Goal: Task Accomplishment & Management: Complete application form

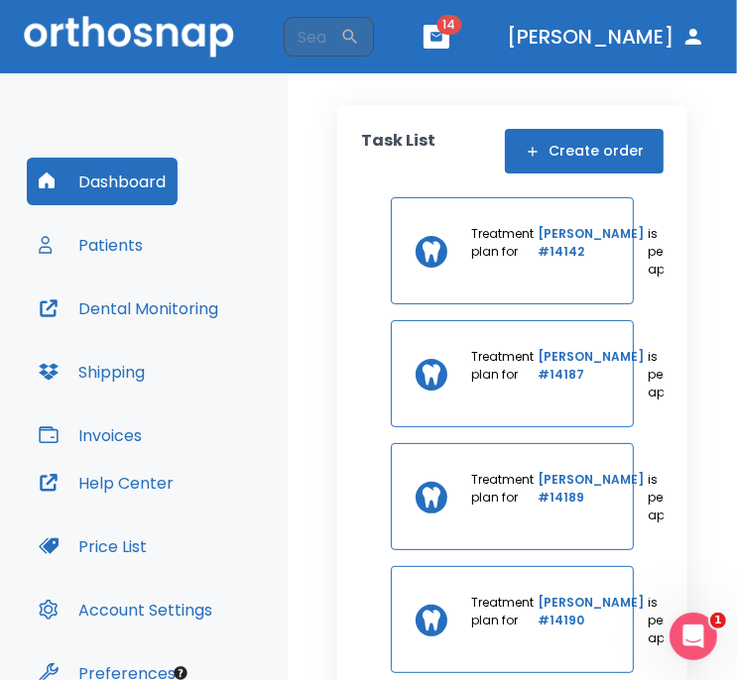
click at [607, 144] on button "Create order" at bounding box center [584, 151] width 159 height 45
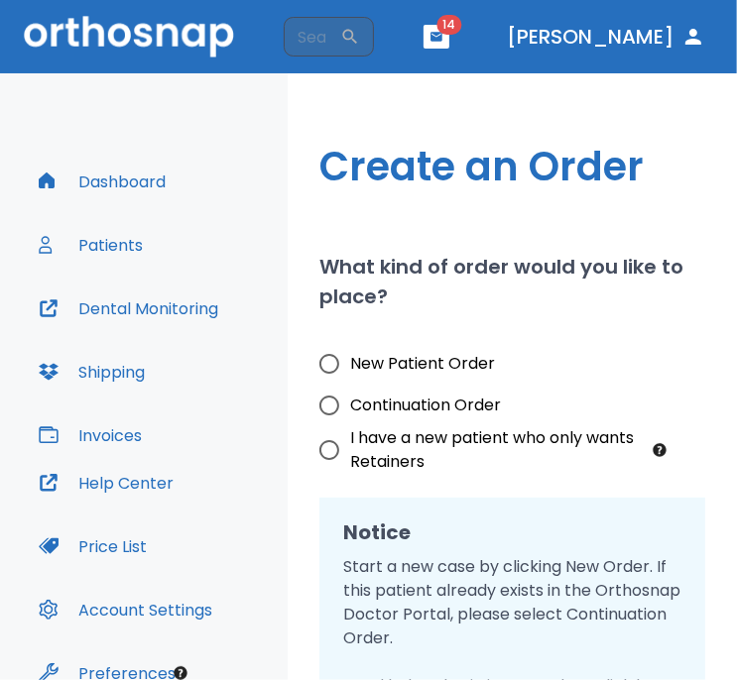
click at [363, 364] on span "New Patient Order" at bounding box center [422, 364] width 145 height 24
click at [350, 364] on input "New Patient Order" at bounding box center [329, 364] width 42 height 42
radio input "true"
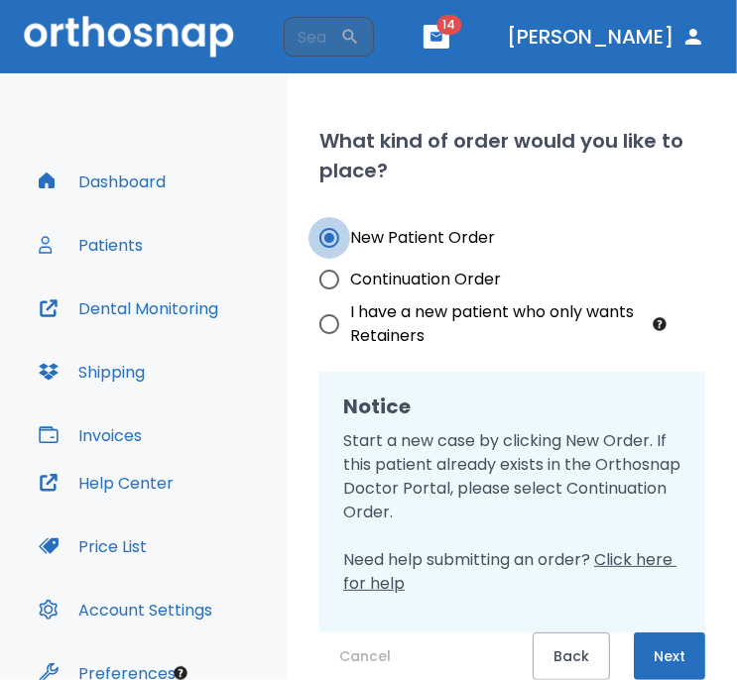
click at [668, 652] on button "Next" at bounding box center [669, 657] width 71 height 48
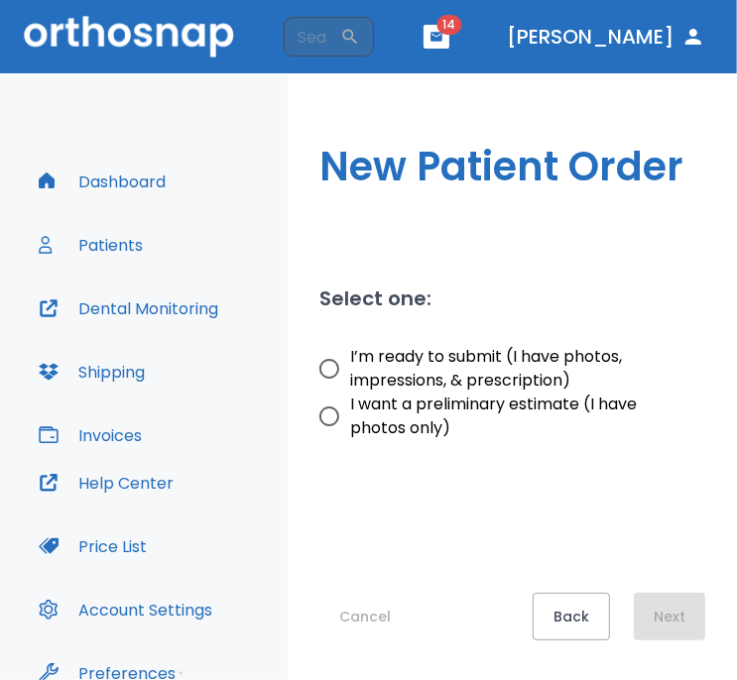
click at [394, 366] on span "I’m ready to submit (I have photos, impressions, & prescription)" at bounding box center [519, 369] width 339 height 48
click at [350, 366] on input "I’m ready to submit (I have photos, impressions, & prescription)" at bounding box center [329, 369] width 42 height 42
radio input "true"
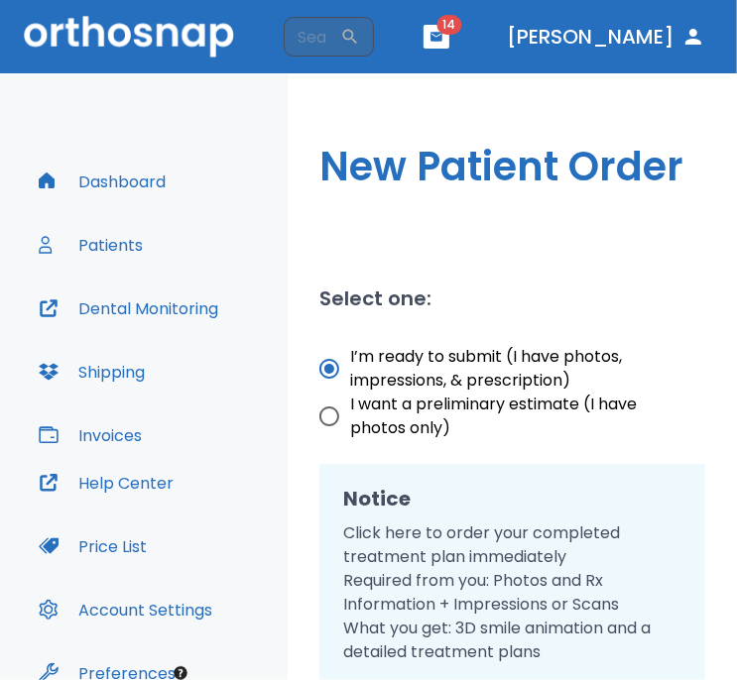
scroll to position [91, 0]
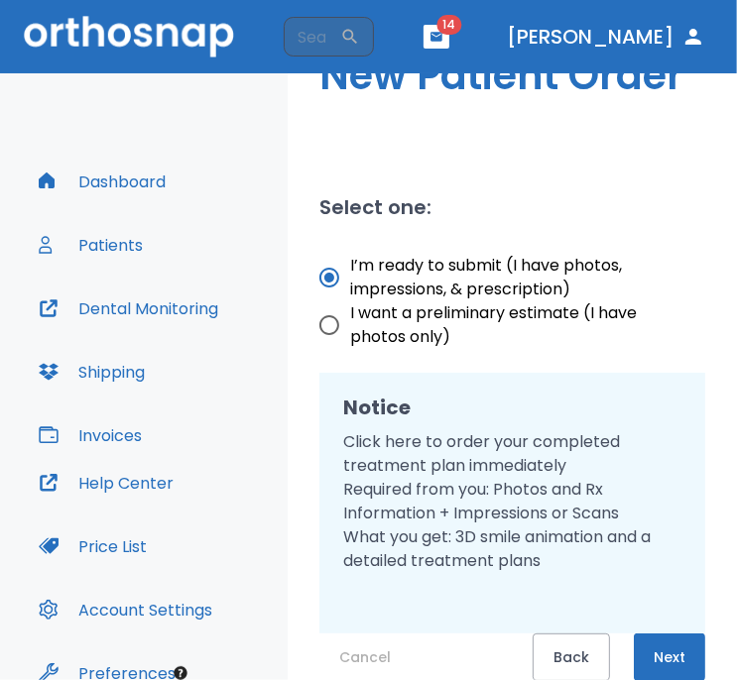
click at [678, 658] on button "Next" at bounding box center [669, 658] width 71 height 48
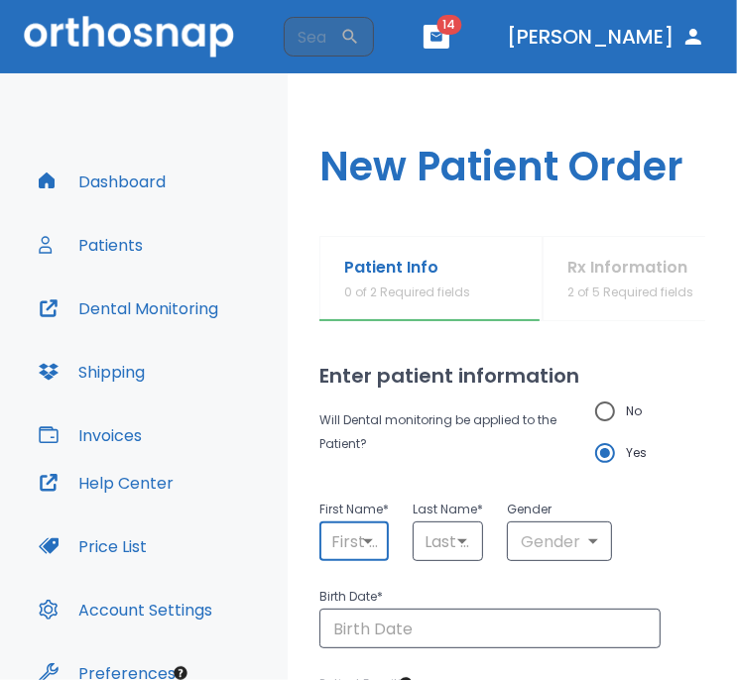
click at [349, 542] on input "text" at bounding box center [354, 541] width 58 height 28
click at [339, 540] on input "text" at bounding box center [354, 541] width 58 height 28
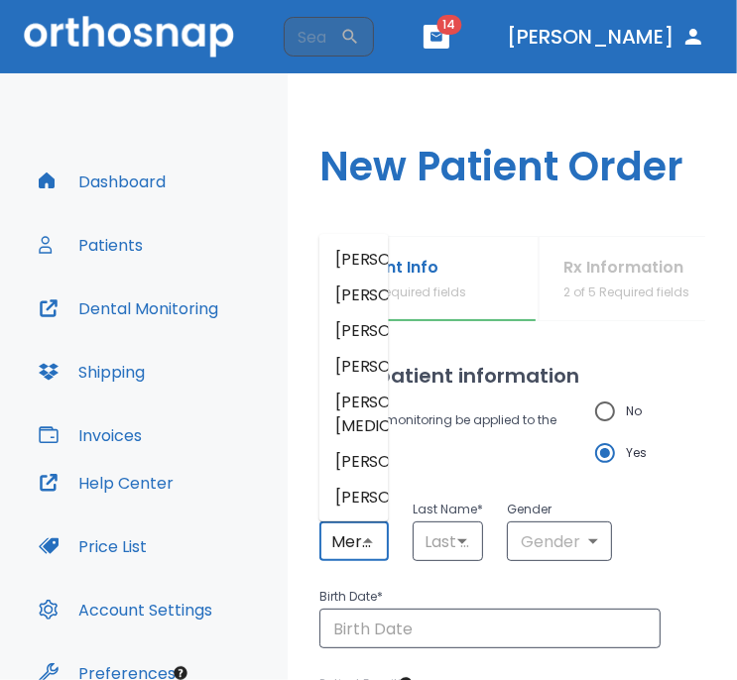
scroll to position [0, 2]
type input "Meron"
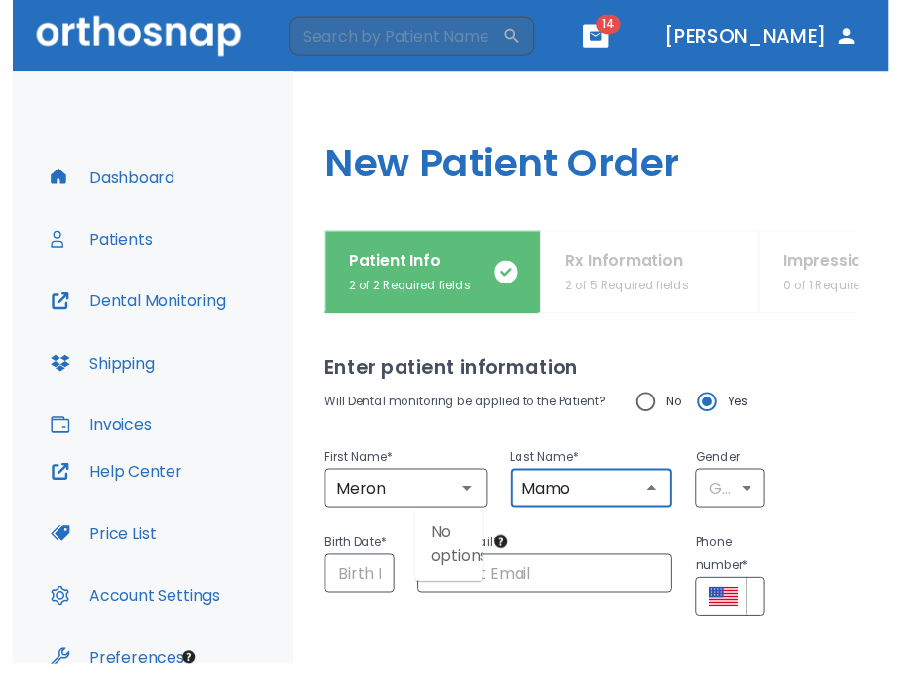
scroll to position [0, 0]
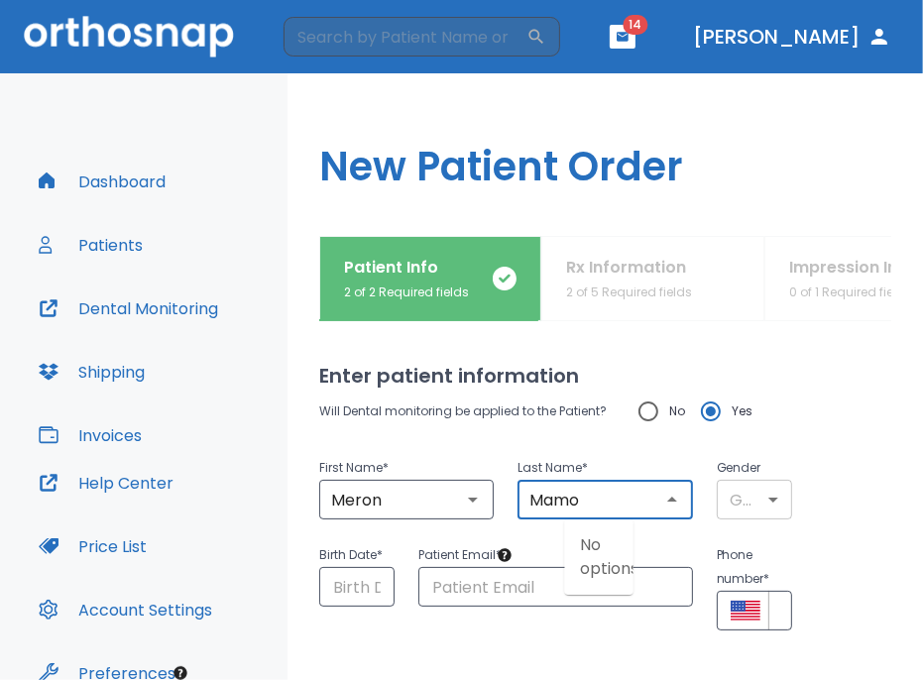
type input "Mamo"
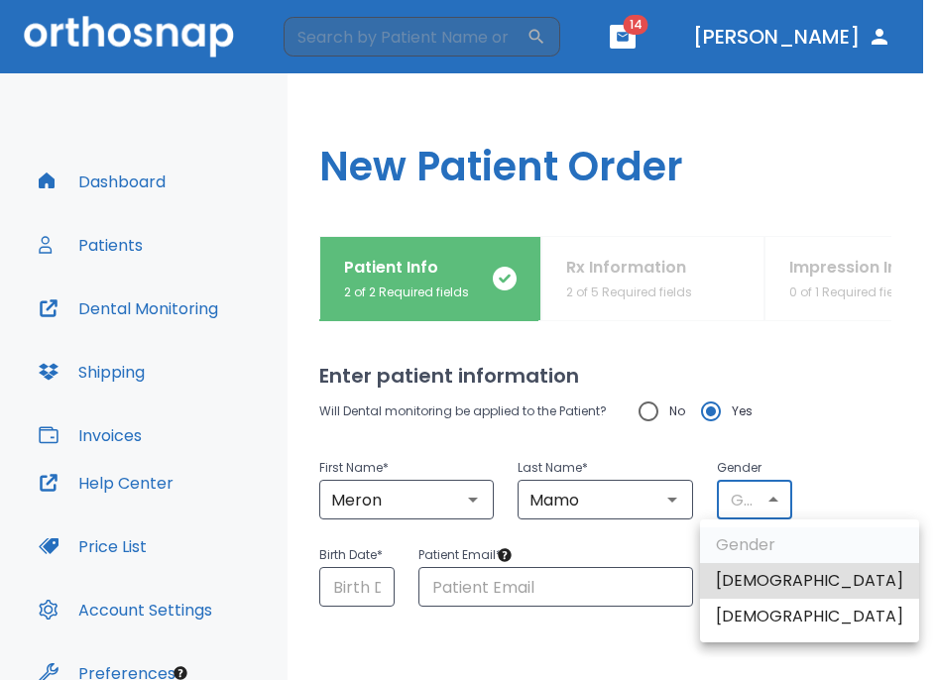
click at [736, 493] on body "​ 14 [PERSON_NAME] Dashboard Patients Dental Monitoring Shipping Invoices Help …" at bounding box center [468, 340] width 936 height 680
click at [736, 616] on li "[DEMOGRAPHIC_DATA]" at bounding box center [809, 617] width 219 height 36
type input "0"
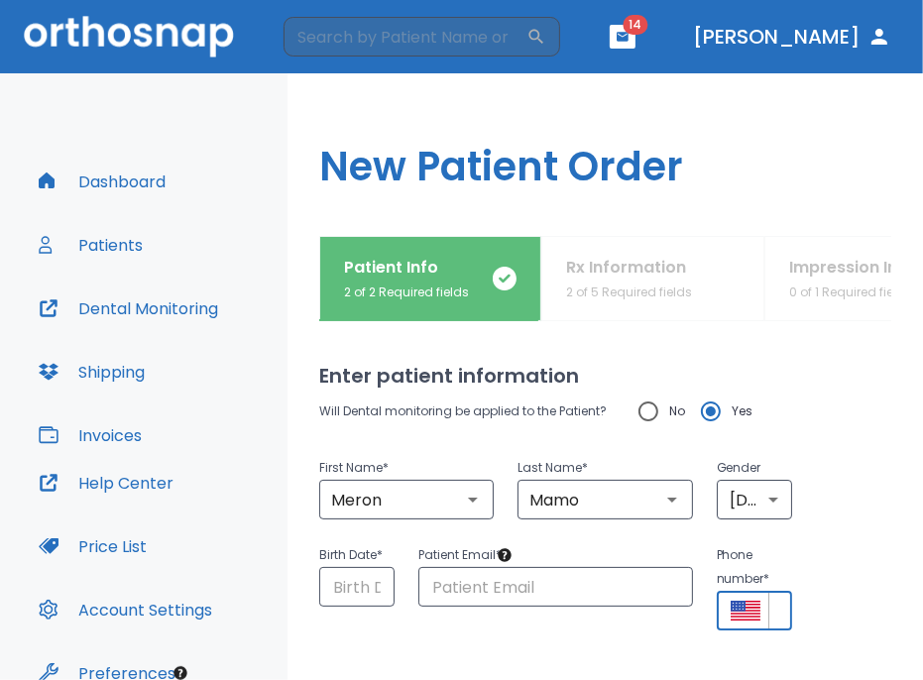
click at [736, 607] on input "+1" at bounding box center [782, 611] width 29 height 40
paste input "[PHONE_NUMBER]"
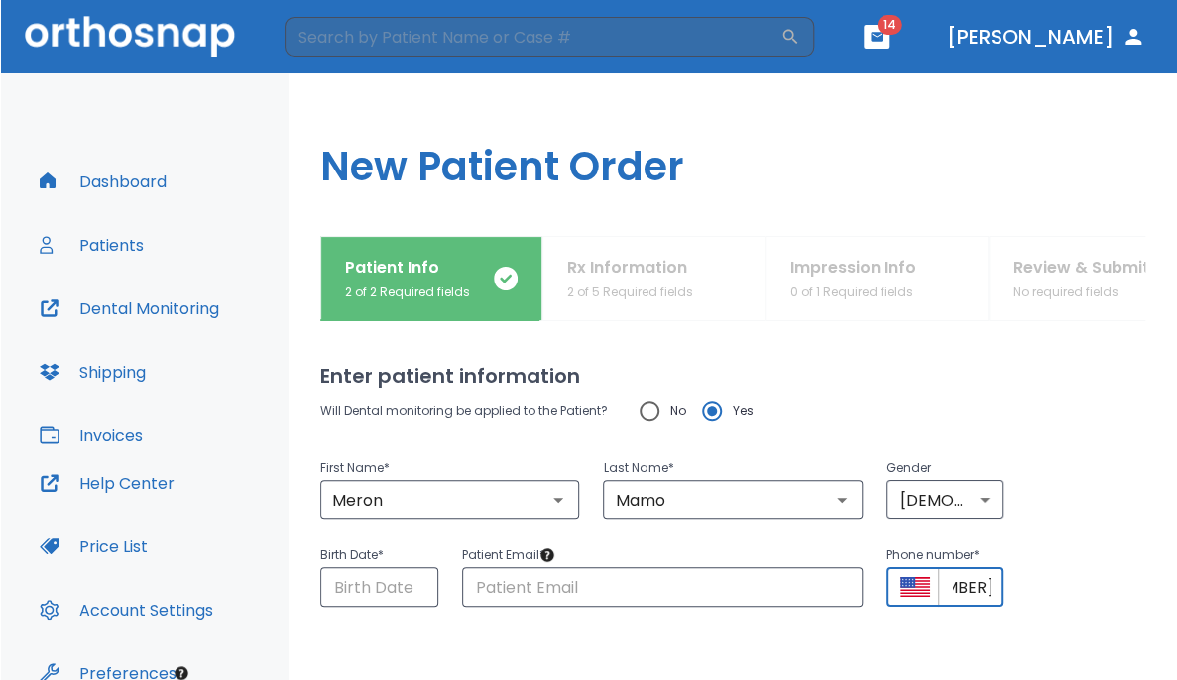
scroll to position [0, 103]
type input "[PHONE_NUMBER]"
click at [542, 589] on input "text" at bounding box center [662, 587] width 402 height 40
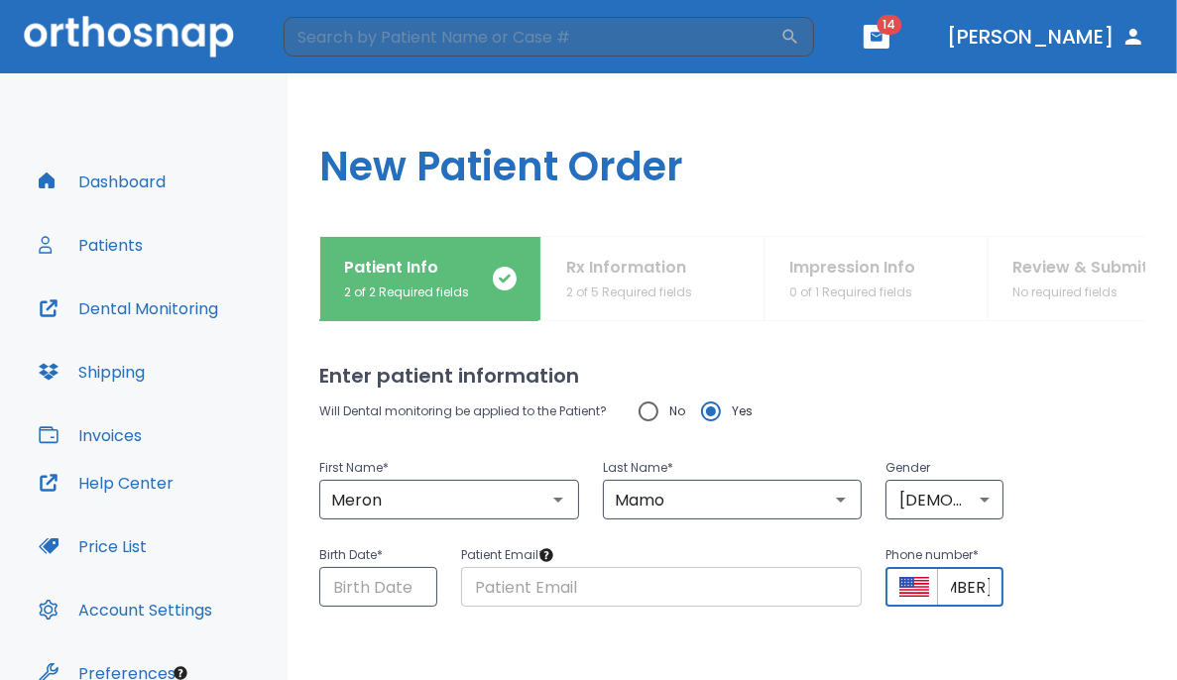
click at [531, 587] on input "text" at bounding box center [662, 587] width 402 height 40
paste input "[EMAIL_ADDRESS][DOMAIN_NAME]"
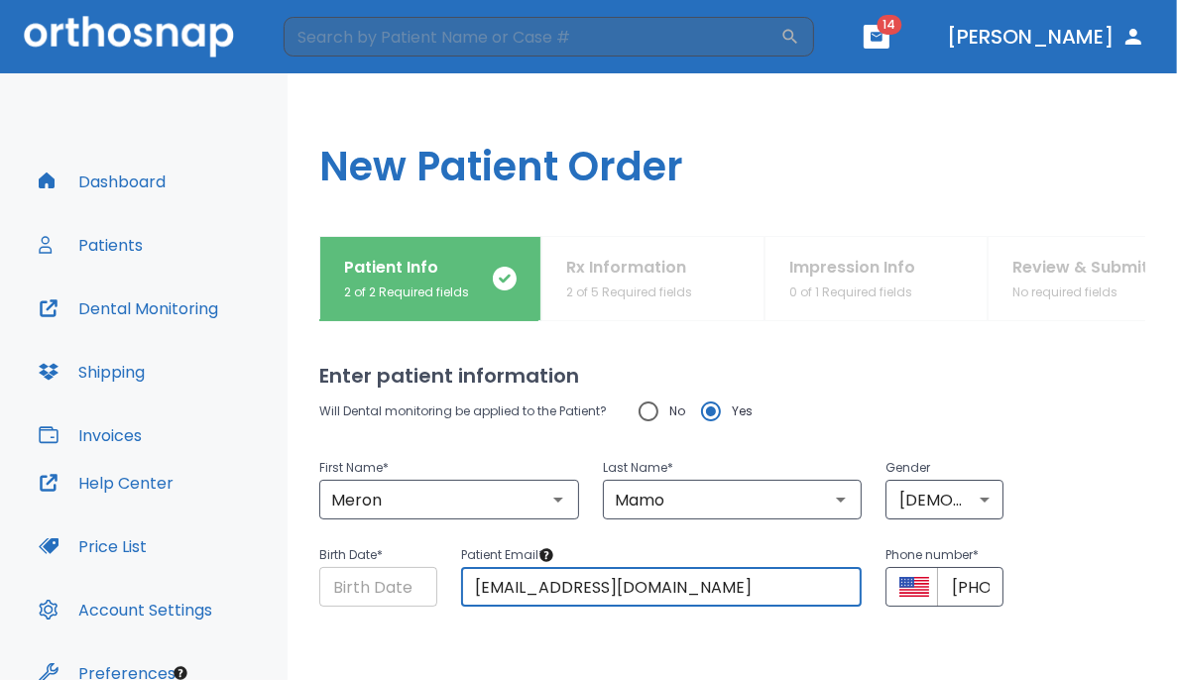
type input "[EMAIL_ADDRESS][DOMAIN_NAME]"
click at [364, 582] on input "Choose date" at bounding box center [378, 587] width 118 height 40
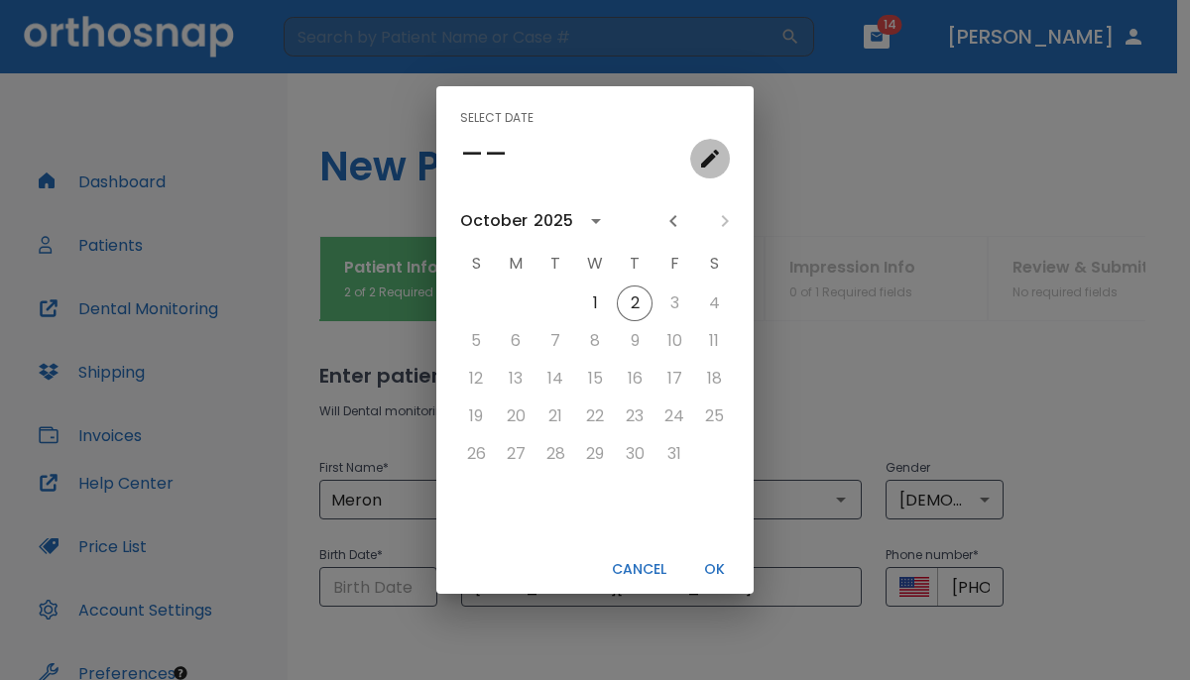
click at [710, 158] on icon "calendar view is open, go to text input view" at bounding box center [710, 159] width 18 height 18
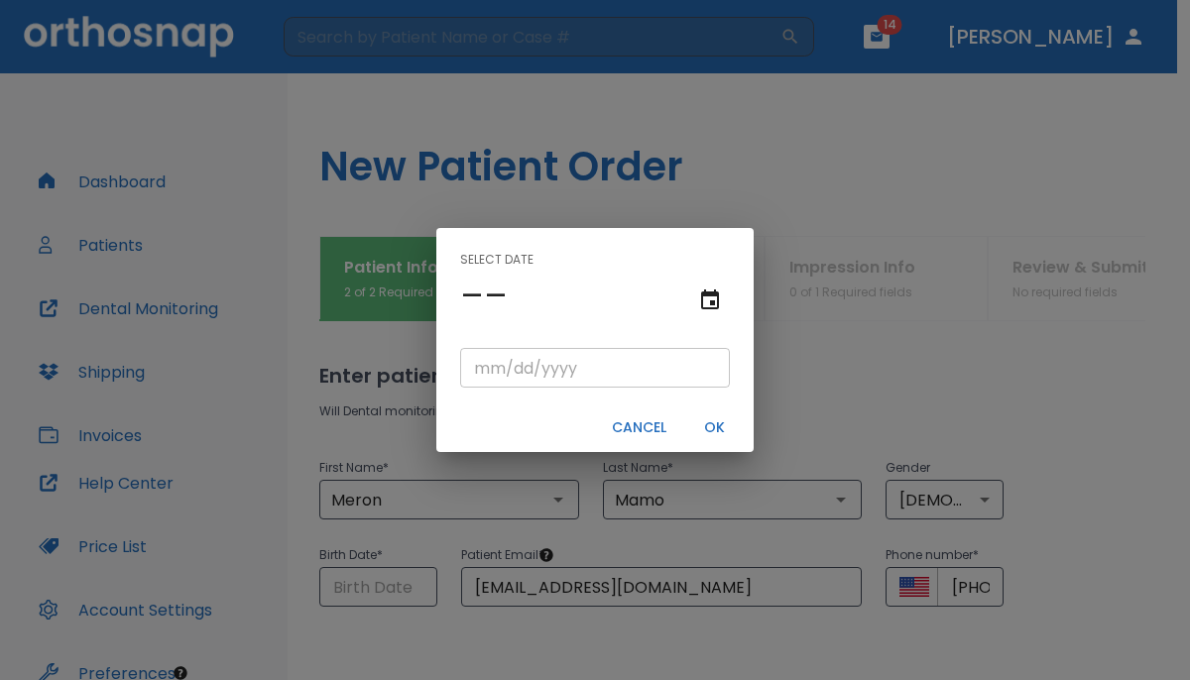
click at [484, 370] on input "tel" at bounding box center [595, 368] width 270 height 40
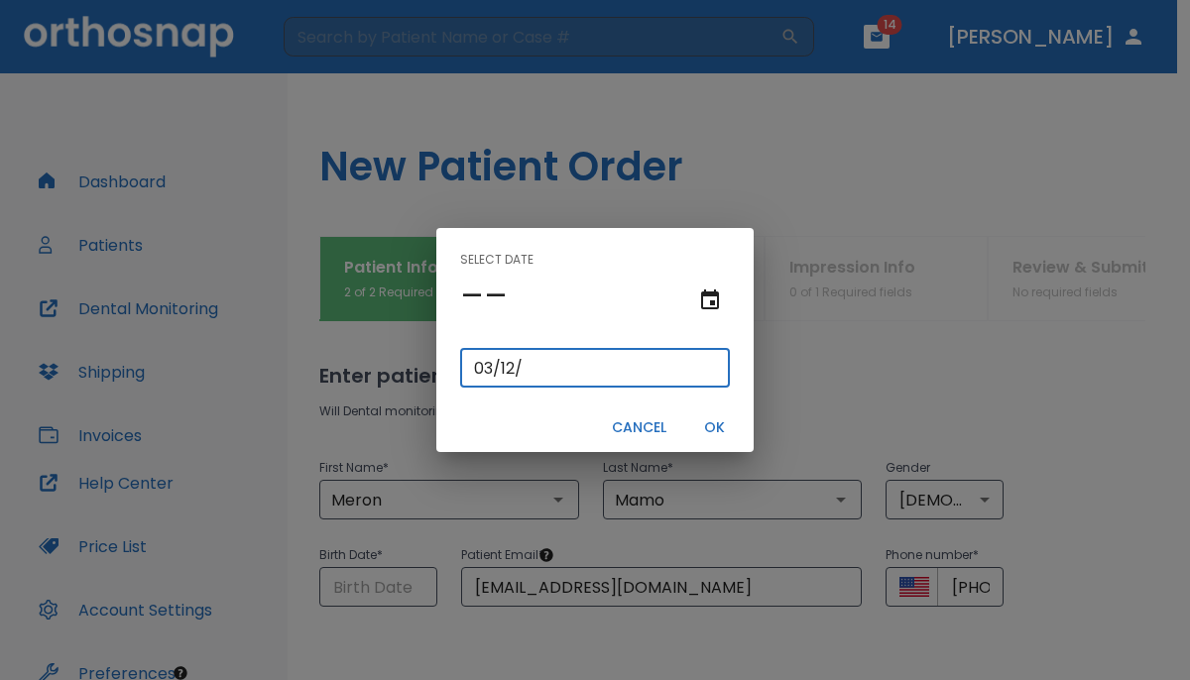
type input "03/12/"
type input "03/12/0002"
type input "03/12/2"
type input "03/12/0020"
type input "[DATE]"
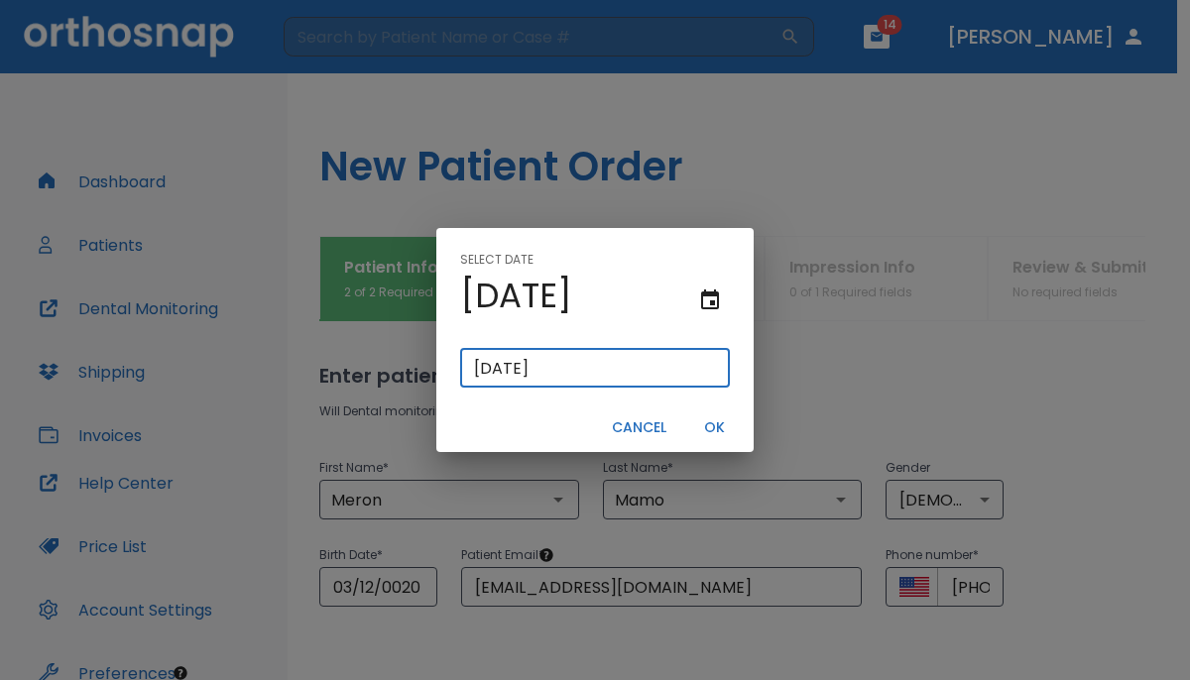
type input "03/12/0200"
type input "03/12/200"
type input "[DATE]"
click at [714, 433] on button "OK" at bounding box center [713, 427] width 63 height 33
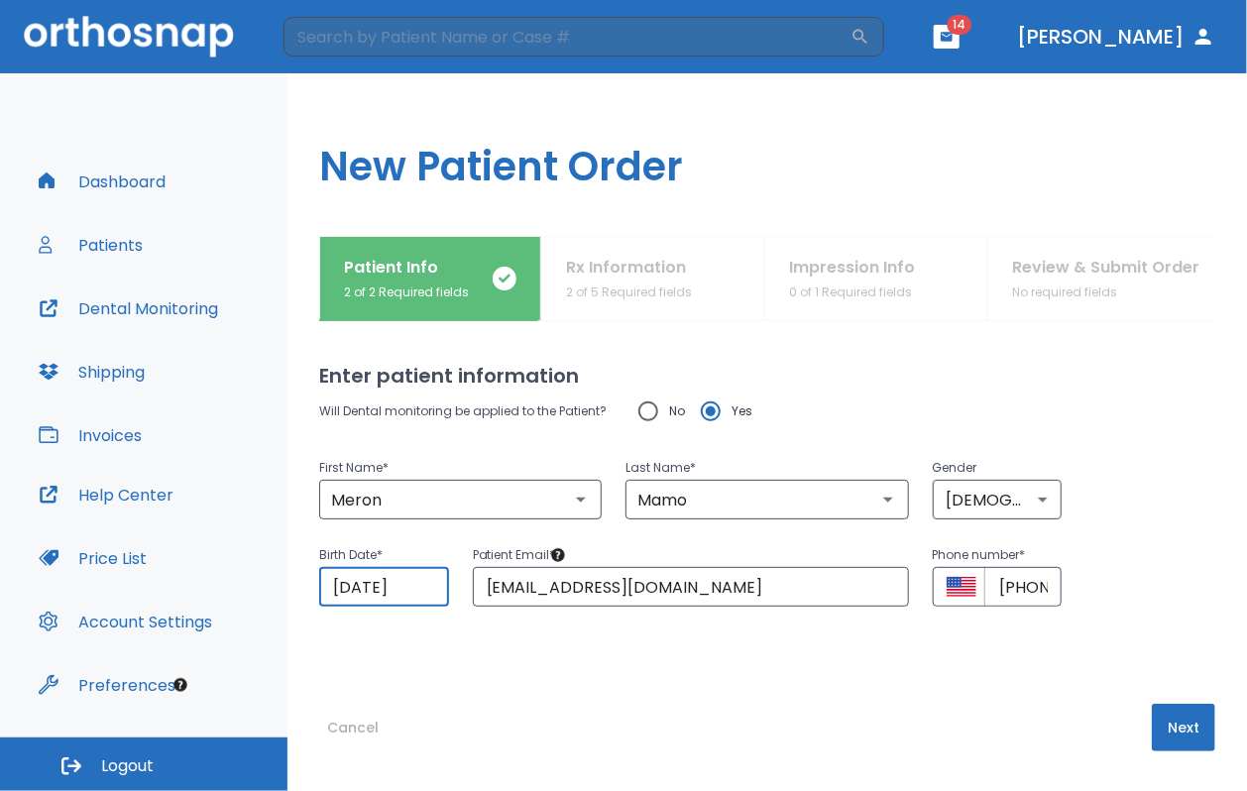
click at [736, 679] on button "Next" at bounding box center [1183, 728] width 63 height 48
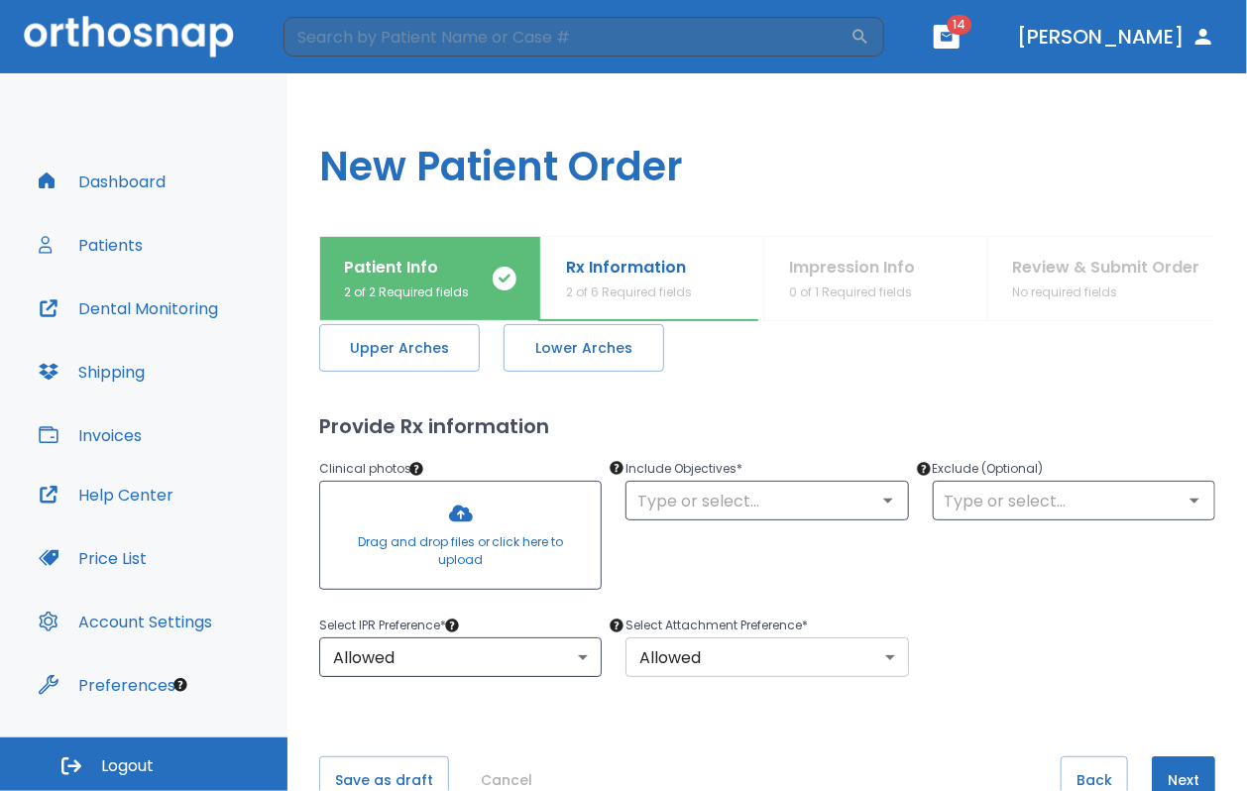
scroll to position [89, 0]
click at [367, 345] on span "Upper Arches" at bounding box center [399, 349] width 119 height 21
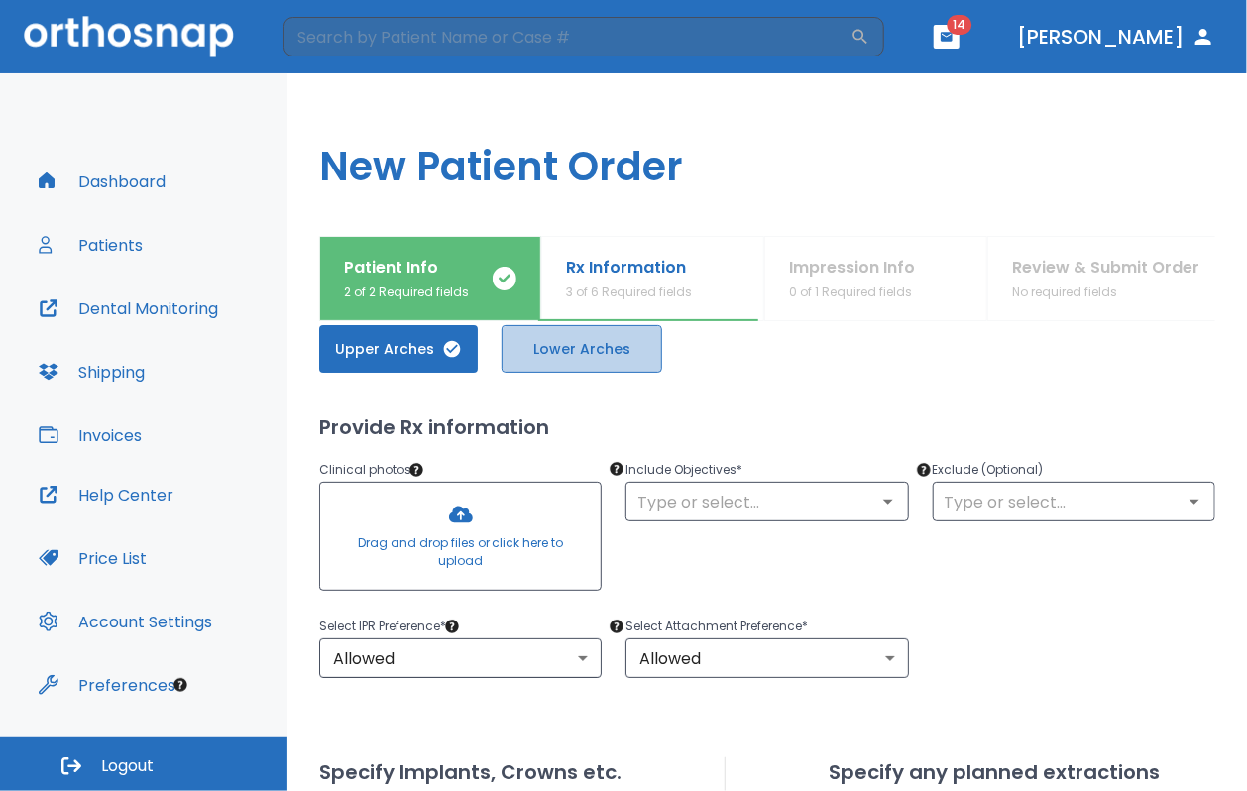
click at [563, 353] on span "Lower Arches" at bounding box center [581, 349] width 119 height 21
click at [457, 560] on div at bounding box center [460, 536] width 281 height 107
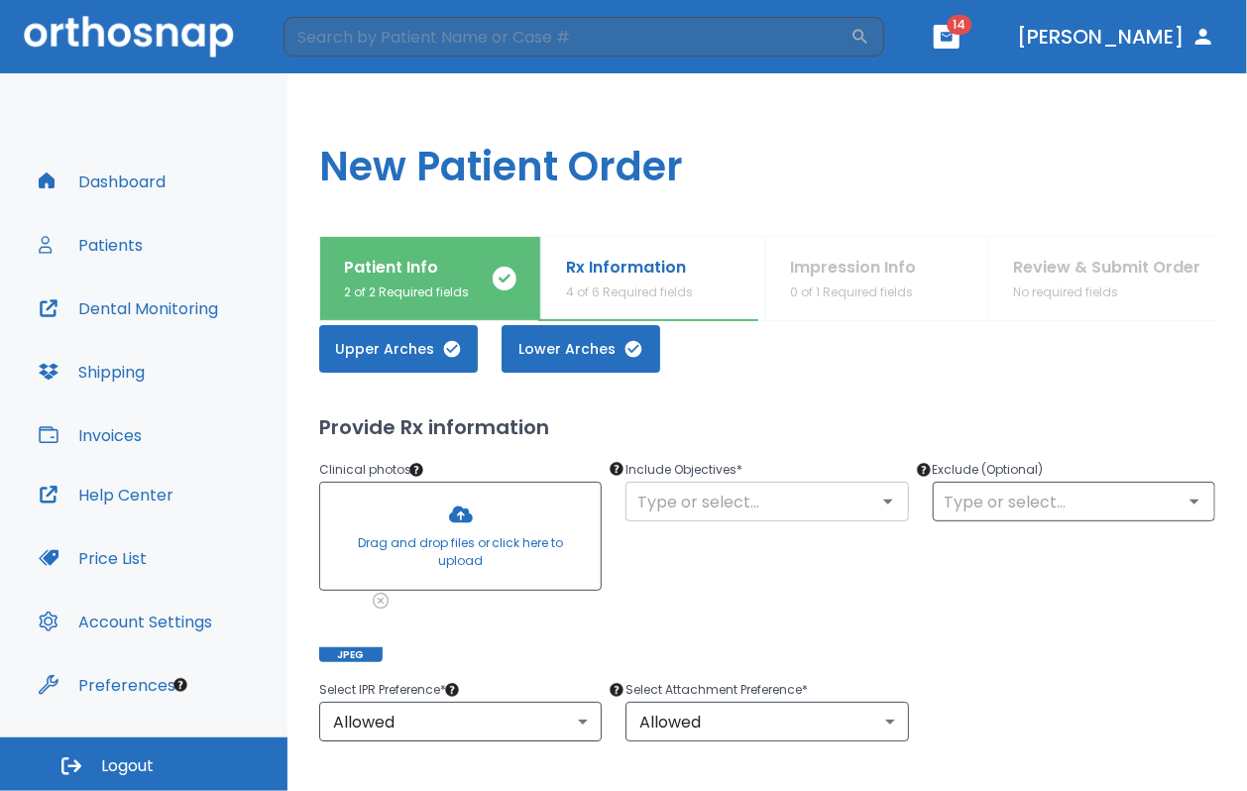
click at [718, 501] on input "text" at bounding box center [767, 502] width 271 height 28
click at [722, 544] on div "Include Objectives * ​" at bounding box center [755, 548] width 306 height 228
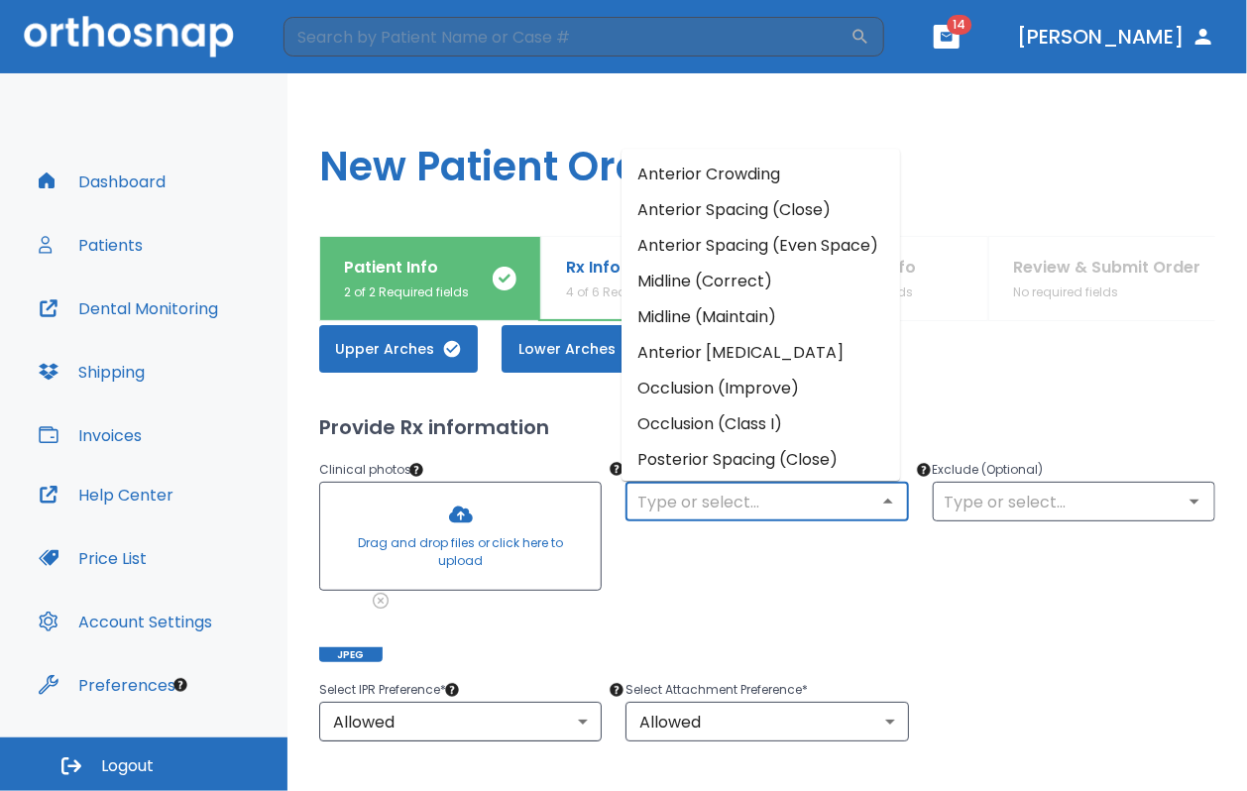
click at [694, 503] on input "text" at bounding box center [767, 502] width 271 height 28
click at [736, 173] on li "Anterior Crowding" at bounding box center [761, 175] width 279 height 36
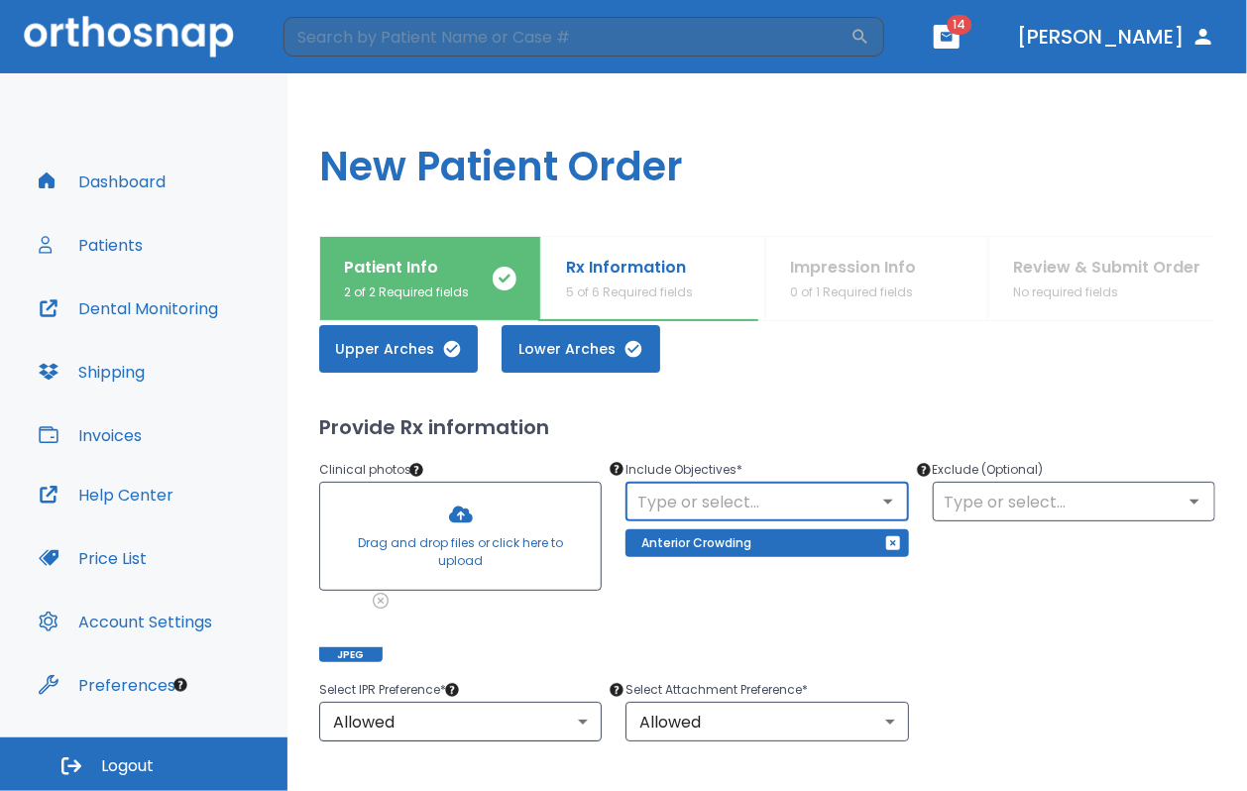
click at [674, 509] on input "text" at bounding box center [767, 502] width 271 height 28
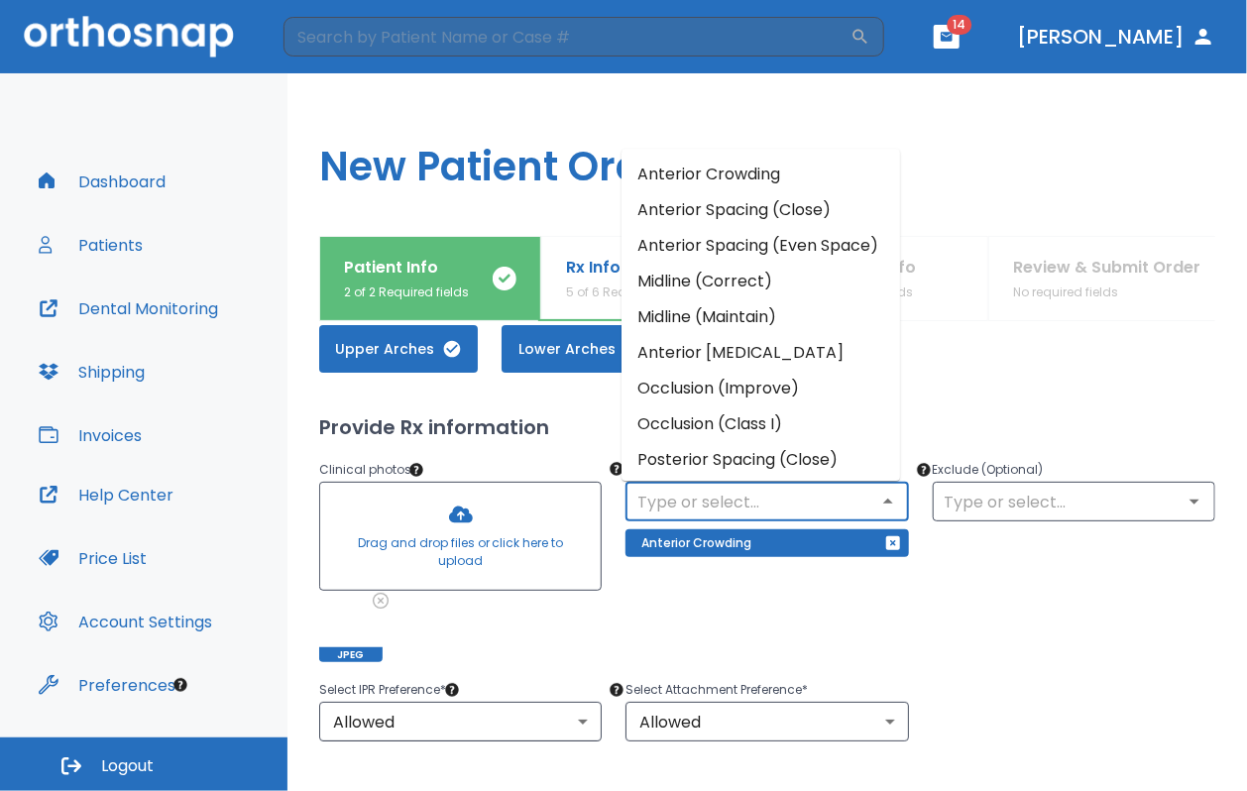
click at [687, 398] on li "Occlusion (Improve)" at bounding box center [761, 389] width 279 height 36
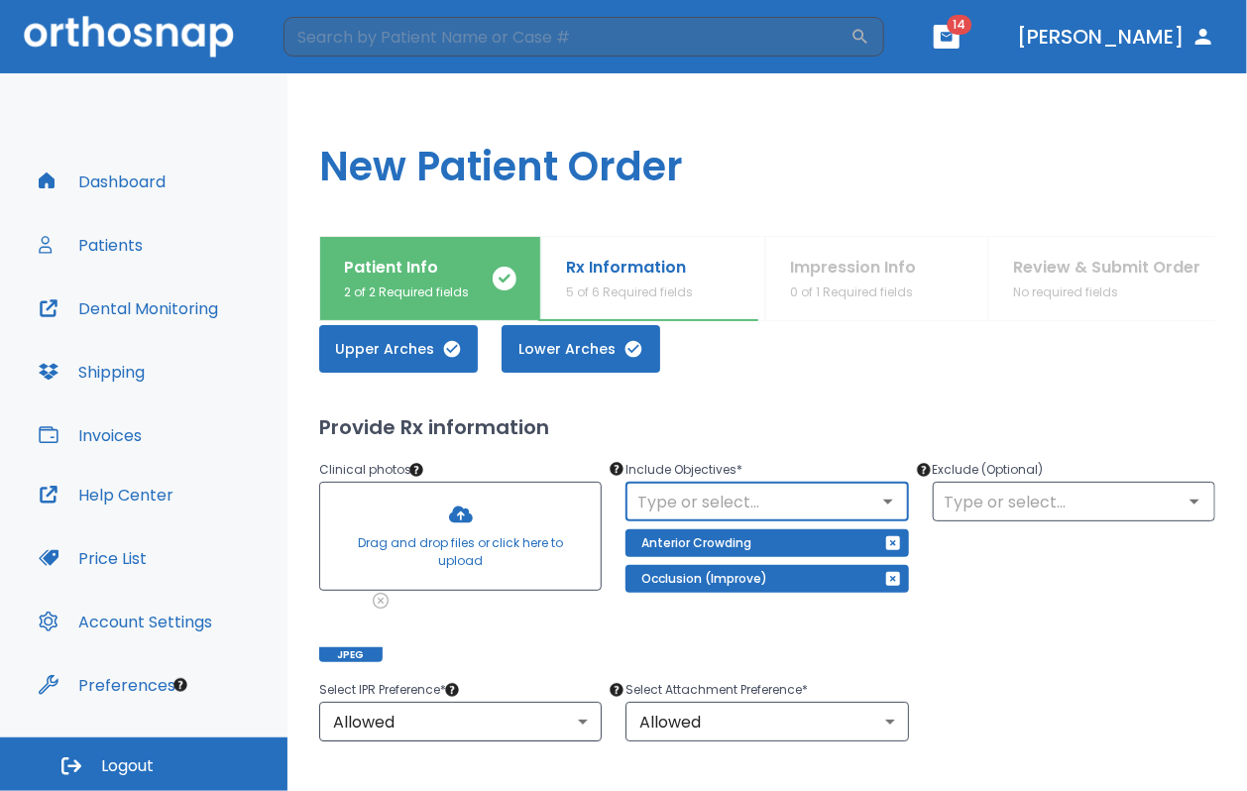
click at [736, 649] on div "Include Objectives * ​ Anterior Crowding Occlusion (Improve)" at bounding box center [755, 548] width 306 height 228
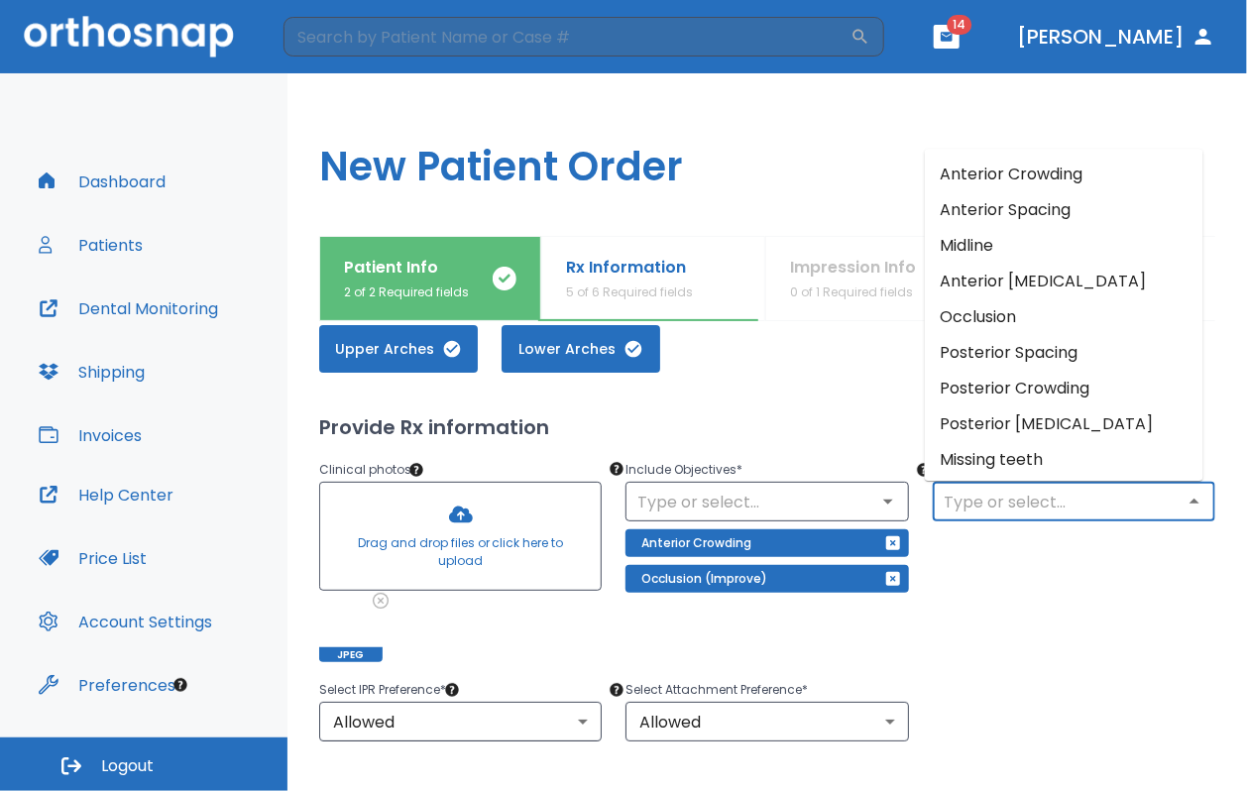
click at [736, 503] on input "text" at bounding box center [1074, 502] width 271 height 28
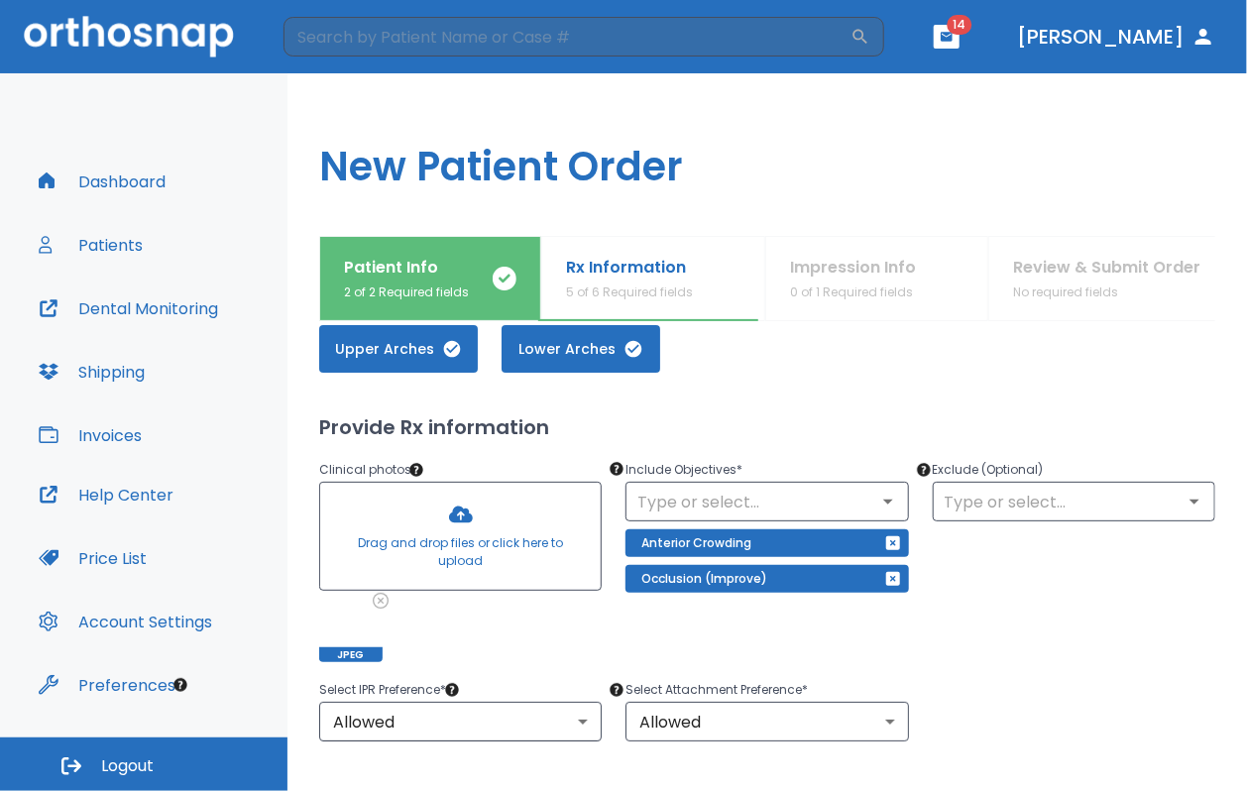
click at [736, 597] on div "Exclude (Optional) ​" at bounding box center [1062, 548] width 306 height 228
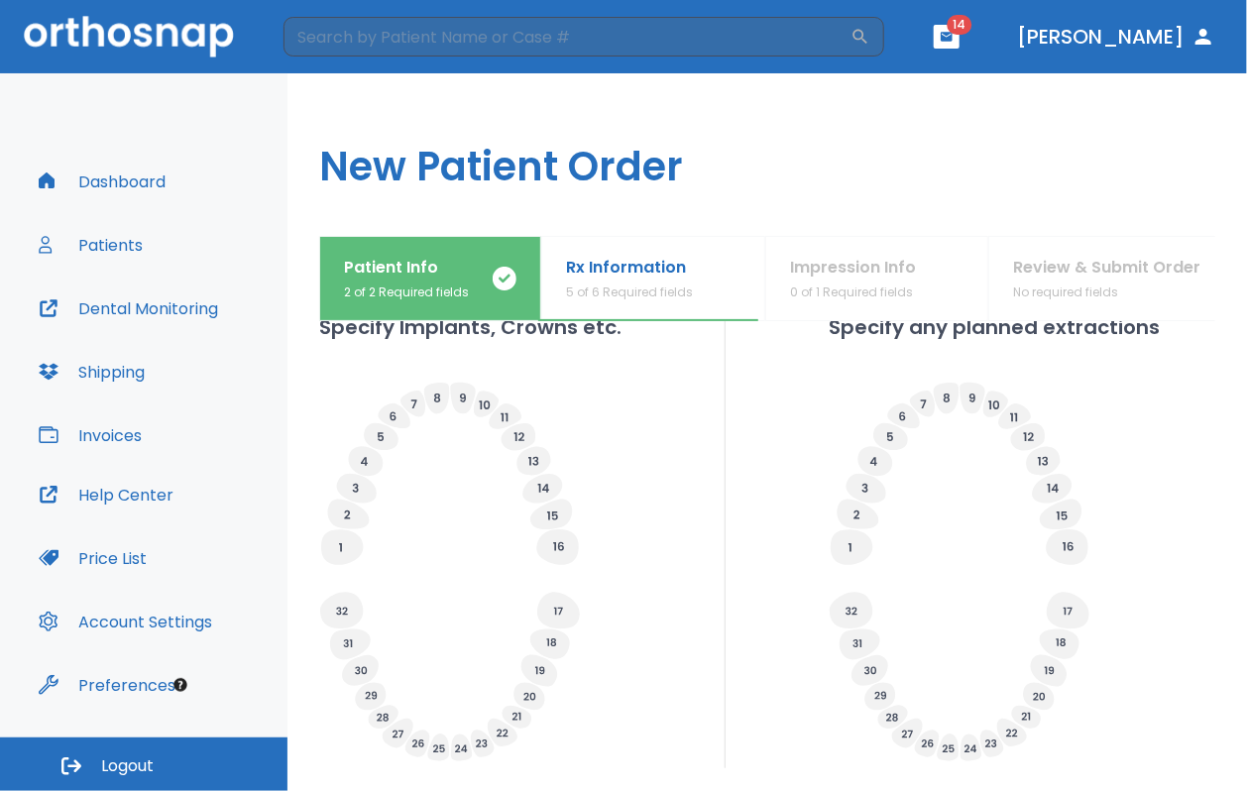
scroll to position [742, 0]
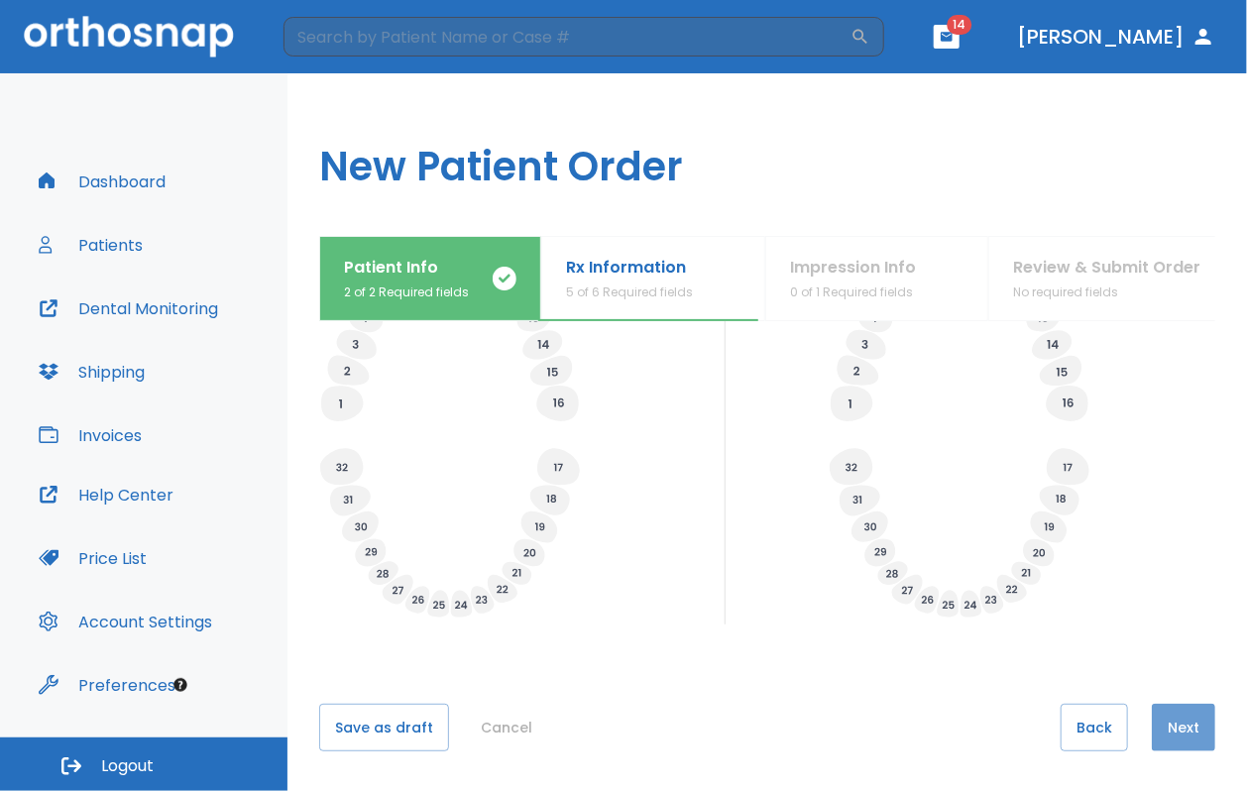
click at [736, 679] on button "Next" at bounding box center [1183, 728] width 63 height 48
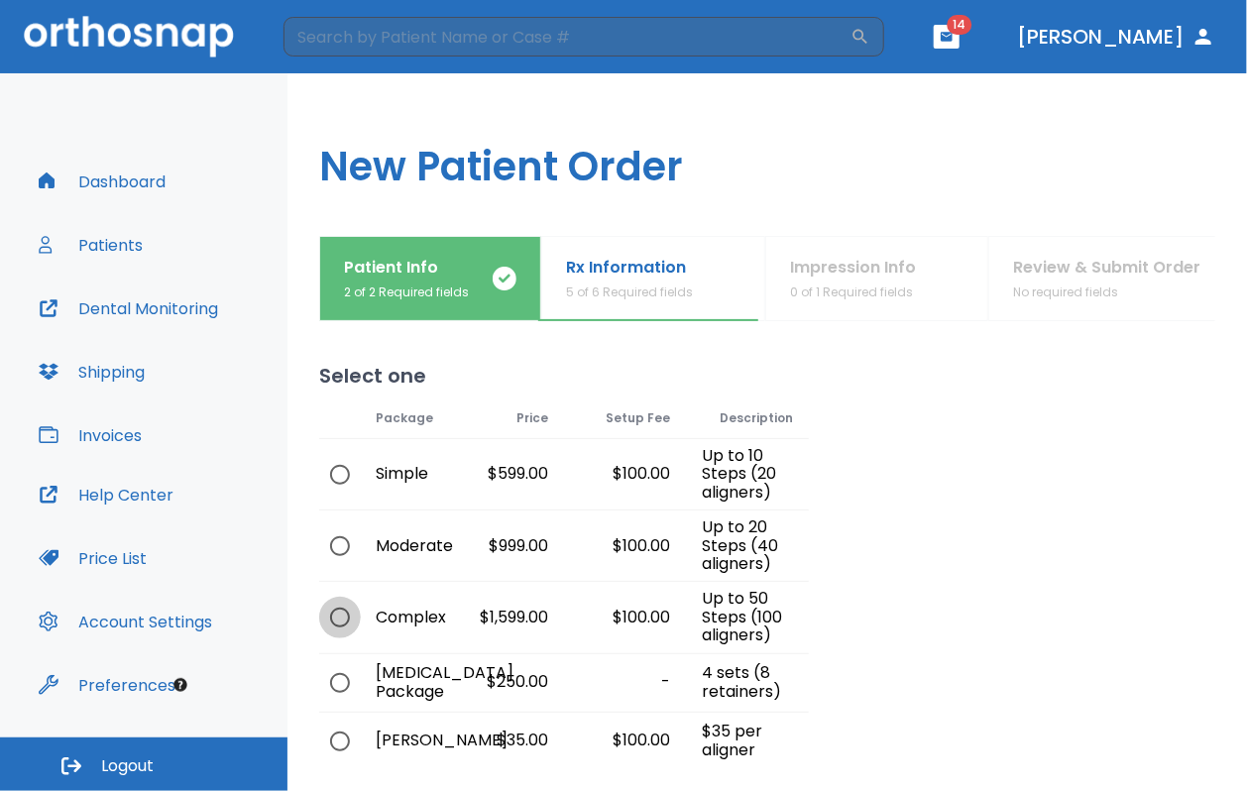
click at [331, 618] on input "radio" at bounding box center [340, 618] width 42 height 42
radio input "true"
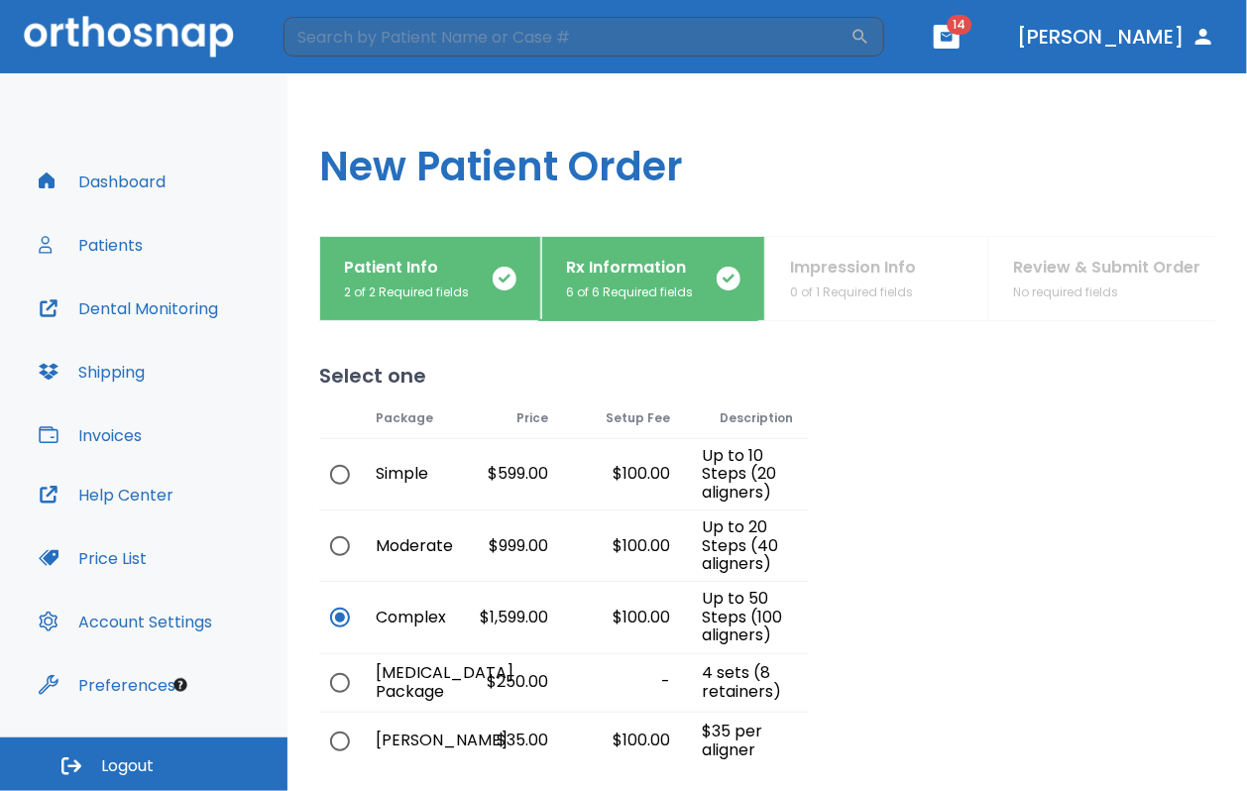
scroll to position [144, 0]
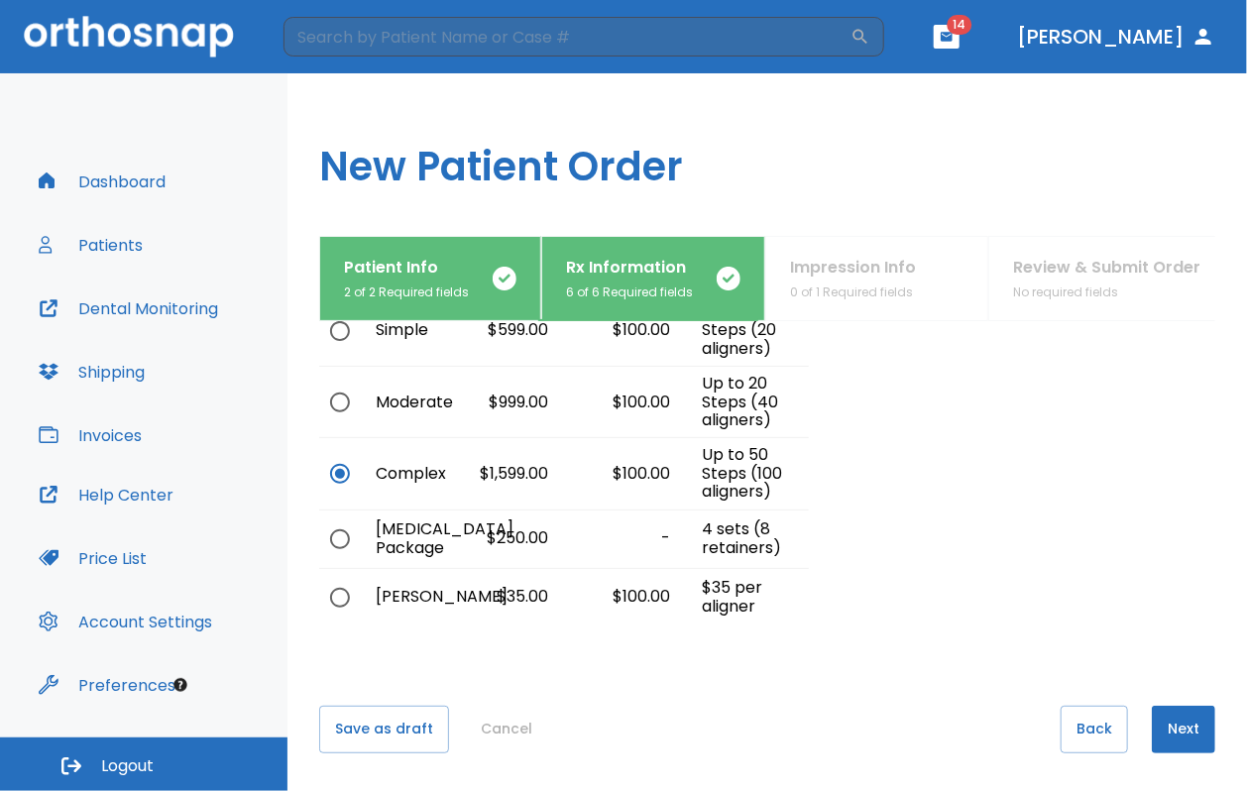
click at [736, 679] on button "Next" at bounding box center [1183, 730] width 63 height 48
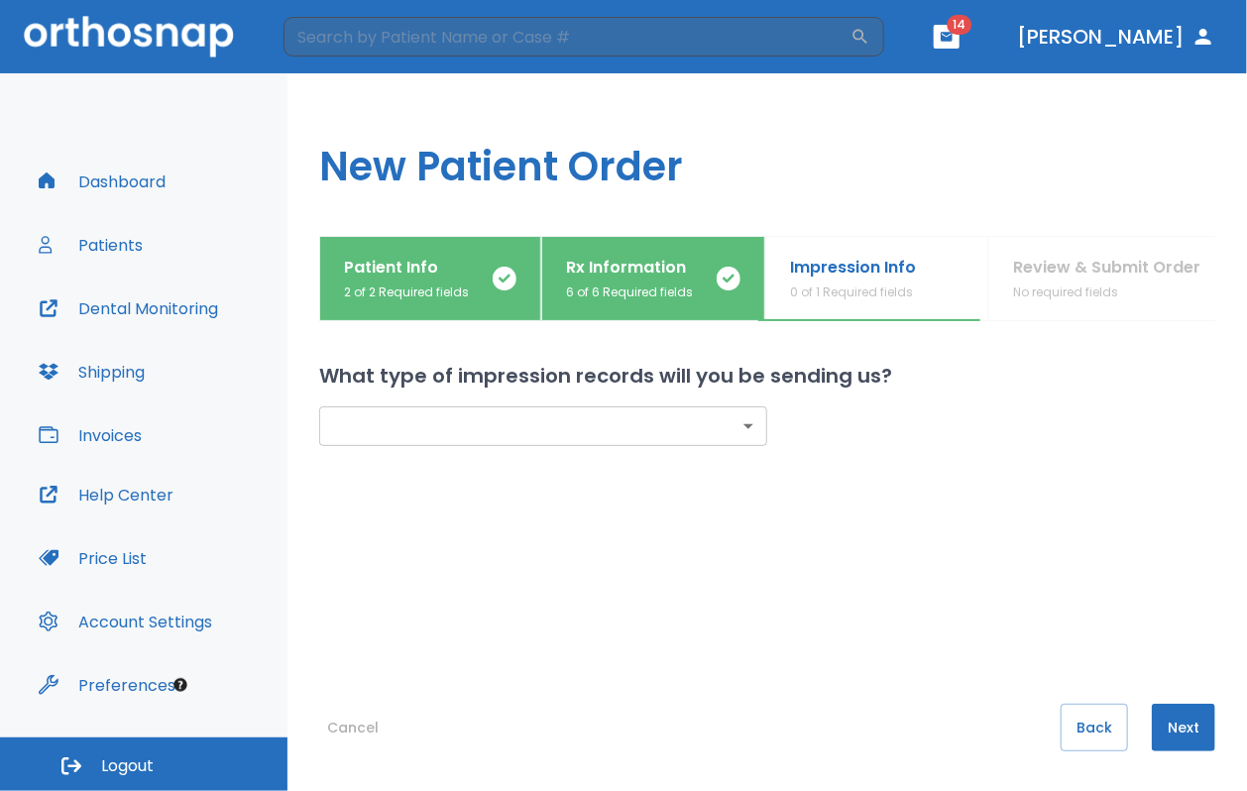
scroll to position [0, 0]
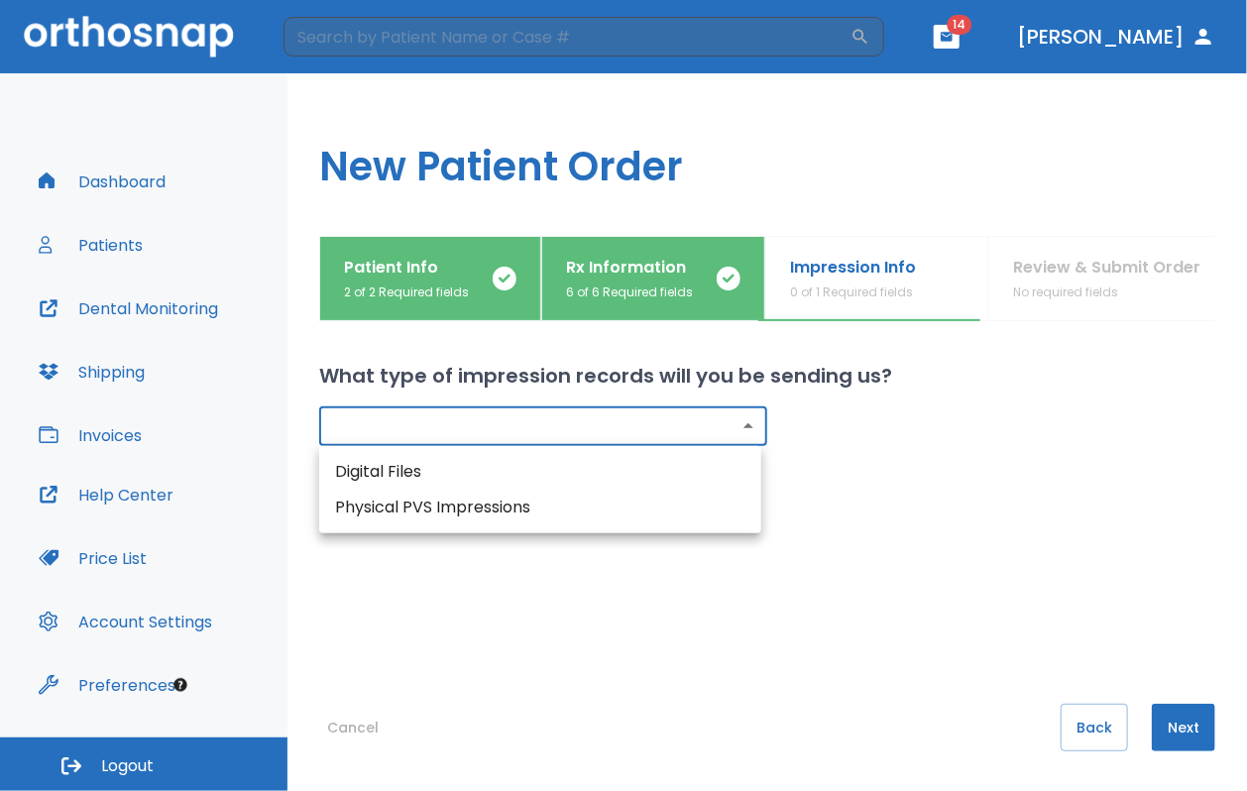
click at [685, 427] on body "​ 14 [PERSON_NAME] Dashboard Patients Dental Monitoring Shipping Invoices Help …" at bounding box center [623, 395] width 1247 height 791
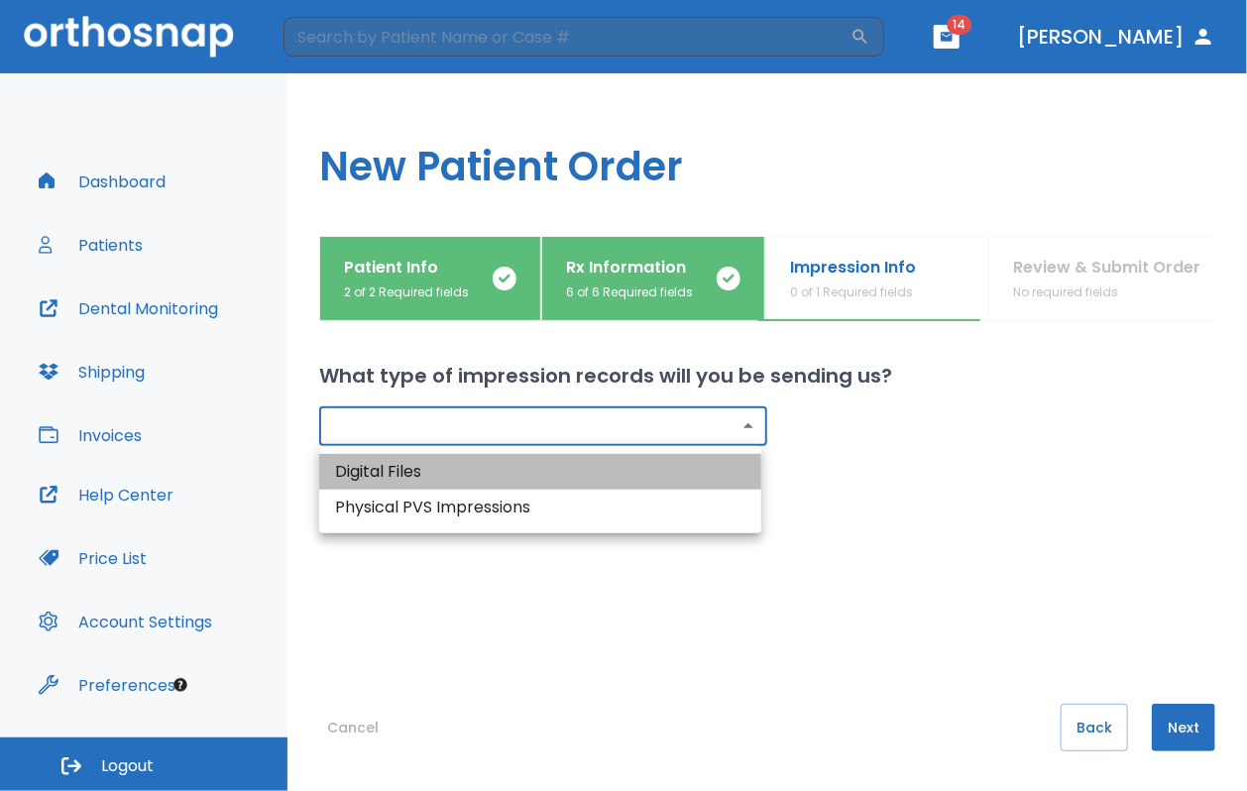
click at [479, 463] on li "Digital Files" at bounding box center [540, 472] width 442 height 36
type input "digital"
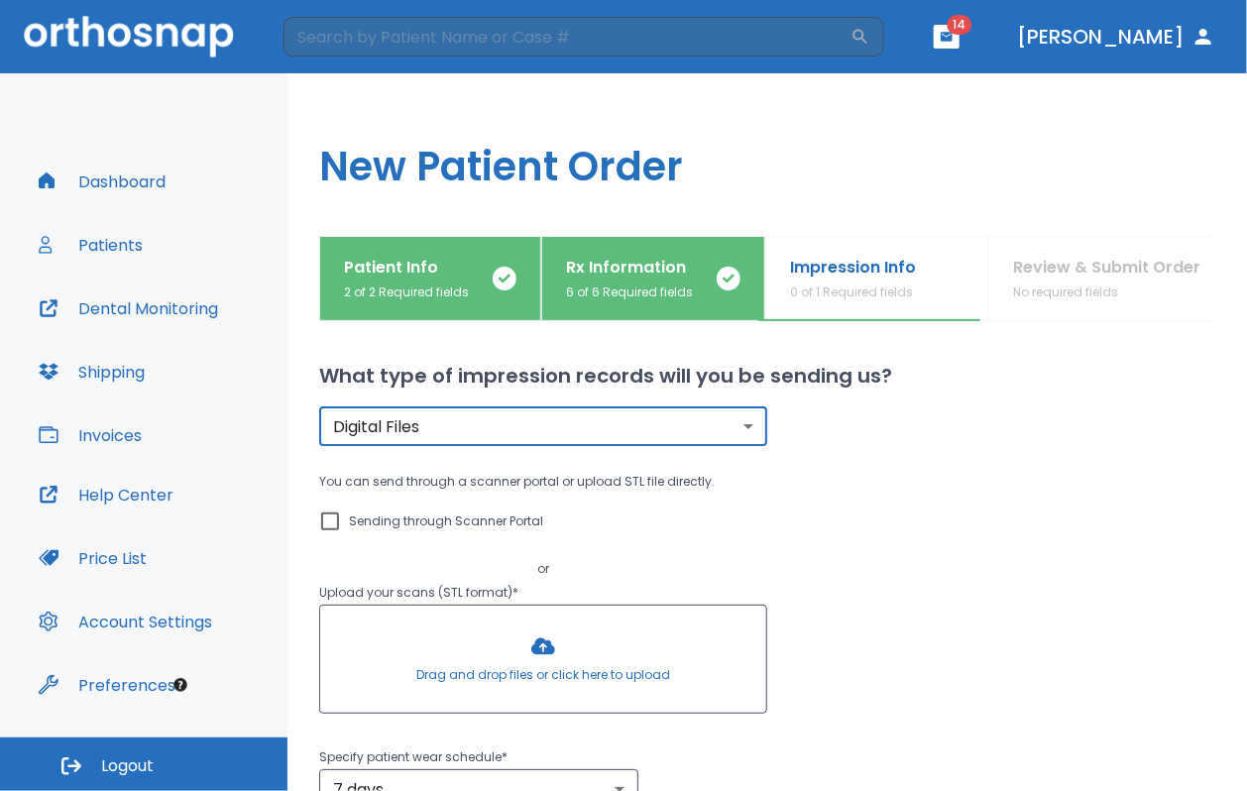
click at [325, 514] on input "Sending through Scanner Portal" at bounding box center [330, 522] width 24 height 24
checkbox input "true"
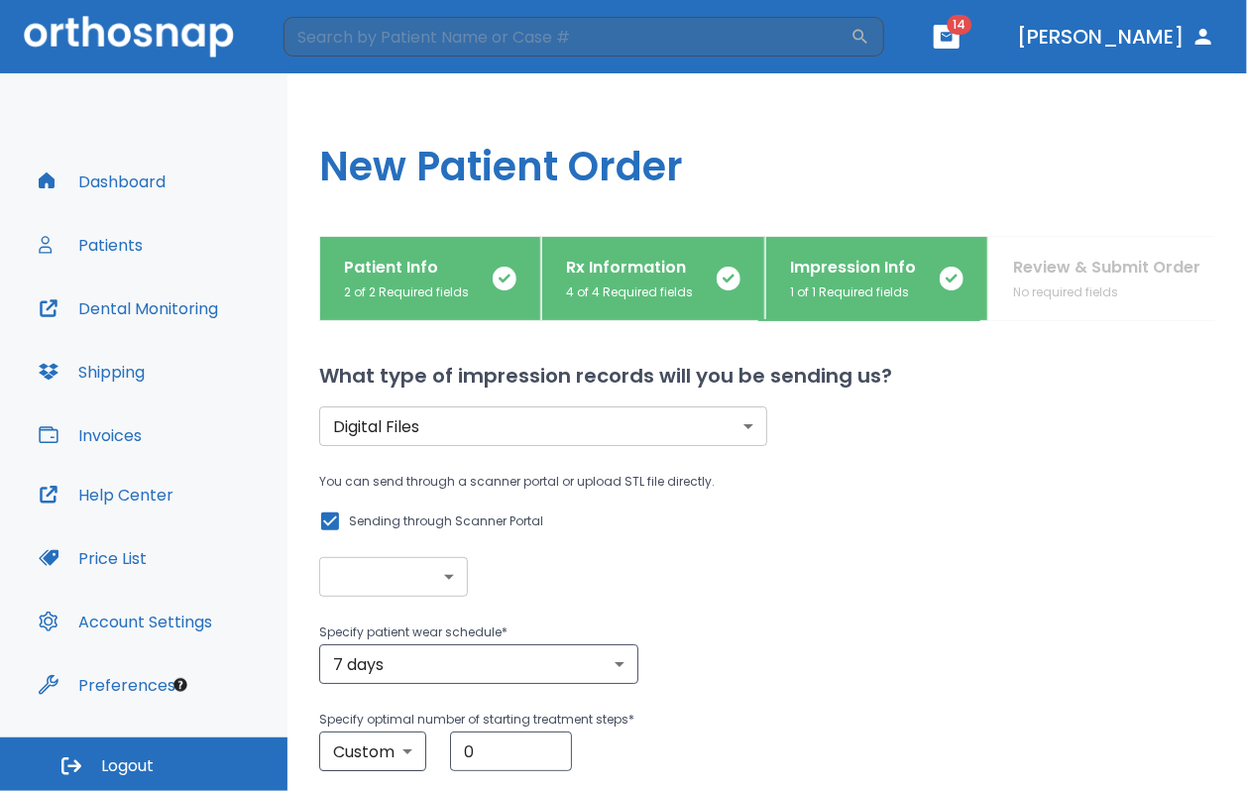
click at [430, 574] on body "​ 14 [PERSON_NAME] Dashboard Patients Dental Monitoring Shipping Invoices Help …" at bounding box center [623, 395] width 1247 height 791
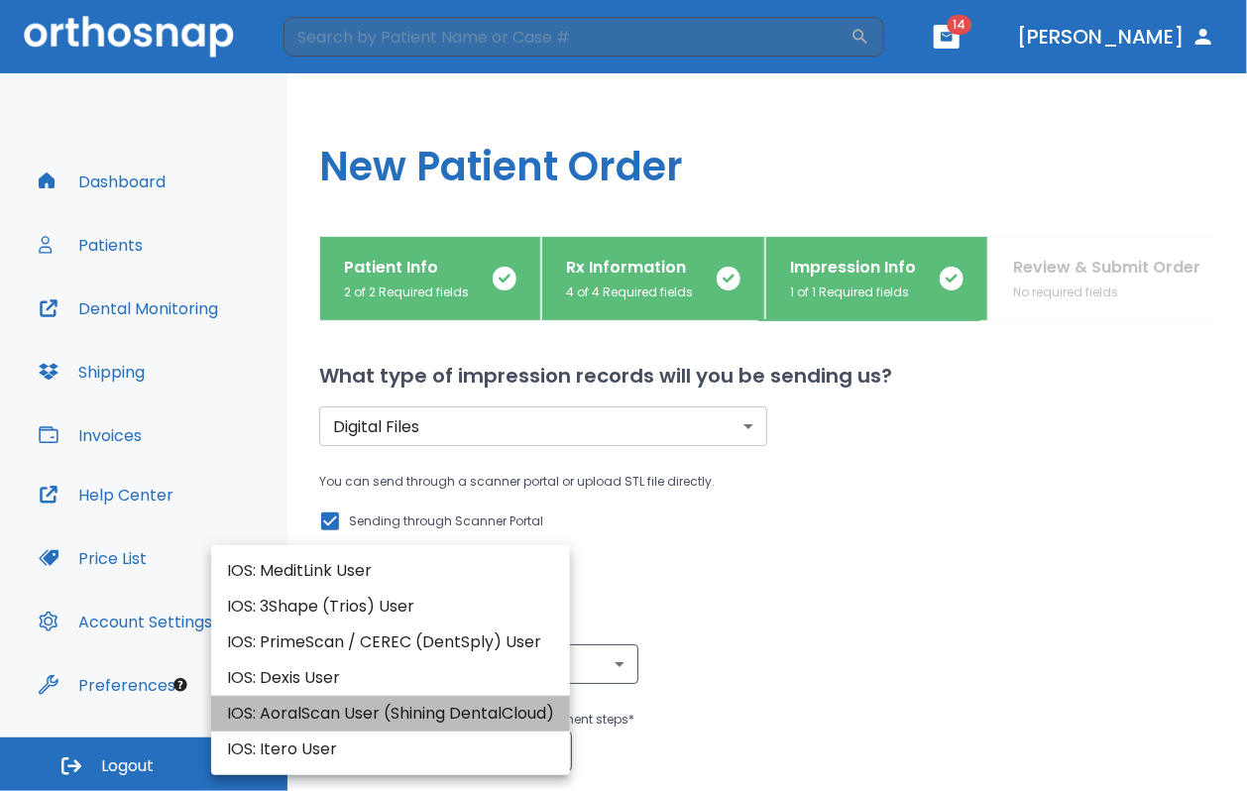
click at [294, 679] on li "IOS: AoralScan User (Shining DentalCloud)" at bounding box center [390, 714] width 359 height 36
type input "IOS: AoralScan User (Shining DentalCloud)"
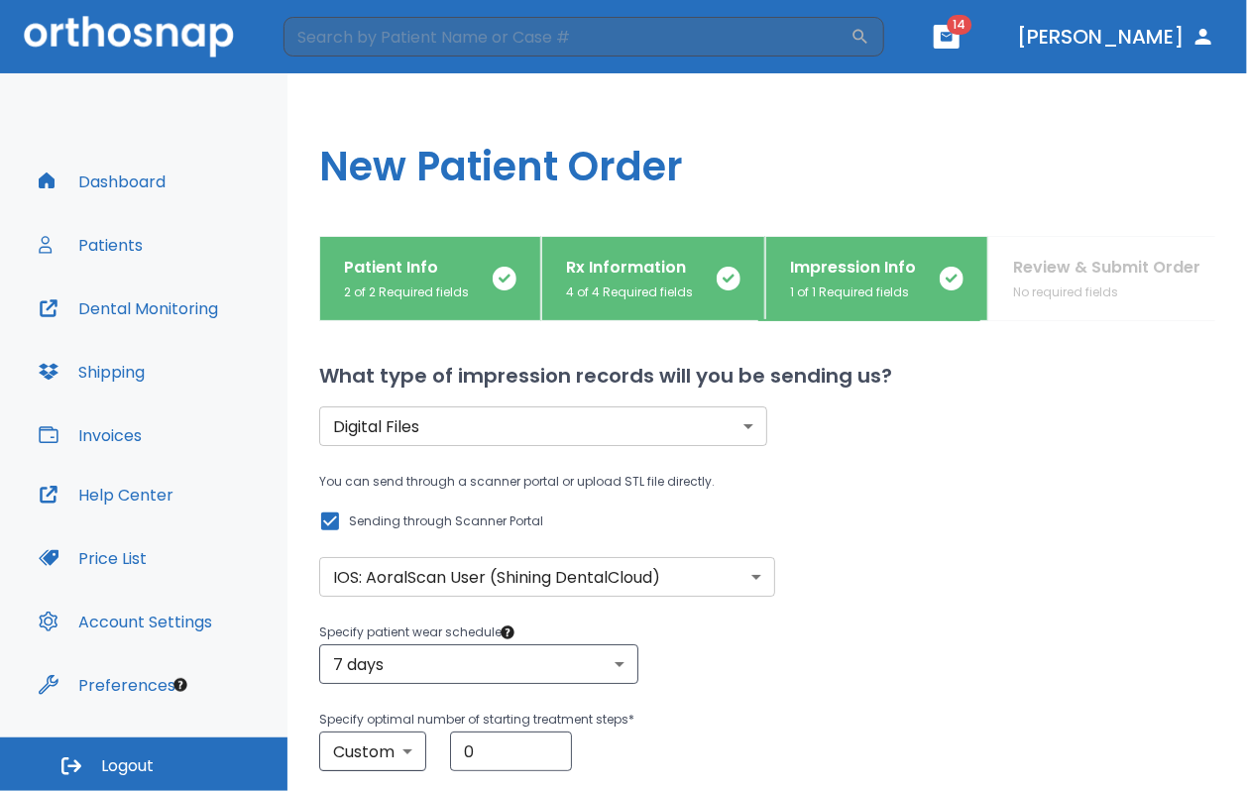
click at [736, 661] on div "7 days 7 ​" at bounding box center [767, 664] width 896 height 40
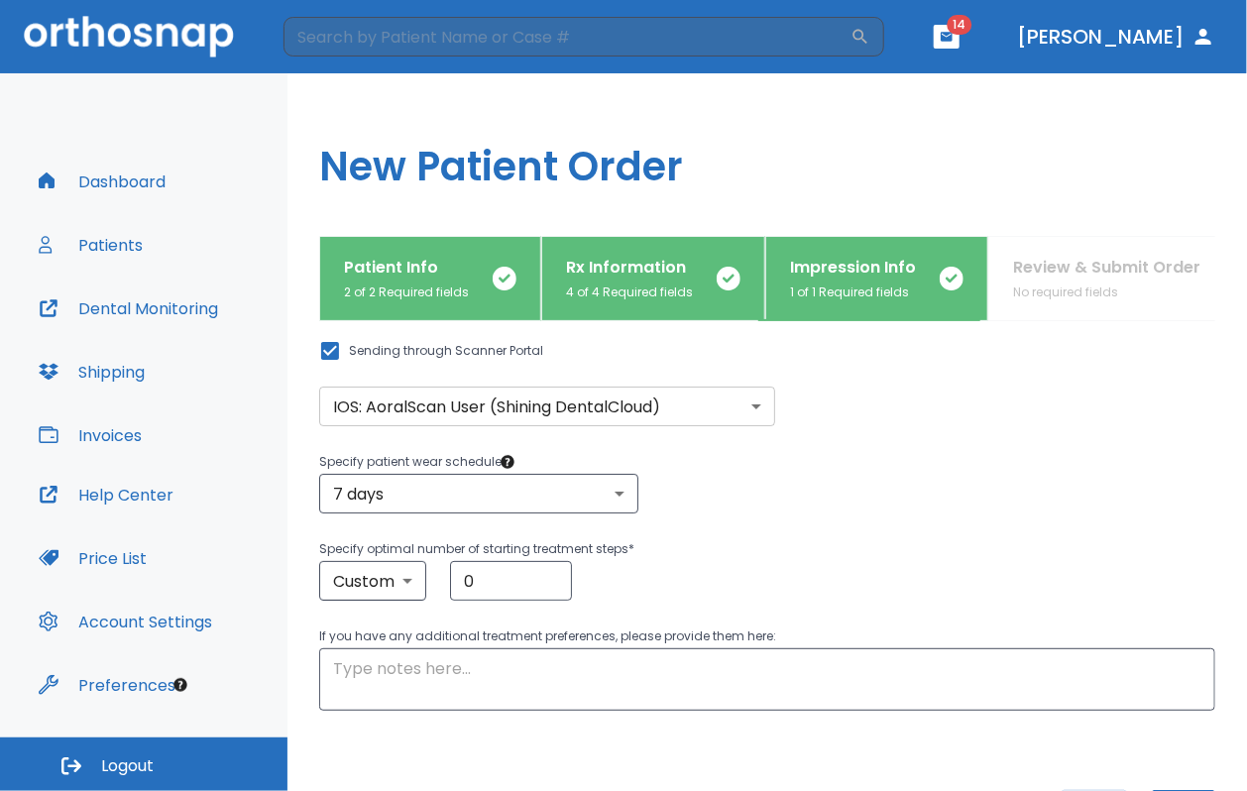
scroll to position [174, 0]
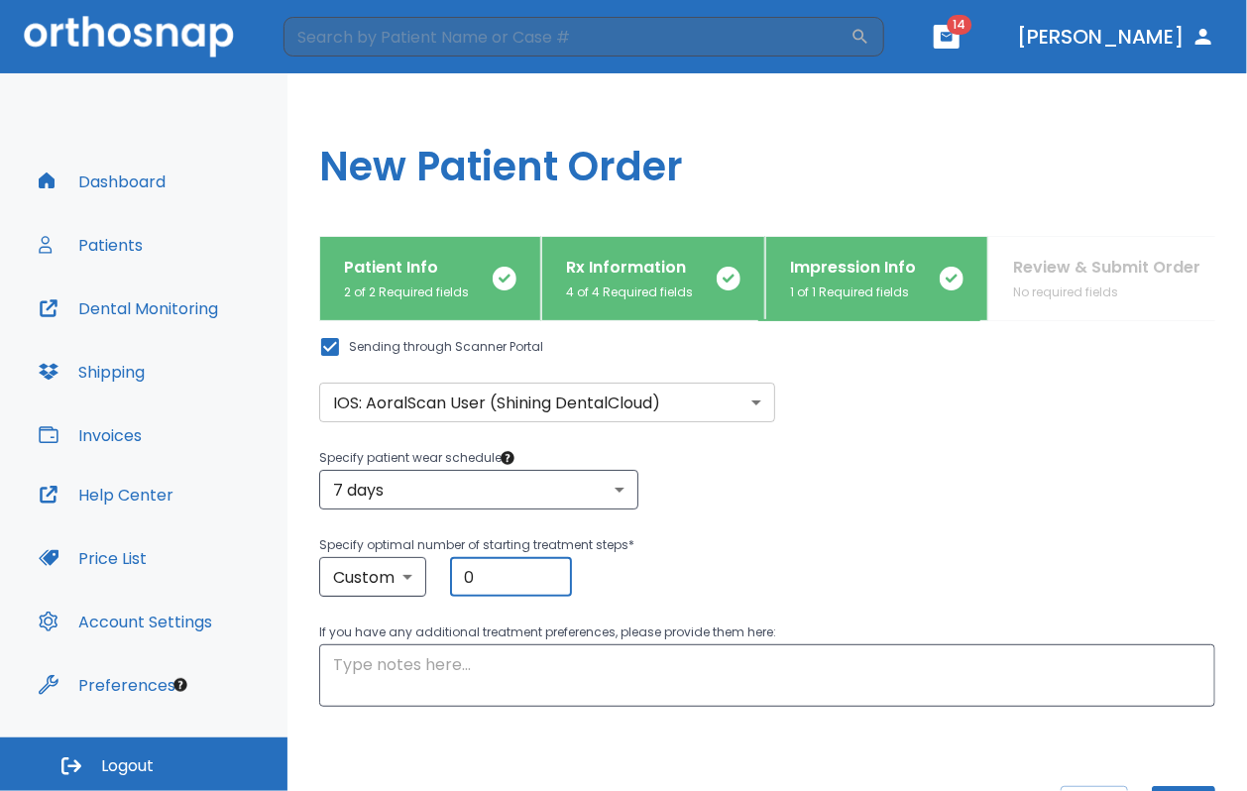
drag, startPoint x: 531, startPoint y: 581, endPoint x: 242, endPoint y: 505, distance: 299.4
click at [242, 505] on div "Dashboard Patients Dental Monitoring Shipping Invoices Help Center Price List A…" at bounding box center [623, 432] width 1247 height 718
type input "5"
click at [736, 580] on div "Custom custom ​ 5 ​" at bounding box center [767, 577] width 896 height 40
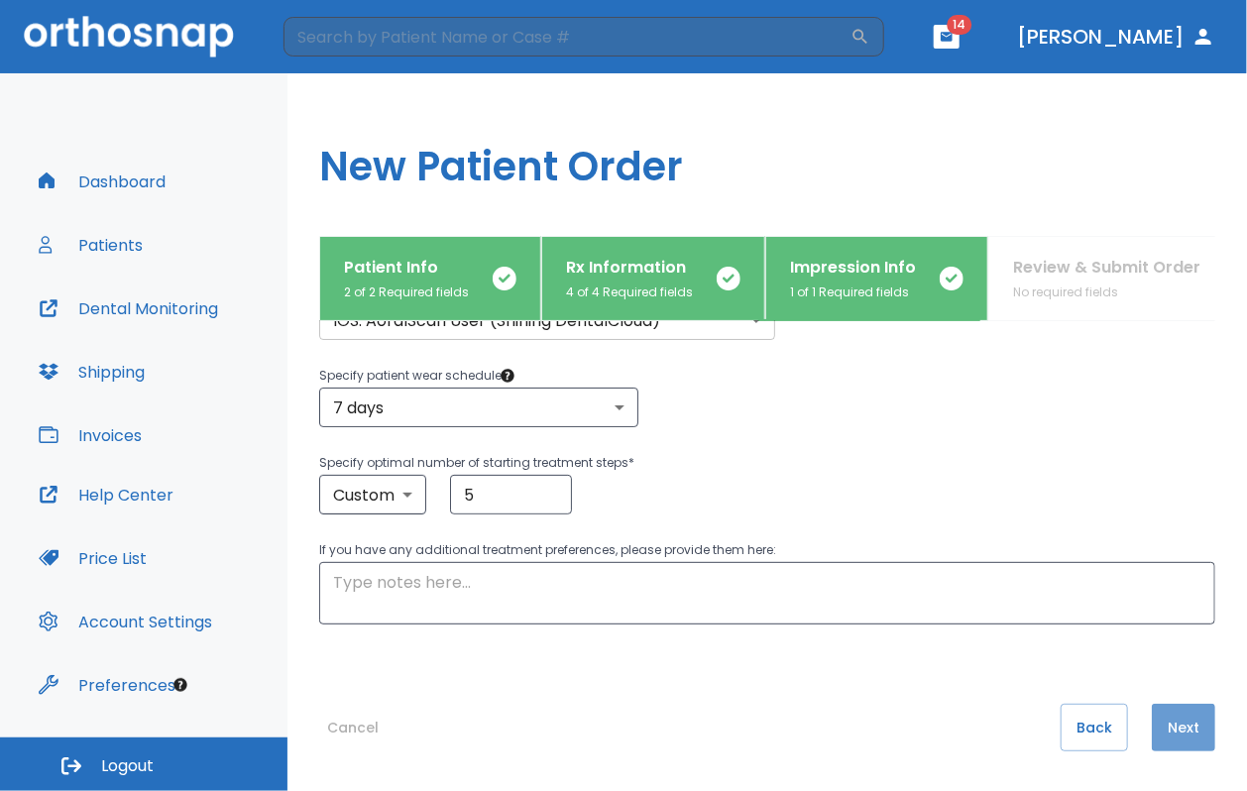
click at [736, 679] on button "Next" at bounding box center [1183, 728] width 63 height 48
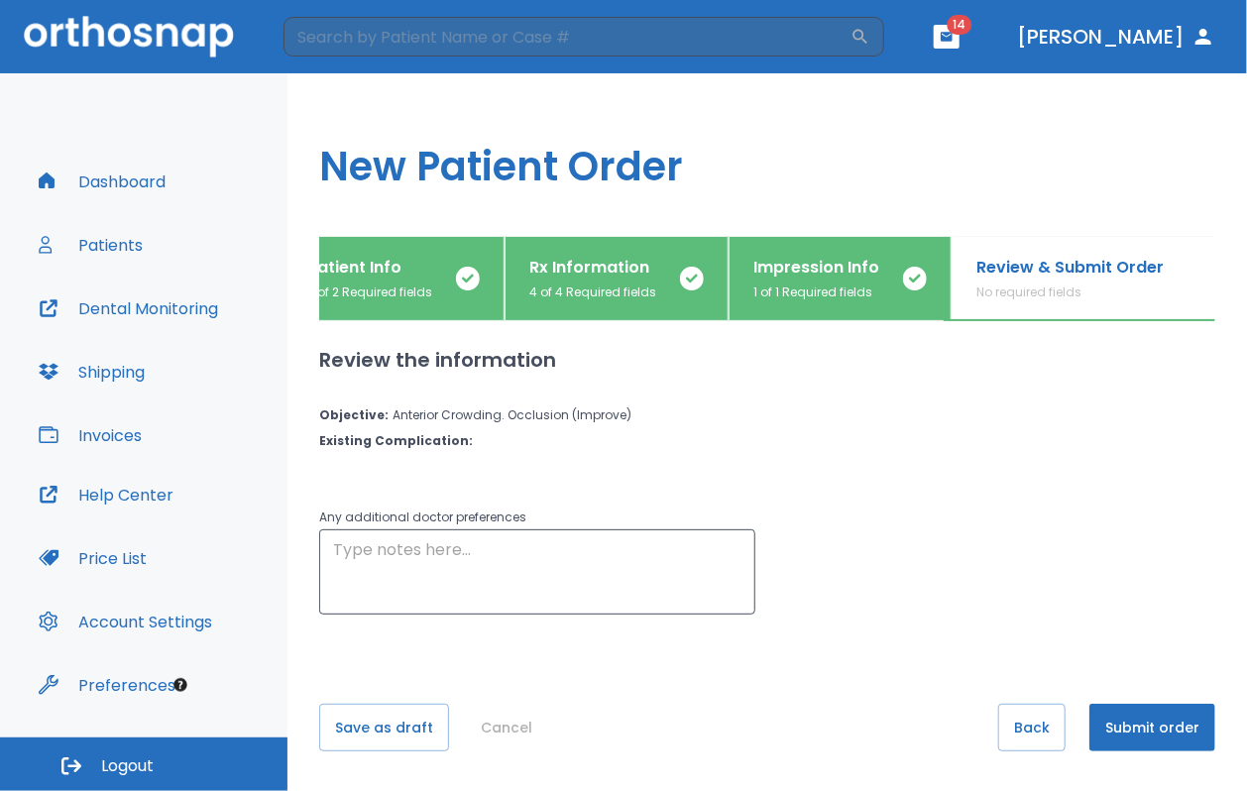
scroll to position [0, 45]
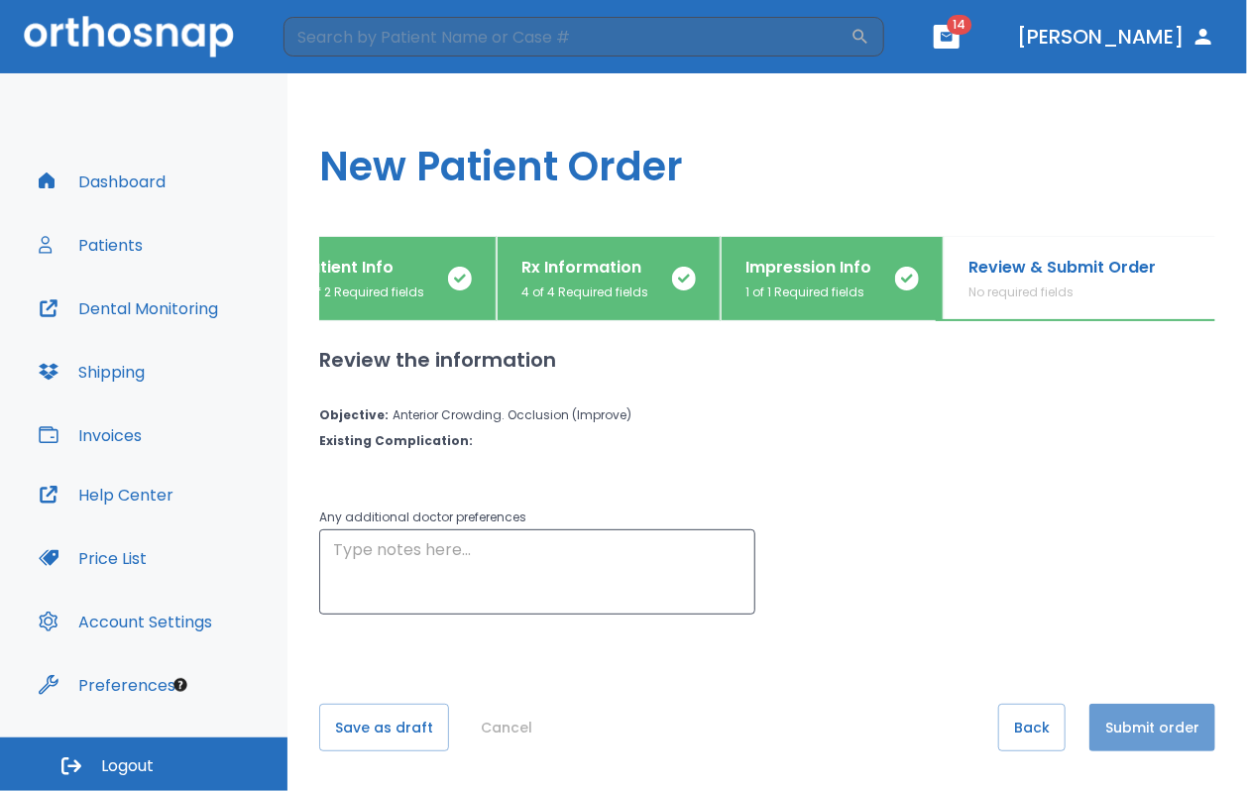
click at [736, 679] on button "Submit order" at bounding box center [1153, 728] width 126 height 48
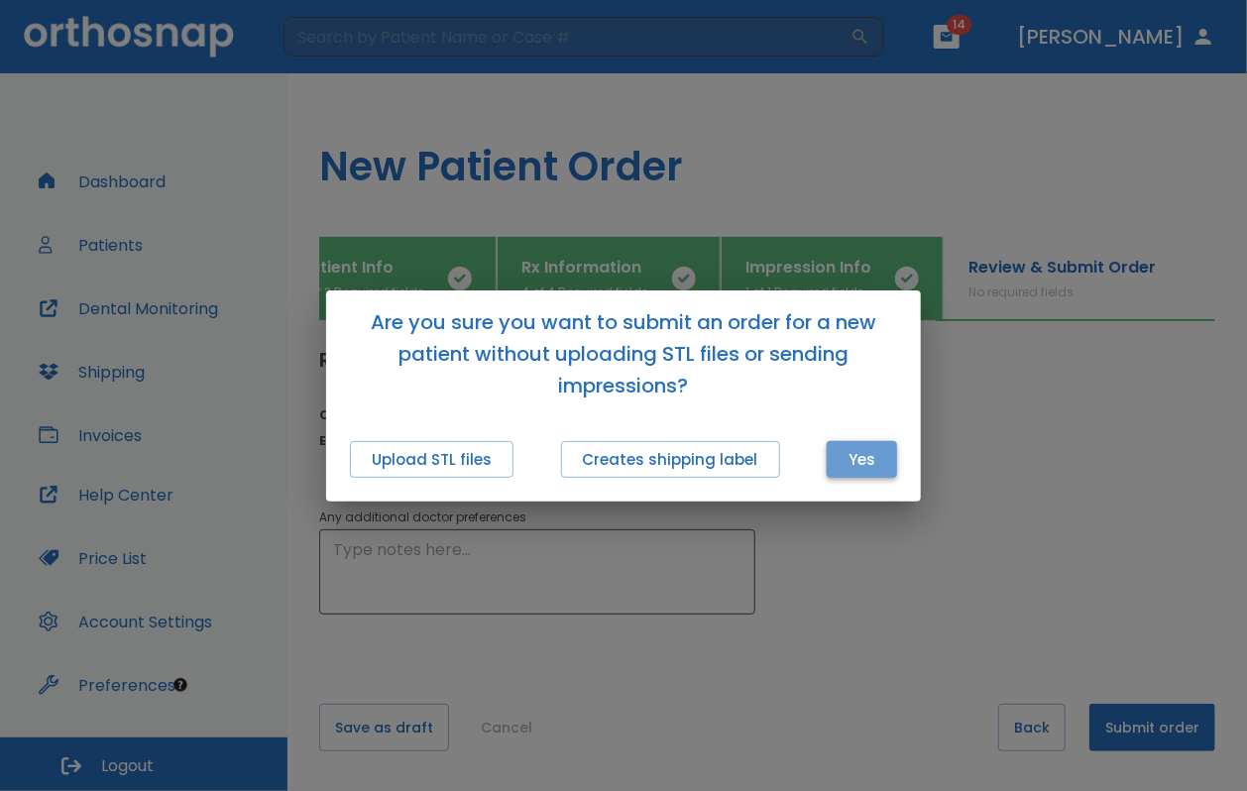
click at [736, 450] on button "Yes" at bounding box center [862, 459] width 70 height 37
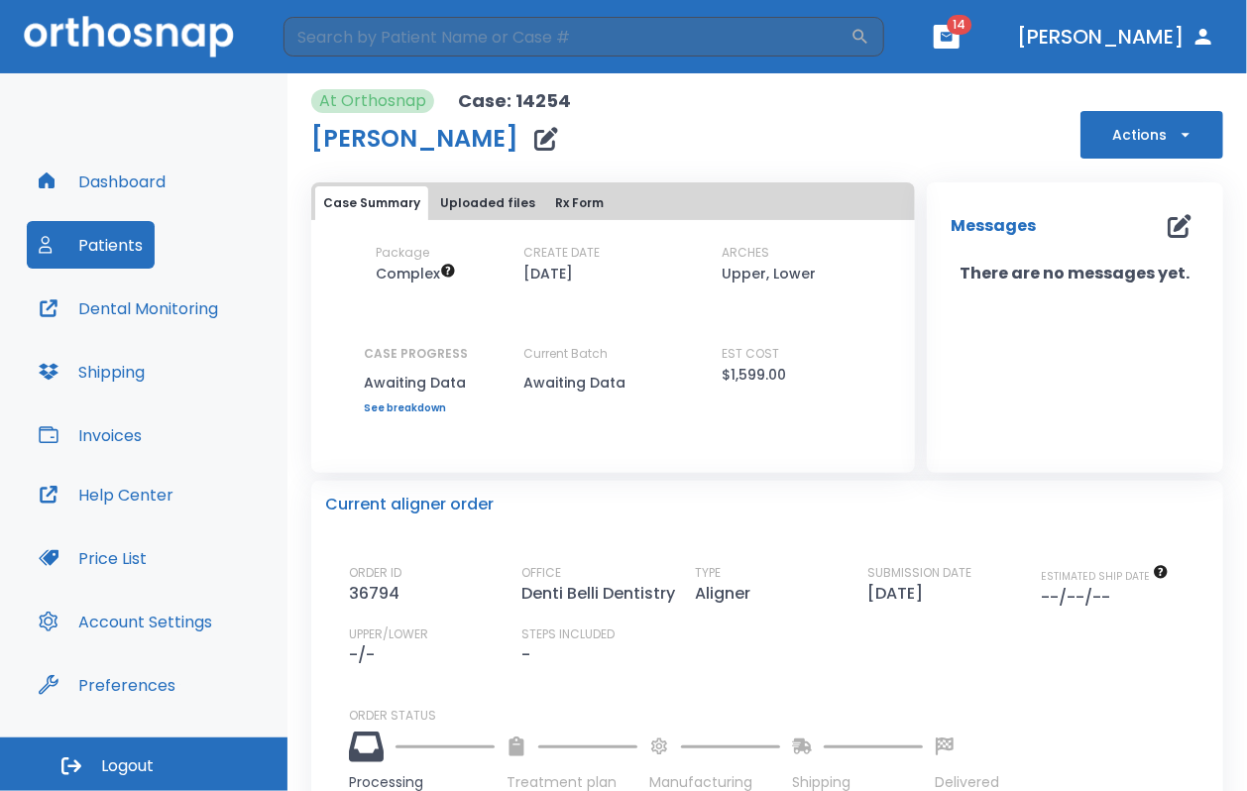
click at [736, 489] on div "Current aligner order ORDER ID 36794 OFFICE Denti Belli Dentistry TYPE Aligner …" at bounding box center [767, 646] width 912 height 331
click at [110, 180] on button "Dashboard" at bounding box center [102, 182] width 151 height 48
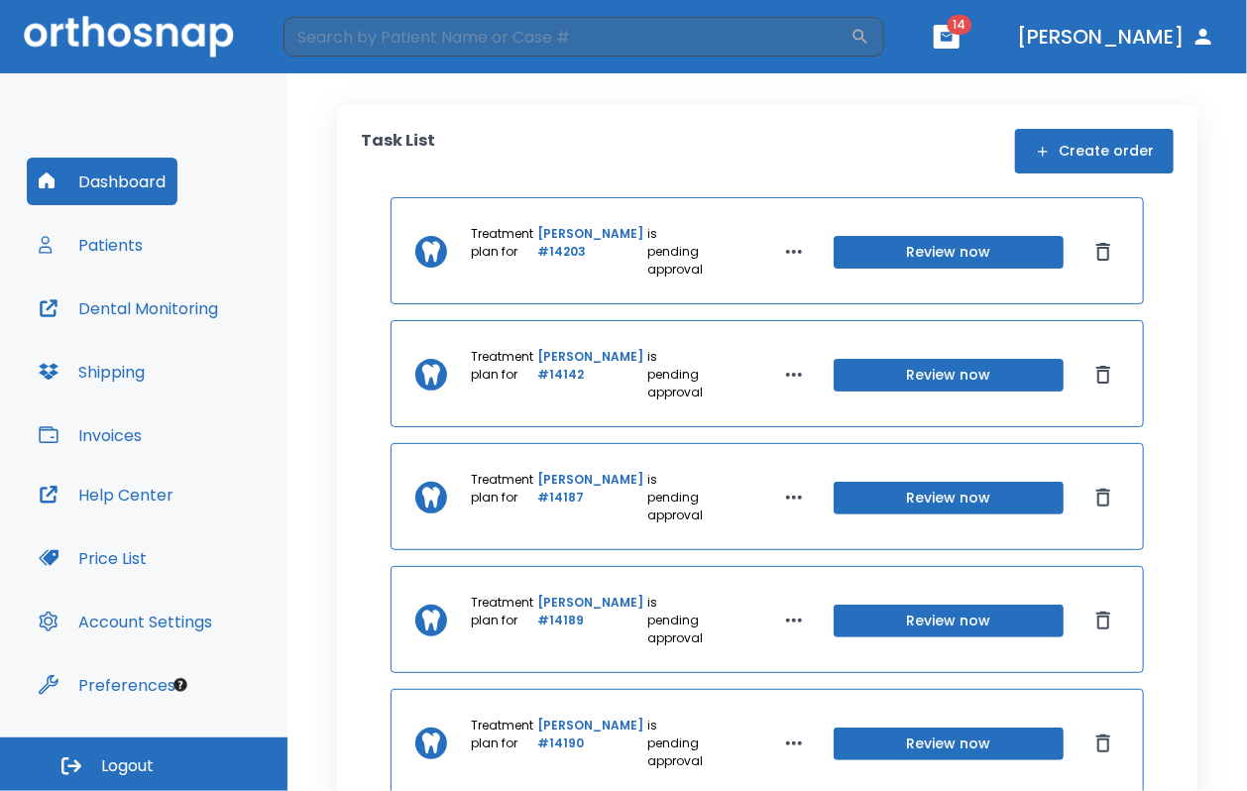
click at [736, 35] on icon "button" at bounding box center [947, 36] width 12 height 9
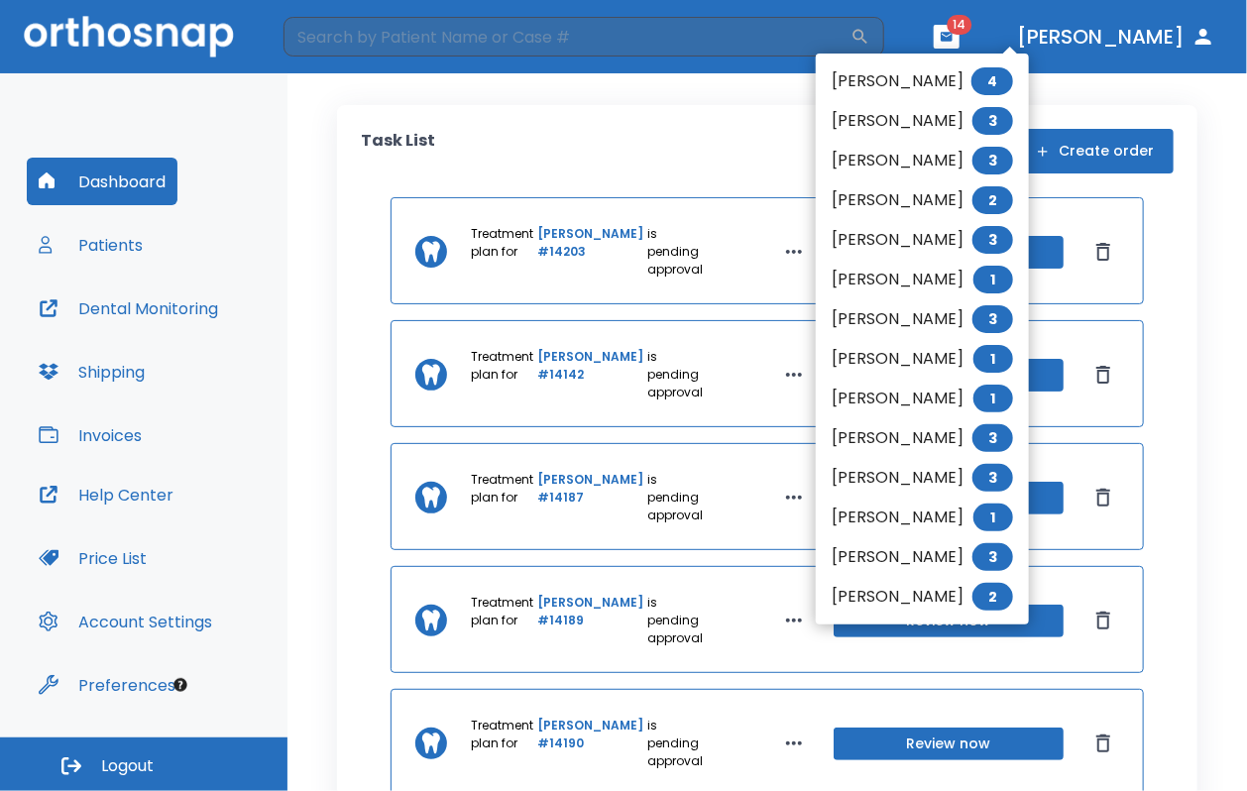
click at [109, 251] on div at bounding box center [623, 395] width 1247 height 791
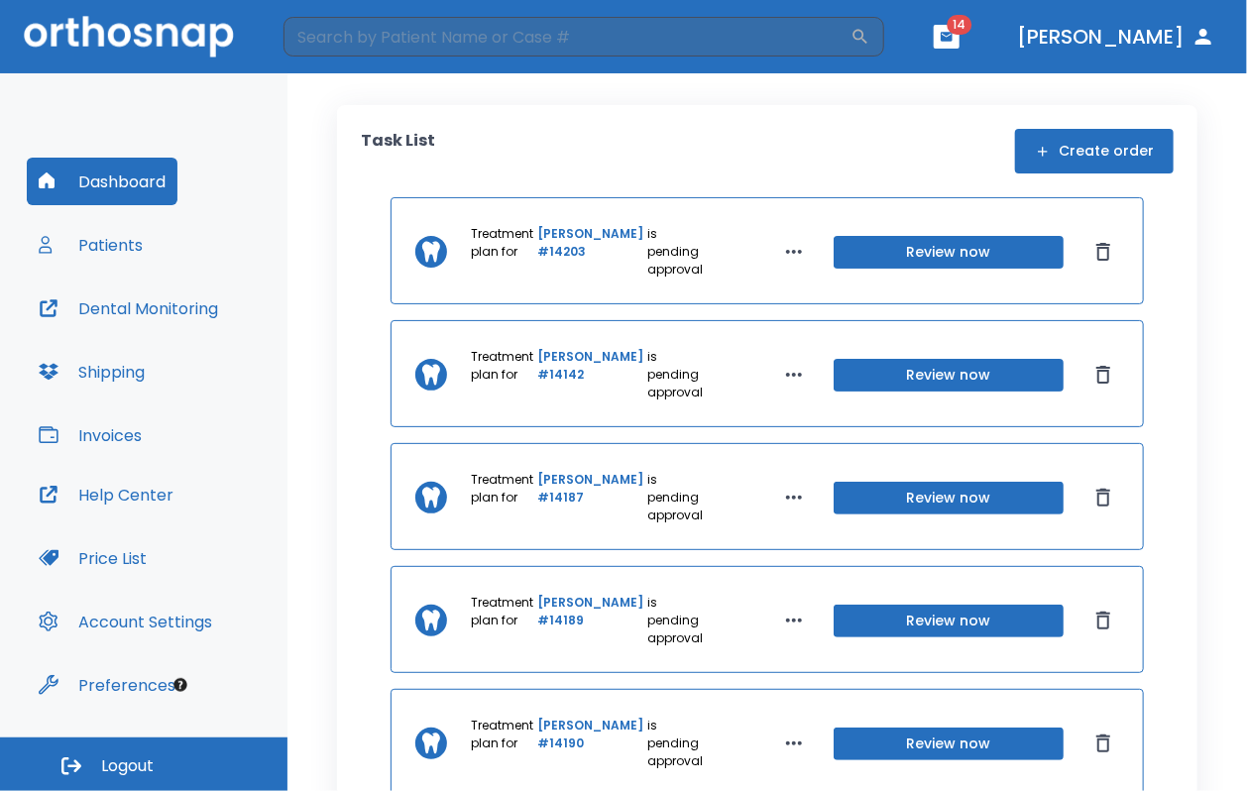
click at [99, 240] on button "Patients" at bounding box center [91, 245] width 128 height 48
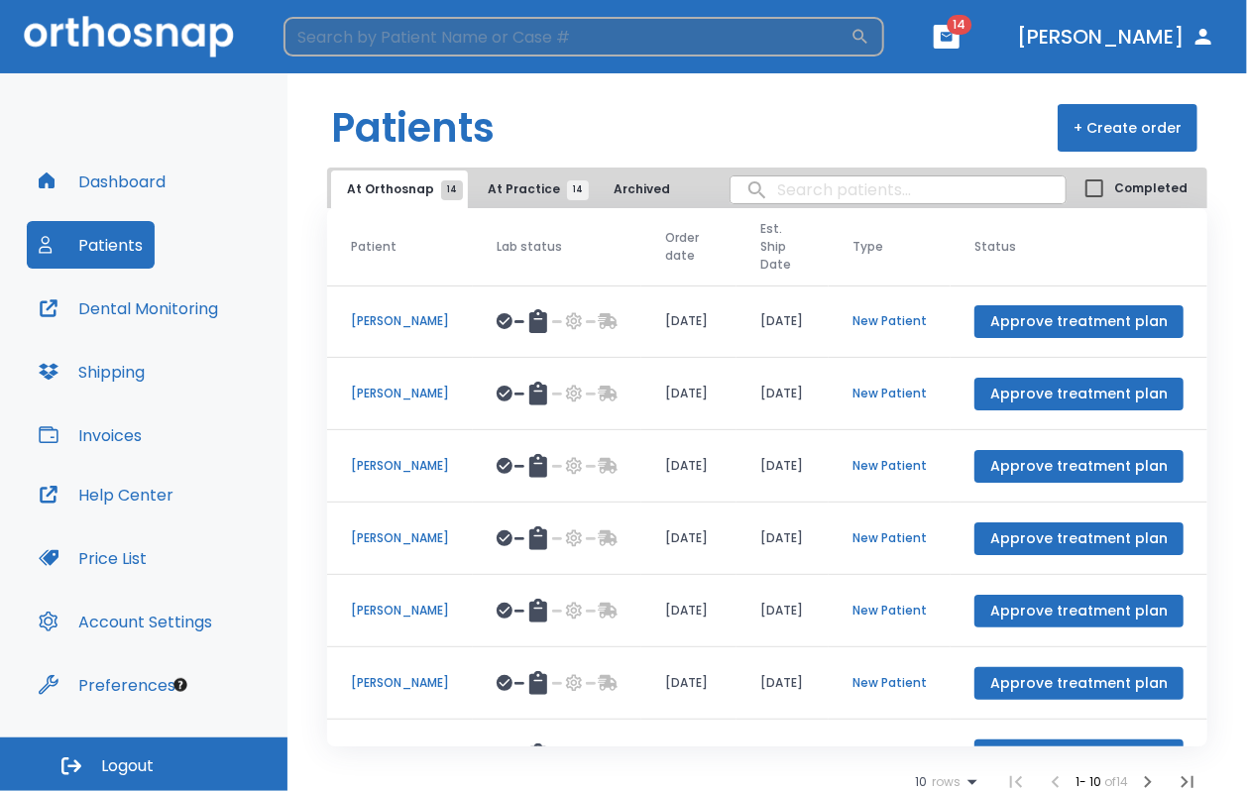
click at [383, 47] on input "search" at bounding box center [567, 37] width 567 height 40
click at [380, 36] on input "search" at bounding box center [567, 37] width 567 height 40
type input "mei"
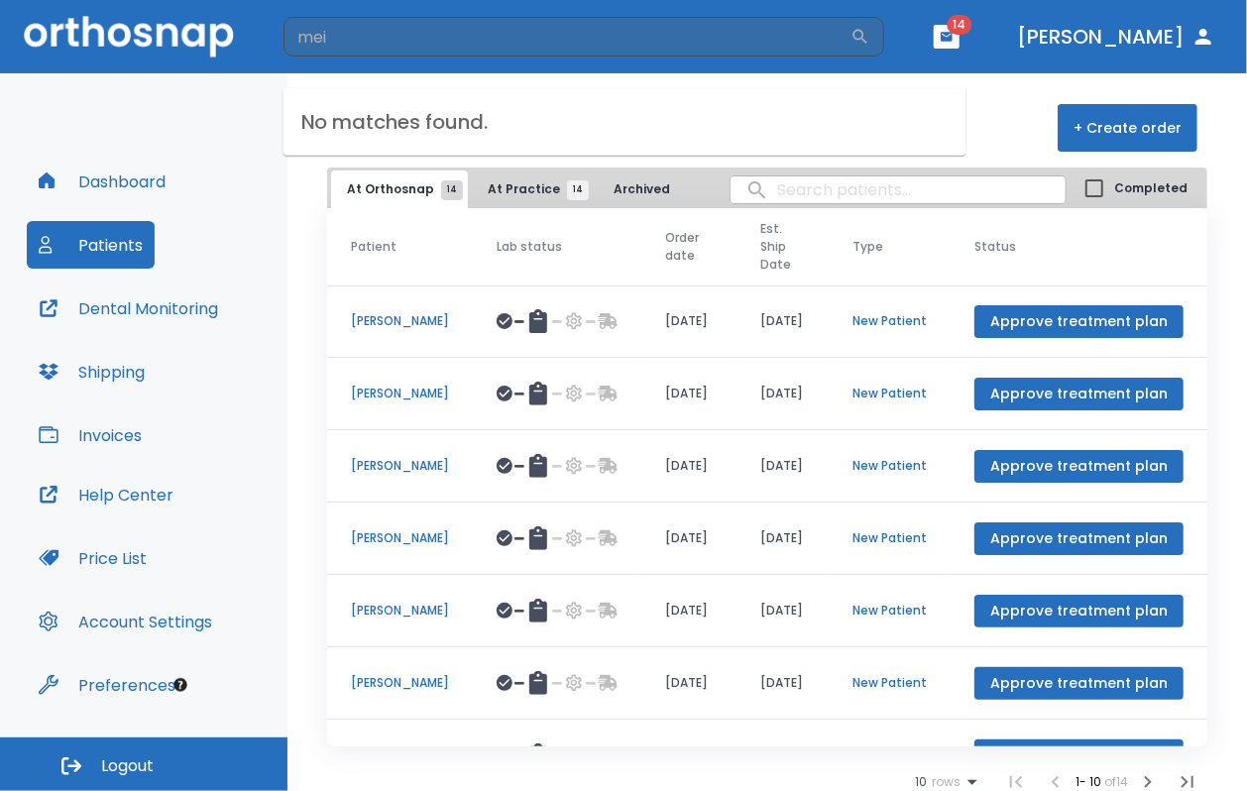
click at [736, 132] on h6 "No matches found." at bounding box center [625, 121] width 683 height 67
click at [519, 176] on button "At Practice 14" at bounding box center [533, 190] width 122 height 38
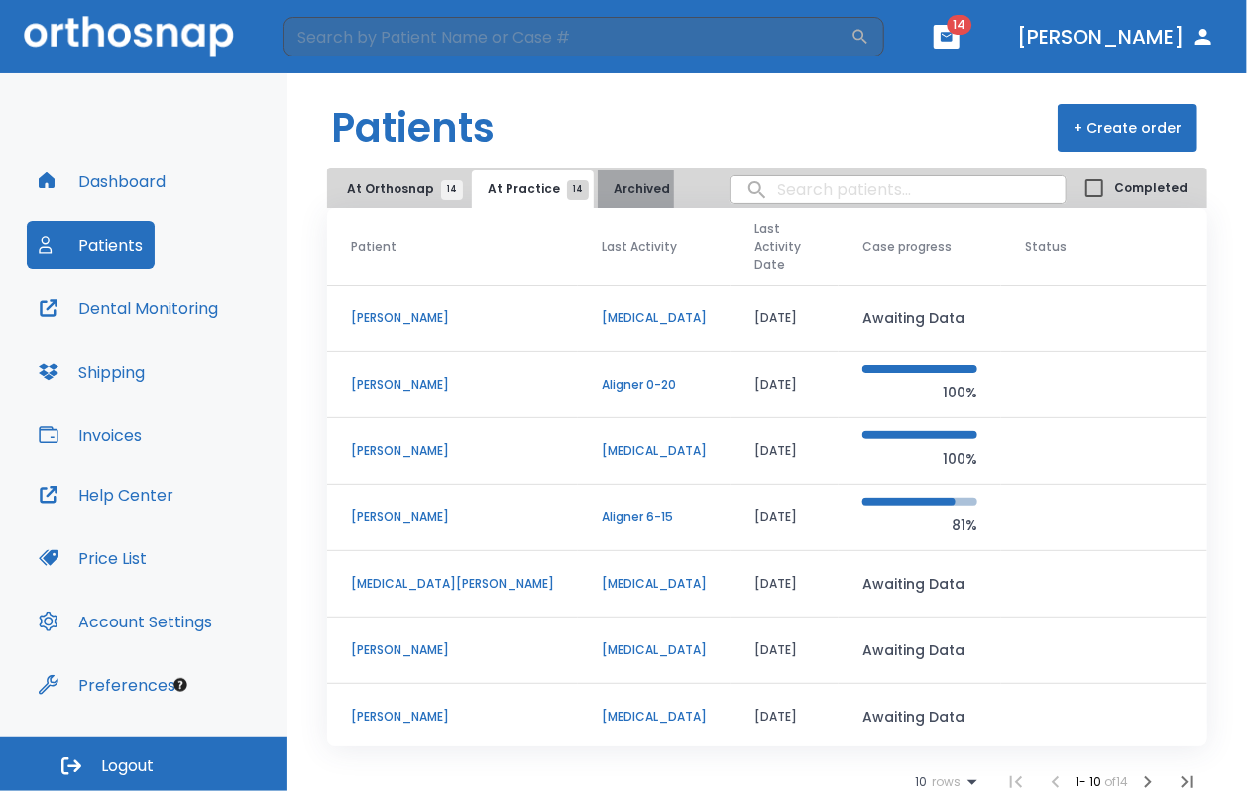
click at [633, 185] on span "Archived 4" at bounding box center [651, 189] width 74 height 18
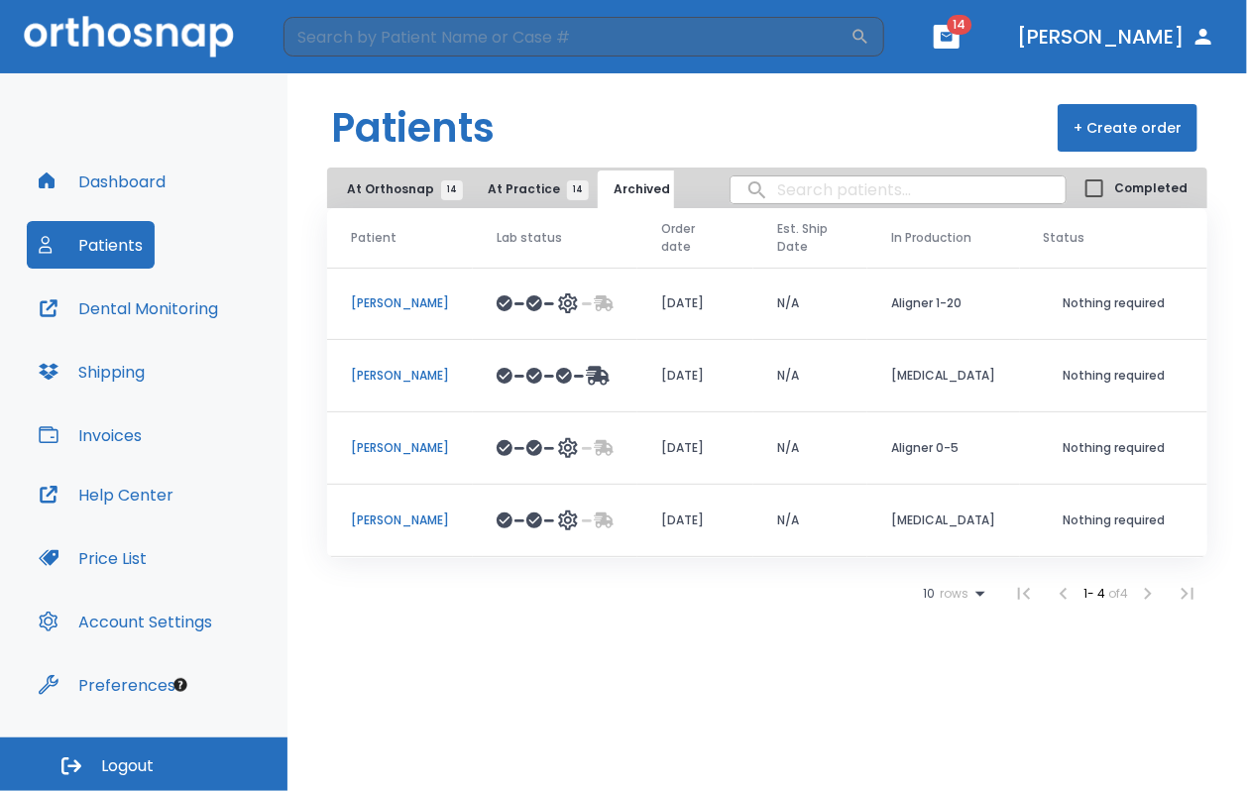
click at [736, 651] on div "Patients + Create order At Orthosnap 14 At Practice 14 Archived 4 Completed Pat…" at bounding box center [768, 432] width 960 height 718
click at [517, 195] on span "At Practice 14" at bounding box center [533, 189] width 90 height 18
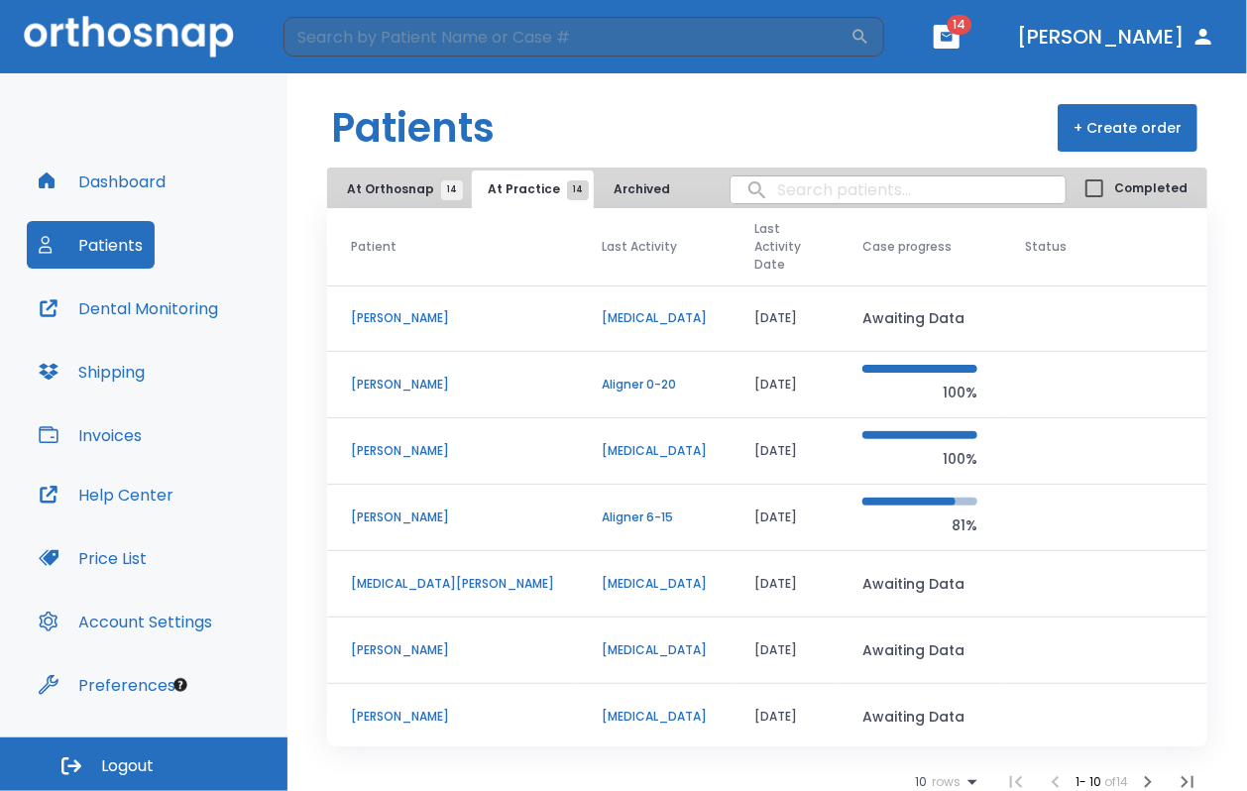
click at [394, 352] on td "[PERSON_NAME]" at bounding box center [452, 385] width 251 height 66
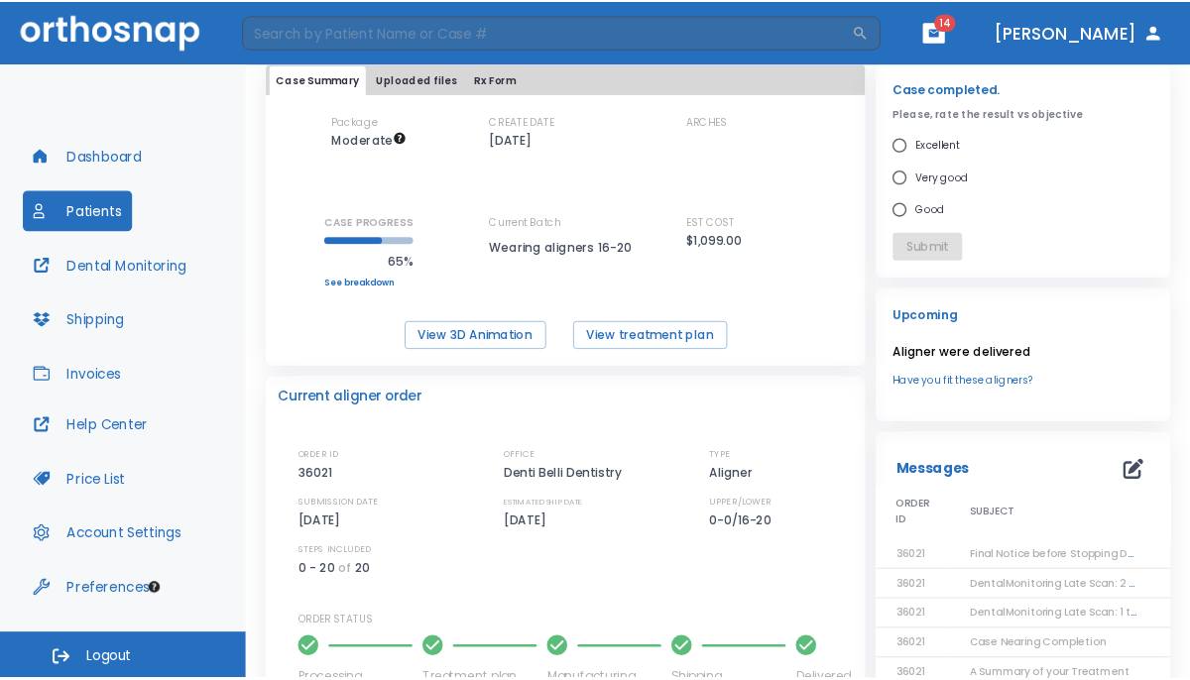
scroll to position [111, 0]
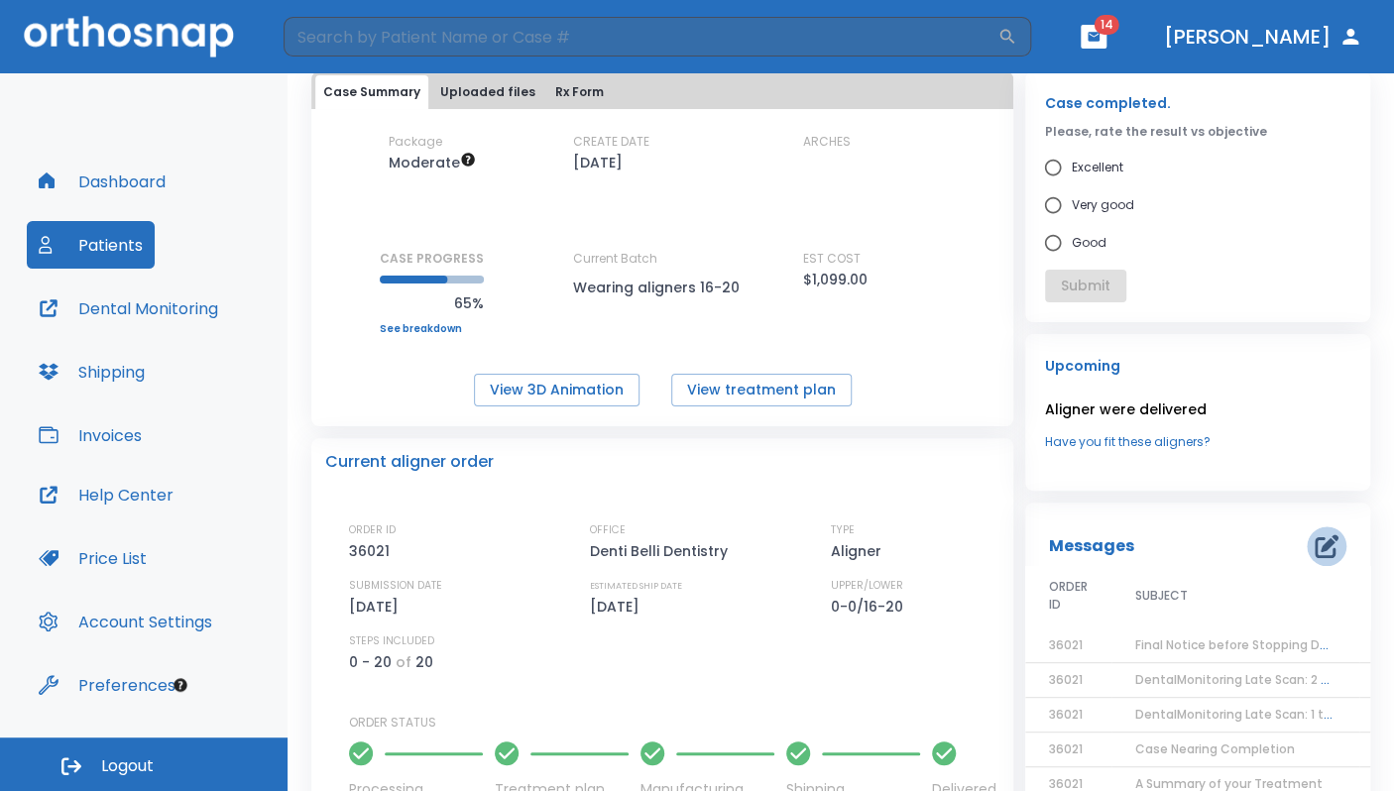
click at [736, 548] on icon "button" at bounding box center [1327, 546] width 24 height 24
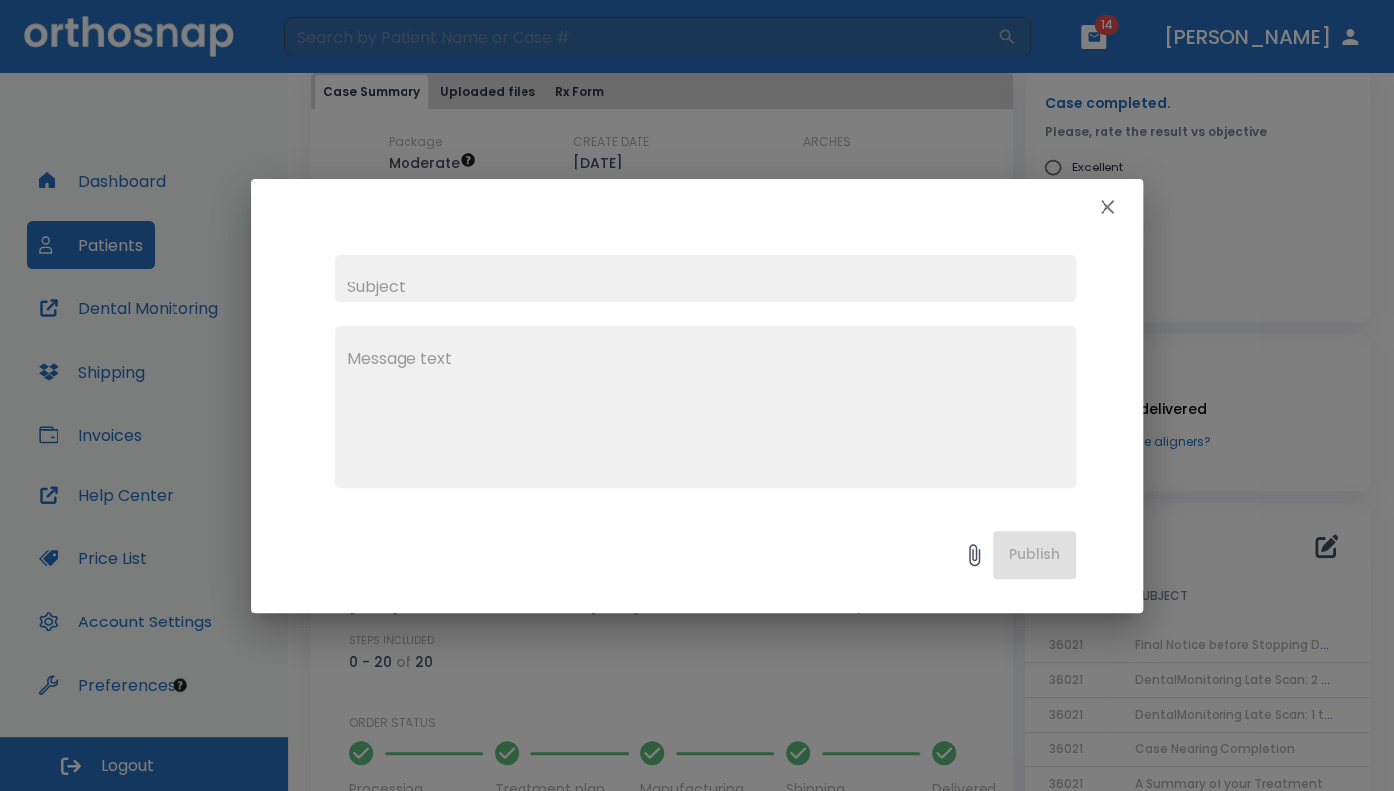
click at [736, 412] on textarea at bounding box center [705, 415] width 717 height 137
click at [700, 283] on input "text" at bounding box center [705, 279] width 741 height 48
type input "S"
type input "Dental Monitoring"
click at [487, 370] on textarea at bounding box center [705, 415] width 717 height 137
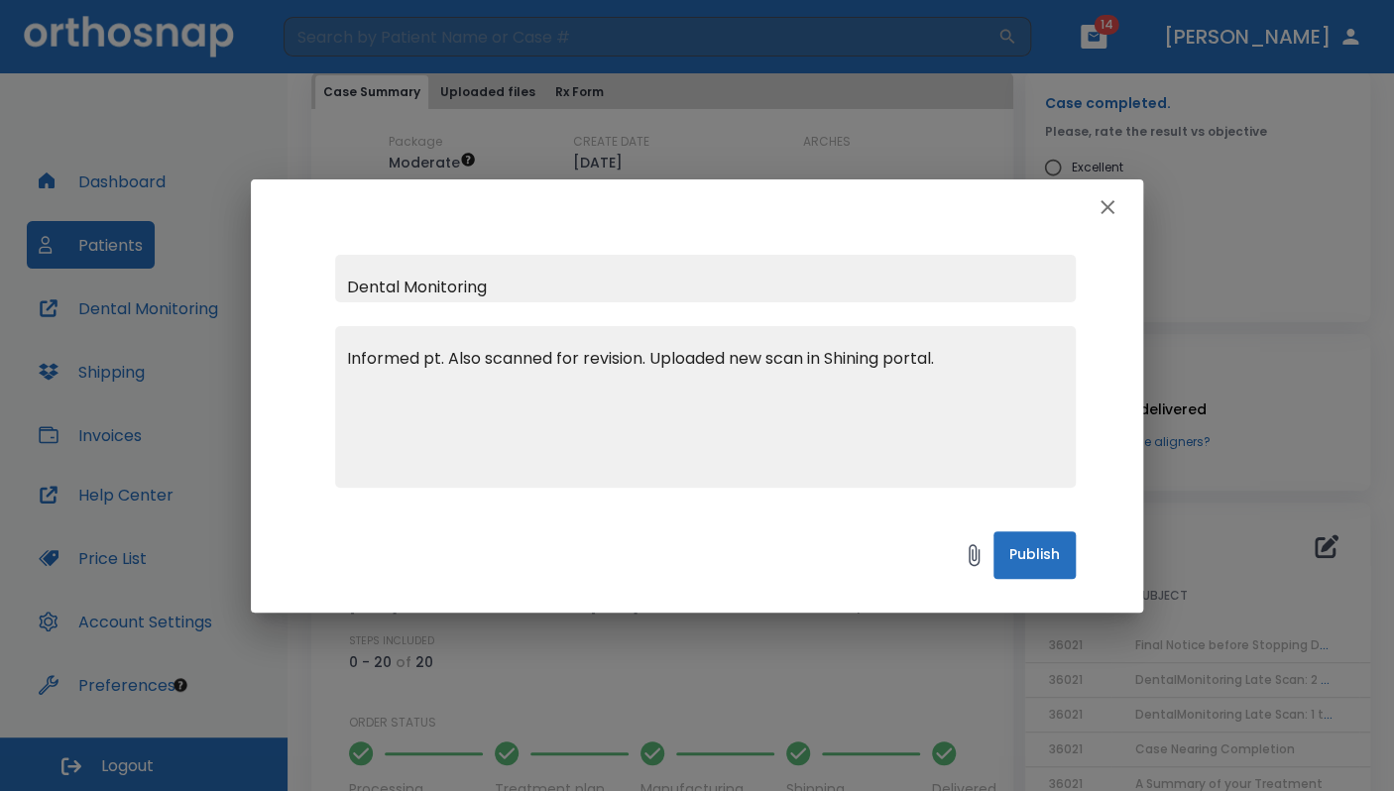
type textarea "Informed pt. Also scanned for revision. Uploaded new scan in Shining portal."
click at [736, 546] on button "Publish" at bounding box center [1034, 555] width 82 height 48
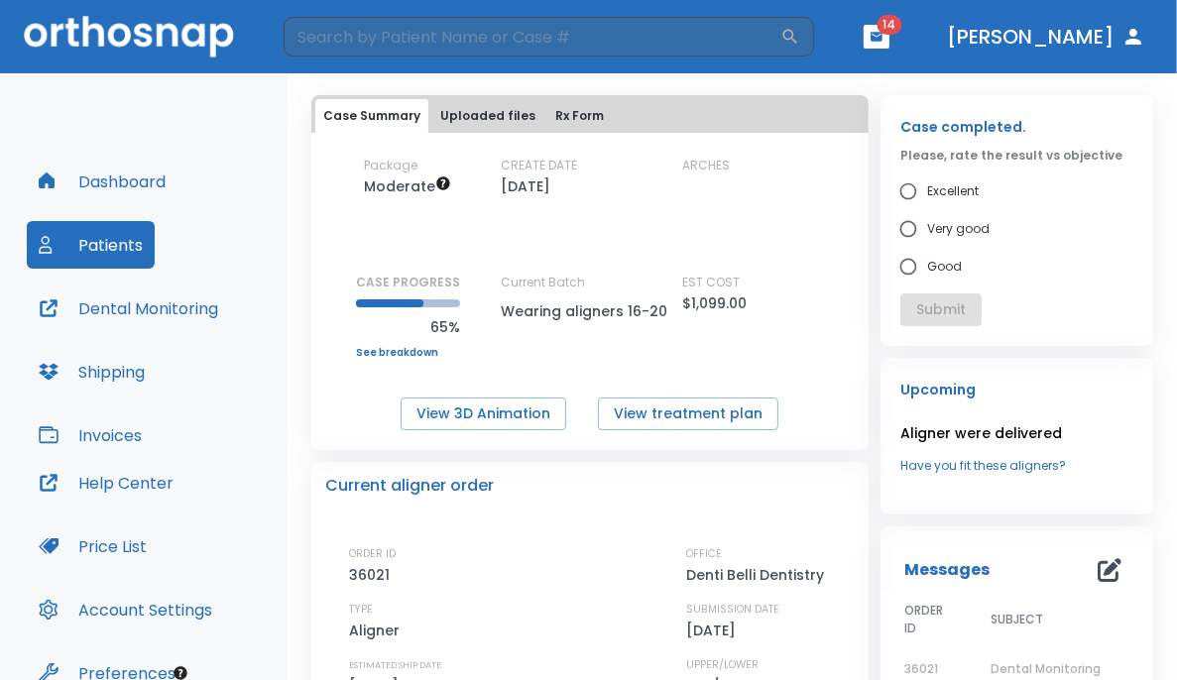
click at [623, 102] on div "Case Summary Uploaded files Rx Form" at bounding box center [589, 116] width 549 height 34
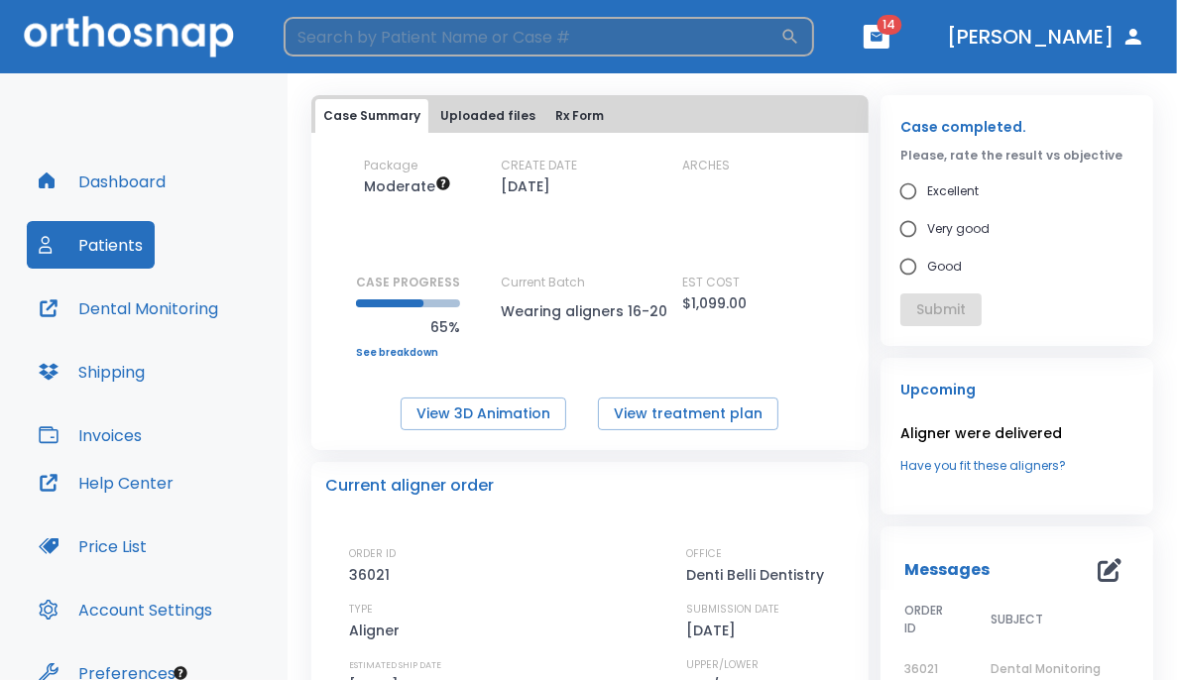
click at [444, 43] on input "search" at bounding box center [532, 37] width 497 height 40
type input "assed"
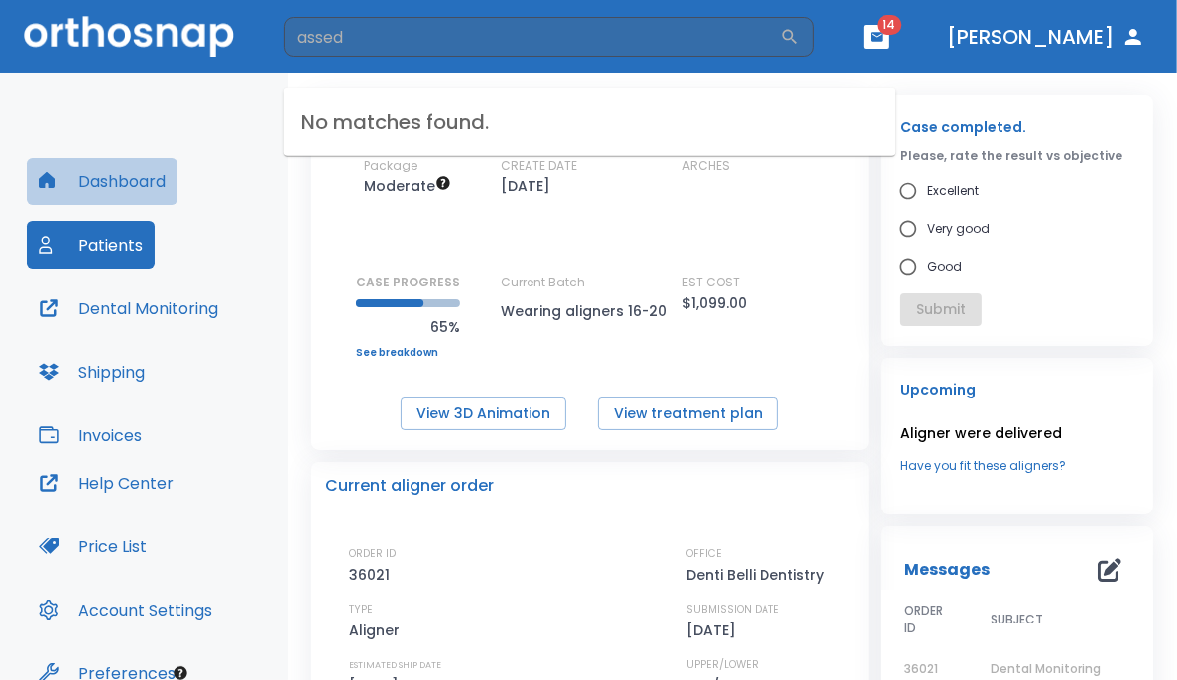
click at [119, 178] on button "Dashboard" at bounding box center [102, 182] width 151 height 48
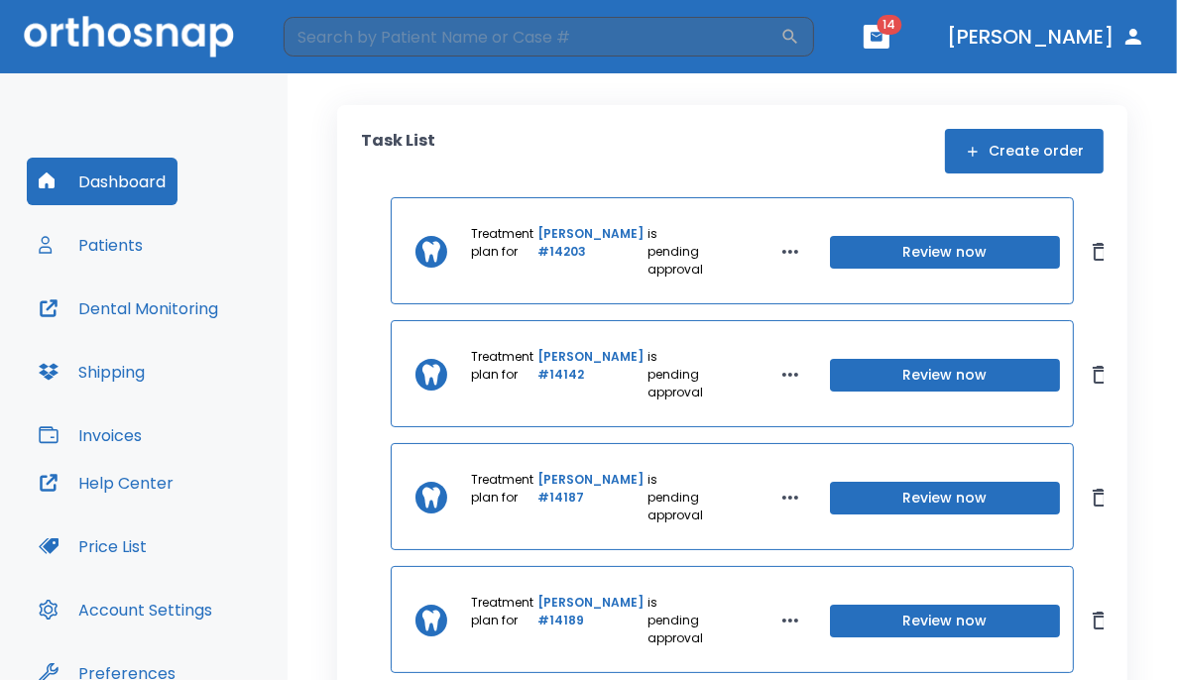
click at [736, 162] on button "Create order" at bounding box center [1024, 151] width 159 height 45
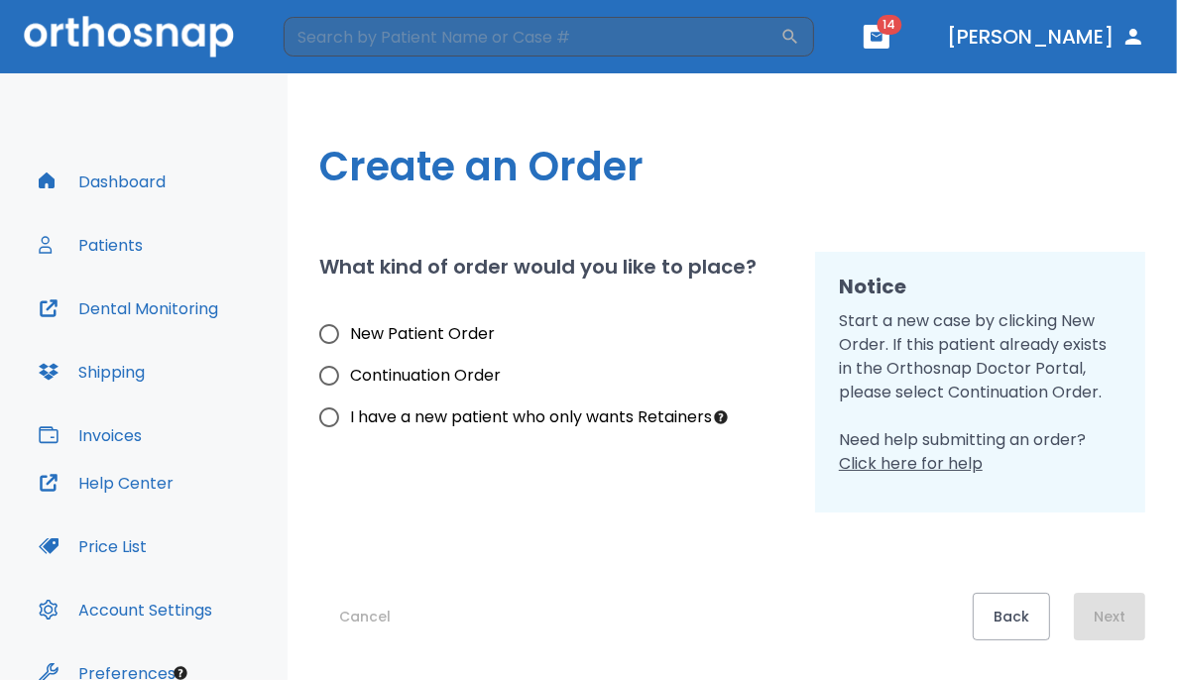
click at [322, 330] on input "New Patient Order" at bounding box center [329, 334] width 42 height 42
radio input "true"
click at [724, 235] on div "What kind of order would you like to place? New Patient Order Continuation Orde…" at bounding box center [543, 370] width 496 height 285
click at [736, 634] on button "Next" at bounding box center [1109, 617] width 71 height 48
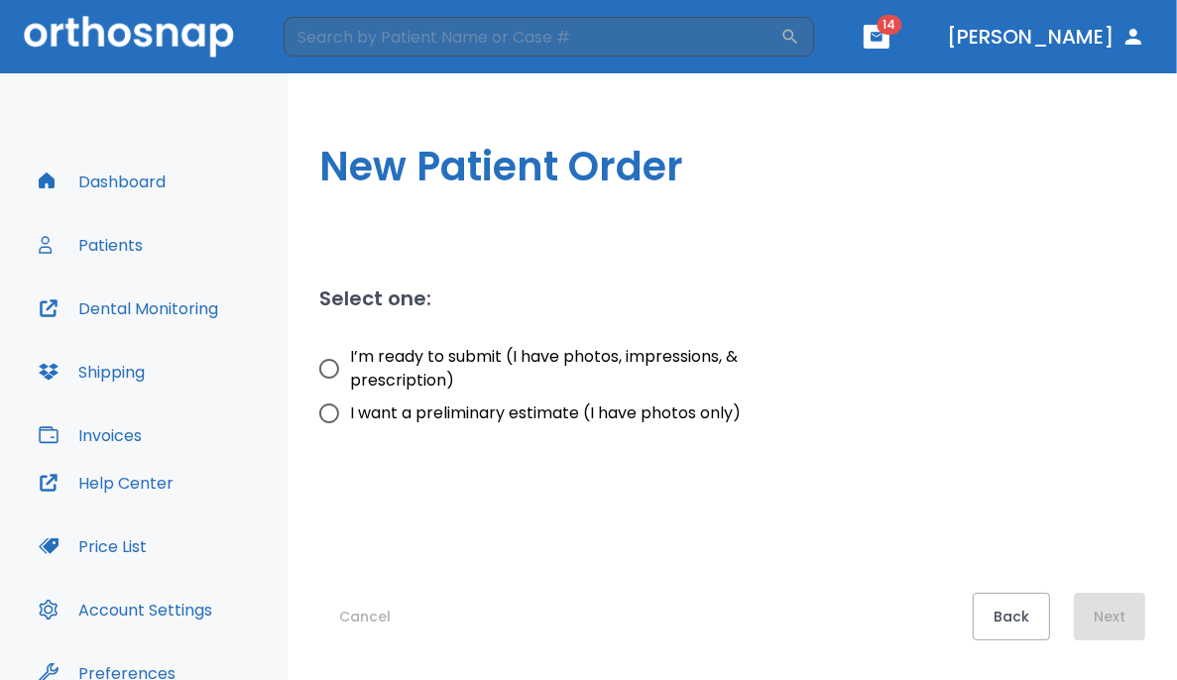
click at [374, 370] on span "I’m ready to submit (I have photos, impressions, & prescription)" at bounding box center [562, 369] width 425 height 48
click at [350, 370] on input "I’m ready to submit (I have photos, impressions, & prescription)" at bounding box center [329, 369] width 42 height 42
radio input "true"
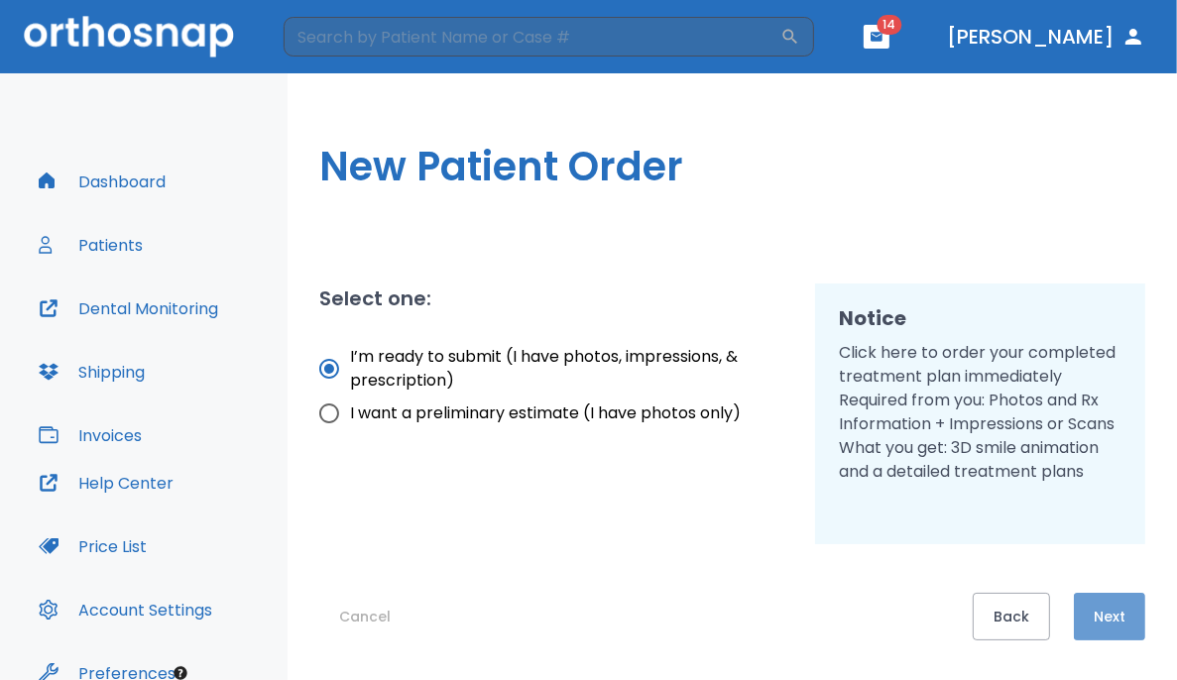
click at [736, 613] on button "Next" at bounding box center [1109, 617] width 71 height 48
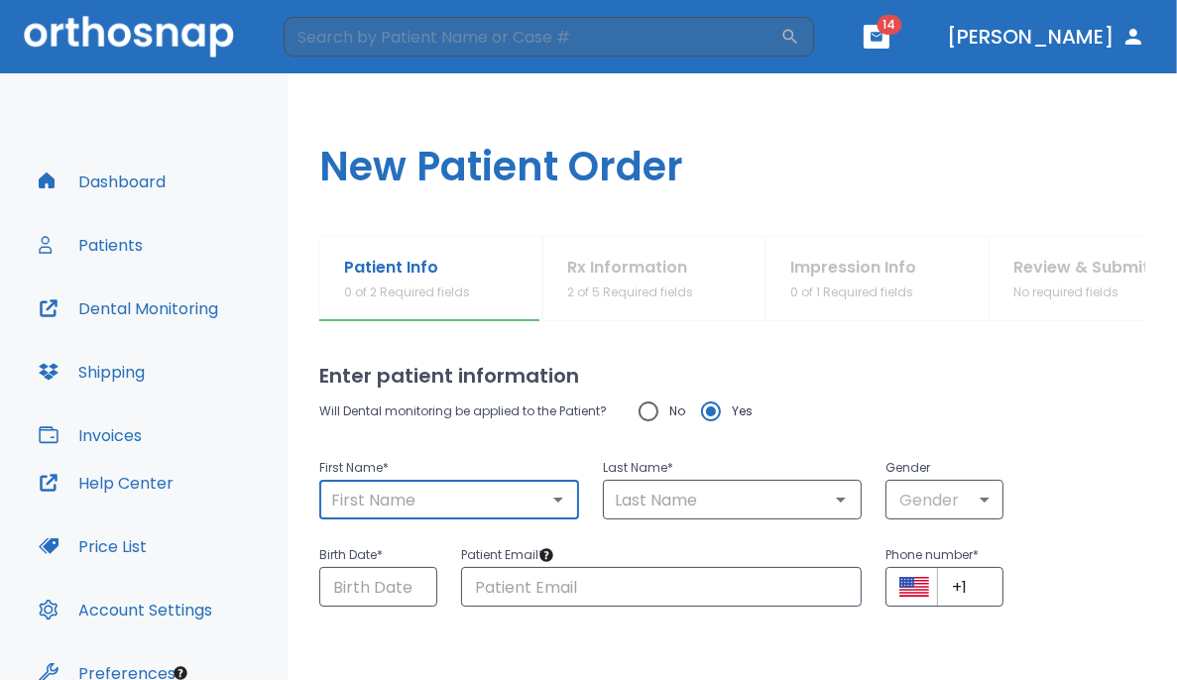
click at [358, 492] on input "text" at bounding box center [449, 500] width 248 height 28
type input "Assed"
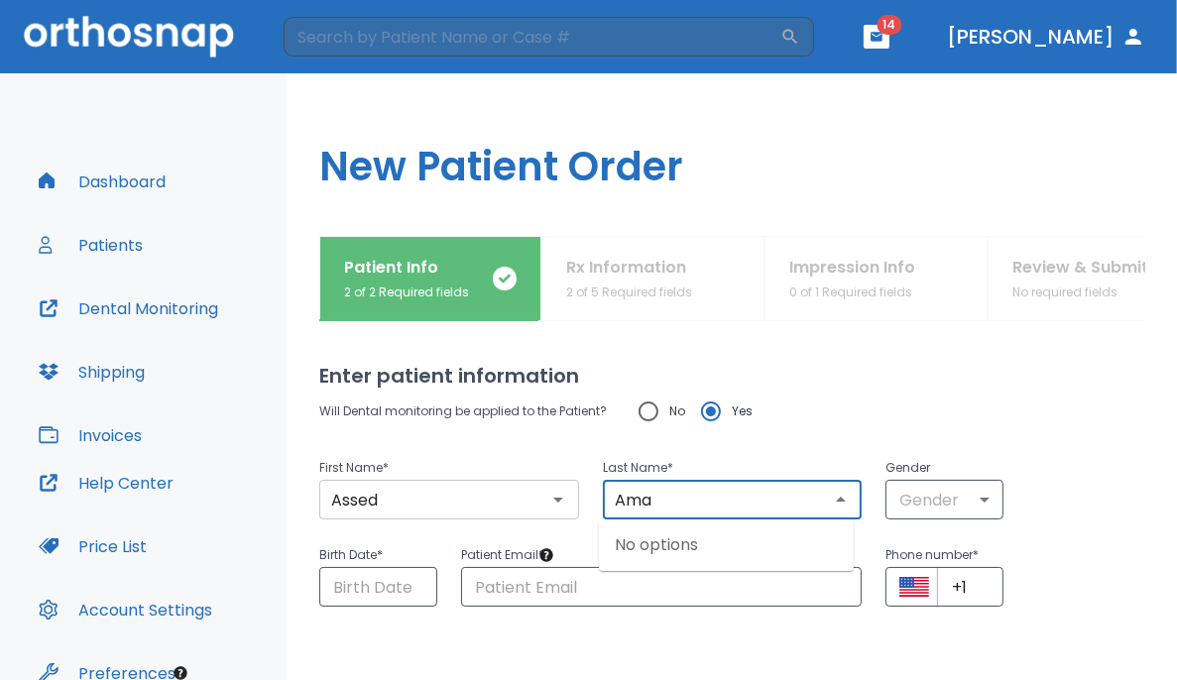
type input "Ama"
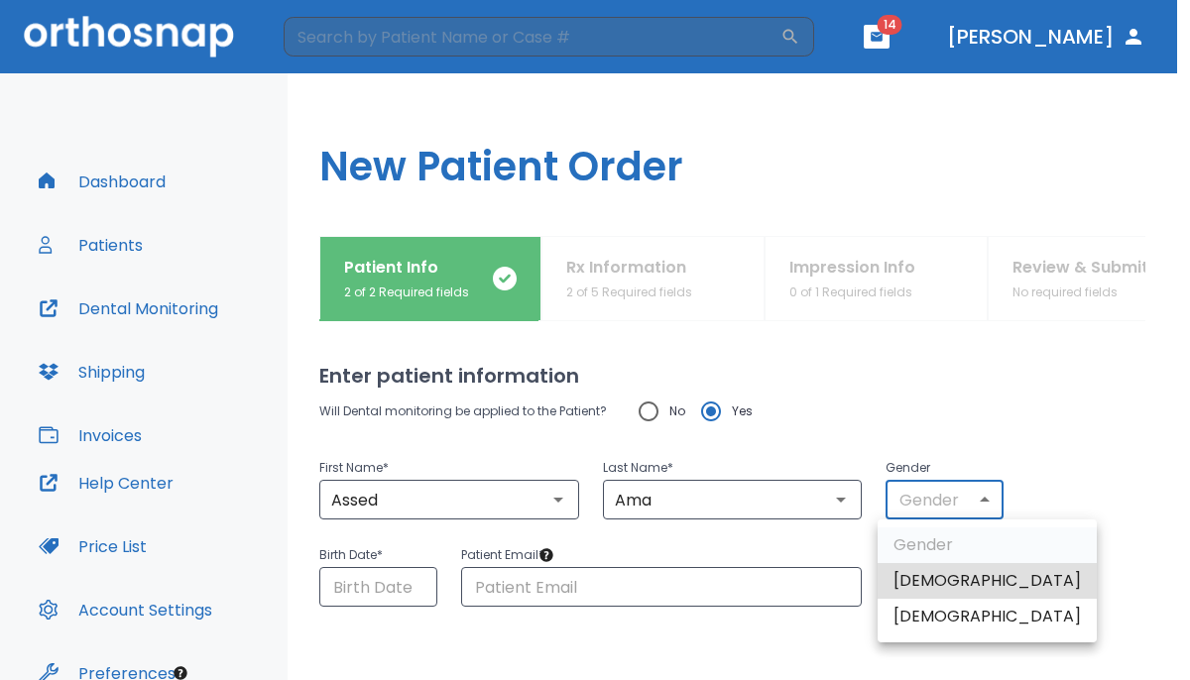
click at [736, 498] on body "​ 14 [PERSON_NAME] Dashboard Patients Dental Monitoring Shipping Invoices Help …" at bounding box center [595, 340] width 1190 height 680
click at [736, 580] on li "[DEMOGRAPHIC_DATA]" at bounding box center [986, 581] width 219 height 36
type input "1"
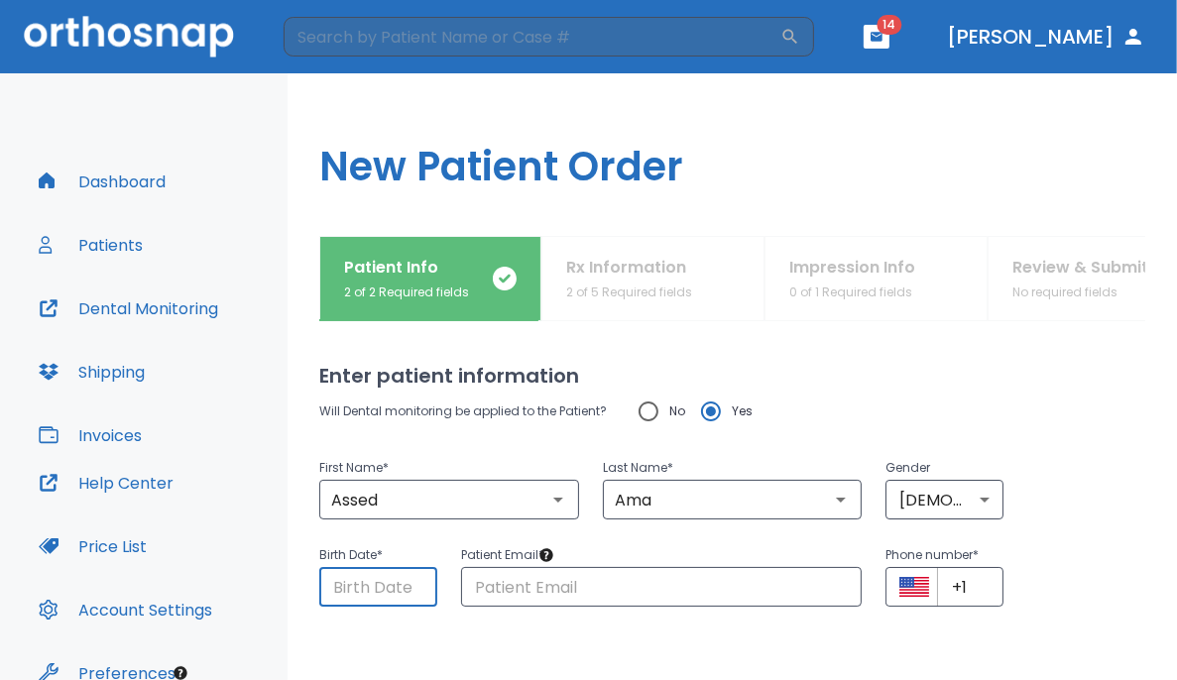
click at [383, 579] on input "Choose date" at bounding box center [378, 587] width 118 height 40
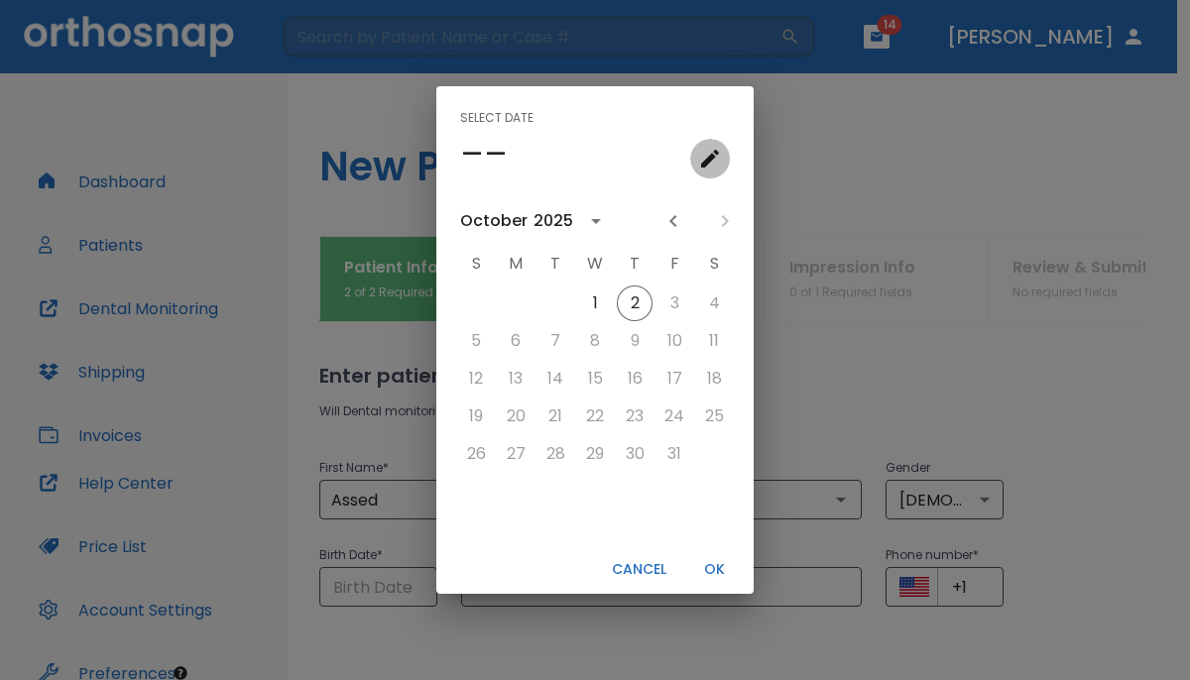
click at [713, 155] on icon "calendar view is open, go to text input view" at bounding box center [710, 159] width 18 height 18
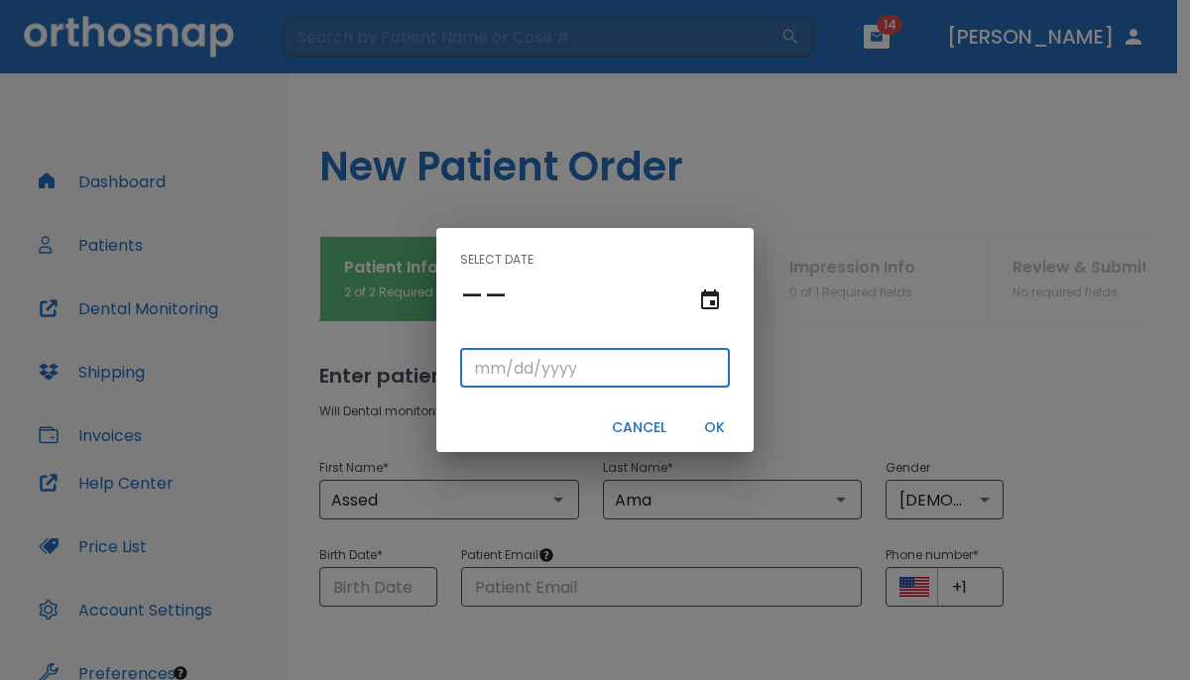
click at [477, 376] on input "tel" at bounding box center [595, 368] width 270 height 40
type input "06/03/"
type input "06/03/0001"
type input "06/03/1"
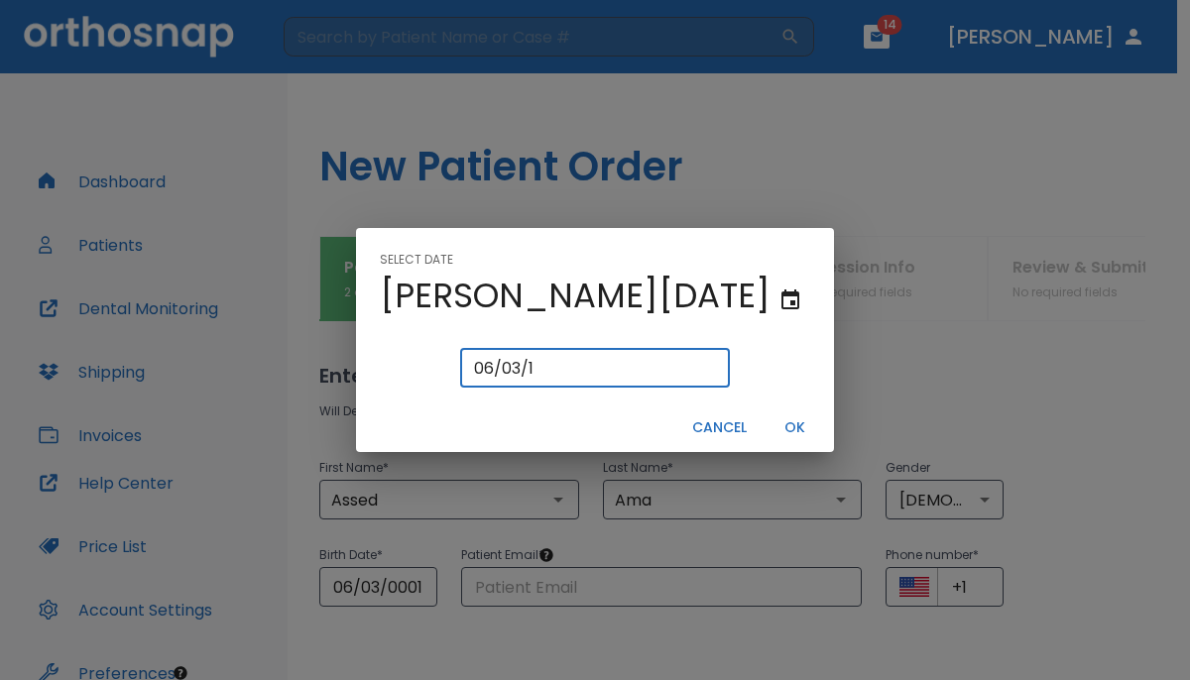
type input "06/03/0019"
type input "[DATE]"
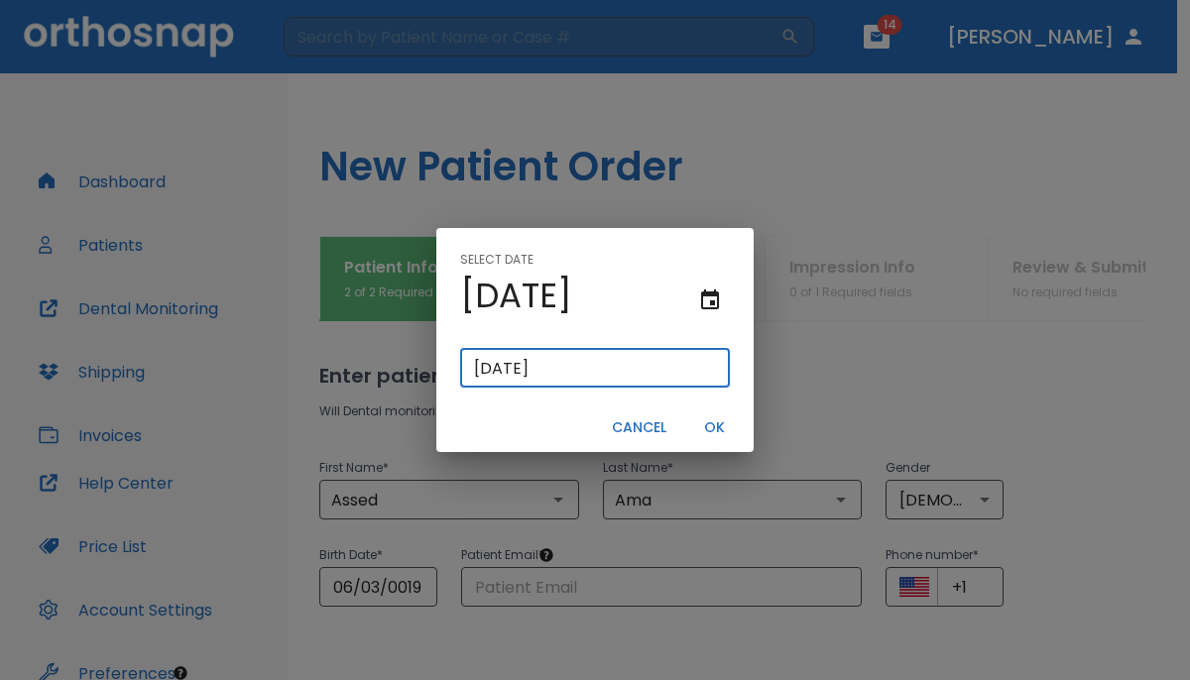
type input "06/03/0198"
type input "06/03/198"
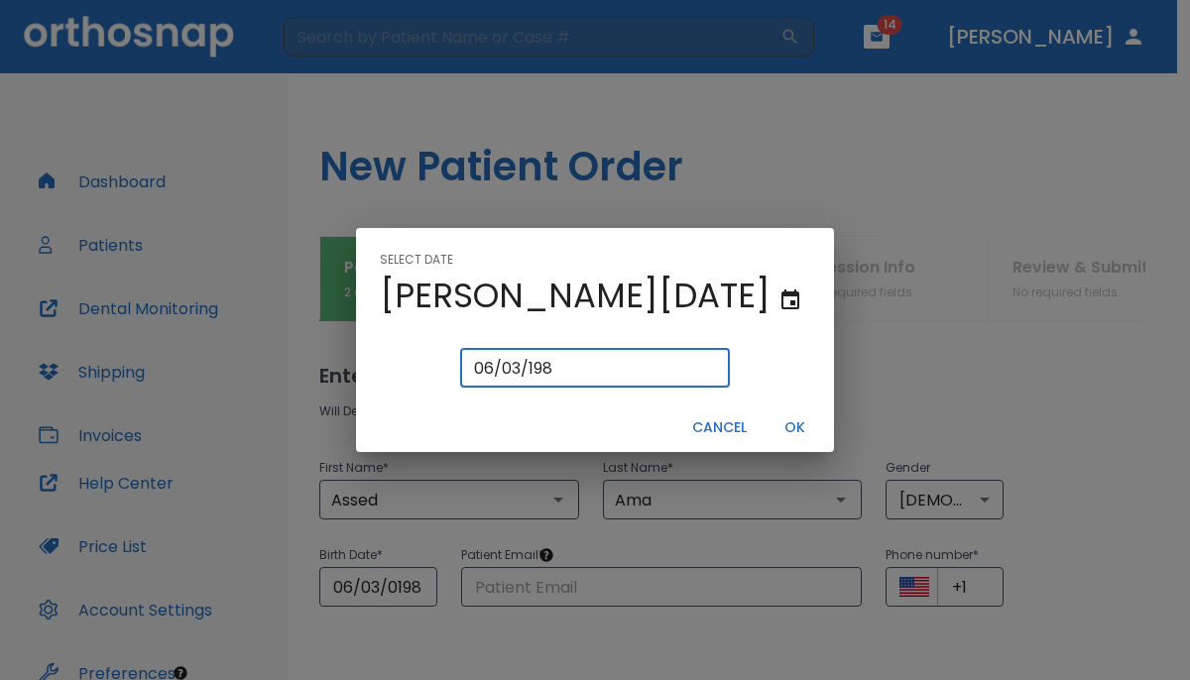
type input "[DATE]"
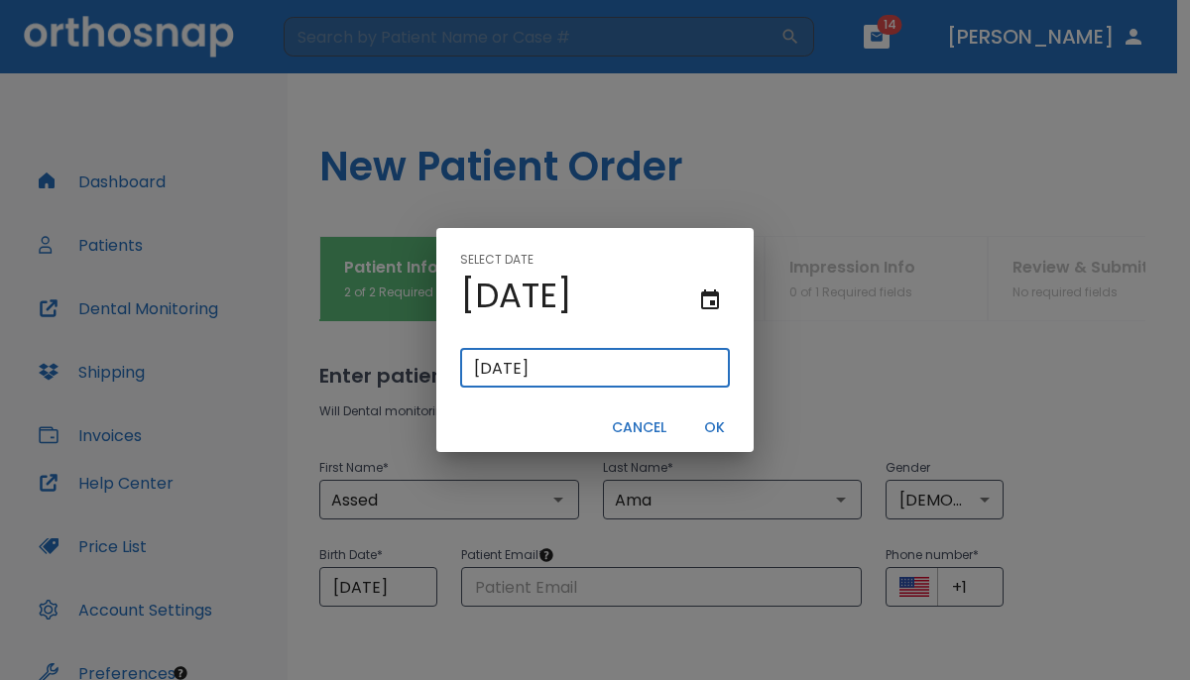
type input "[DATE]"
click at [719, 425] on button "OK" at bounding box center [713, 427] width 63 height 33
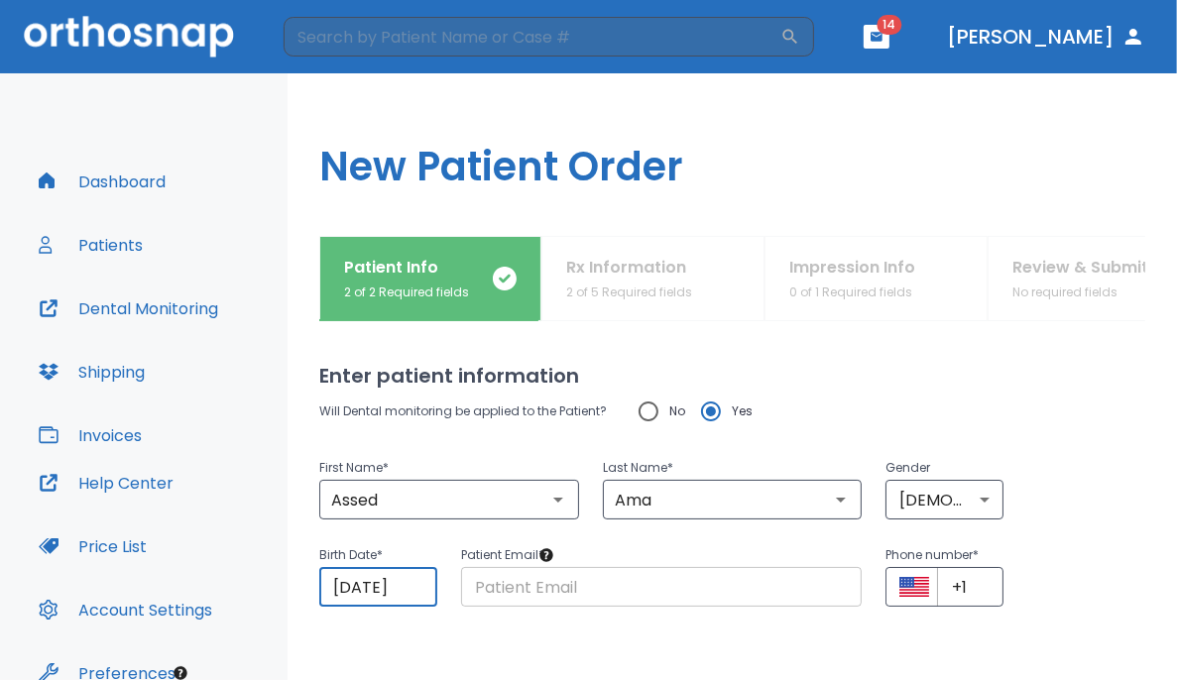
click at [615, 589] on input "text" at bounding box center [662, 587] width 402 height 40
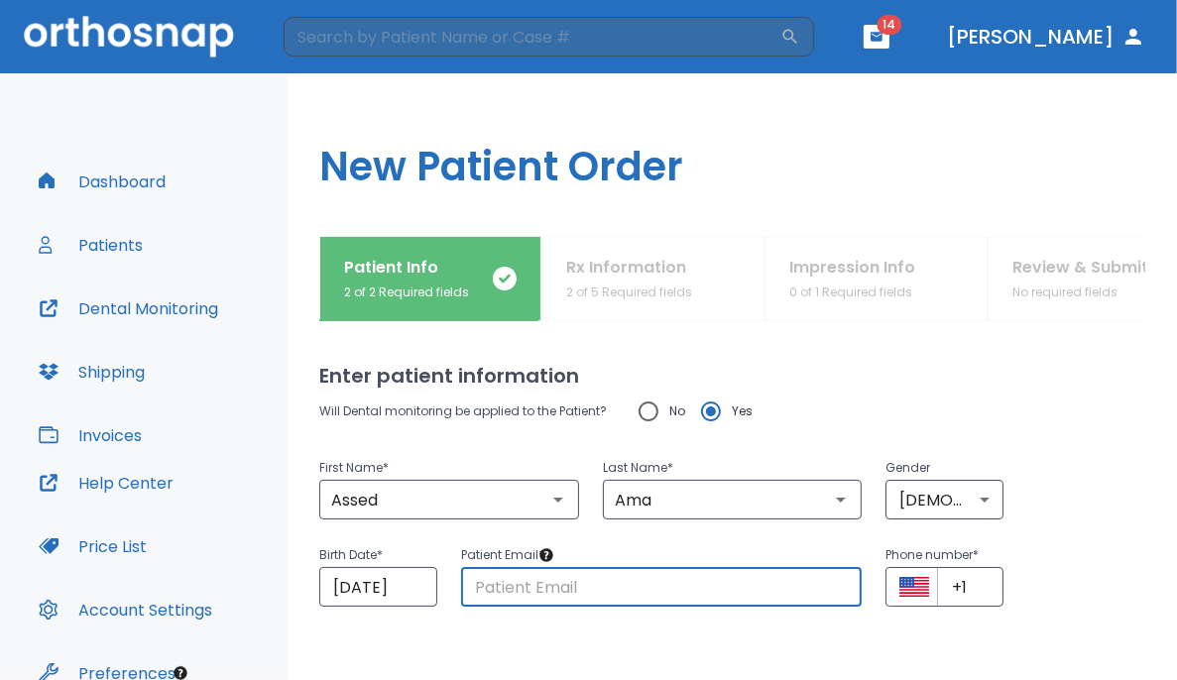
click at [674, 592] on input "text" at bounding box center [662, 587] width 402 height 40
paste input "[EMAIL_ADDRESS][DOMAIN_NAME]"
type input "[EMAIL_ADDRESS][DOMAIN_NAME]"
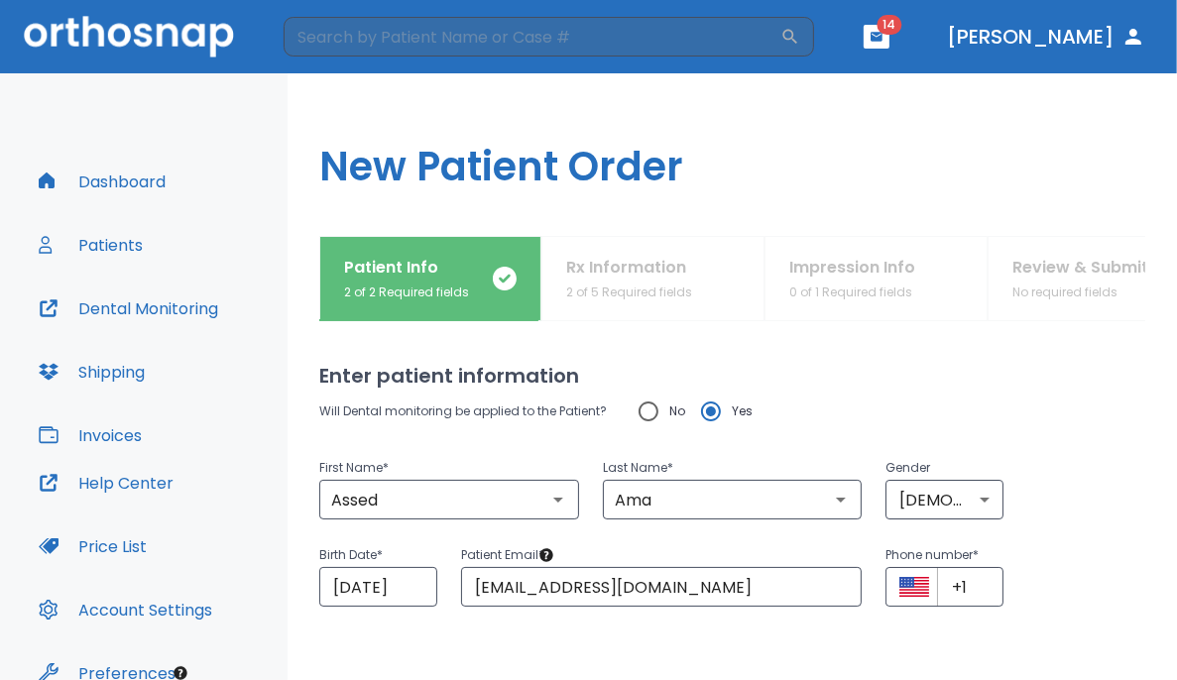
click at [690, 636] on div "Enter patient information Will Dental monitoring be applied to the Patient? No …" at bounding box center [732, 500] width 826 height 359
click at [736, 578] on input "+1" at bounding box center [970, 587] width 66 height 40
paste input "(190) 337-2304"
type input "+1 (190) 337-2304"
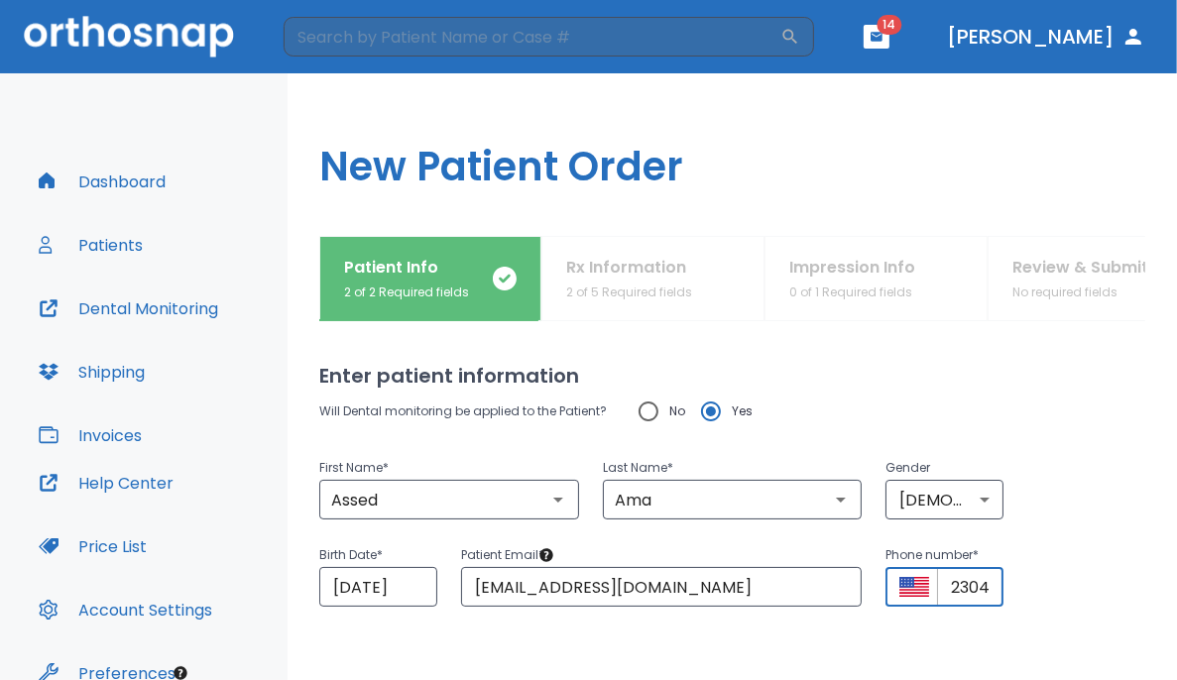
scroll to position [0, 0]
click at [736, 567] on div "Birth Date * [DEMOGRAPHIC_DATA] ​ Patient Email * [EMAIL_ADDRESS][DOMAIN_NAME] …" at bounding box center [720, 562] width 850 height 87
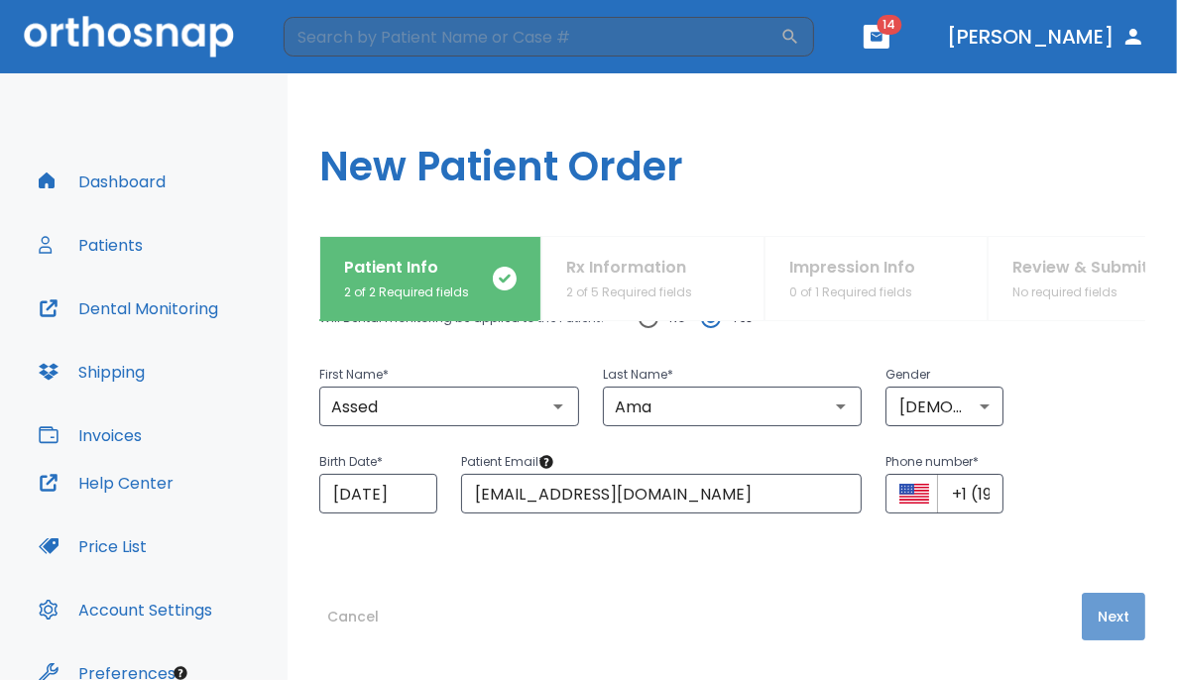
click at [736, 599] on button "Next" at bounding box center [1113, 617] width 63 height 48
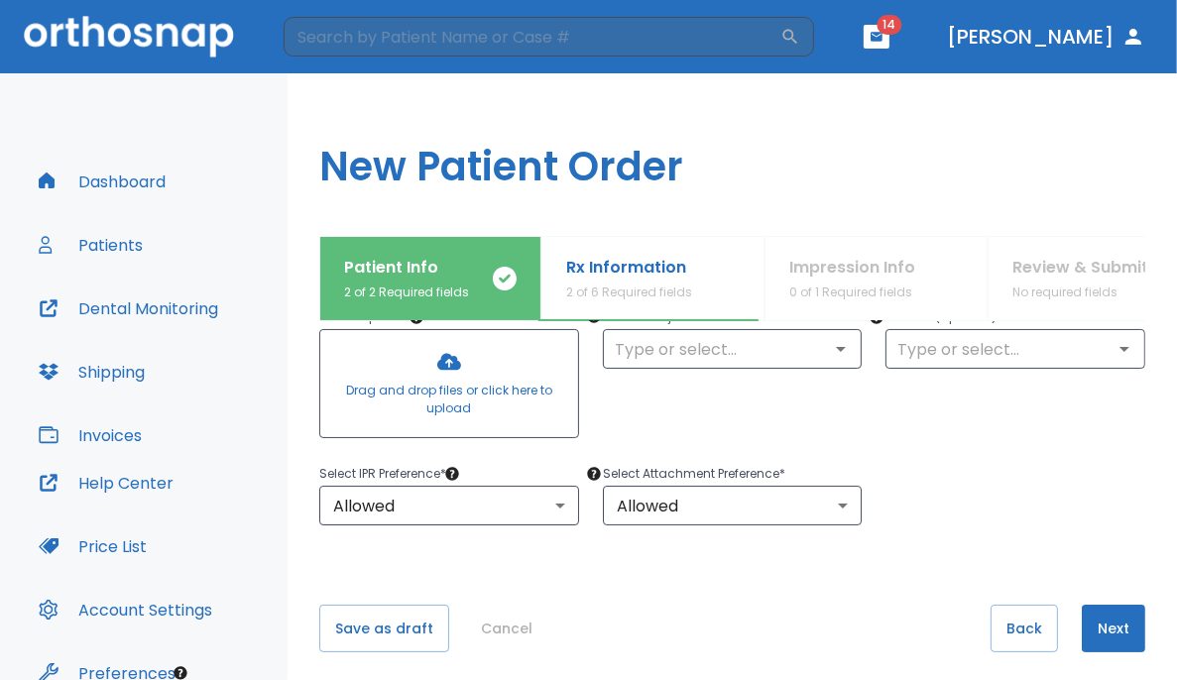
scroll to position [244, 0]
click at [366, 200] on h1 "New Patient Order" at bounding box center [732, 154] width 889 height 163
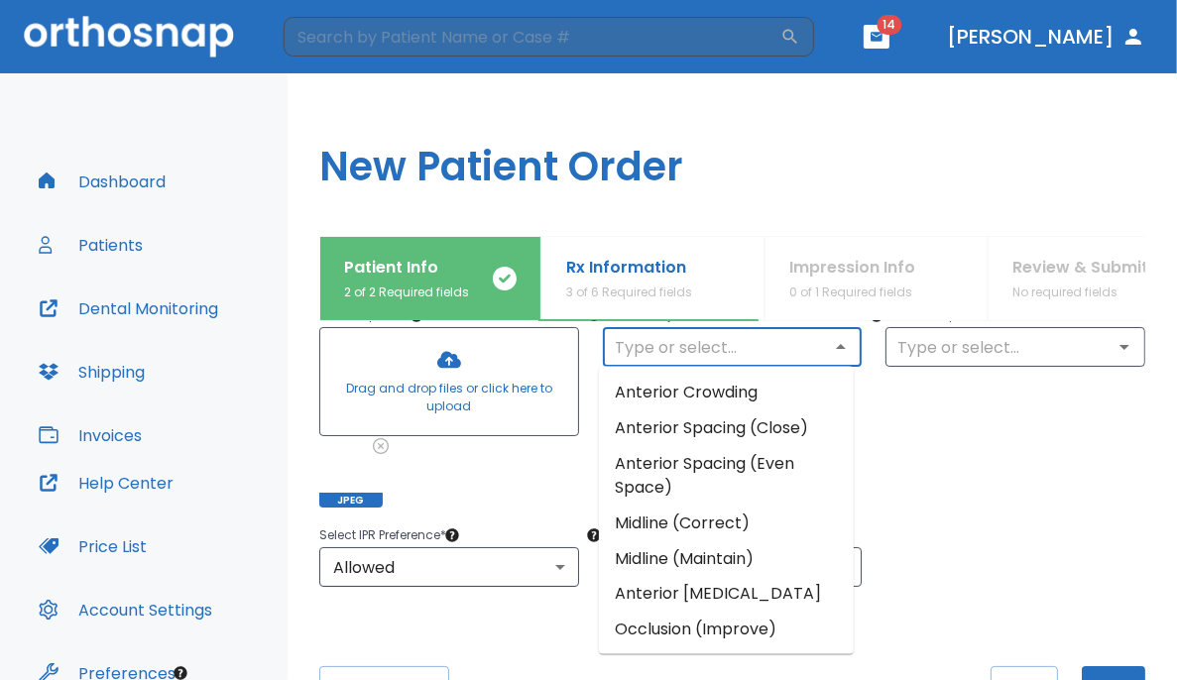
click at [666, 345] on input "text" at bounding box center [733, 347] width 248 height 28
click at [696, 399] on li "Anterior Crowding" at bounding box center [726, 393] width 255 height 36
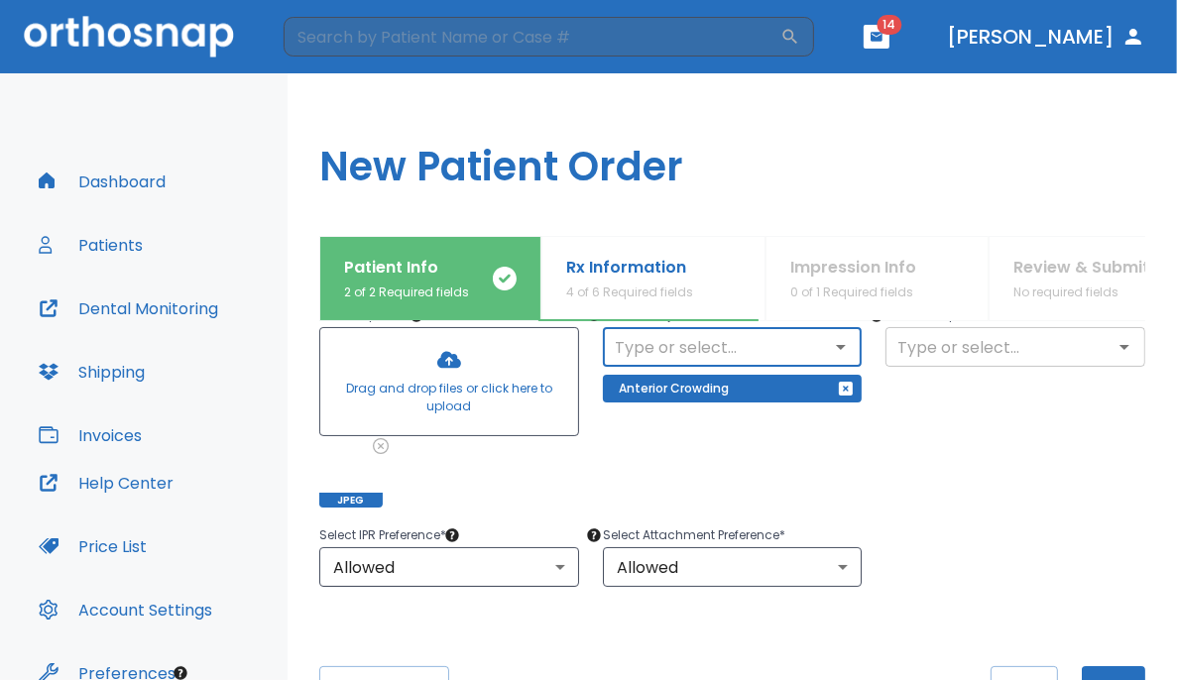
click at [736, 347] on input "text" at bounding box center [1015, 347] width 248 height 28
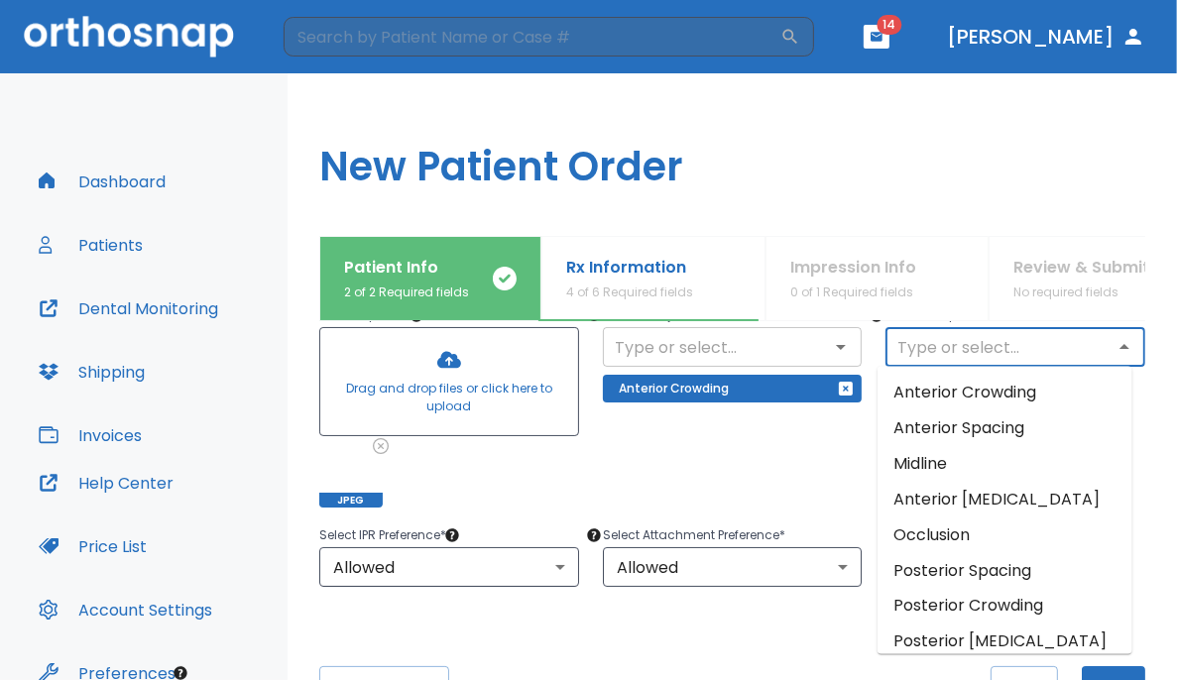
click at [731, 358] on input "text" at bounding box center [733, 347] width 248 height 28
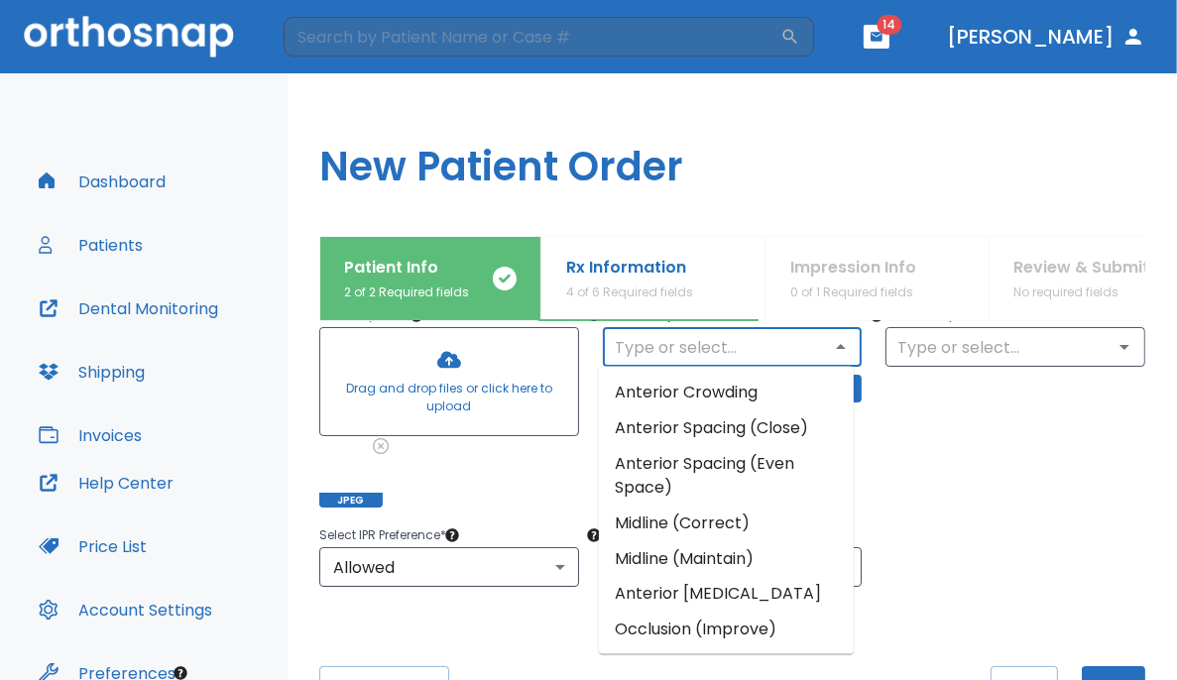
click at [690, 626] on li "Occlusion (Improve)" at bounding box center [726, 631] width 255 height 36
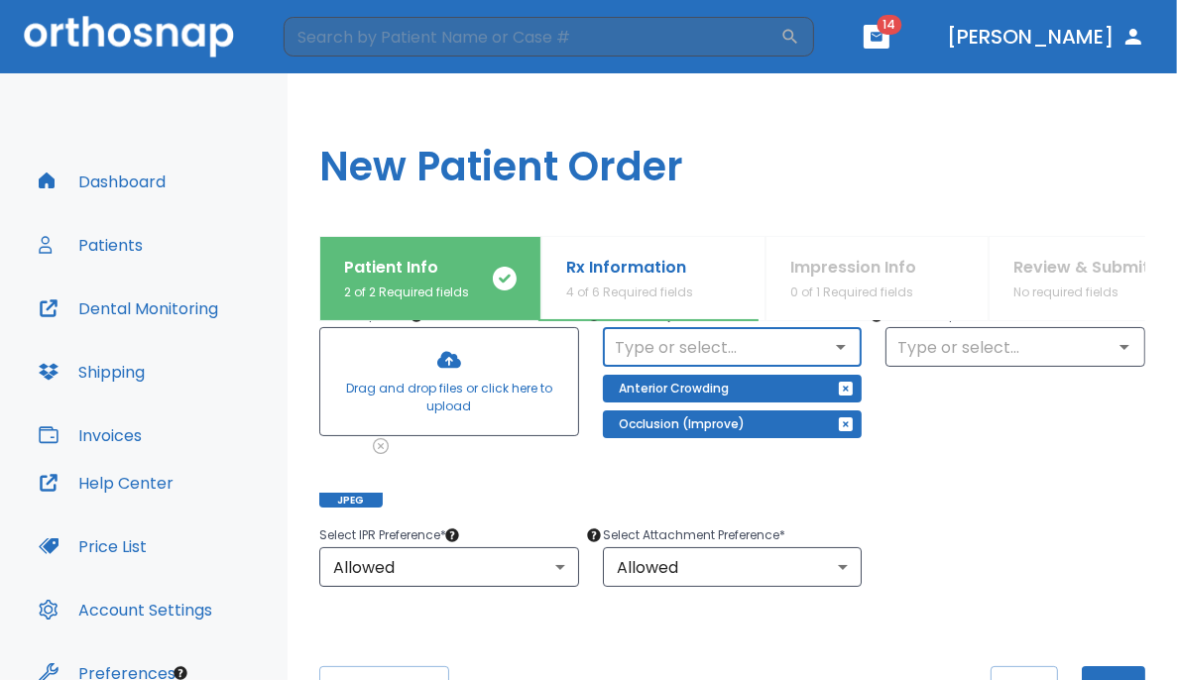
click at [736, 538] on div "Select IPR Preference * Allowed 1 ​ Select Attachment Preference * Allowed 1 ​" at bounding box center [720, 543] width 850 height 87
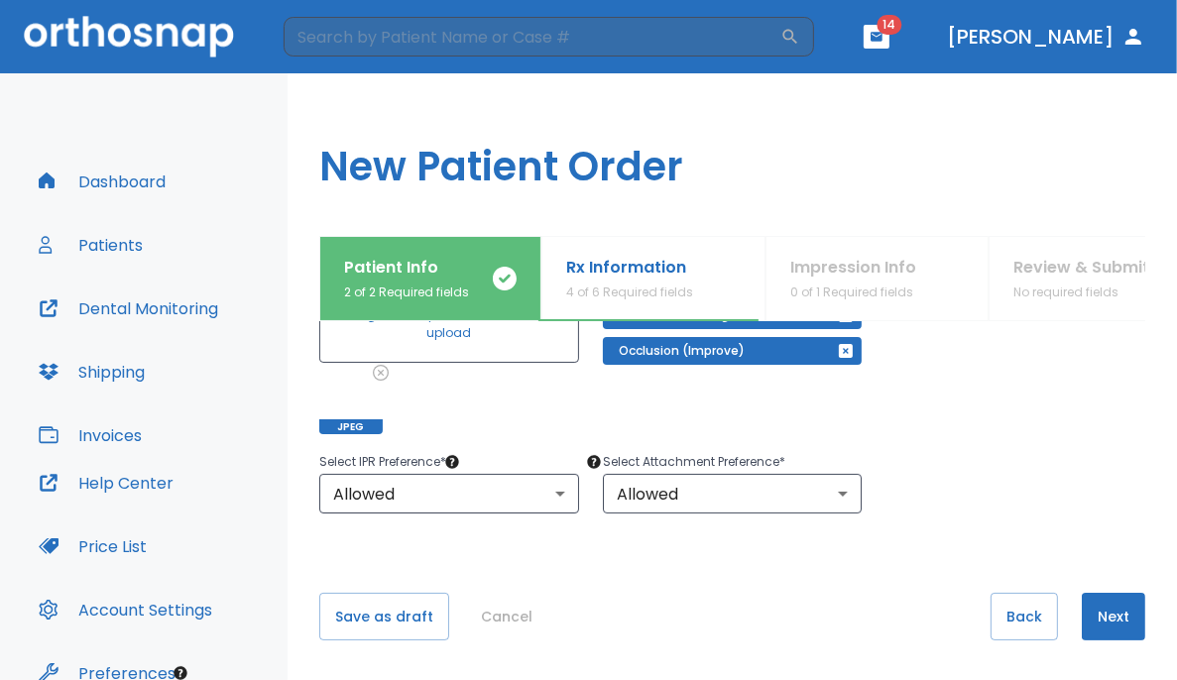
click at [736, 395] on div "Exclude (Optional) ​" at bounding box center [1004, 320] width 284 height 228
click at [736, 604] on button "Next" at bounding box center [1113, 617] width 63 height 48
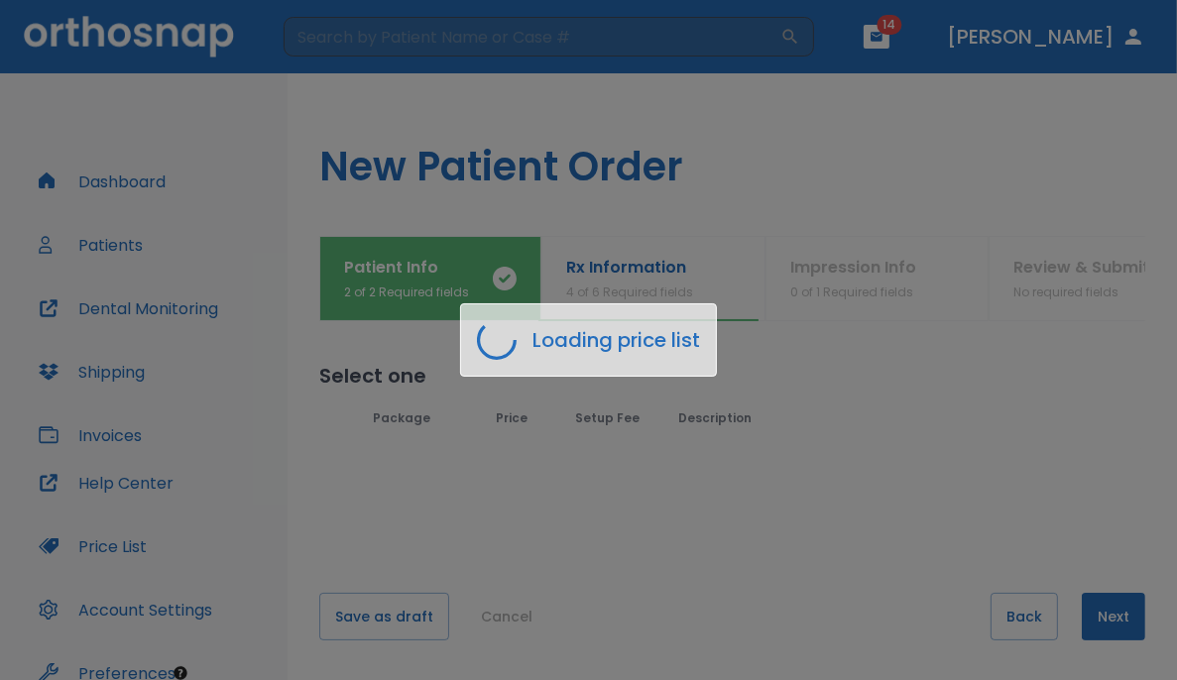
scroll to position [0, 0]
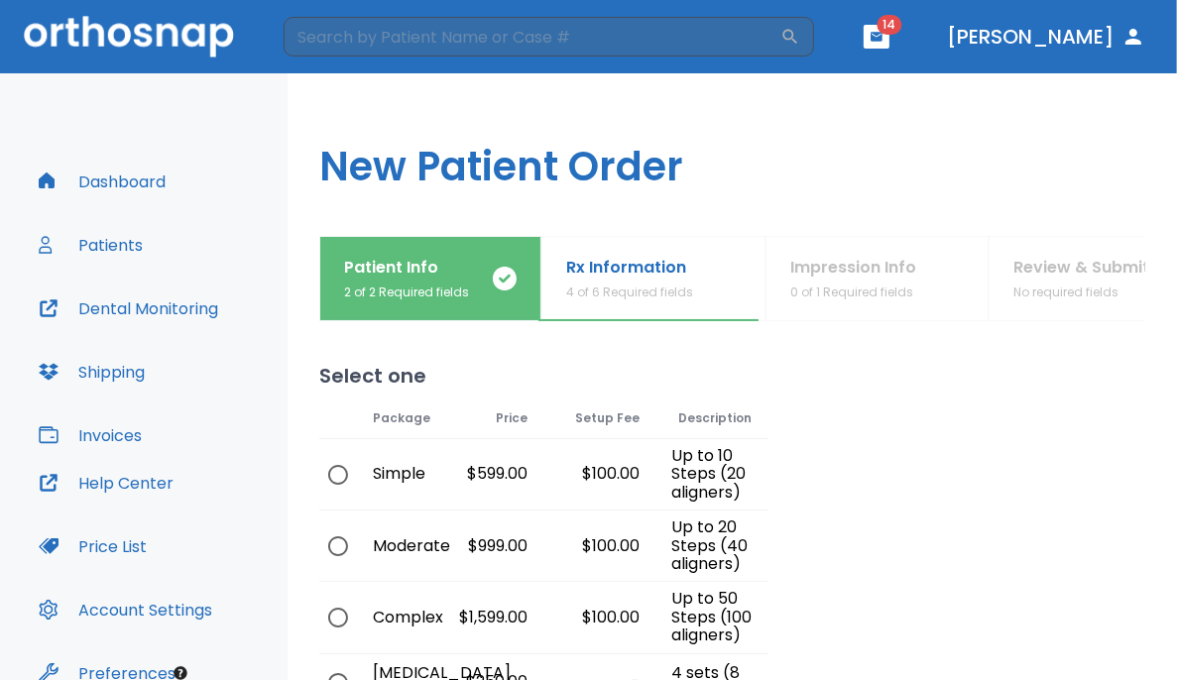
click at [476, 604] on div "$1,599.00" at bounding box center [487, 617] width 112 height 70
click at [493, 610] on div "$1,599.00" at bounding box center [487, 617] width 112 height 70
click at [334, 620] on input "radio" at bounding box center [338, 618] width 42 height 42
radio input "true"
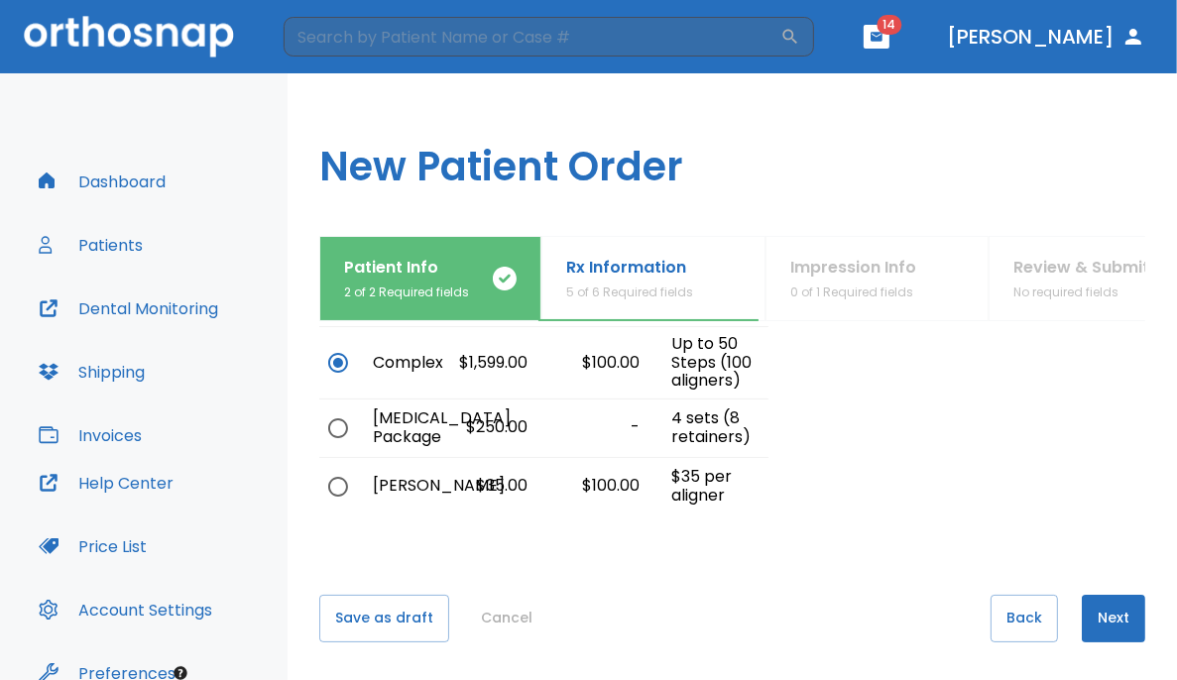
click at [736, 604] on button "Next" at bounding box center [1113, 619] width 63 height 48
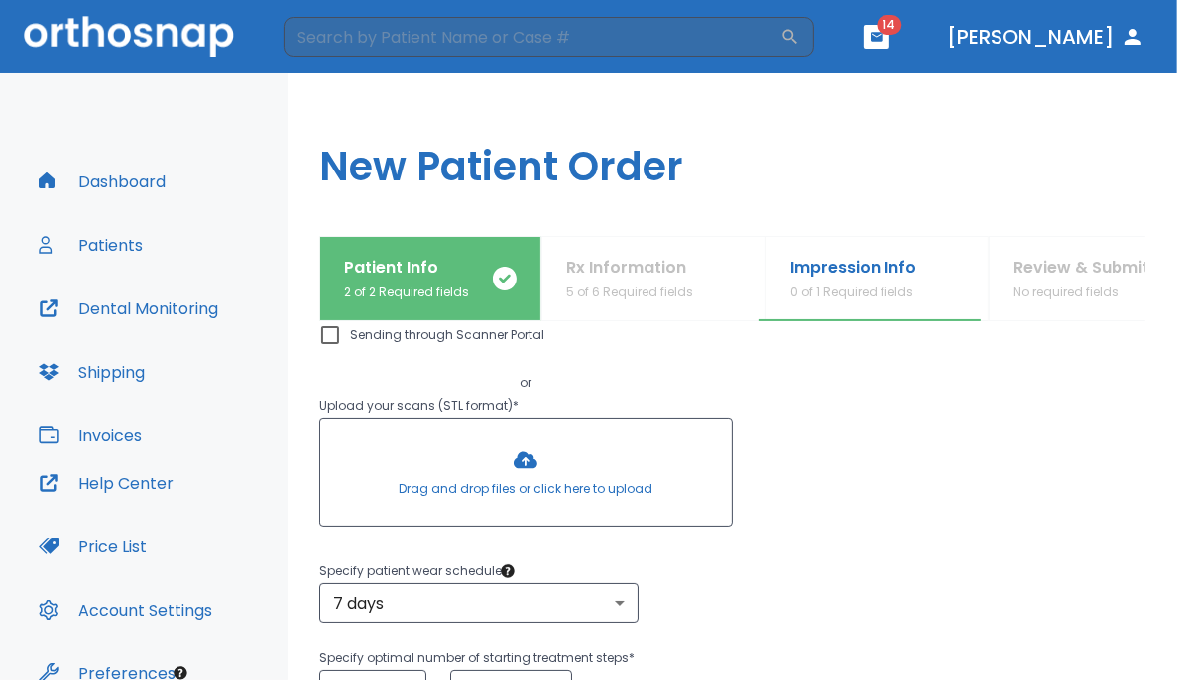
scroll to position [171, 0]
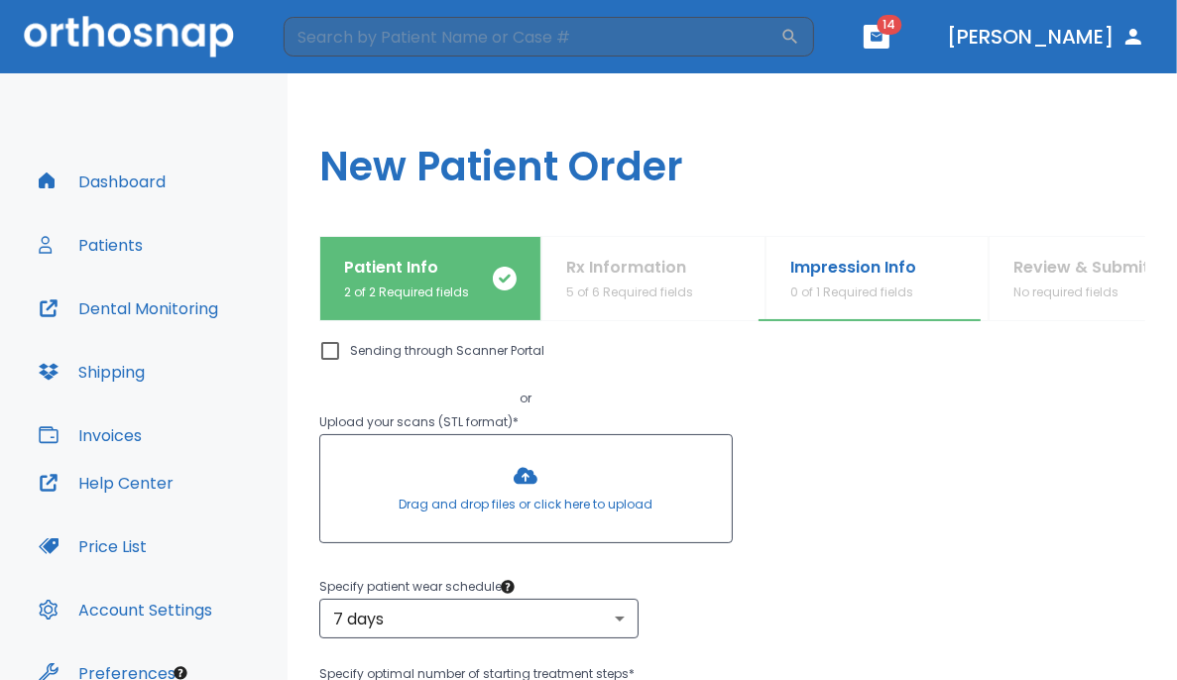
click at [329, 353] on input "Sending through Scanner Portal" at bounding box center [330, 351] width 24 height 24
checkbox input "true"
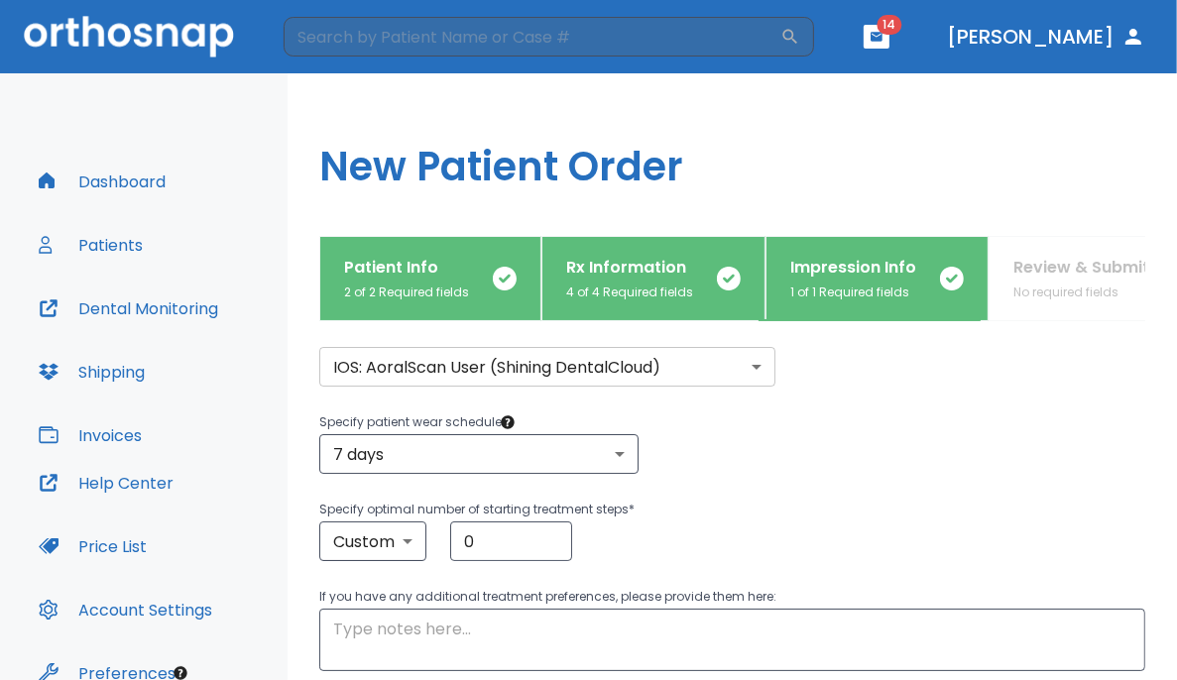
scroll to position [229, 0]
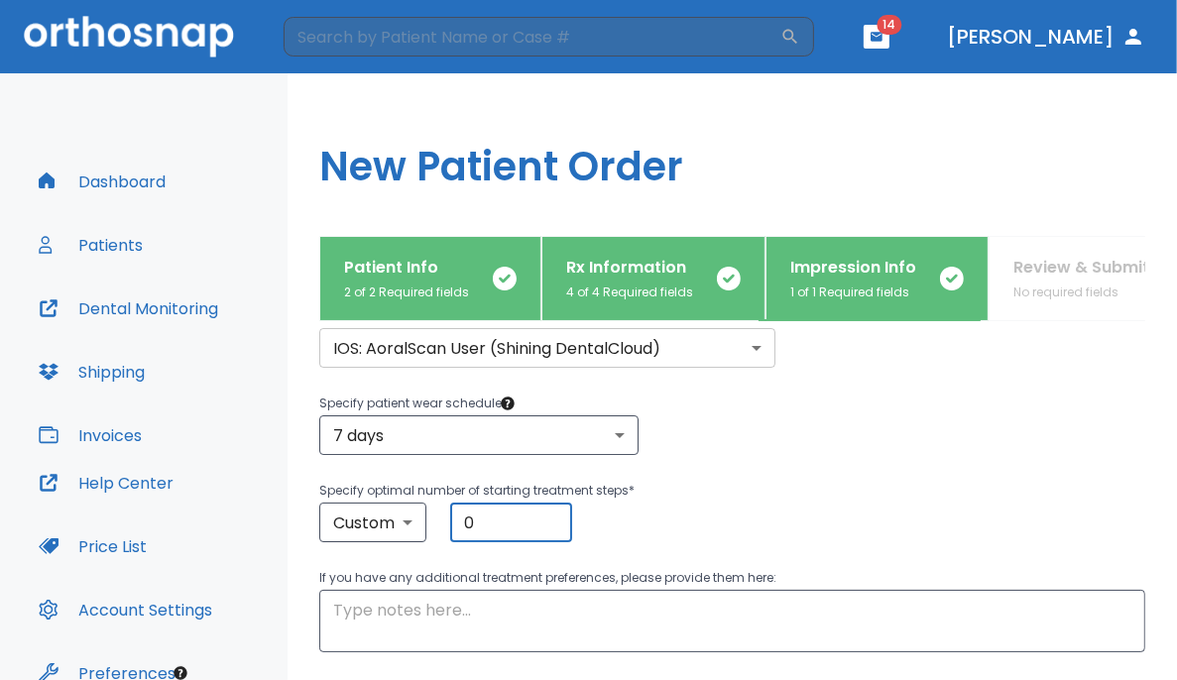
drag, startPoint x: 456, startPoint y: 514, endPoint x: 338, endPoint y: 487, distance: 121.0
click at [338, 487] on div "Specify optimal number of starting treatment steps * Custom custom ​ 0 ​" at bounding box center [732, 510] width 826 height 63
type input "5"
click at [405, 638] on textarea at bounding box center [732, 622] width 798 height 46
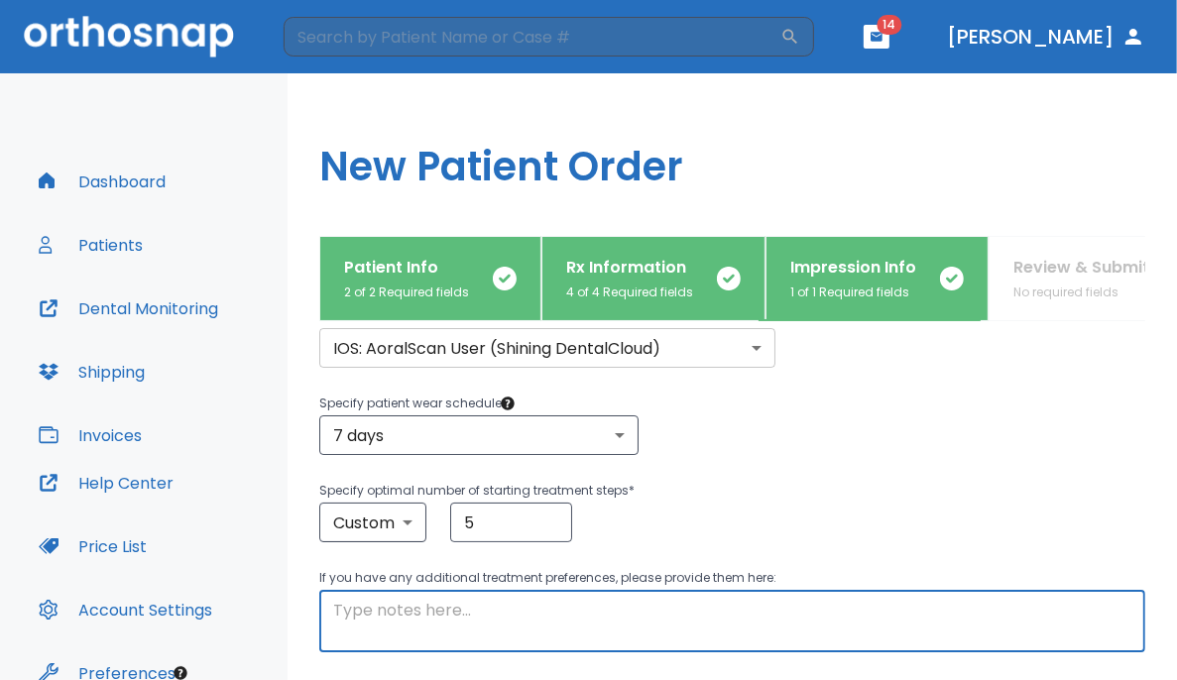
type textarea "P"
type textarea "O"
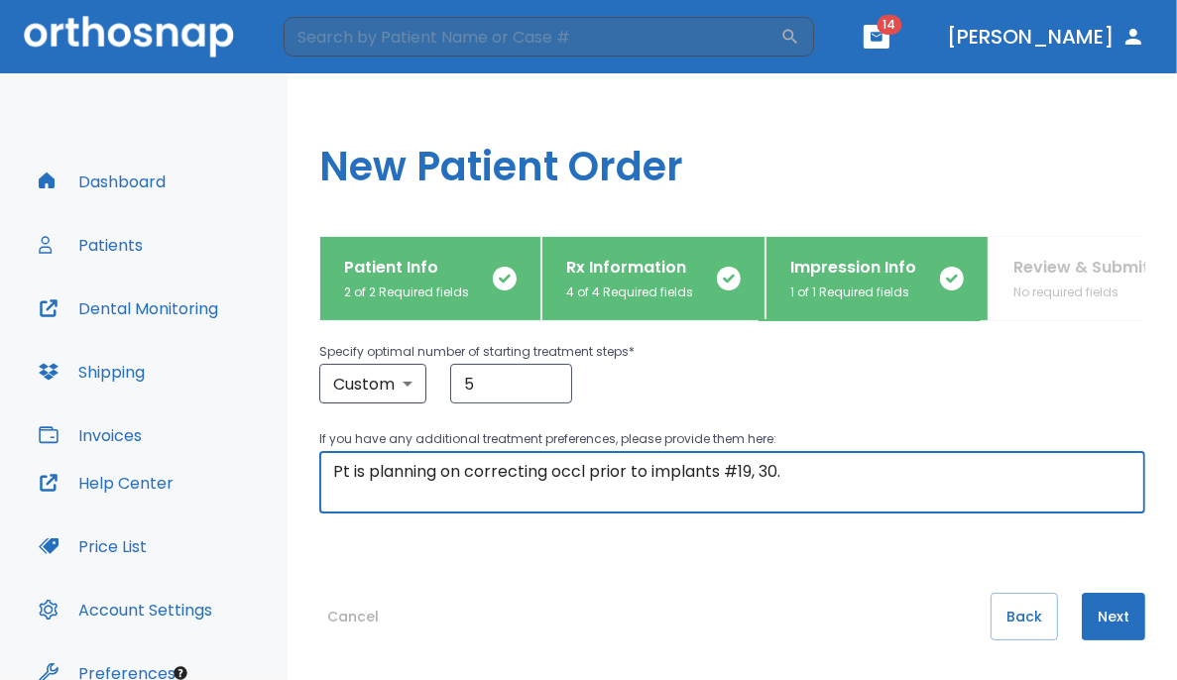
type textarea "Pt is planning on correcting occl prior to implants #19, 30."
click at [736, 609] on button "Next" at bounding box center [1113, 617] width 63 height 48
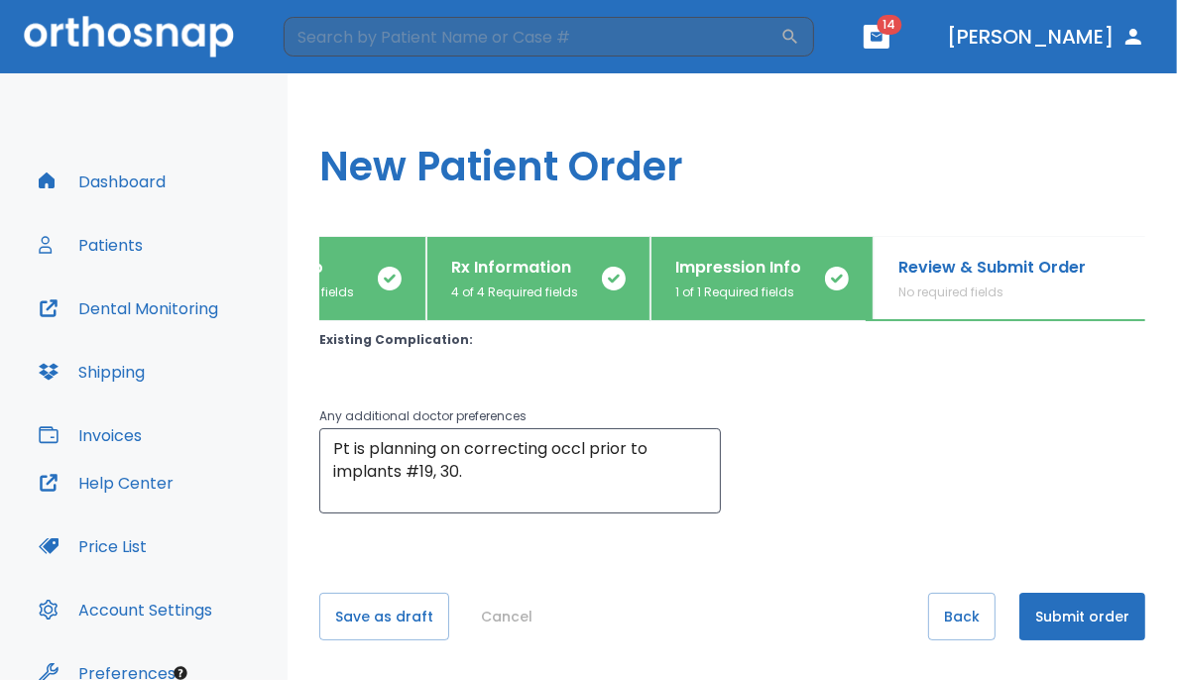
scroll to position [100, 0]
click at [736, 622] on button "Submit order" at bounding box center [1082, 618] width 126 height 48
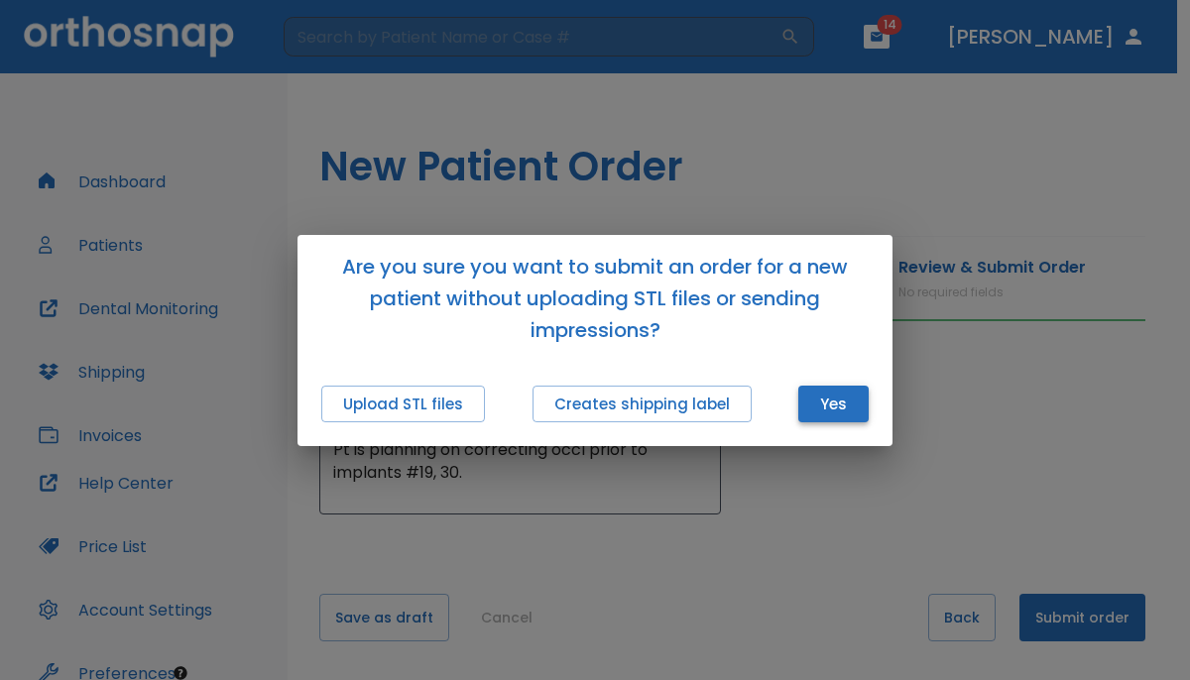
click at [736, 402] on button "Yes" at bounding box center [833, 404] width 70 height 37
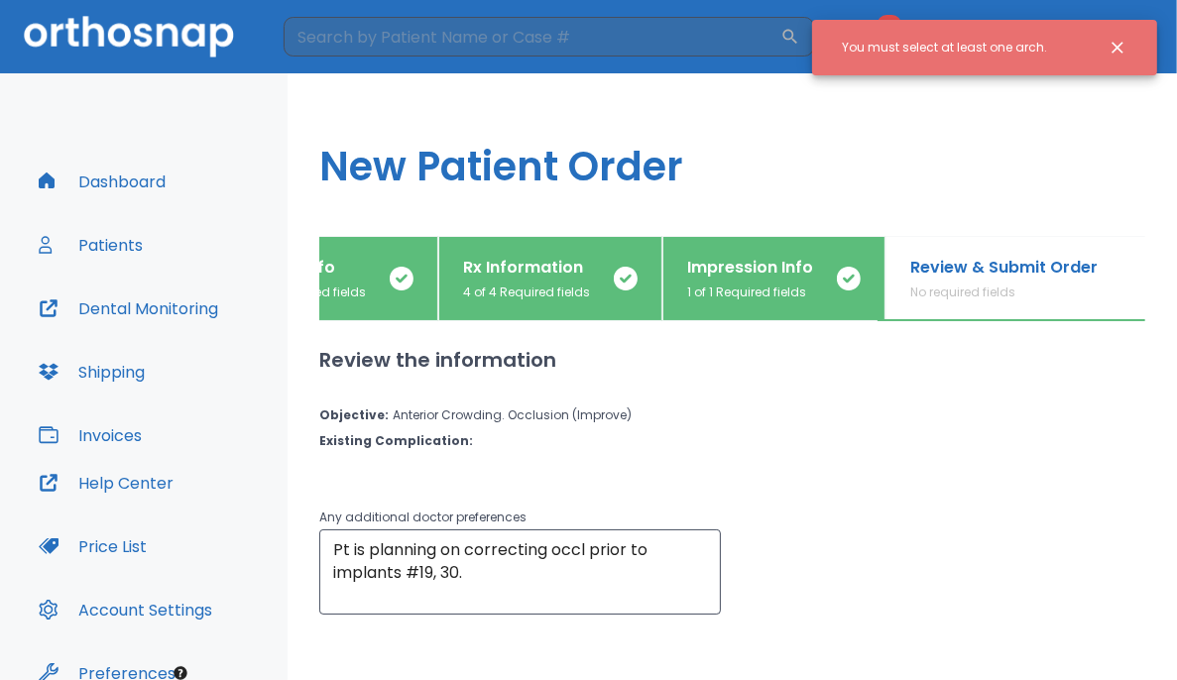
scroll to position [101, 0]
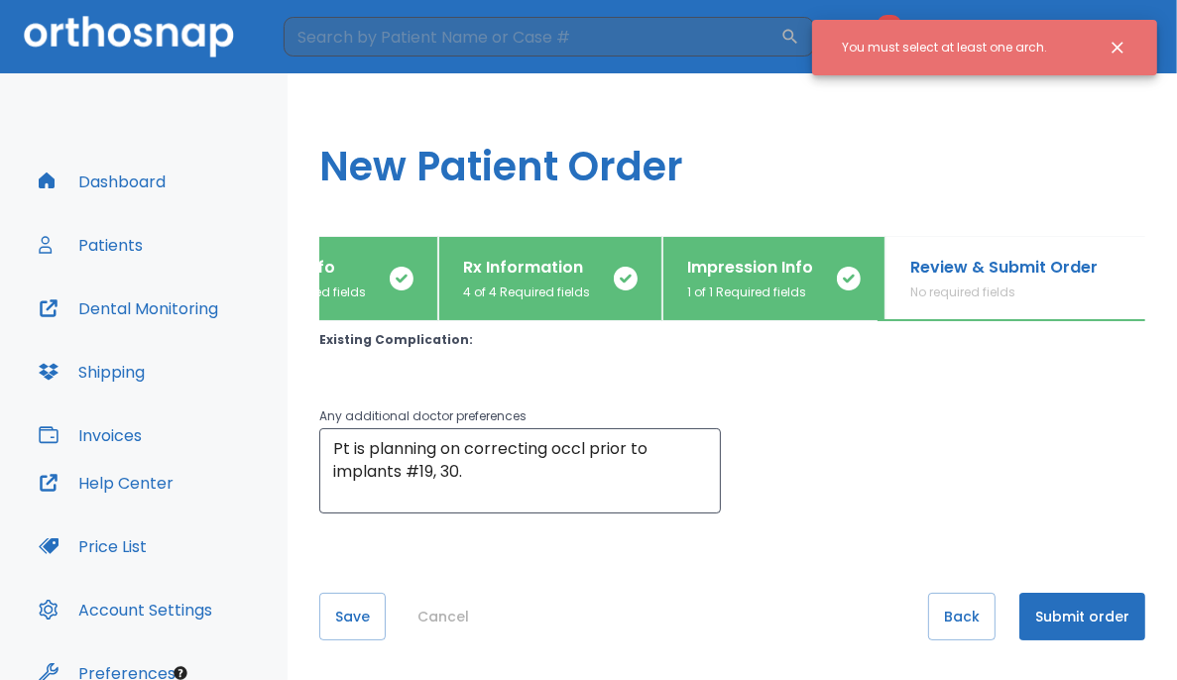
click at [736, 275] on p "Impression Info" at bounding box center [750, 268] width 126 height 24
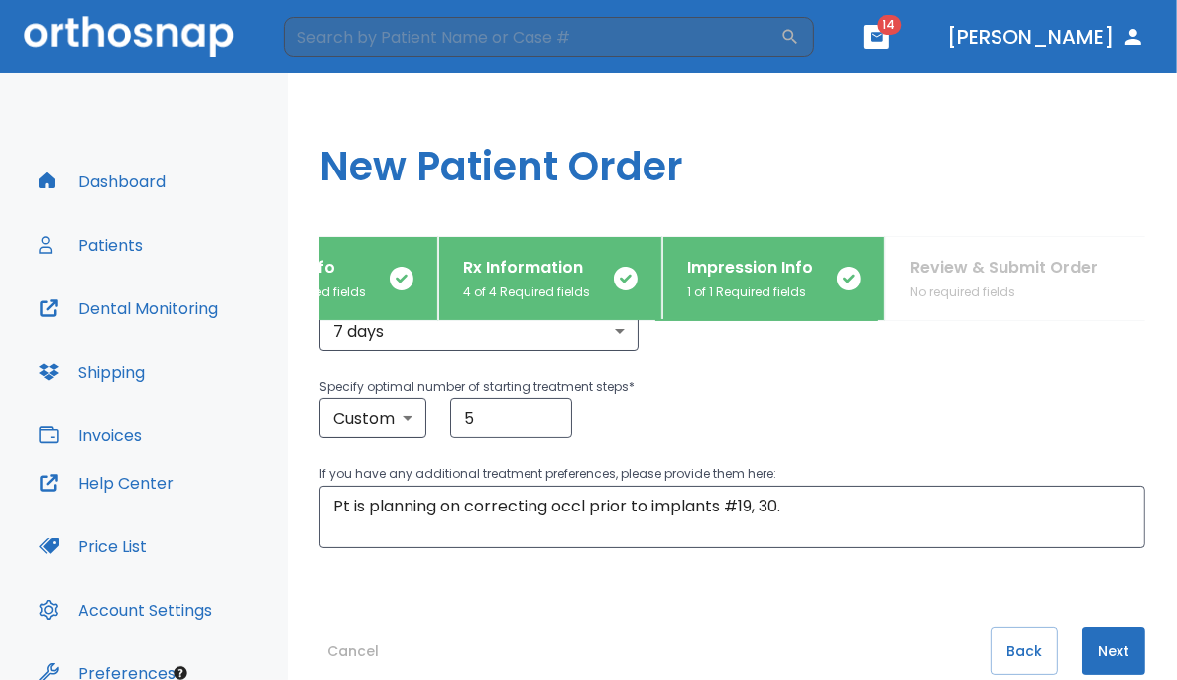
scroll to position [337, 0]
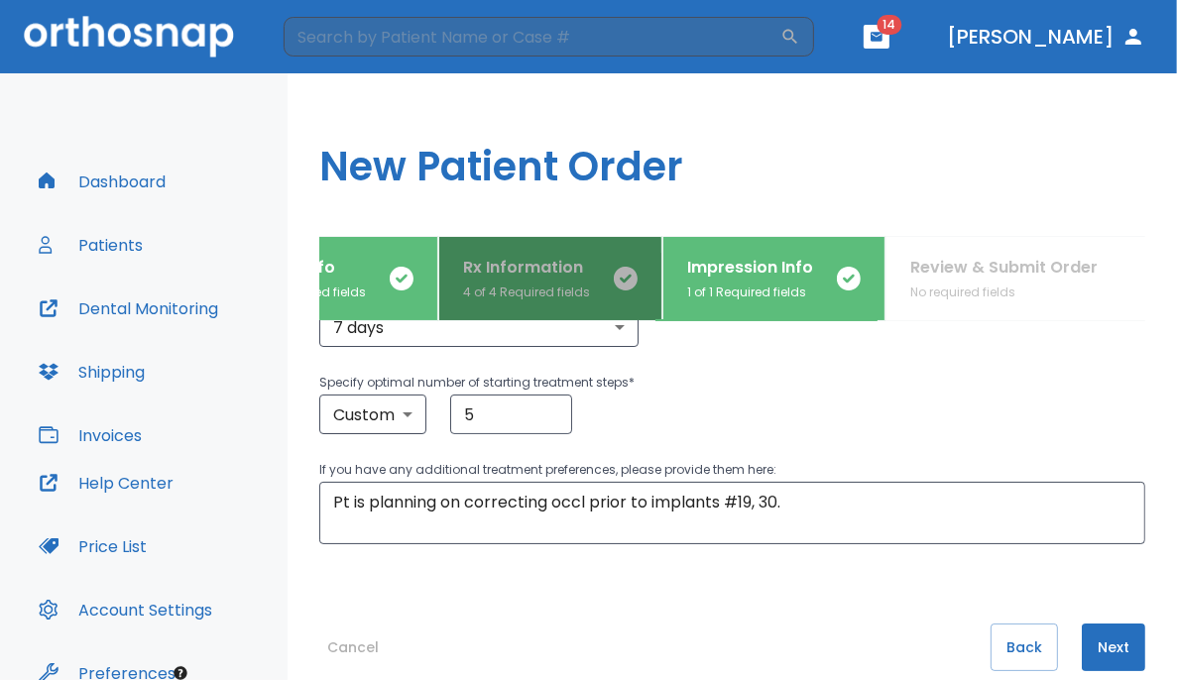
click at [545, 296] on p "4 of 4 Required fields" at bounding box center [526, 293] width 127 height 18
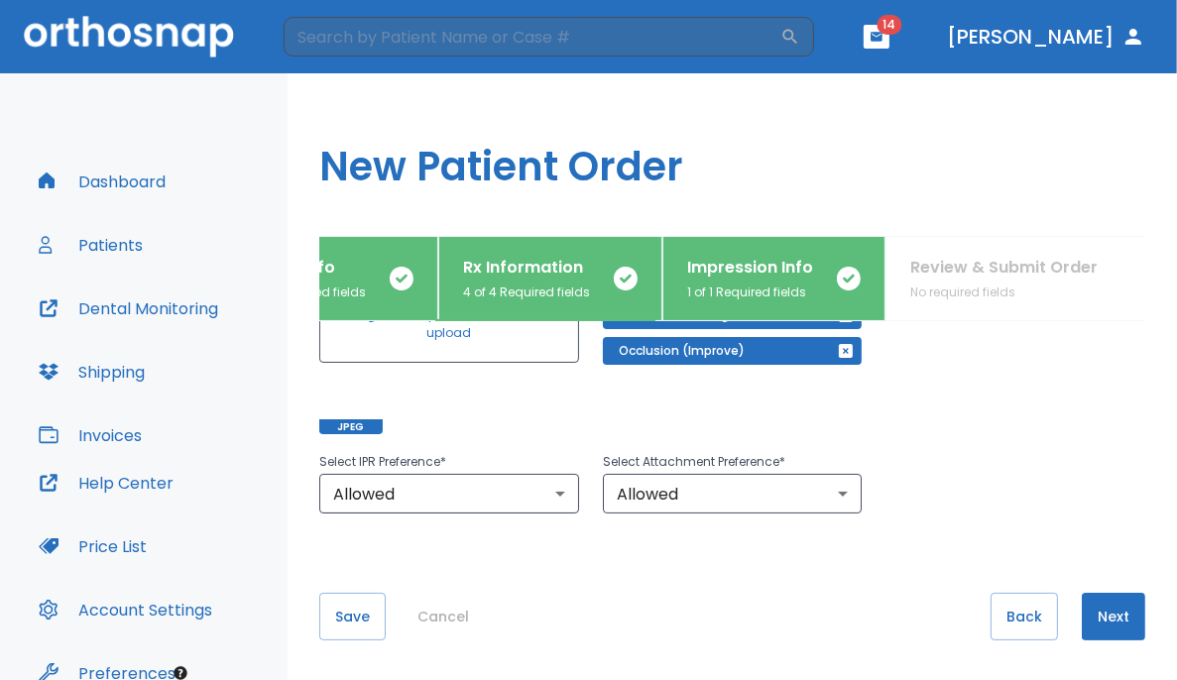
scroll to position [0, 0]
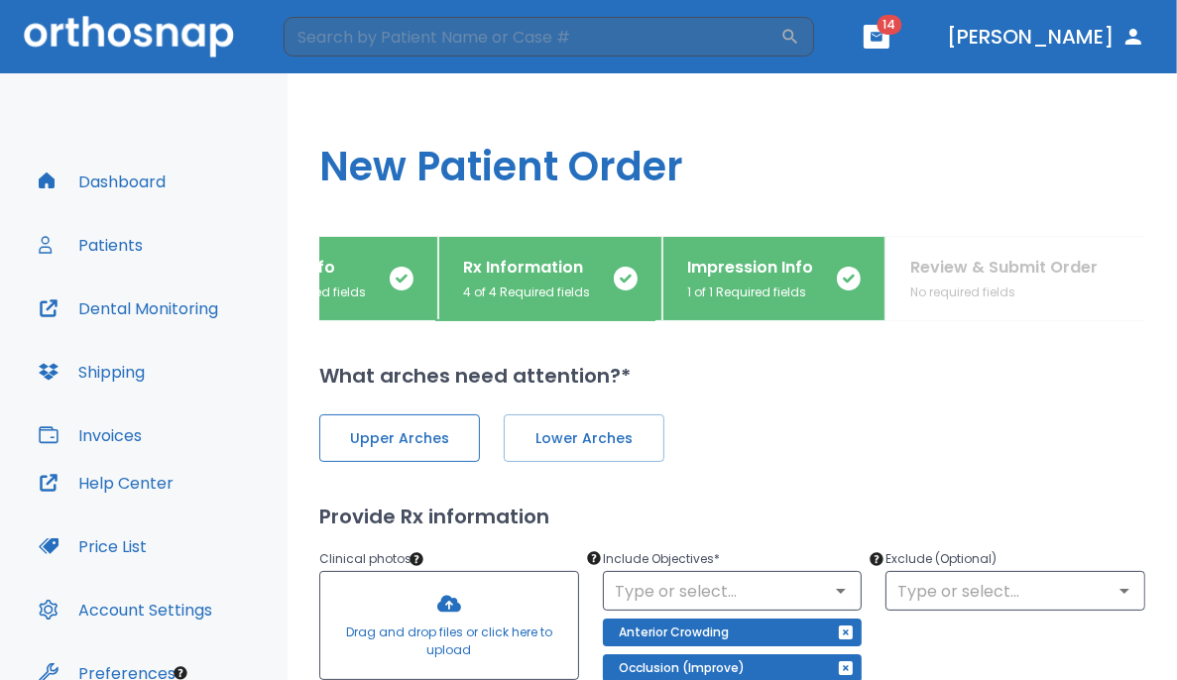
click at [404, 429] on span "Upper Arches" at bounding box center [399, 438] width 119 height 21
click at [575, 403] on div "Upper Arches Lower Arches" at bounding box center [732, 426] width 826 height 71
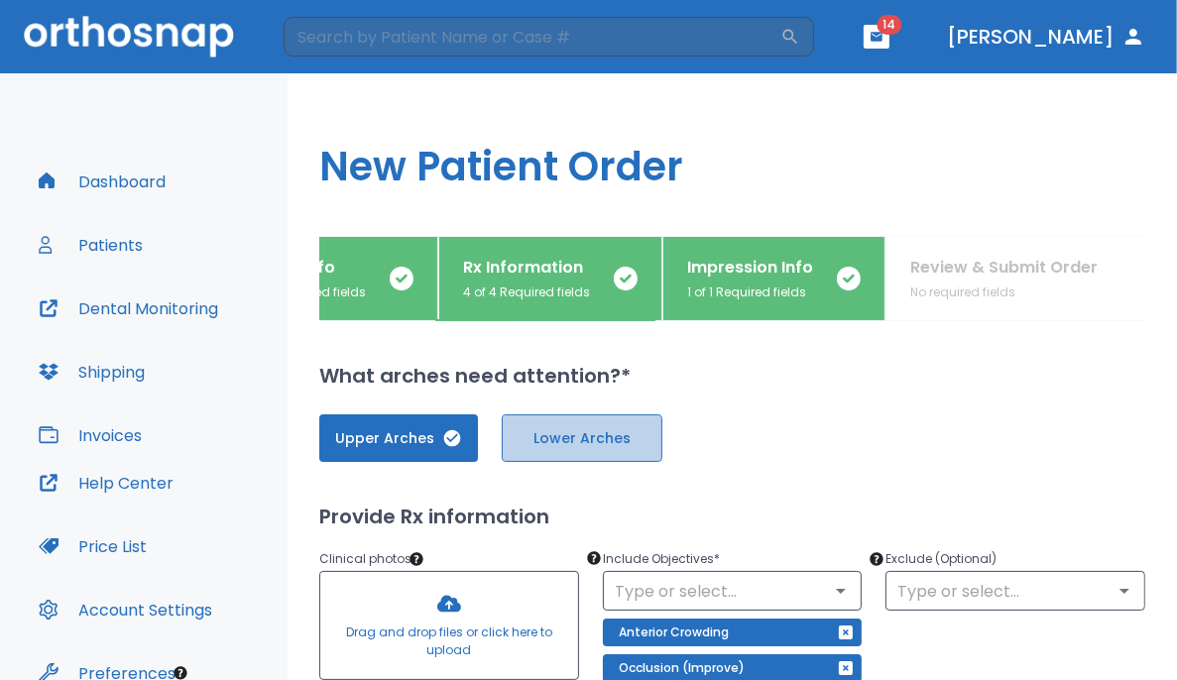
click at [583, 443] on span "Lower Arches" at bounding box center [581, 438] width 119 height 21
click at [727, 249] on button "Impression Info 1 of 1 Required fields" at bounding box center [773, 278] width 223 height 85
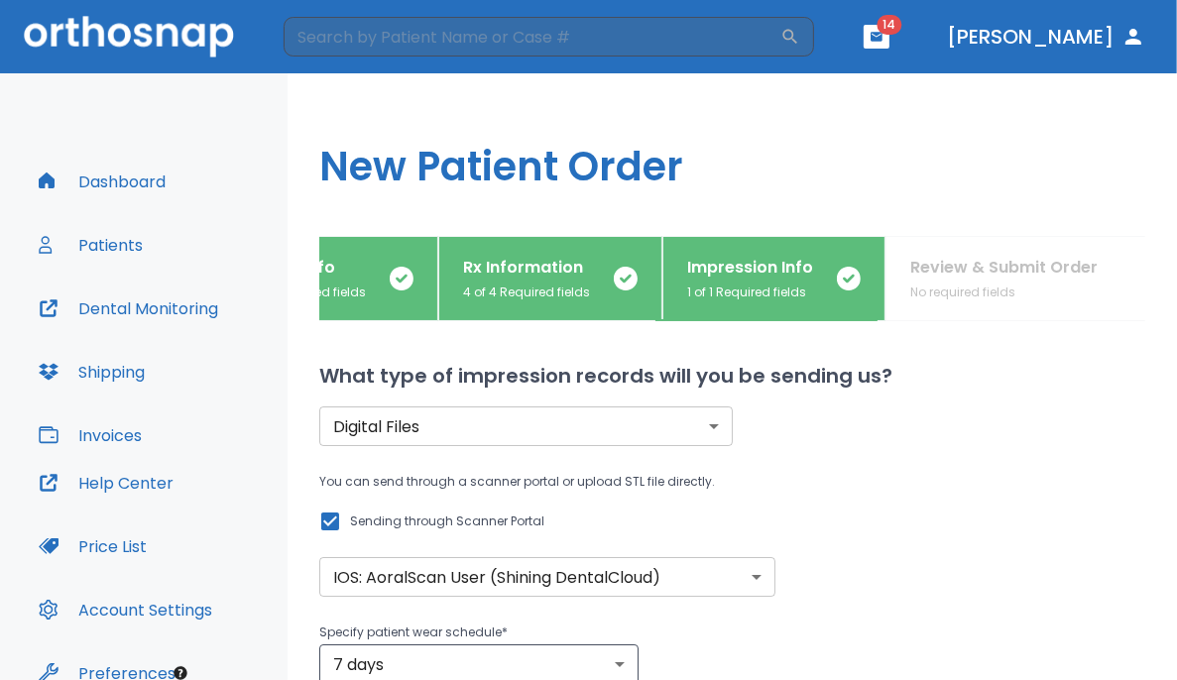
scroll to position [368, 0]
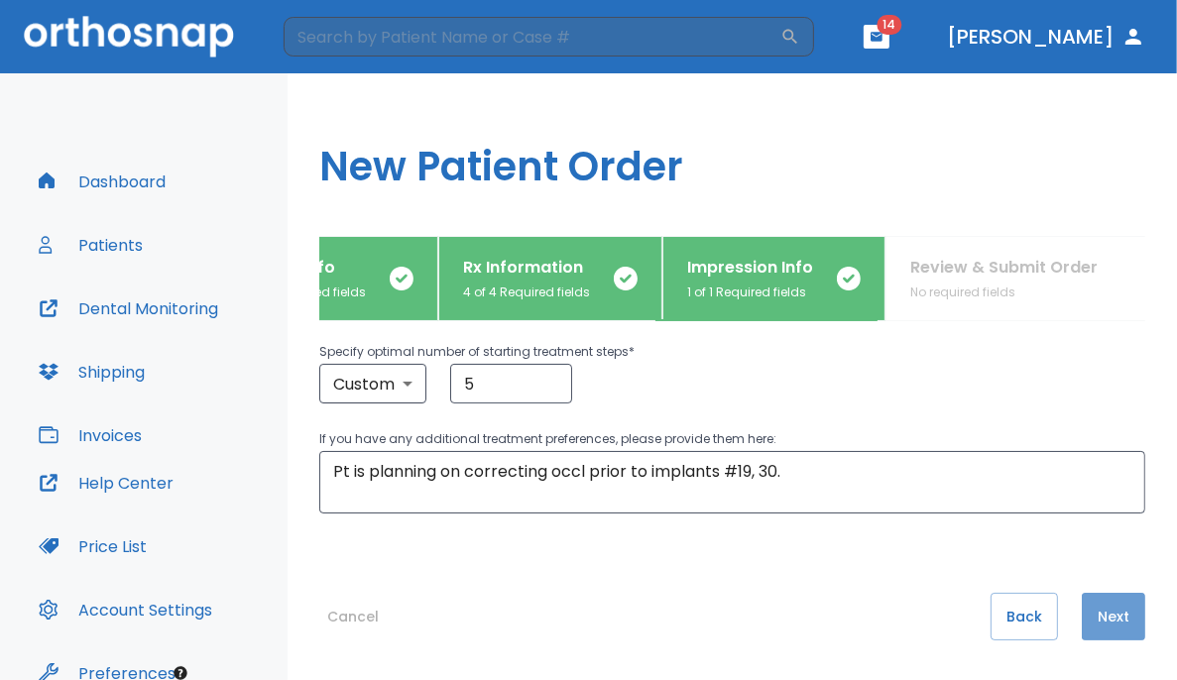
click at [736, 612] on button "Next" at bounding box center [1113, 617] width 63 height 48
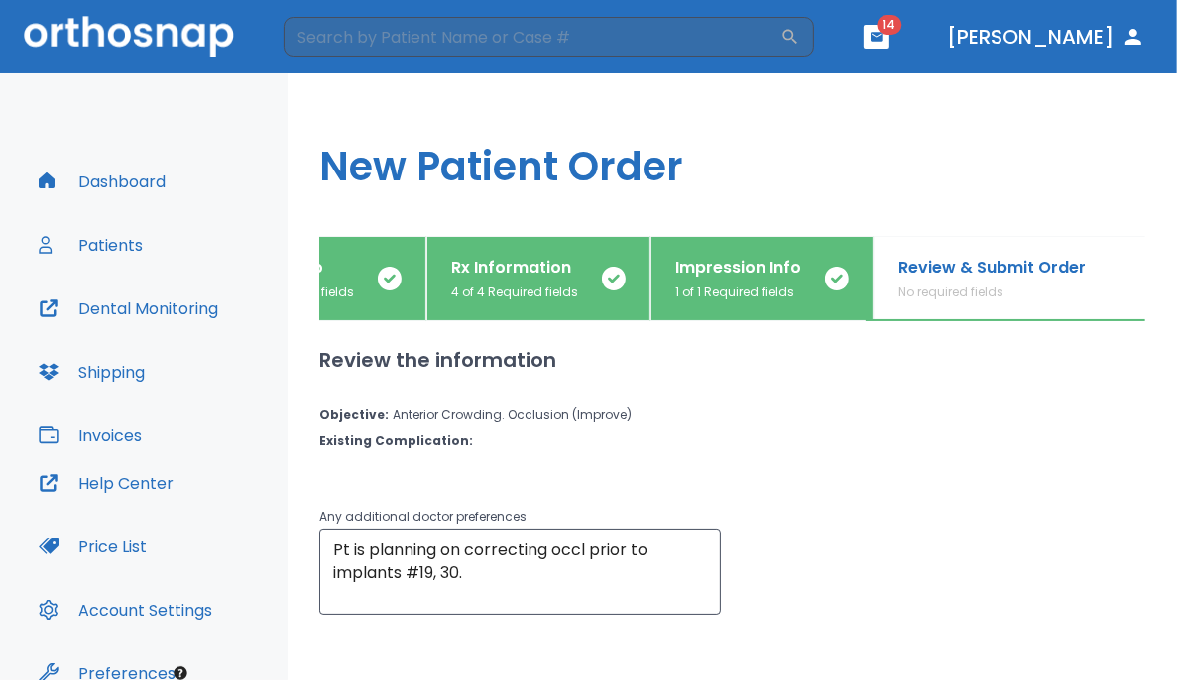
scroll to position [101, 0]
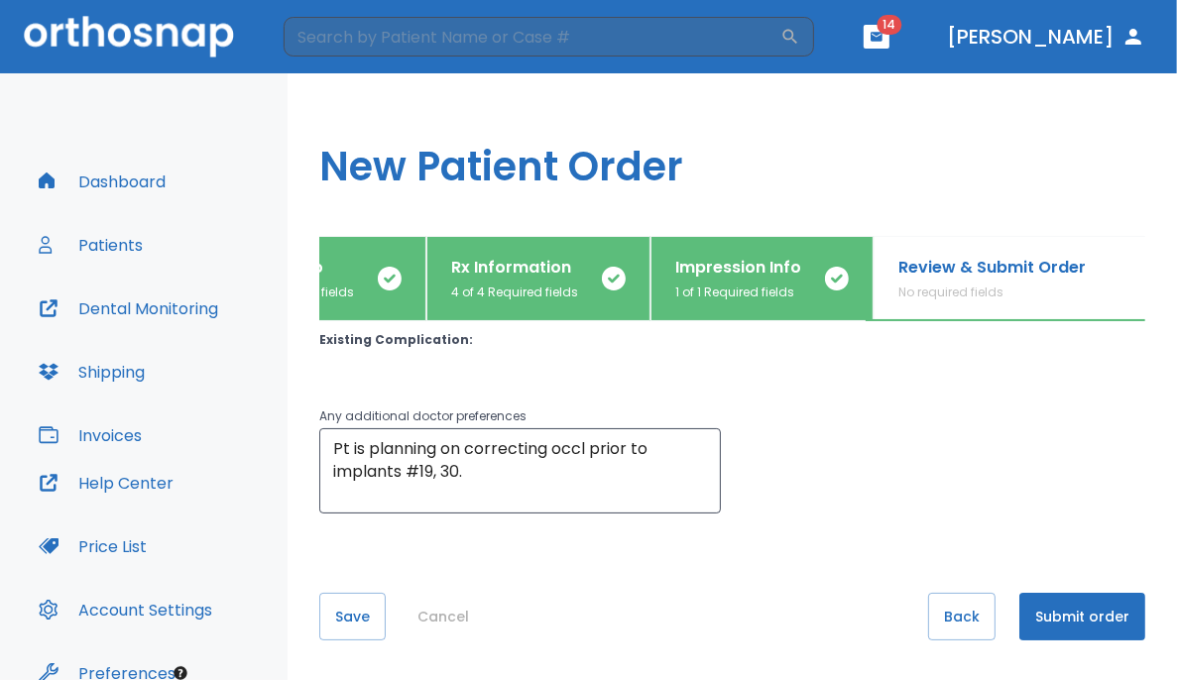
click at [736, 616] on button "Submit order" at bounding box center [1082, 617] width 126 height 48
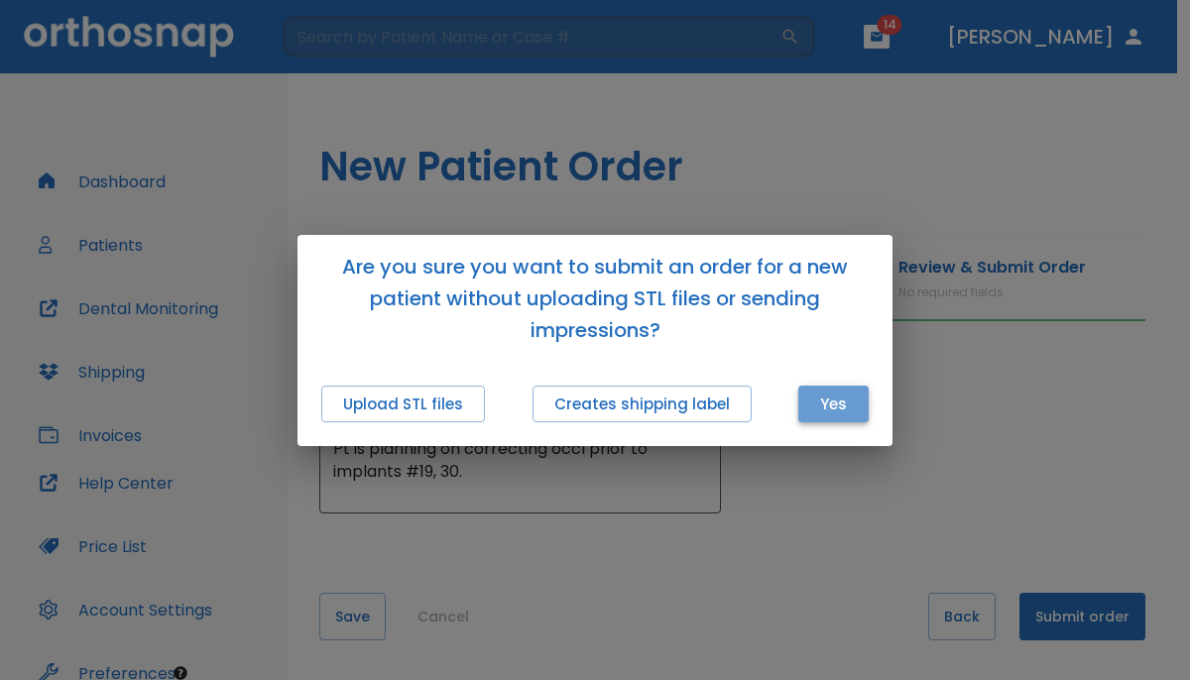
click at [736, 409] on button "Yes" at bounding box center [833, 404] width 70 height 37
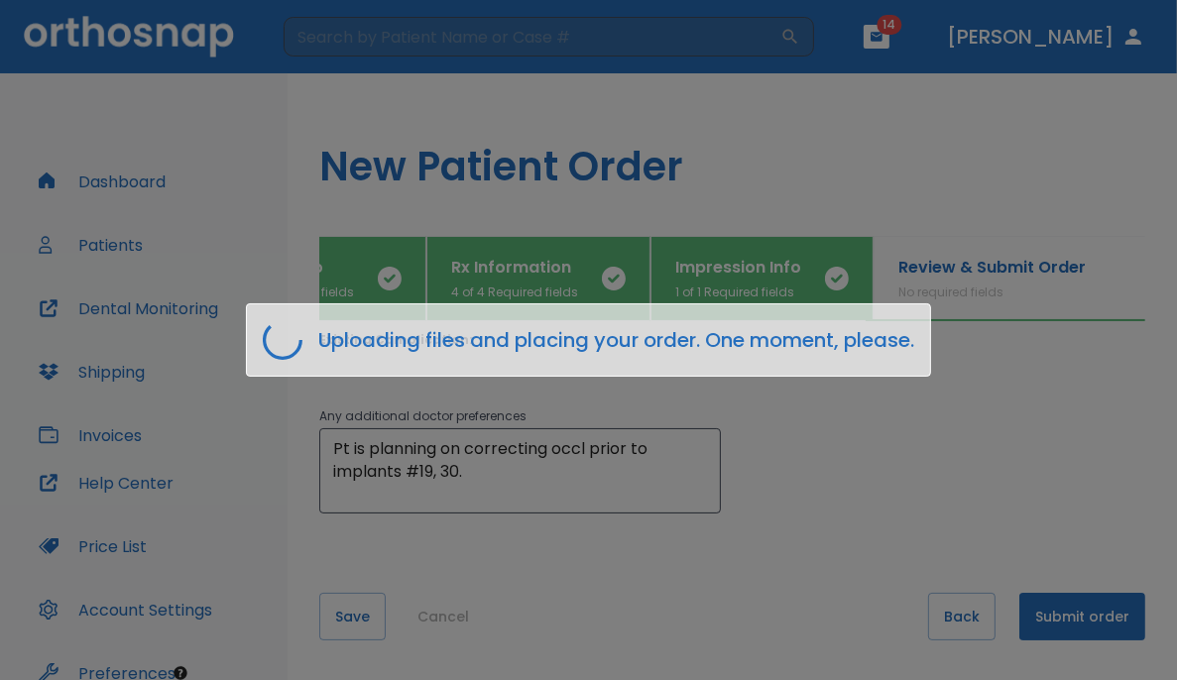
scroll to position [0, 103]
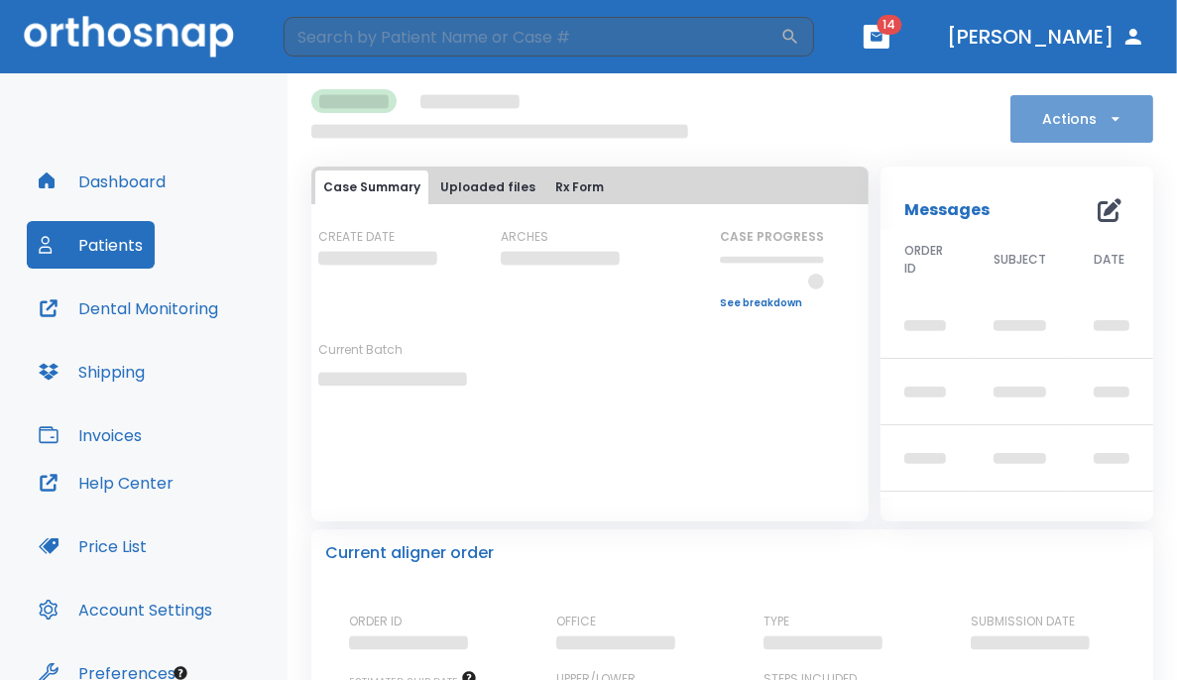
click at [736, 134] on button "Actions" at bounding box center [1081, 119] width 143 height 48
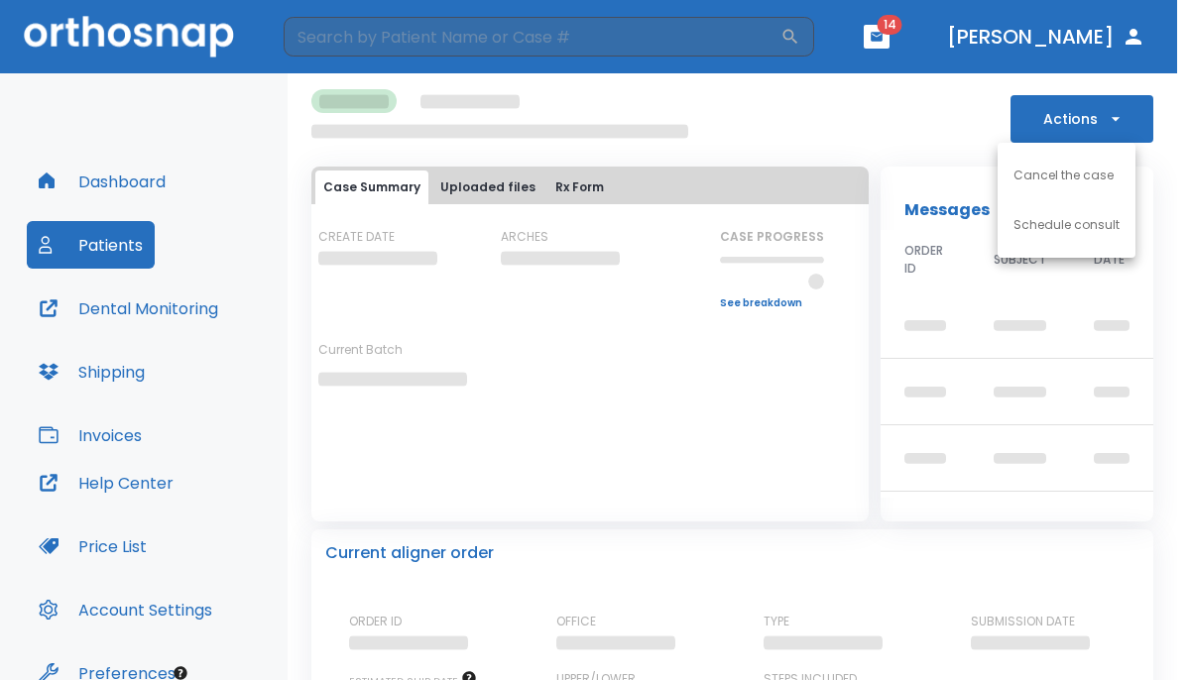
click at [143, 179] on div at bounding box center [595, 340] width 1190 height 680
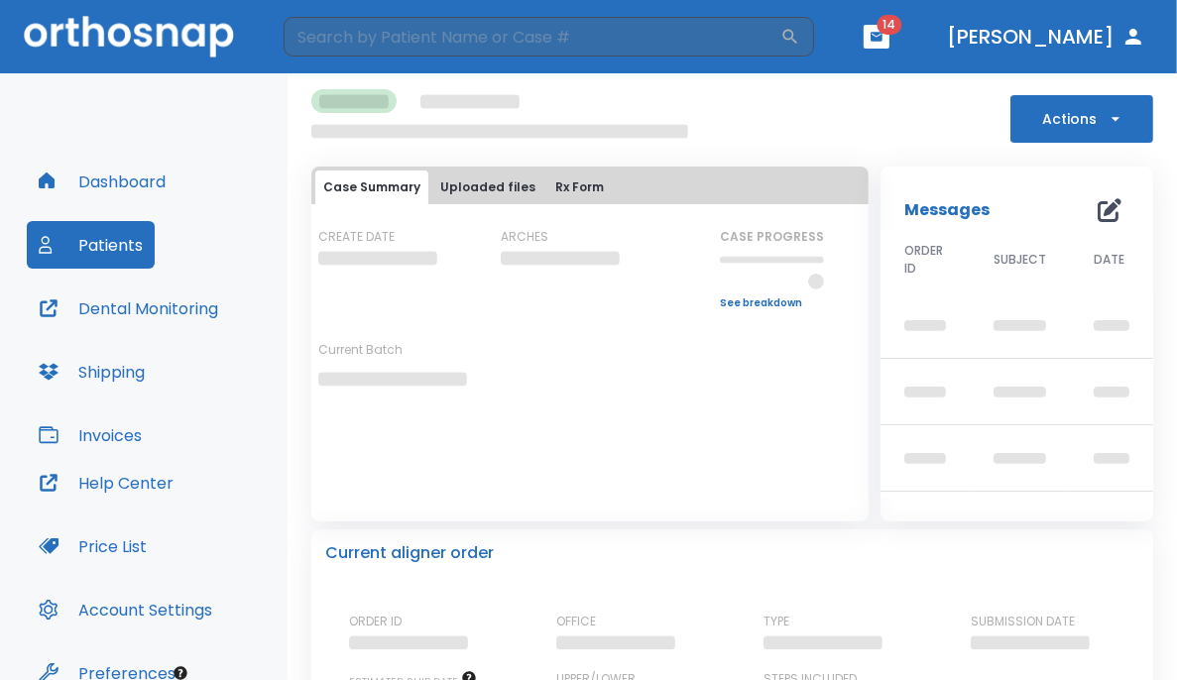
click at [140, 191] on button "Dashboard" at bounding box center [102, 182] width 151 height 48
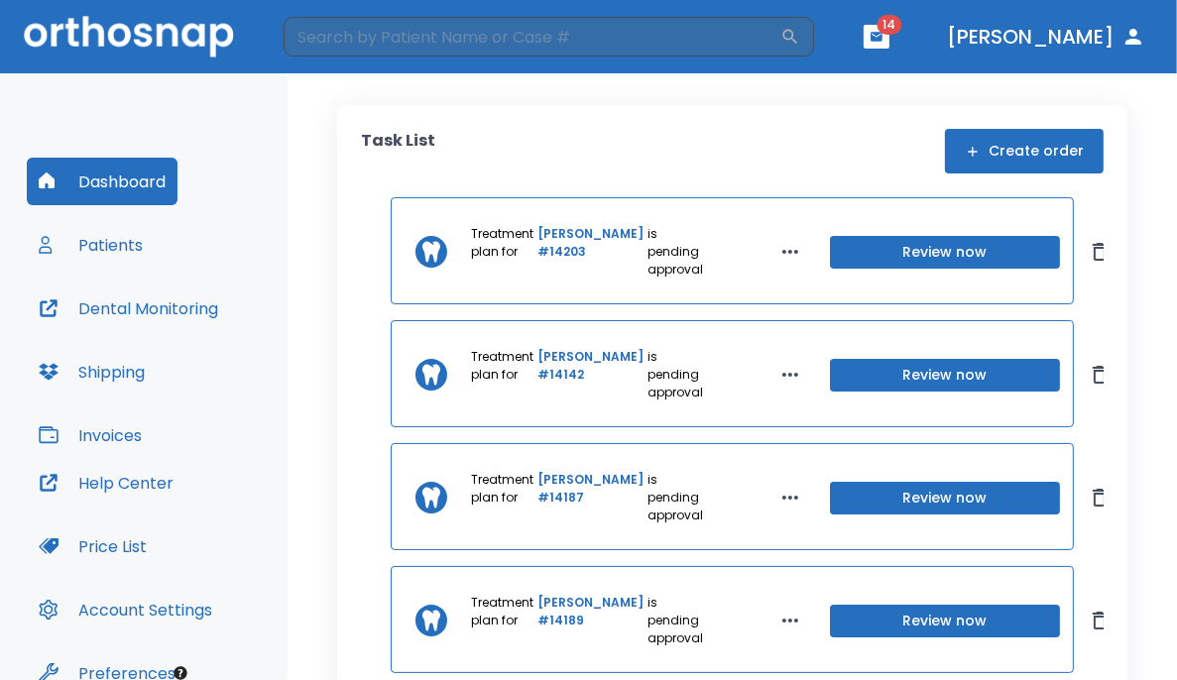
click at [736, 147] on button "Create order" at bounding box center [1024, 151] width 159 height 45
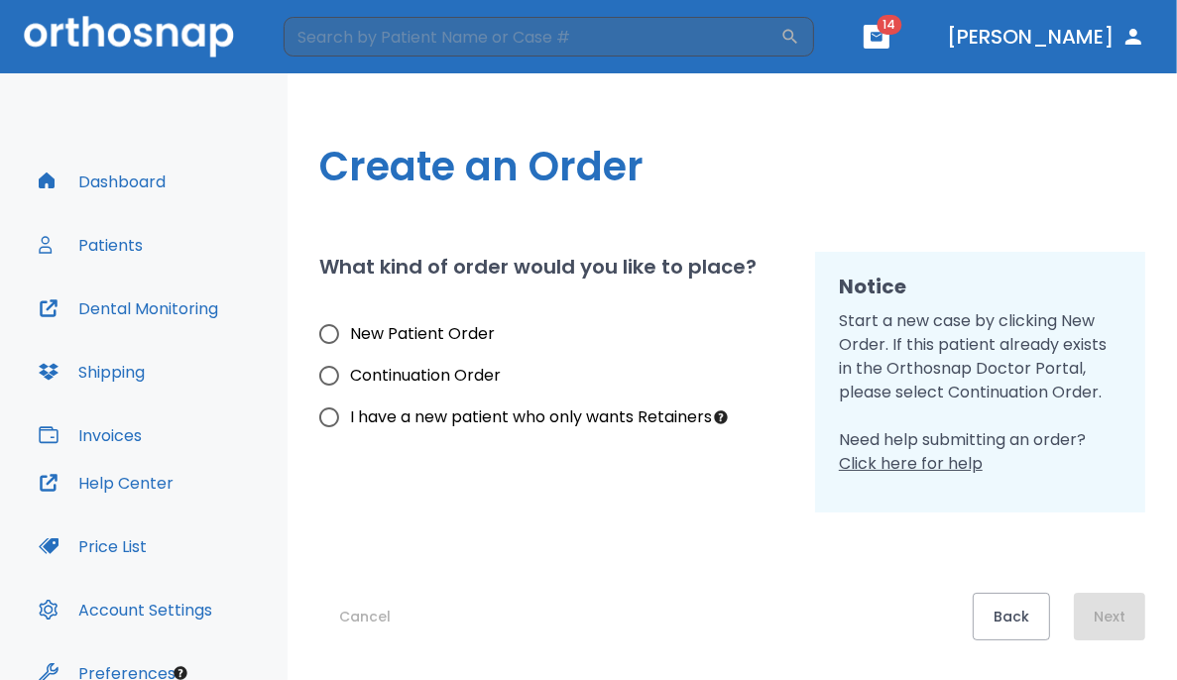
click at [420, 334] on span "New Patient Order" at bounding box center [422, 334] width 145 height 24
click at [350, 334] on input "New Patient Order" at bounding box center [329, 334] width 42 height 42
radio input "true"
click at [736, 614] on button "Next" at bounding box center [1109, 617] width 71 height 48
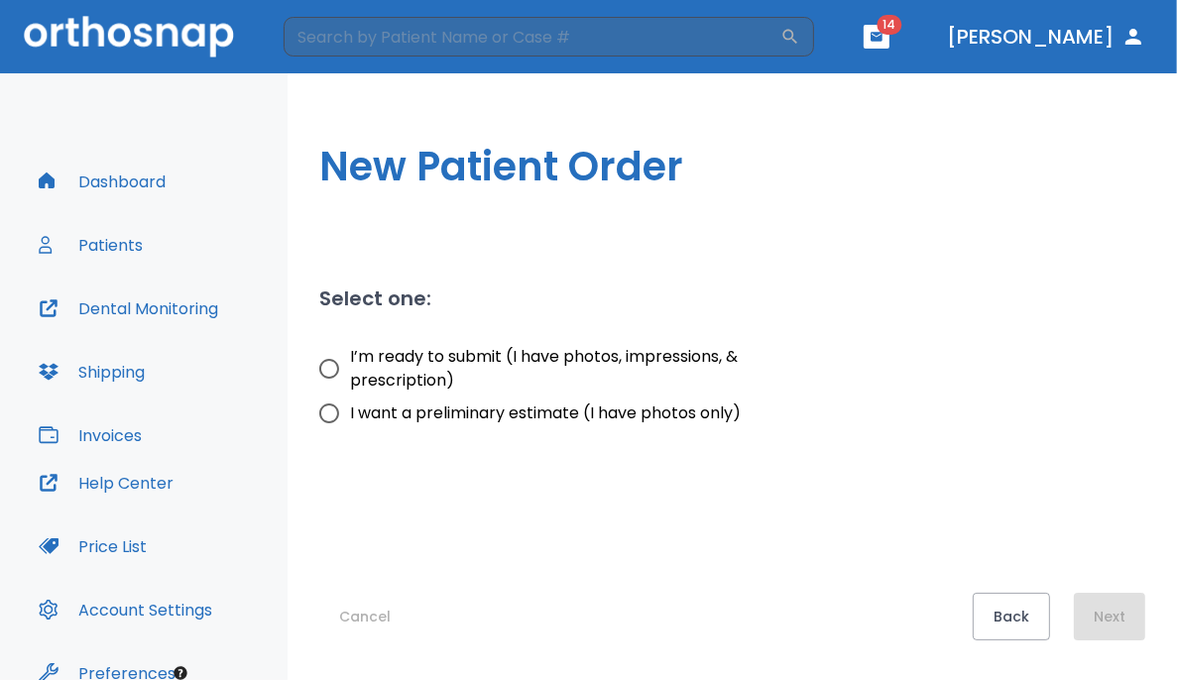
click at [736, 234] on div "New Patient Order Select one: I’m ready to submit (I have photos, impressions, …" at bounding box center [732, 376] width 889 height 607
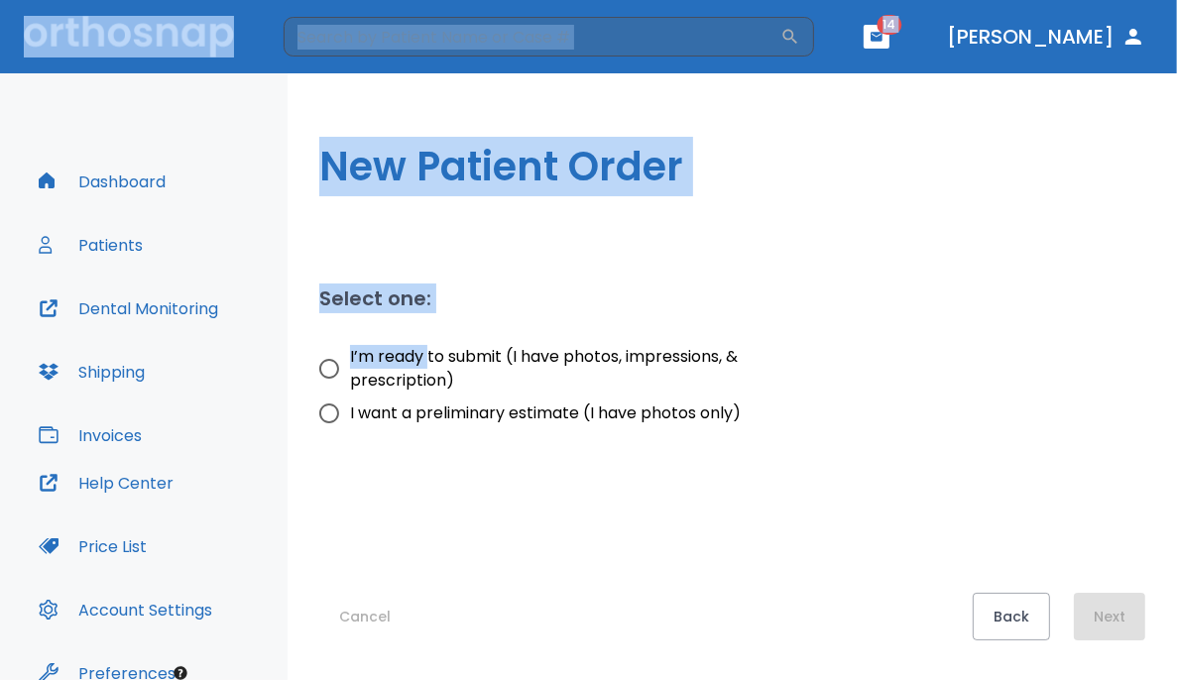
drag, startPoint x: 1139, startPoint y: 234, endPoint x: 434, endPoint y: 347, distance: 713.9
click at [434, 347] on div "New Patient Order Select one: I’m ready to submit (I have photos, impressions, …" at bounding box center [732, 376] width 889 height 607
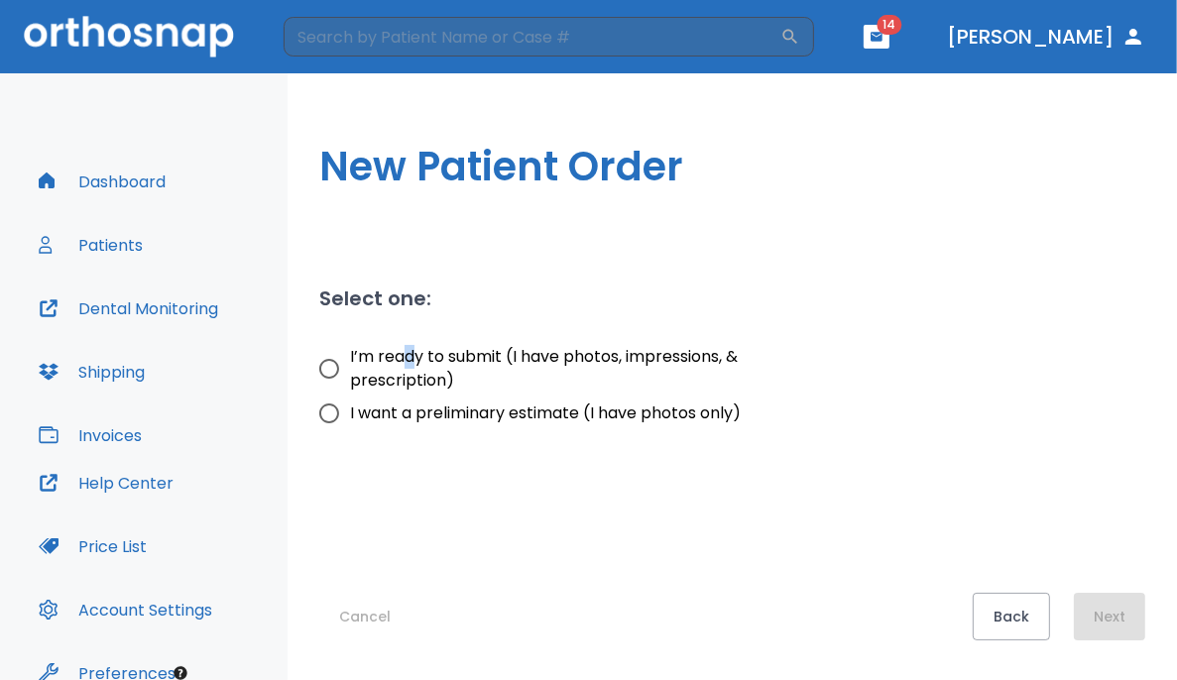
drag, startPoint x: 434, startPoint y: 347, endPoint x: 409, endPoint y: 358, distance: 27.1
click at [409, 358] on span "I’m ready to submit (I have photos, impressions, & prescription)" at bounding box center [562, 369] width 425 height 48
drag, startPoint x: 409, startPoint y: 358, endPoint x: 356, endPoint y: 373, distance: 55.6
click at [356, 373] on span "I’m ready to submit (I have photos, impressions, & prescription)" at bounding box center [562, 369] width 425 height 48
drag, startPoint x: 356, startPoint y: 373, endPoint x: 306, endPoint y: 362, distance: 50.8
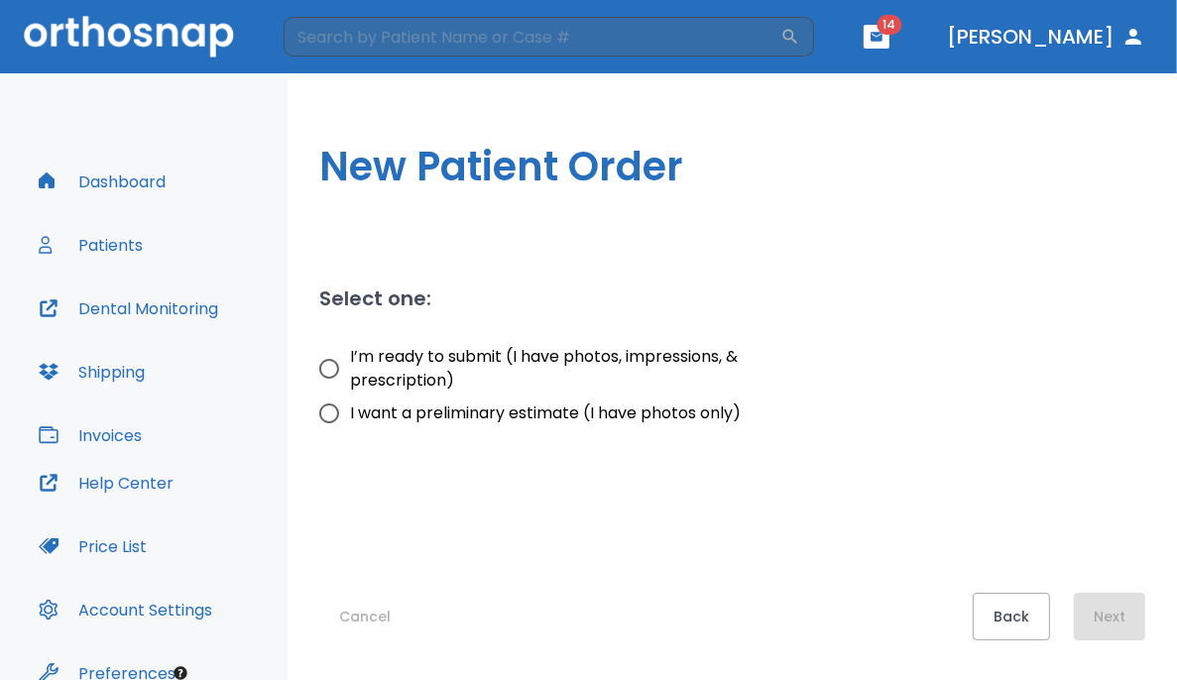
click at [306, 362] on div "Select one: I’m ready to submit (I have photos, impressions, & prescription) I …" at bounding box center [543, 347] width 496 height 174
click at [333, 370] on input "I’m ready to submit (I have photos, impressions, & prescription)" at bounding box center [329, 369] width 42 height 42
radio input "true"
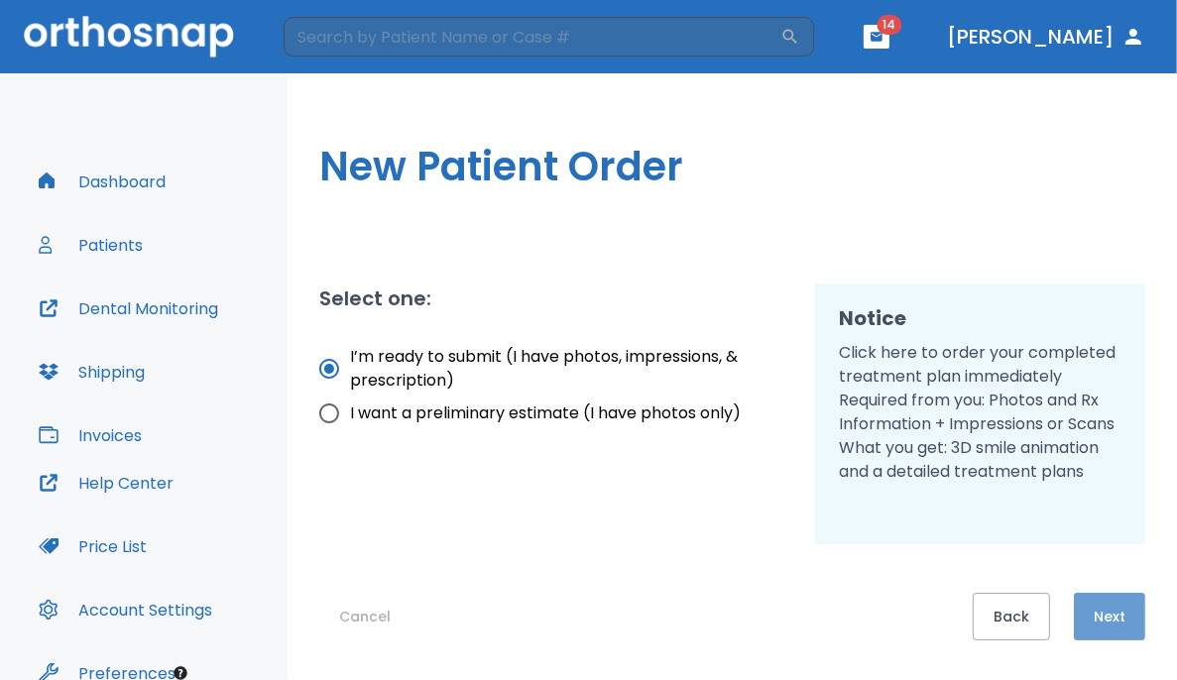
click at [736, 612] on button "Next" at bounding box center [1109, 617] width 71 height 48
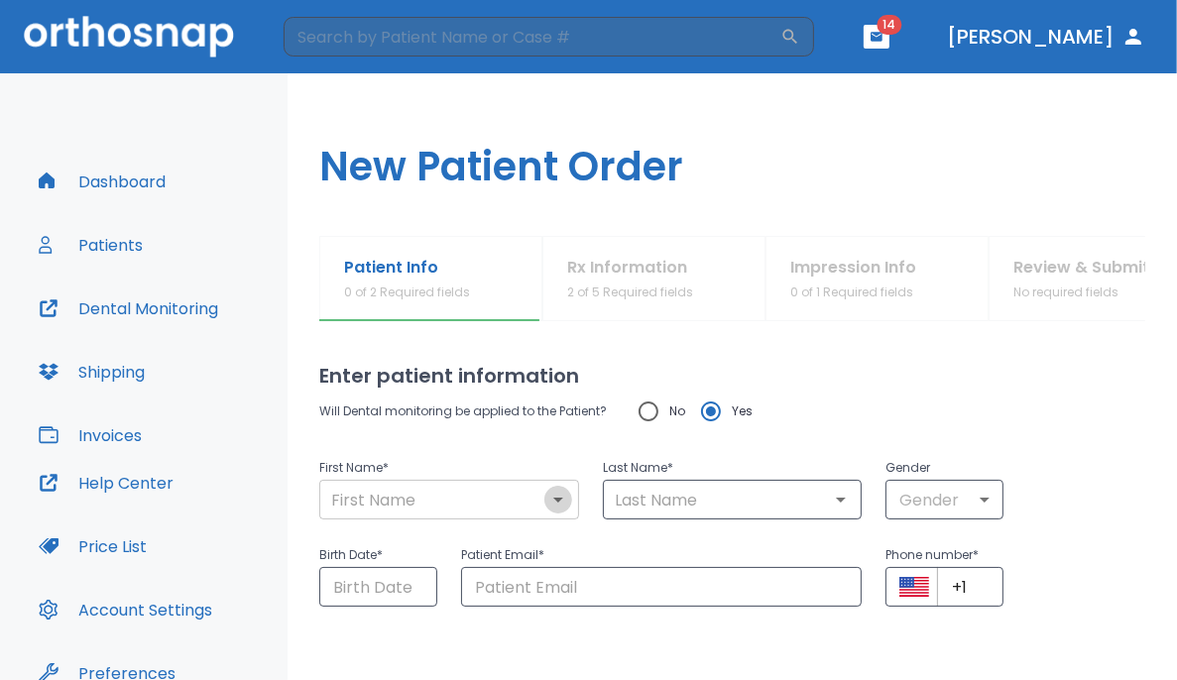
click at [546, 493] on icon "Open" at bounding box center [558, 500] width 24 height 24
click at [386, 86] on h1 "New Patient Order" at bounding box center [732, 154] width 889 height 163
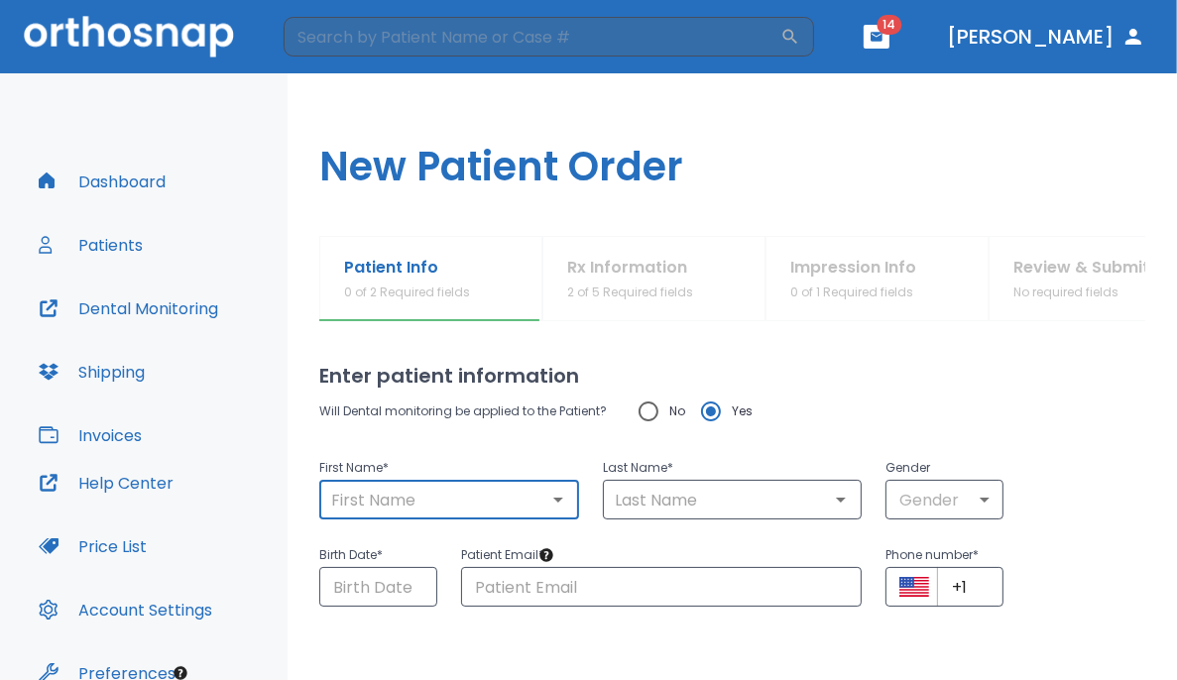
click at [363, 494] on input "text" at bounding box center [449, 500] width 248 height 28
type input "[PERSON_NAME]"
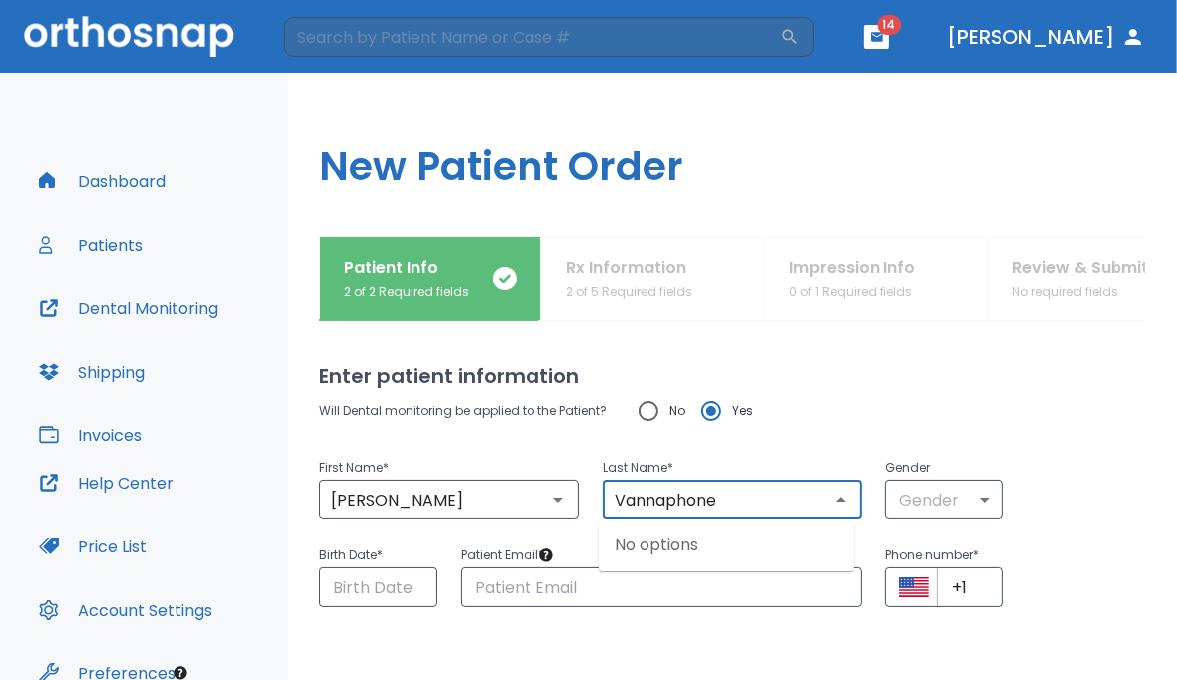
type input "Vannaphone"
click at [653, 554] on p "Patient Email *" at bounding box center [662, 555] width 402 height 24
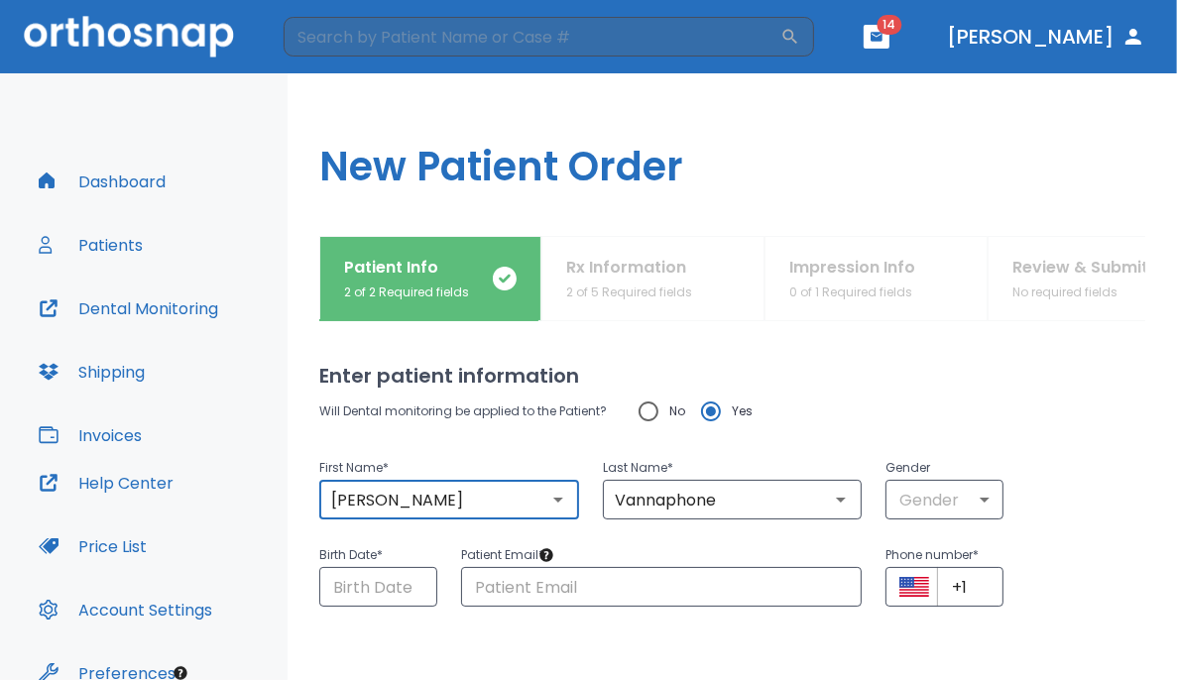
click at [452, 497] on input "[PERSON_NAME]" at bounding box center [449, 500] width 248 height 28
type input "Manibond"
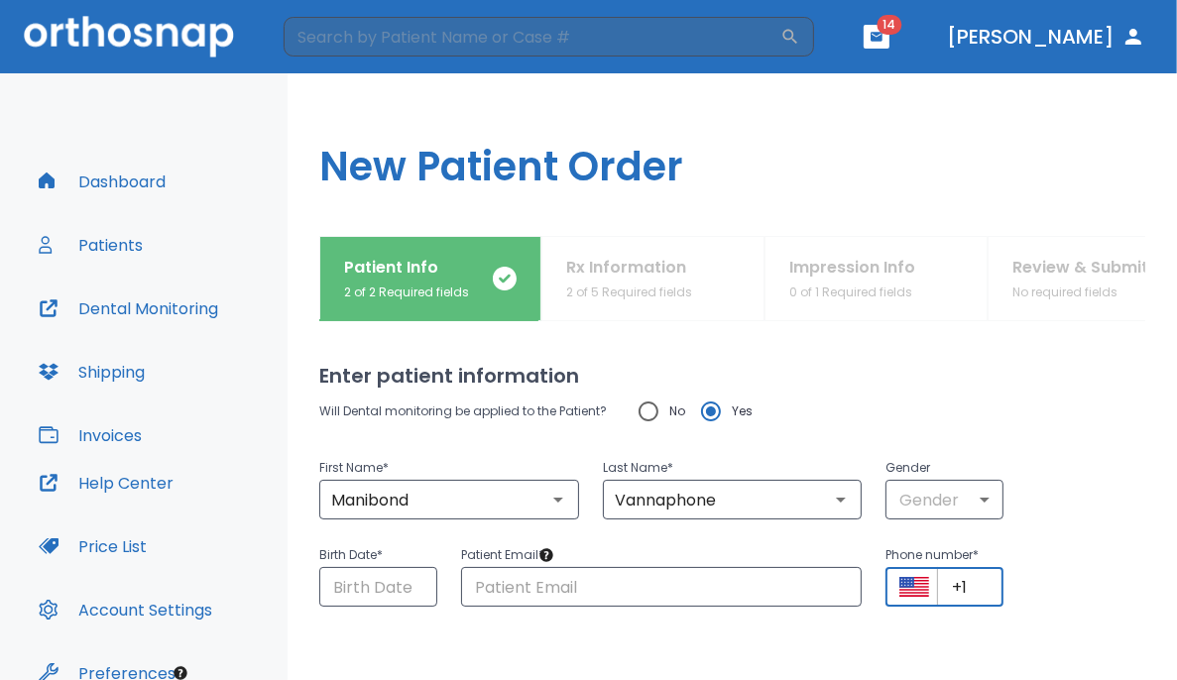
drag, startPoint x: 968, startPoint y: 588, endPoint x: 913, endPoint y: 575, distance: 56.0
click at [736, 575] on div "​ +1 ​" at bounding box center [944, 587] width 118 height 40
paste input "[PHONE_NUMBER]"
type input "[PHONE_NUMBER]"
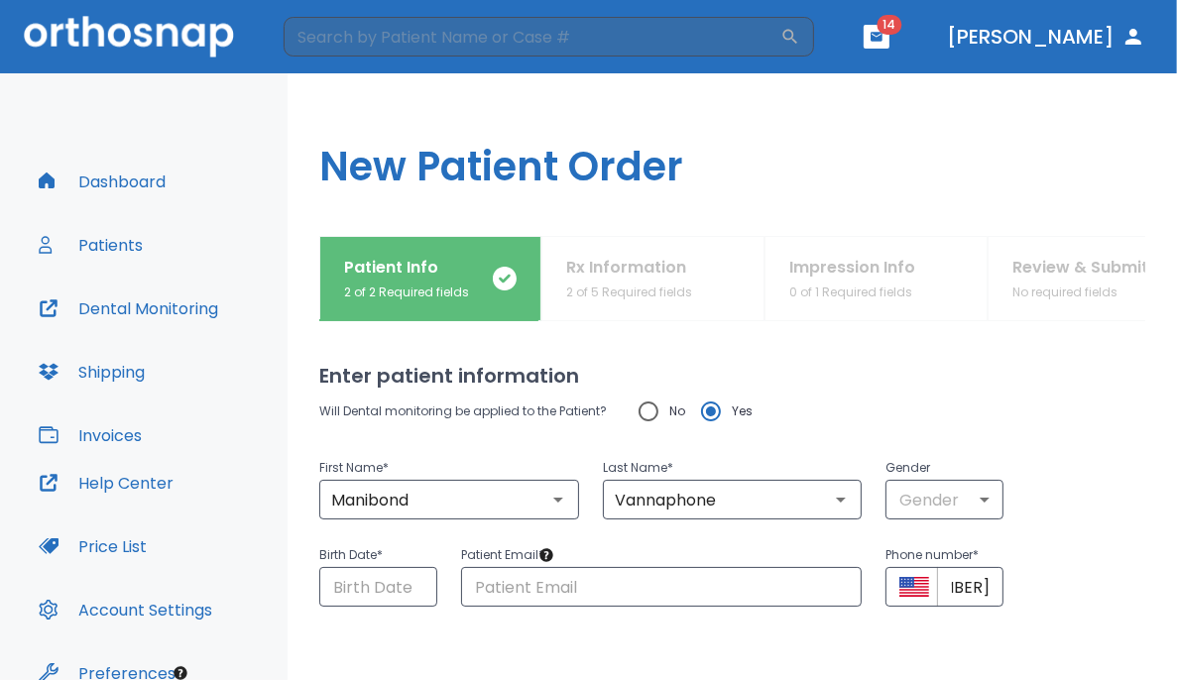
scroll to position [0, 0]
click at [736, 429] on div "Will Dental monitoring be applied to the Patient? No Yes" at bounding box center [732, 412] width 826 height 42
click at [561, 577] on input "text" at bounding box center [662, 587] width 402 height 40
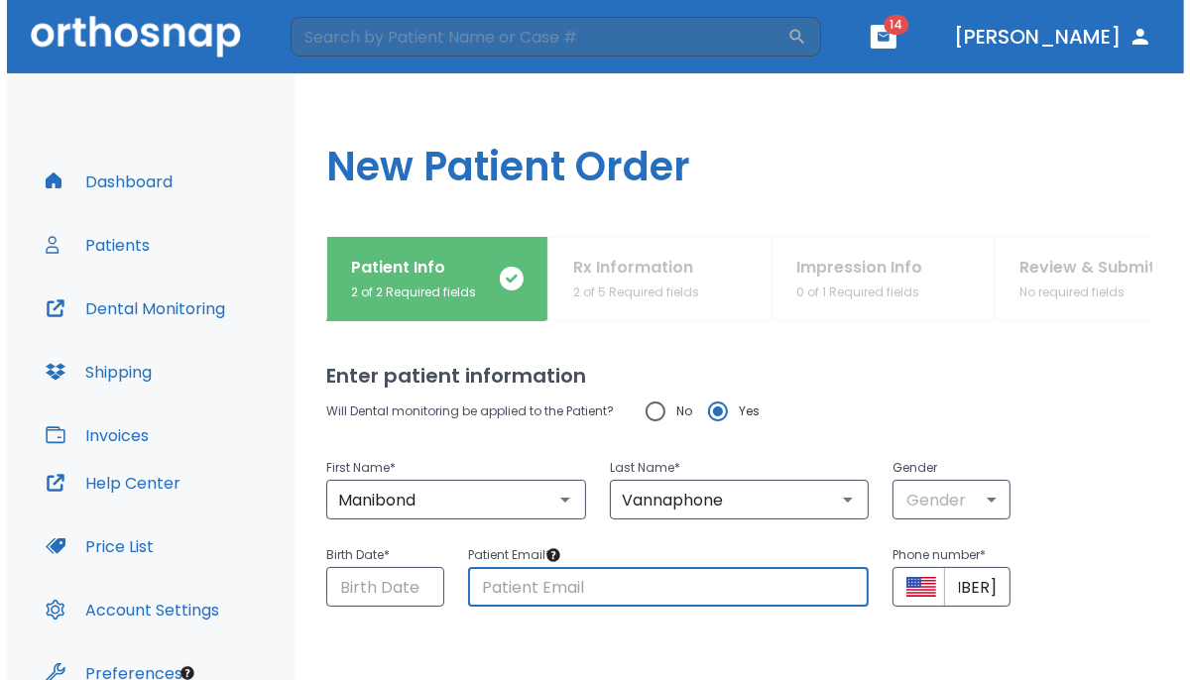
scroll to position [0, 0]
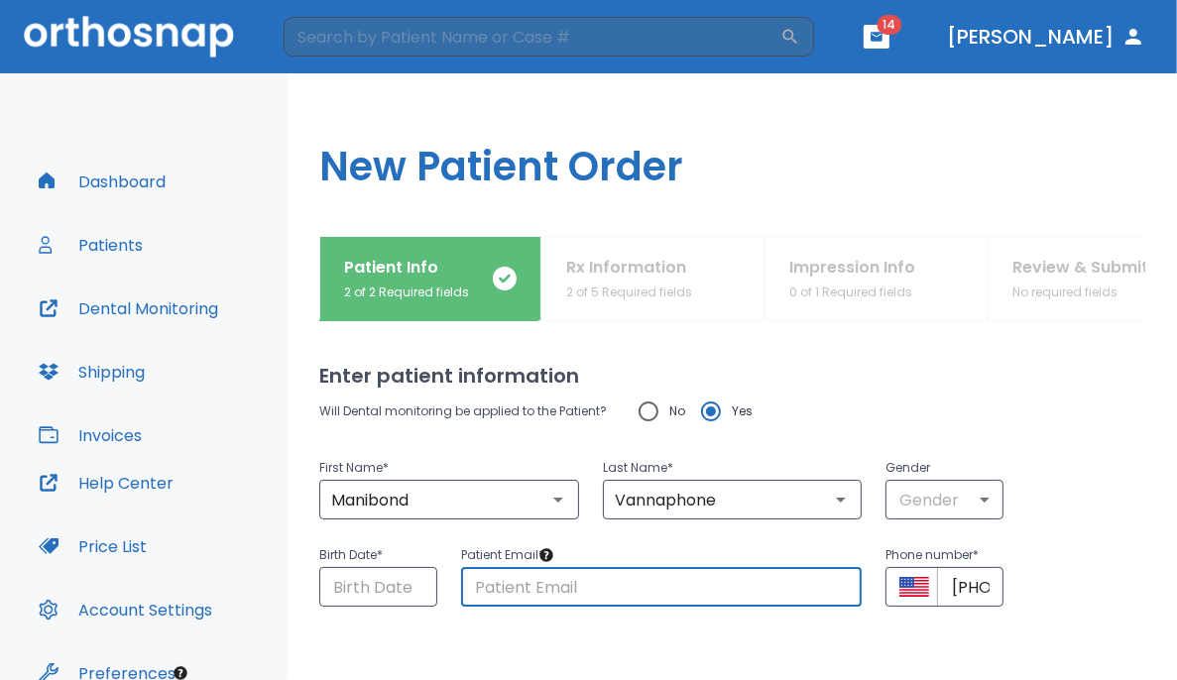
paste input "[EMAIL_ADDRESS][DOMAIN_NAME]"
type input "[EMAIL_ADDRESS][DOMAIN_NAME]"
click at [341, 583] on input "Choose date" at bounding box center [378, 587] width 118 height 40
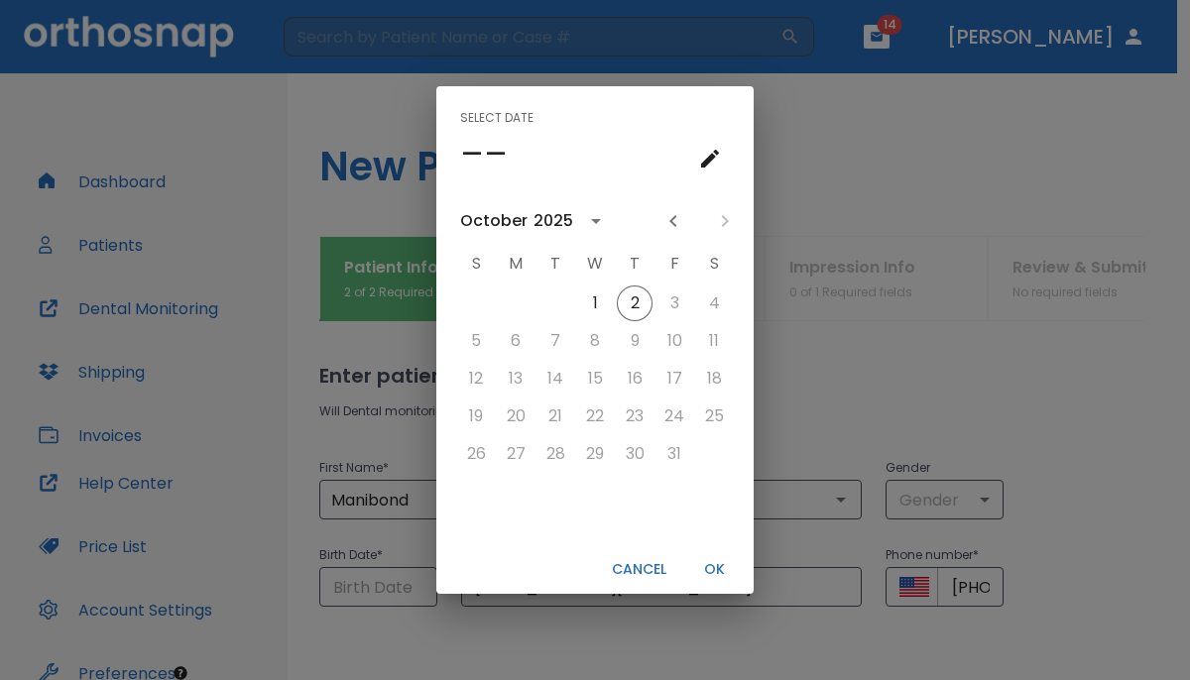
click at [666, 225] on icon "Previous month" at bounding box center [673, 221] width 24 height 24
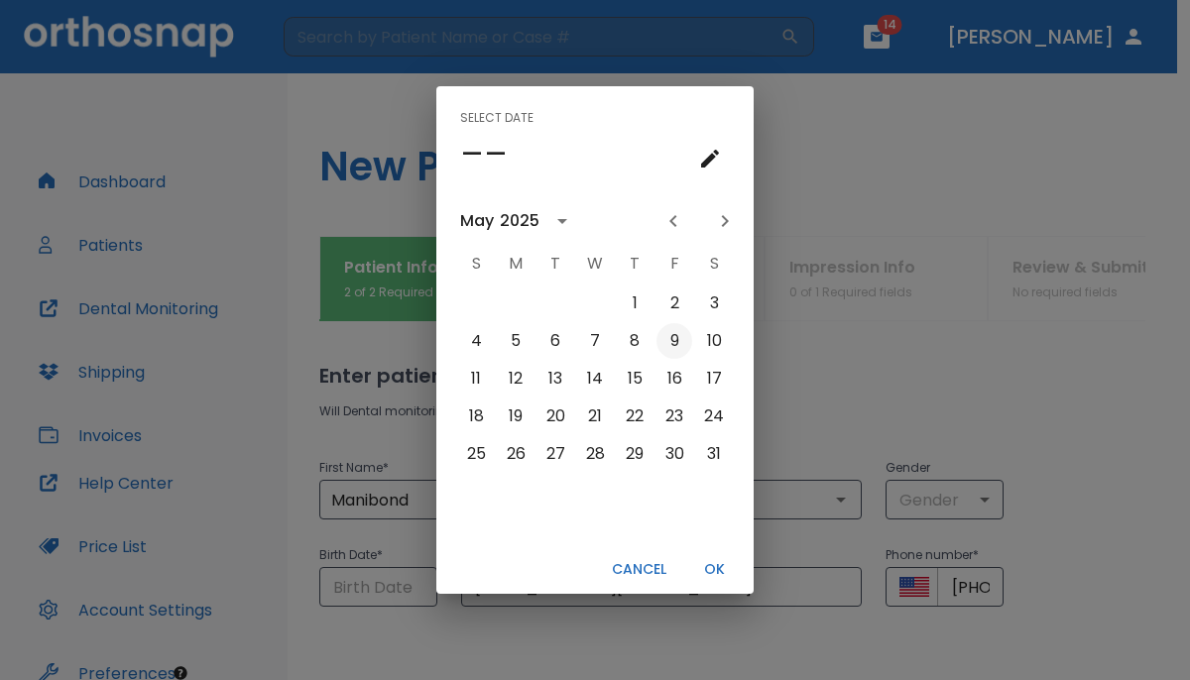
click at [677, 336] on button "9" at bounding box center [674, 341] width 36 height 36
click at [554, 219] on icon "calendar view is open, switch to year view" at bounding box center [562, 221] width 24 height 24
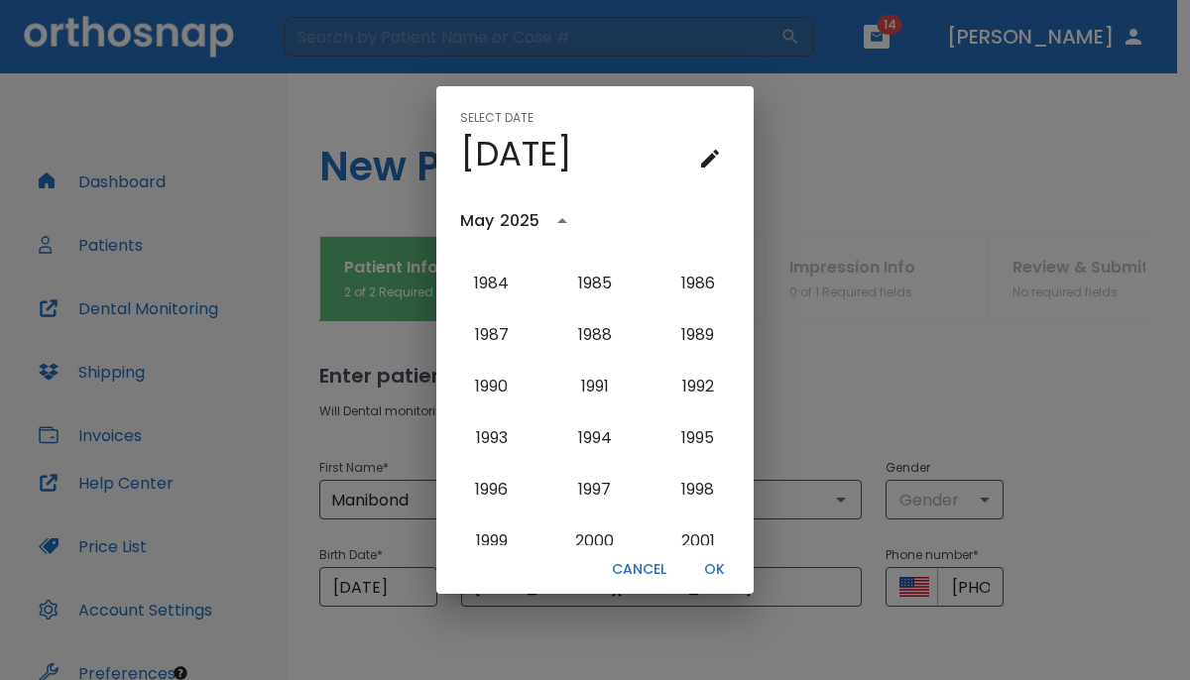
scroll to position [1415, 0]
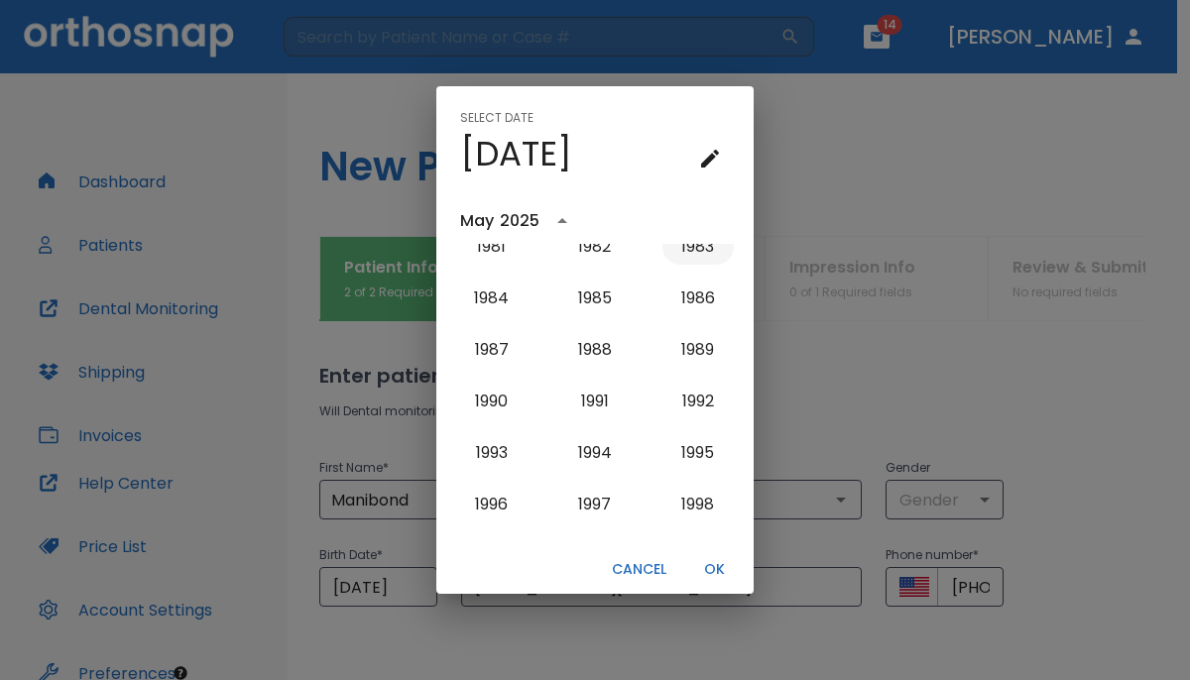
click at [695, 254] on button "1983" at bounding box center [697, 247] width 71 height 36
type input "[DATE]"
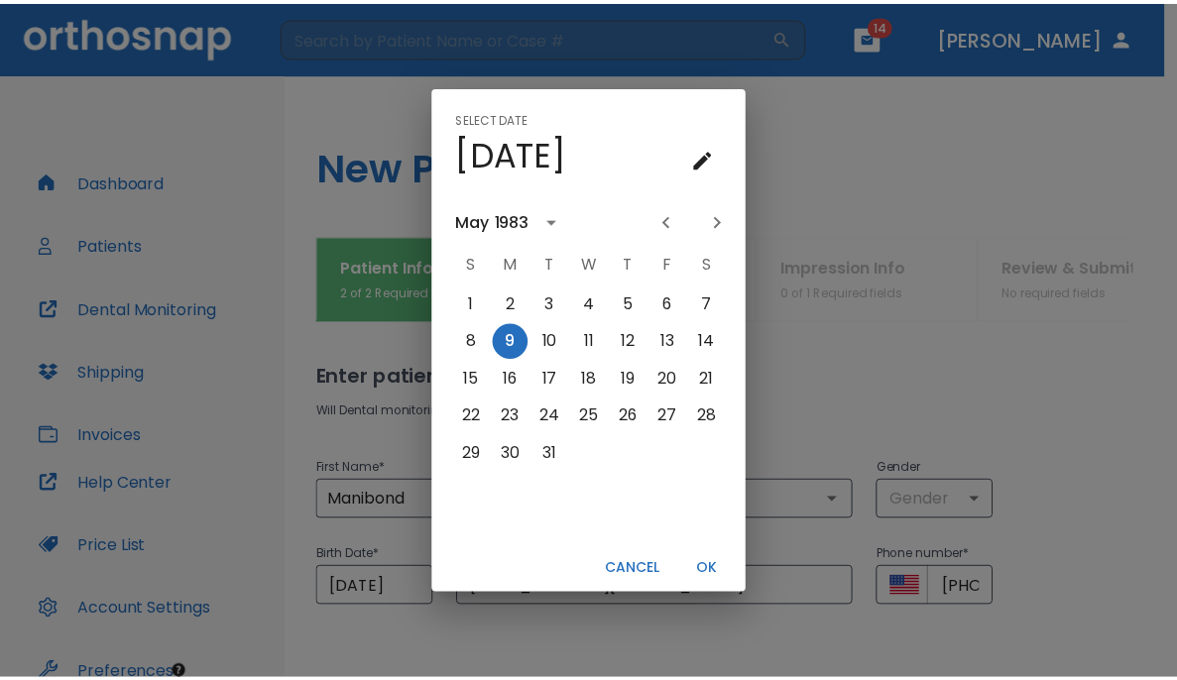
scroll to position [0, 0]
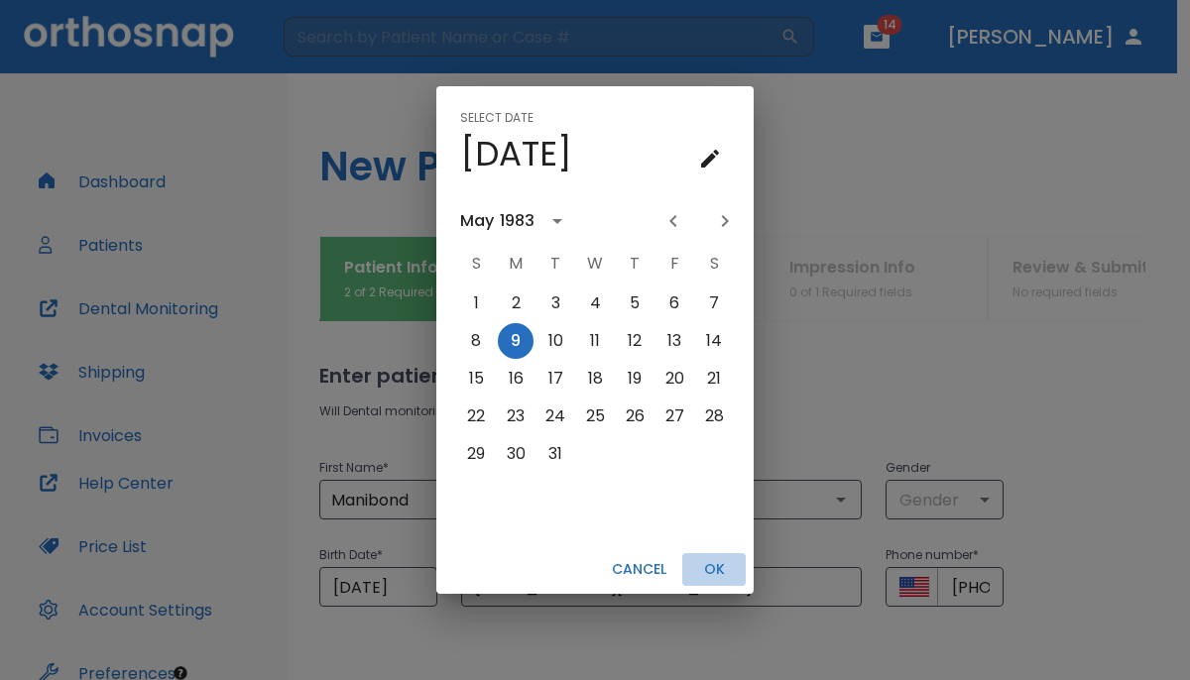
click at [715, 568] on button "OK" at bounding box center [713, 569] width 63 height 33
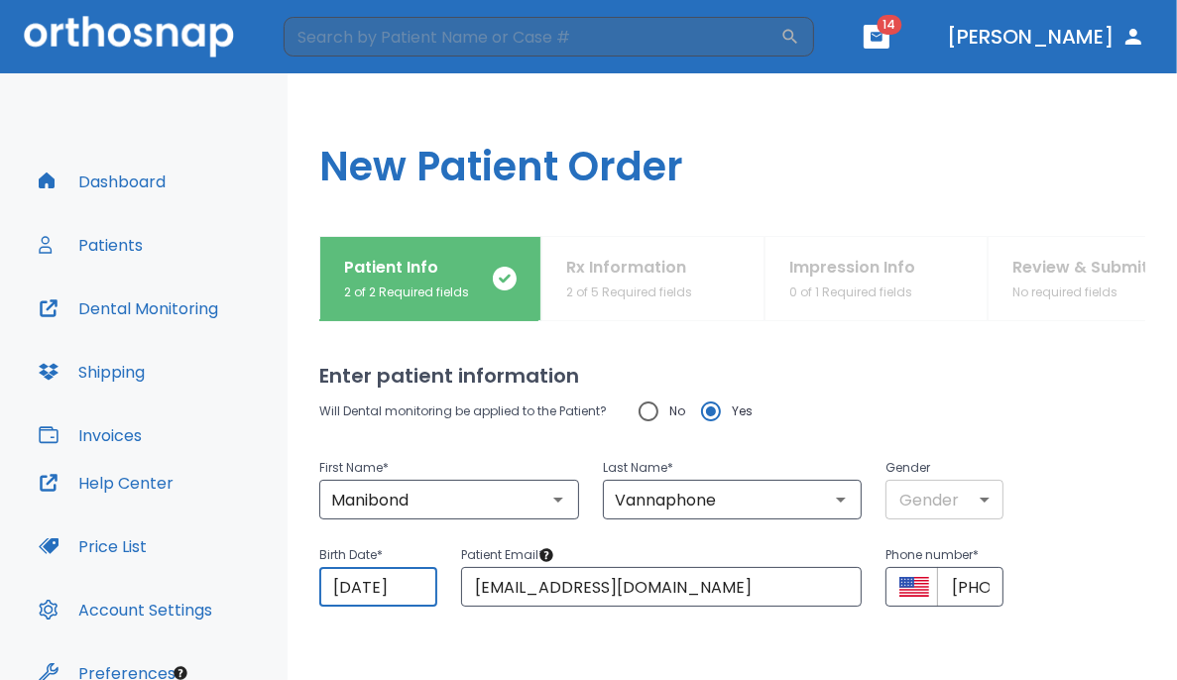
click at [736, 496] on body "​ 14 [PERSON_NAME] Dashboard Patients Dental Monitoring Shipping Invoices Help …" at bounding box center [588, 340] width 1177 height 680
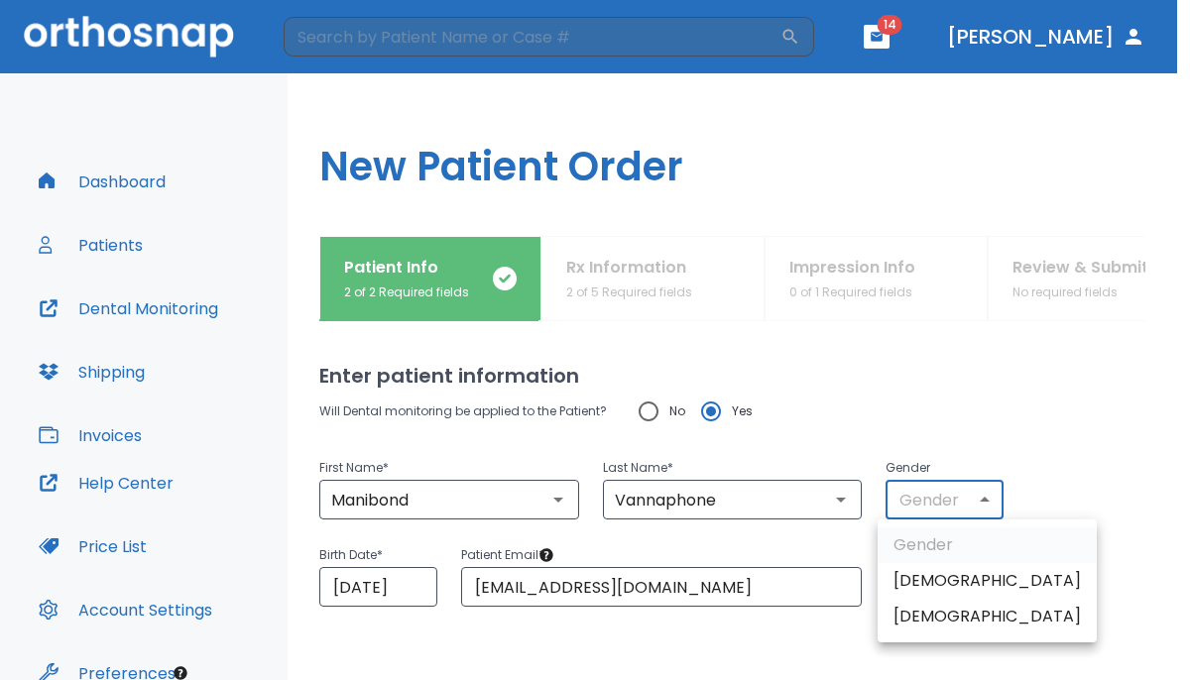
click at [736, 624] on li "[DEMOGRAPHIC_DATA]" at bounding box center [986, 617] width 219 height 36
type input "0"
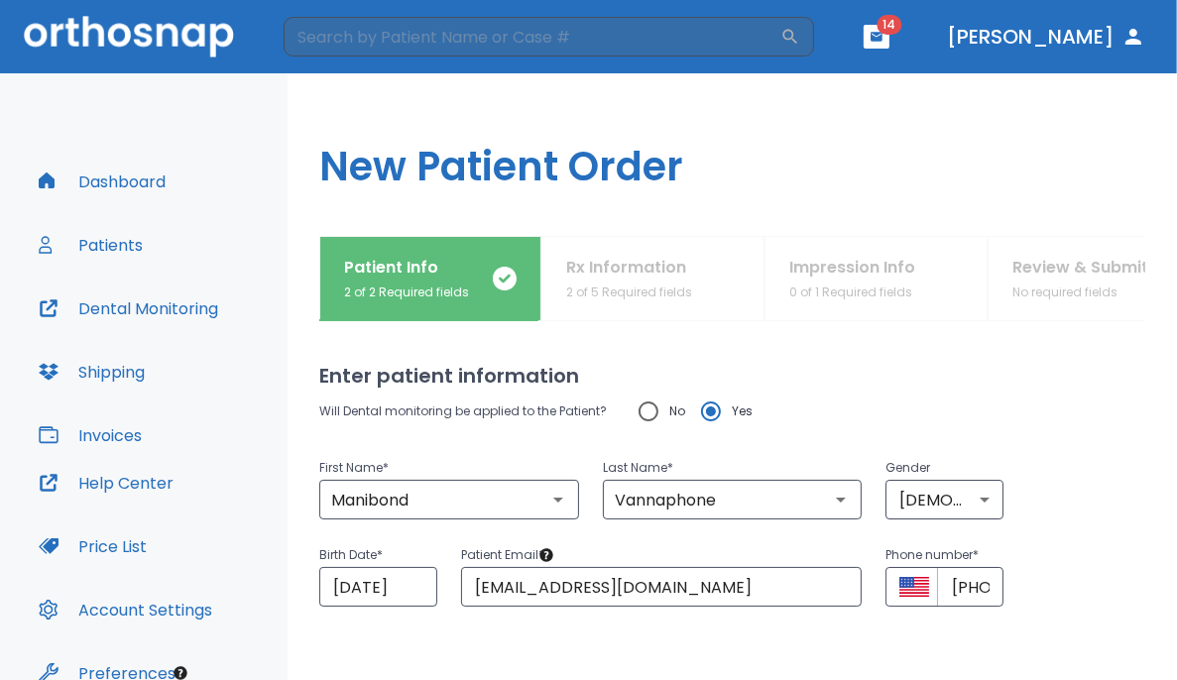
click at [736, 560] on div "Birth Date * [DEMOGRAPHIC_DATA] ​ Patient Email * [EMAIL_ADDRESS][DOMAIN_NAME] …" at bounding box center [720, 562] width 850 height 87
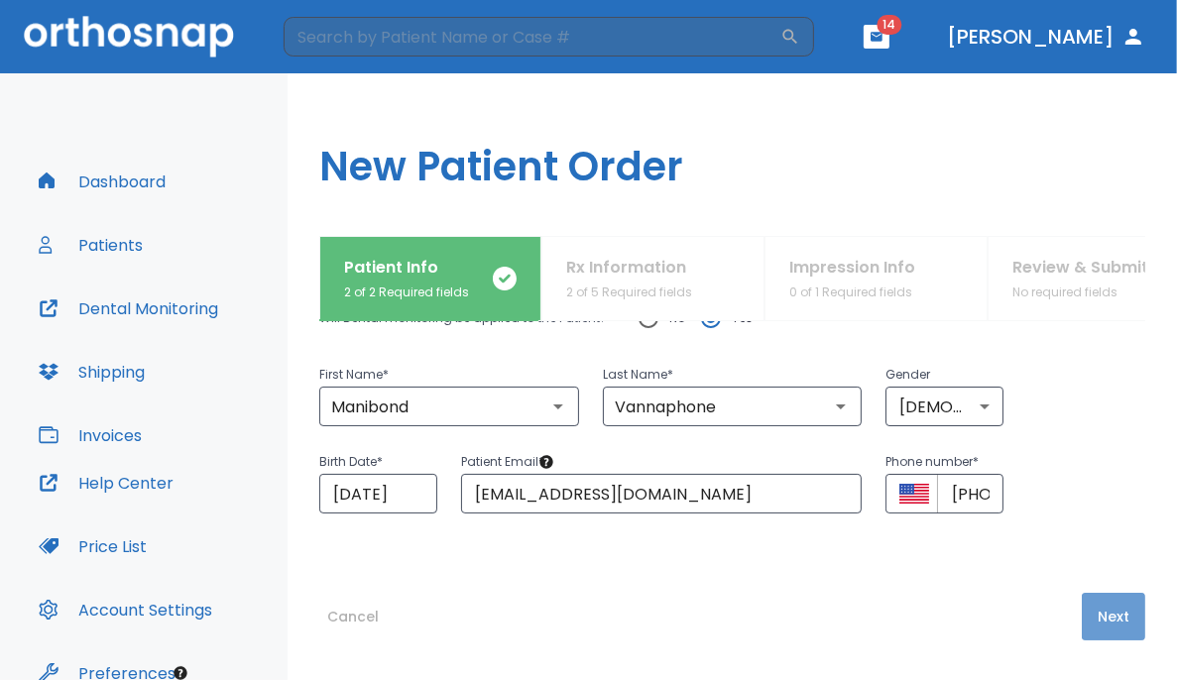
click at [736, 624] on button "Next" at bounding box center [1113, 617] width 63 height 48
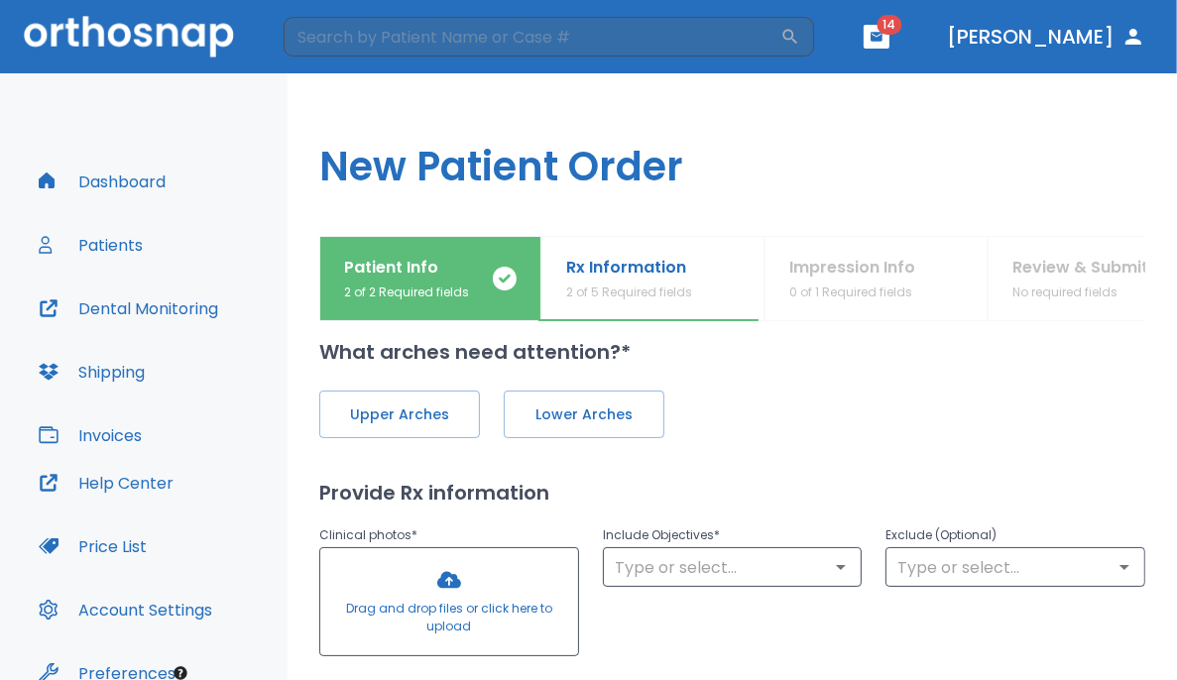
scroll to position [0, 0]
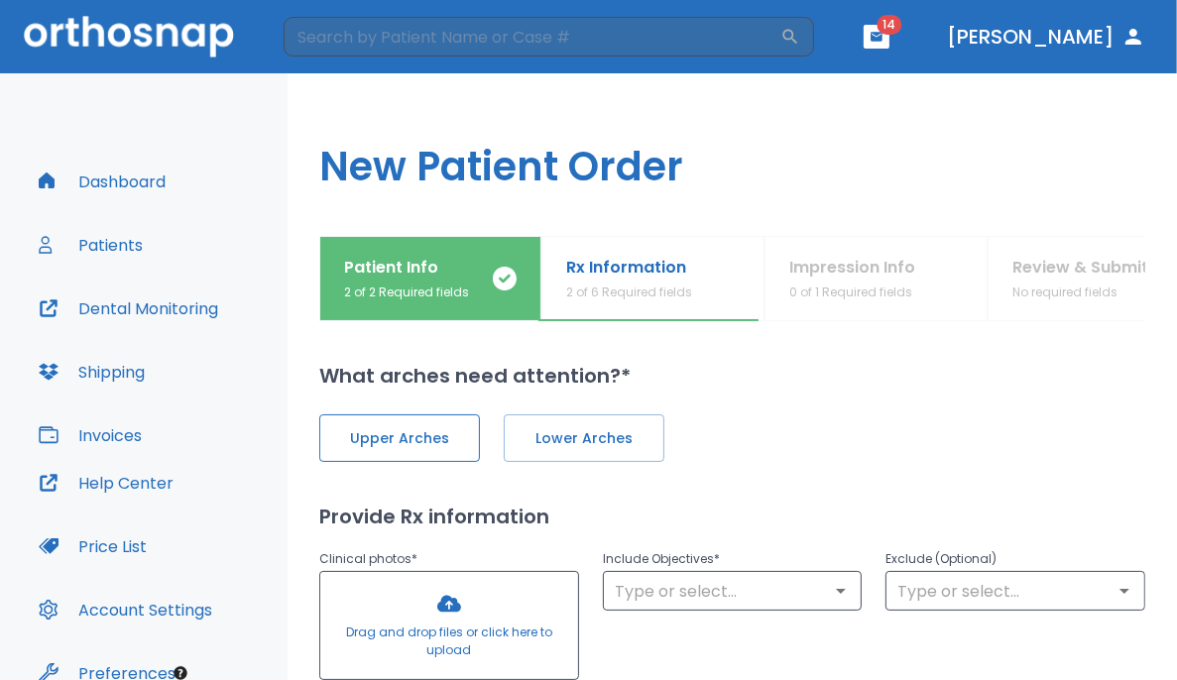
click at [386, 443] on span "Upper Arches" at bounding box center [399, 438] width 119 height 21
click at [593, 434] on span "Lower Arches" at bounding box center [581, 438] width 119 height 21
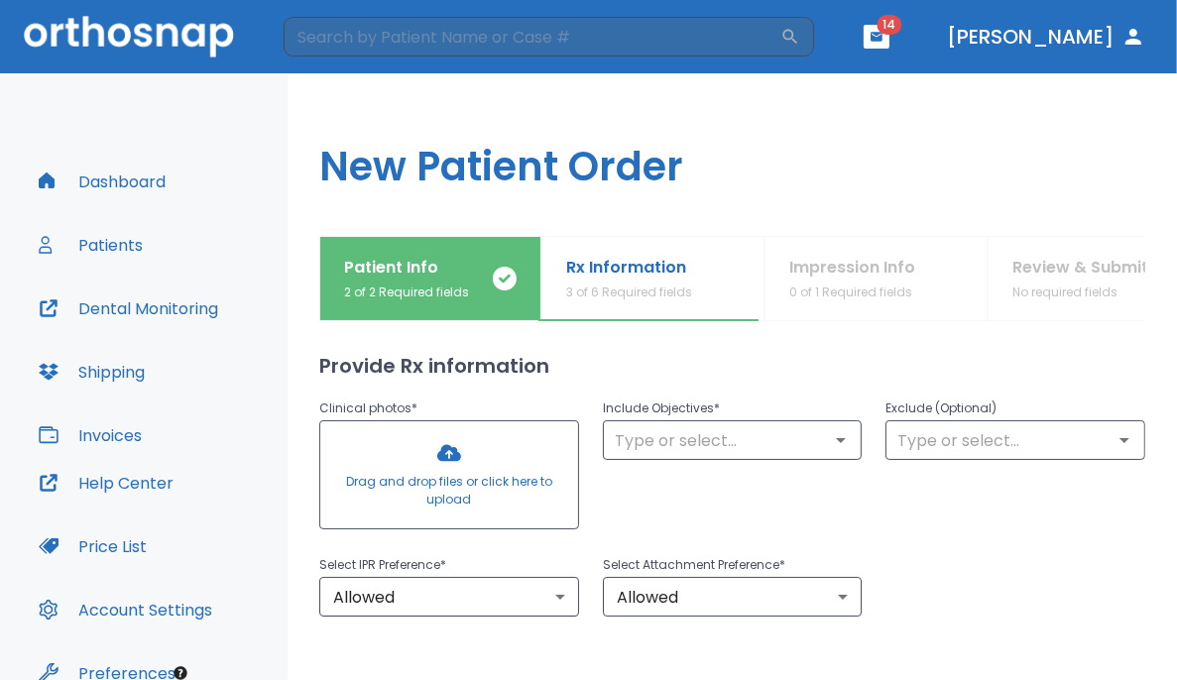
scroll to position [155, 0]
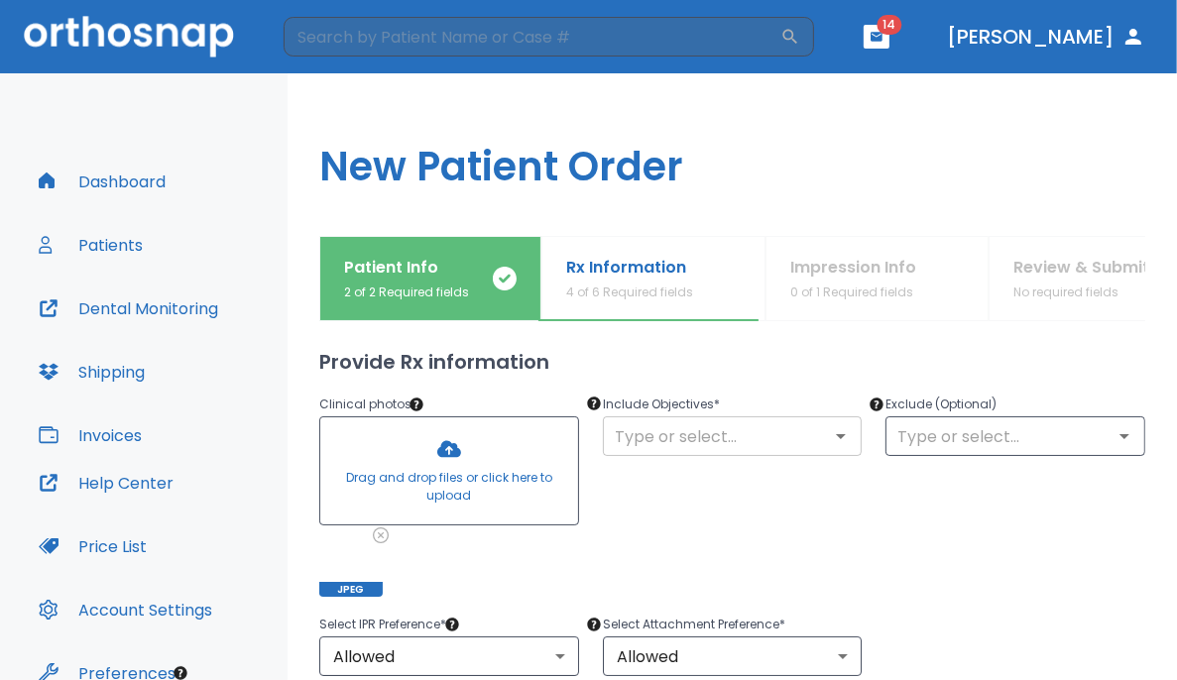
click at [736, 437] on input "text" at bounding box center [733, 436] width 248 height 28
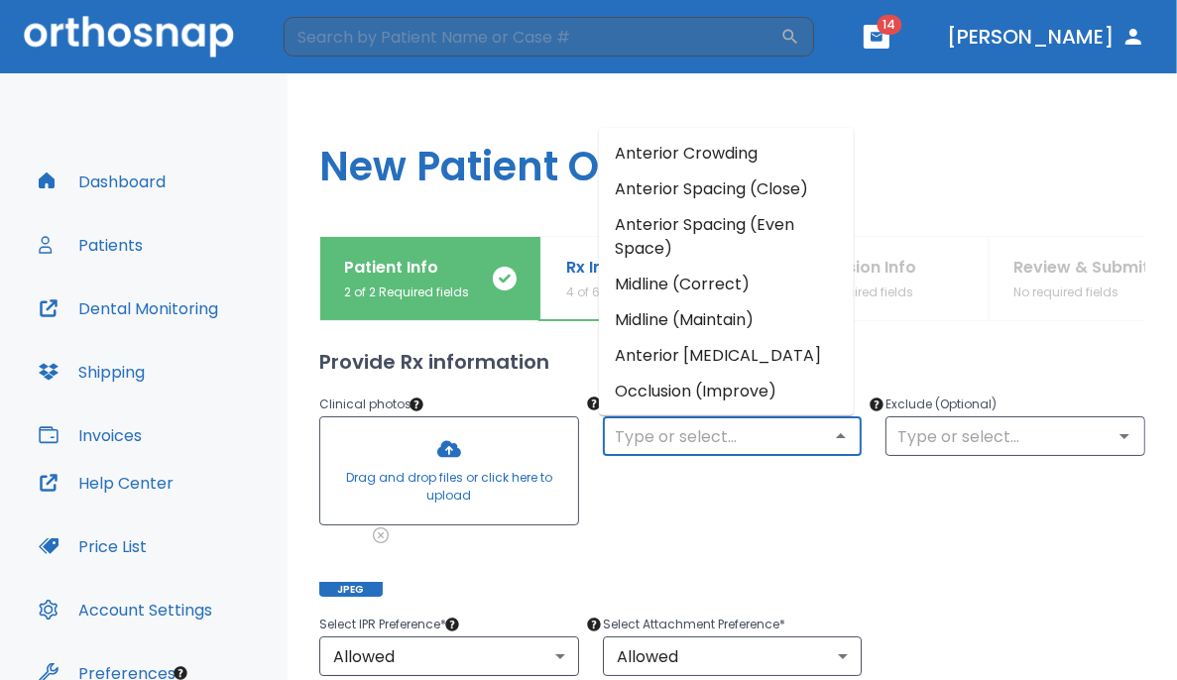
click at [699, 159] on li "Anterior Crowding" at bounding box center [726, 153] width 255 height 36
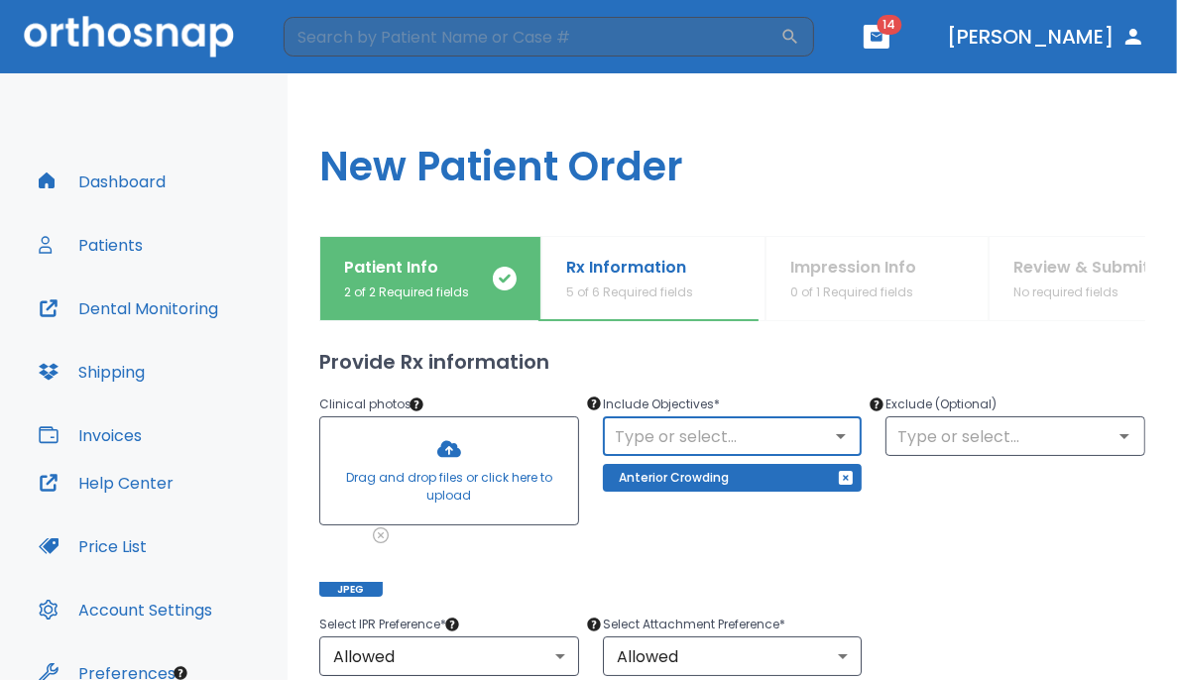
click at [736, 560] on div "Exclude (Optional) ​" at bounding box center [1004, 483] width 284 height 228
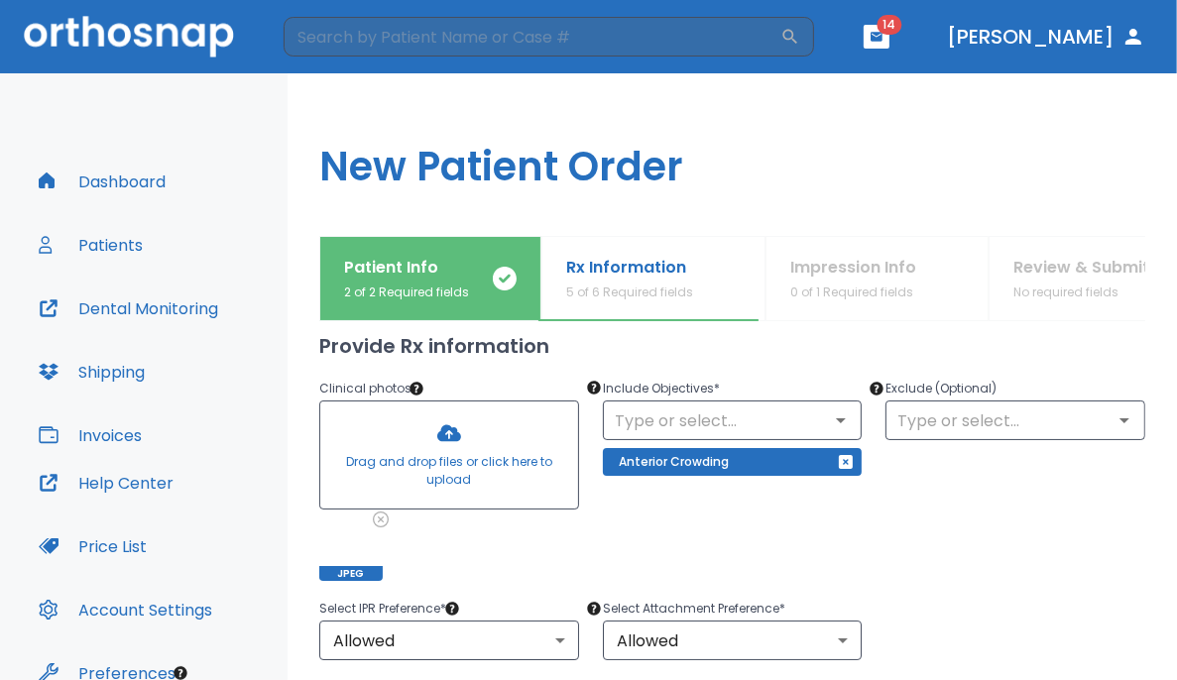
scroll to position [174, 0]
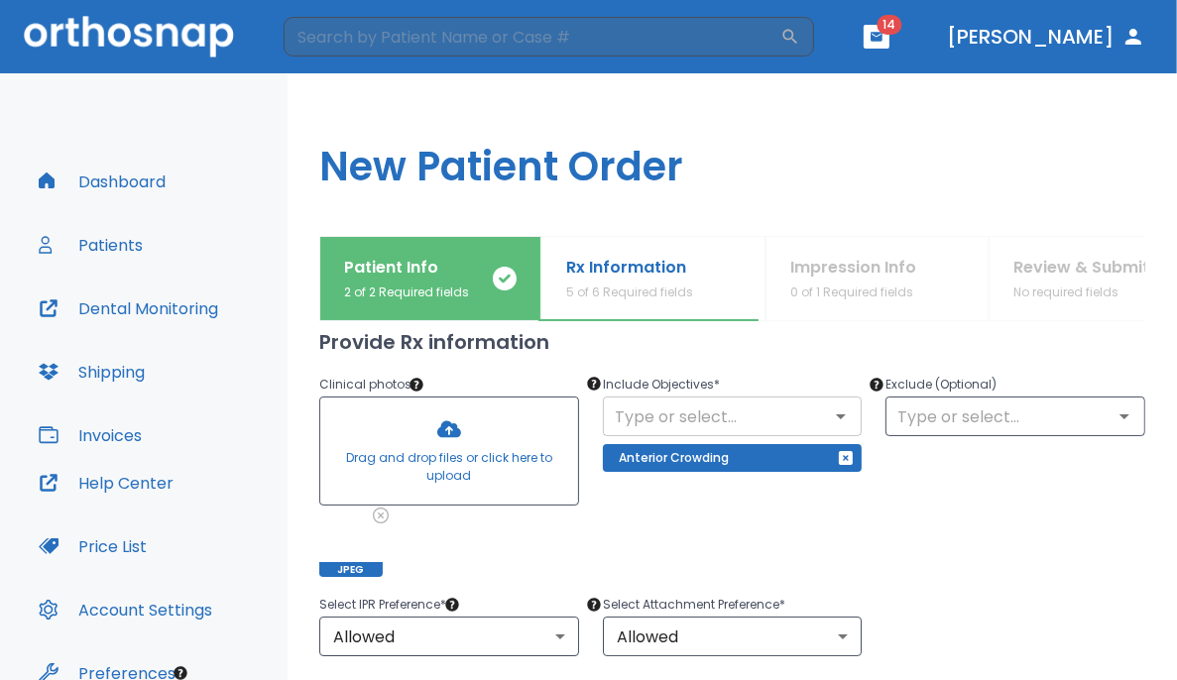
click at [736, 420] on icon "Open" at bounding box center [841, 416] width 24 height 24
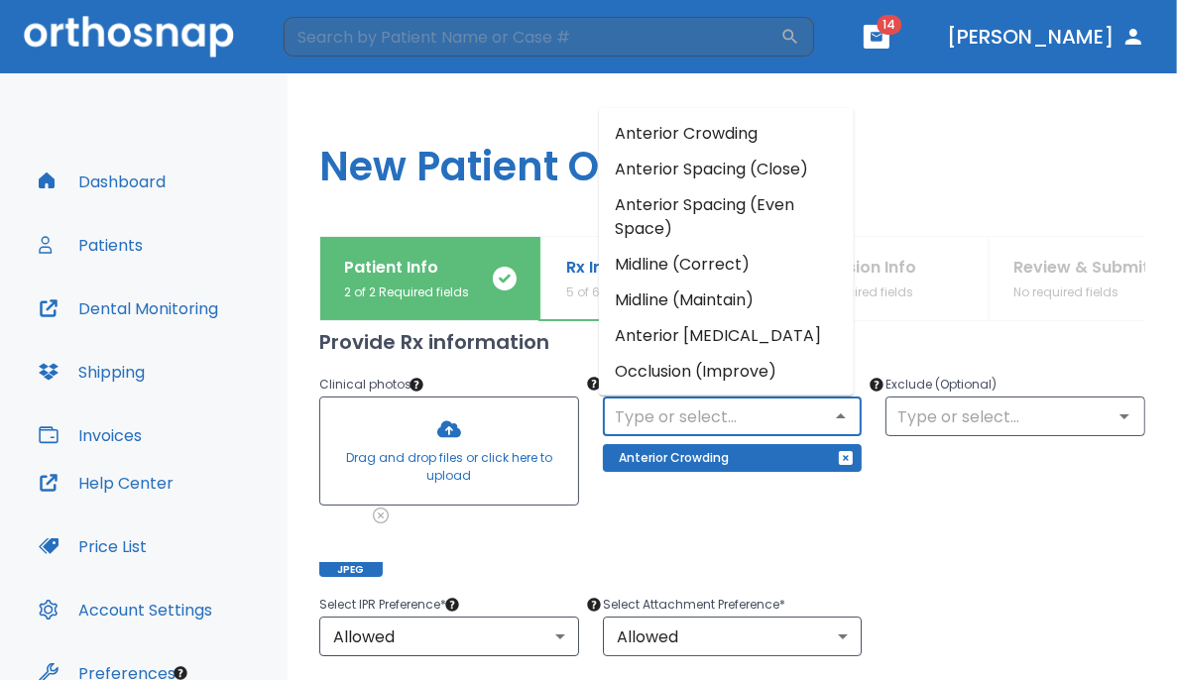
click at [736, 371] on li "Occlusion (Improve)" at bounding box center [726, 371] width 255 height 36
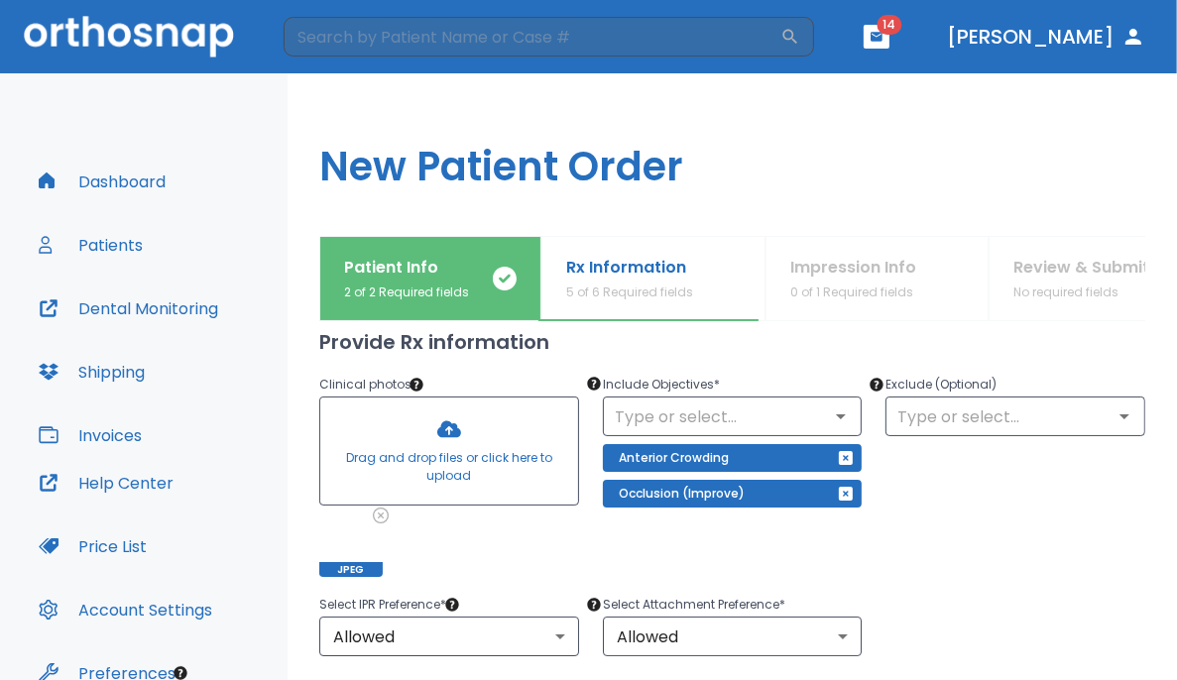
click at [736, 575] on div "Select Attachment Preference * Allowed 1 ​" at bounding box center [721, 612] width 284 height 87
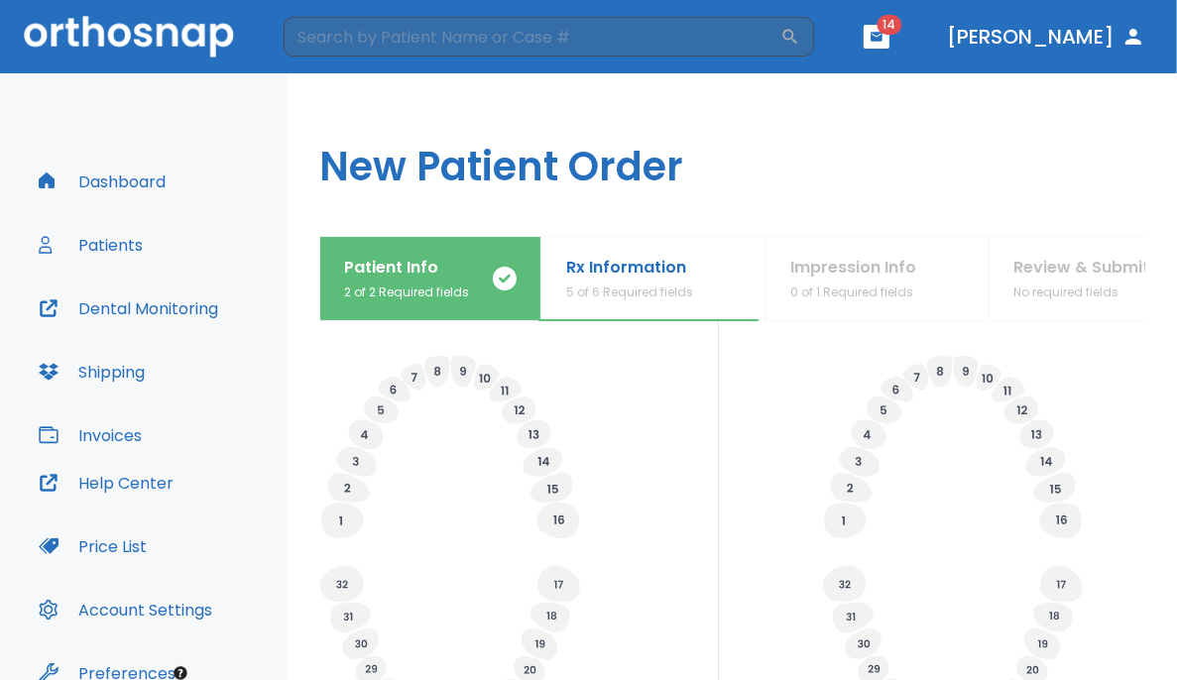
scroll to position [657, 0]
click at [365, 425] on icon at bounding box center [366, 431] width 35 height 30
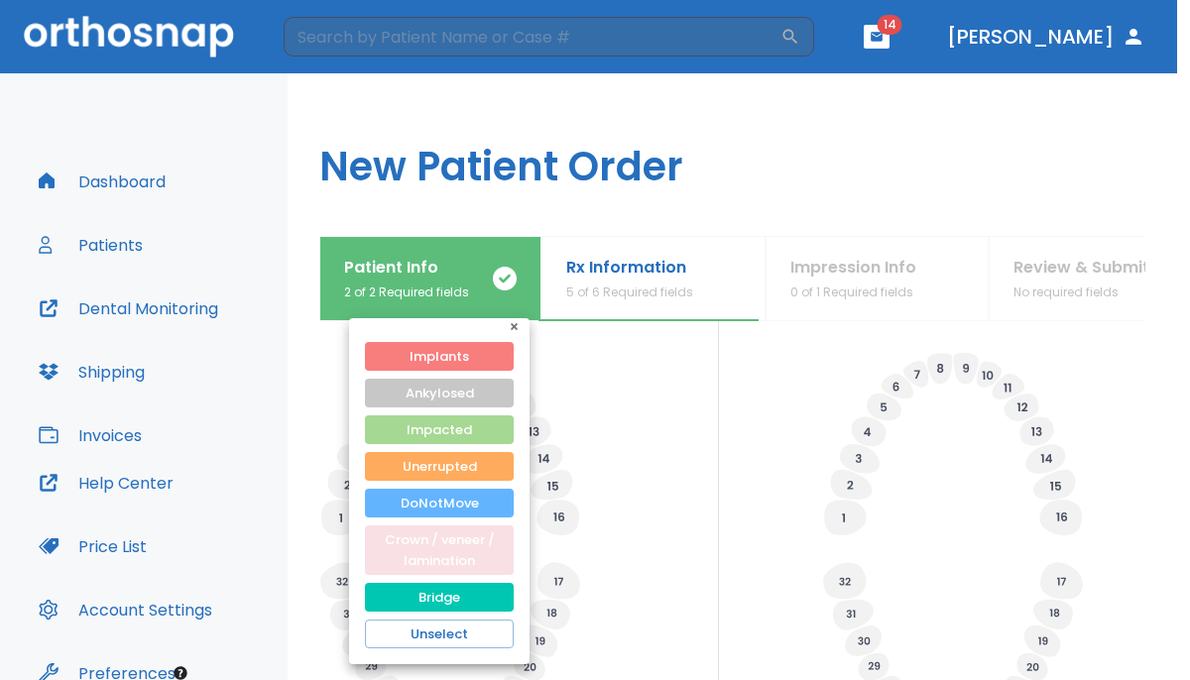
click at [432, 533] on button "Crown / veneer / lamination" at bounding box center [439, 550] width 149 height 50
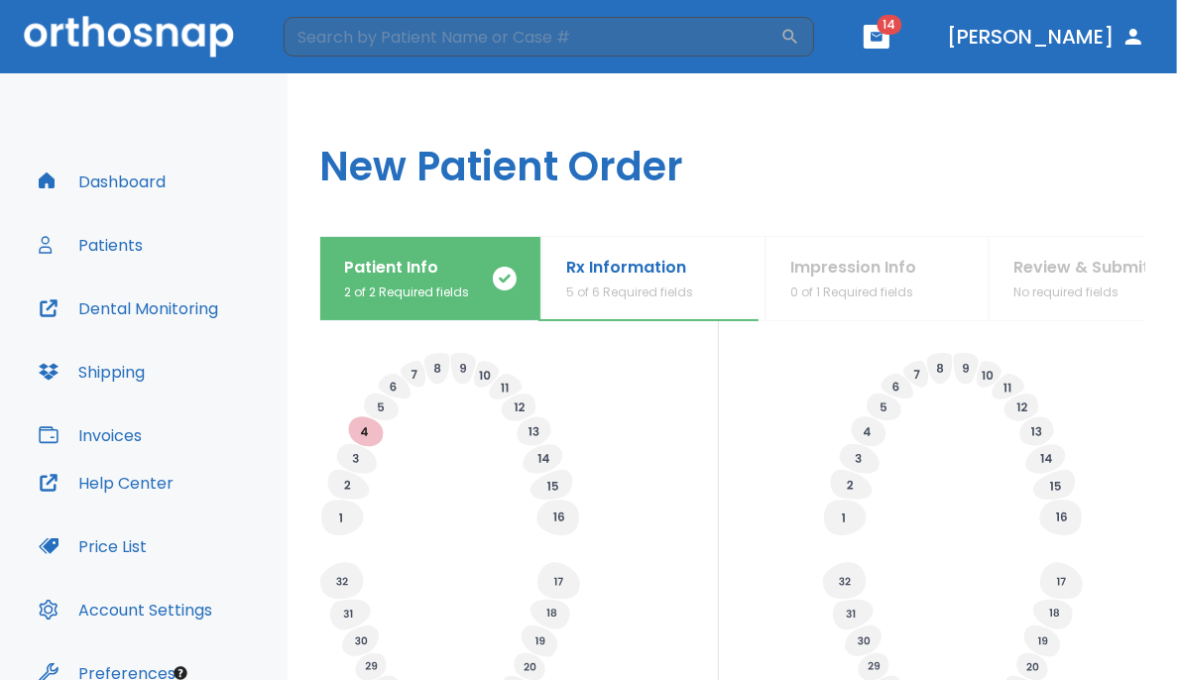
click at [360, 642] on icon at bounding box center [361, 641] width 12 height 8
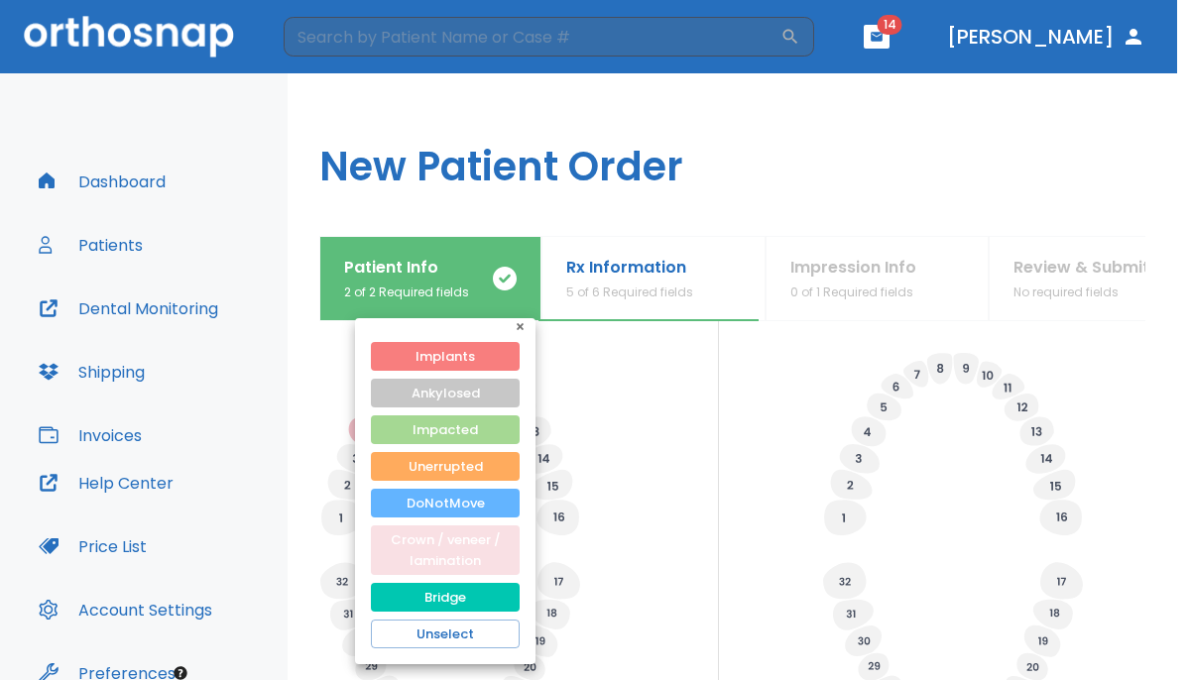
click at [436, 547] on button "Crown / veneer / lamination" at bounding box center [445, 550] width 149 height 50
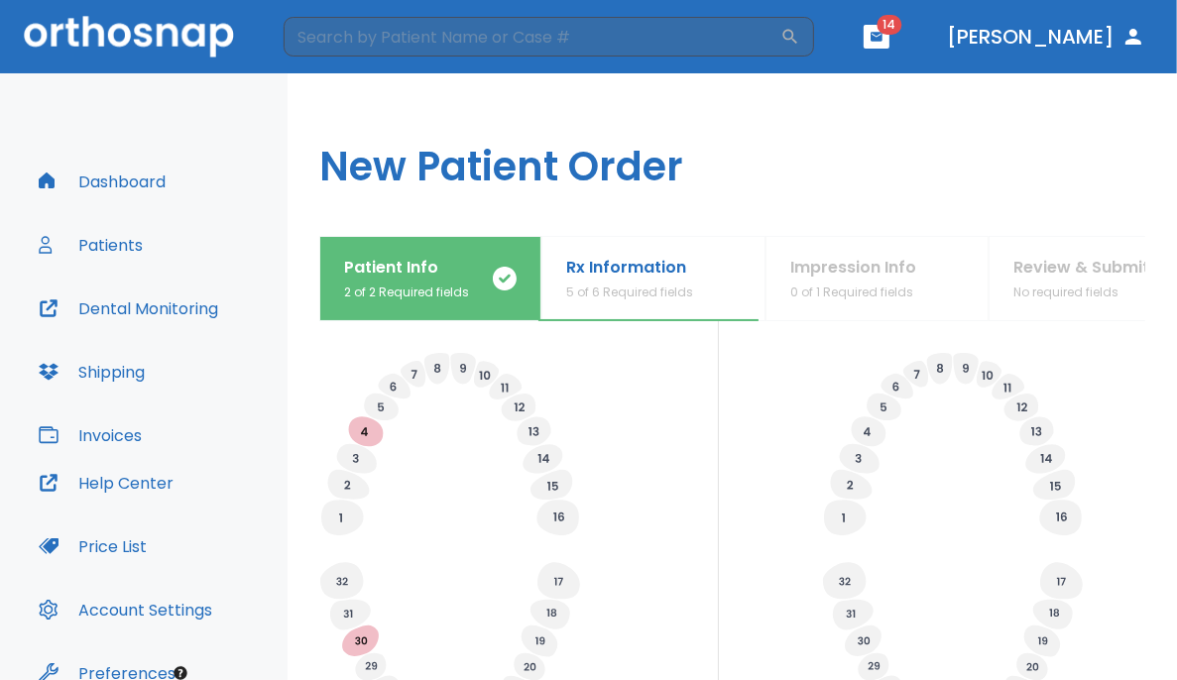
click at [736, 212] on h1 "New Patient Order" at bounding box center [732, 154] width 889 height 163
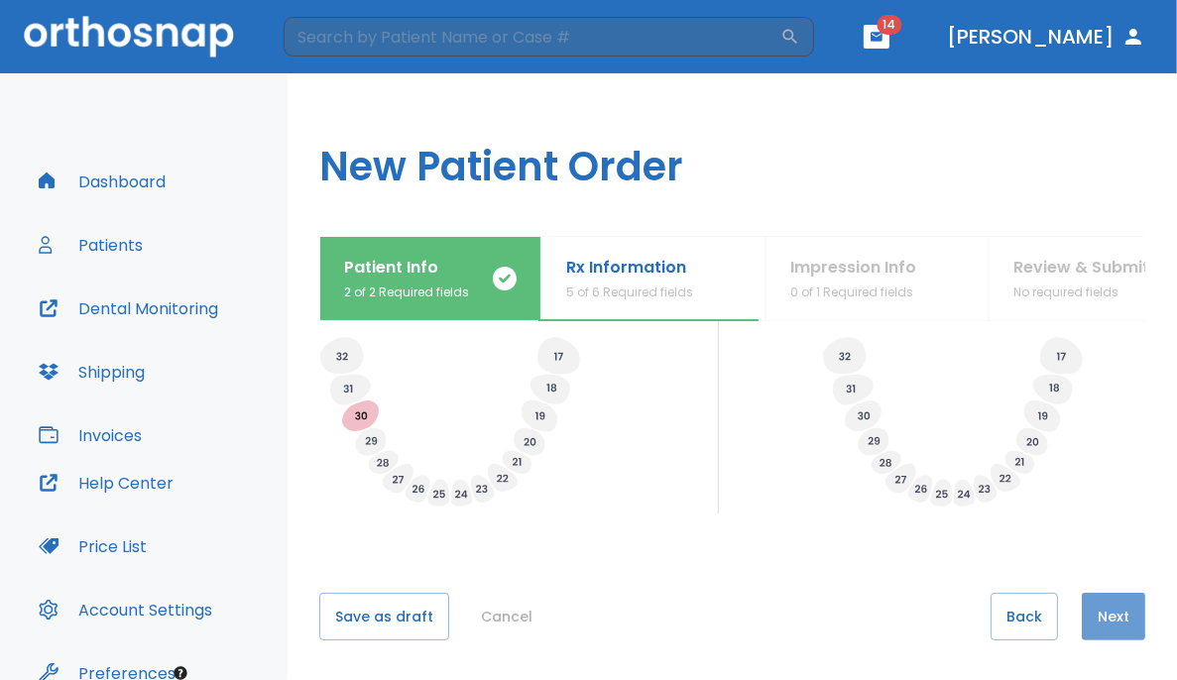
click at [736, 612] on button "Next" at bounding box center [1113, 617] width 63 height 48
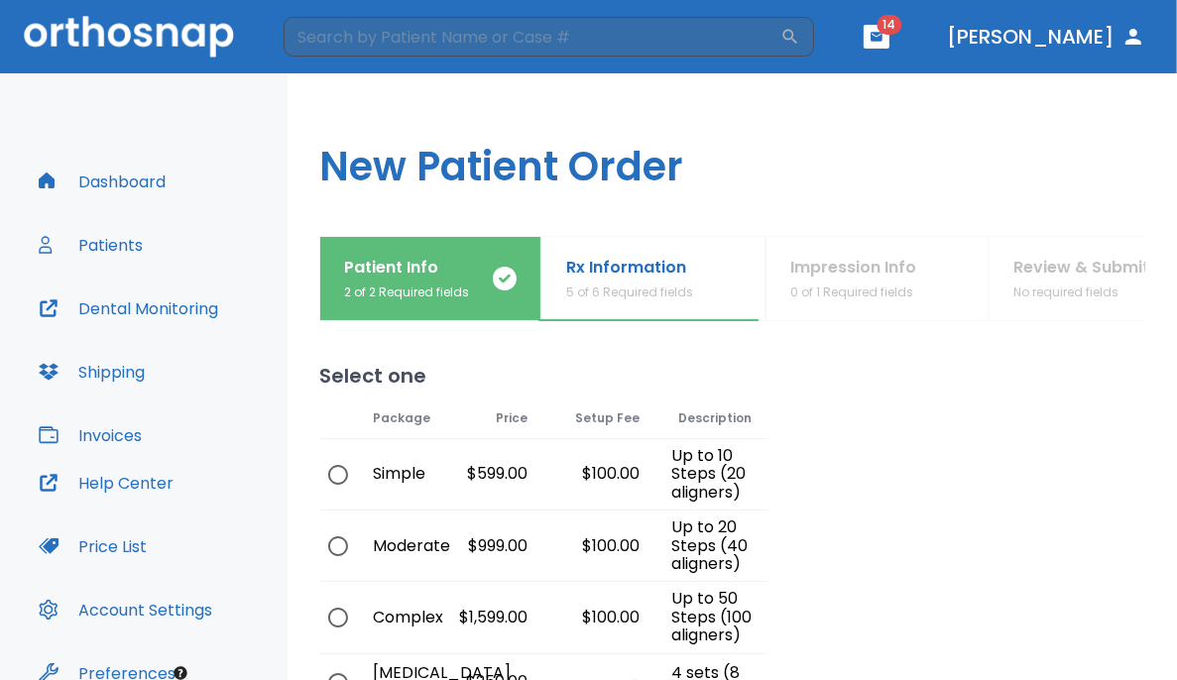
click at [547, 614] on div "$100.00" at bounding box center [599, 617] width 112 height 70
click at [340, 613] on input "radio" at bounding box center [338, 618] width 42 height 42
radio input "true"
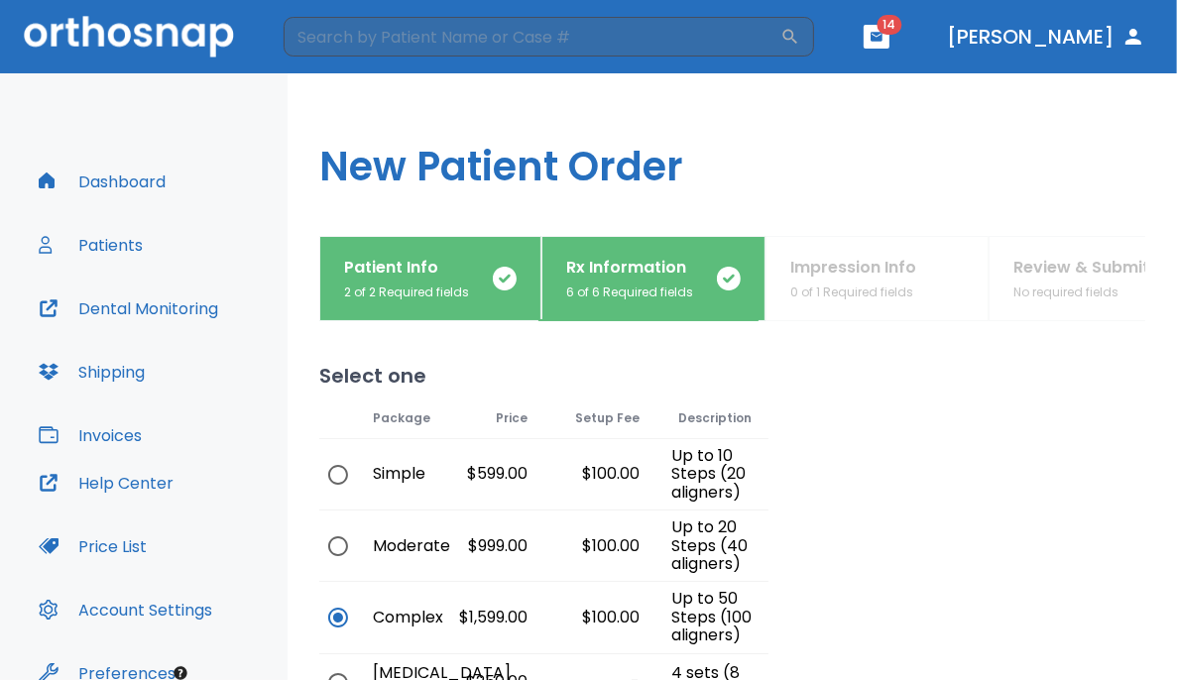
scroll to position [255, 0]
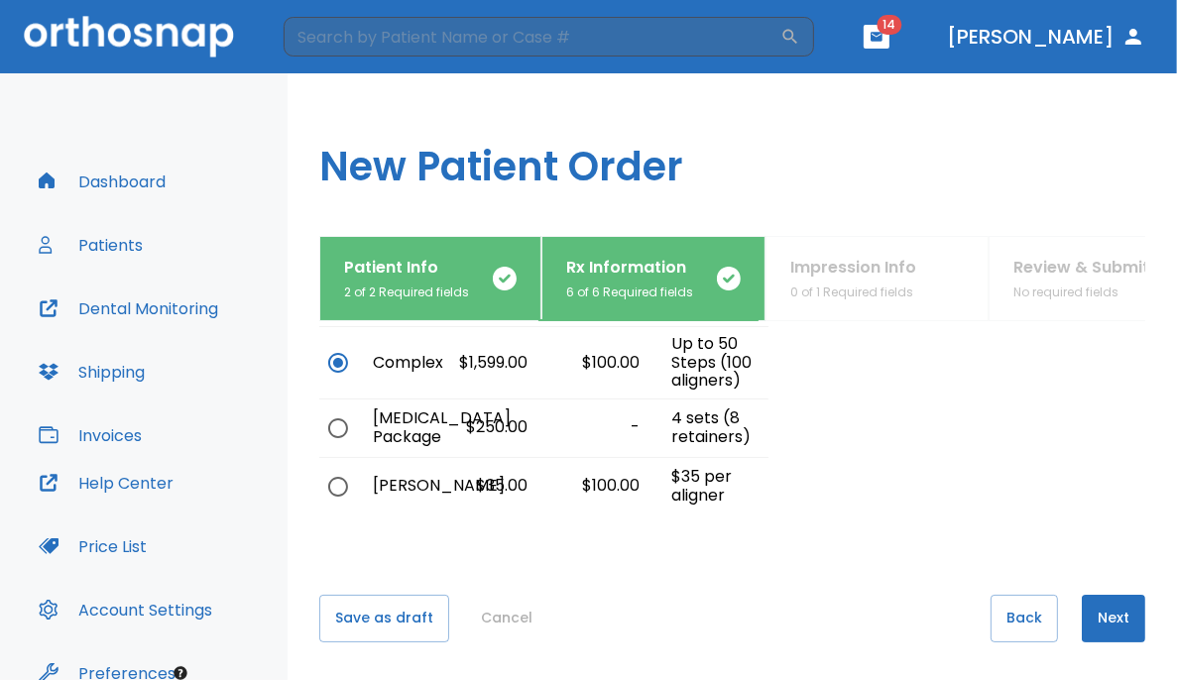
click at [736, 610] on button "Next" at bounding box center [1113, 619] width 63 height 48
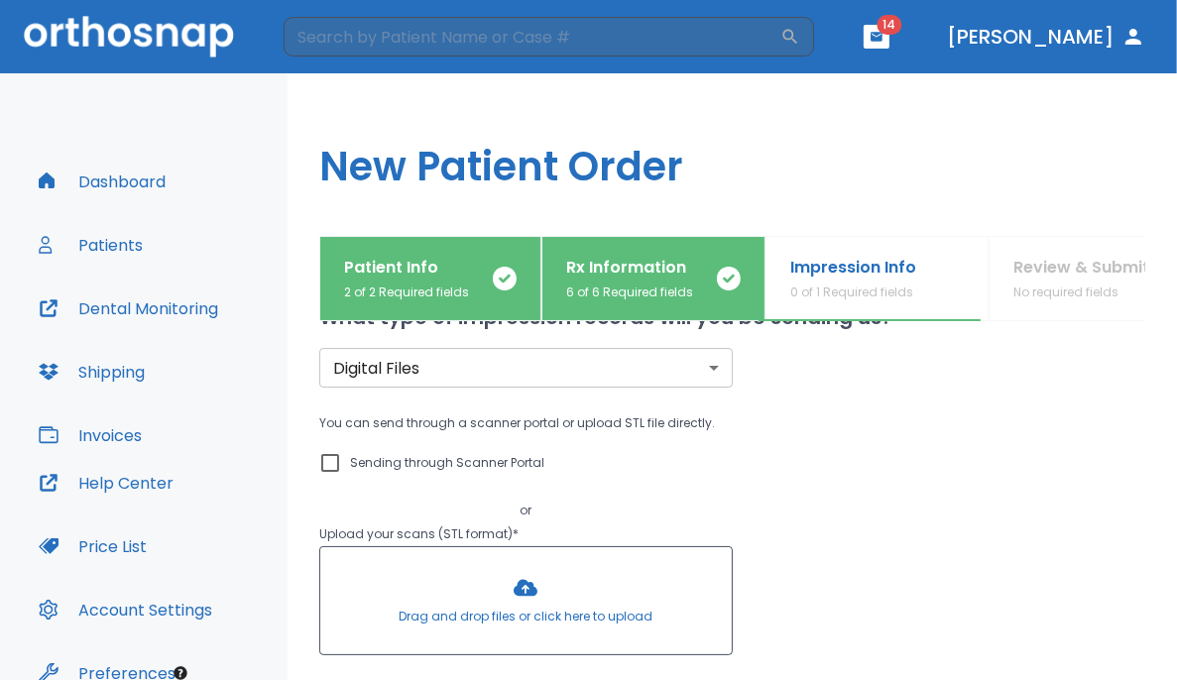
scroll to position [0, 0]
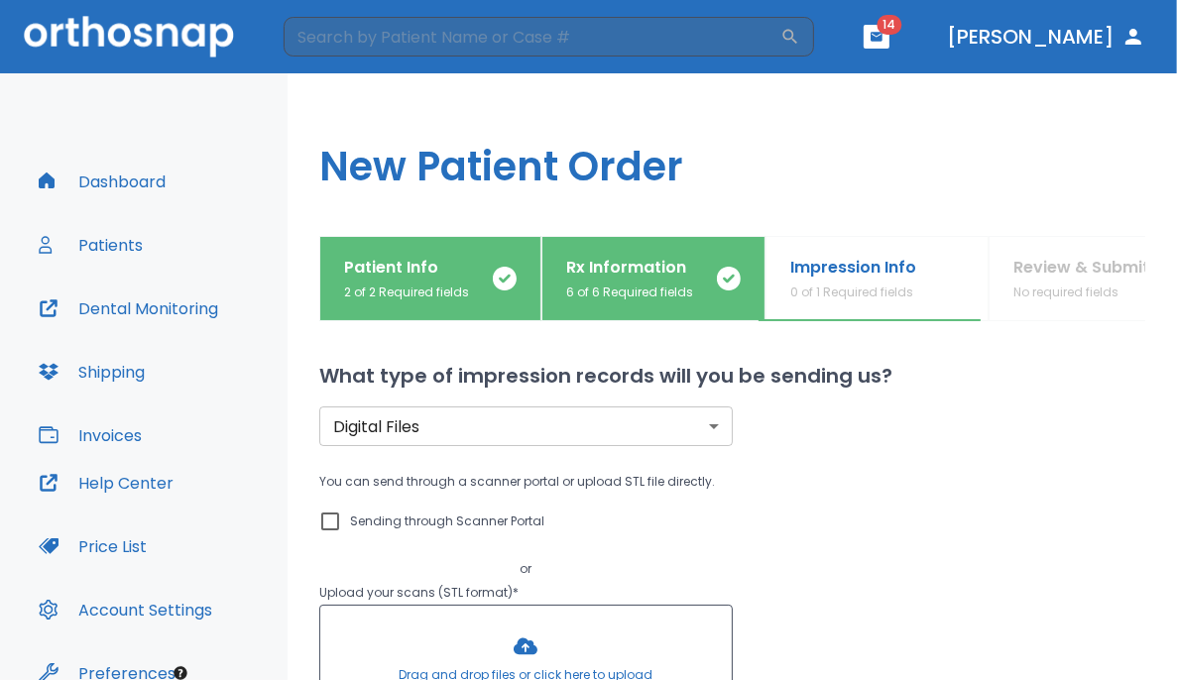
click at [331, 522] on input "Sending through Scanner Portal" at bounding box center [330, 522] width 24 height 24
checkbox input "true"
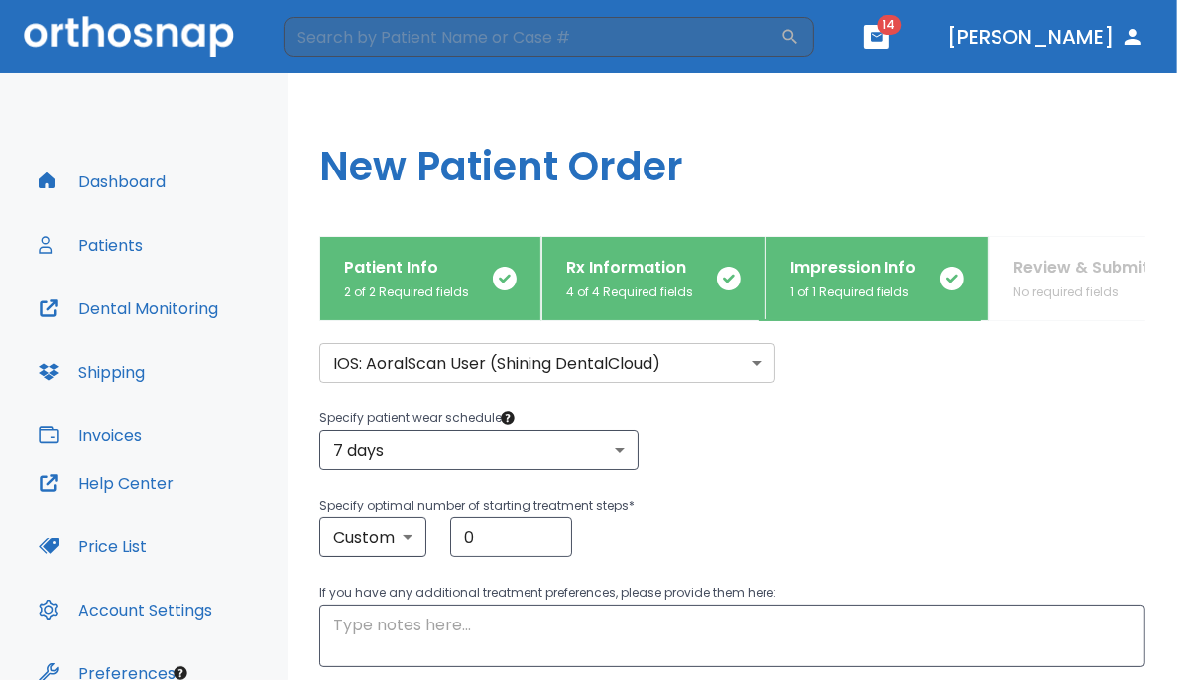
scroll to position [242, 0]
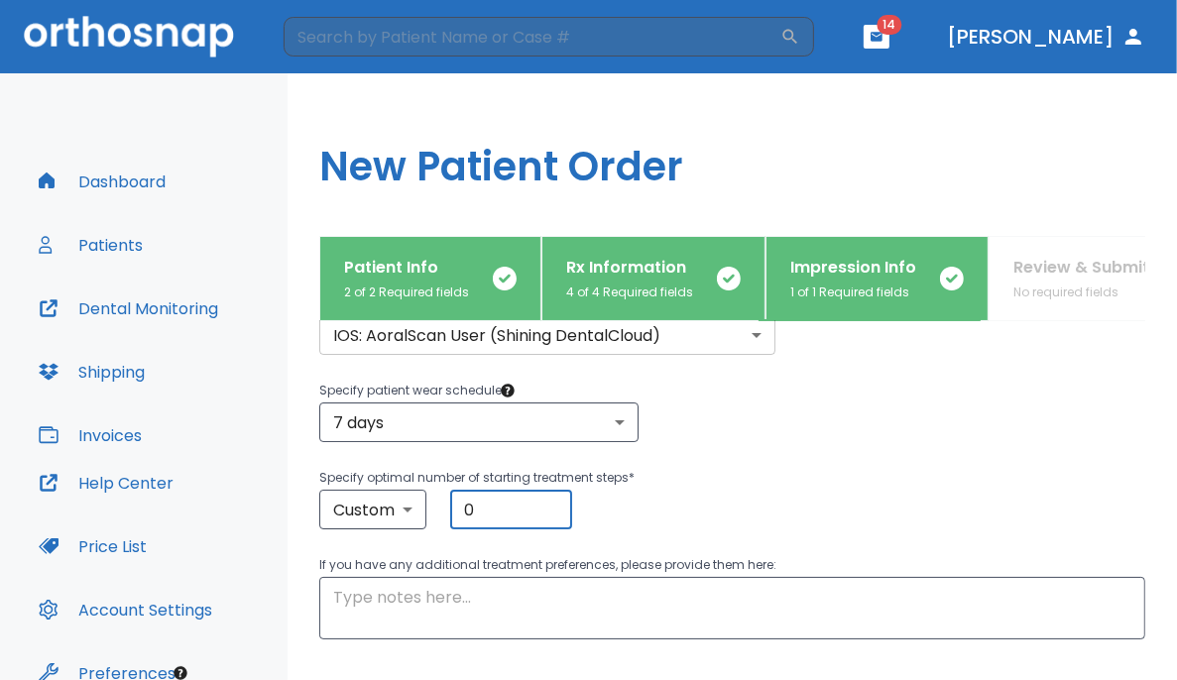
drag, startPoint x: 488, startPoint y: 517, endPoint x: 343, endPoint y: 474, distance: 150.9
click at [343, 474] on div "Specify optimal number of starting treatment steps * Custom custom ​ 0 ​" at bounding box center [732, 497] width 826 height 63
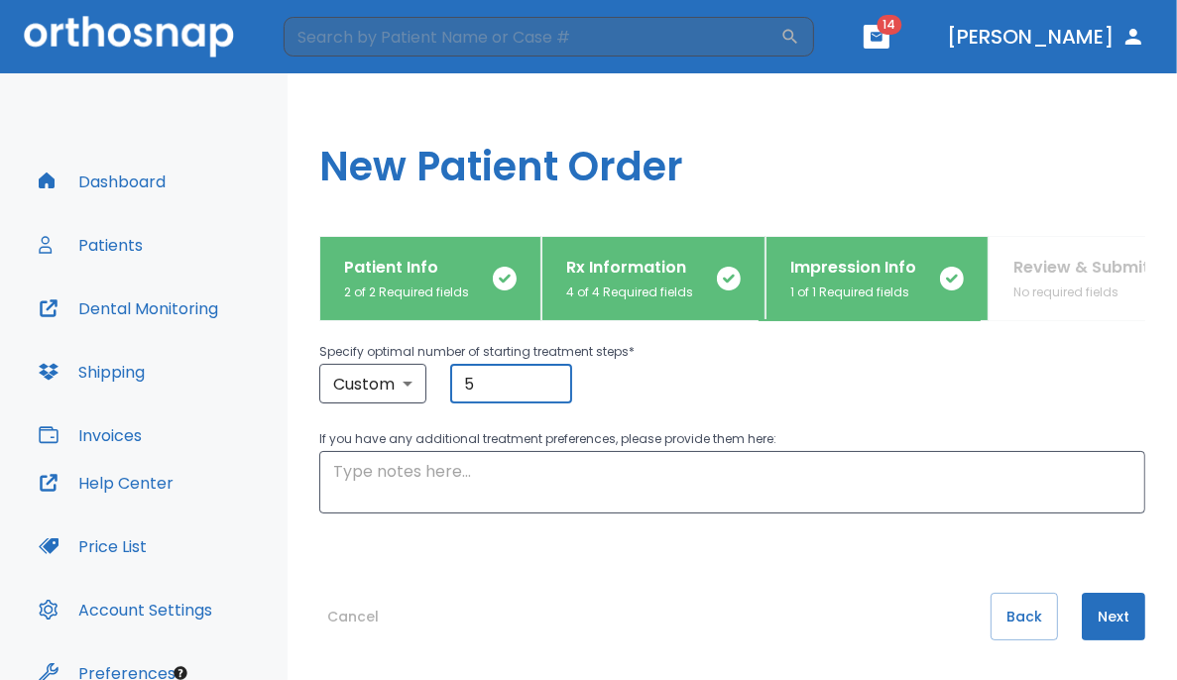
type input "5"
click at [736, 615] on button "Next" at bounding box center [1113, 617] width 63 height 48
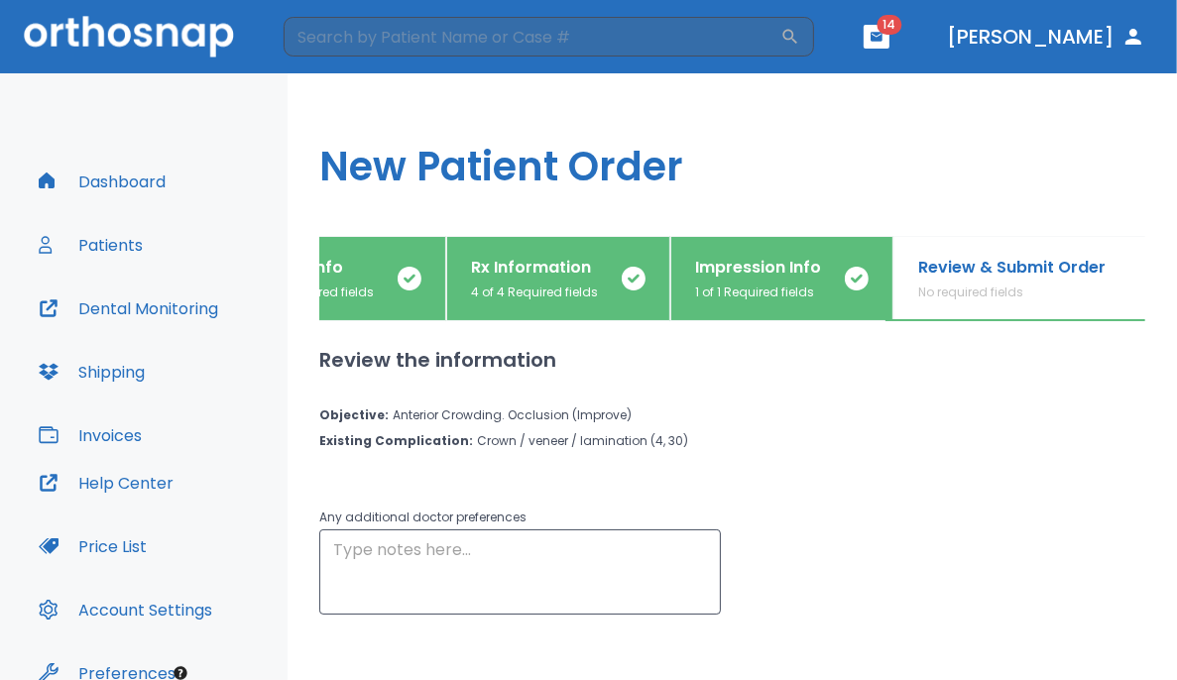
scroll to position [0, 115]
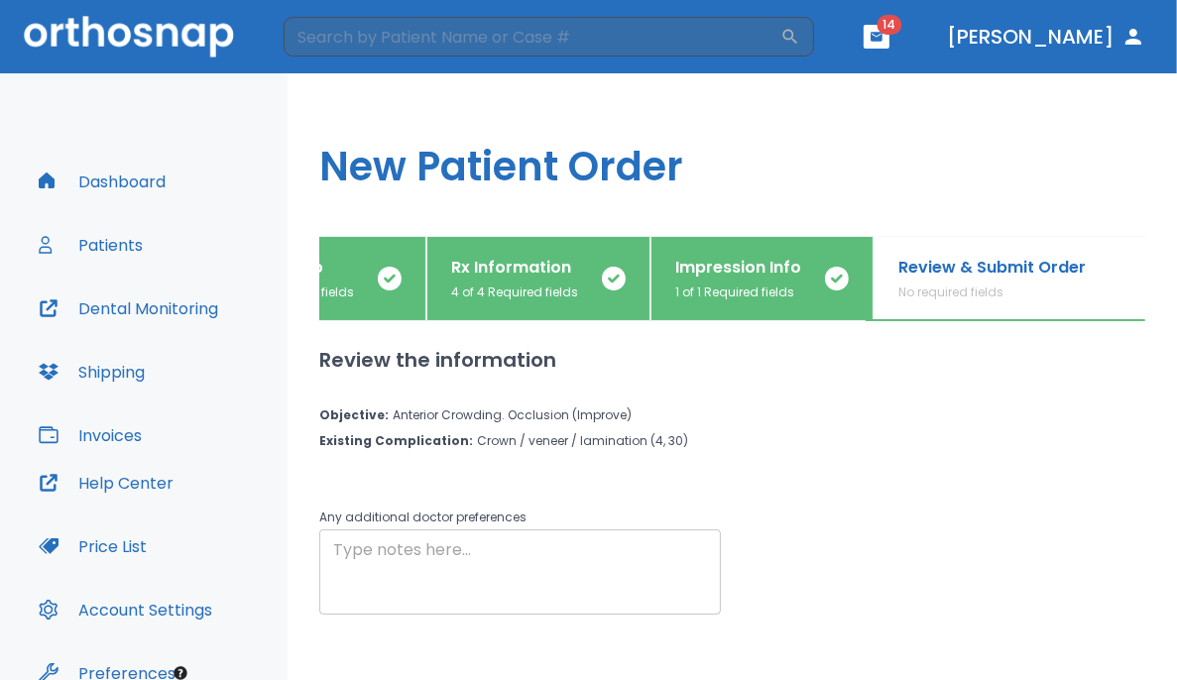
click at [708, 567] on div "x ​" at bounding box center [520, 571] width 402 height 85
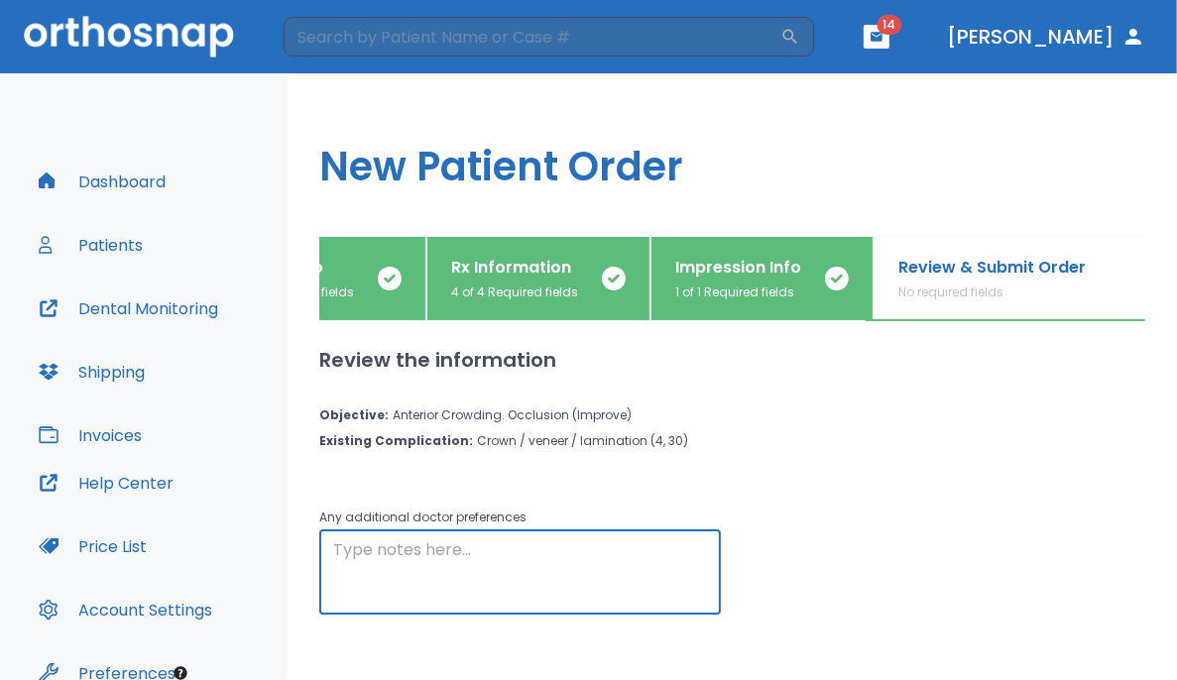
scroll to position [101, 0]
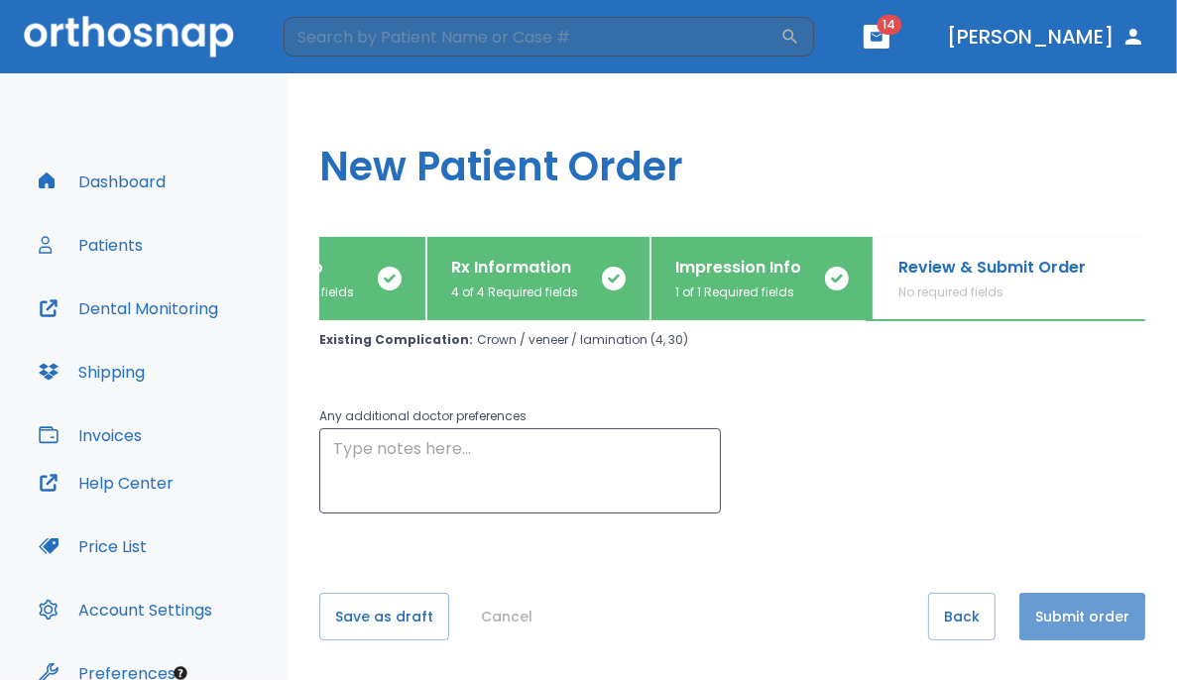
click at [736, 619] on button "Submit order" at bounding box center [1082, 617] width 126 height 48
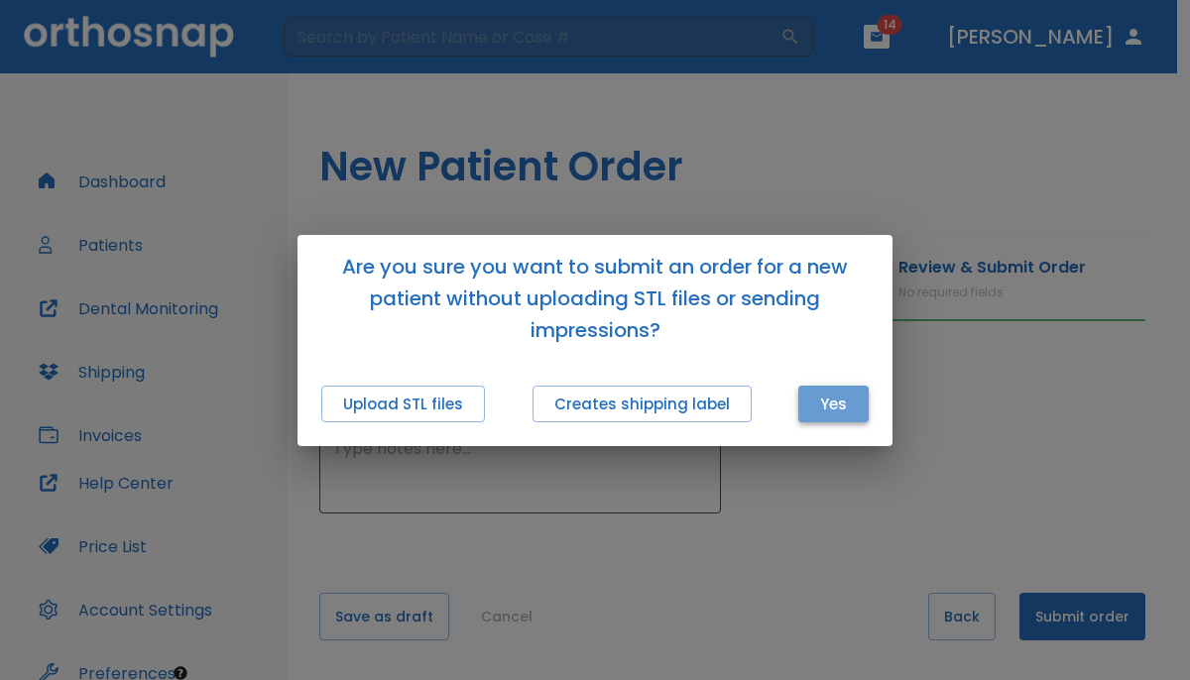
click at [736, 412] on button "Yes" at bounding box center [833, 404] width 70 height 37
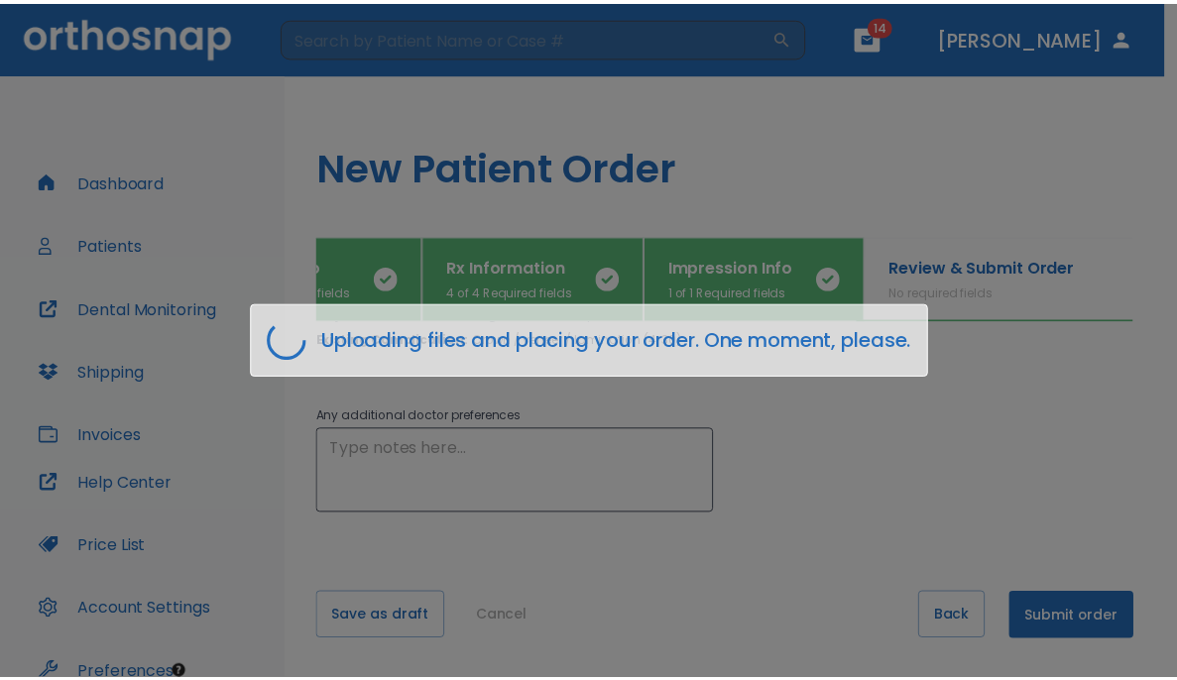
scroll to position [0, 103]
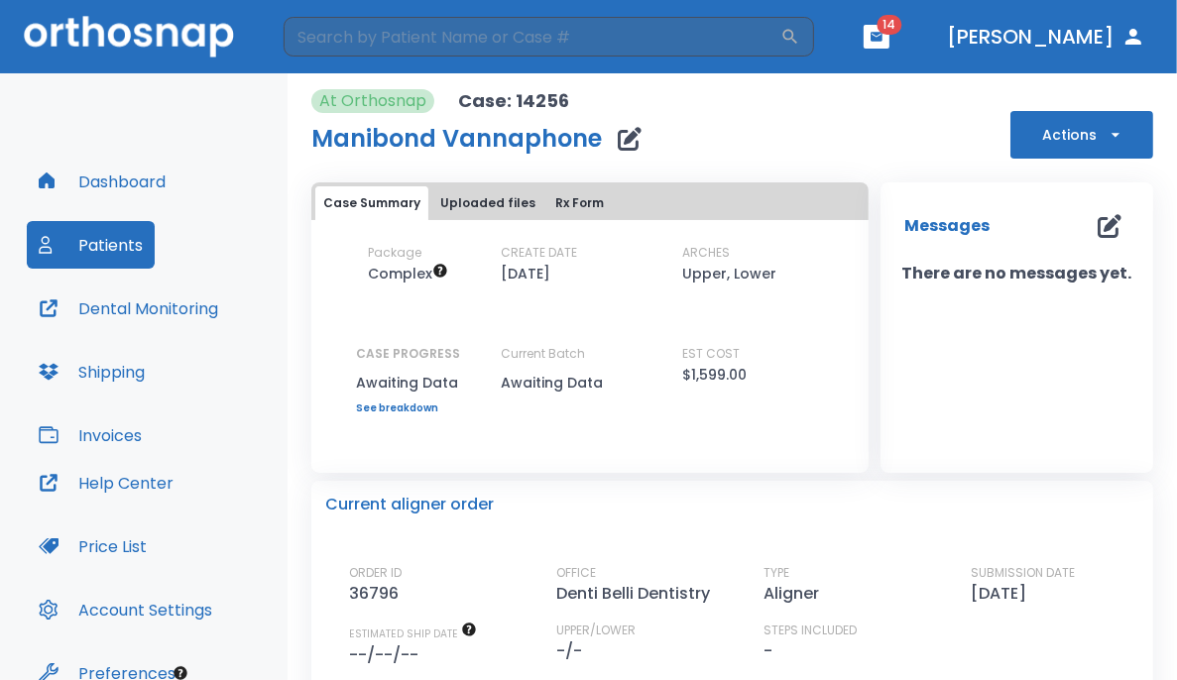
scroll to position [10, 0]
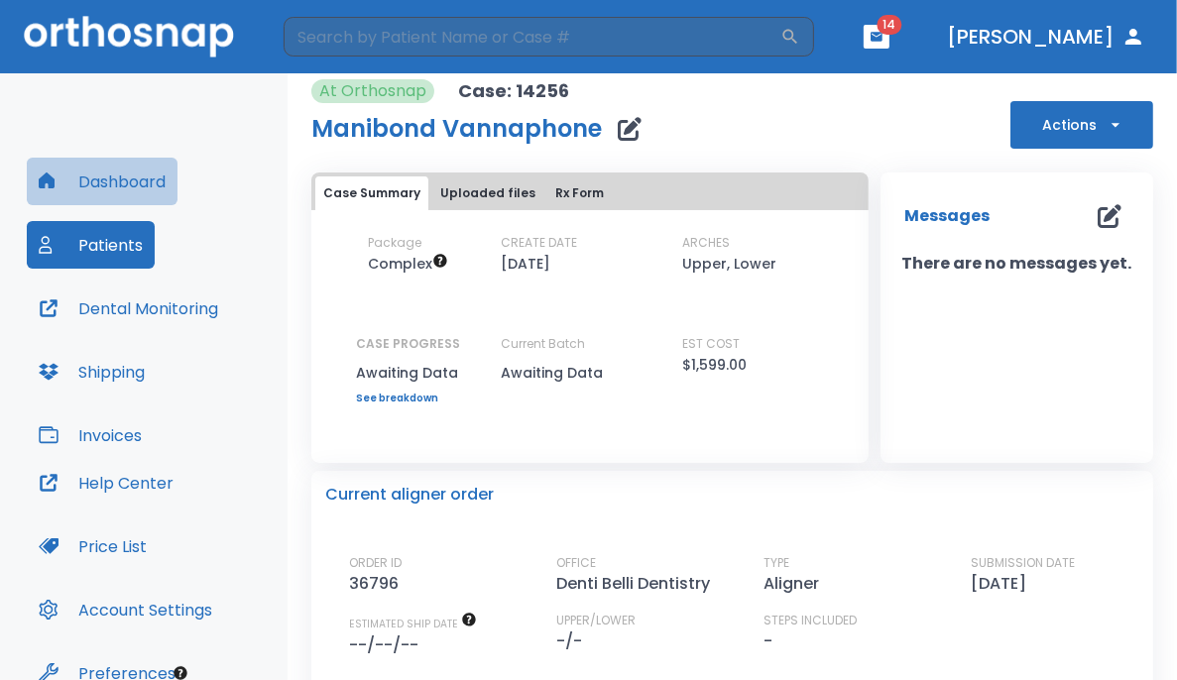
click at [114, 182] on button "Dashboard" at bounding box center [102, 182] width 151 height 48
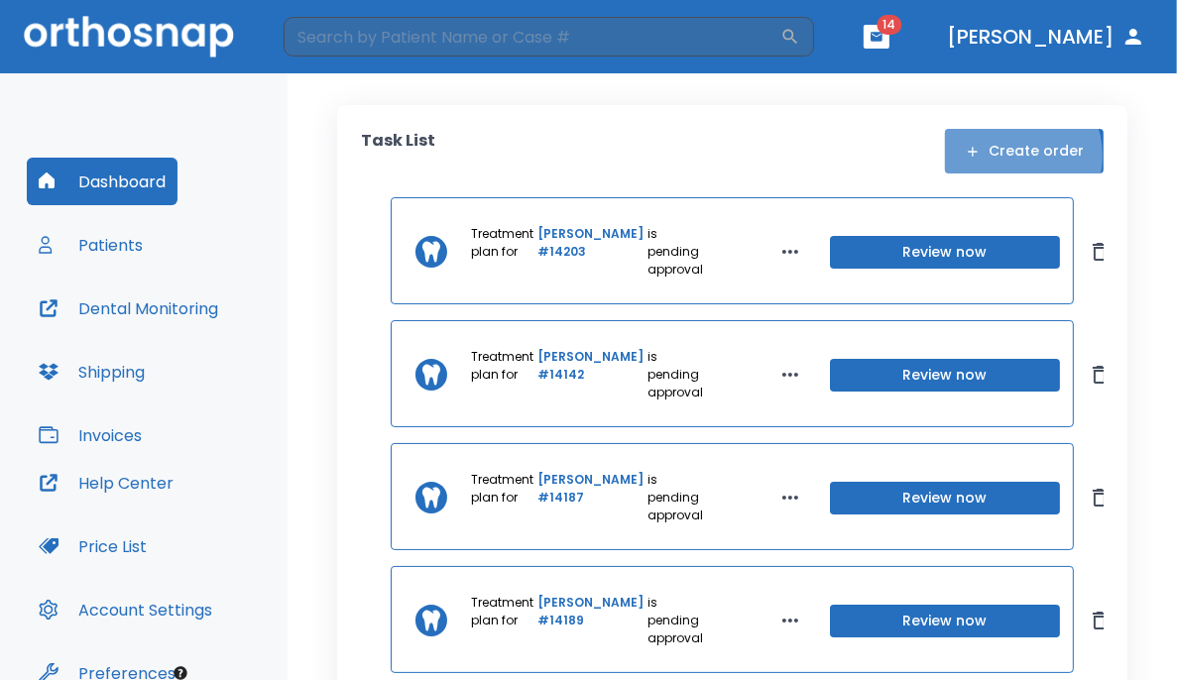
click at [736, 156] on button "Create order" at bounding box center [1024, 151] width 159 height 45
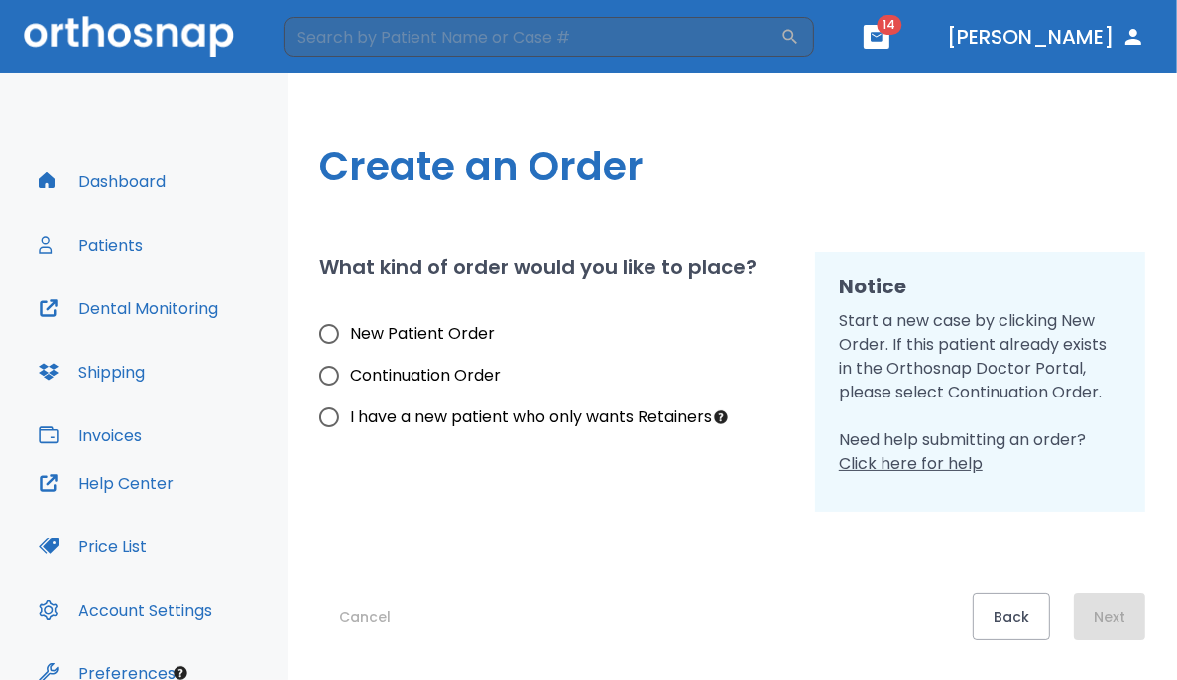
click at [354, 330] on span "New Patient Order" at bounding box center [422, 334] width 145 height 24
click at [350, 330] on input "New Patient Order" at bounding box center [329, 334] width 42 height 42
radio input "true"
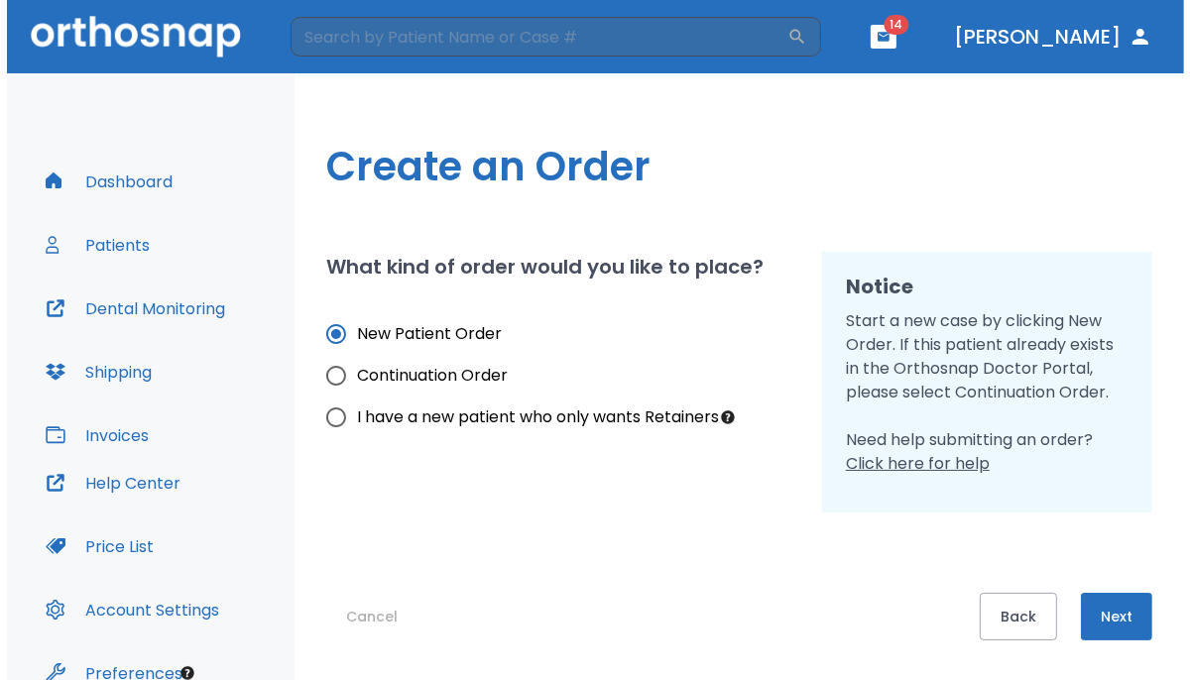
scroll to position [99, 0]
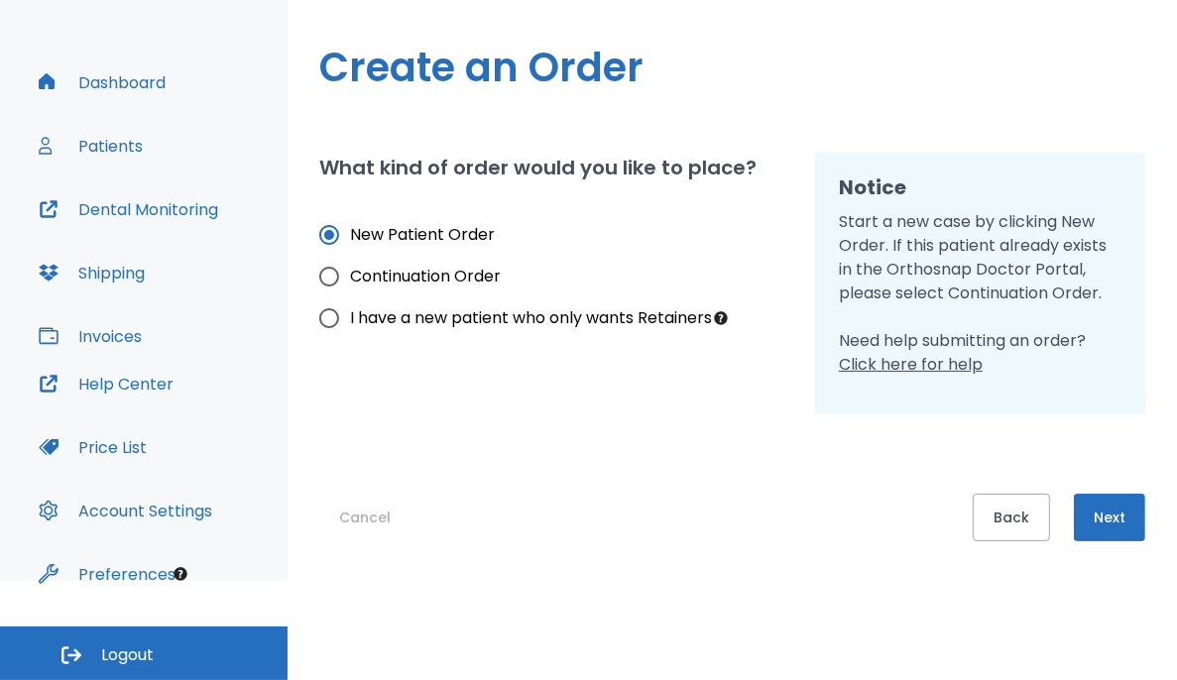
drag, startPoint x: 1101, startPoint y: 507, endPoint x: 514, endPoint y: 508, distance: 587.9
click at [514, 508] on div "Cancel Back Next" at bounding box center [732, 477] width 826 height 128
click at [736, 538] on button "Next" at bounding box center [1109, 518] width 71 height 48
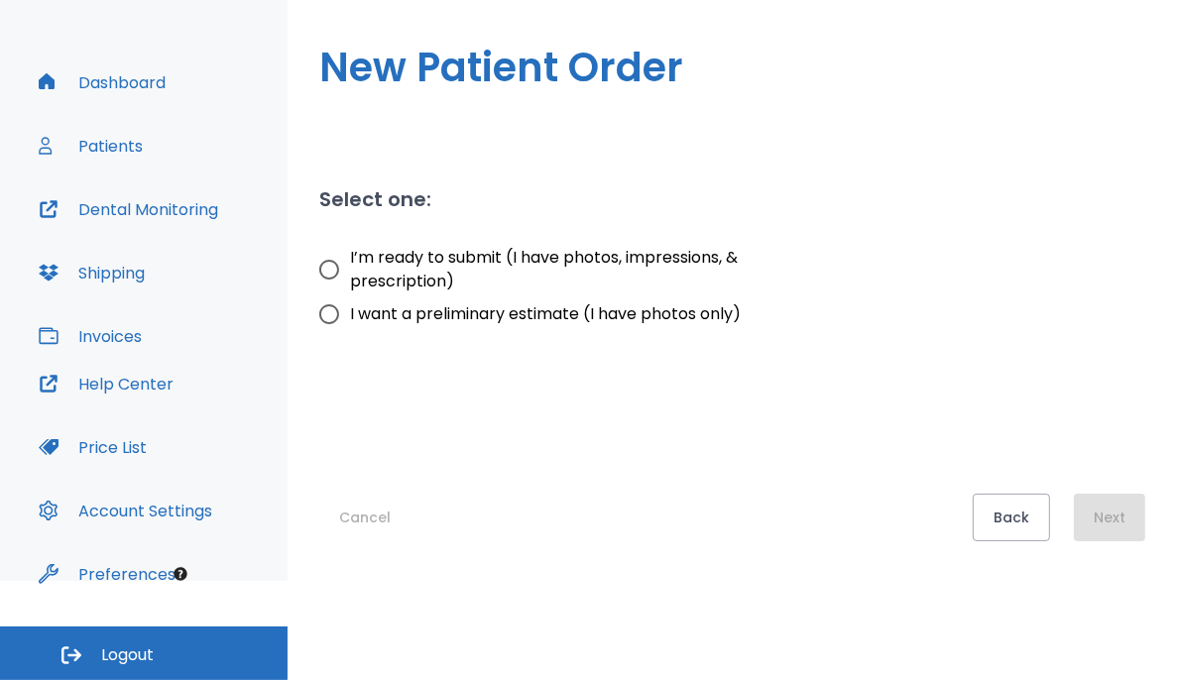
click at [431, 276] on span "I’m ready to submit (I have photos, impressions, & prescription)" at bounding box center [562, 270] width 425 height 48
click at [350, 276] on input "I’m ready to submit (I have photos, impressions, & prescription)" at bounding box center [329, 270] width 42 height 42
radio input "true"
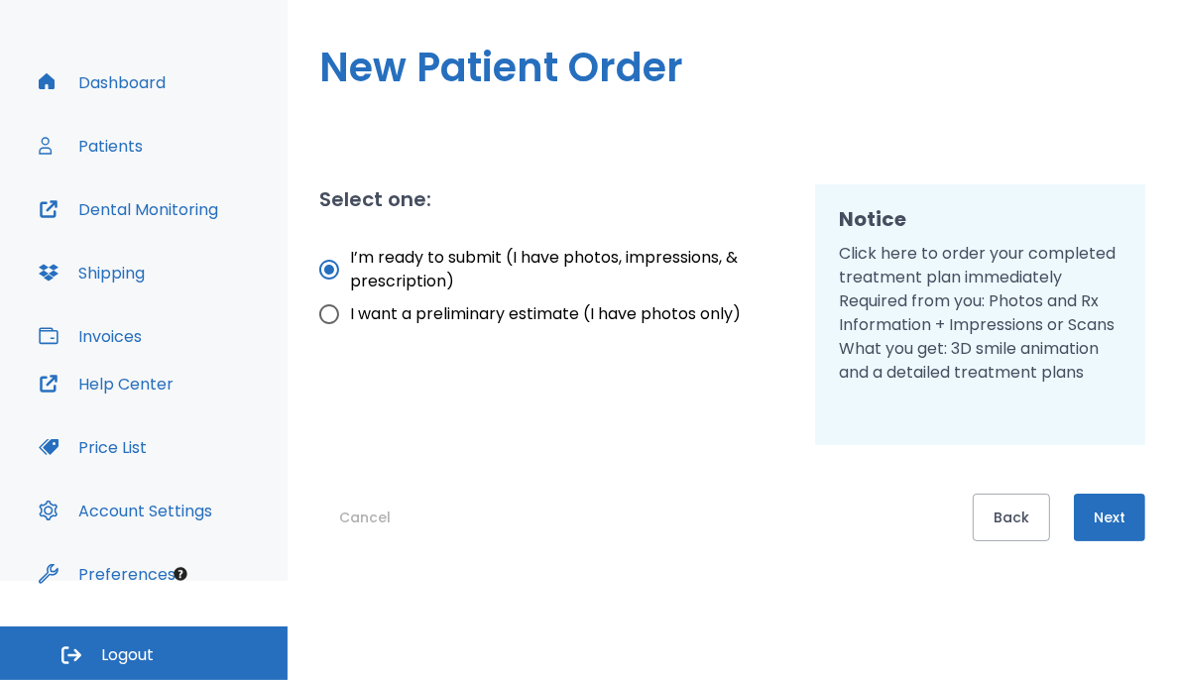
click at [736, 500] on button "Next" at bounding box center [1109, 518] width 71 height 48
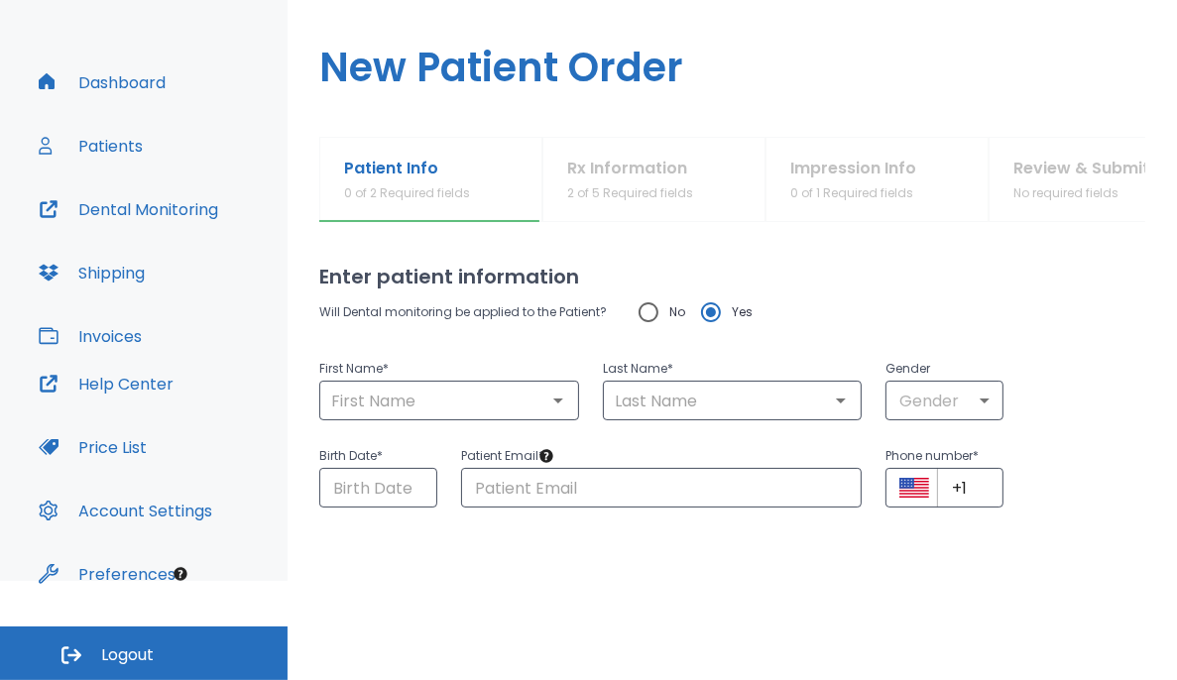
click at [736, 304] on div "Will Dental monitoring be applied to the Patient? No Yes" at bounding box center [732, 312] width 826 height 42
click at [482, 398] on input "text" at bounding box center [449, 401] width 248 height 28
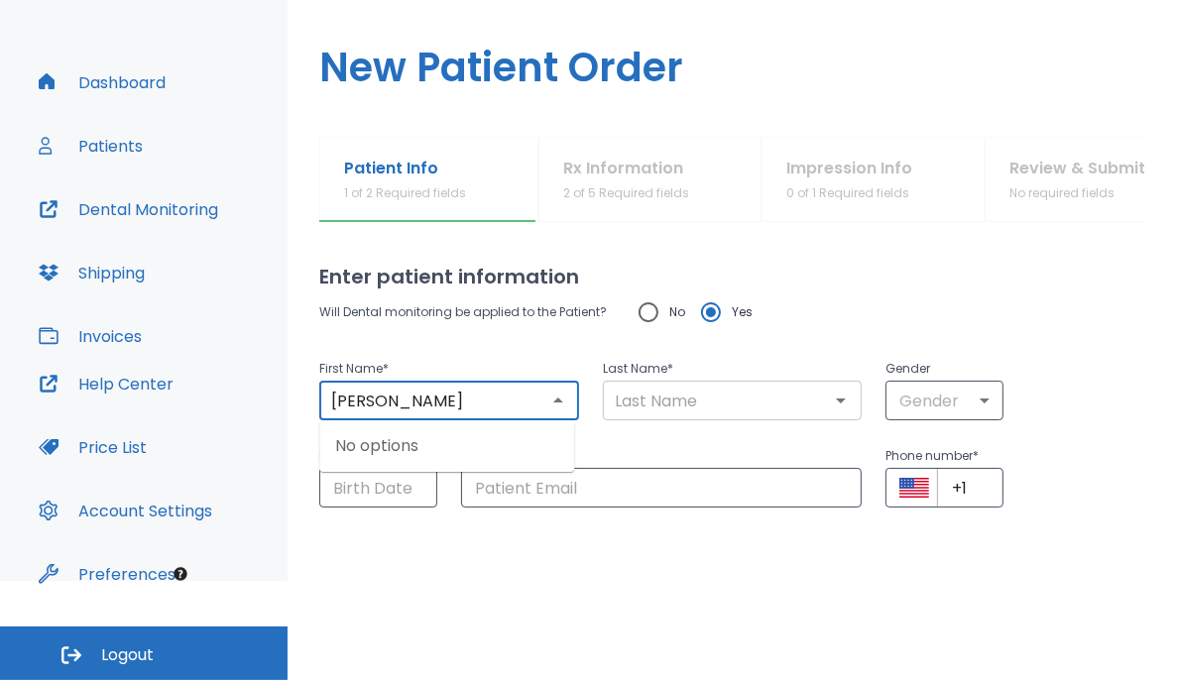
type input "[PERSON_NAME]"
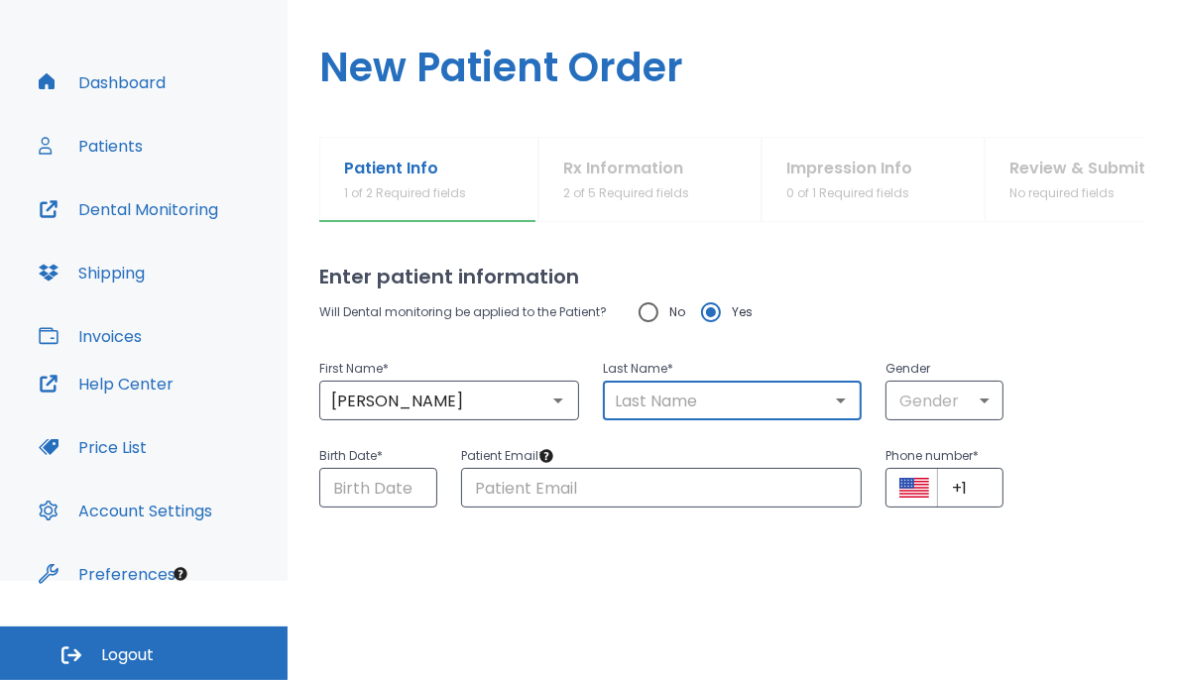
click at [666, 395] on input "text" at bounding box center [733, 401] width 248 height 28
click at [736, 340] on div "Gender Gender ​" at bounding box center [933, 376] width 142 height 87
click at [613, 396] on input "text" at bounding box center [733, 401] width 248 height 28
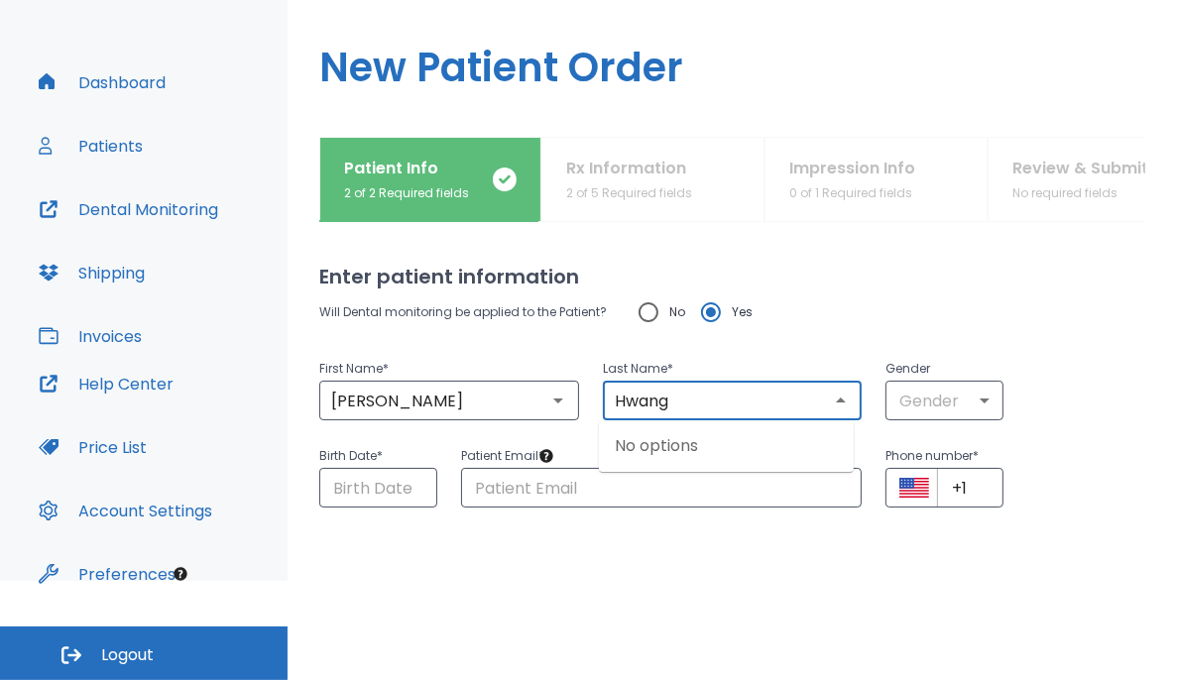
type input "Hwang"
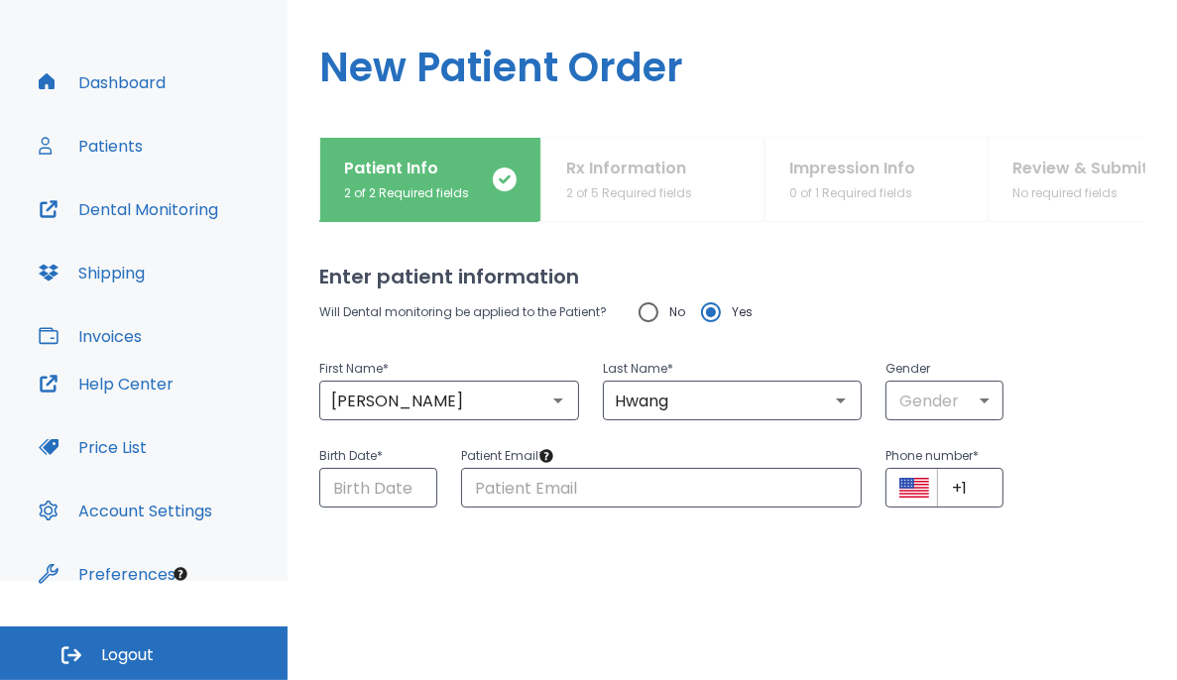
click at [527, 444] on p "Patient Email *" at bounding box center [662, 456] width 402 height 24
click at [396, 489] on input "Choose date" at bounding box center [378, 488] width 118 height 40
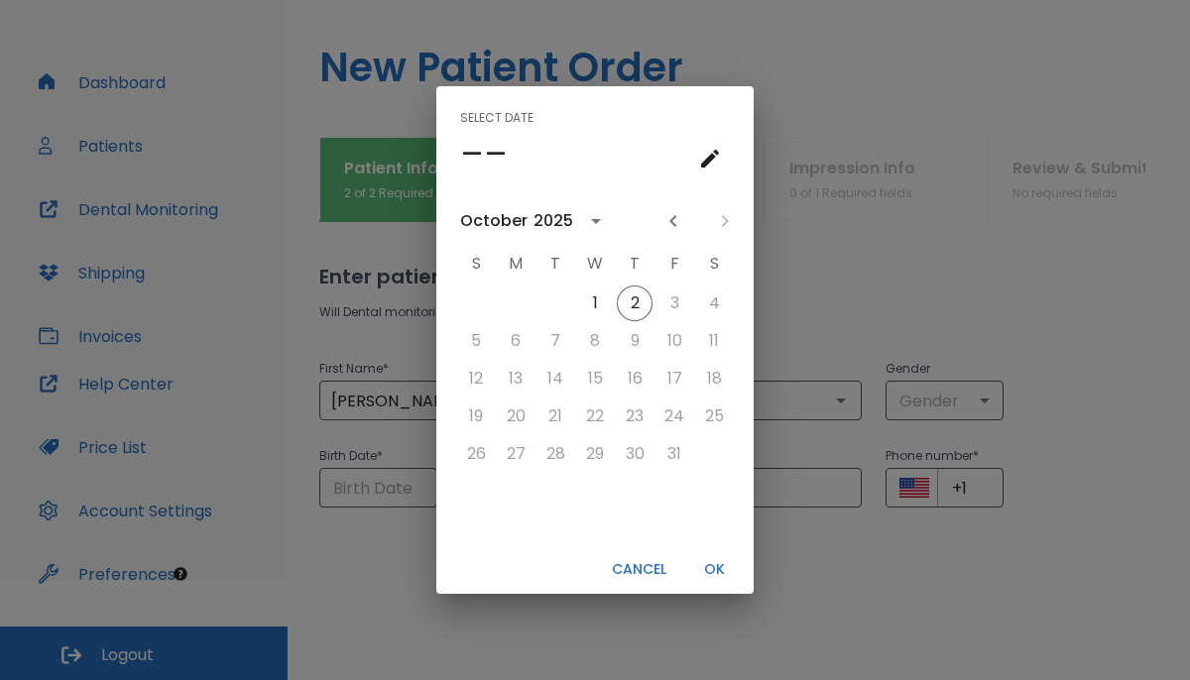
click at [573, 513] on div "1 2 3 4 5 6 7 8 9 10 11 12 13 14 15 16 17 18 19 20 21 22 23 24 25 26 27 28 29 3…" at bounding box center [594, 415] width 317 height 262
click at [588, 227] on icon "calendar view is open, switch to year view" at bounding box center [596, 221] width 24 height 24
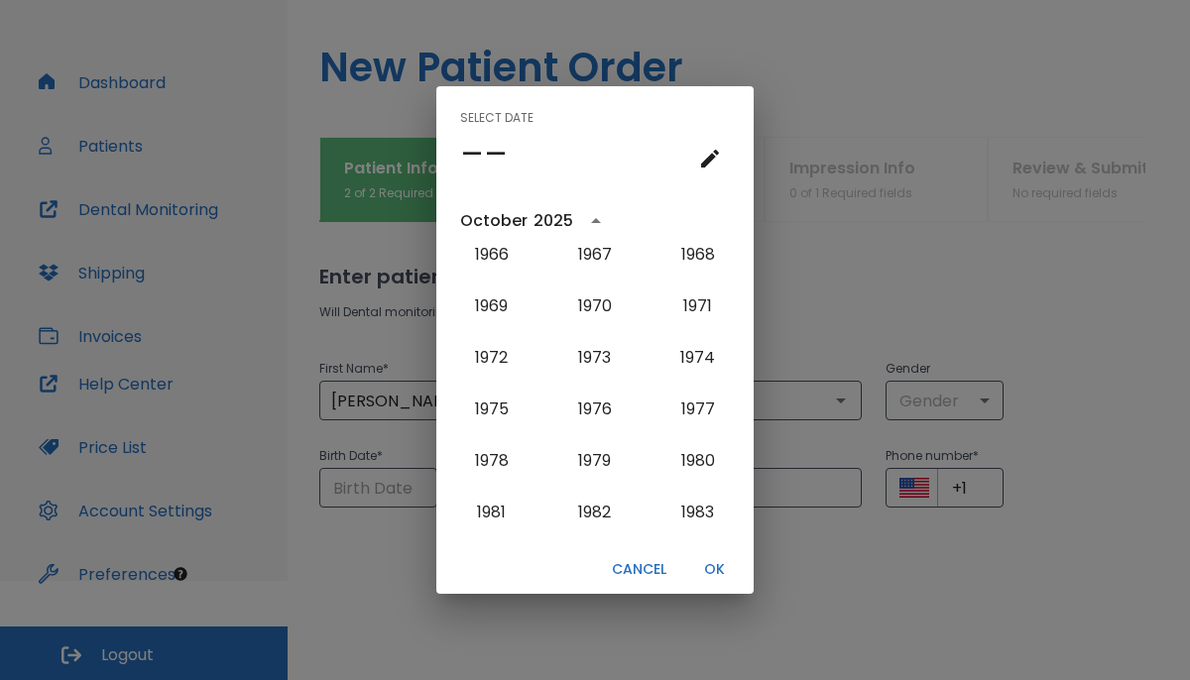
scroll to position [1149, 0]
click at [492, 359] on button "1972" at bounding box center [491, 358] width 71 height 36
type input "[DATE]"
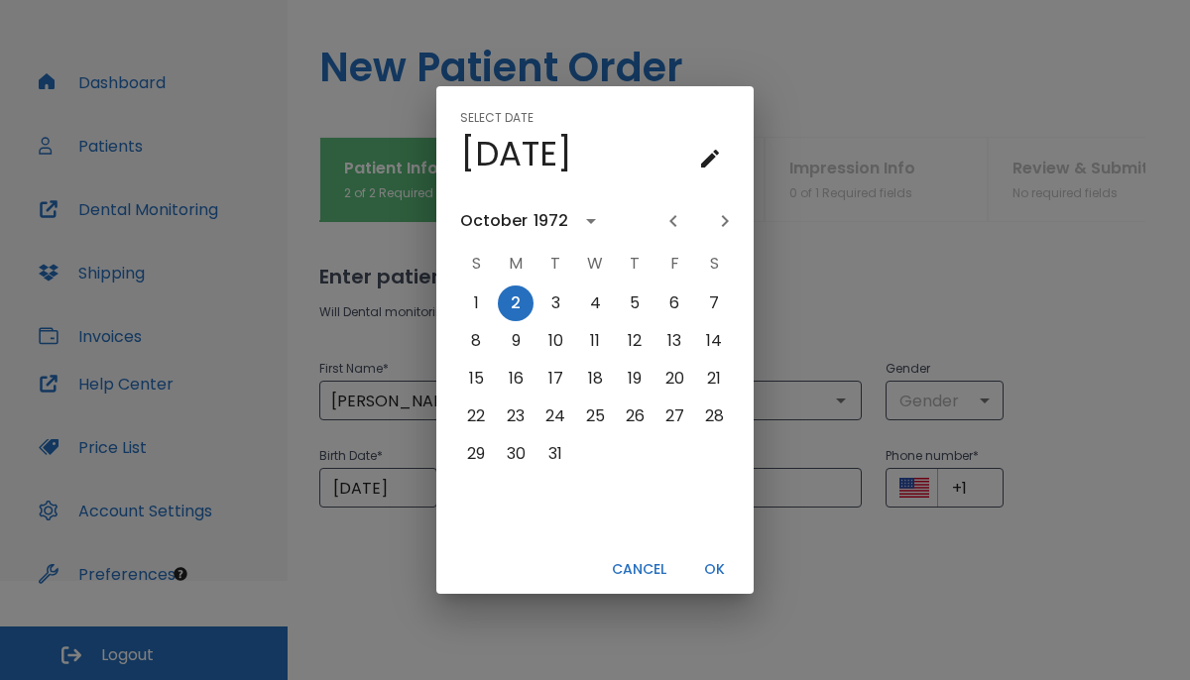
scroll to position [0, 0]
click at [582, 227] on icon "calendar view is open, switch to year view" at bounding box center [591, 221] width 24 height 24
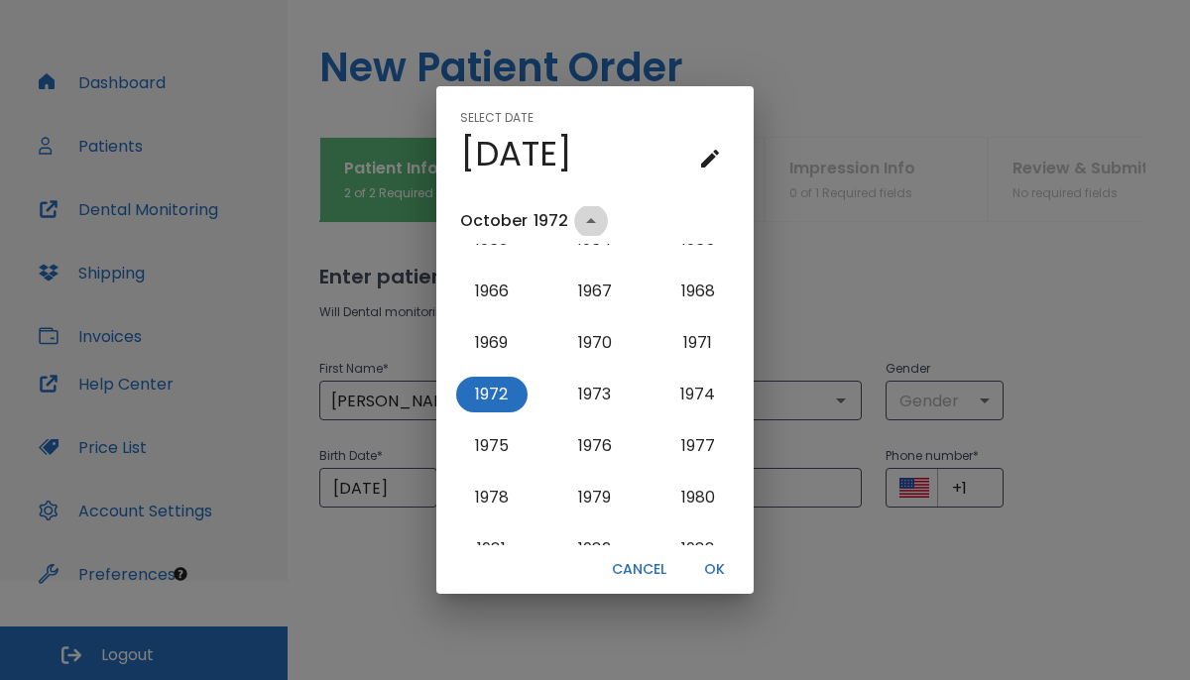
click at [582, 227] on icon "year view is open, switch to calendar view" at bounding box center [591, 221] width 24 height 24
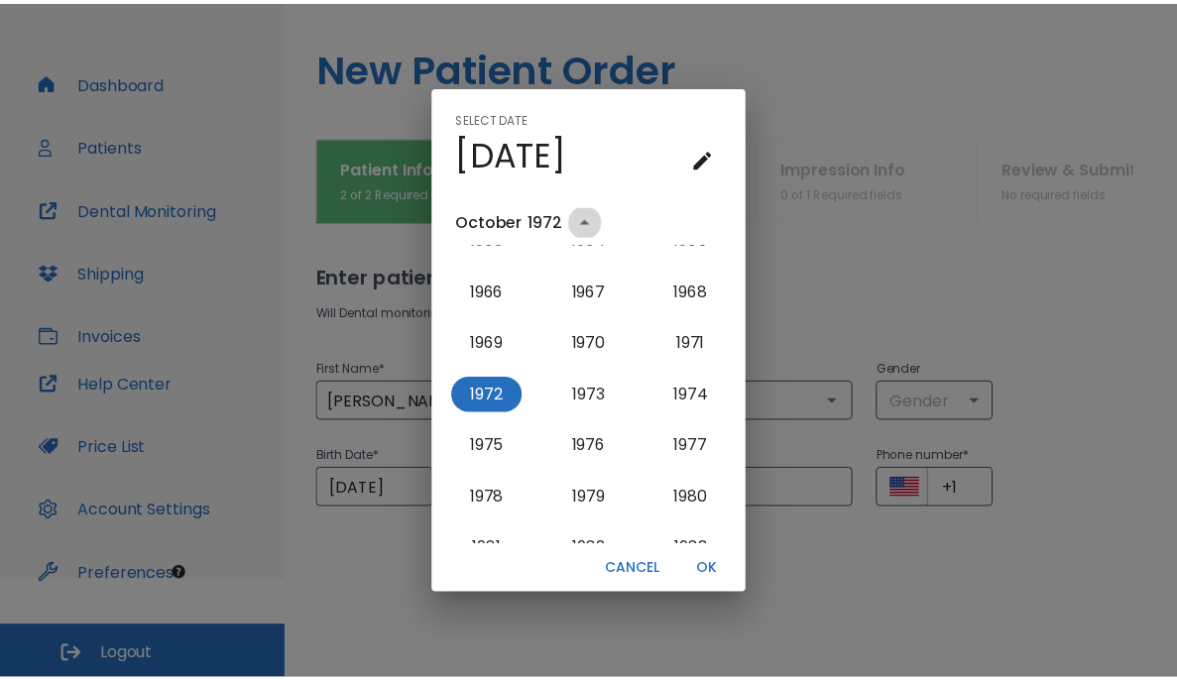
scroll to position [0, 0]
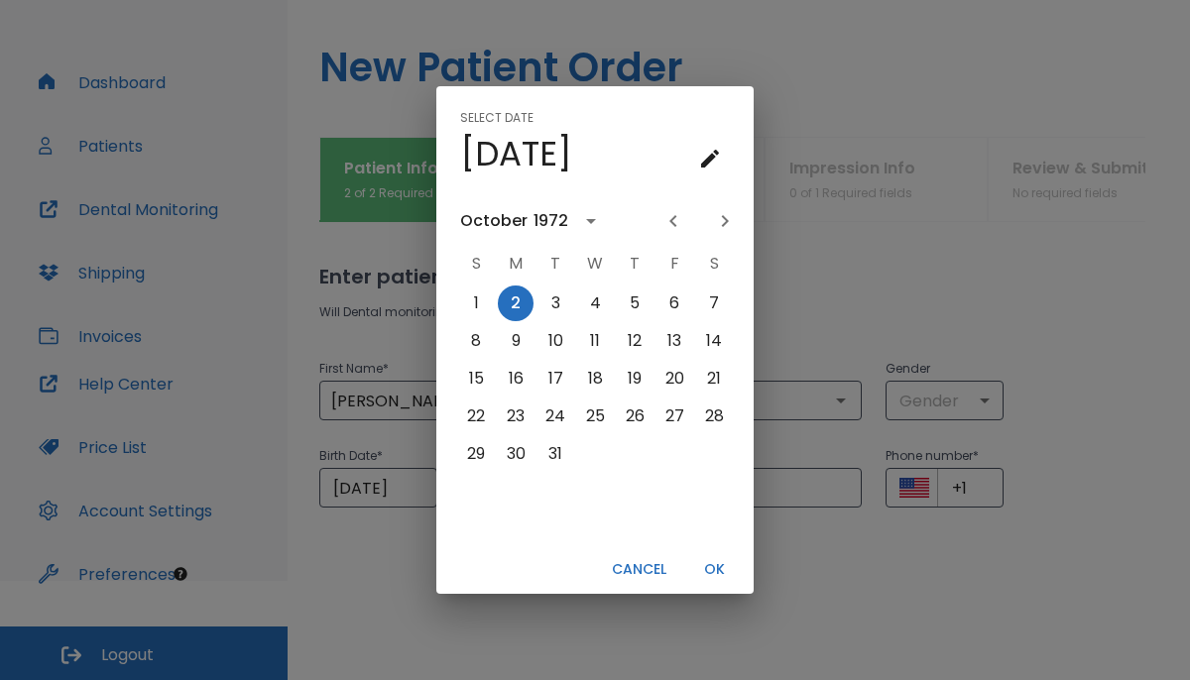
click at [572, 162] on h4 "[DATE]" at bounding box center [516, 154] width 112 height 42
click at [710, 164] on icon "calendar view is open, go to text input view" at bounding box center [710, 159] width 24 height 24
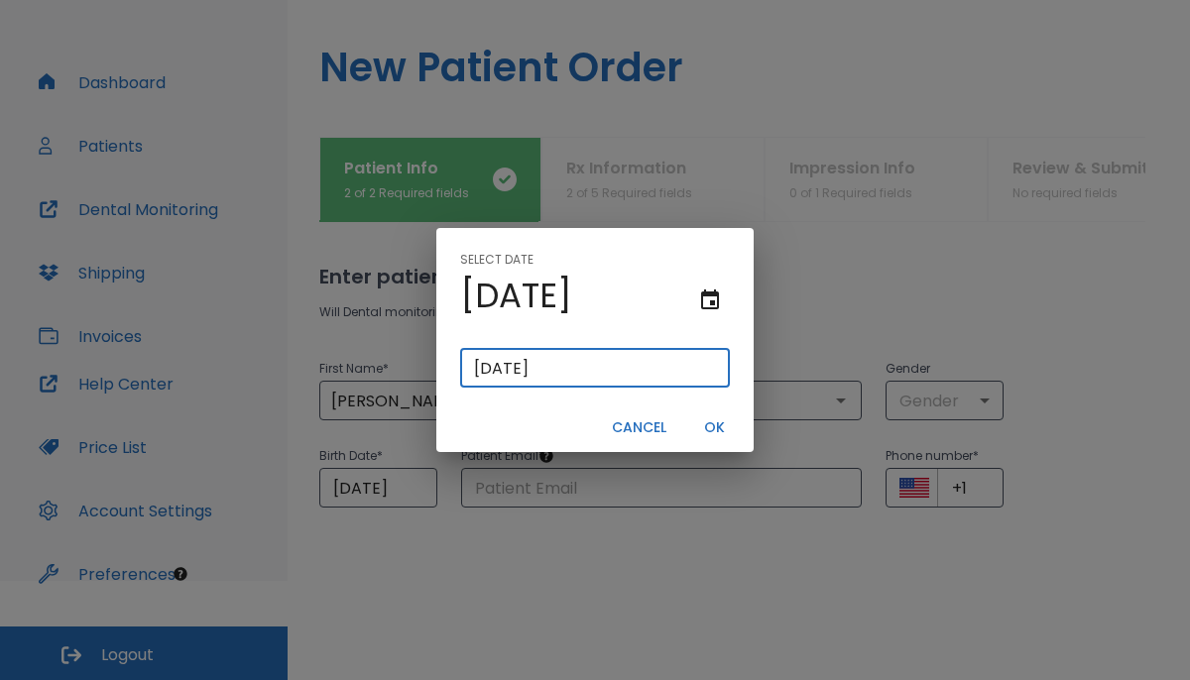
drag, startPoint x: 486, startPoint y: 366, endPoint x: 419, endPoint y: 357, distance: 67.0
click at [419, 357] on div "Select date [DATE] [DATE] ​ Cancel OK" at bounding box center [595, 340] width 1190 height 680
type input "0/02/1972"
type input "[DATE]"
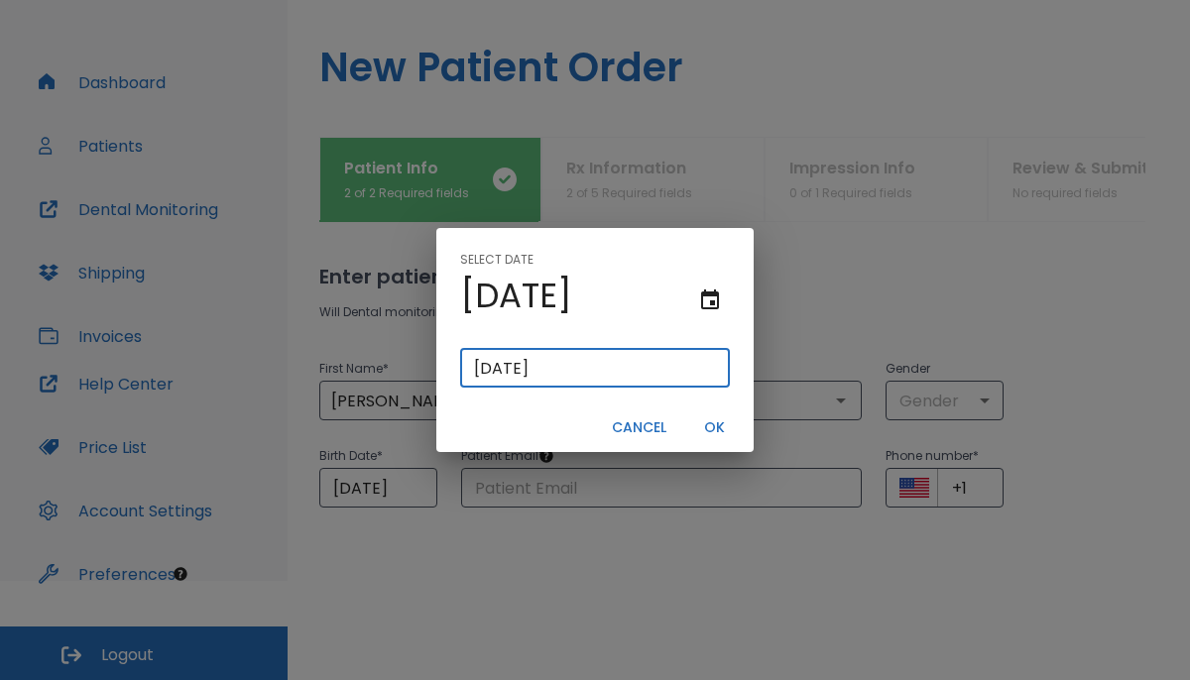
click at [516, 365] on input "[DATE]" at bounding box center [595, 368] width 270 height 40
type input "[DATE]"
click at [708, 426] on button "OK" at bounding box center [713, 427] width 63 height 33
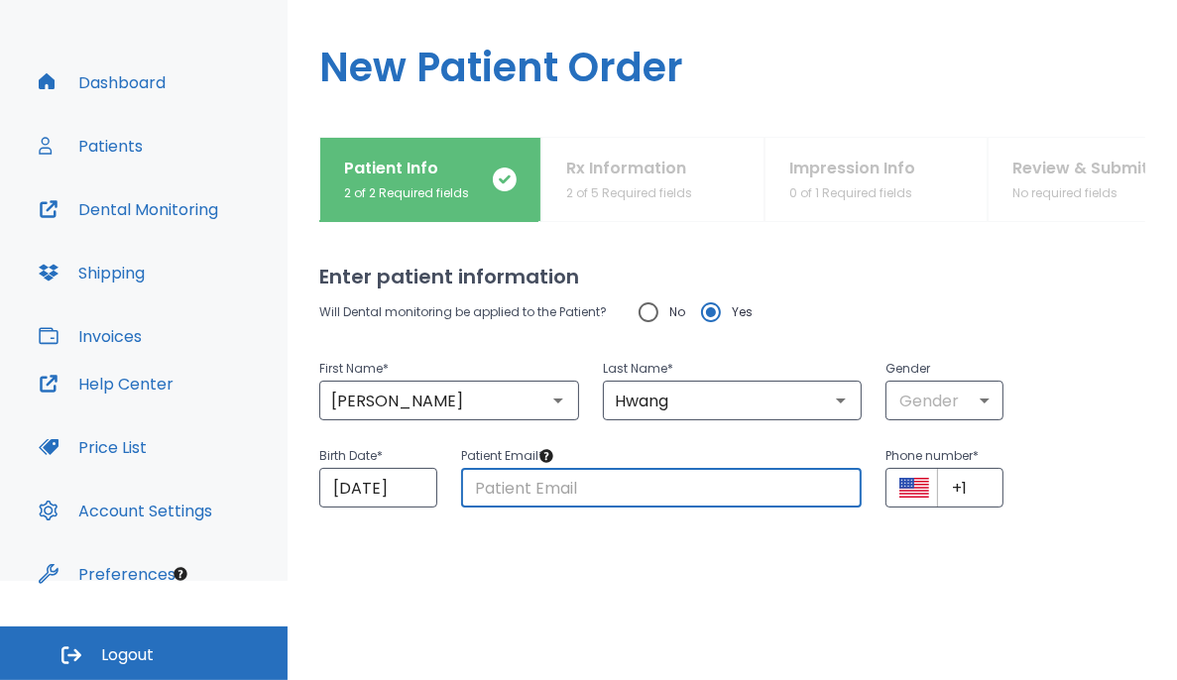
click at [678, 494] on input "text" at bounding box center [662, 488] width 402 height 40
paste input "[EMAIL_ADDRESS][DOMAIN_NAME]"
type input "[EMAIL_ADDRESS][DOMAIN_NAME]"
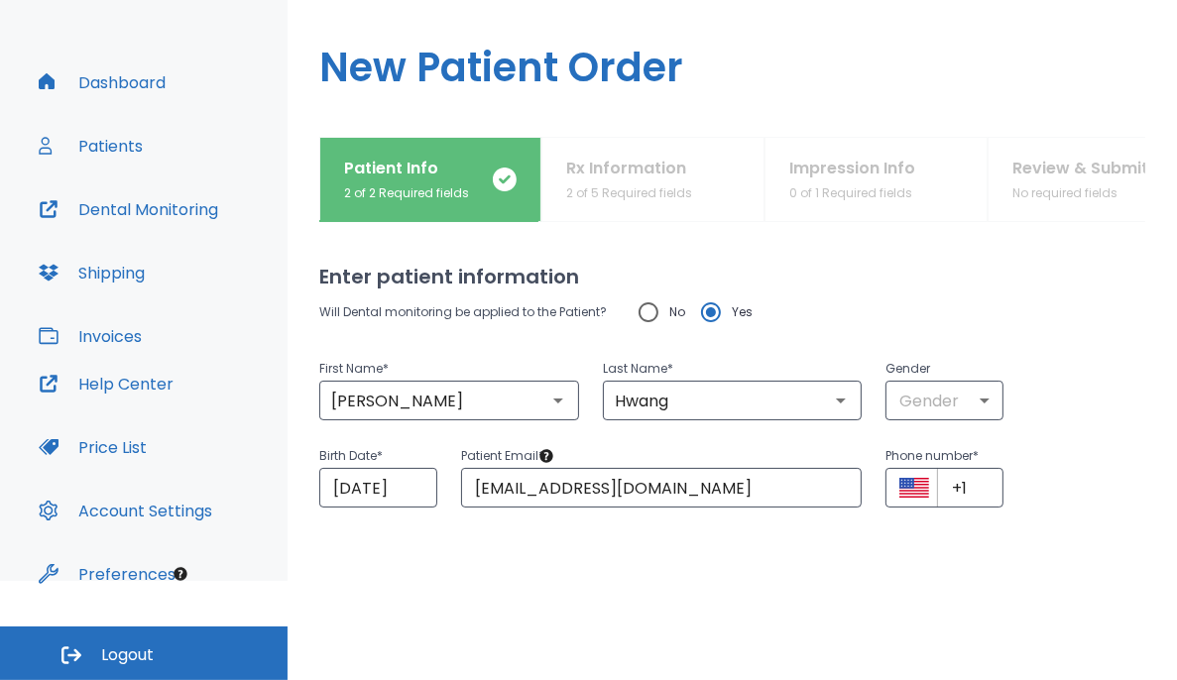
click at [674, 560] on div "Enter patient information Will Dental monitoring be applied to the Patient? No …" at bounding box center [732, 401] width 826 height 359
click at [736, 490] on input "+1" at bounding box center [970, 488] width 66 height 40
paste input "(142) 578-5625"
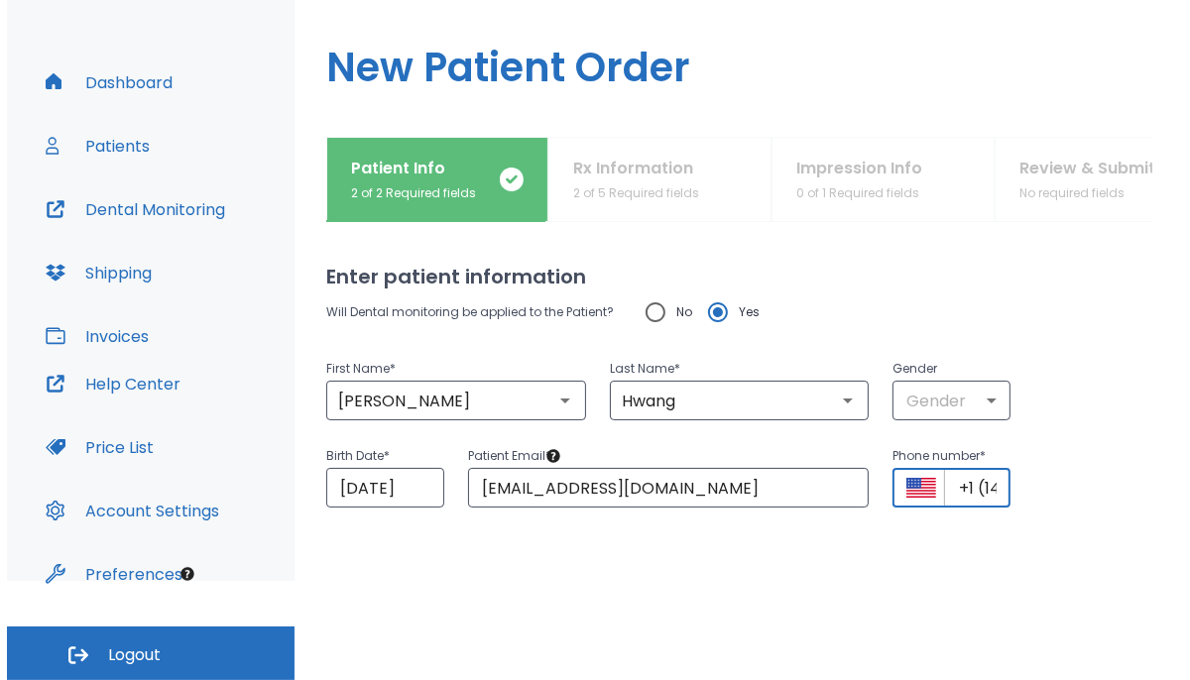
scroll to position [0, 103]
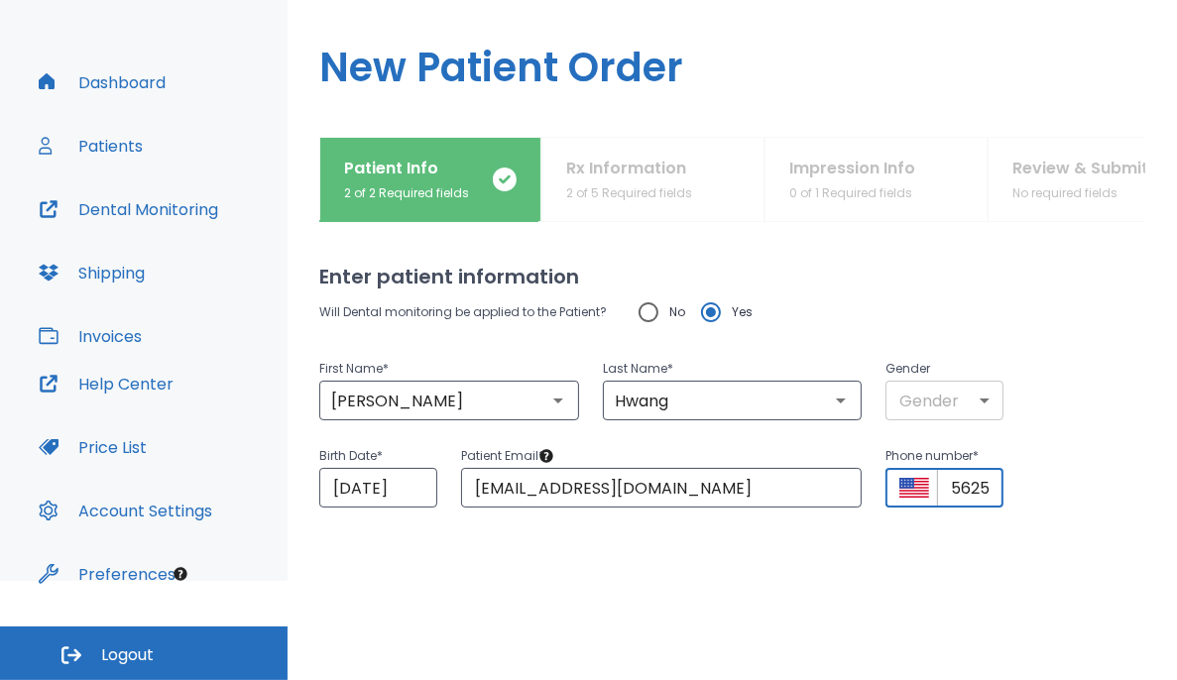
type input "+1 (142) 578-5625"
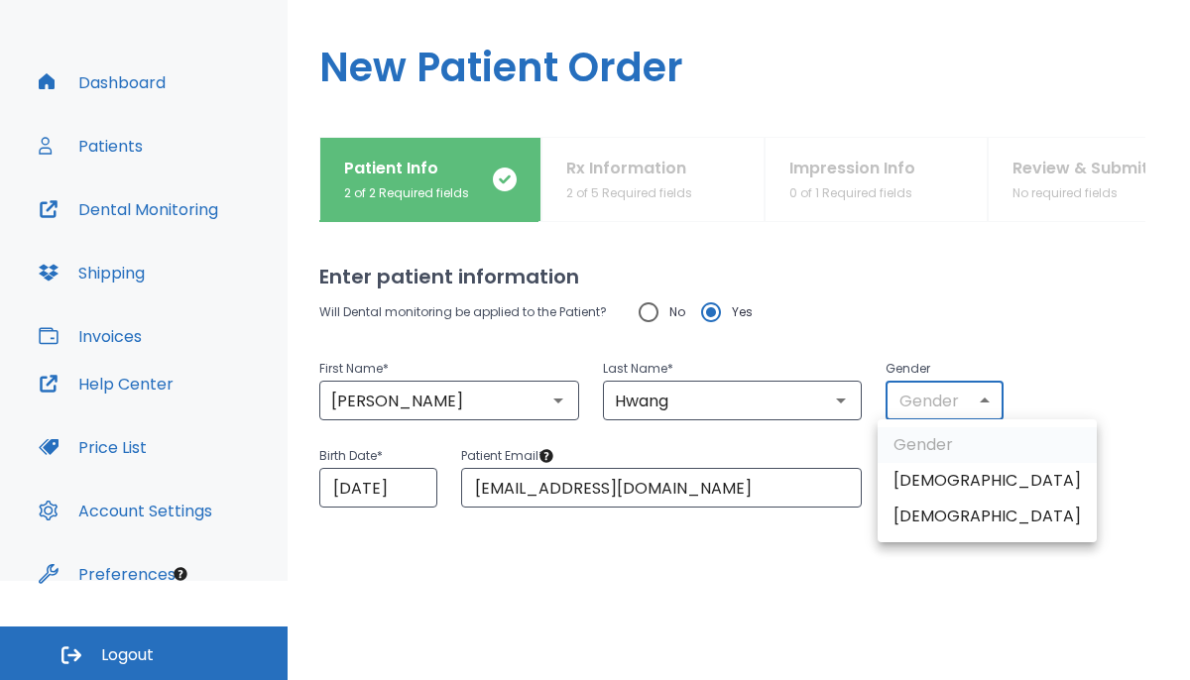
click at [736, 390] on body "​ 14 [PERSON_NAME] Dashboard Patients Dental Monitoring Shipping Invoices Help …" at bounding box center [595, 241] width 1190 height 680
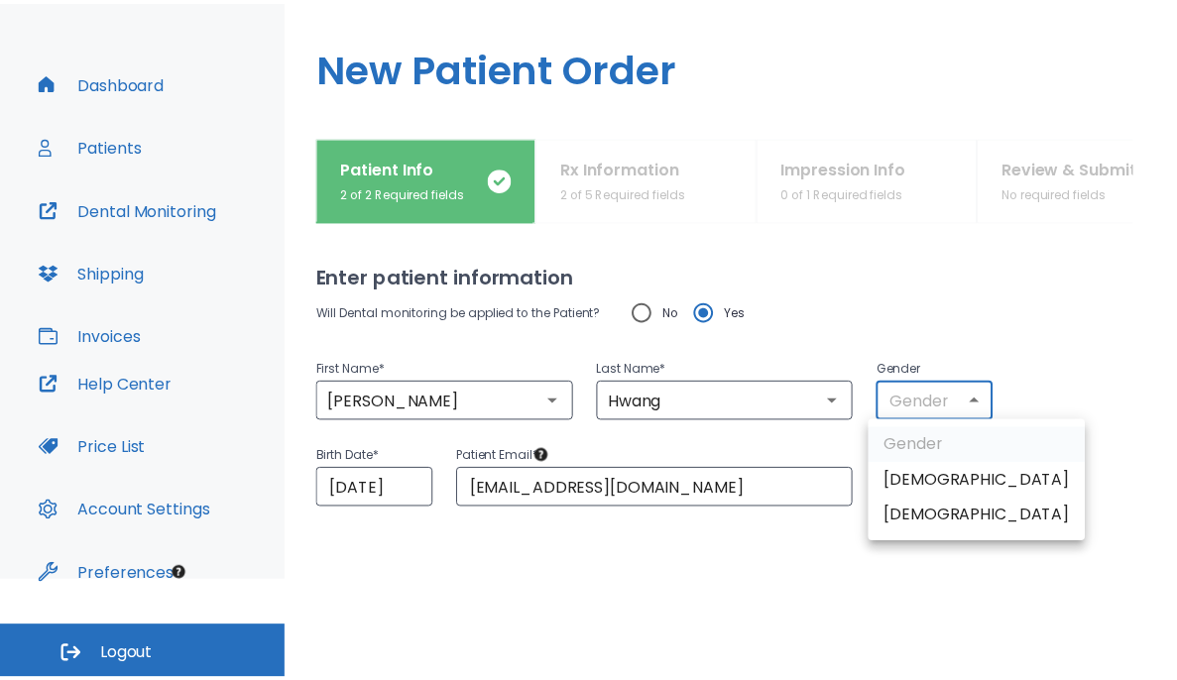
scroll to position [0, 0]
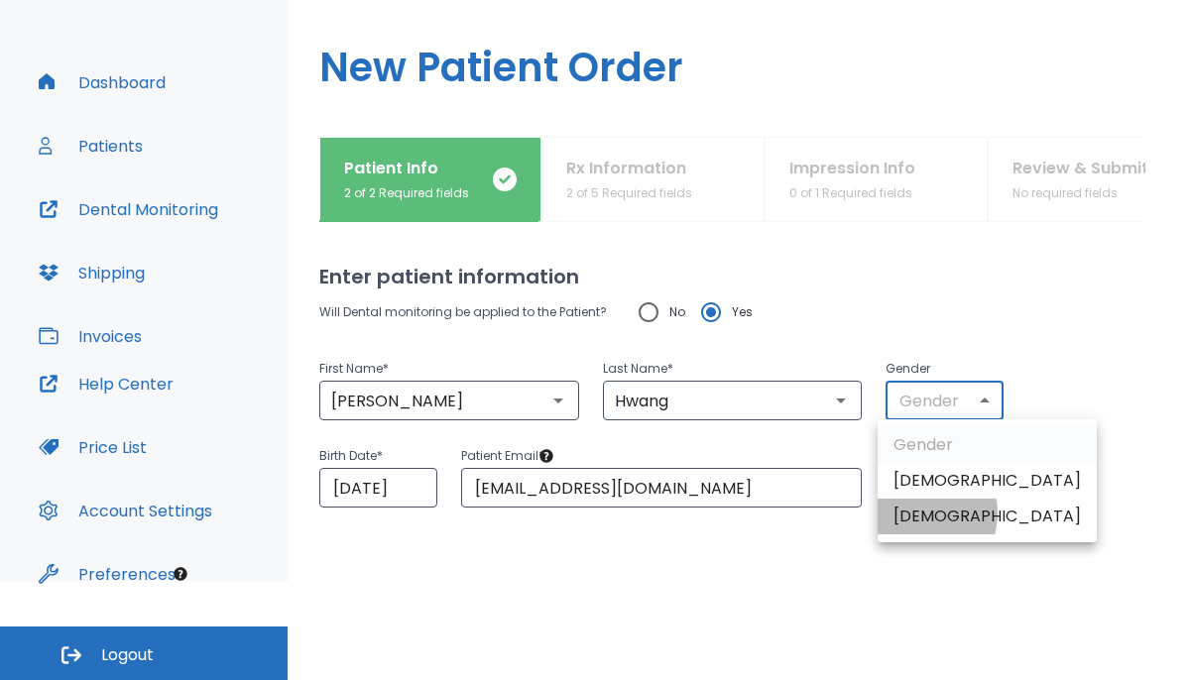
click at [736, 514] on li "[DEMOGRAPHIC_DATA]" at bounding box center [986, 517] width 219 height 36
type input "0"
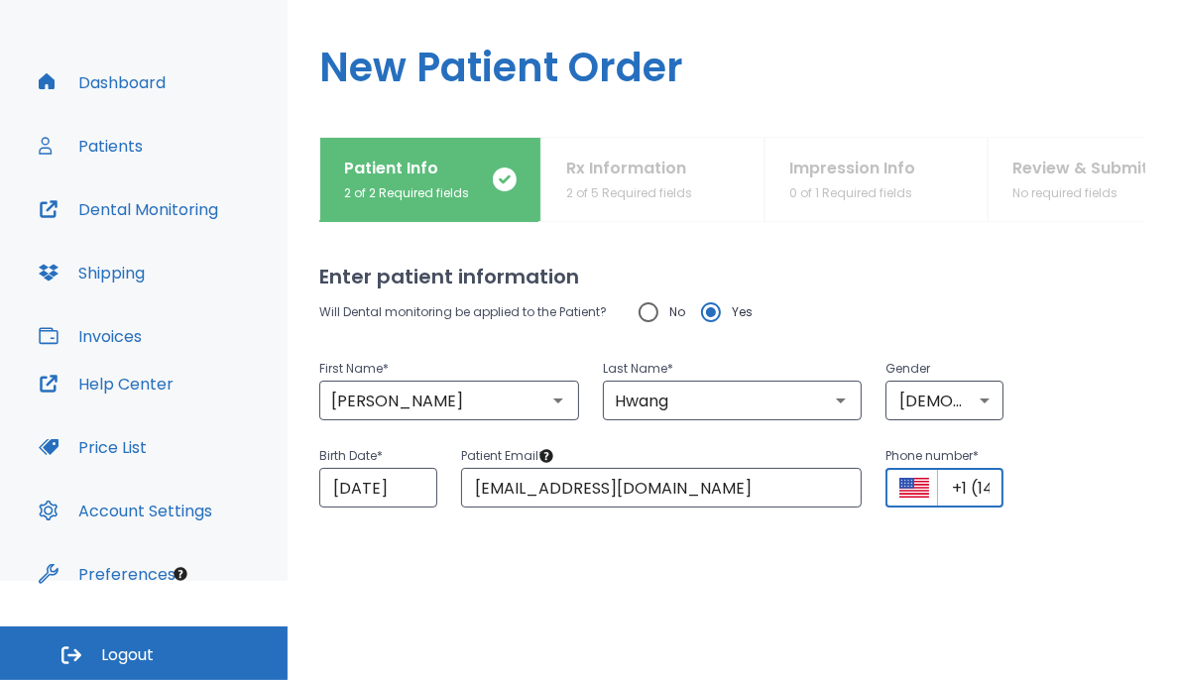
drag, startPoint x: 964, startPoint y: 489, endPoint x: 932, endPoint y: 494, distance: 32.1
click at [736, 494] on input "+1 (142) 578-5625" at bounding box center [970, 488] width 66 height 40
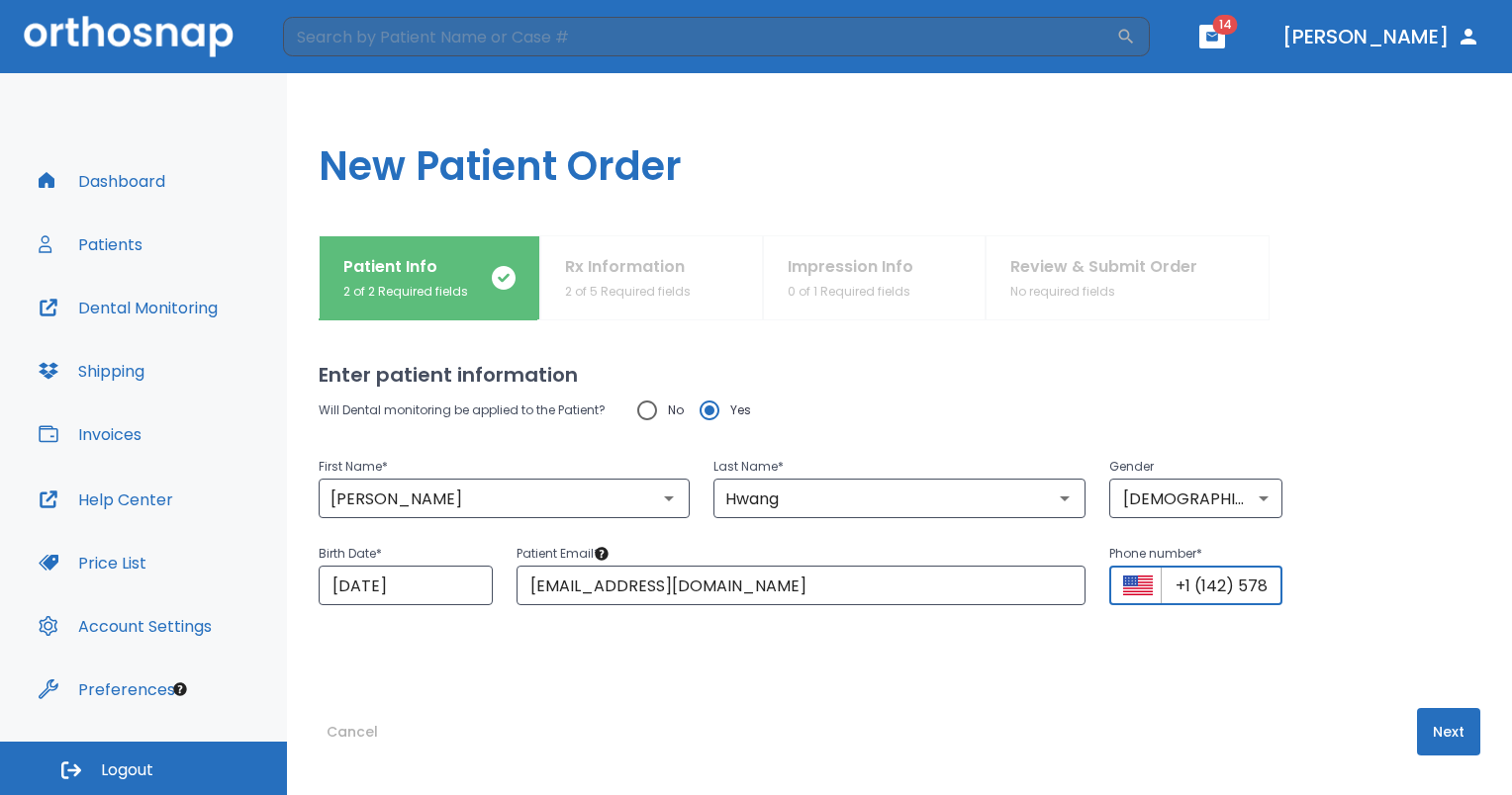
click at [735, 596] on input "+1 (142) 578-5625" at bounding box center [1222, 586] width 123 height 40
paste input "425) 785-6254"
type input "[PHONE_NUMBER]"
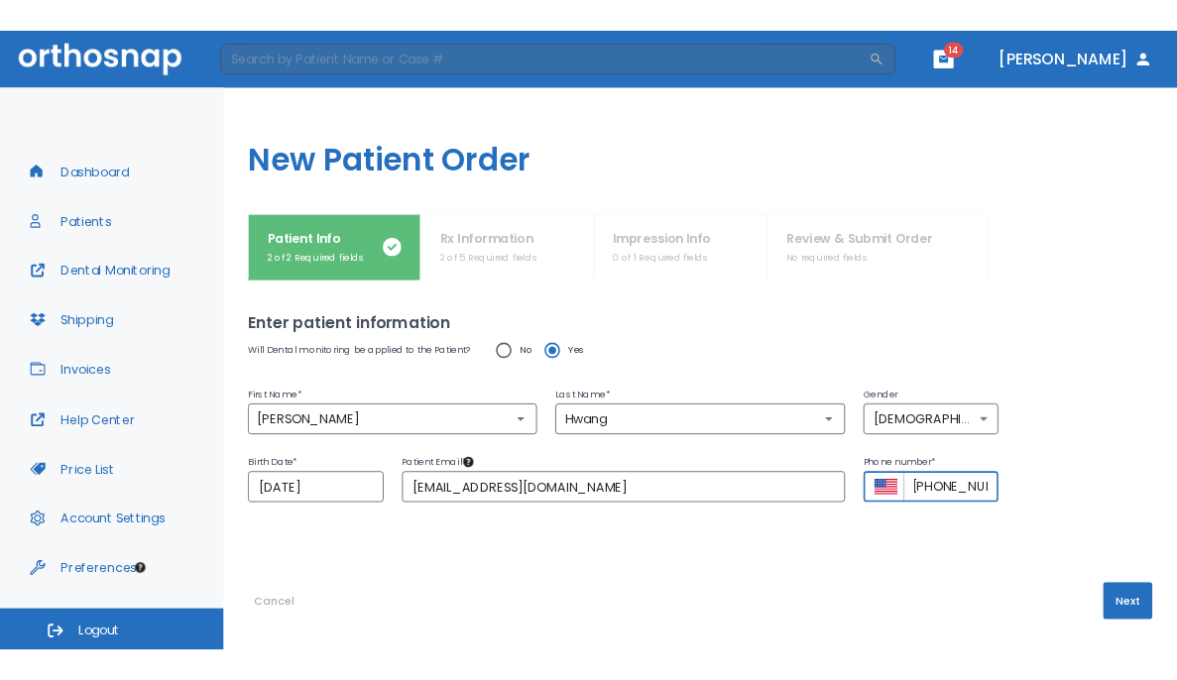
scroll to position [0, 0]
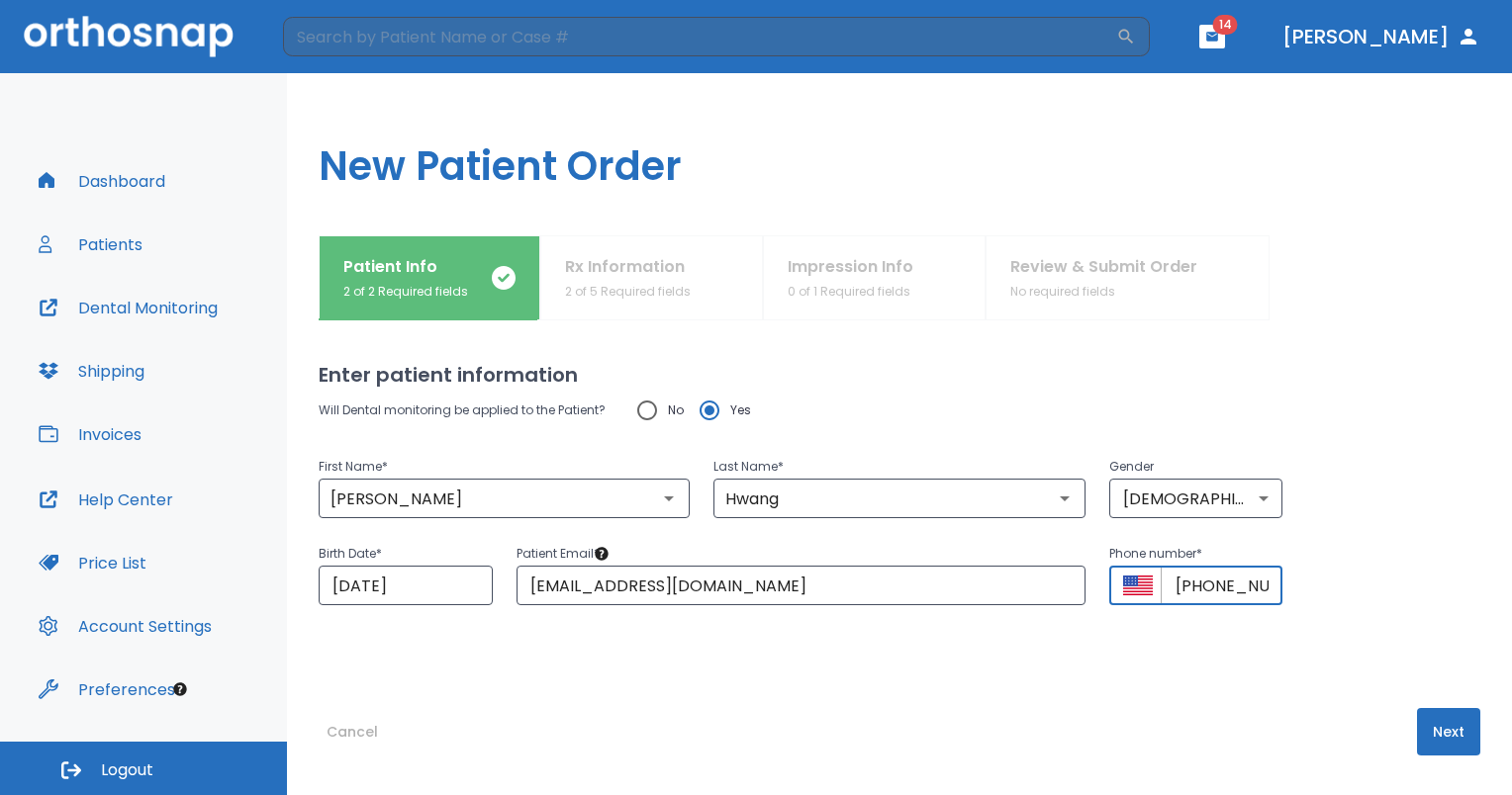
click at [735, 677] on div "Enter patient information Will Dental monitoring be applied to the Patient? No …" at bounding box center [899, 558] width 1162 height 475
click at [735, 677] on button "Next" at bounding box center [1448, 732] width 63 height 48
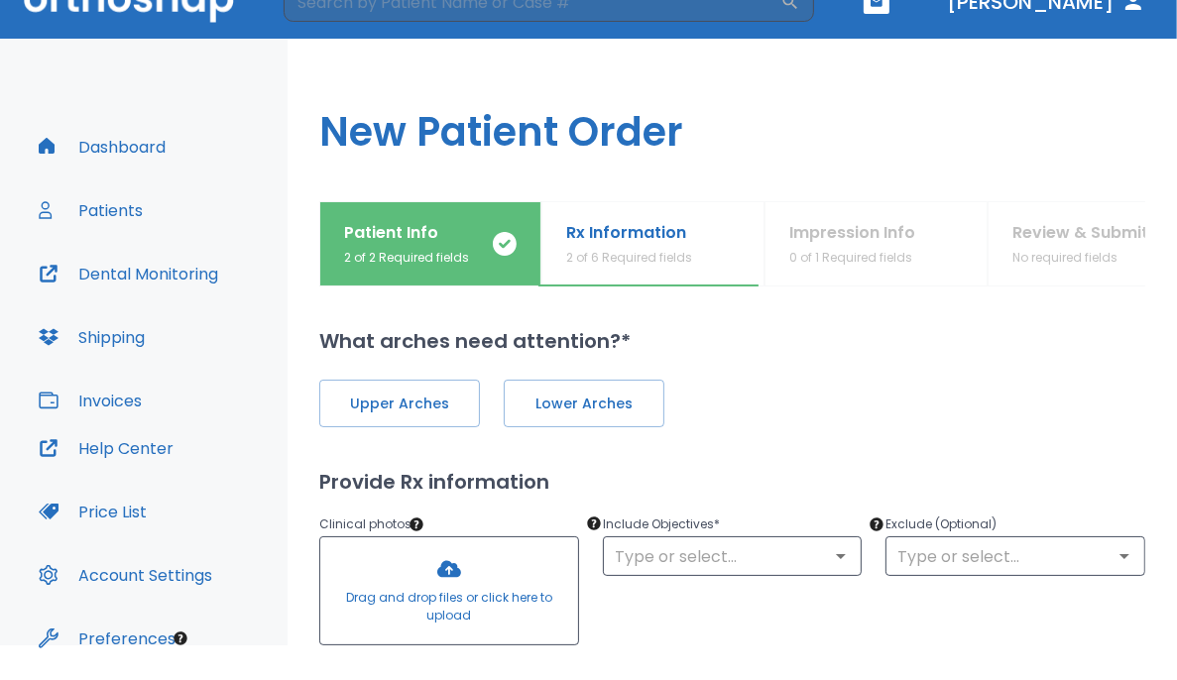
scroll to position [34, 0]
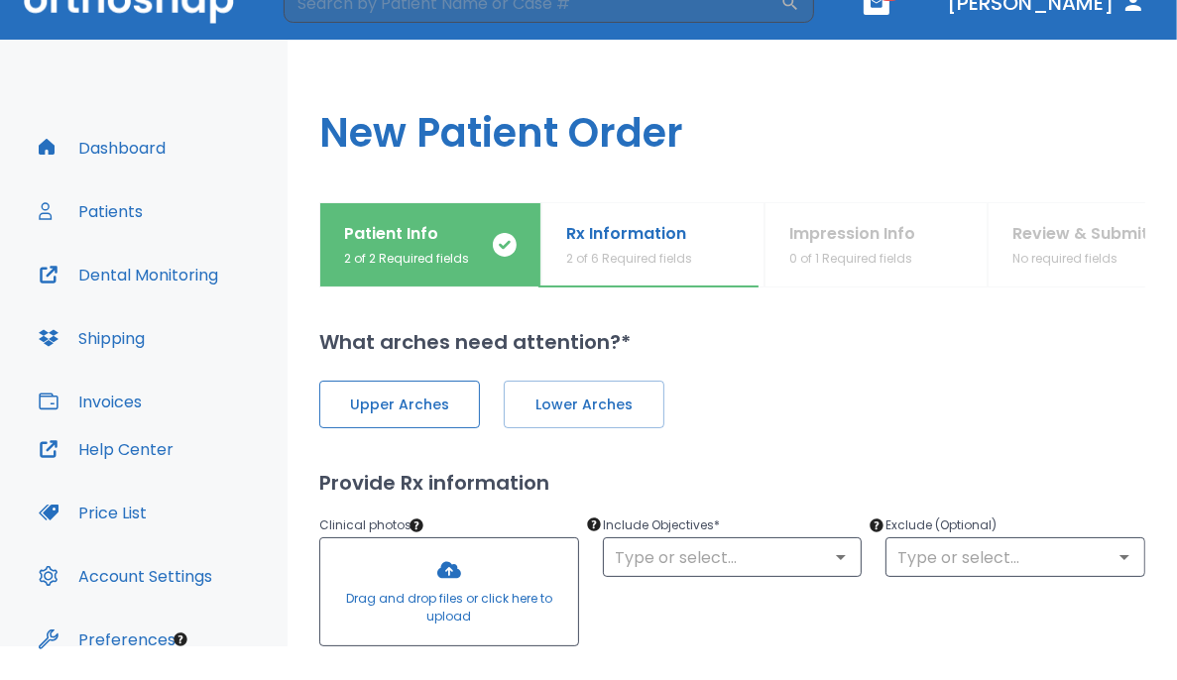
click at [429, 390] on button "Upper Arches" at bounding box center [399, 405] width 161 height 48
click at [553, 406] on span "Lower Arches" at bounding box center [581, 405] width 119 height 21
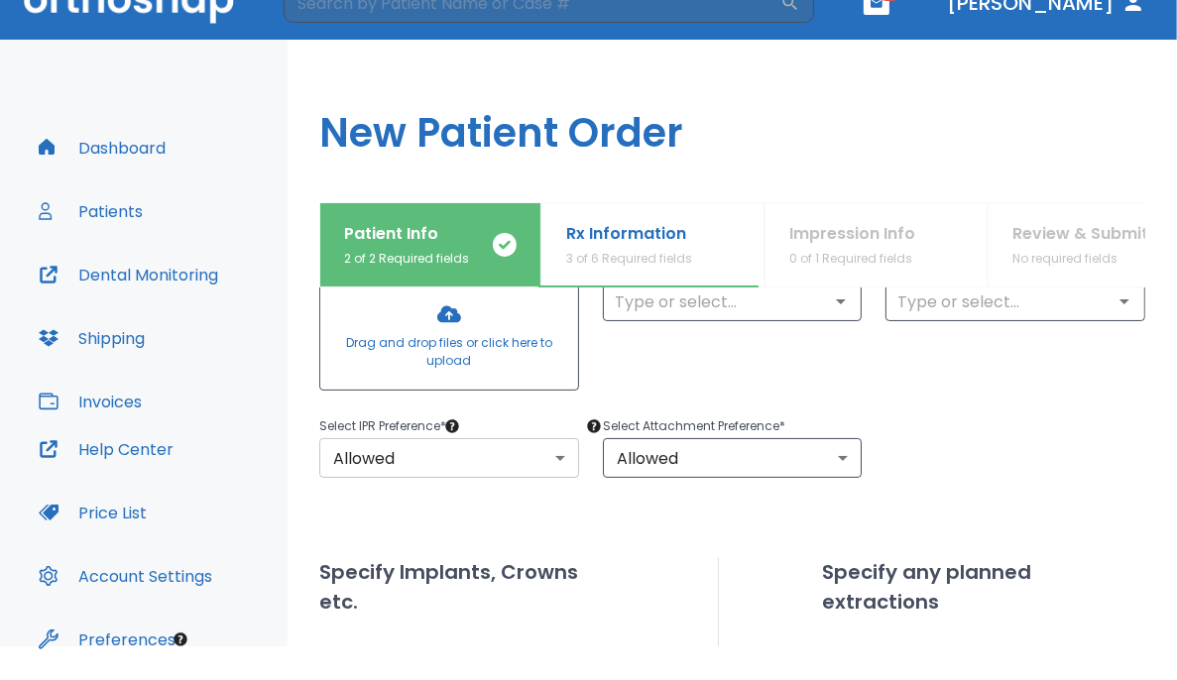
scroll to position [250, 0]
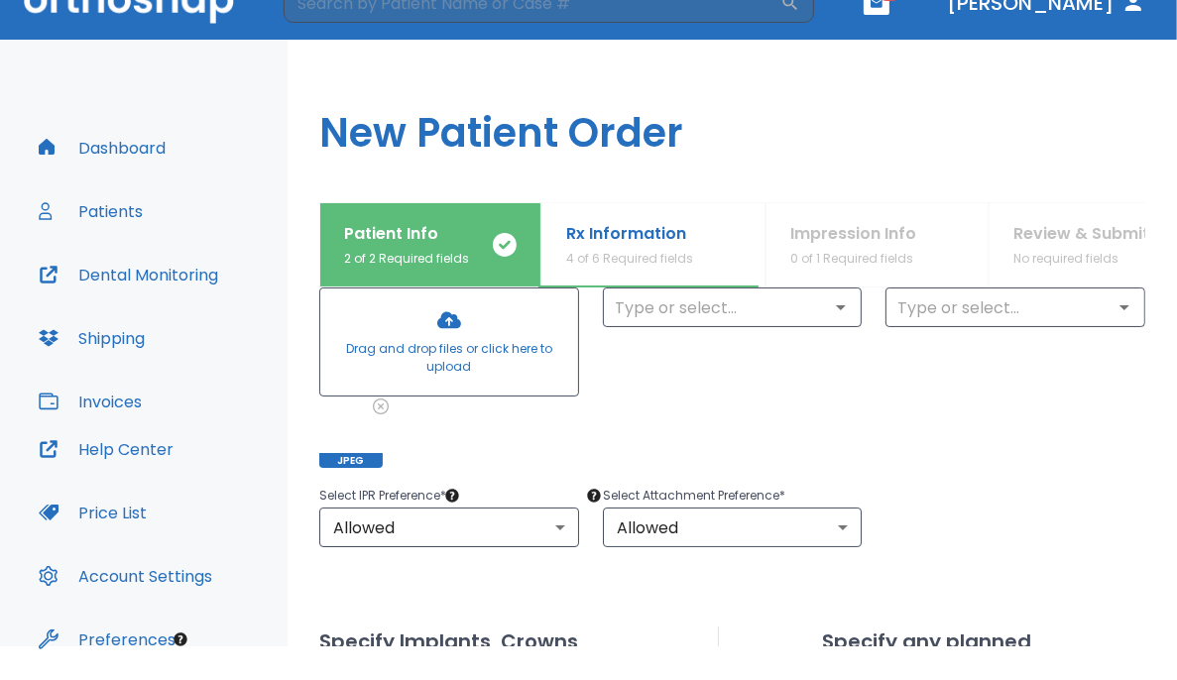
click at [736, 395] on div "Exclude (Optional) ​" at bounding box center [1004, 354] width 284 height 228
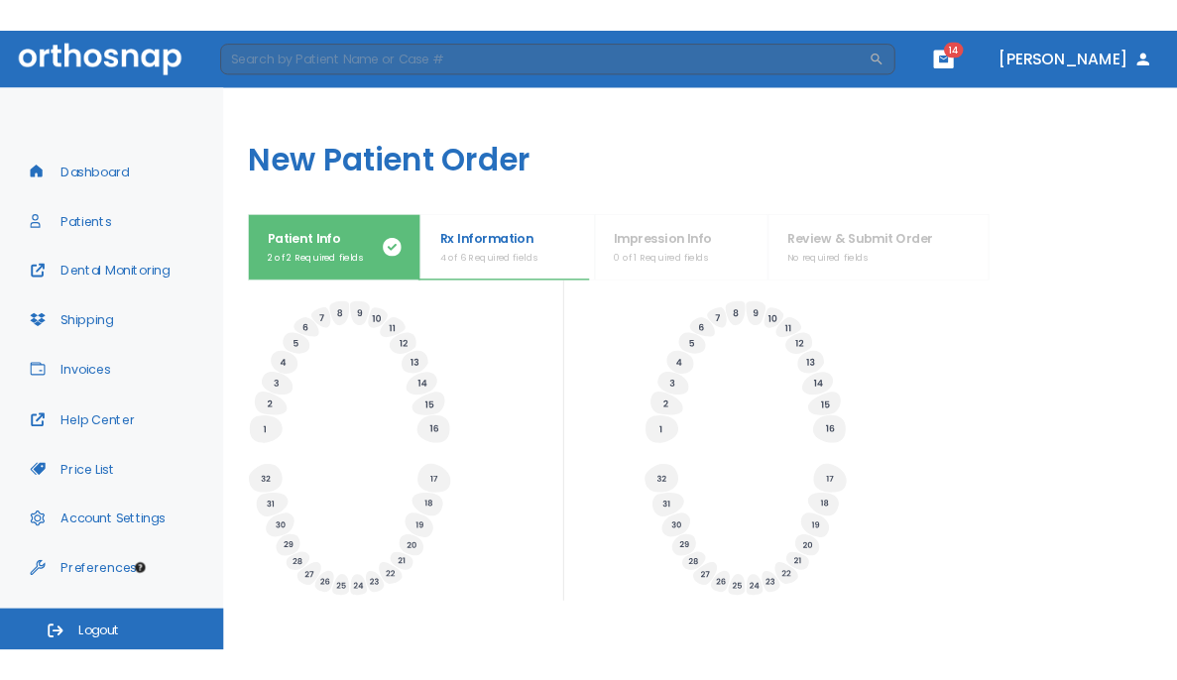
scroll to position [662, 0]
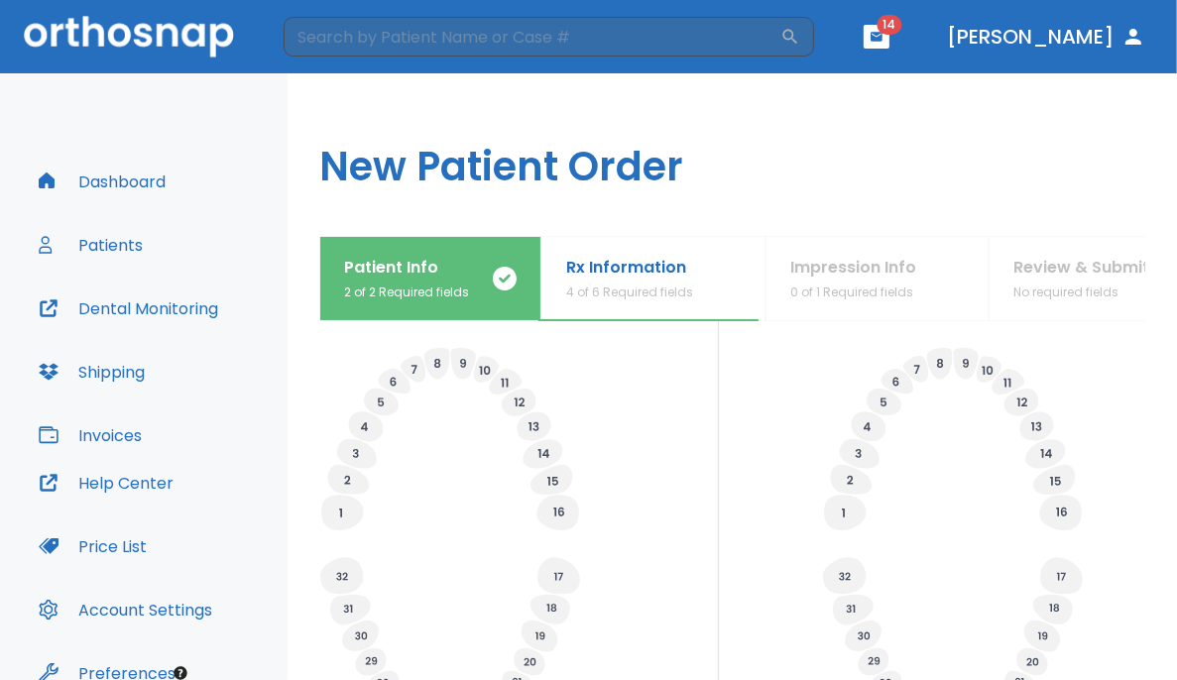
click at [736, 572] on div "Specify Implants, Crowns etc. Specify any planned extractions" at bounding box center [732, 491] width 826 height 486
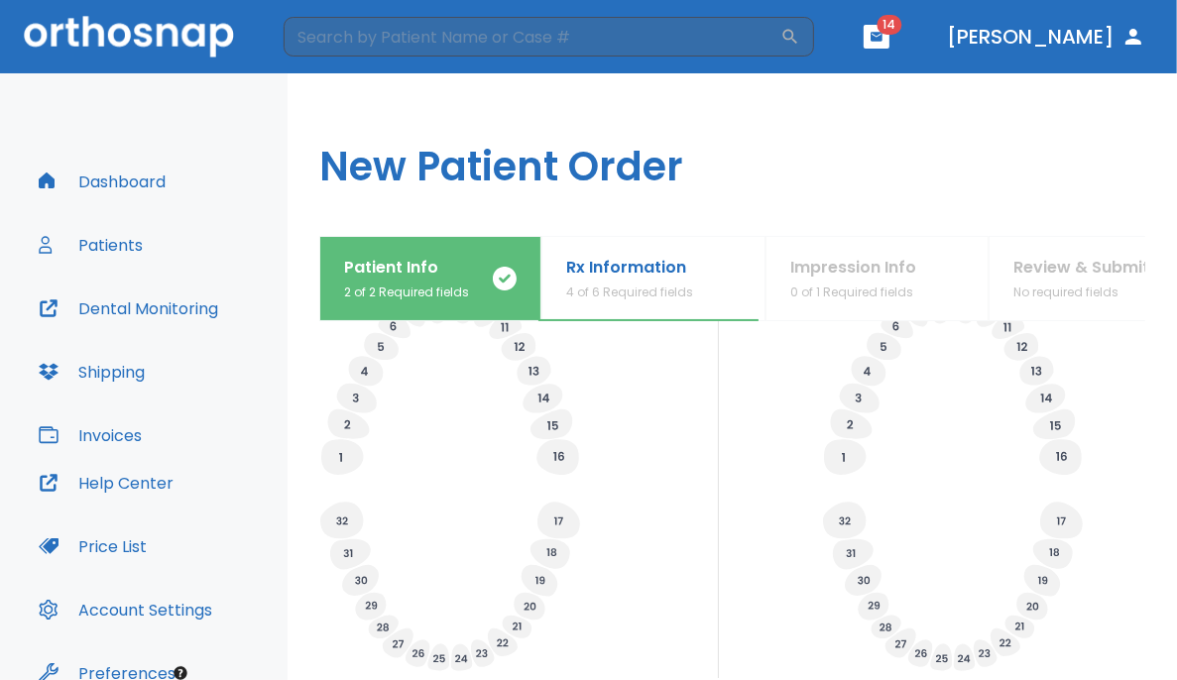
scroll to position [761, 0]
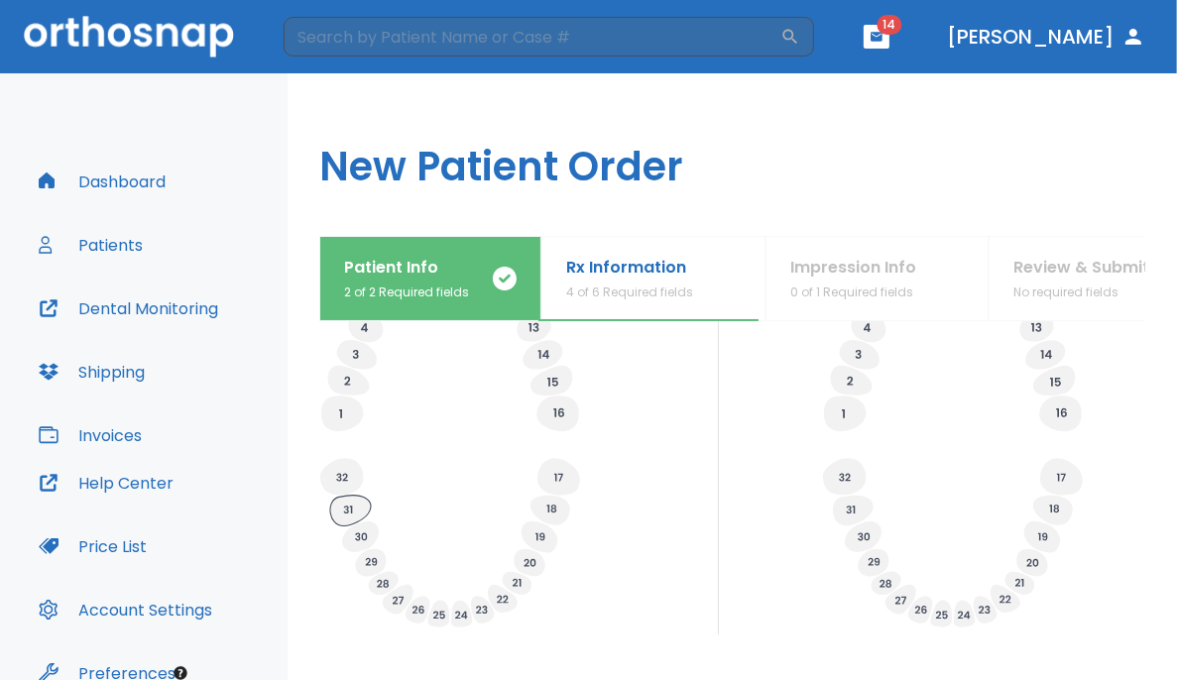
click at [341, 508] on icon at bounding box center [350, 511] width 41 height 31
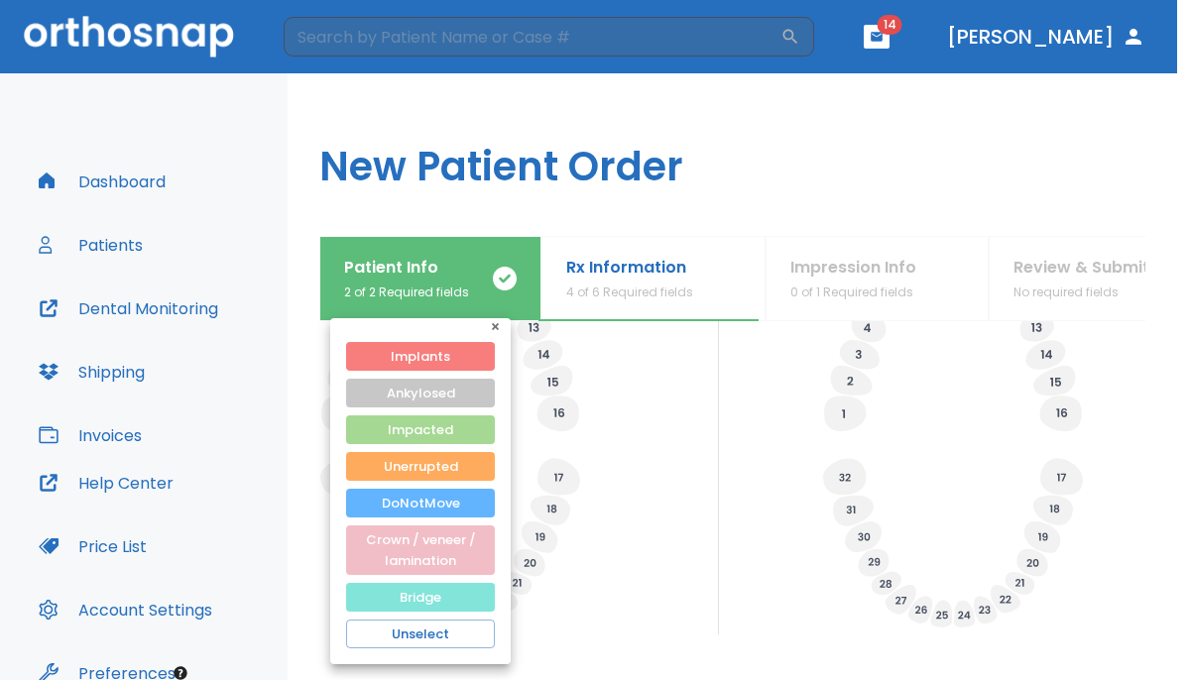
click at [390, 600] on button "Bridge" at bounding box center [420, 597] width 149 height 29
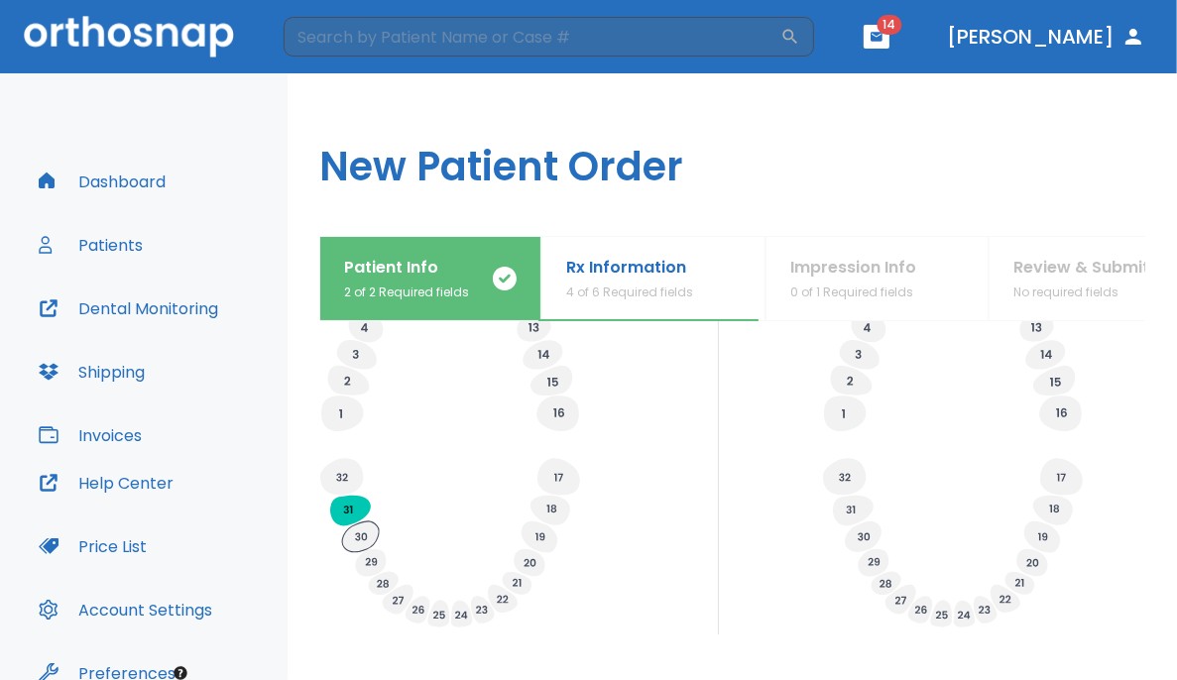
click at [351, 535] on icon at bounding box center [360, 536] width 37 height 31
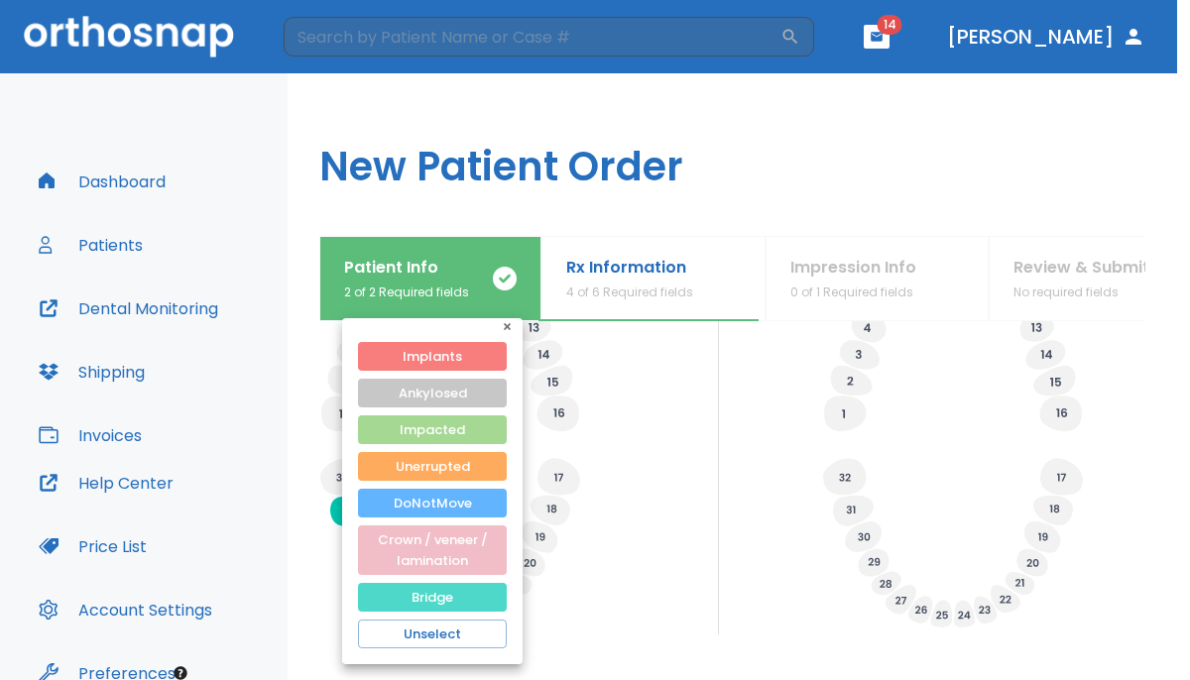
click at [391, 596] on button "Bridge" at bounding box center [432, 597] width 149 height 29
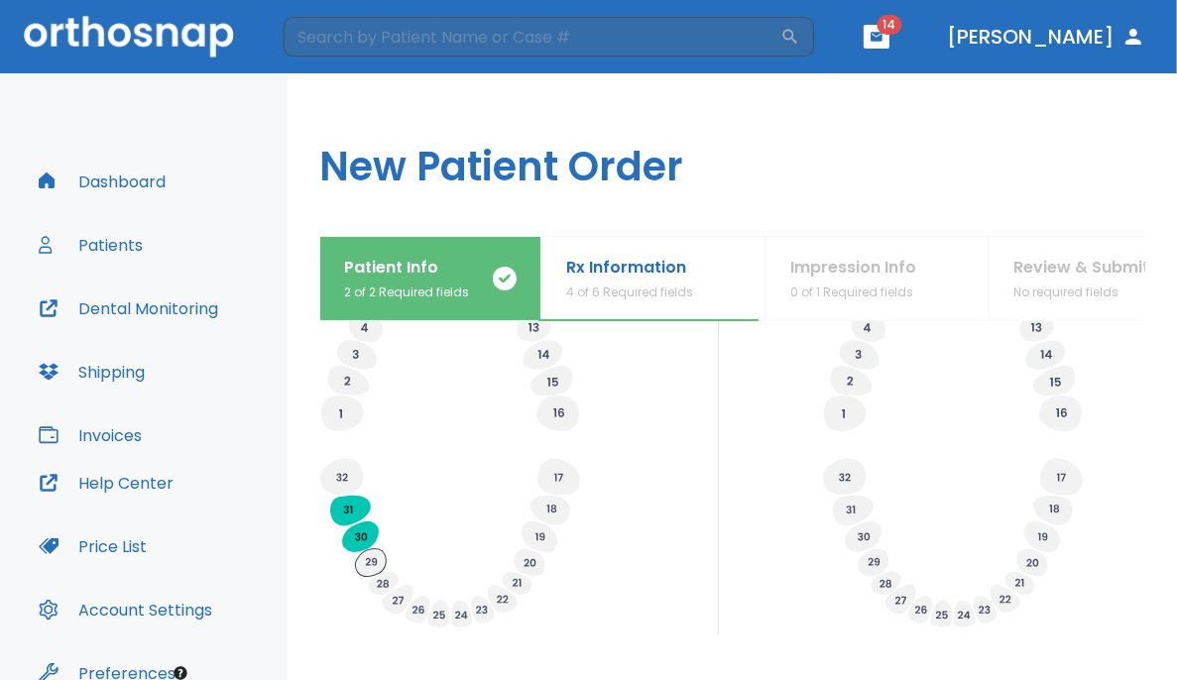
click at [364, 557] on icon at bounding box center [370, 563] width 31 height 28
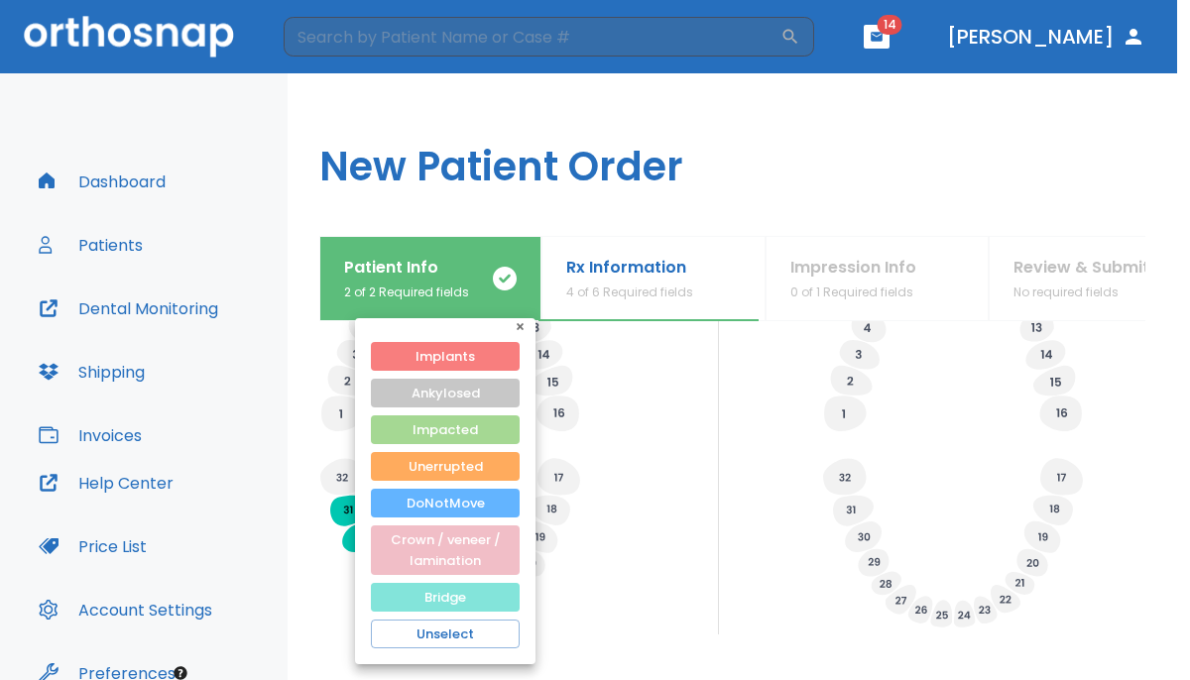
click at [402, 592] on button "Bridge" at bounding box center [445, 597] width 149 height 29
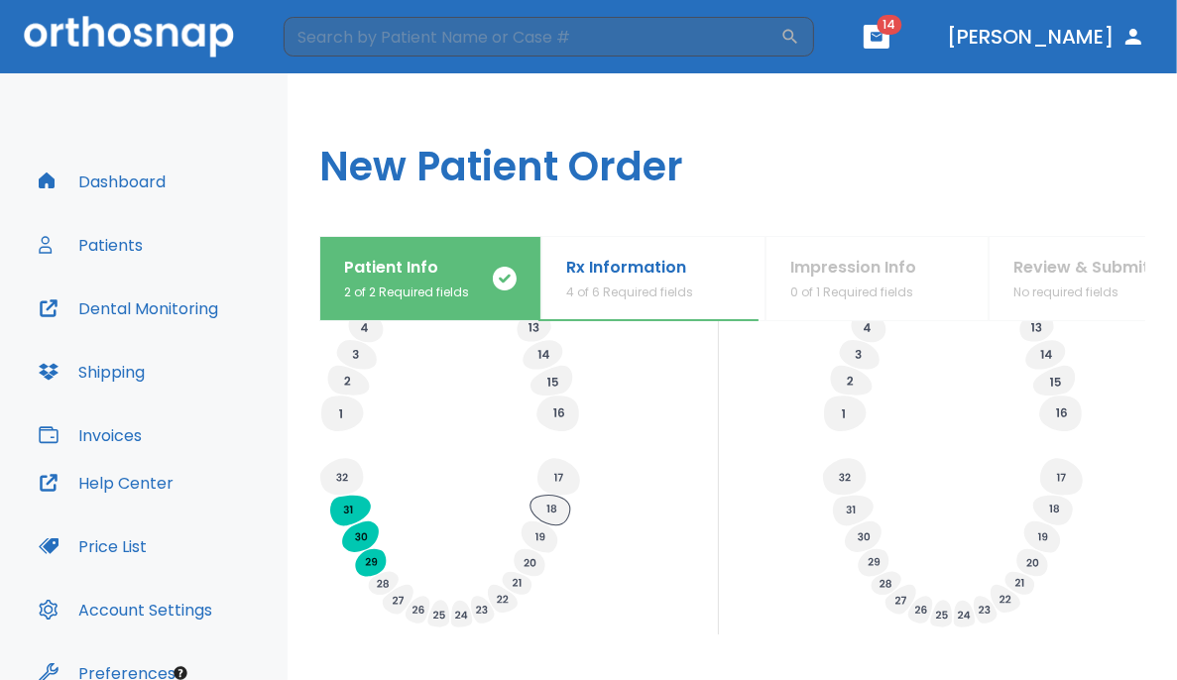
click at [560, 512] on icon at bounding box center [550, 511] width 40 height 30
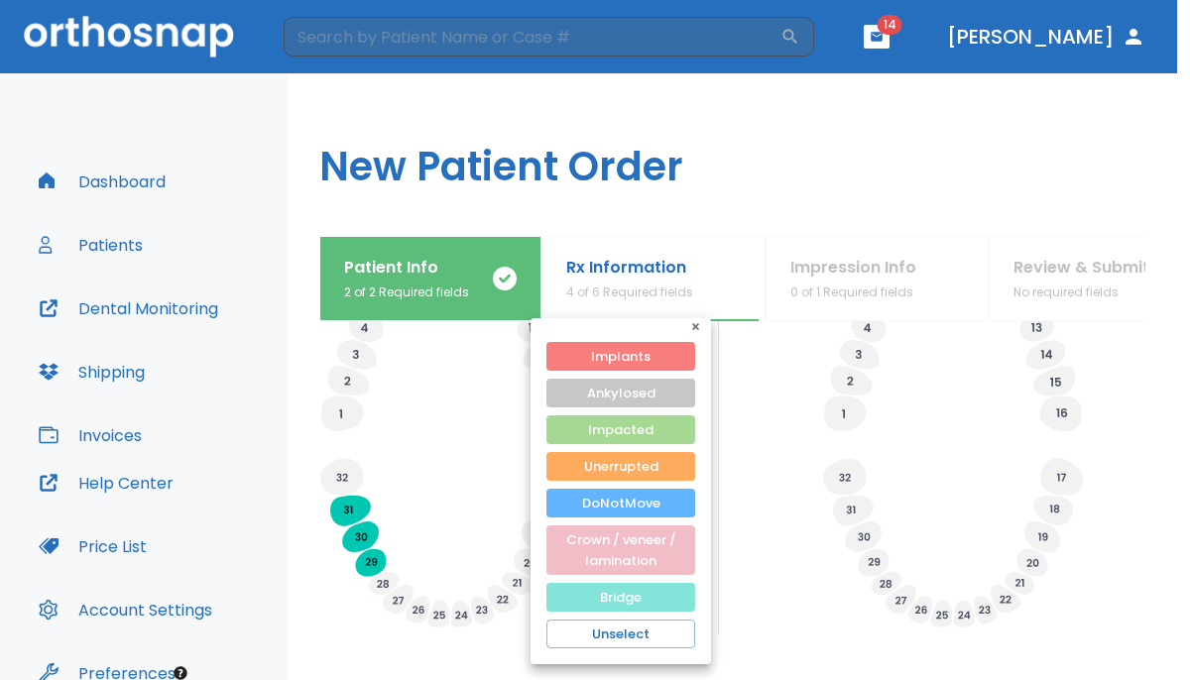
click at [567, 608] on button "Bridge" at bounding box center [620, 597] width 149 height 29
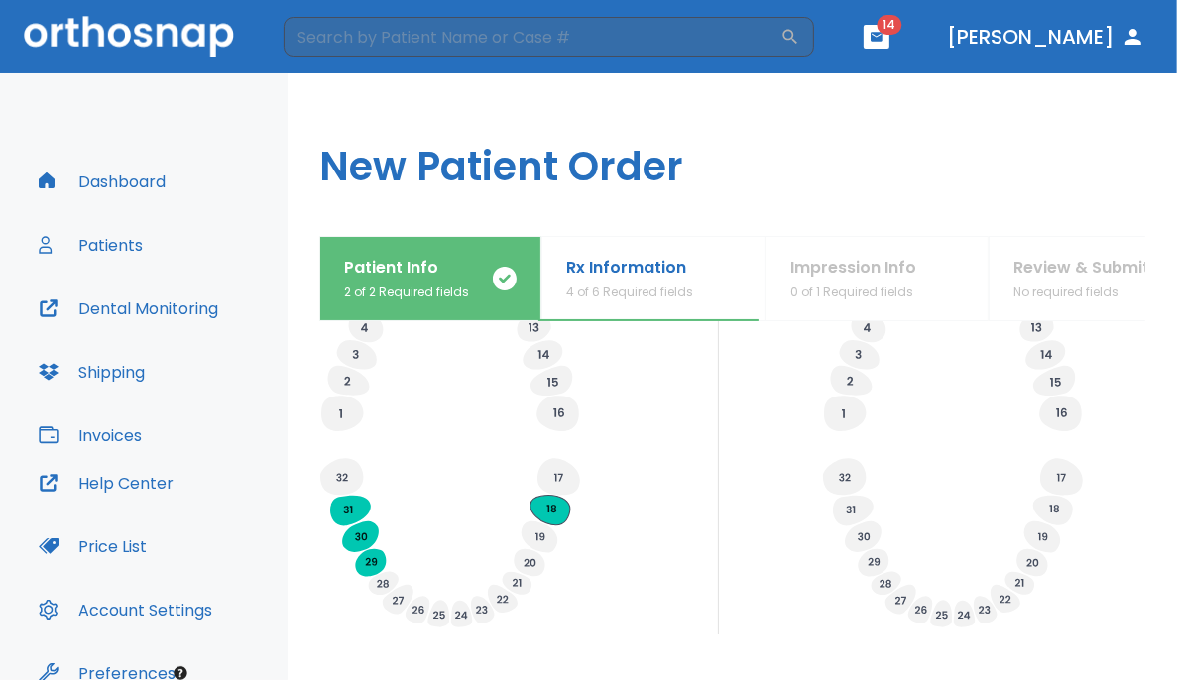
click at [540, 520] on icon at bounding box center [450, 541] width 262 height 185
click at [531, 535] on icon at bounding box center [539, 537] width 37 height 32
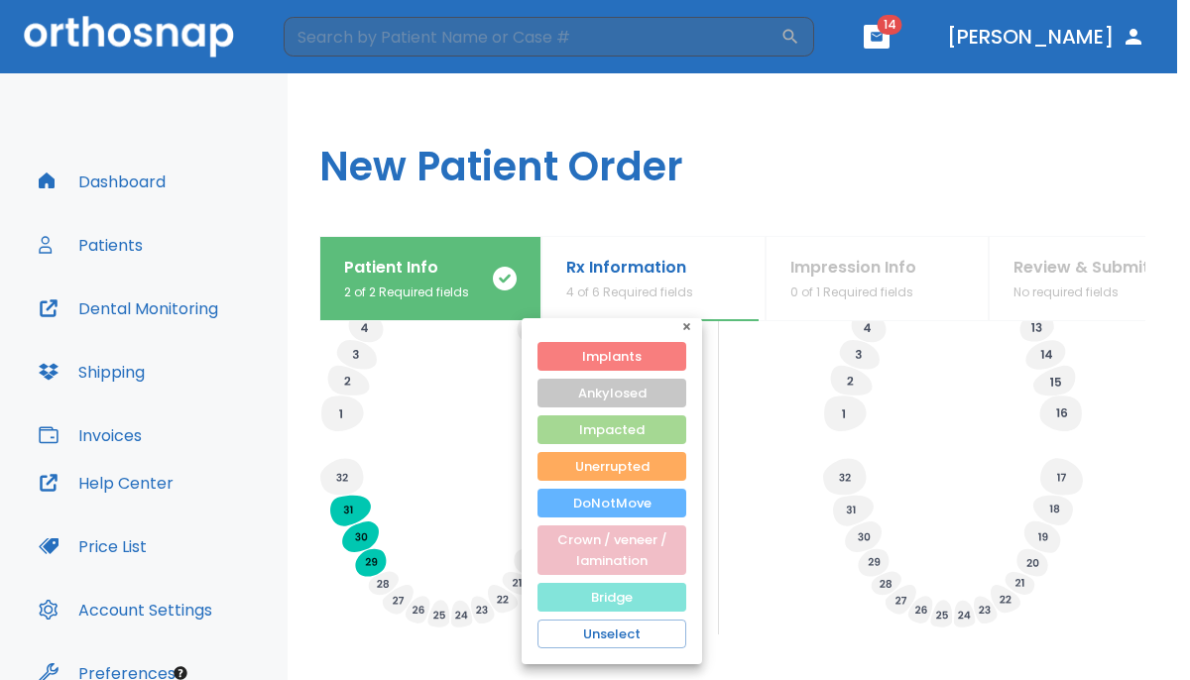
click at [598, 600] on button "Bridge" at bounding box center [611, 597] width 149 height 29
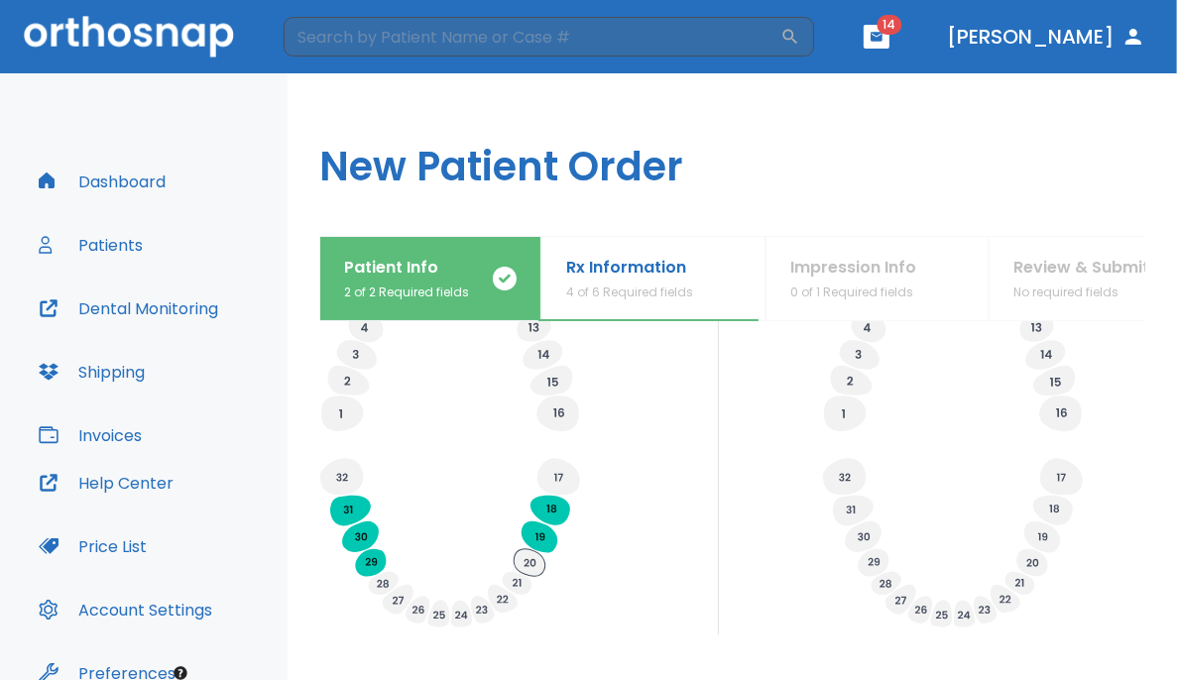
click at [521, 555] on icon at bounding box center [529, 563] width 31 height 28
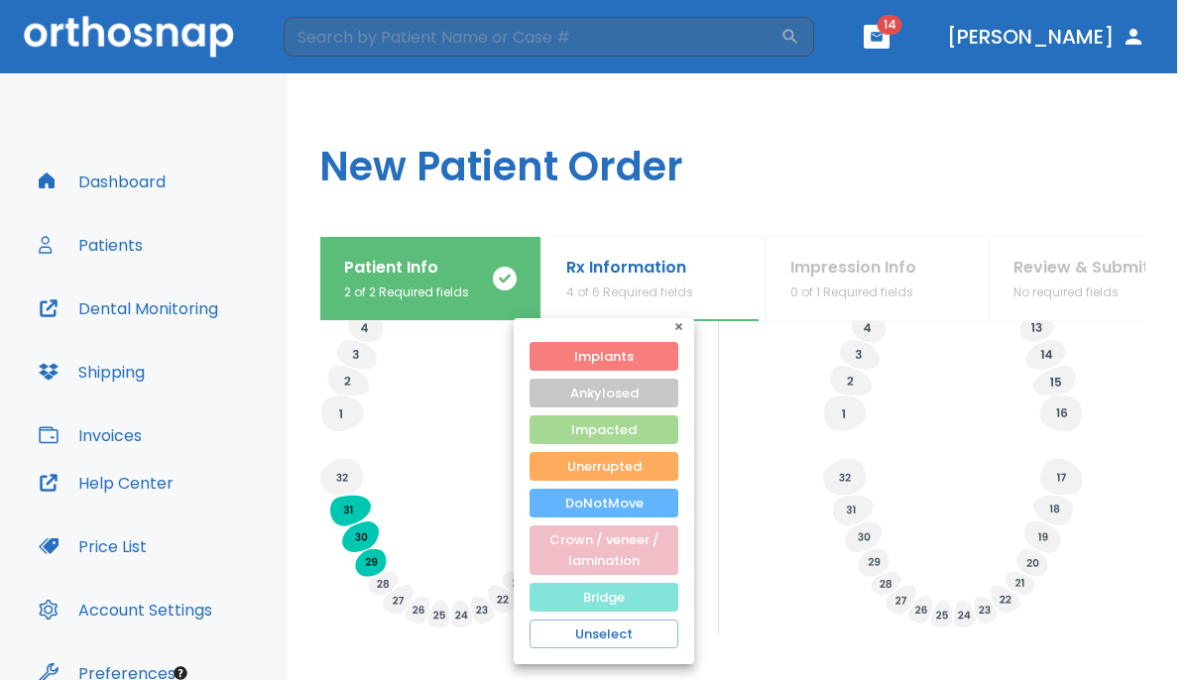
click at [556, 593] on button "Bridge" at bounding box center [603, 597] width 149 height 29
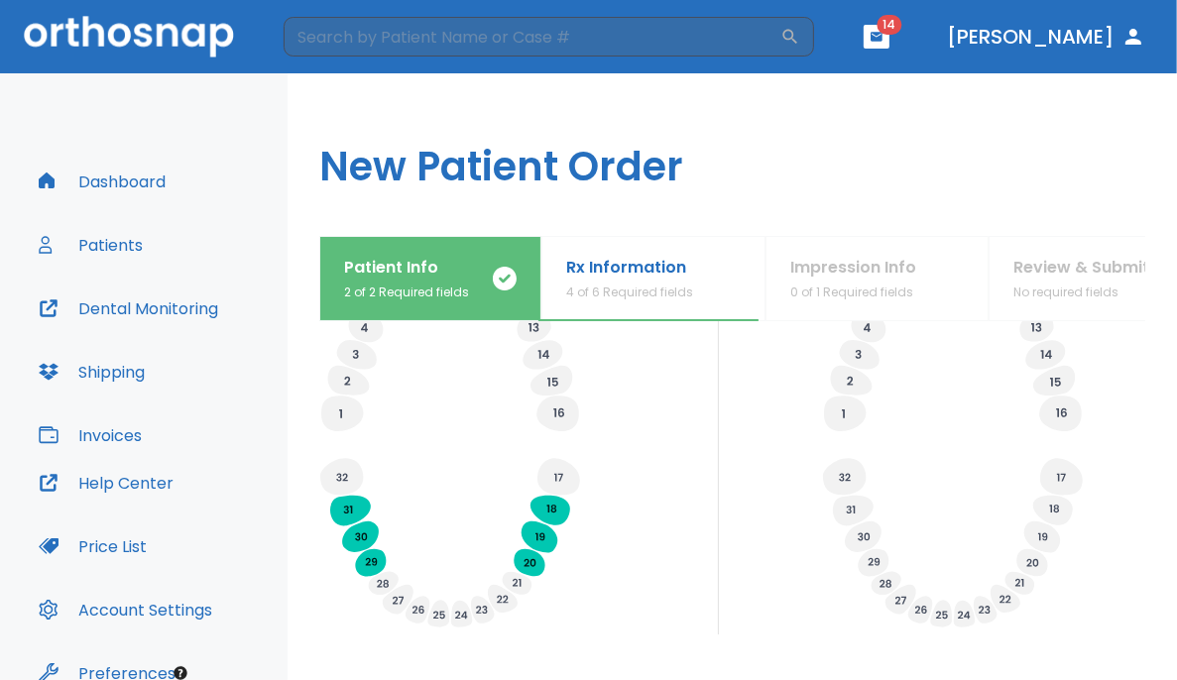
click at [736, 499] on div "Specify Implants, Crowns etc. Specify any planned extractions" at bounding box center [732, 392] width 826 height 486
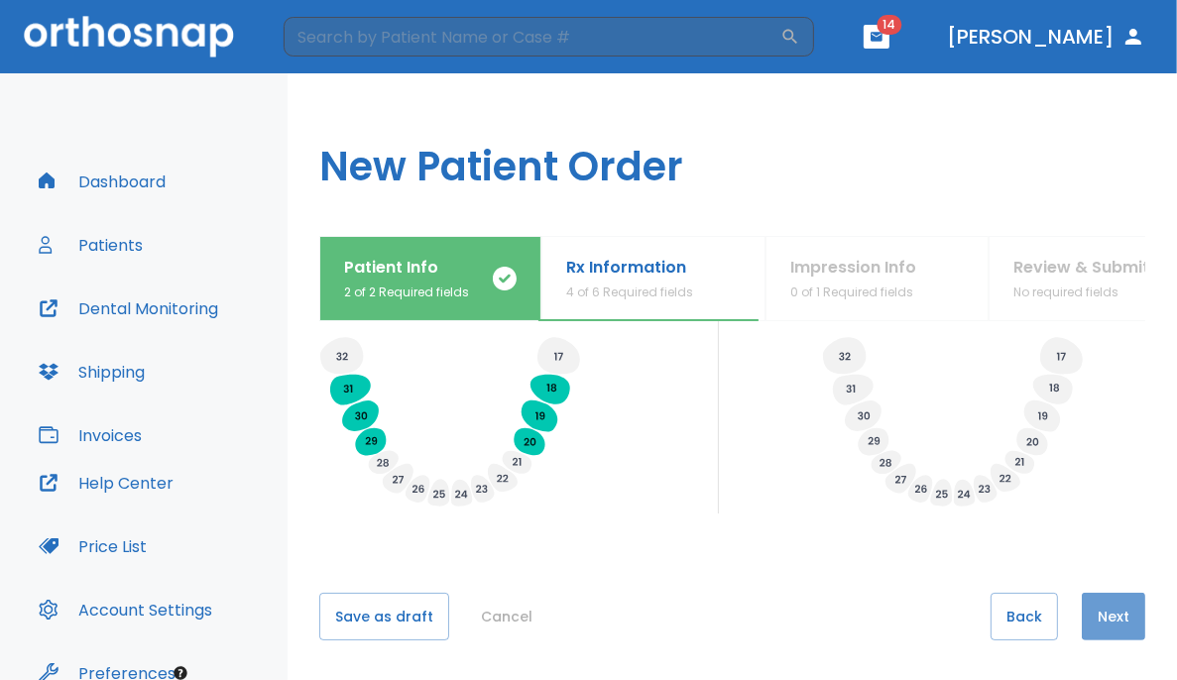
click at [736, 620] on button "Next" at bounding box center [1113, 617] width 63 height 48
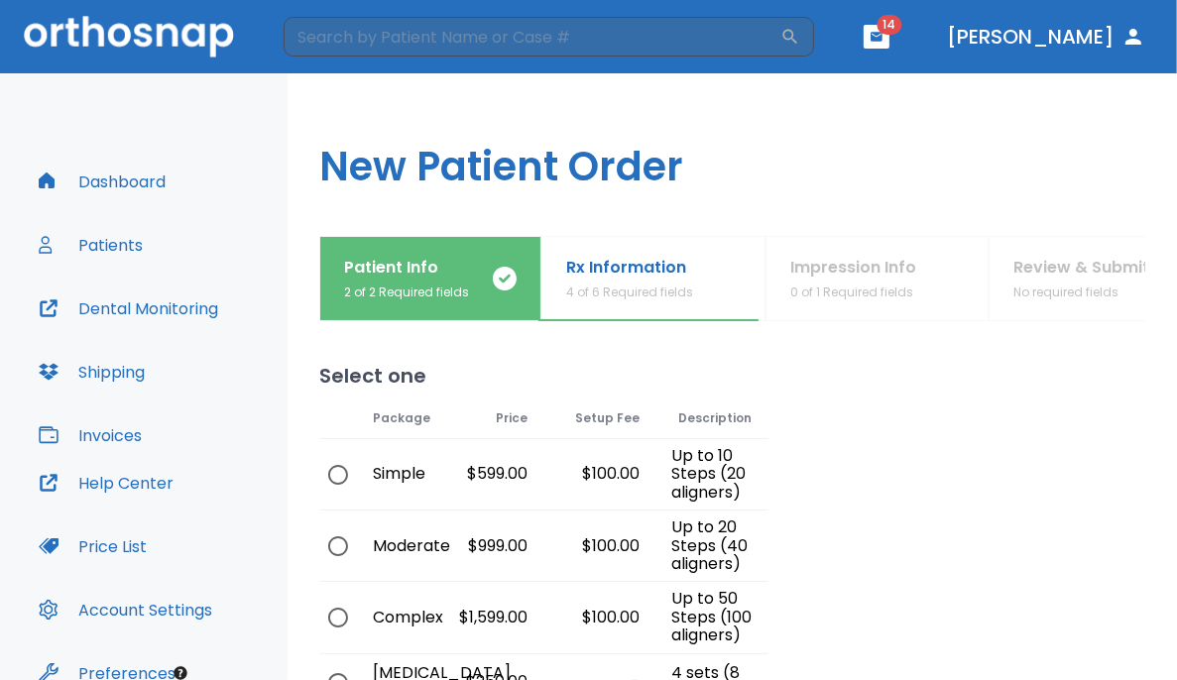
click at [334, 612] on input "radio" at bounding box center [338, 618] width 42 height 42
radio input "true"
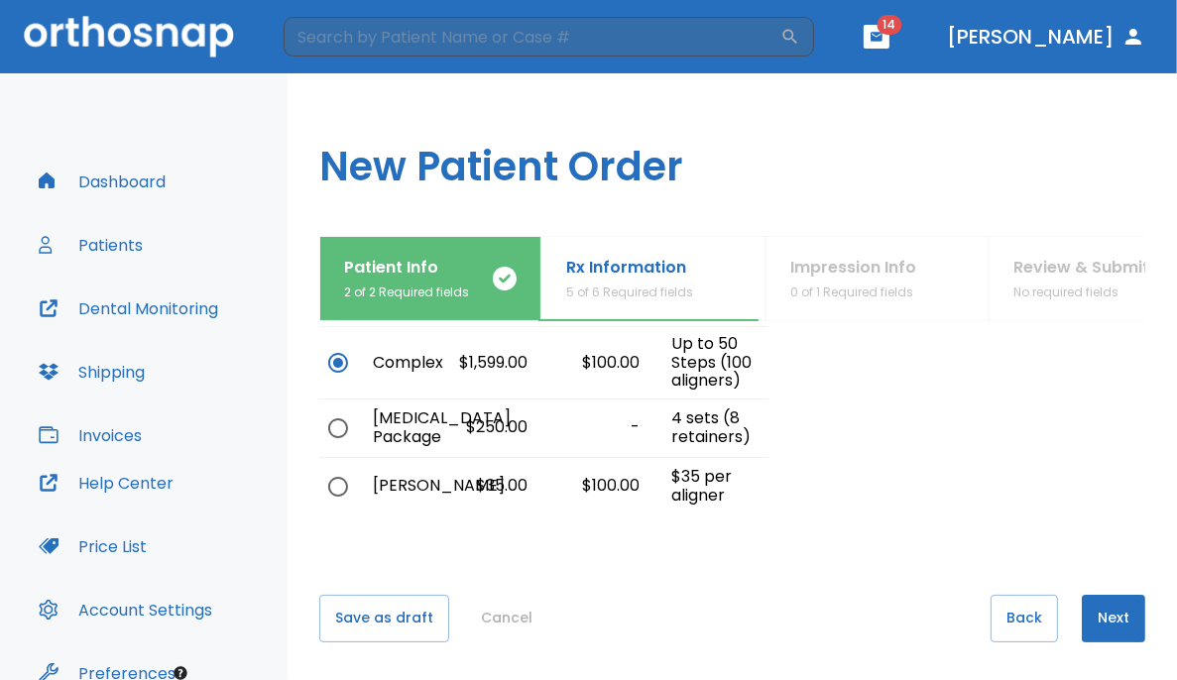
click at [736, 612] on button "Next" at bounding box center [1113, 619] width 63 height 48
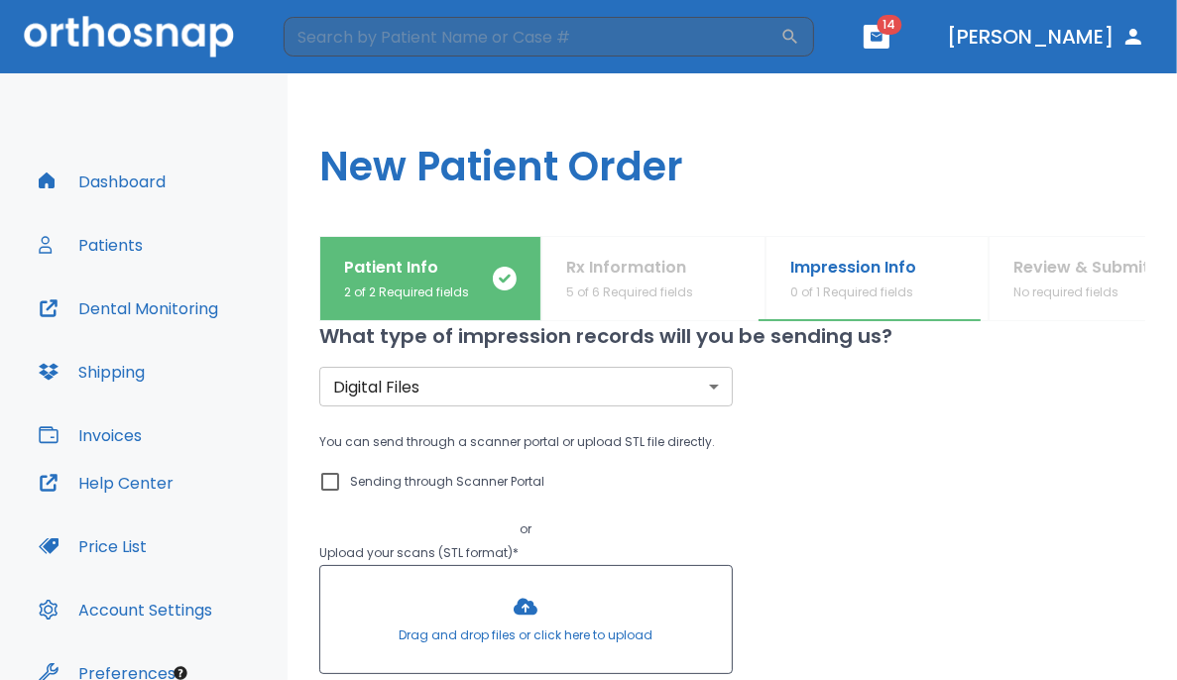
scroll to position [0, 0]
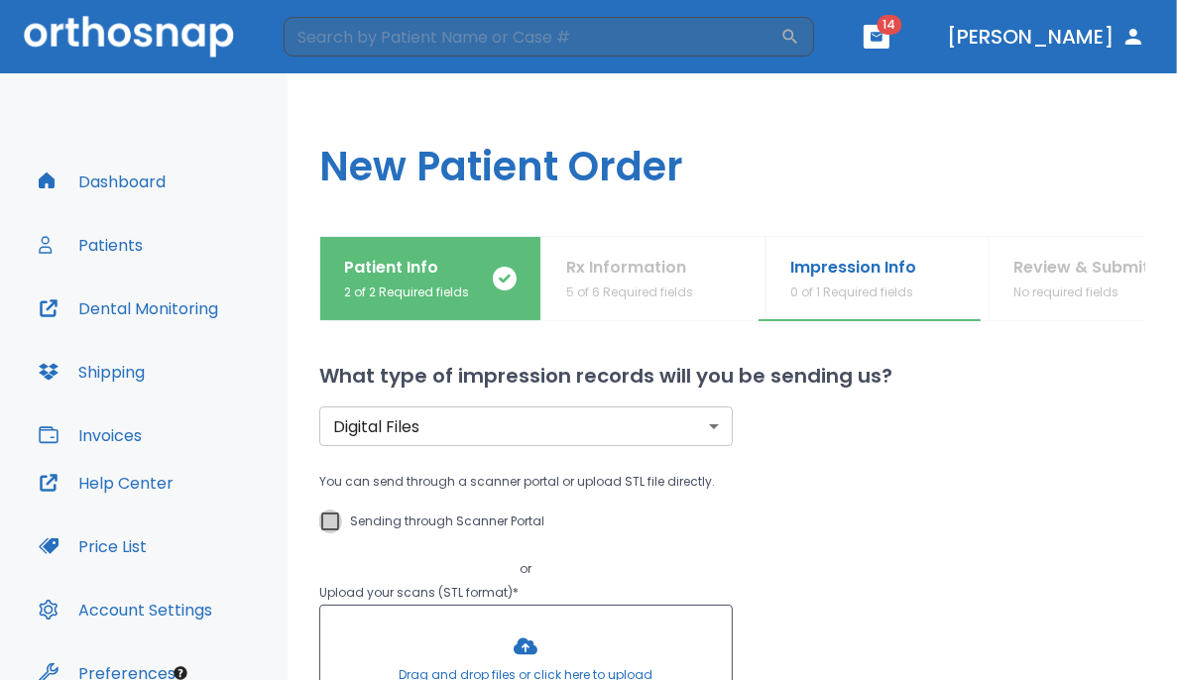
click at [329, 520] on input "Sending through Scanner Portal" at bounding box center [330, 522] width 24 height 24
checkbox input "true"
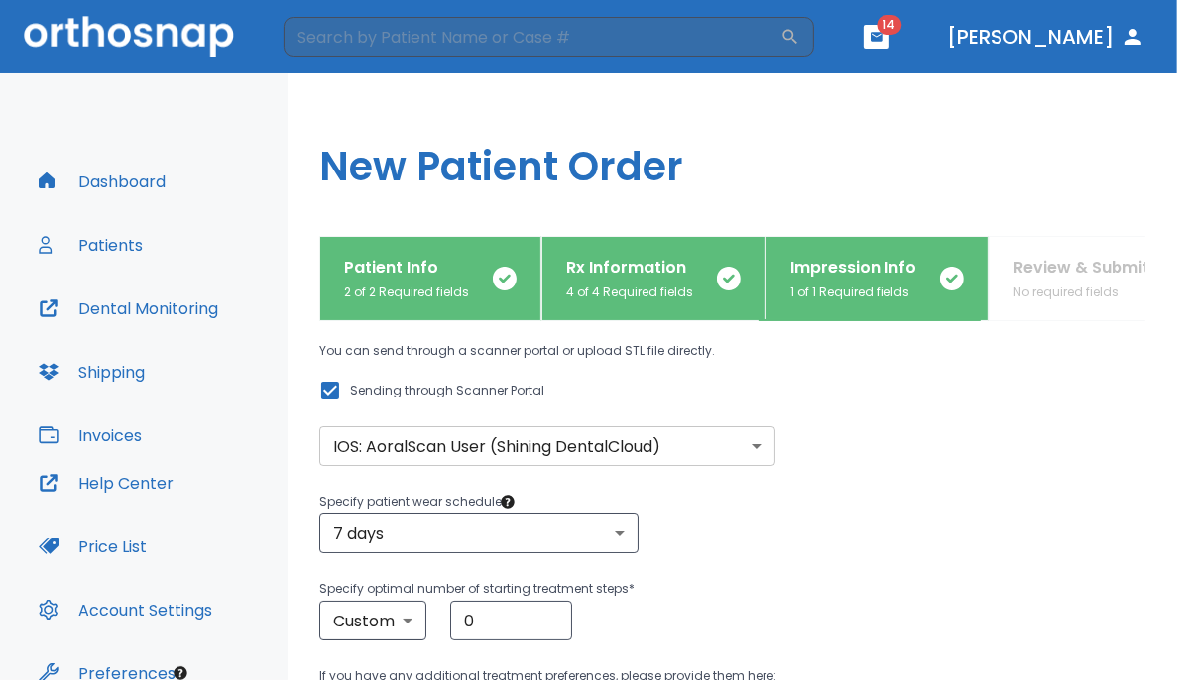
scroll to position [216, 0]
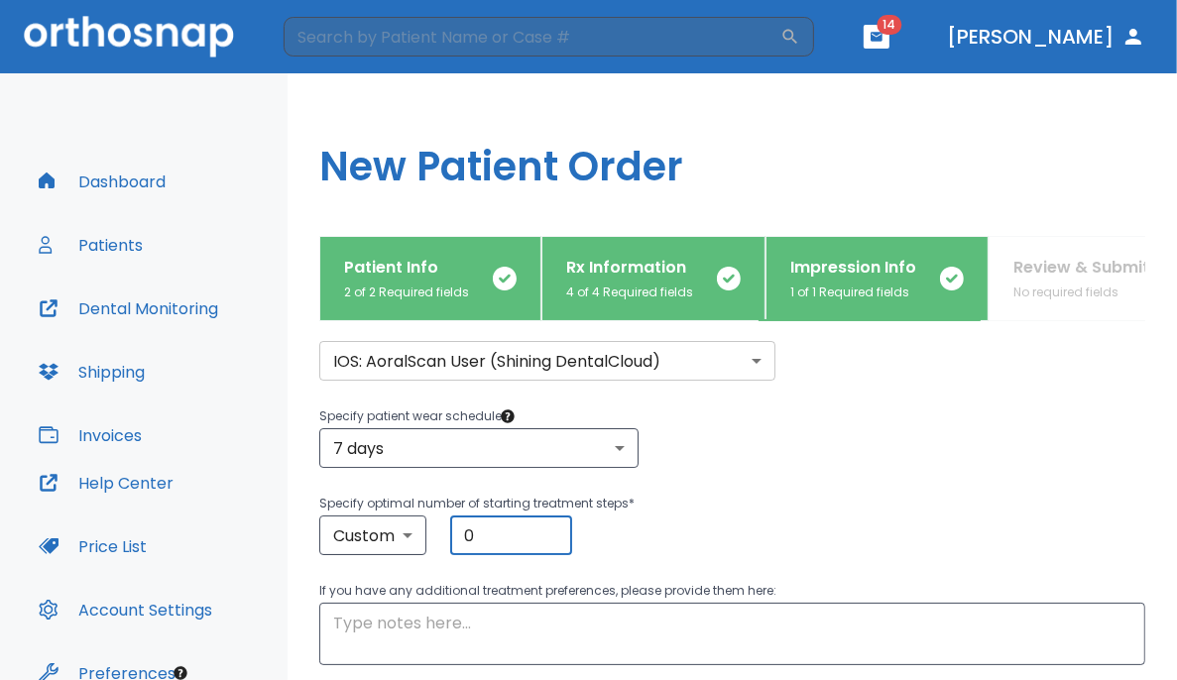
drag, startPoint x: 512, startPoint y: 531, endPoint x: 357, endPoint y: 509, distance: 156.3
click at [357, 509] on div "Specify optimal number of starting treatment steps * Custom custom ​ 0 ​" at bounding box center [732, 523] width 826 height 63
type input "5"
click at [736, 520] on div "Custom custom ​ 5 ​" at bounding box center [732, 536] width 826 height 40
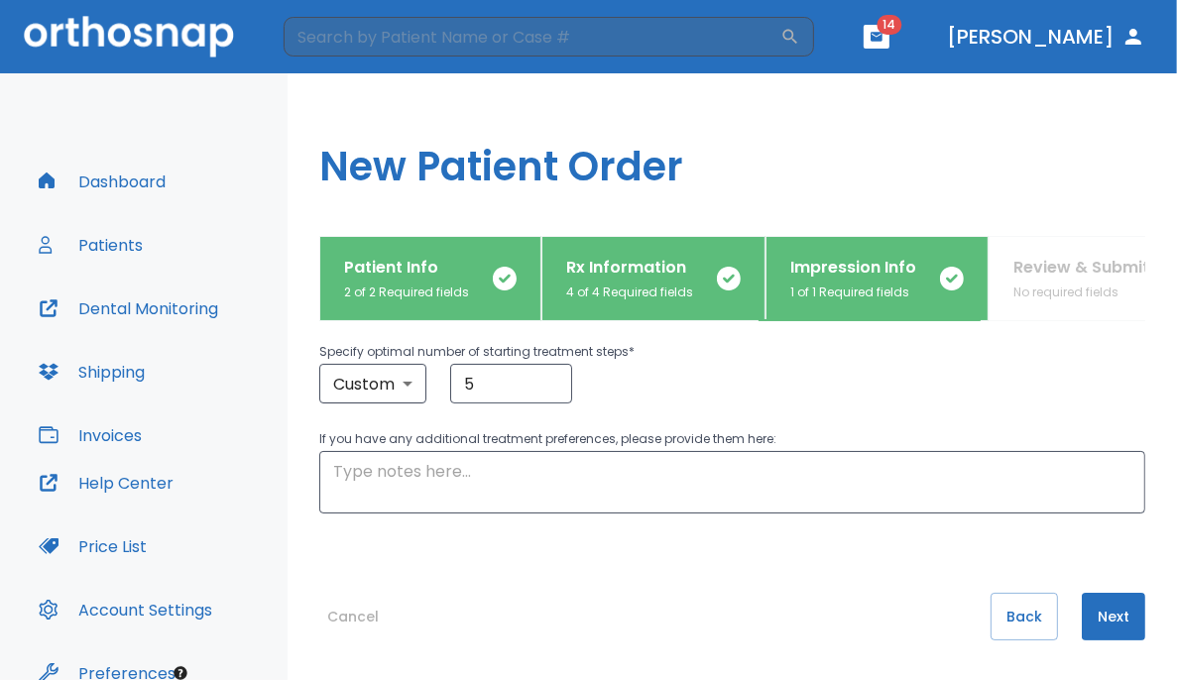
scroll to position [367, 0]
click at [736, 607] on button "Next" at bounding box center [1113, 618] width 63 height 48
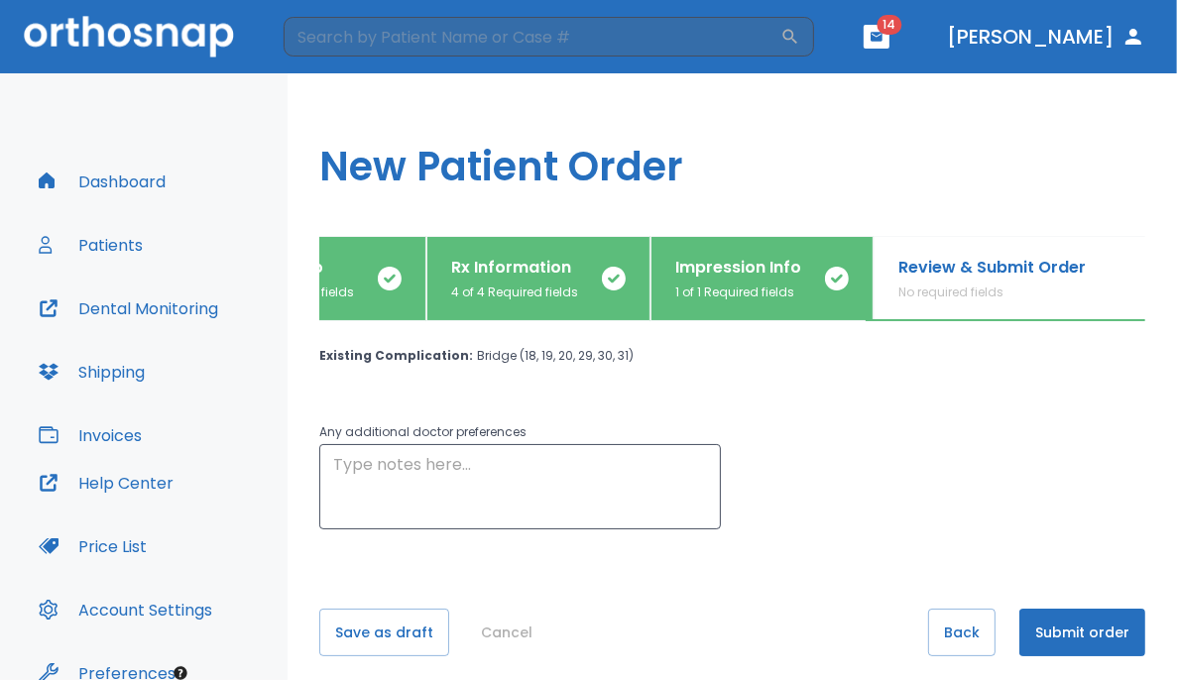
scroll to position [40, 0]
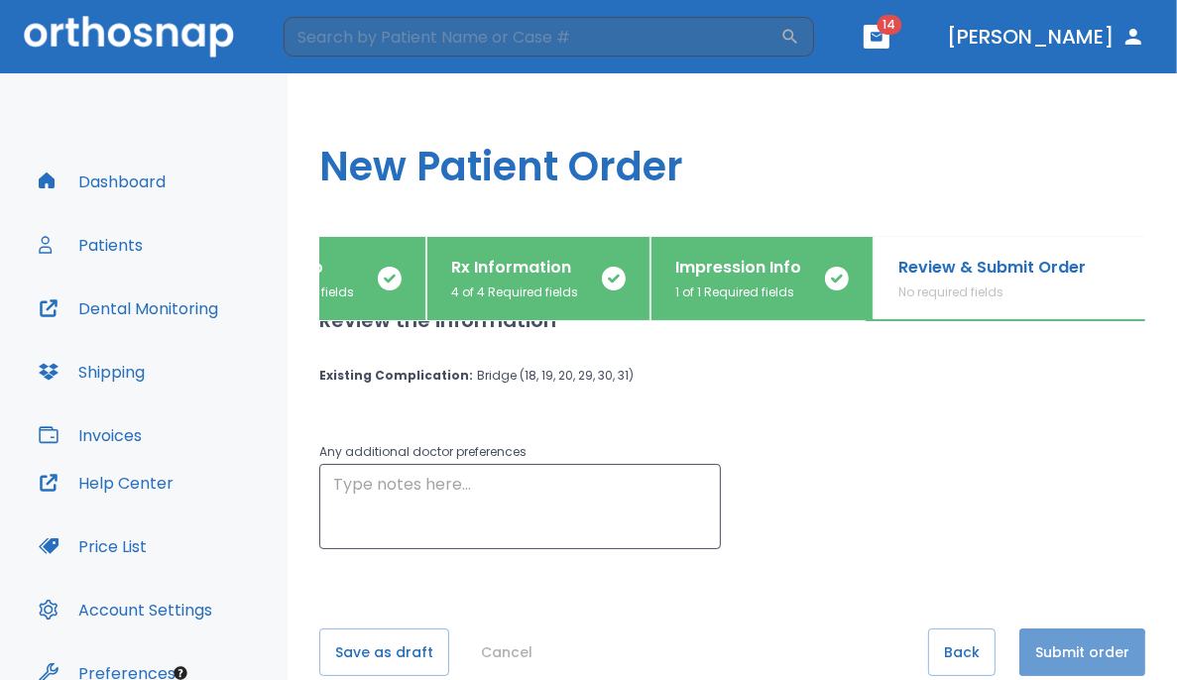
click at [736, 658] on button "Submit order" at bounding box center [1082, 653] width 126 height 48
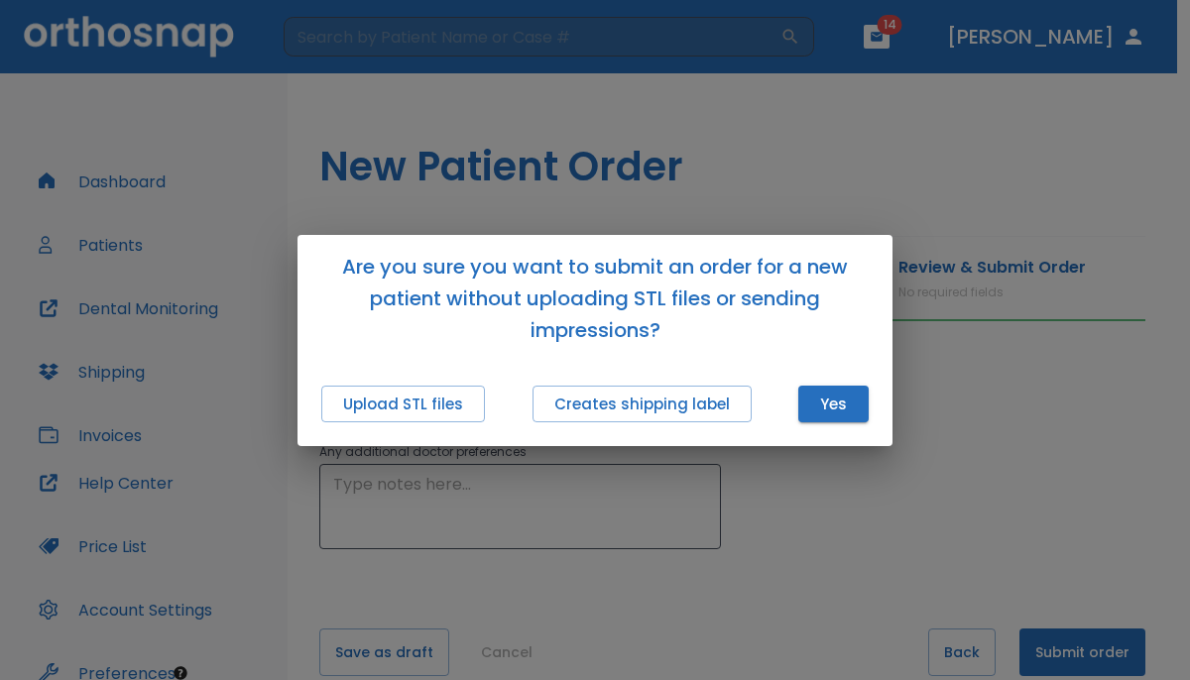
click at [736, 422] on div "Upload STL files Creates shipping label Yes" at bounding box center [594, 404] width 595 height 84
click at [736, 409] on button "Yes" at bounding box center [833, 404] width 70 height 37
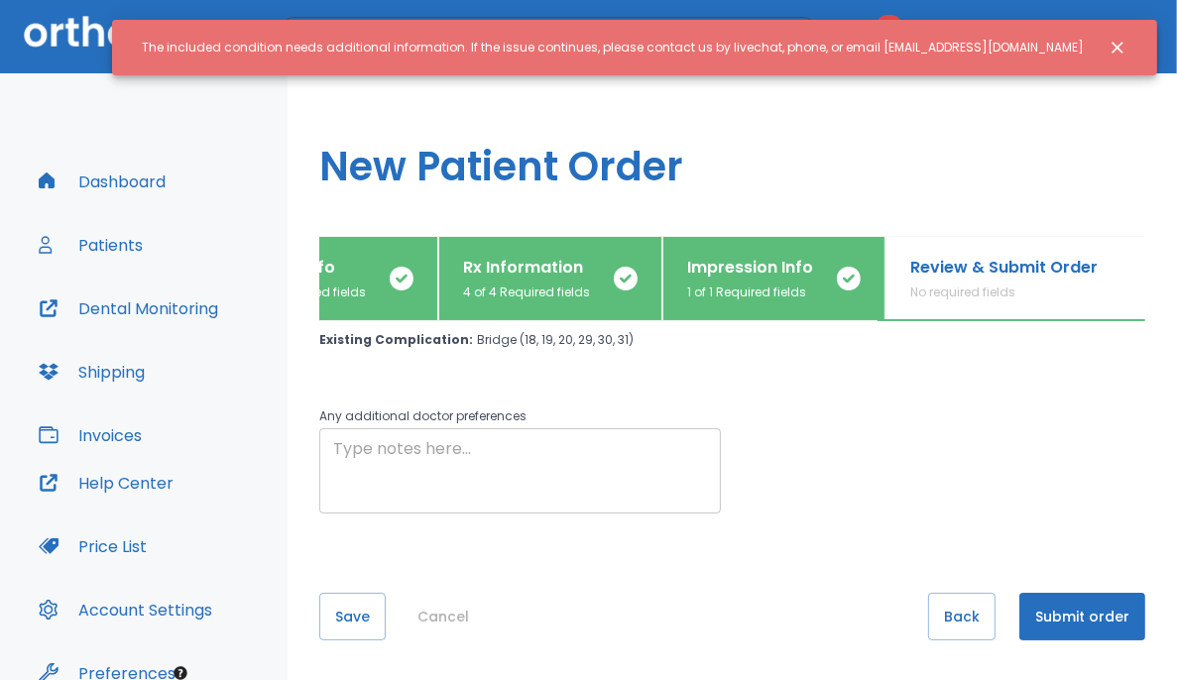
scroll to position [0, 0]
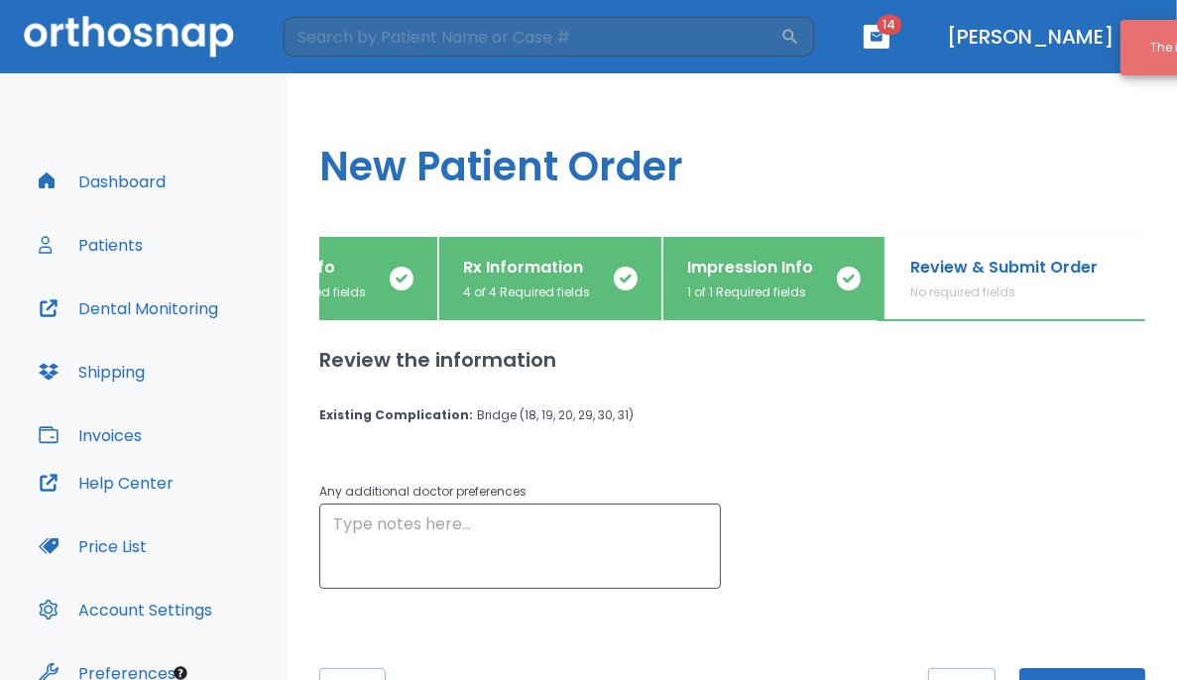
click at [350, 272] on p "Patient Info" at bounding box center [303, 268] width 125 height 24
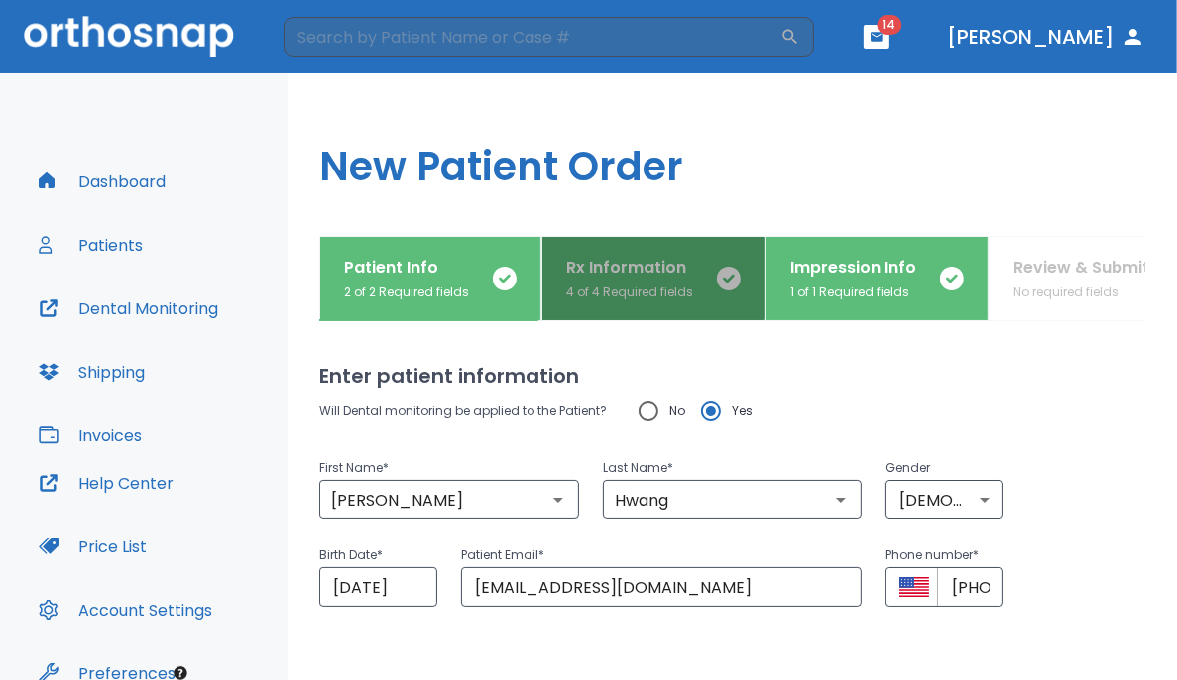
click at [623, 257] on p "Rx Information" at bounding box center [629, 268] width 127 height 24
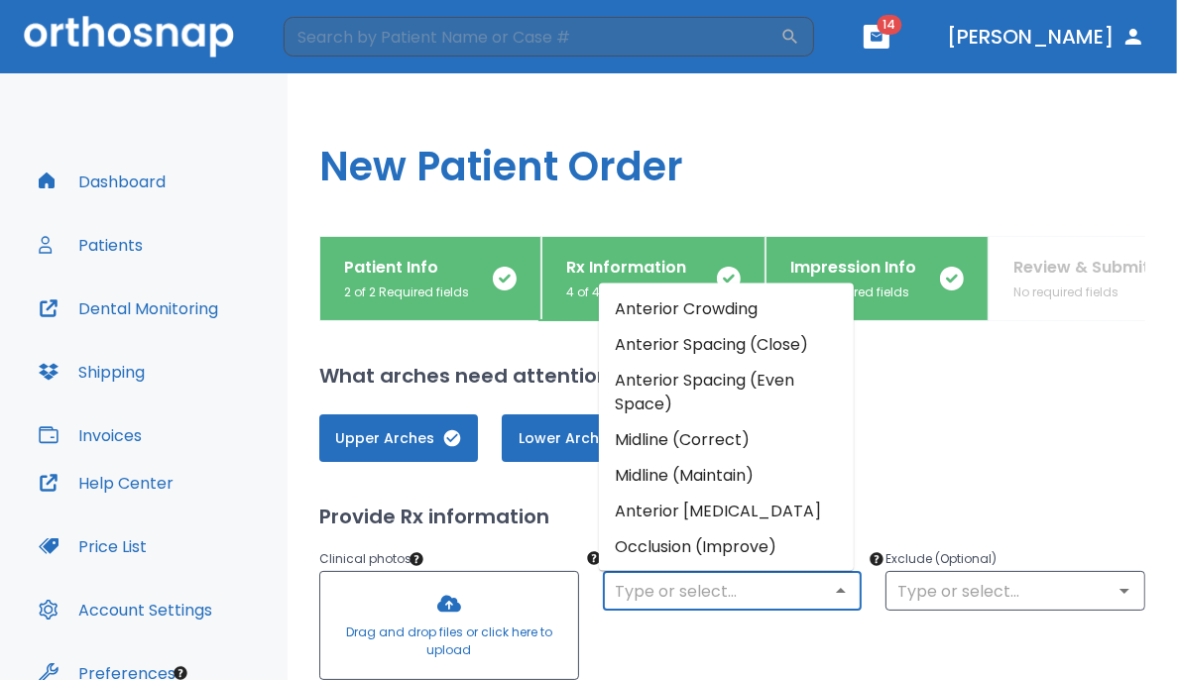
click at [736, 601] on input "text" at bounding box center [733, 591] width 248 height 28
click at [717, 310] on li "Anterior Crowding" at bounding box center [726, 308] width 255 height 36
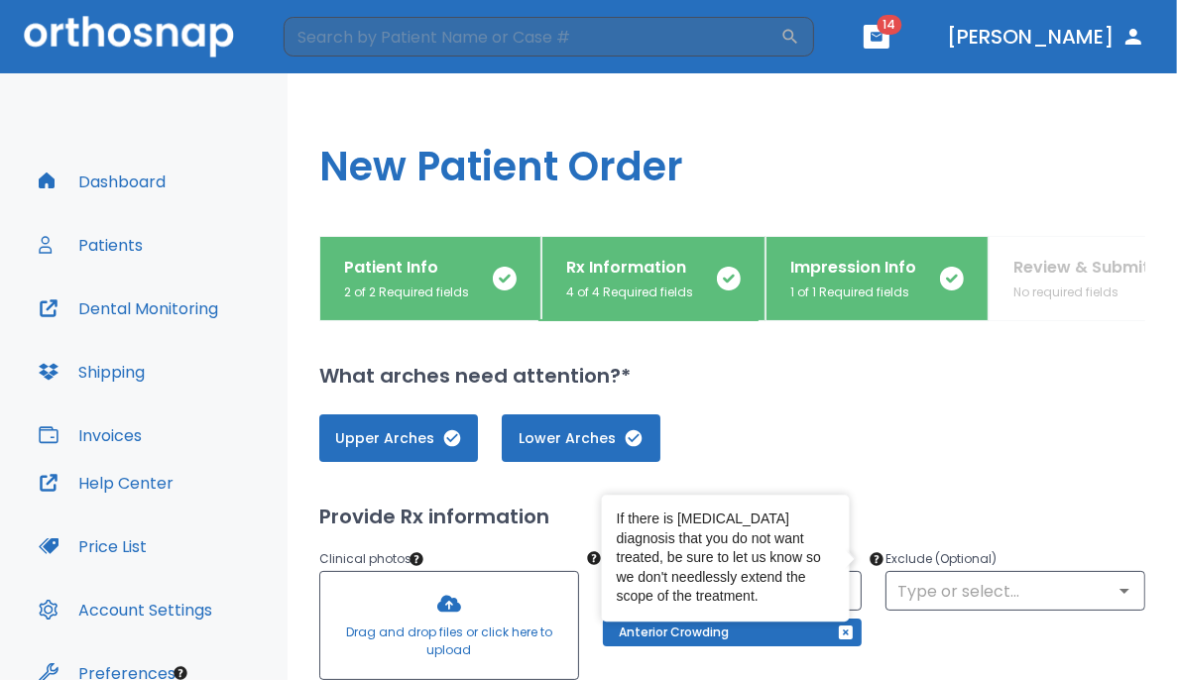
click at [736, 597] on div "If there is [MEDICAL_DATA] diagnosis that you do not want treated, be sure to l…" at bounding box center [726, 558] width 218 height 97
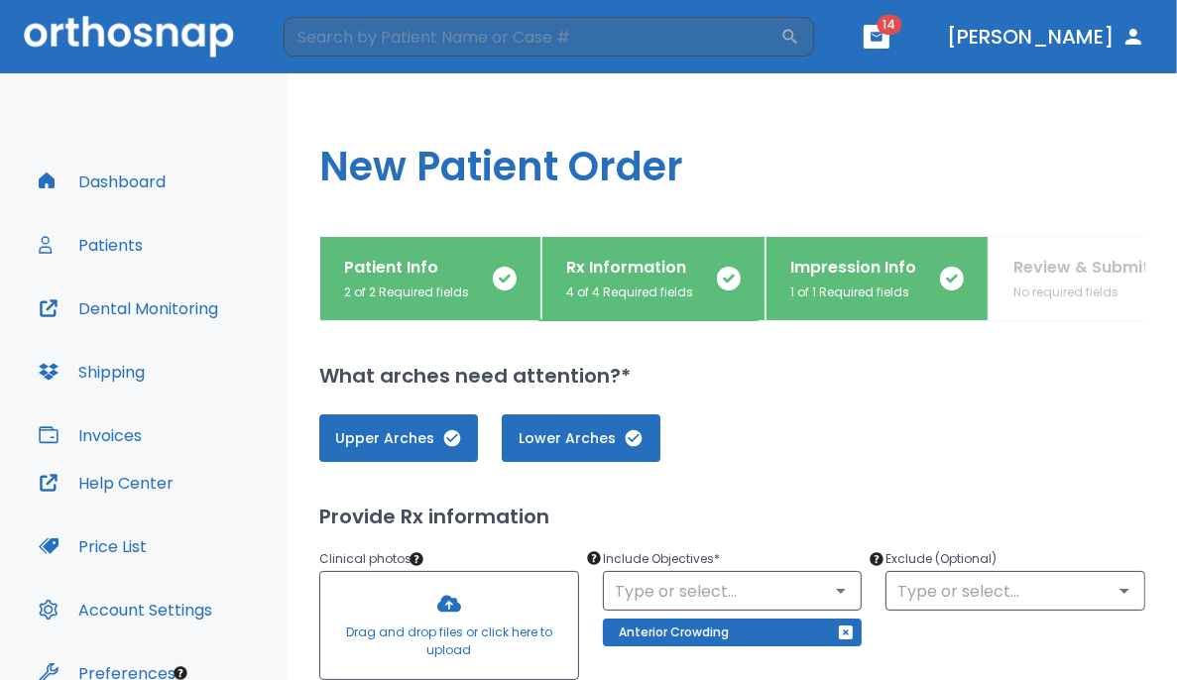
click at [736, 609] on div "​" at bounding box center [733, 591] width 260 height 40
click at [736, 598] on icon "Open" at bounding box center [841, 591] width 24 height 24
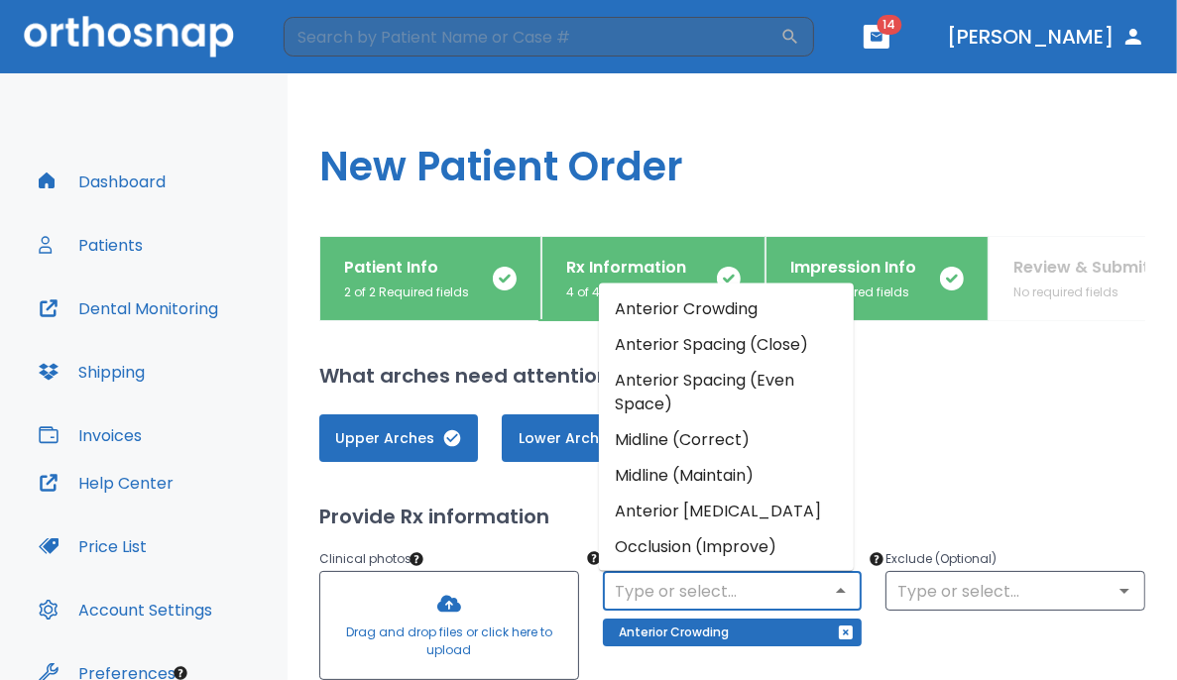
click at [736, 540] on li "Occlusion (Improve)" at bounding box center [726, 546] width 255 height 36
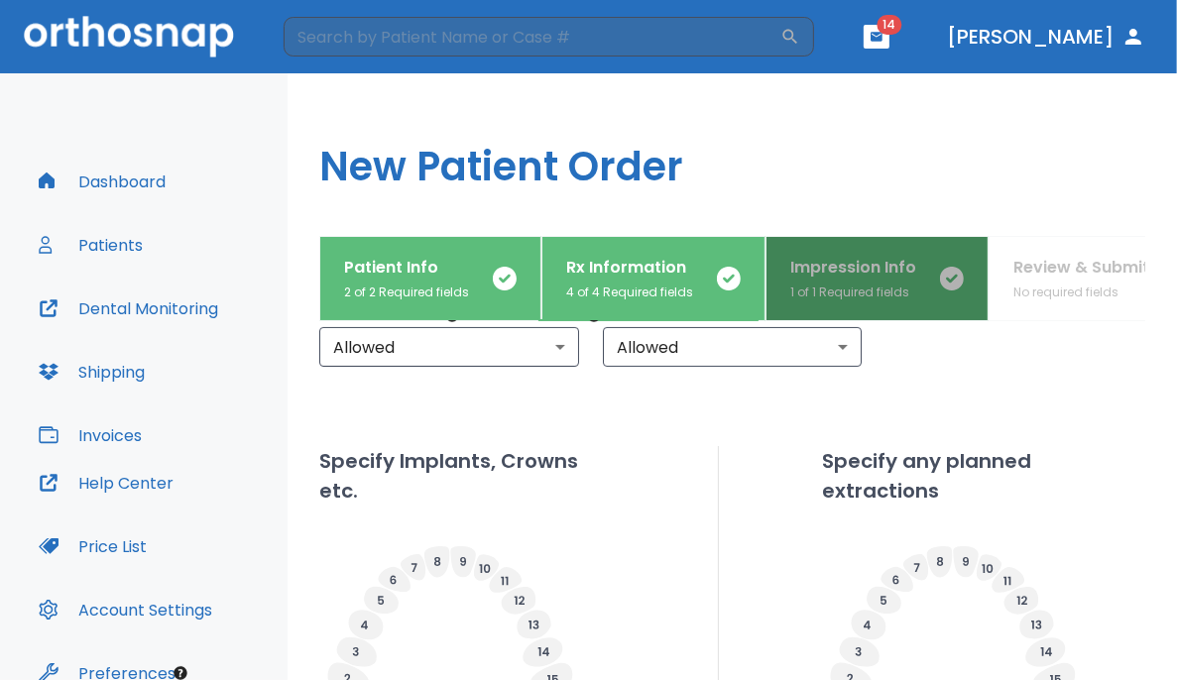
click at [736, 303] on button "Impression Info 1 of 1 Required fields" at bounding box center [876, 278] width 223 height 85
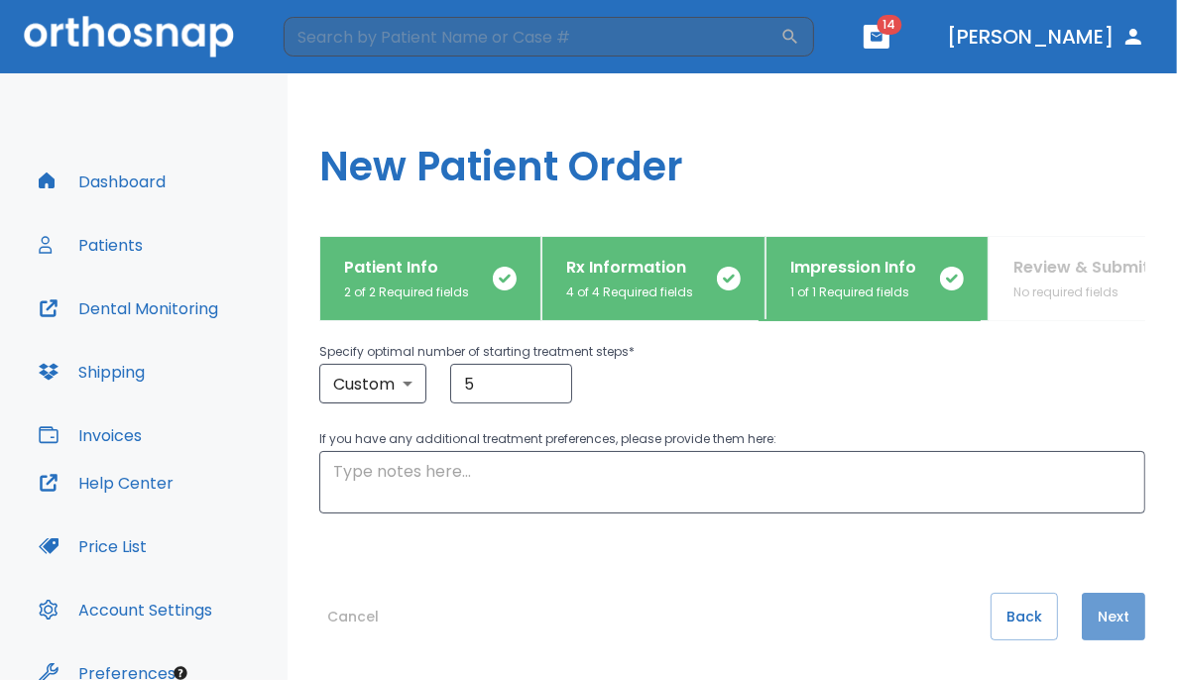
click at [736, 620] on button "Next" at bounding box center [1113, 617] width 63 height 48
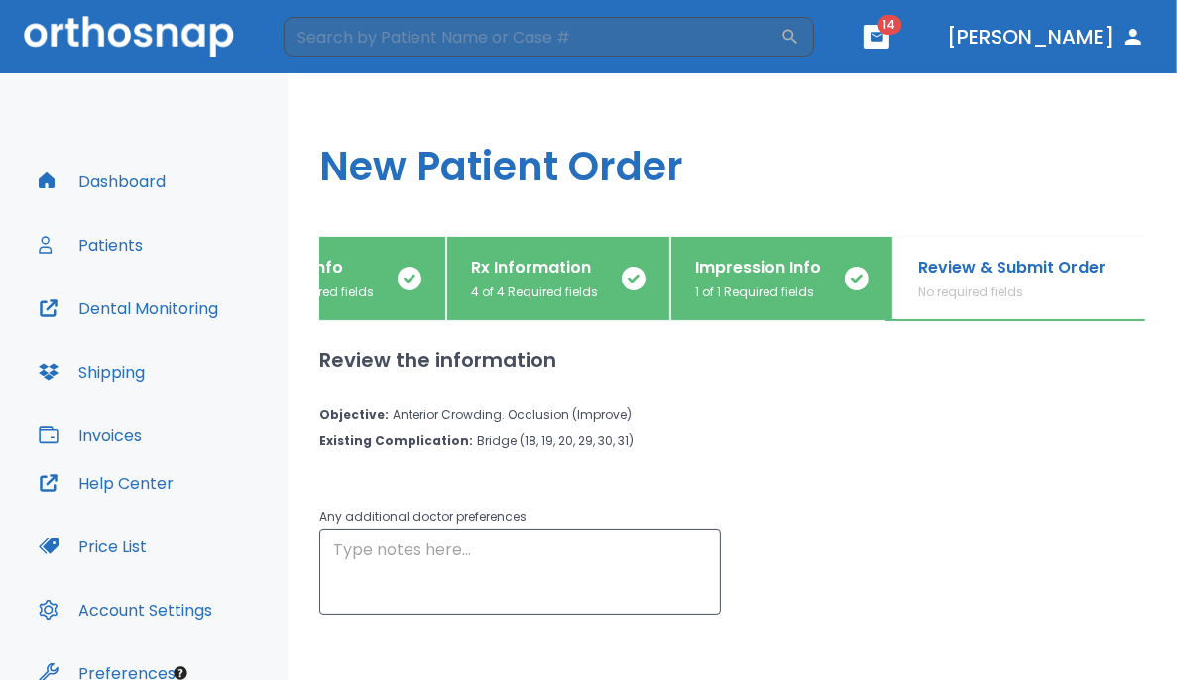
scroll to position [0, 115]
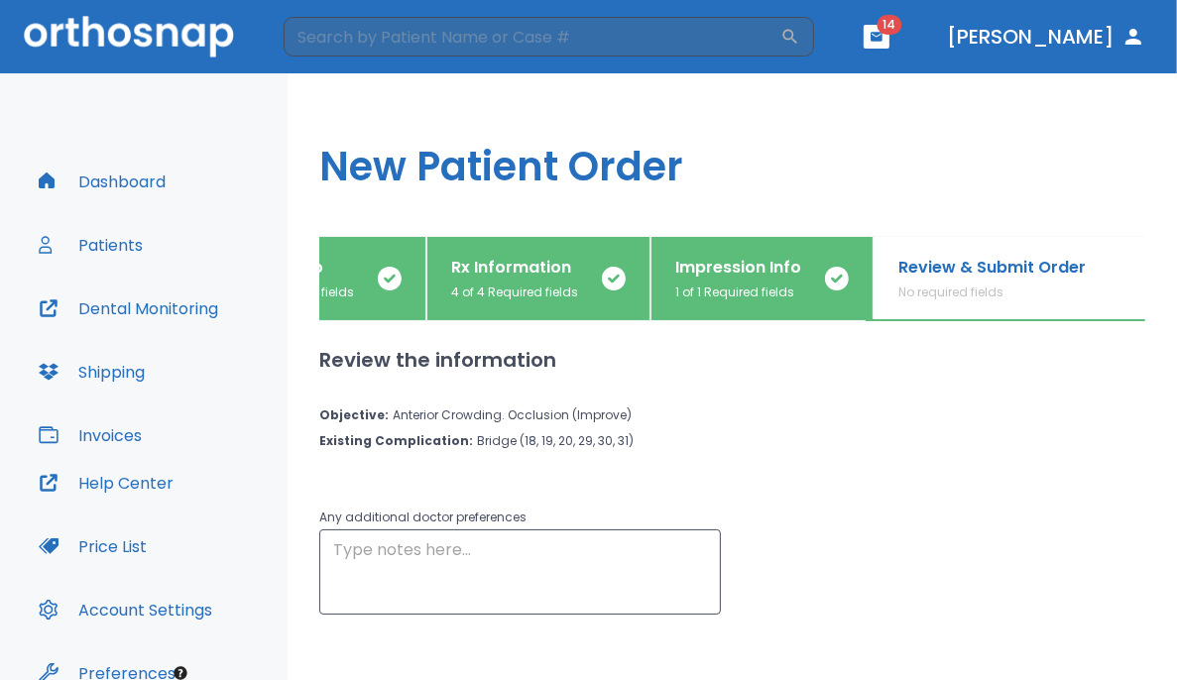
click at [736, 620] on div "Review the information Objective : Anterior Crowding. Occlusion (Improve) Exist…" at bounding box center [732, 500] width 826 height 359
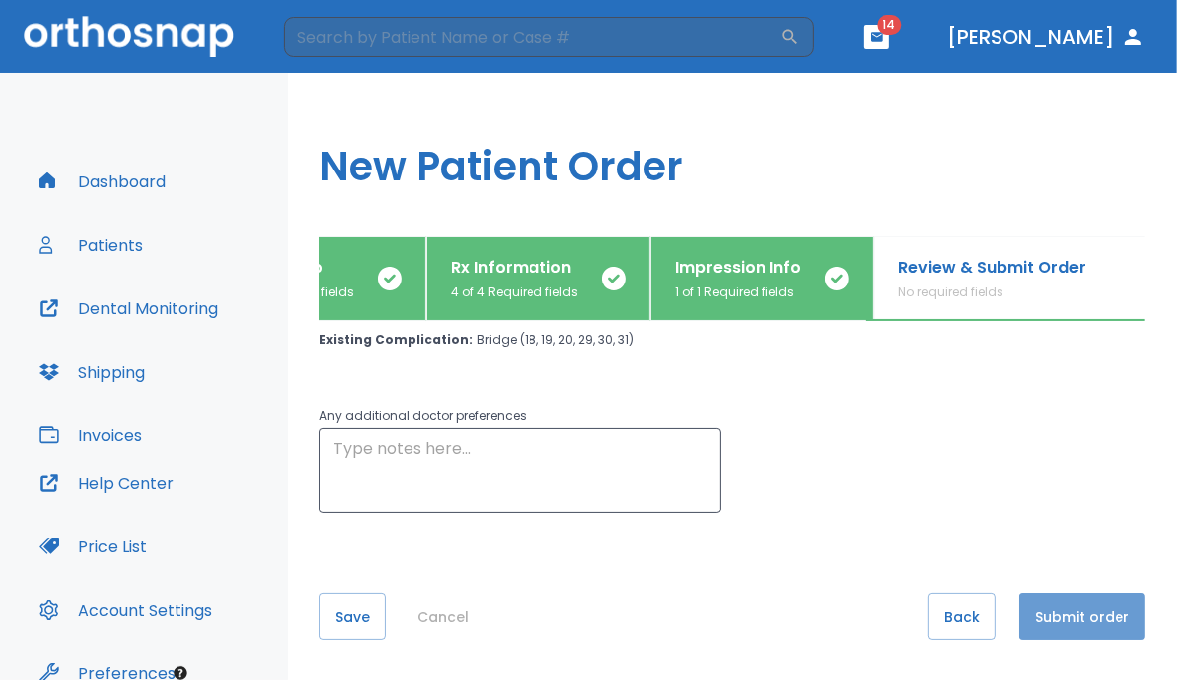
click at [736, 620] on button "Submit order" at bounding box center [1082, 617] width 126 height 48
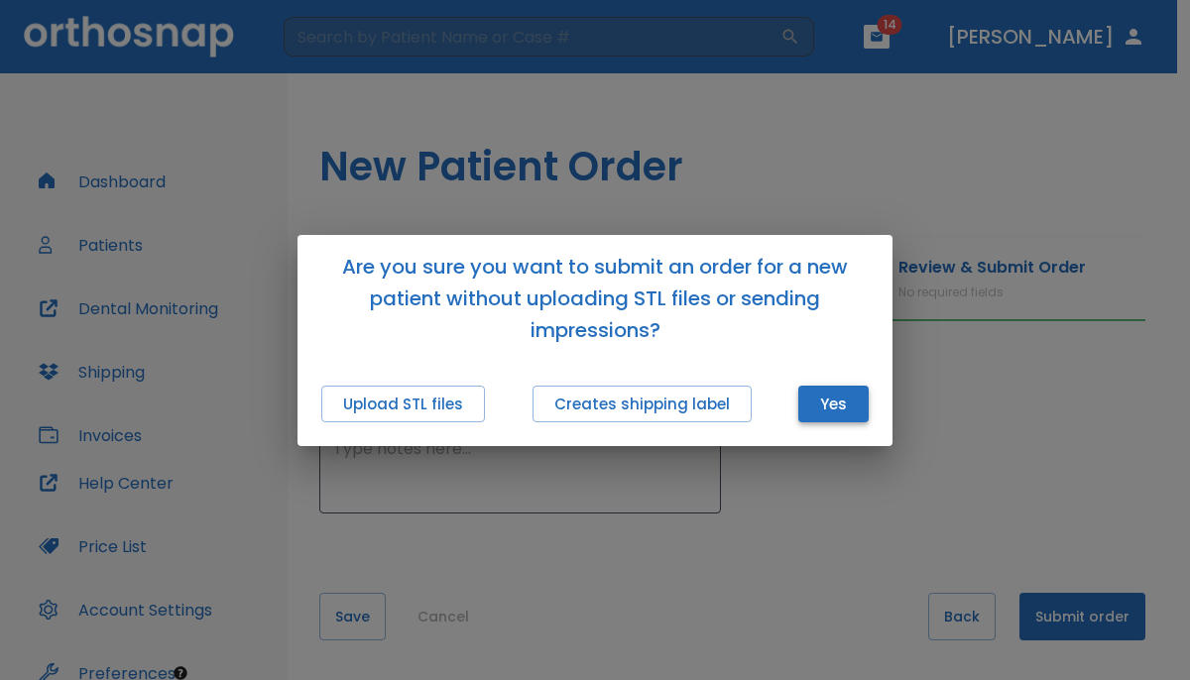
click at [736, 397] on button "Yes" at bounding box center [833, 404] width 70 height 37
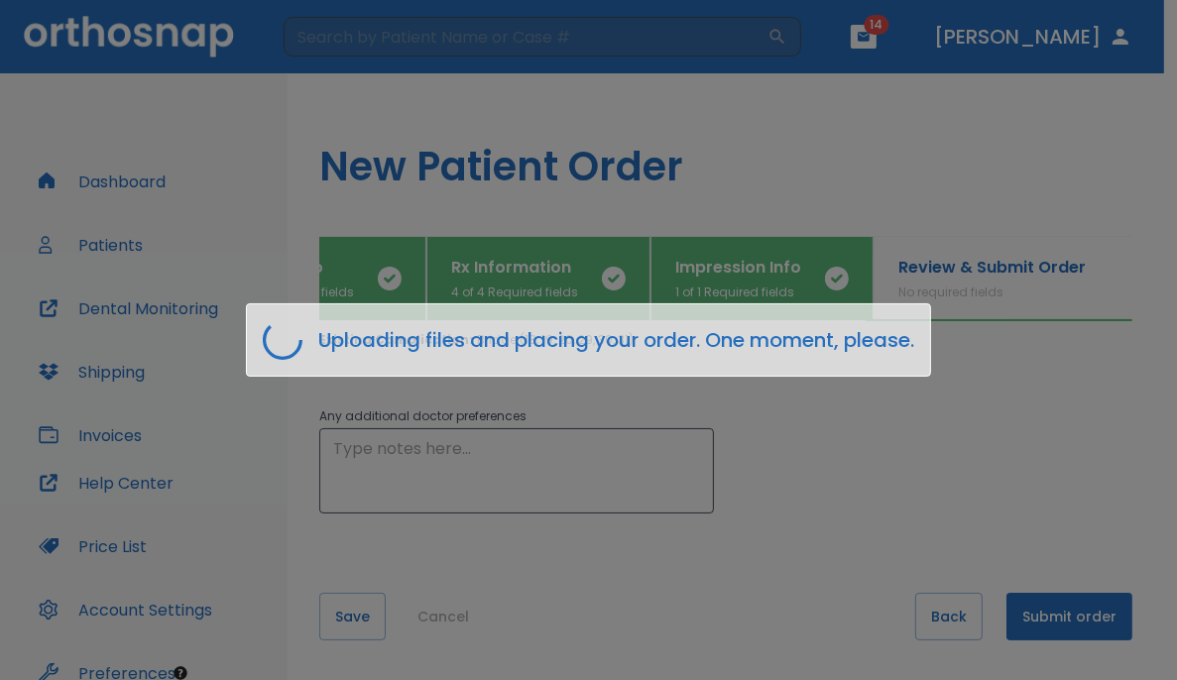
scroll to position [0, 103]
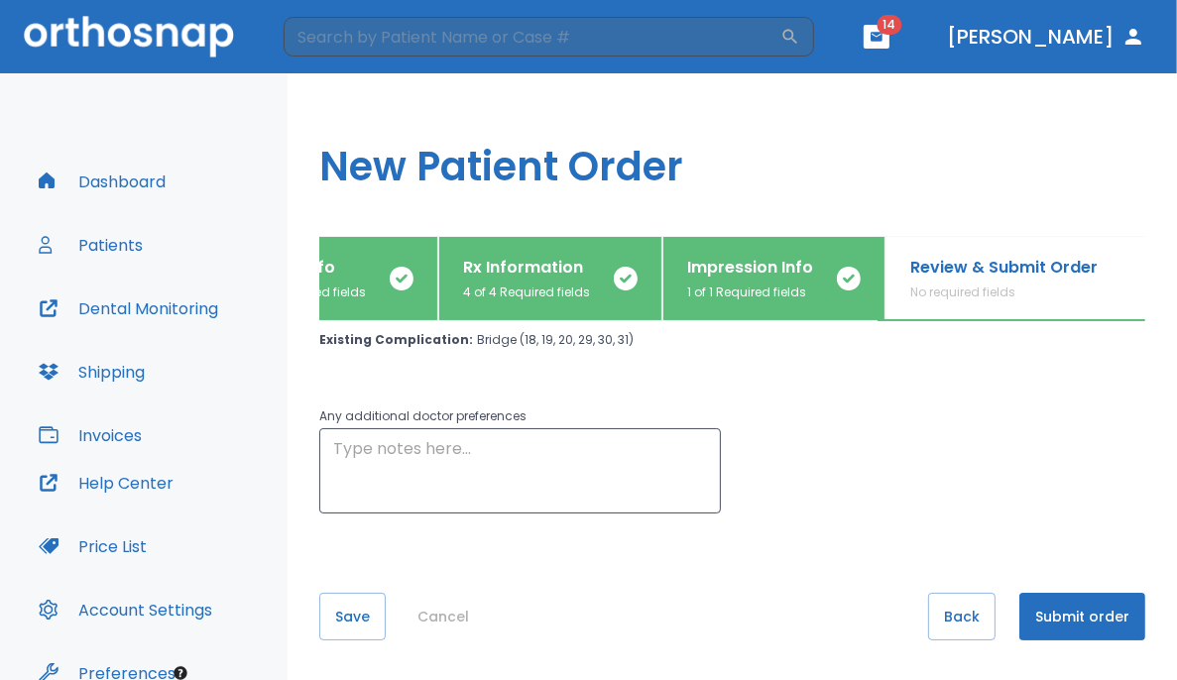
click at [728, 499] on div "Any additional doctor preferences x ​" at bounding box center [720, 447] width 850 height 133
click at [89, 182] on button "Dashboard" at bounding box center [102, 182] width 151 height 48
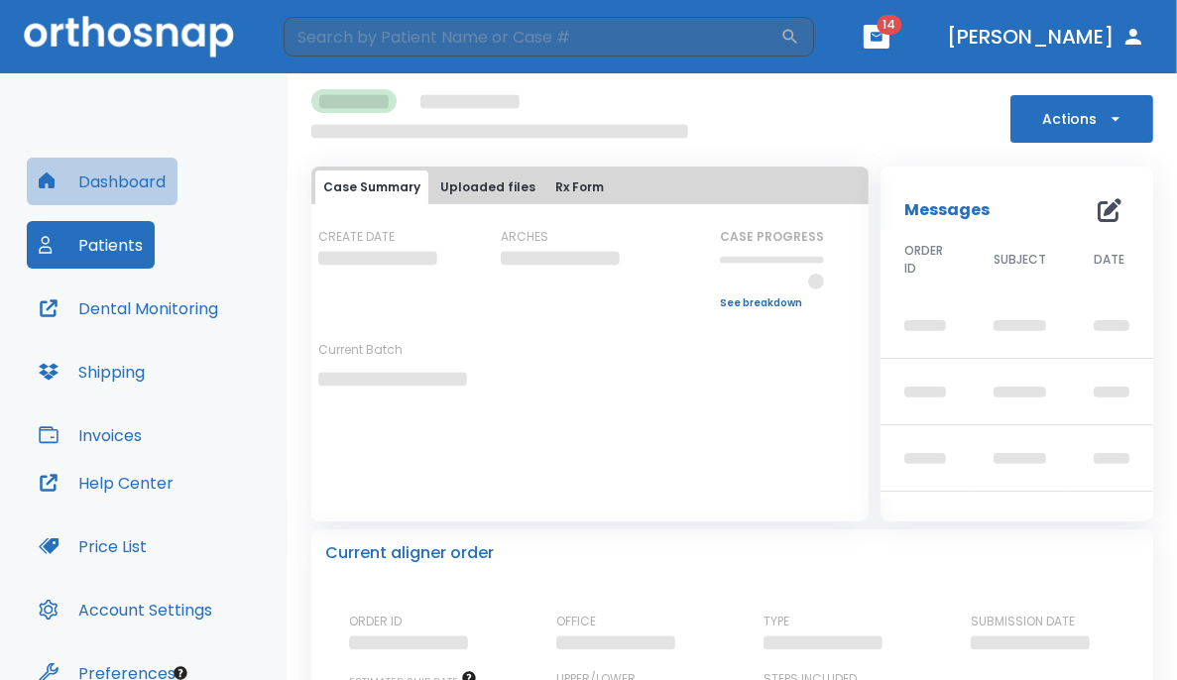
click at [151, 177] on button "Dashboard" at bounding box center [102, 182] width 151 height 48
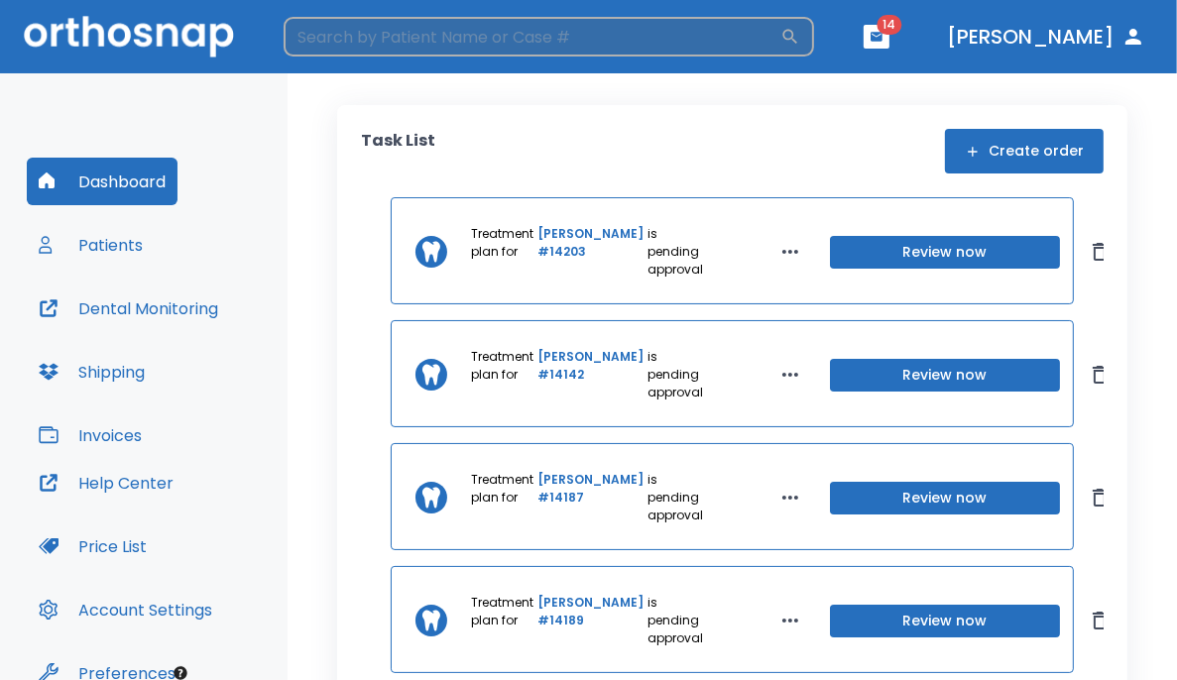
click at [404, 43] on input "search" at bounding box center [532, 37] width 497 height 40
type input "h"
type input "ji"
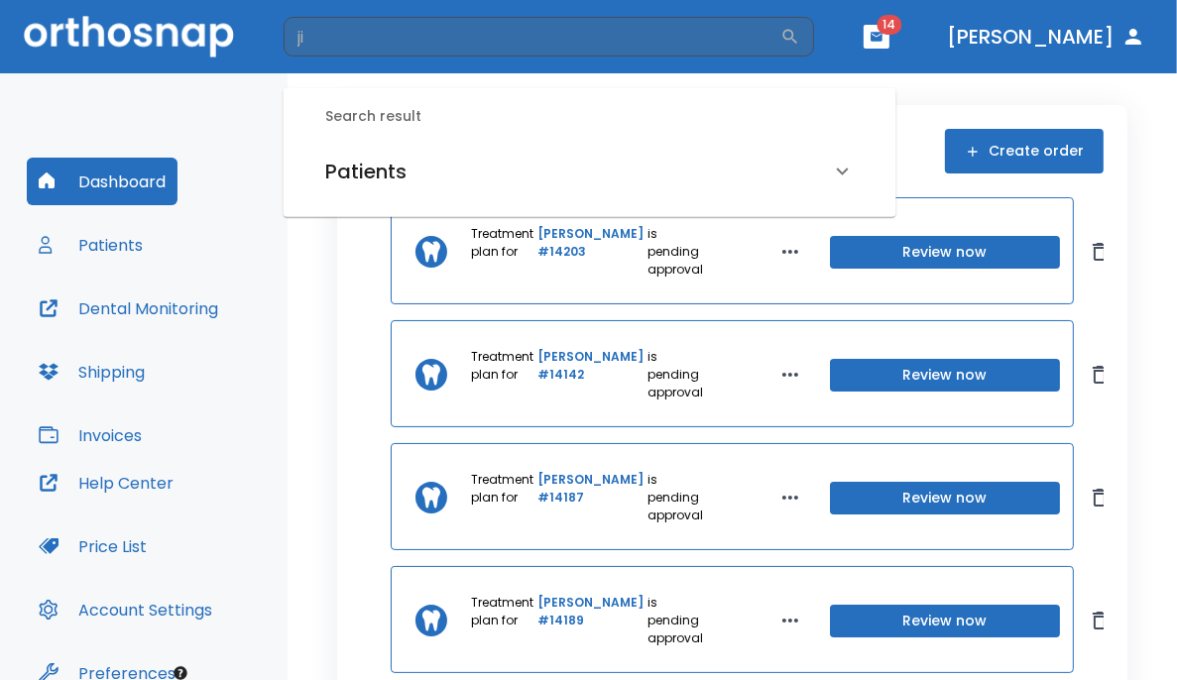
click at [736, 169] on icon at bounding box center [843, 172] width 24 height 24
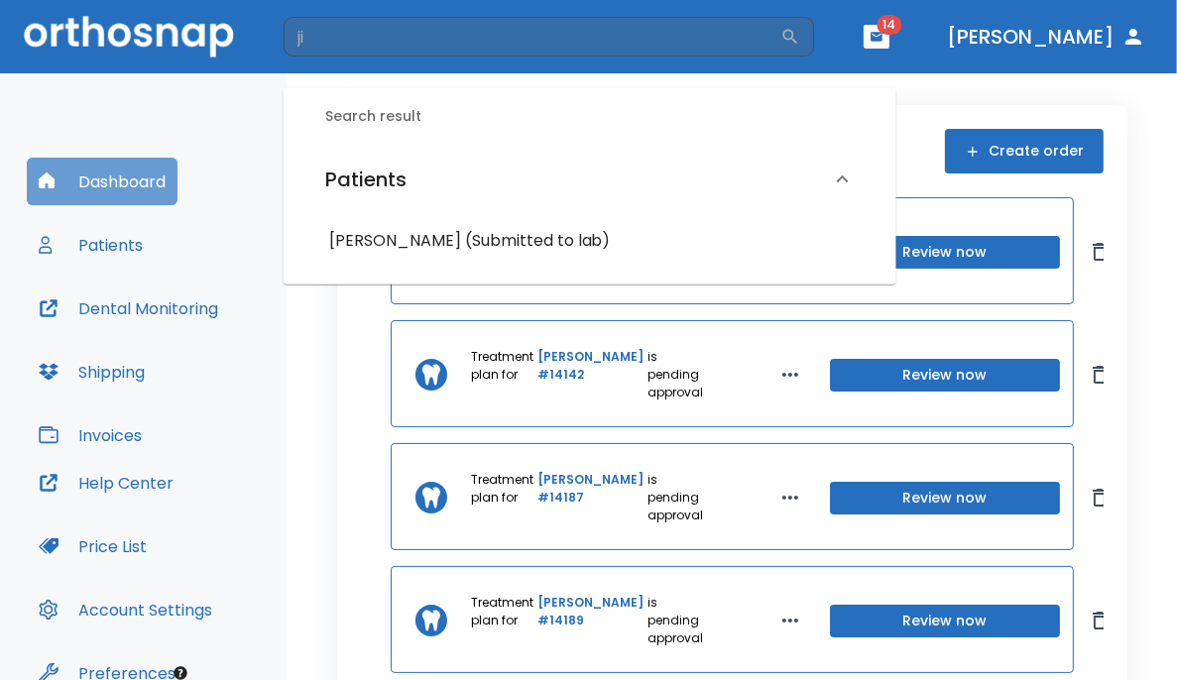
click at [111, 191] on button "Dashboard" at bounding box center [102, 182] width 151 height 48
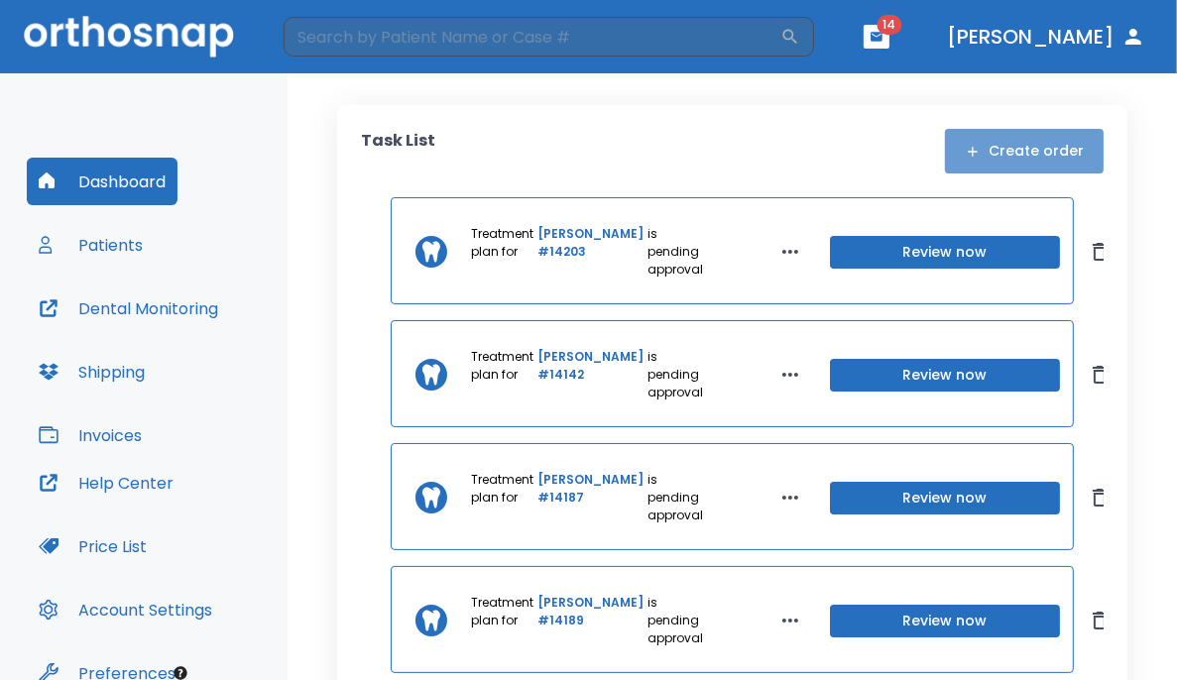
click at [736, 156] on button "Create order" at bounding box center [1024, 151] width 159 height 45
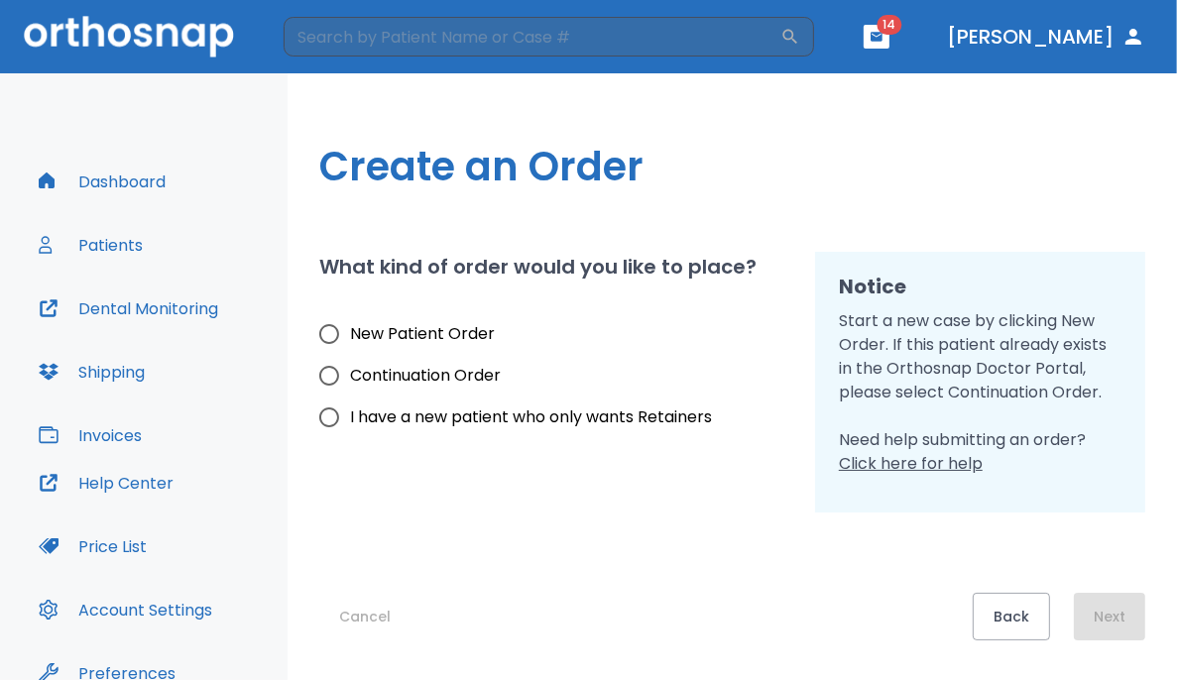
click at [417, 333] on span "New Patient Order" at bounding box center [422, 334] width 145 height 24
click at [350, 333] on input "New Patient Order" at bounding box center [329, 334] width 42 height 42
radio input "true"
click at [736, 616] on button "Next" at bounding box center [1109, 617] width 71 height 48
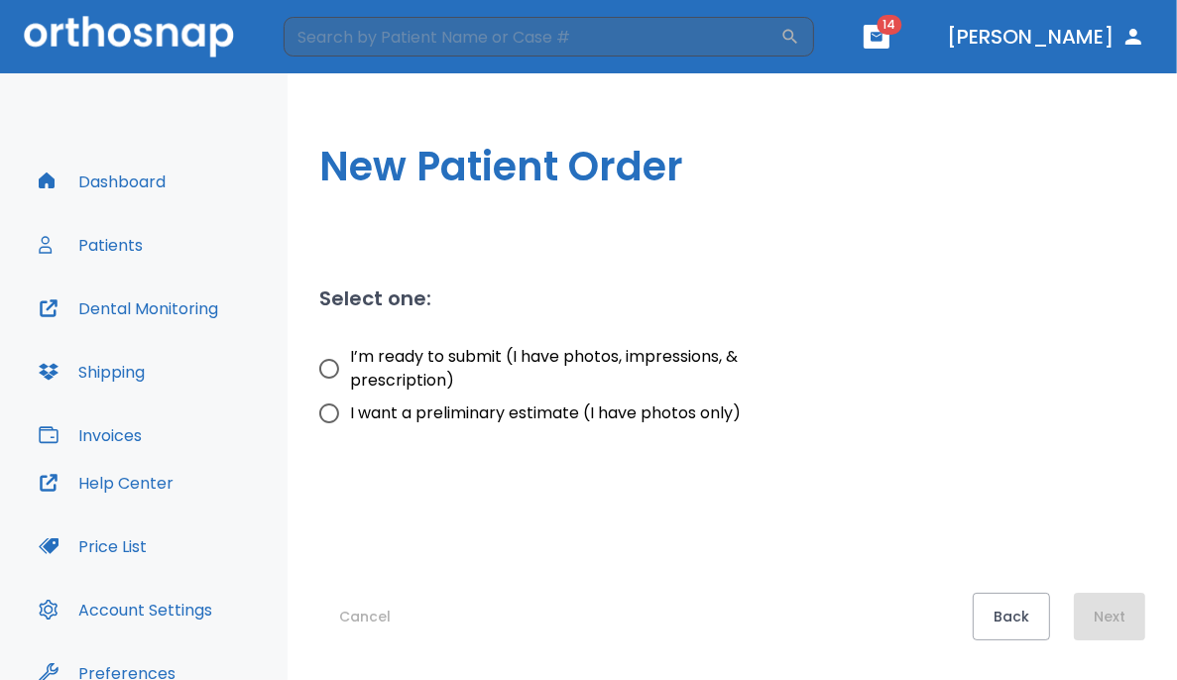
click at [440, 345] on span "I’m ready to submit (I have photos, impressions, & prescription)" at bounding box center [562, 369] width 425 height 48
click at [350, 348] on input "I’m ready to submit (I have photos, impressions, & prescription)" at bounding box center [329, 369] width 42 height 42
radio input "true"
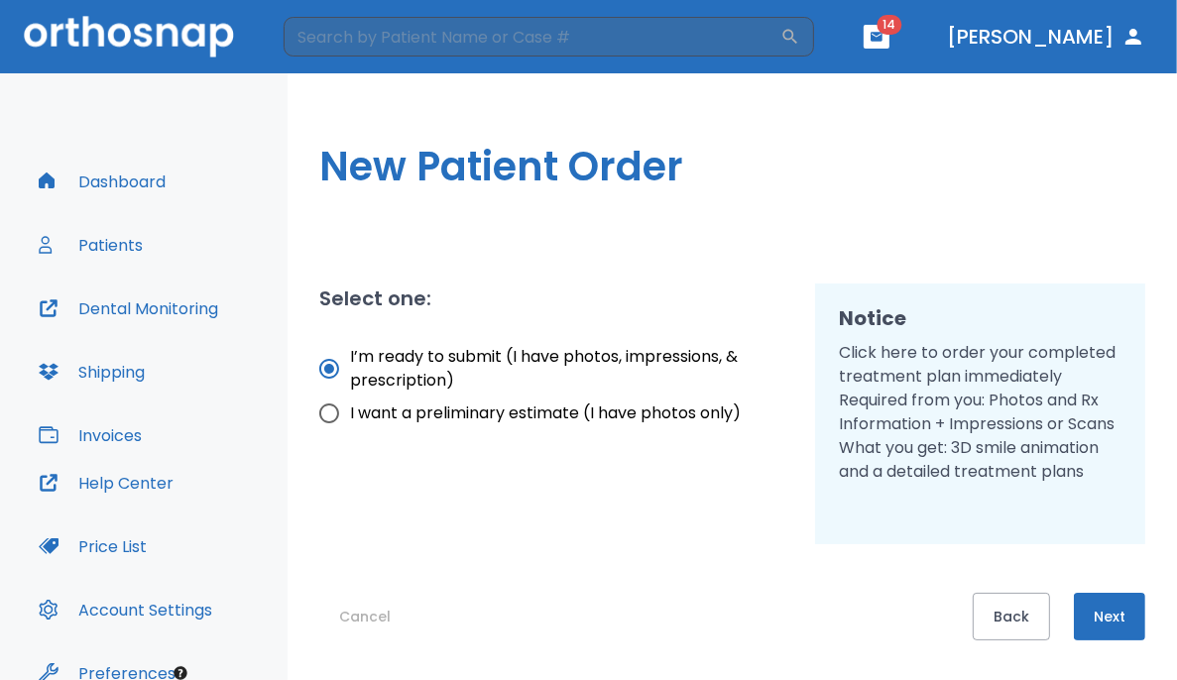
click at [736, 635] on button "Next" at bounding box center [1109, 617] width 71 height 48
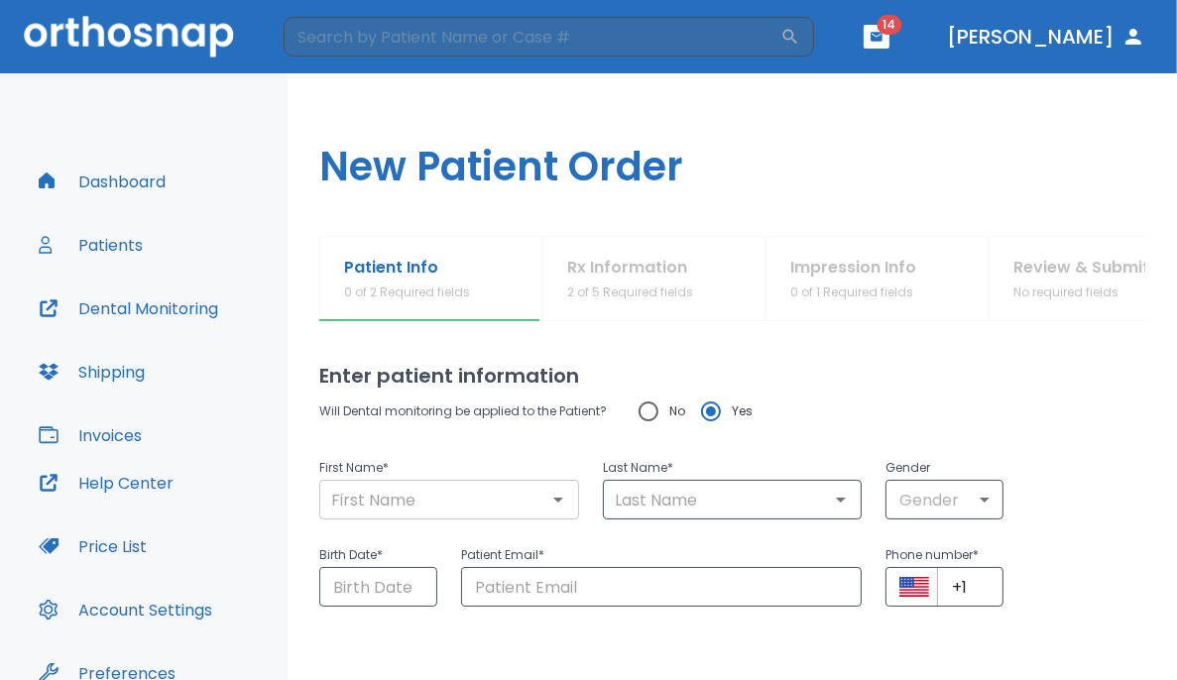
click at [426, 501] on input "text" at bounding box center [449, 500] width 248 height 28
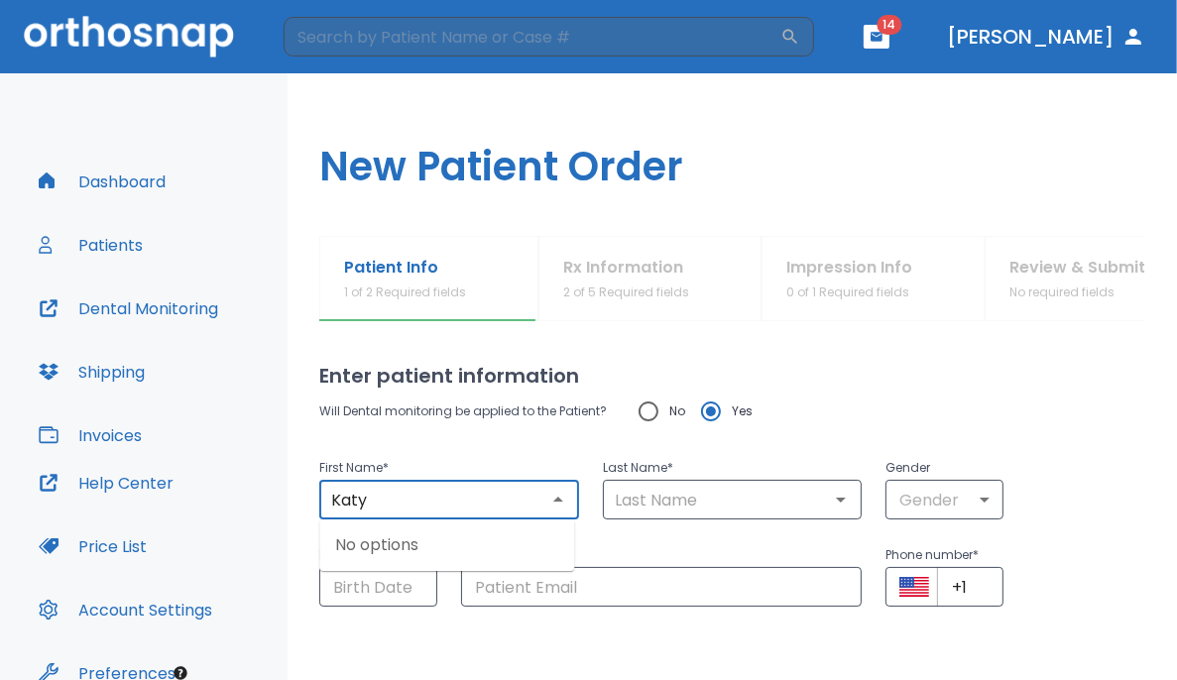
type input "Katy"
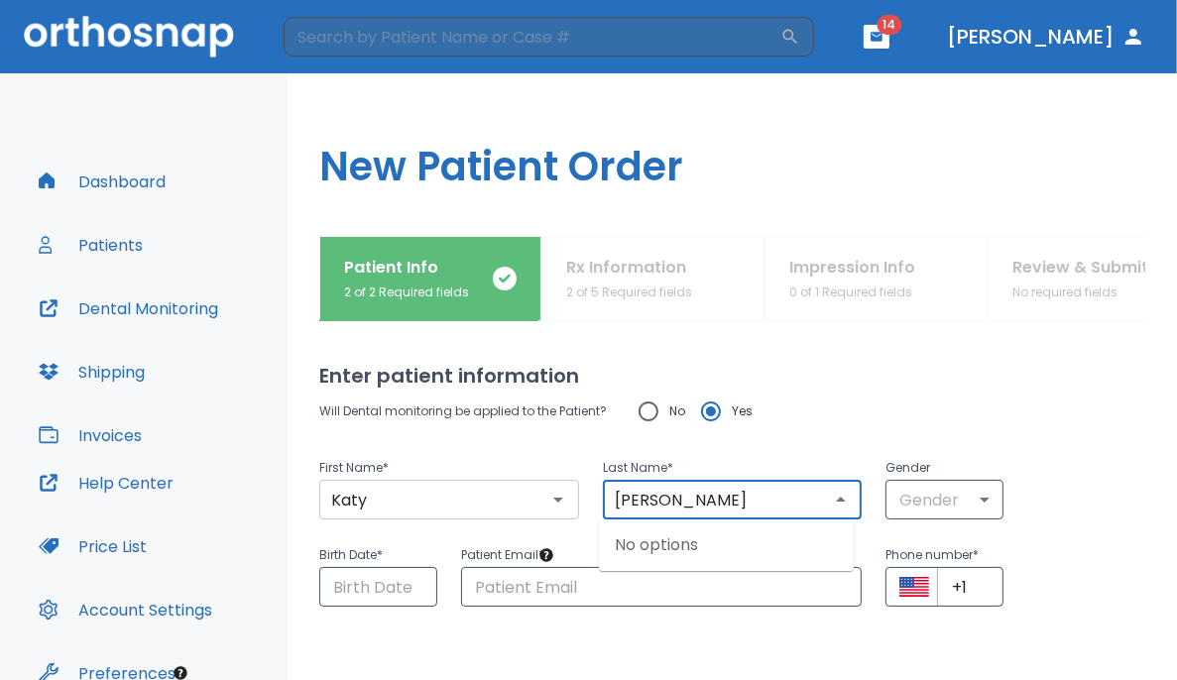
type input "[PERSON_NAME]"
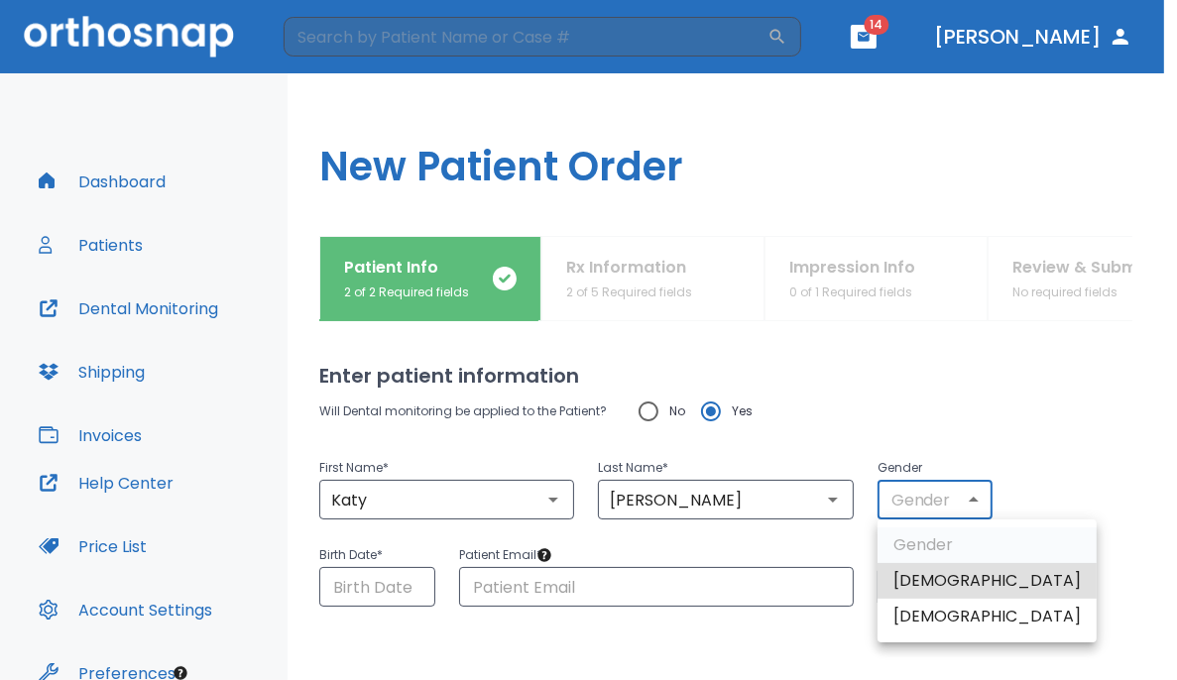
click at [736, 500] on body "​ 14 [PERSON_NAME] Dashboard Patients Dental Monitoring Shipping Invoices Help …" at bounding box center [588, 340] width 1177 height 680
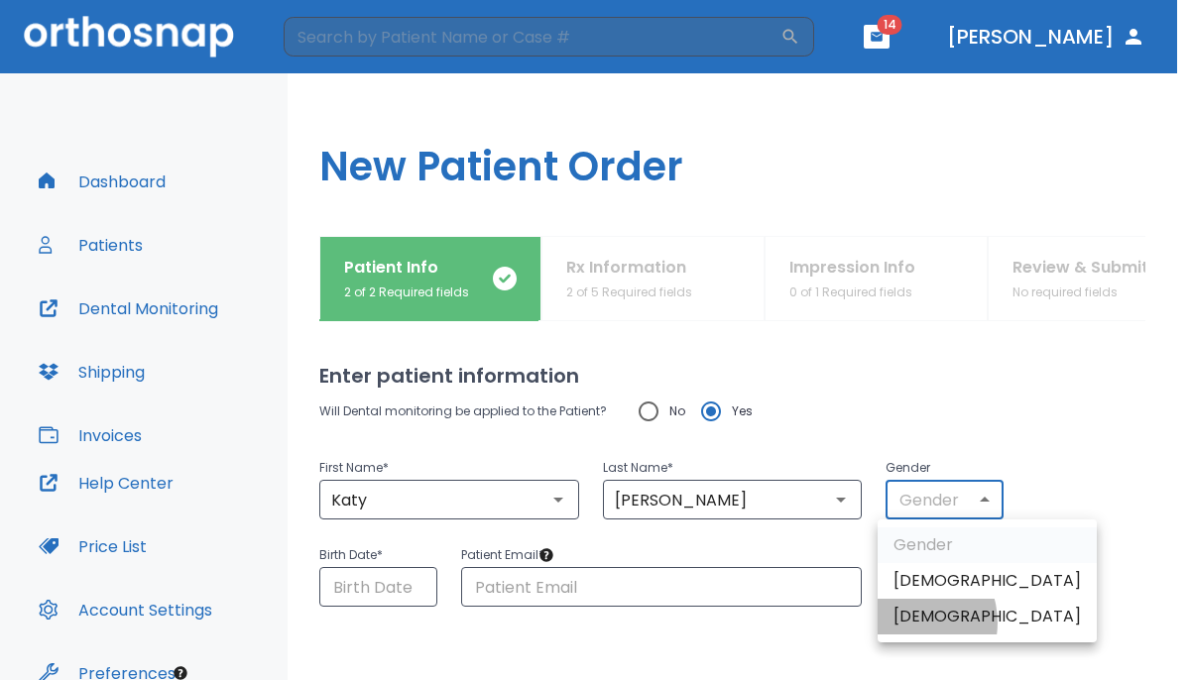
click at [736, 623] on li "[DEMOGRAPHIC_DATA]" at bounding box center [986, 617] width 219 height 36
type input "0"
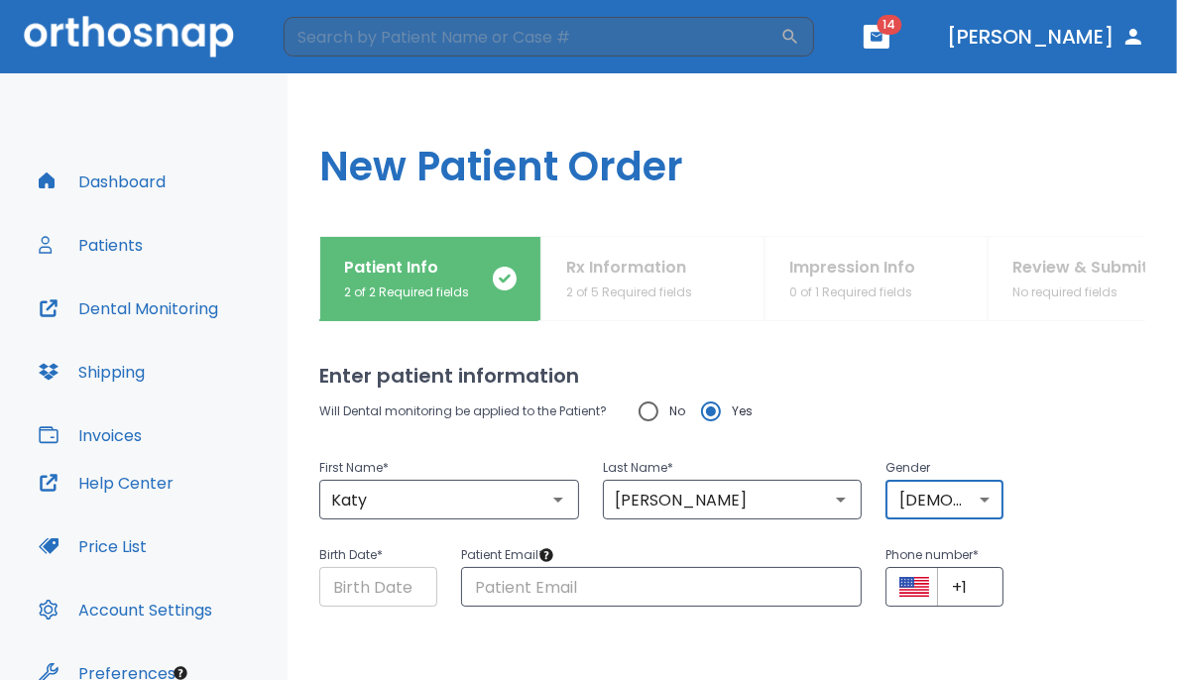
click at [378, 577] on input "Choose date" at bounding box center [378, 587] width 118 height 40
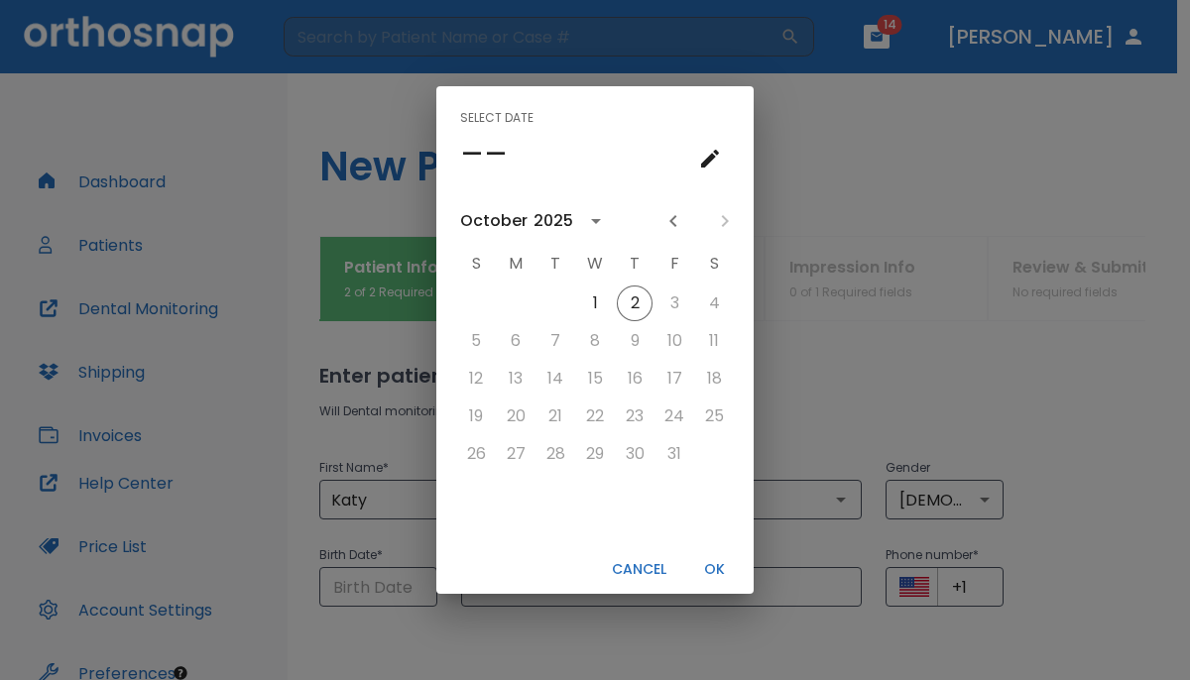
click at [736, 595] on div "Select date –– [DATE] S M T W T F S 1 2 3 4 5 6 7 8 9 10 11 12 13 14 15 16 17 1…" at bounding box center [595, 340] width 1190 height 680
type input "[DATE]"
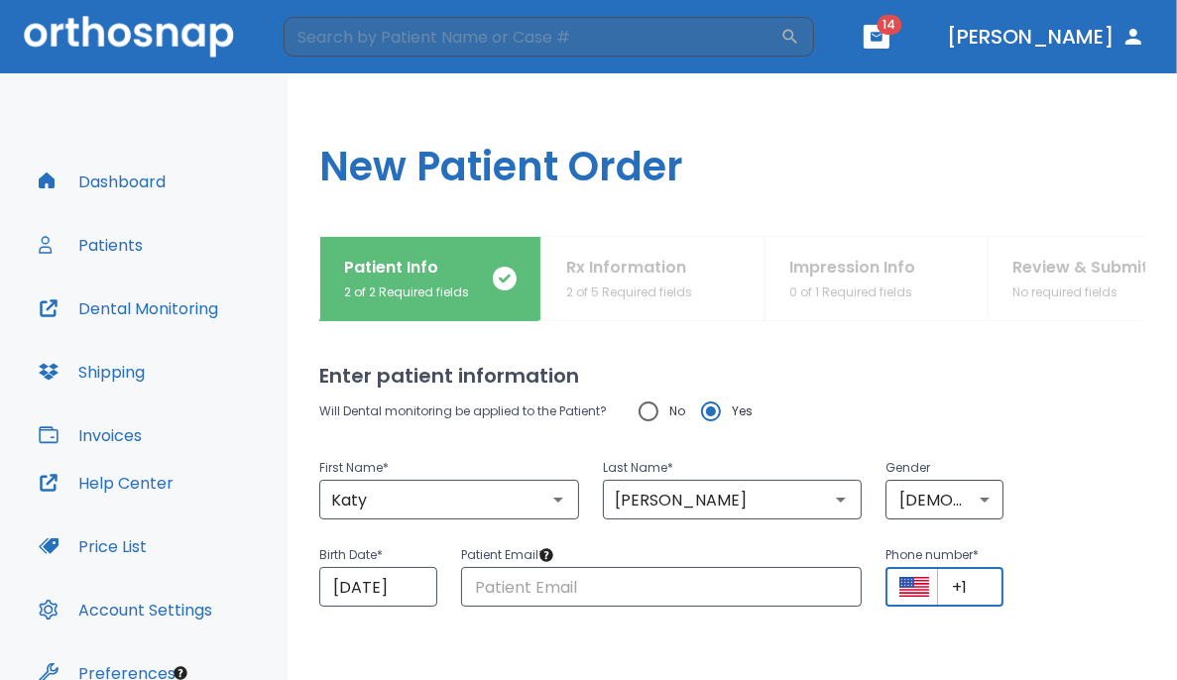
click at [736, 594] on input "+1" at bounding box center [970, 587] width 66 height 40
paste input "[PHONE_NUMBER]"
type input "[PHONE_NUMBER]"
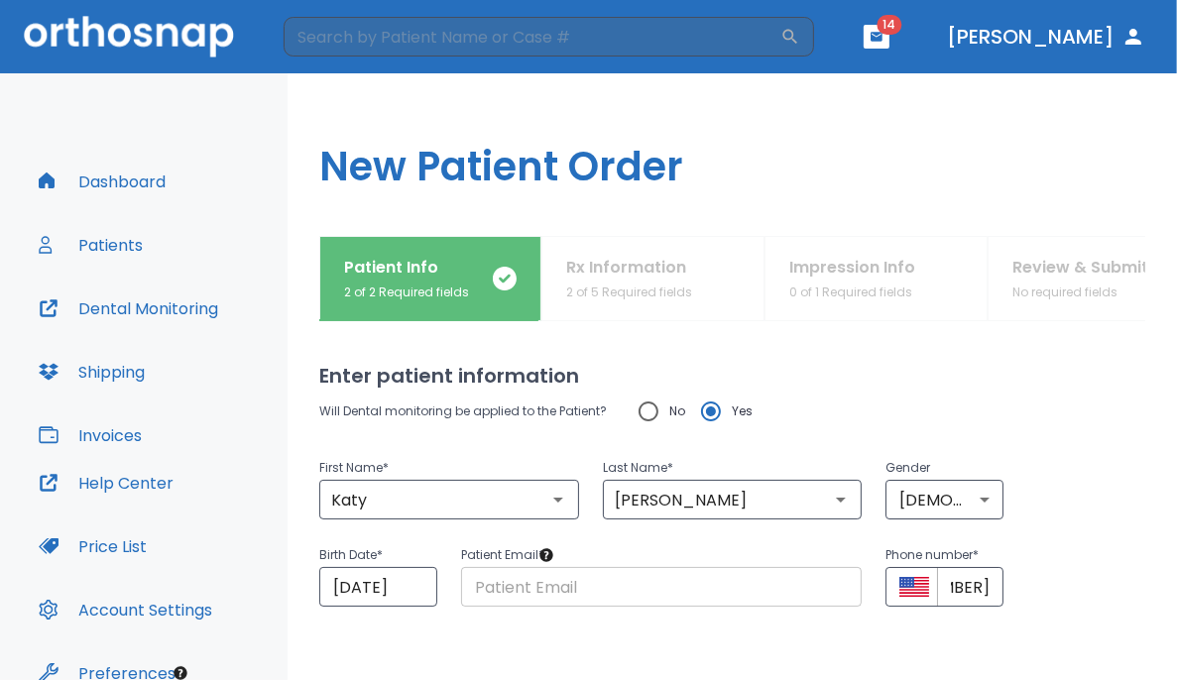
click at [736, 605] on input "text" at bounding box center [662, 587] width 402 height 40
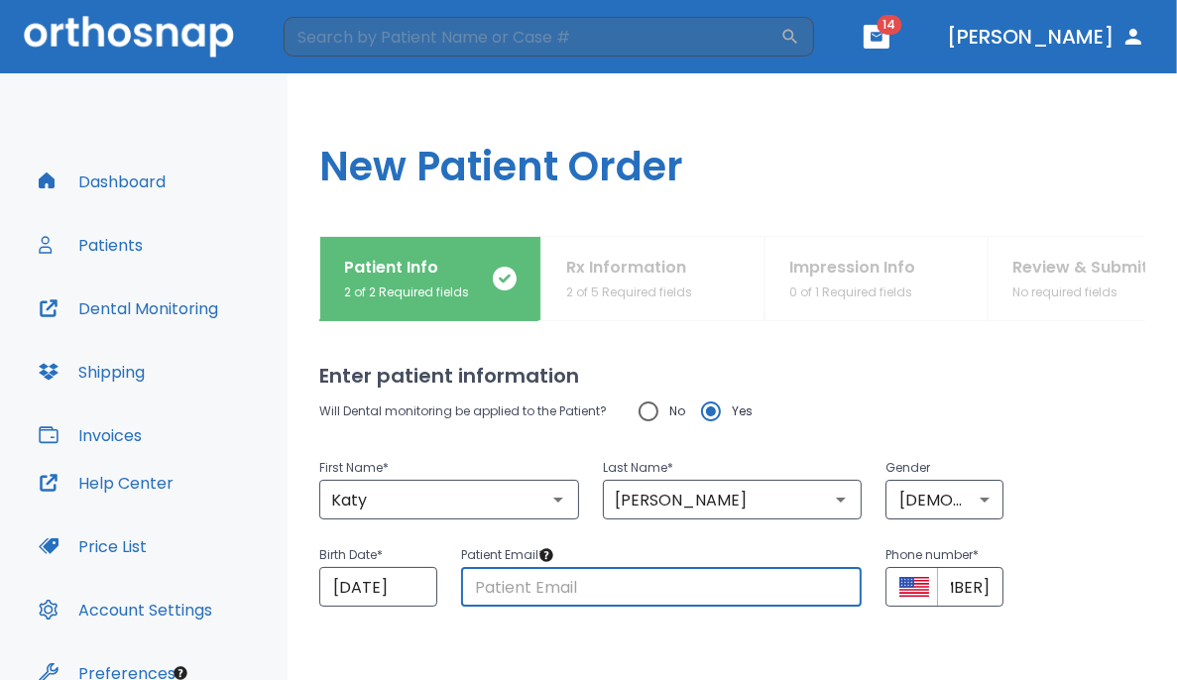
click at [714, 600] on input "text" at bounding box center [662, 587] width 402 height 40
paste input "[PERSON_NAME][EMAIL_ADDRESS][DOMAIN_NAME]"
type input "[PERSON_NAME][EMAIL_ADDRESS][DOMAIN_NAME]"
click at [420, 666] on div "Enter patient information Will Dental monitoring be applied to the Patient? No …" at bounding box center [732, 500] width 826 height 359
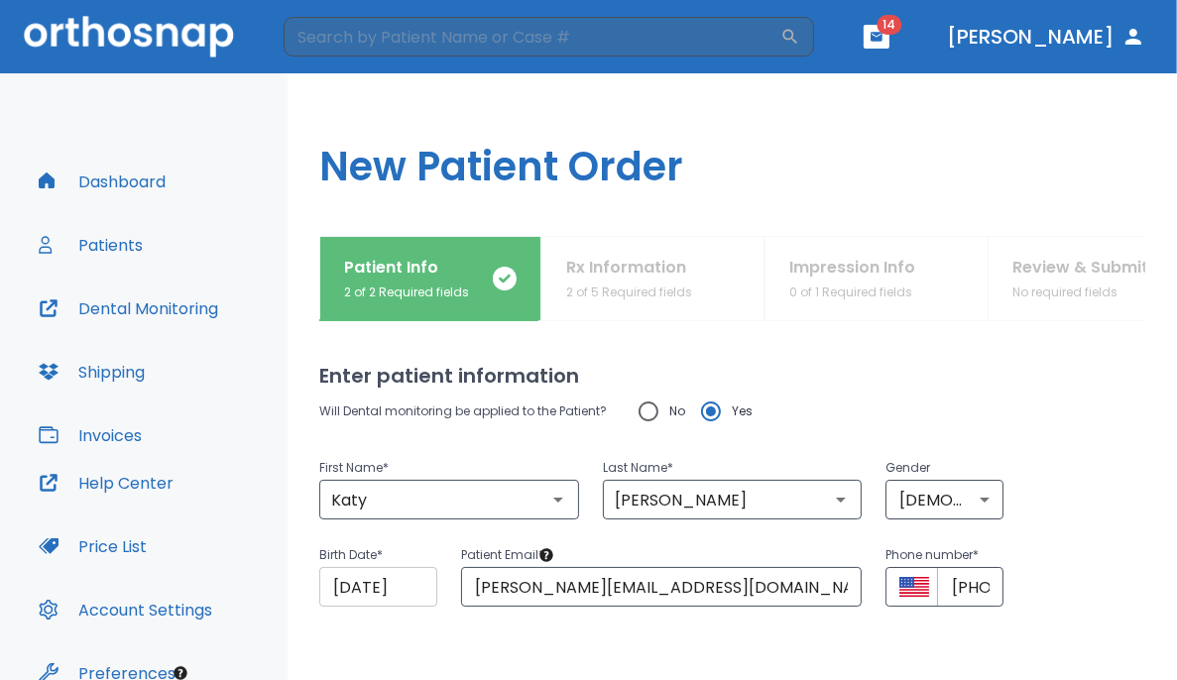
click at [415, 592] on input "[DATE]" at bounding box center [378, 587] width 118 height 40
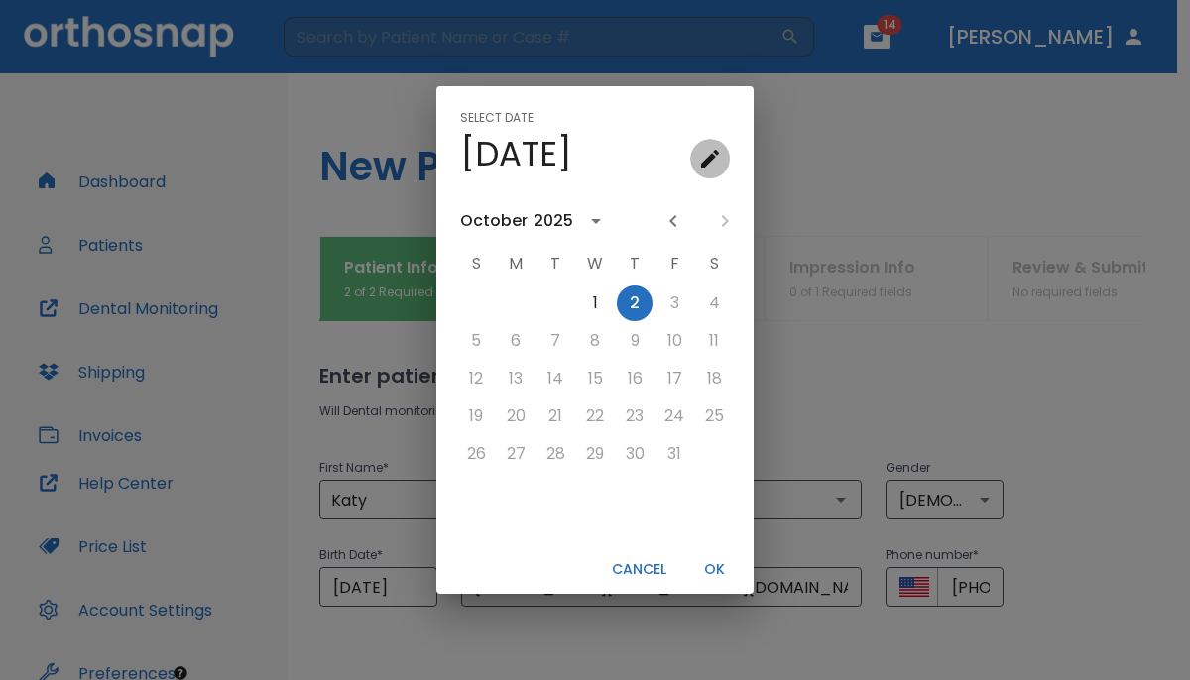
click at [713, 160] on icon "calendar view is open, go to text input view" at bounding box center [710, 159] width 24 height 24
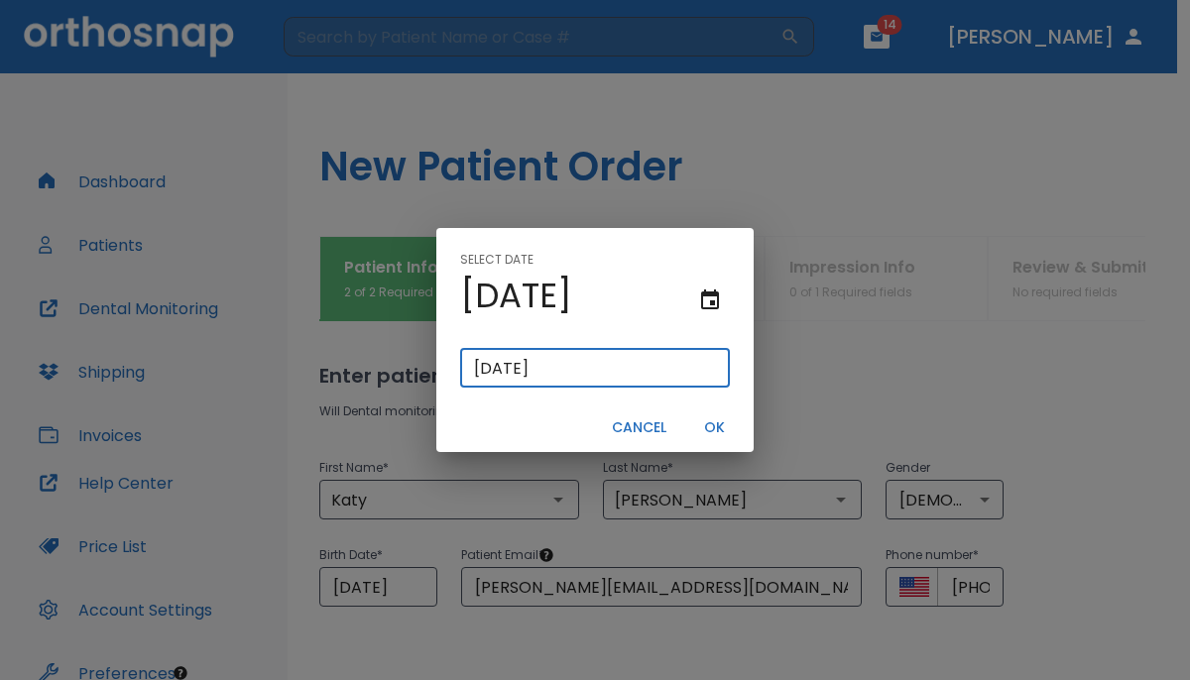
click at [474, 364] on input "[DATE]" at bounding box center [595, 368] width 270 height 40
type input "11/00/2202"
type input "11/10/0220"
type input "11/11/0022"
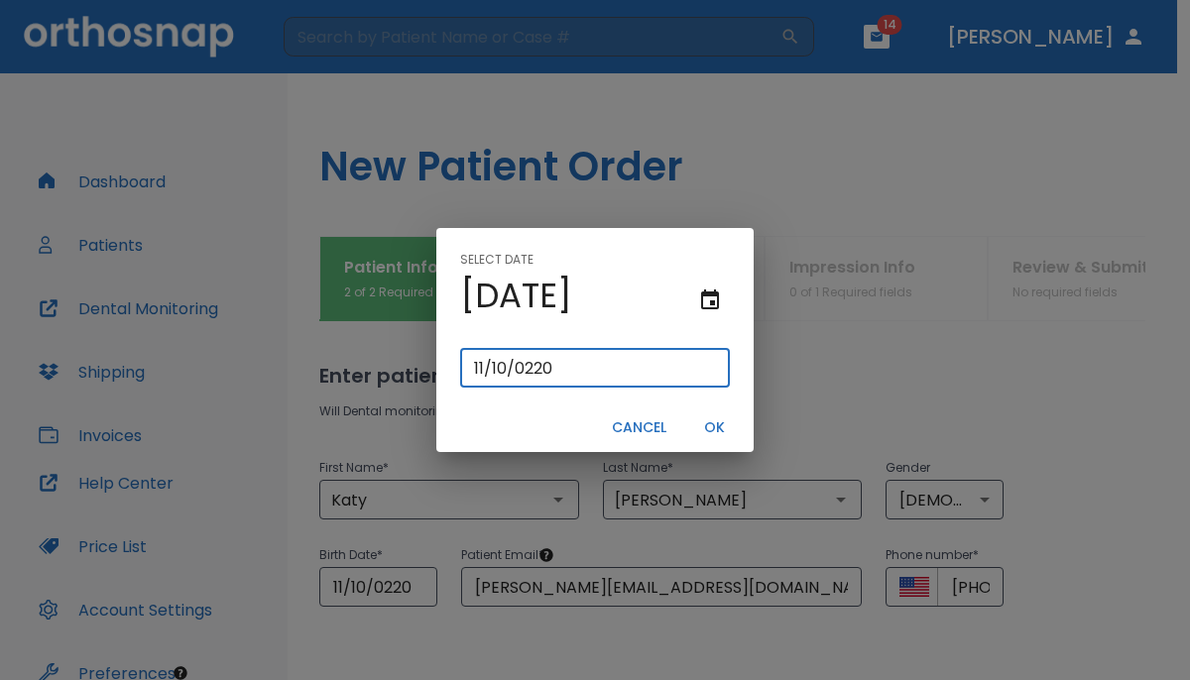
type input "11/11/0022"
type input "[DATE]"
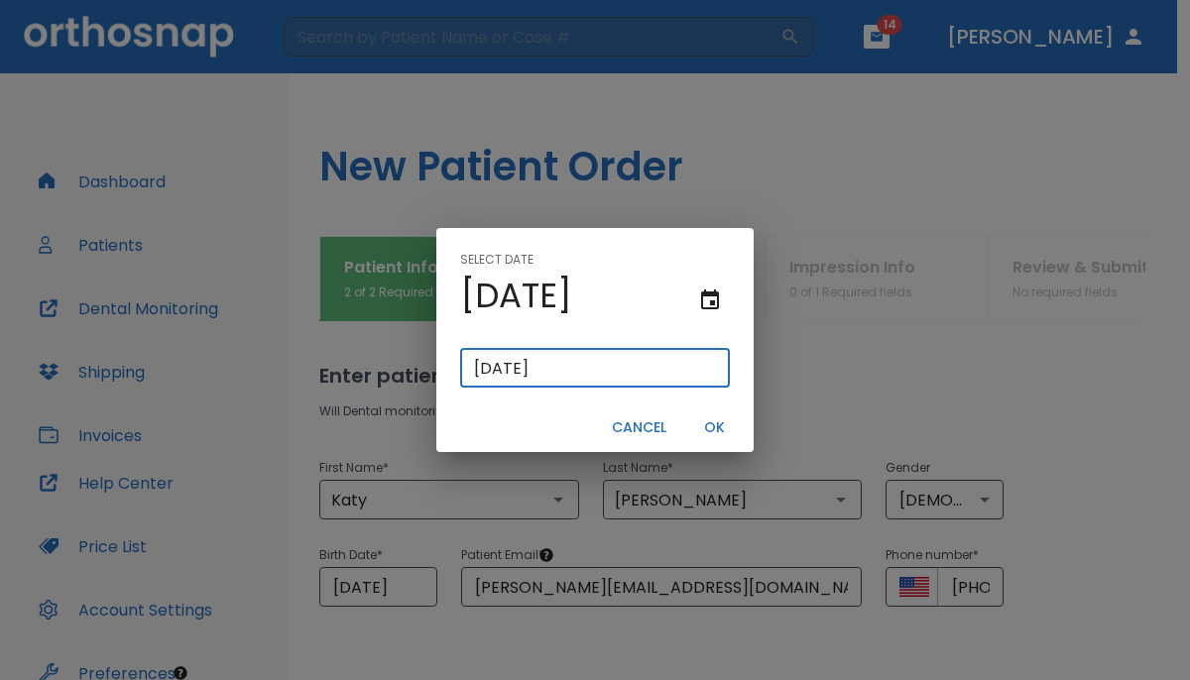
type input "[DATE]"
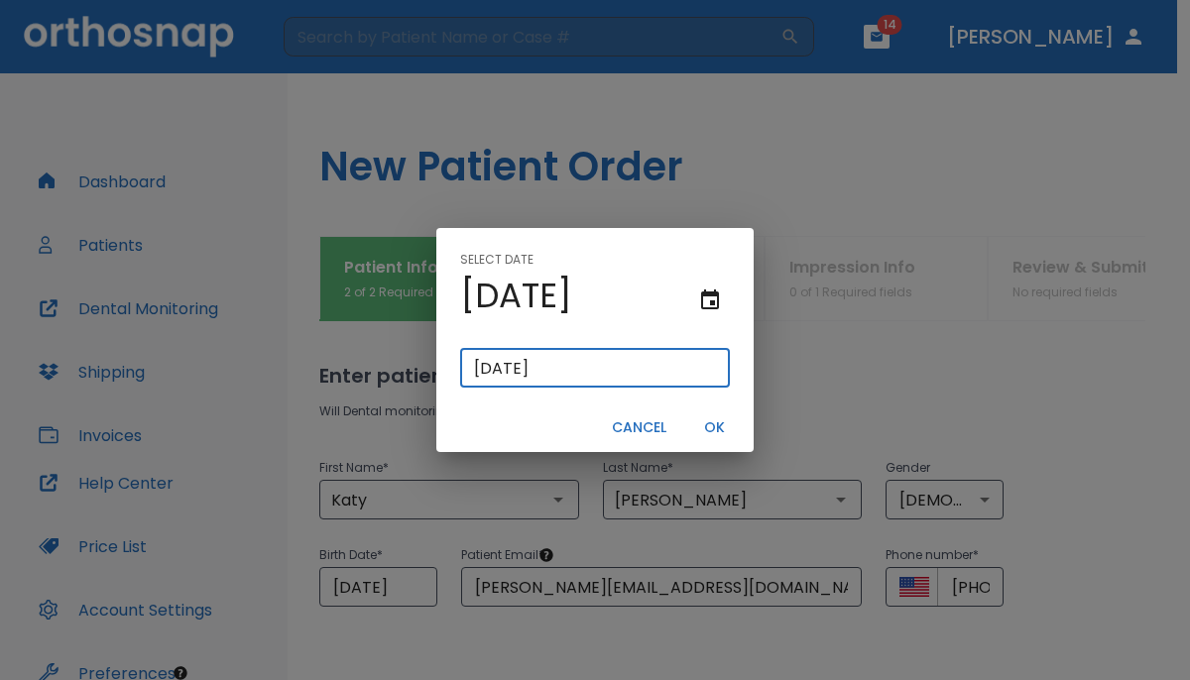
type input "[DATE]"
type input "11/17/0197"
type input "11/17/197"
type input "11/17/0019"
type input "[DATE]"
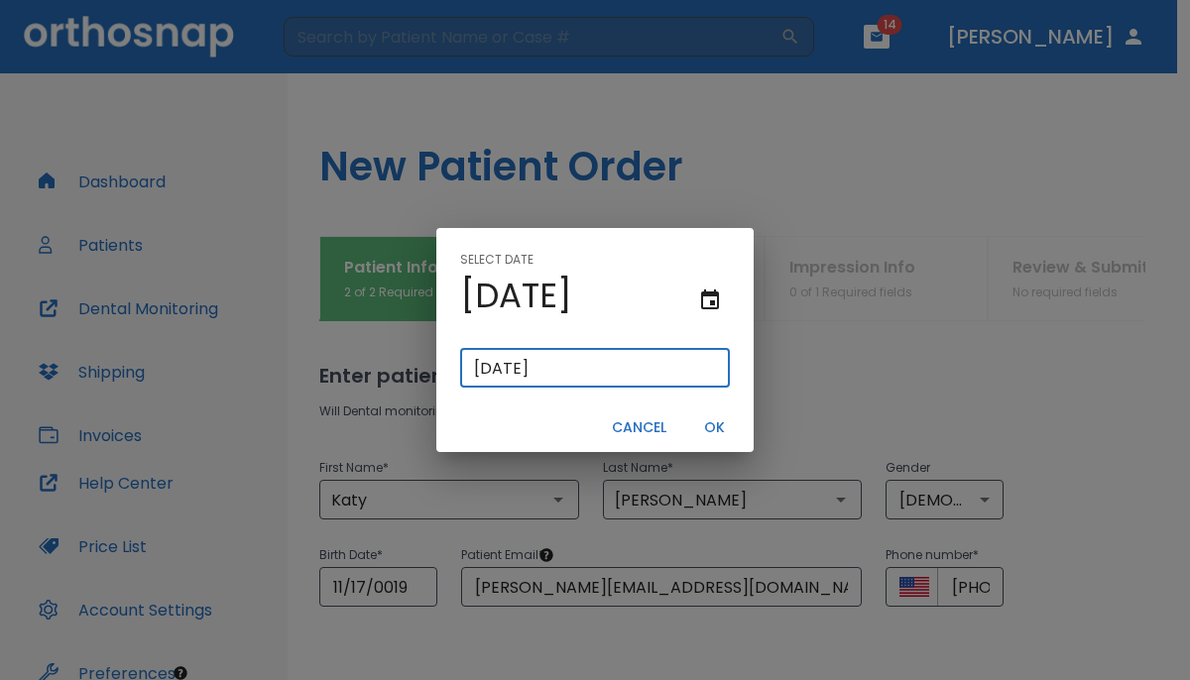
type input "11/17/0196"
type input "11/17/196"
type input "[DATE]"
click at [718, 425] on button "OK" at bounding box center [713, 427] width 63 height 33
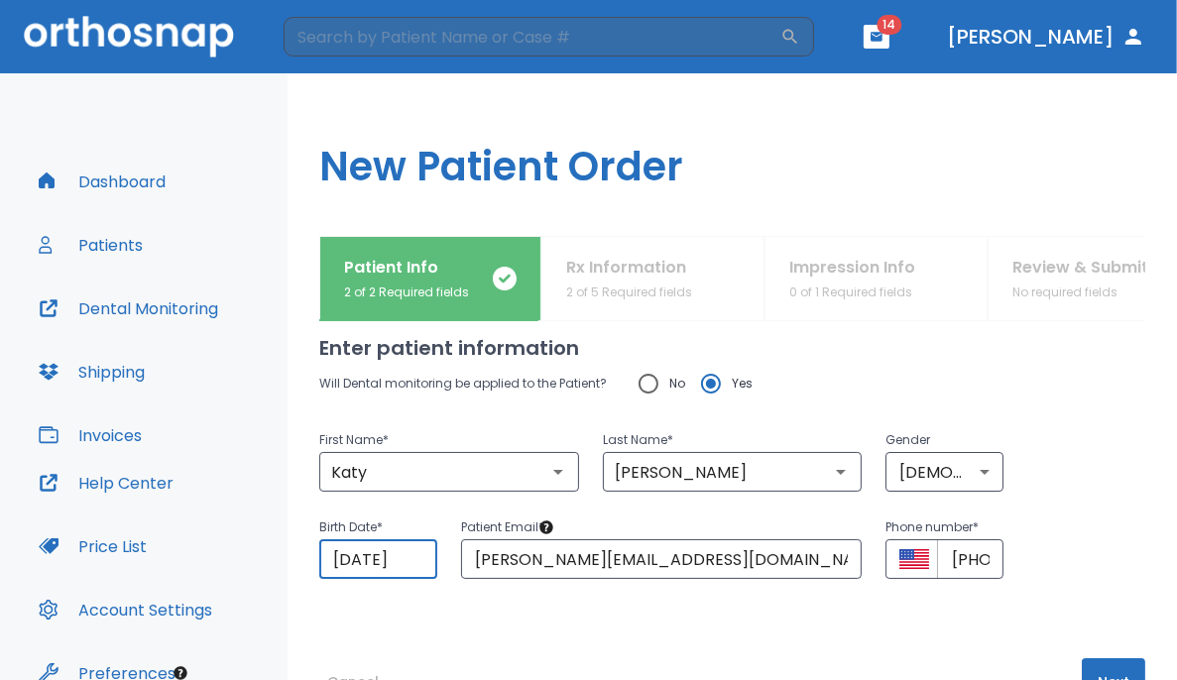
scroll to position [93, 0]
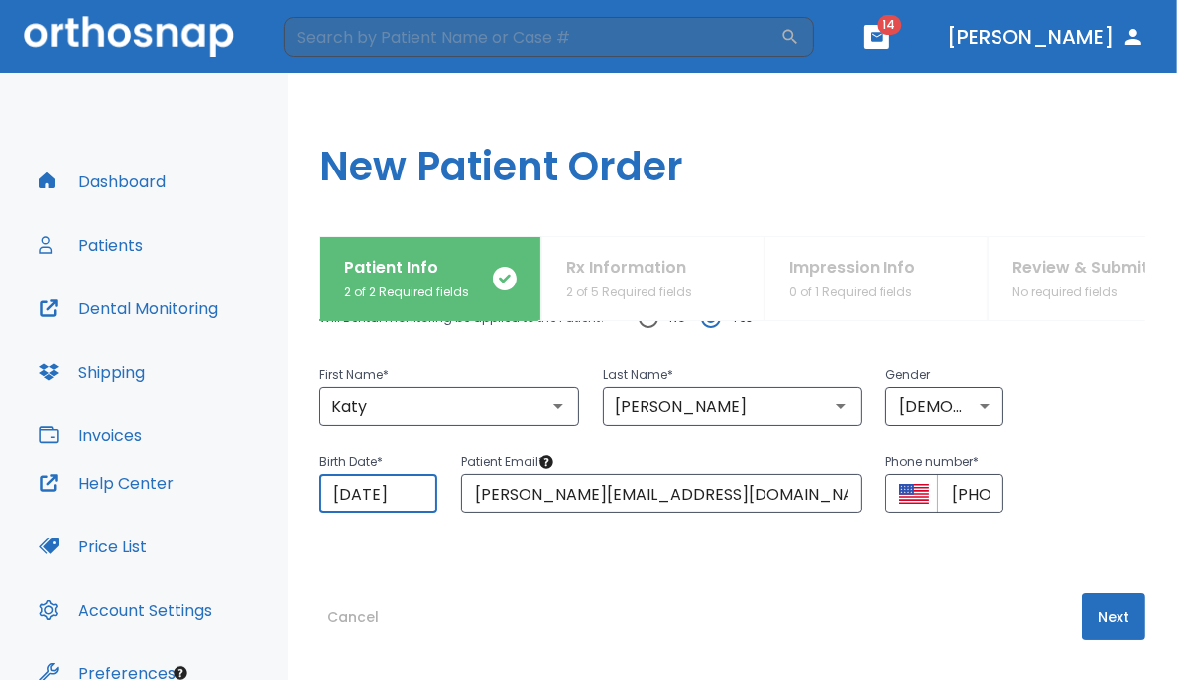
click at [736, 621] on button "Next" at bounding box center [1113, 617] width 63 height 48
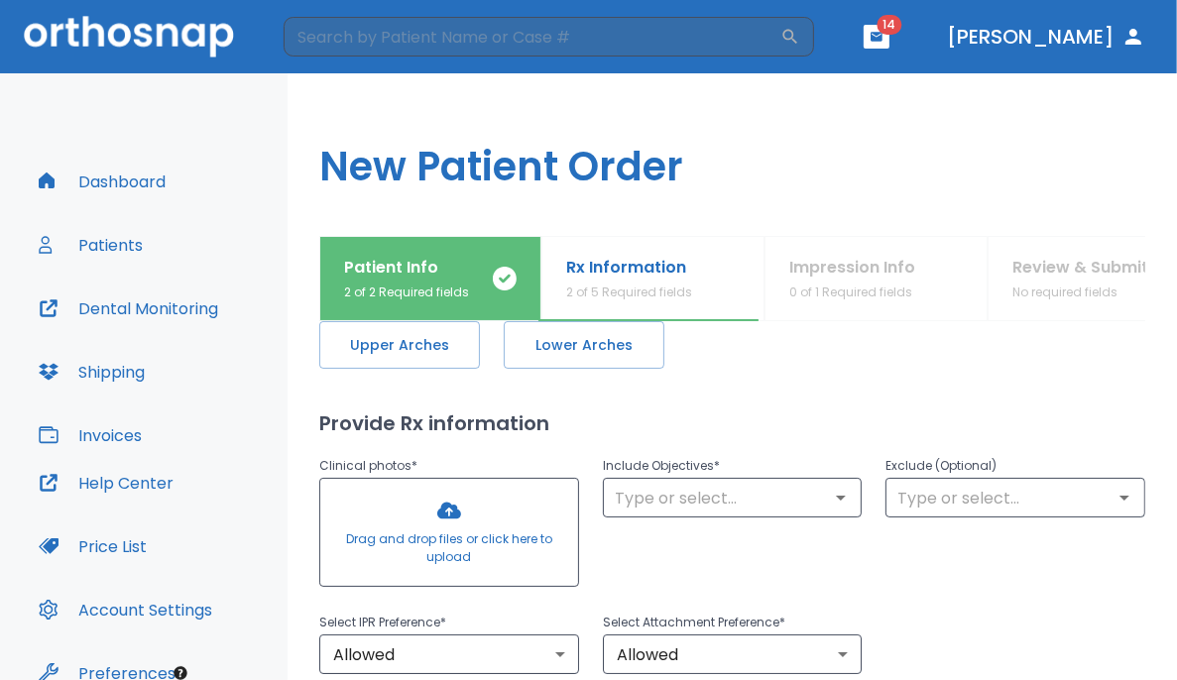
scroll to position [0, 0]
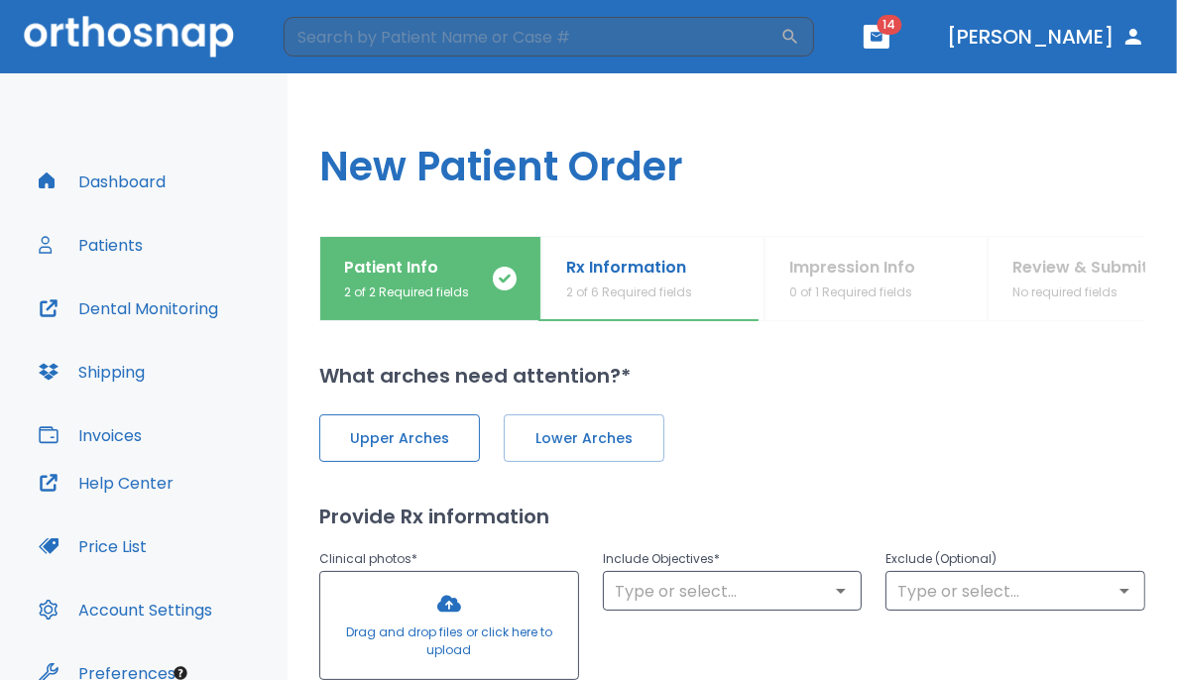
click at [432, 445] on span "Upper Arches" at bounding box center [399, 438] width 119 height 21
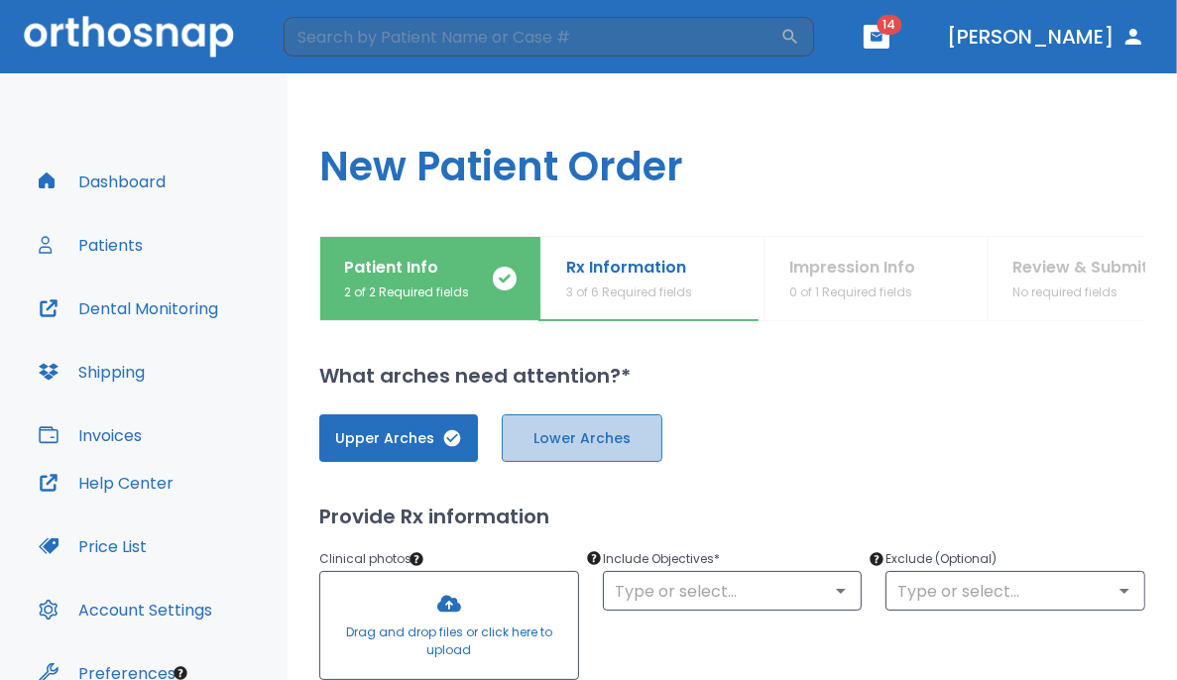
click at [659, 421] on button "Lower Arches" at bounding box center [582, 438] width 161 height 48
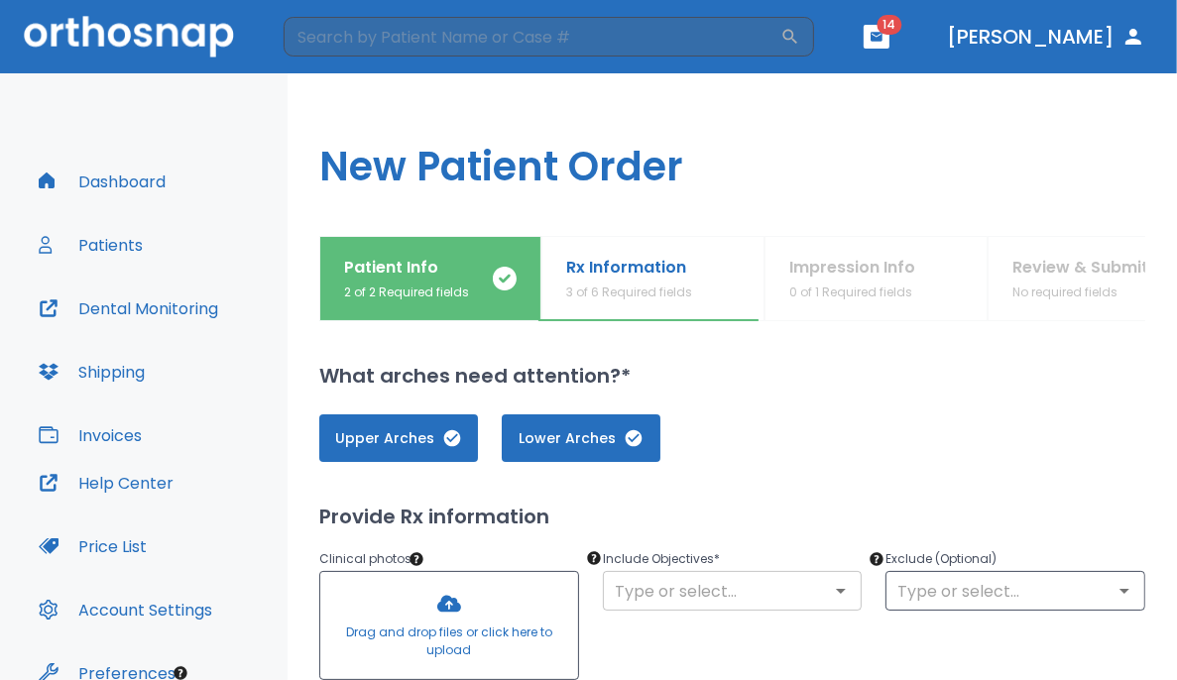
click at [733, 606] on div "​" at bounding box center [733, 591] width 260 height 40
click at [736, 599] on icon "Open" at bounding box center [841, 591] width 24 height 24
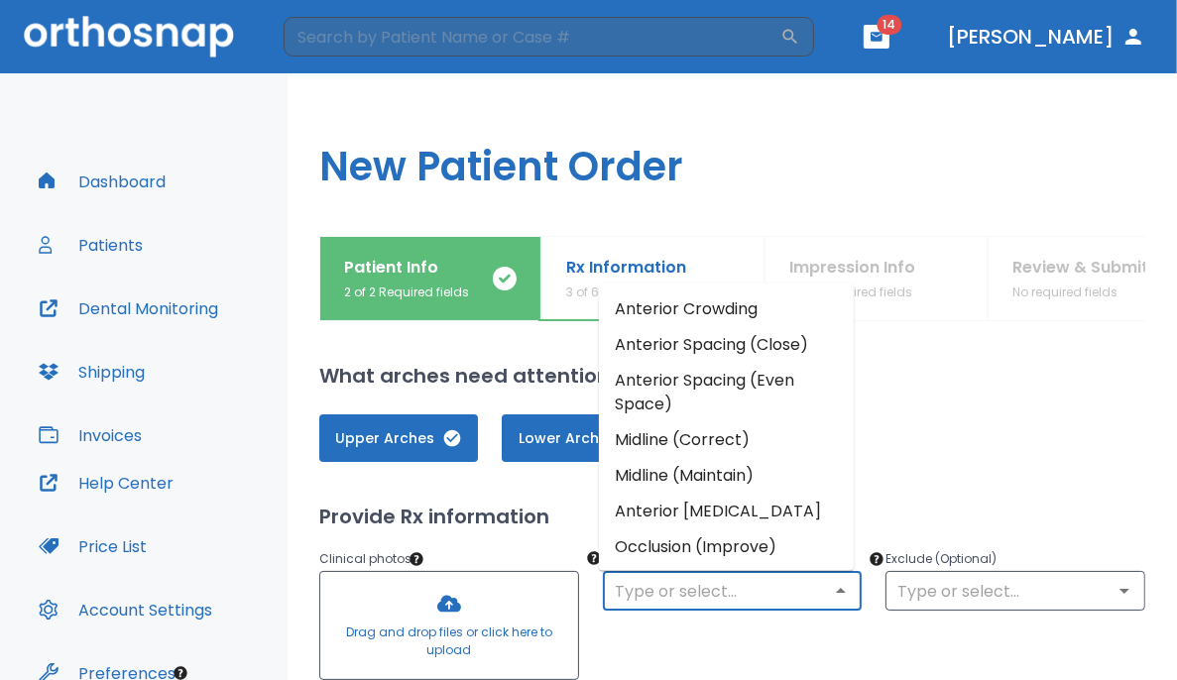
click at [727, 312] on li "Anterior Crowding" at bounding box center [726, 308] width 255 height 36
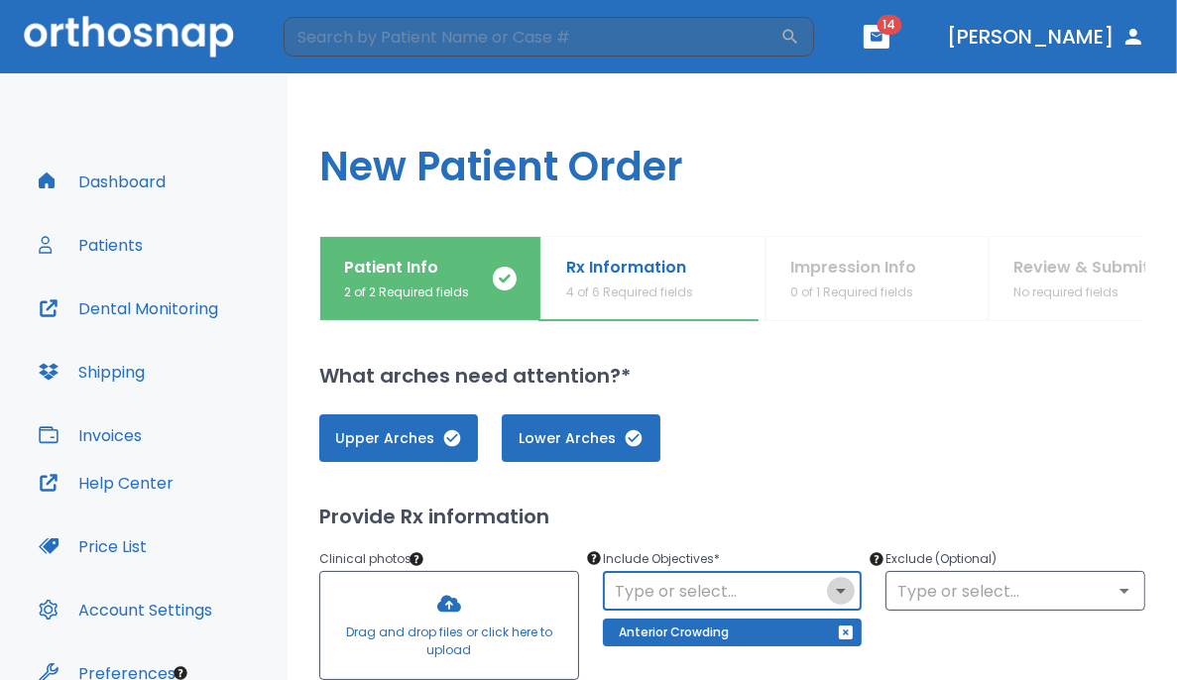
click at [736, 585] on icon "Open" at bounding box center [841, 591] width 24 height 24
click at [736, 672] on div "Exclude (Optional) ​" at bounding box center [1004, 605] width 284 height 165
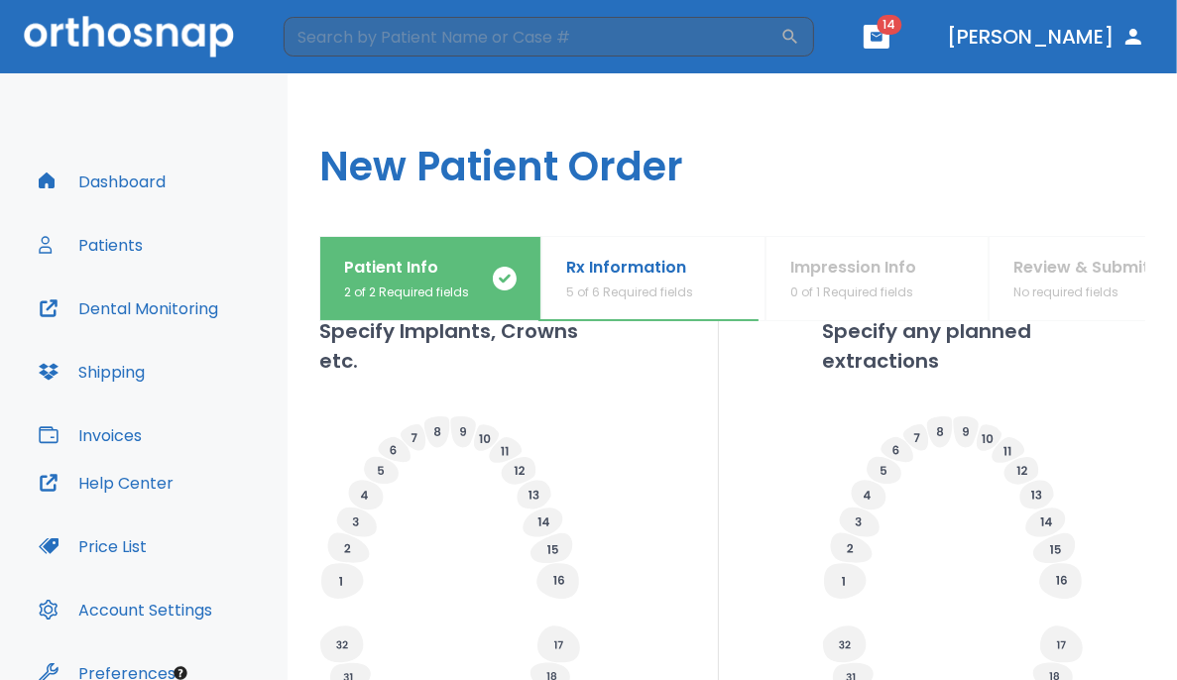
scroll to position [593, 0]
click at [736, 588] on icon at bounding box center [953, 508] width 262 height 185
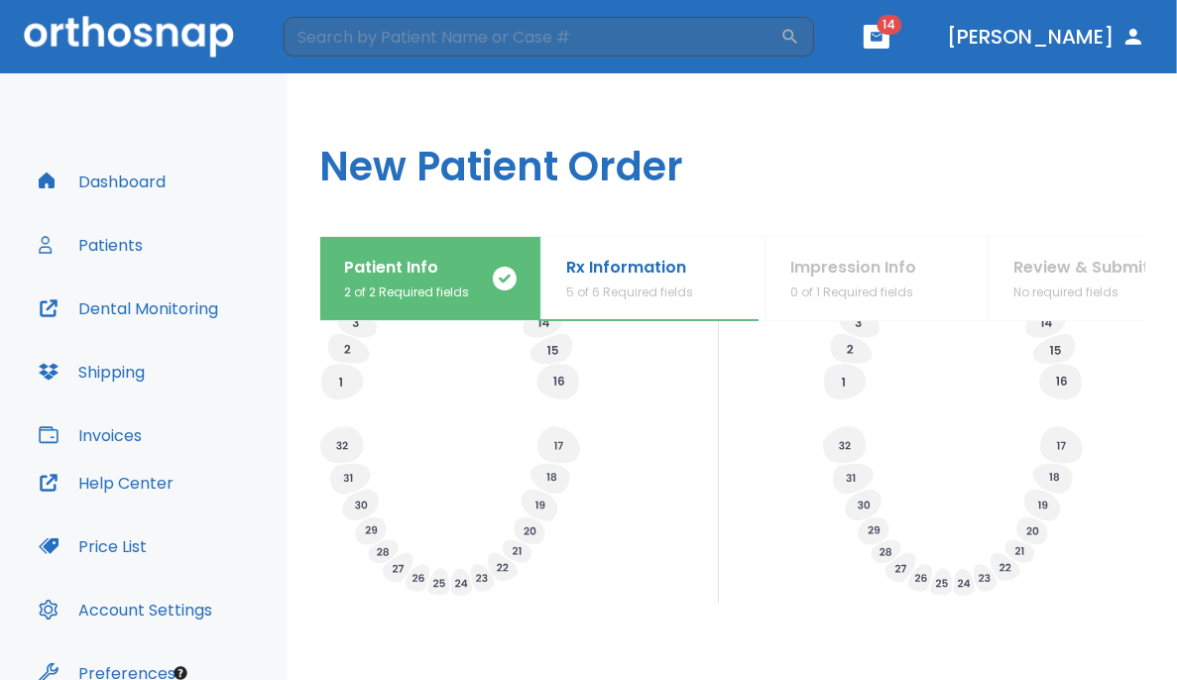
scroll to position [792, 0]
click at [351, 477] on icon at bounding box center [348, 479] width 9 height 8
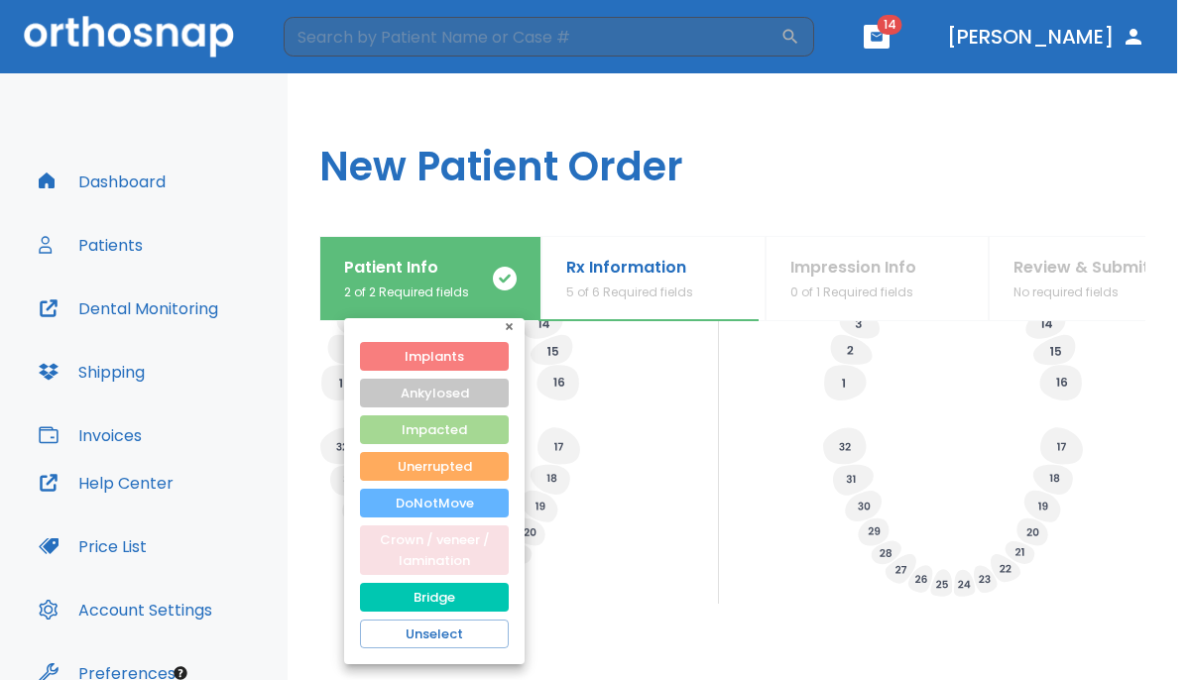
click at [420, 553] on button "Crown / veneer / lamination" at bounding box center [434, 550] width 149 height 50
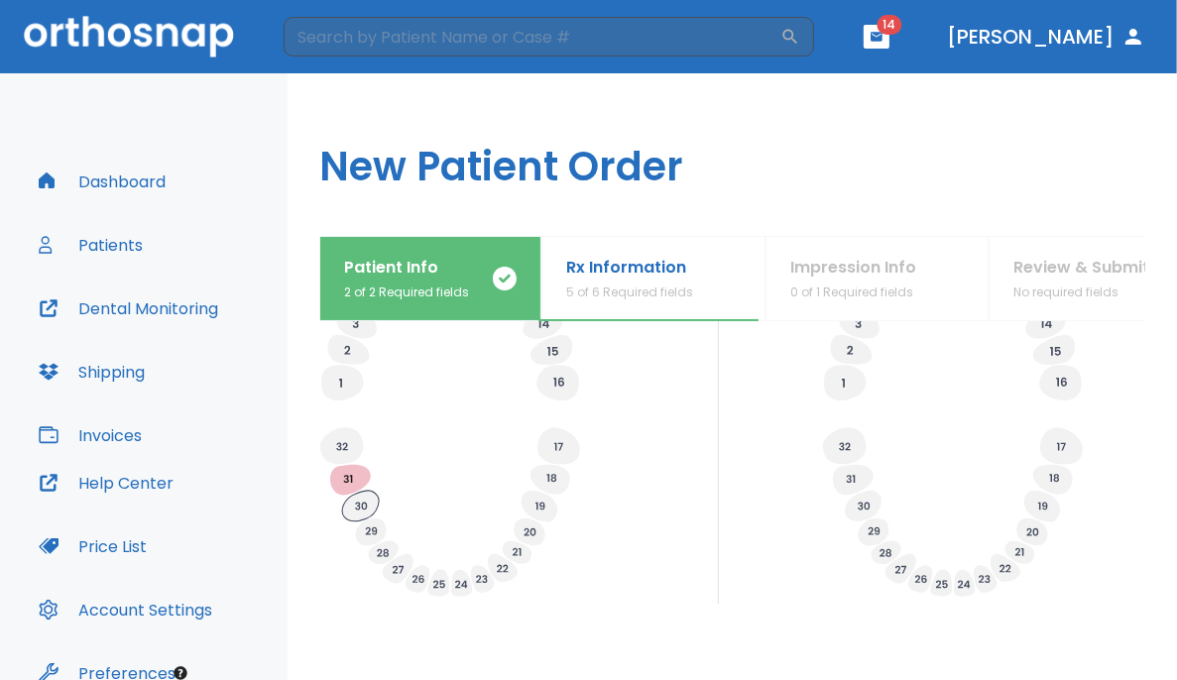
click at [360, 501] on icon at bounding box center [360, 506] width 37 height 31
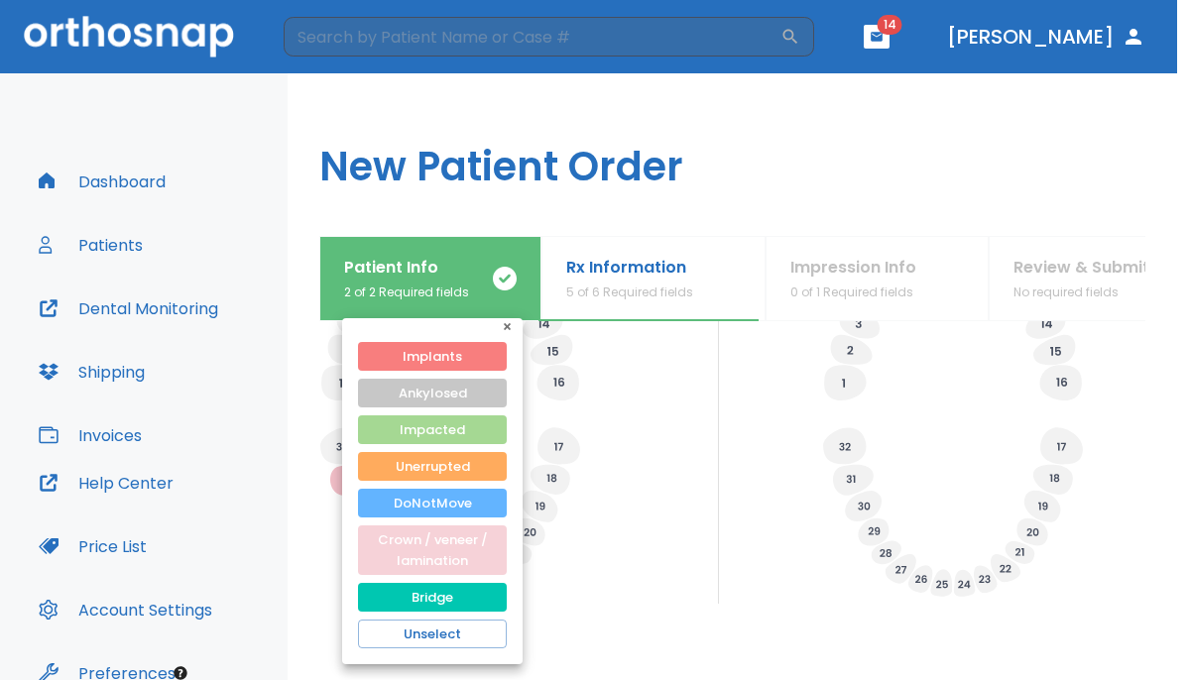
click at [412, 544] on button "Crown / veneer / lamination" at bounding box center [432, 550] width 149 height 50
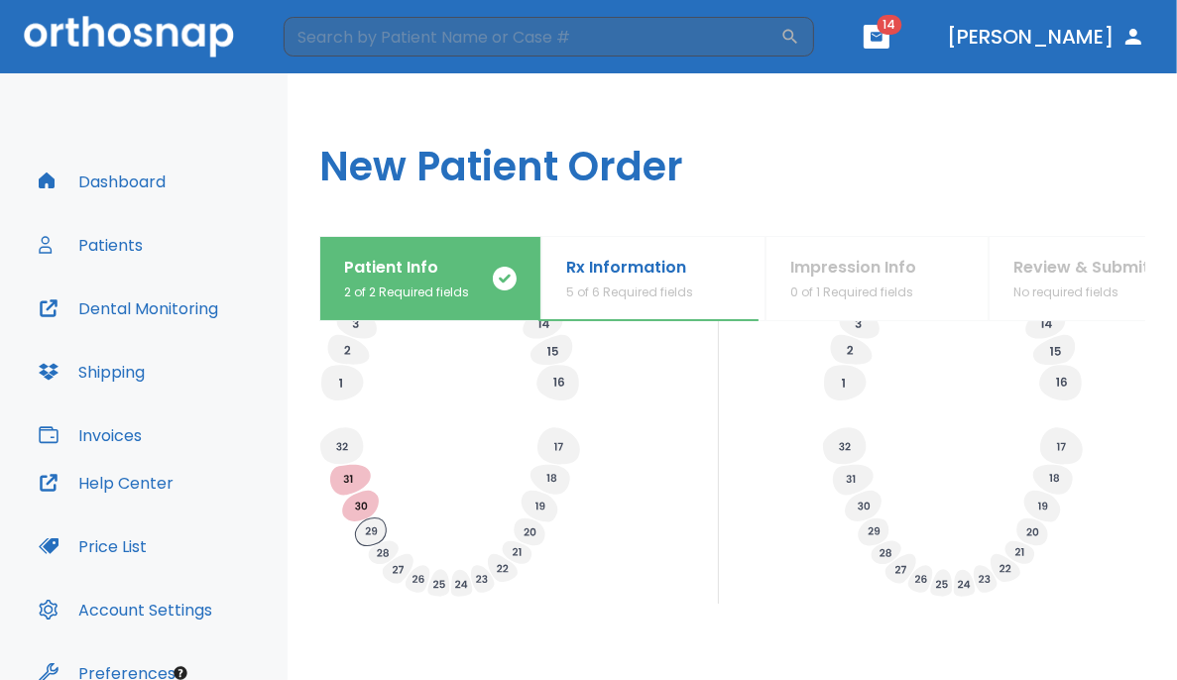
click at [374, 532] on icon at bounding box center [370, 533] width 31 height 28
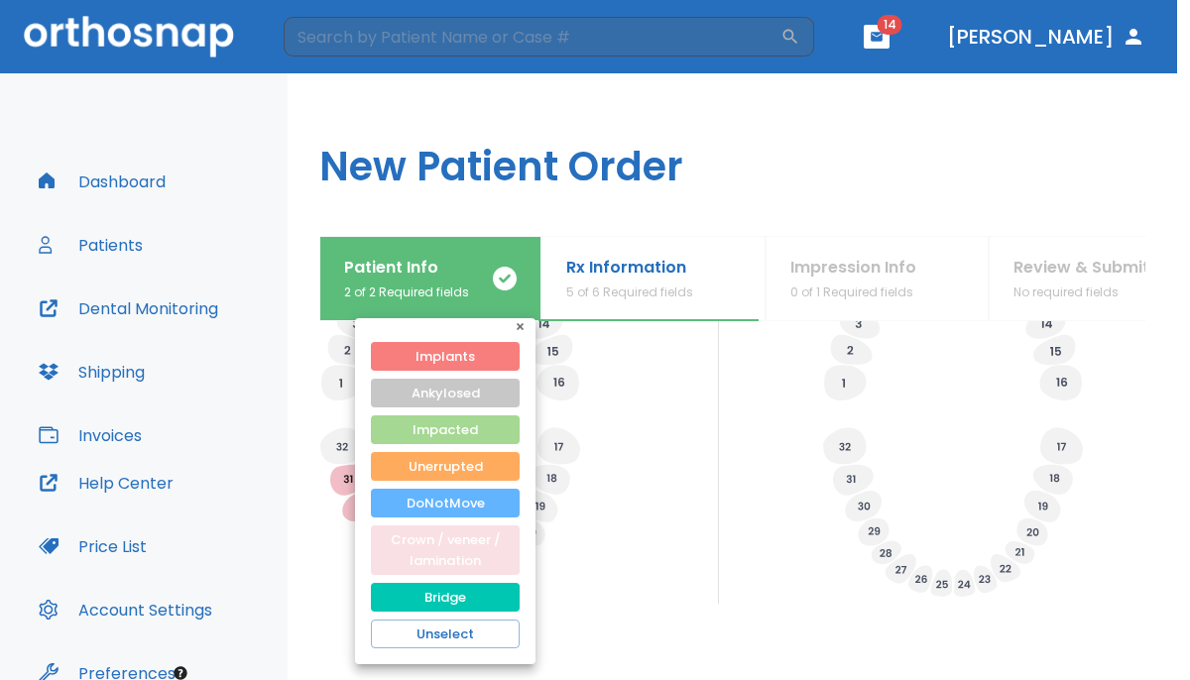
click at [424, 562] on button "Crown / veneer / lamination" at bounding box center [445, 550] width 149 height 50
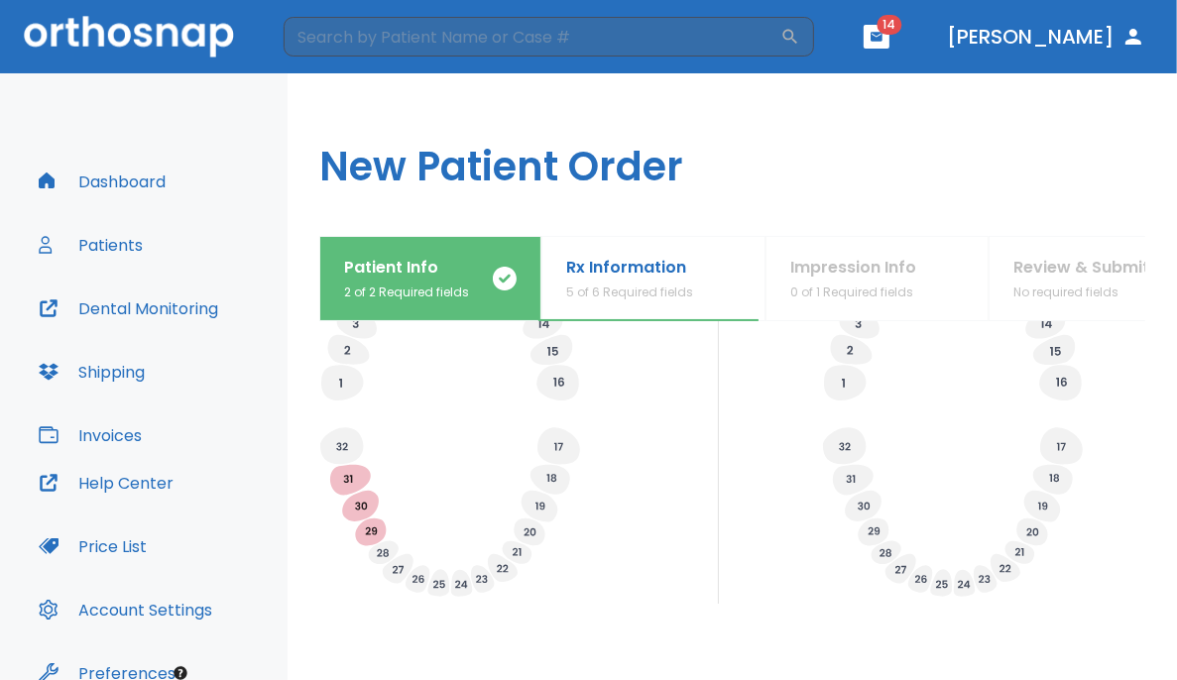
click at [736, 443] on div "Specify Implants, Crowns etc. Specify any planned extractions" at bounding box center [732, 361] width 826 height 486
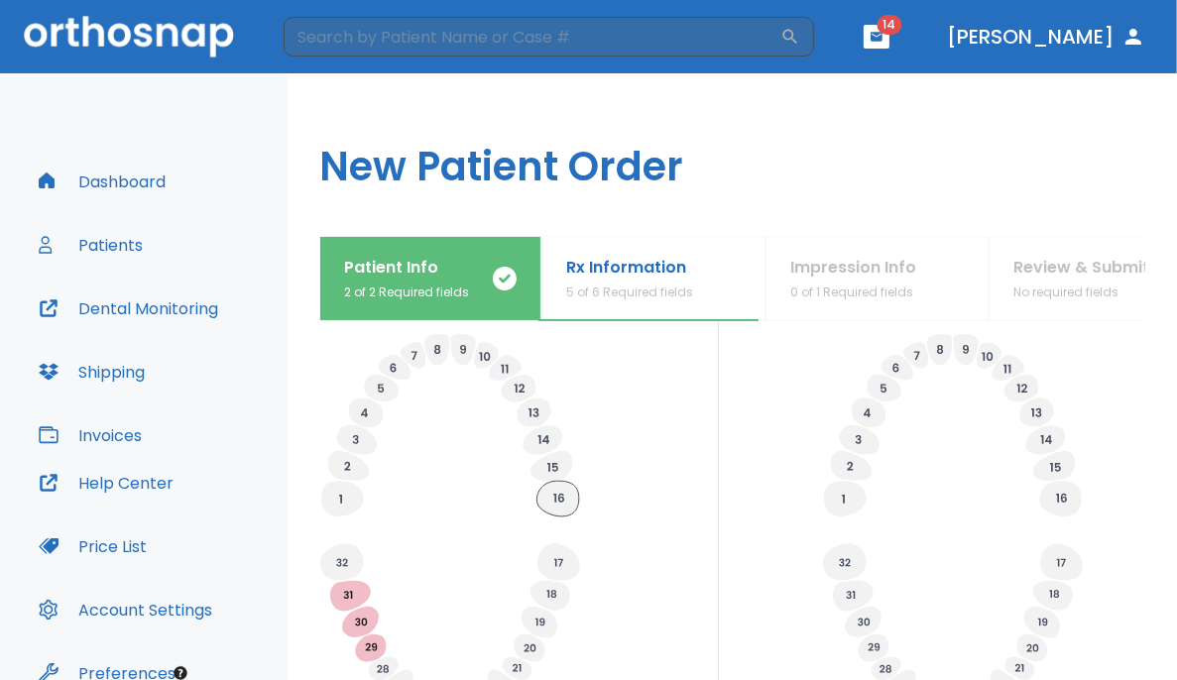
scroll to position [677, 0]
click at [488, 355] on icon at bounding box center [485, 355] width 11 height 9
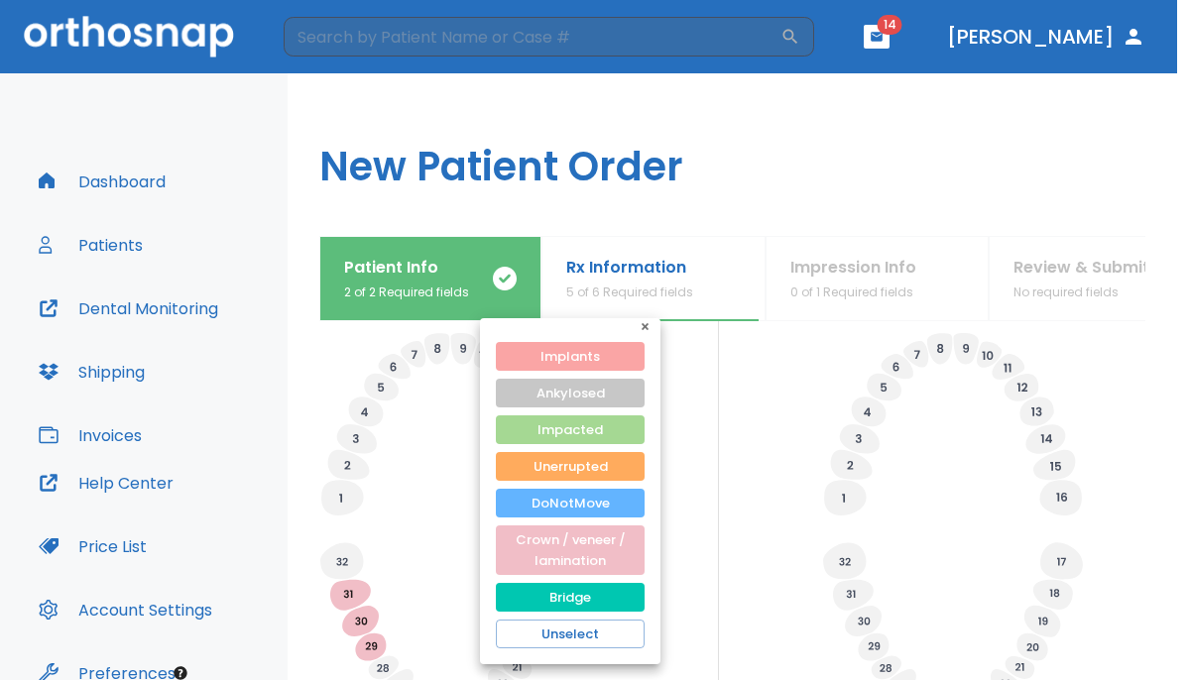
click at [520, 358] on button "Implants" at bounding box center [570, 356] width 149 height 29
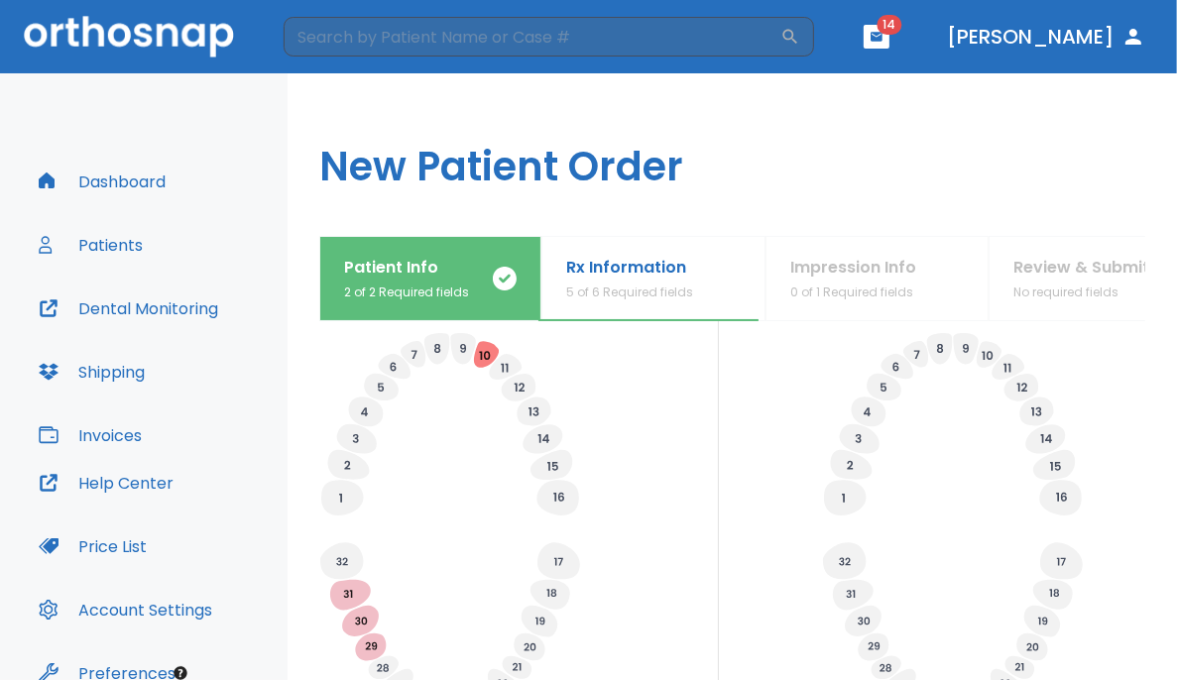
click at [736, 370] on div "Specify Implants, Crowns etc. Specify any planned extractions" at bounding box center [732, 476] width 826 height 486
click at [535, 408] on icon at bounding box center [535, 412] width 34 height 29
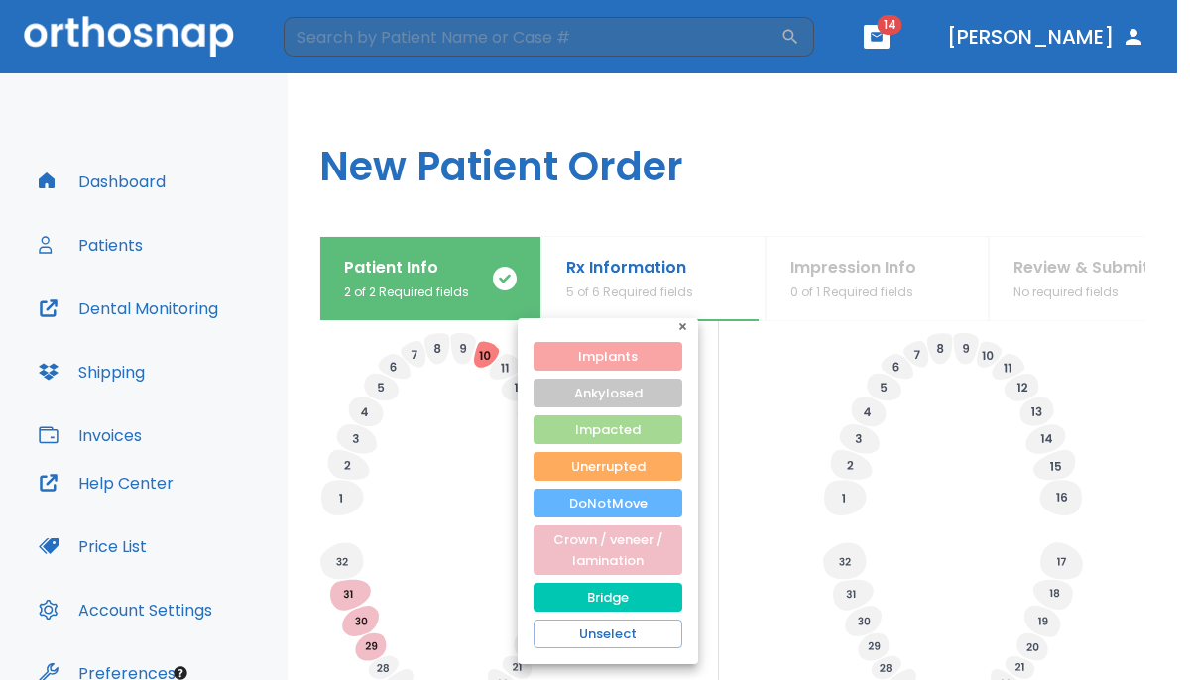
click at [584, 348] on button "Implants" at bounding box center [607, 356] width 149 height 29
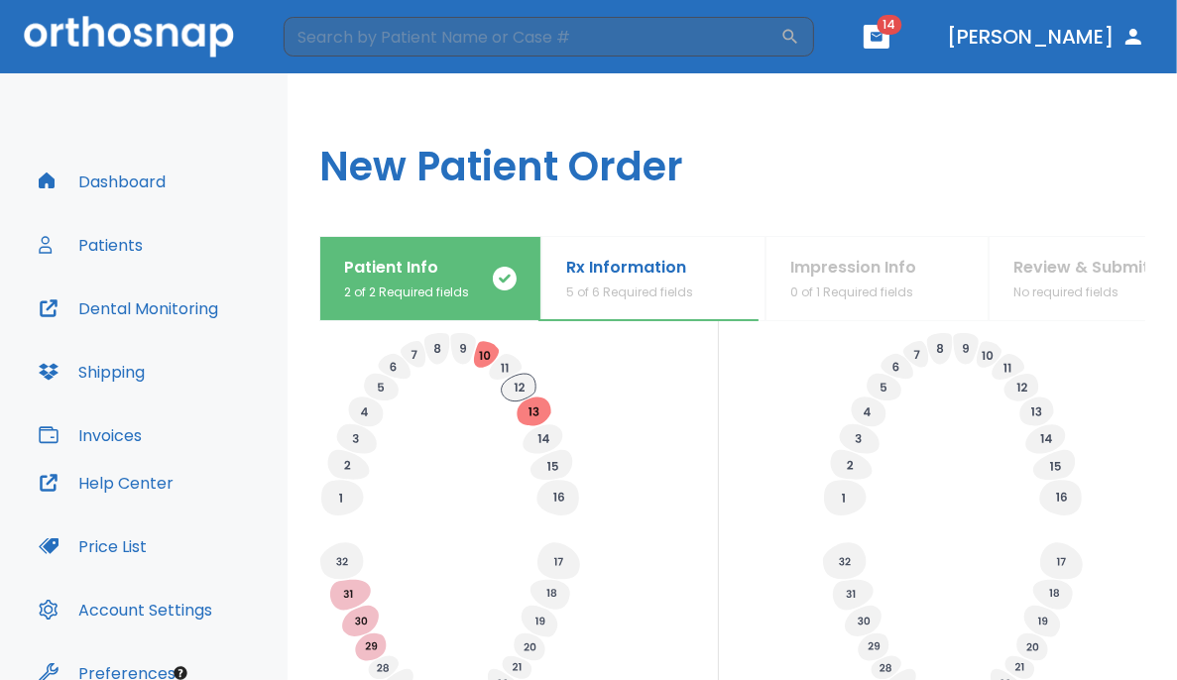
click at [516, 381] on icon at bounding box center [519, 388] width 35 height 28
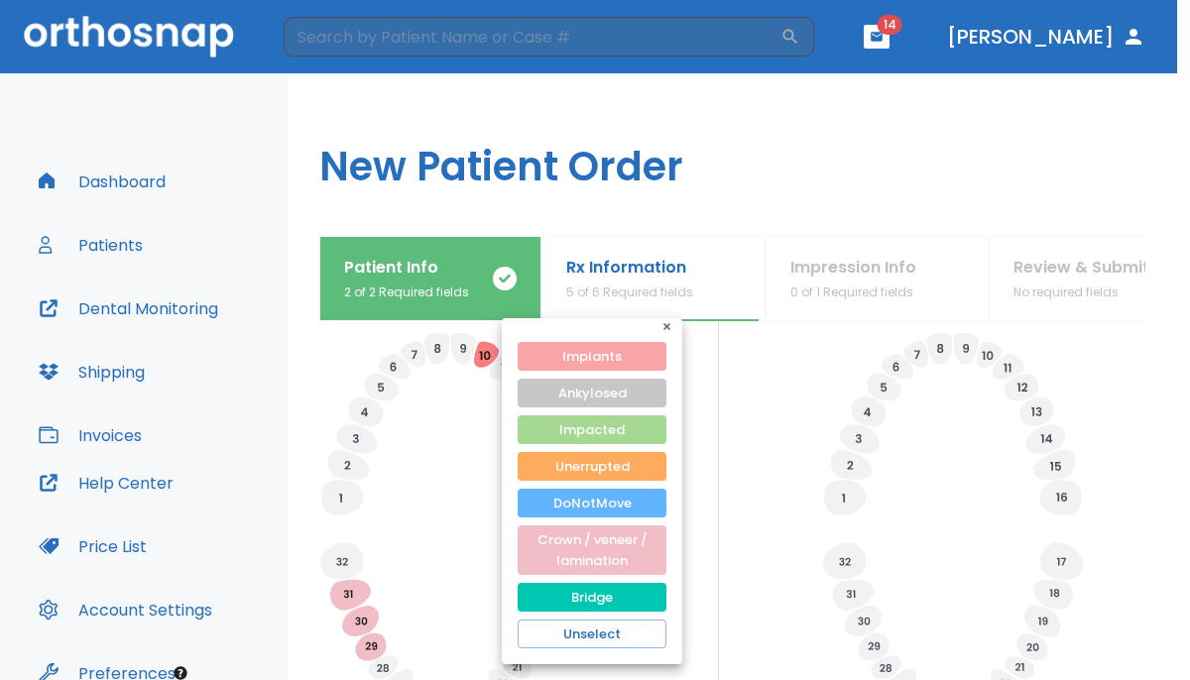
click at [587, 342] on button "Implants" at bounding box center [592, 356] width 149 height 29
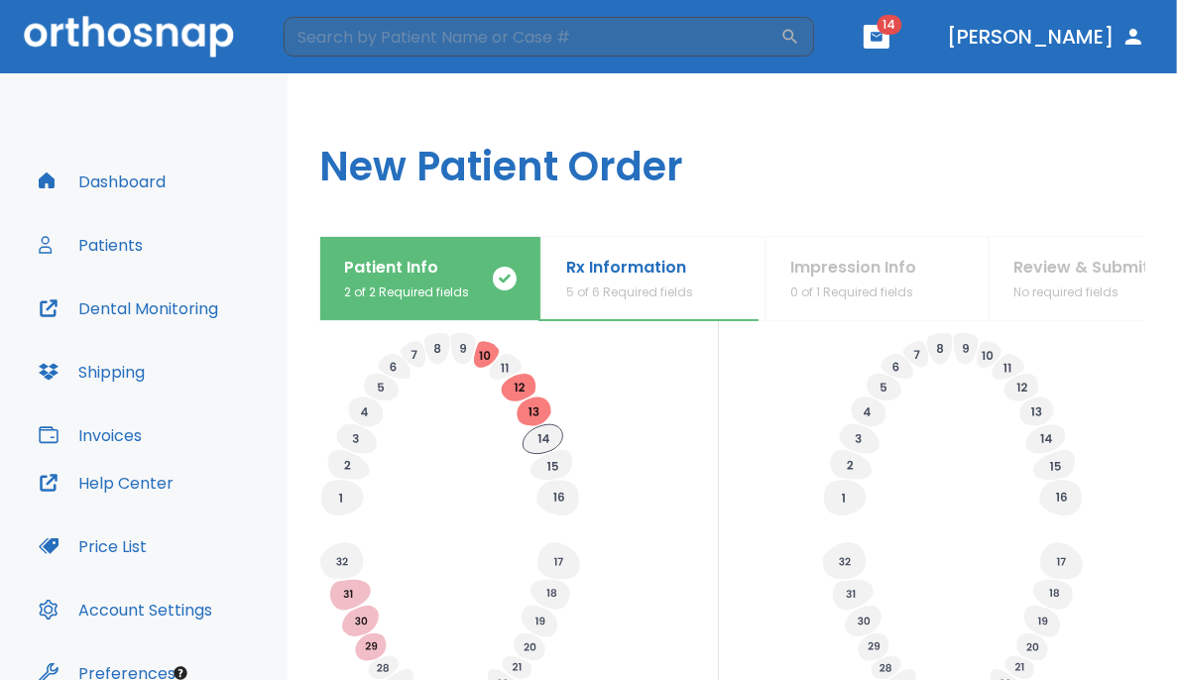
click at [541, 436] on icon at bounding box center [542, 438] width 40 height 29
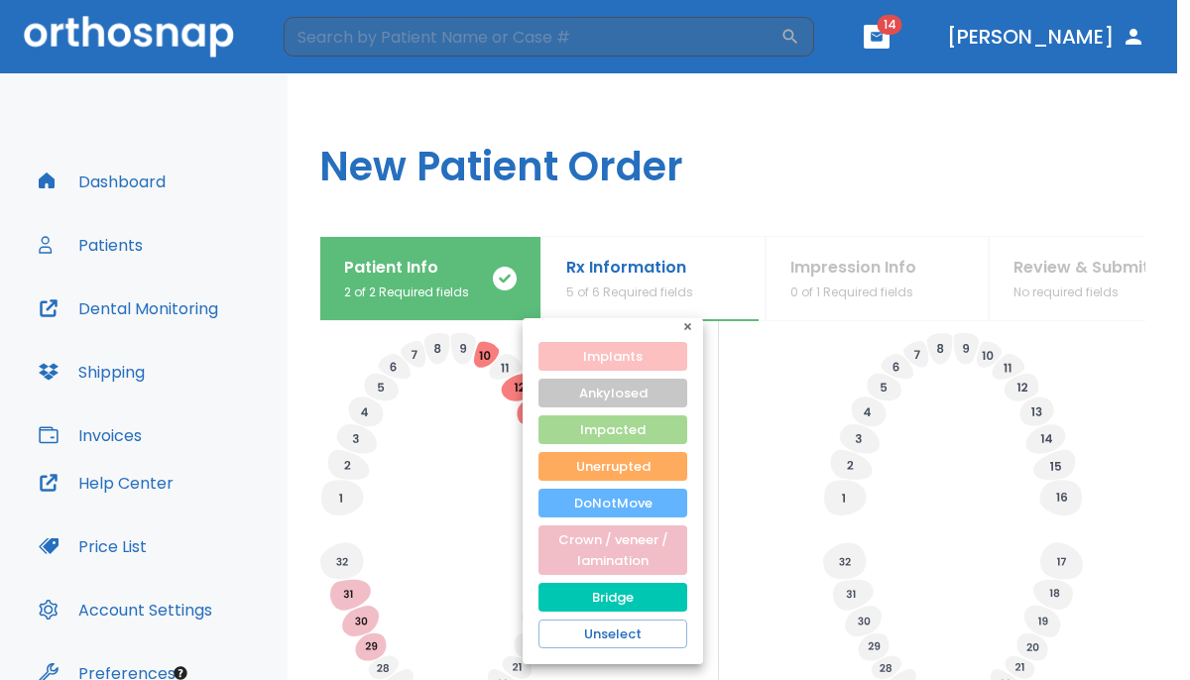
click at [607, 355] on button "Implants" at bounding box center [612, 356] width 149 height 29
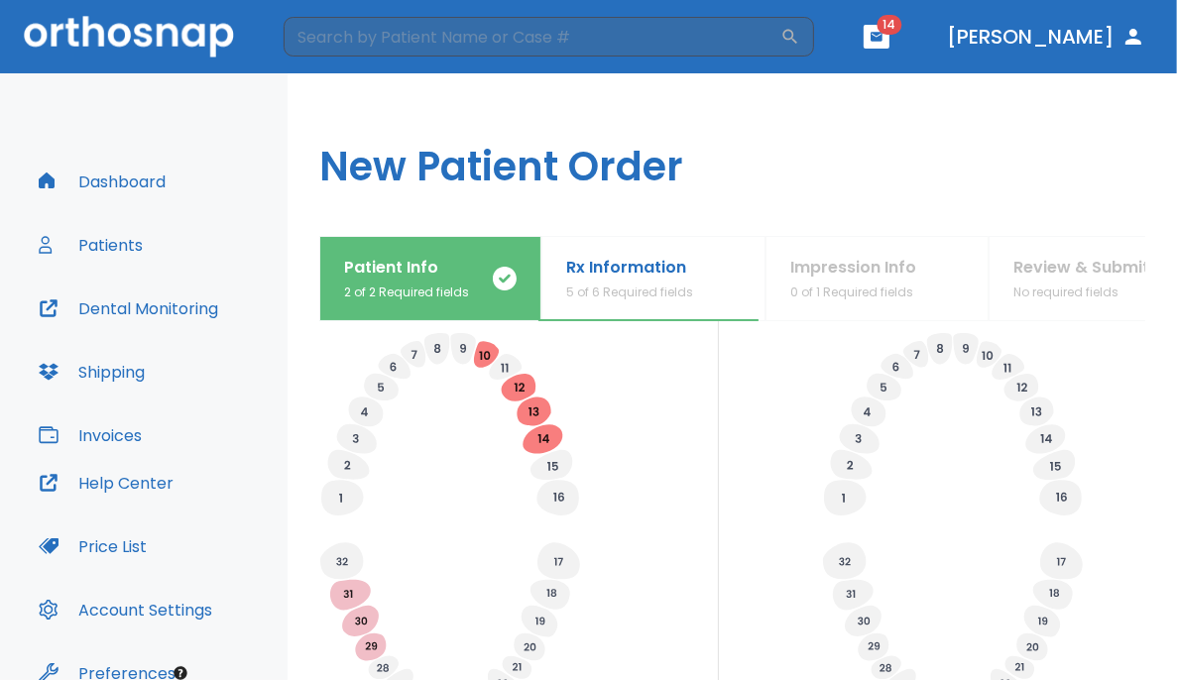
click at [736, 374] on div "Specify Implants, Crowns etc. Specify any planned extractions" at bounding box center [732, 476] width 826 height 486
click at [554, 597] on icon at bounding box center [550, 595] width 40 height 30
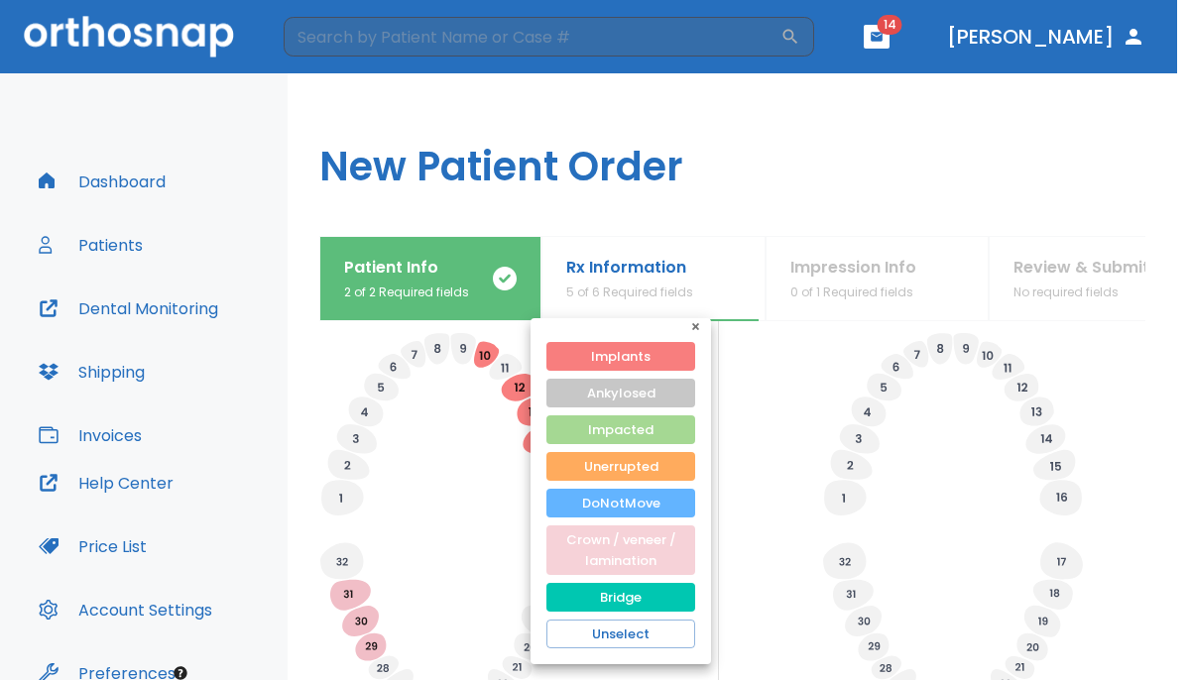
click at [601, 548] on button "Crown / veneer / lamination" at bounding box center [620, 550] width 149 height 50
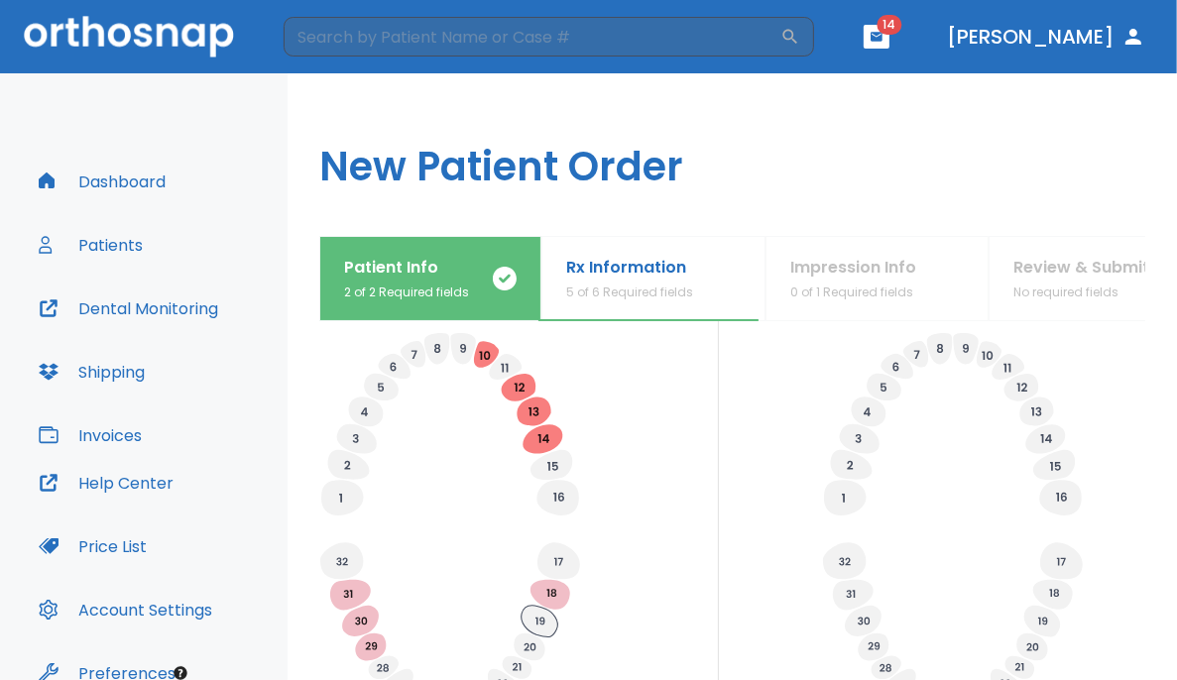
click at [535, 626] on icon at bounding box center [539, 622] width 37 height 32
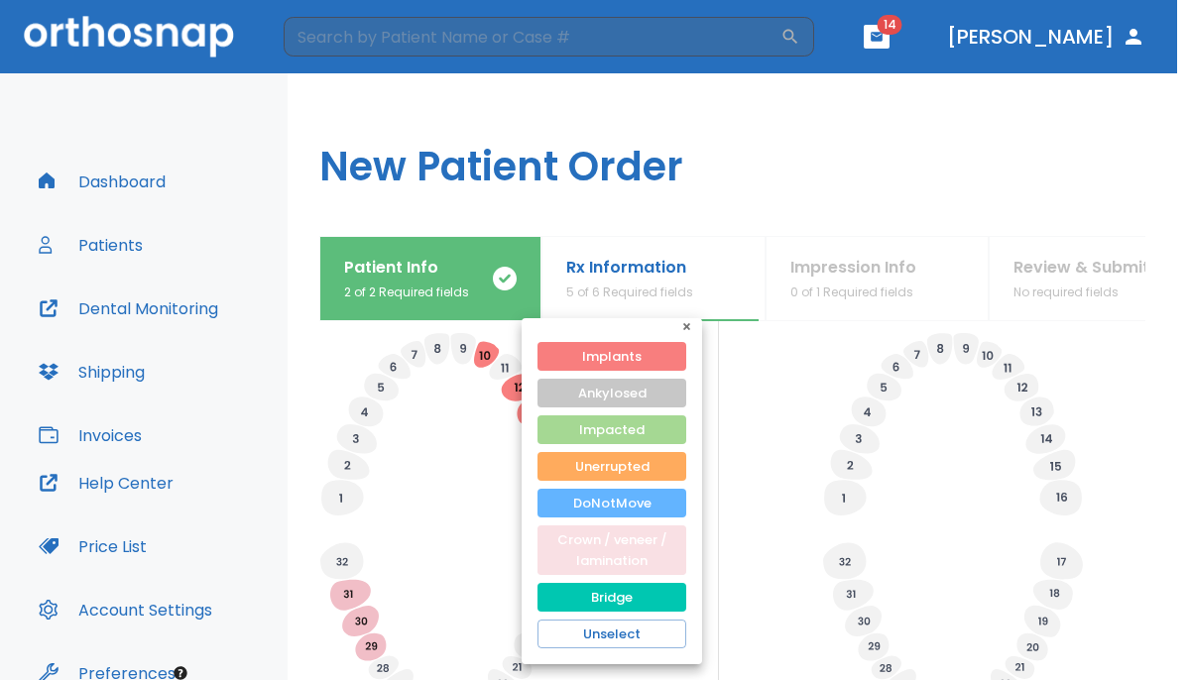
click at [597, 552] on button "Crown / veneer / lamination" at bounding box center [611, 550] width 149 height 50
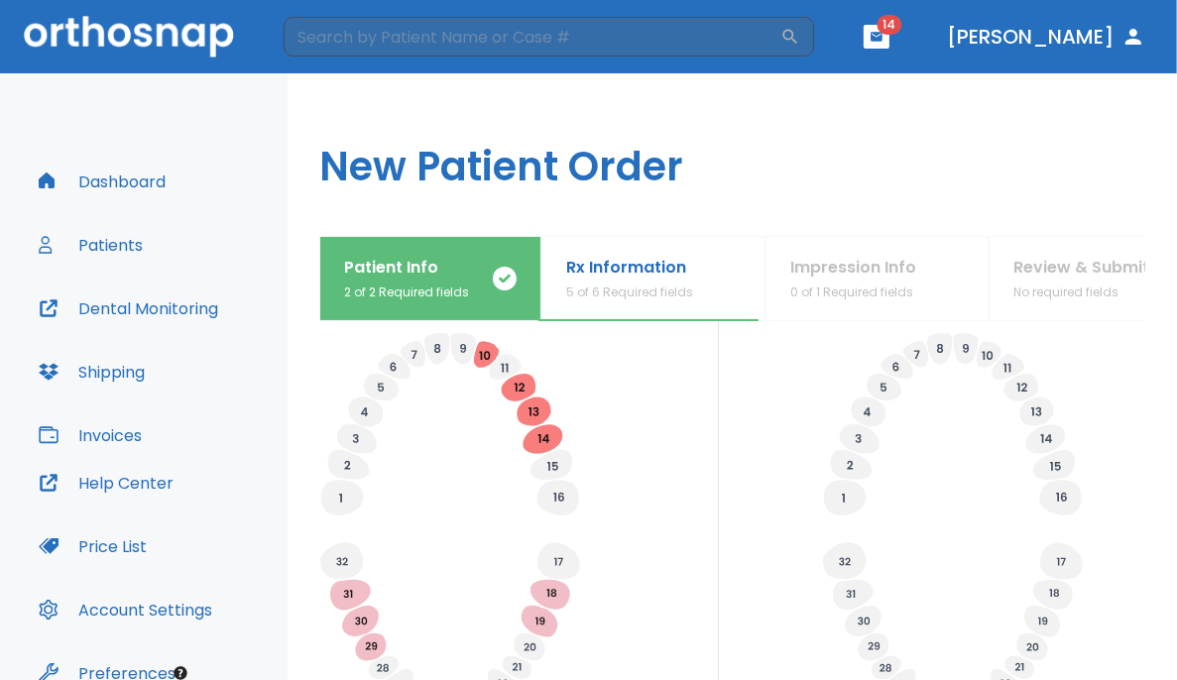
click at [736, 400] on div "Specify Implants, Crowns etc. Specify any planned extractions" at bounding box center [732, 476] width 826 height 486
click at [736, 418] on div "Specify Implants, Crowns etc. Specify any planned extractions" at bounding box center [732, 476] width 826 height 486
click at [364, 414] on icon at bounding box center [366, 412] width 35 height 30
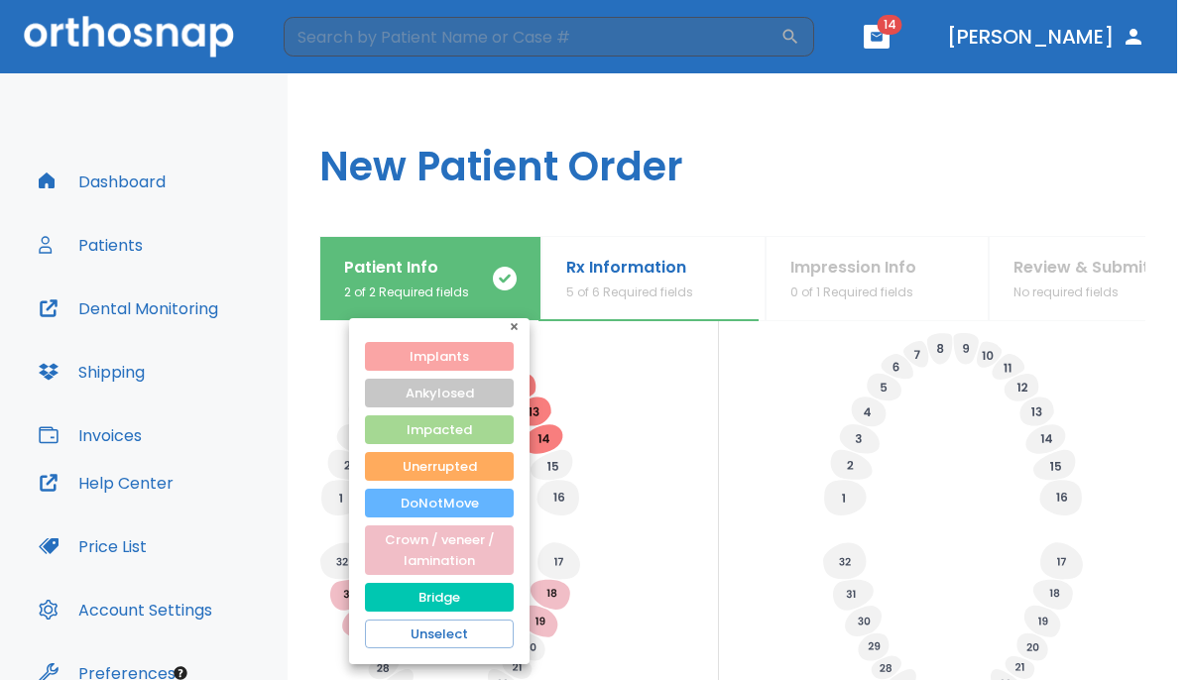
click at [419, 358] on button "Implants" at bounding box center [439, 356] width 149 height 29
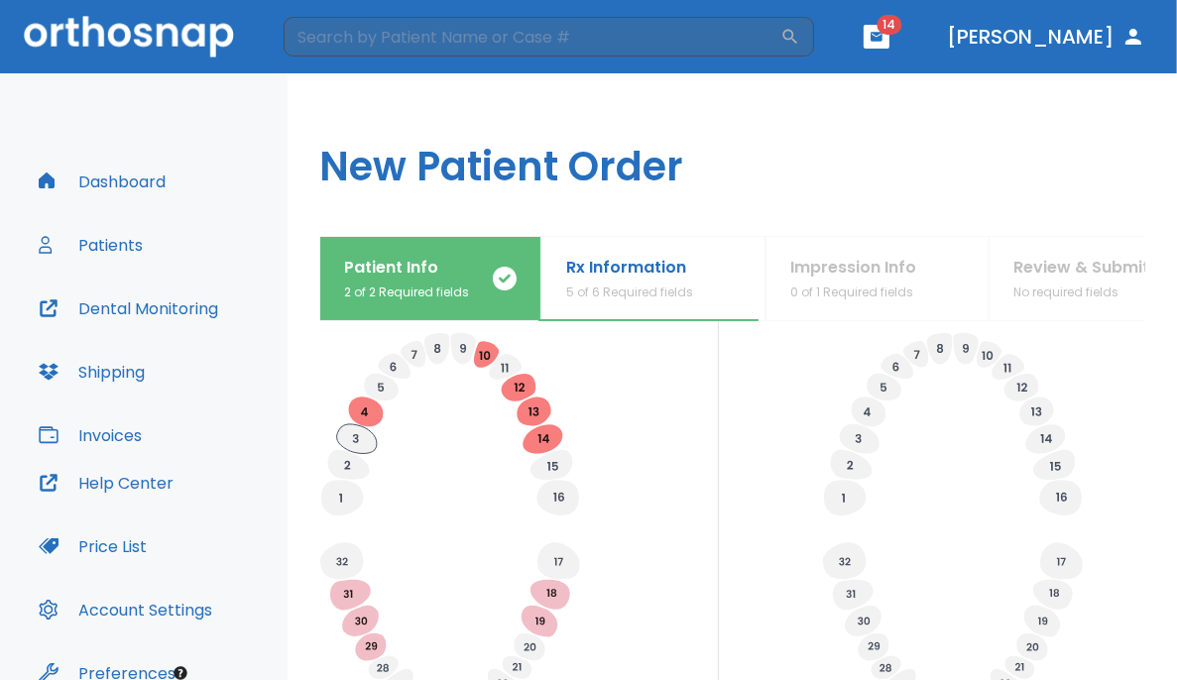
click at [359, 434] on icon at bounding box center [357, 439] width 40 height 30
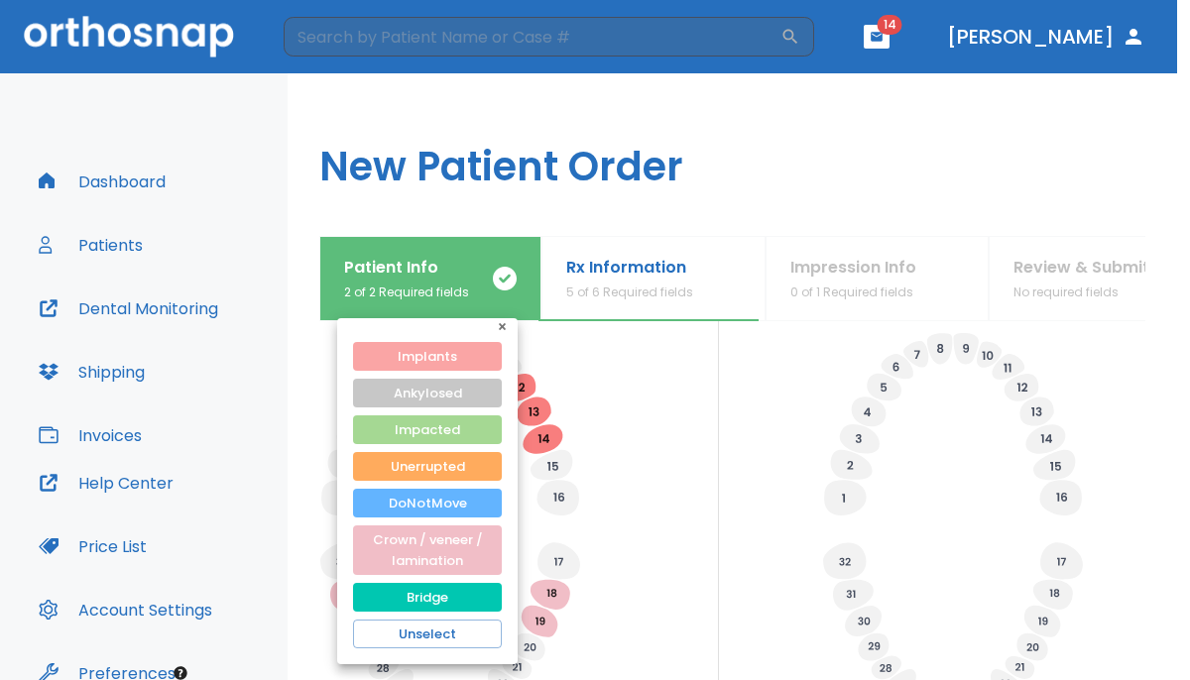
click at [419, 359] on button "Implants" at bounding box center [427, 356] width 149 height 29
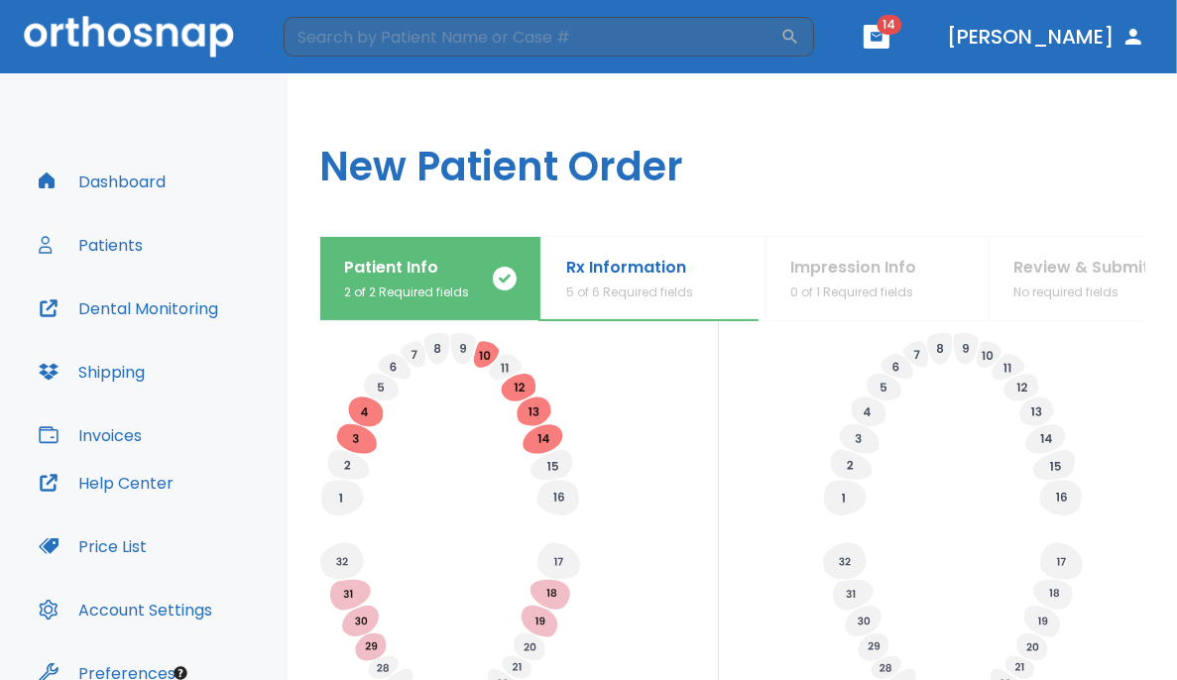
click at [736, 369] on div "Specify Implants, Crowns etc. Specify any planned extractions" at bounding box center [732, 476] width 826 height 486
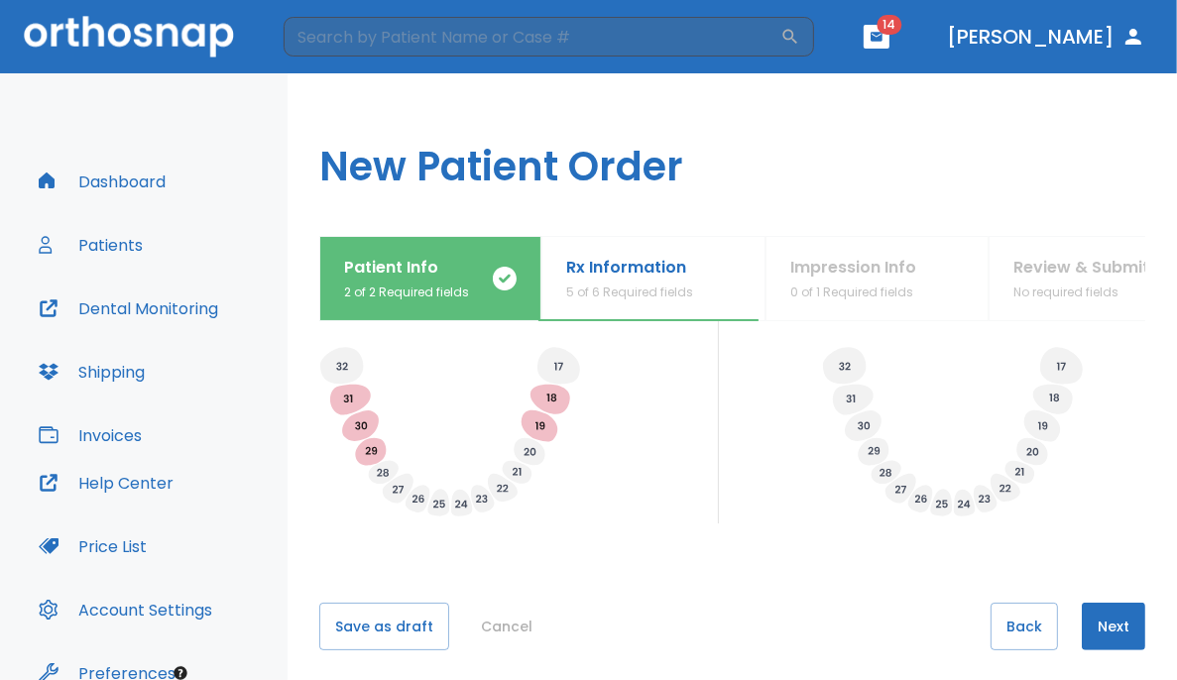
scroll to position [882, 0]
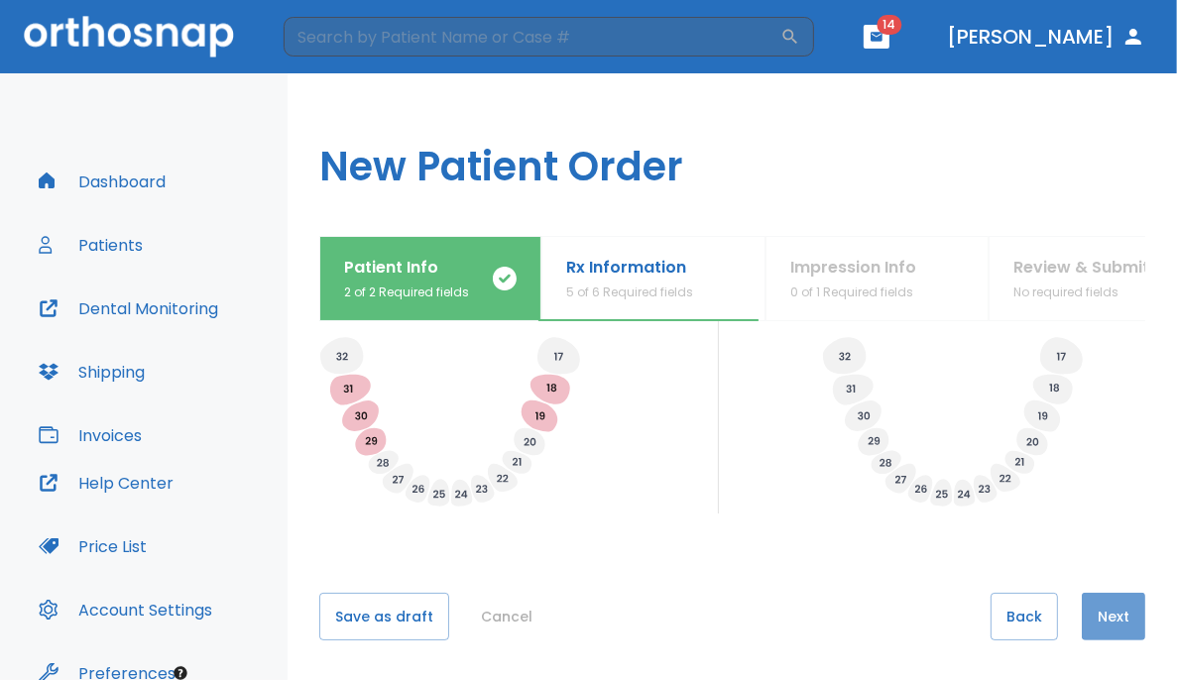
click at [736, 623] on button "Next" at bounding box center [1113, 617] width 63 height 48
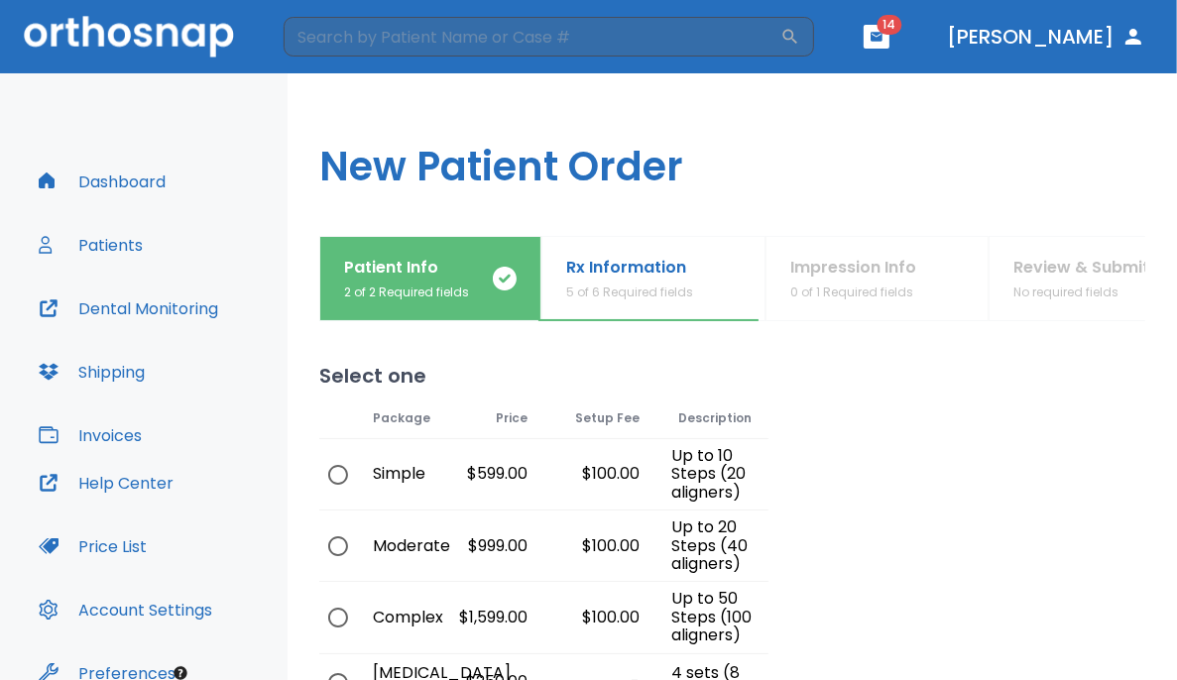
click at [403, 616] on div "Complex" at bounding box center [394, 617] width 74 height 70
click at [341, 617] on input "radio" at bounding box center [338, 618] width 42 height 42
radio input "true"
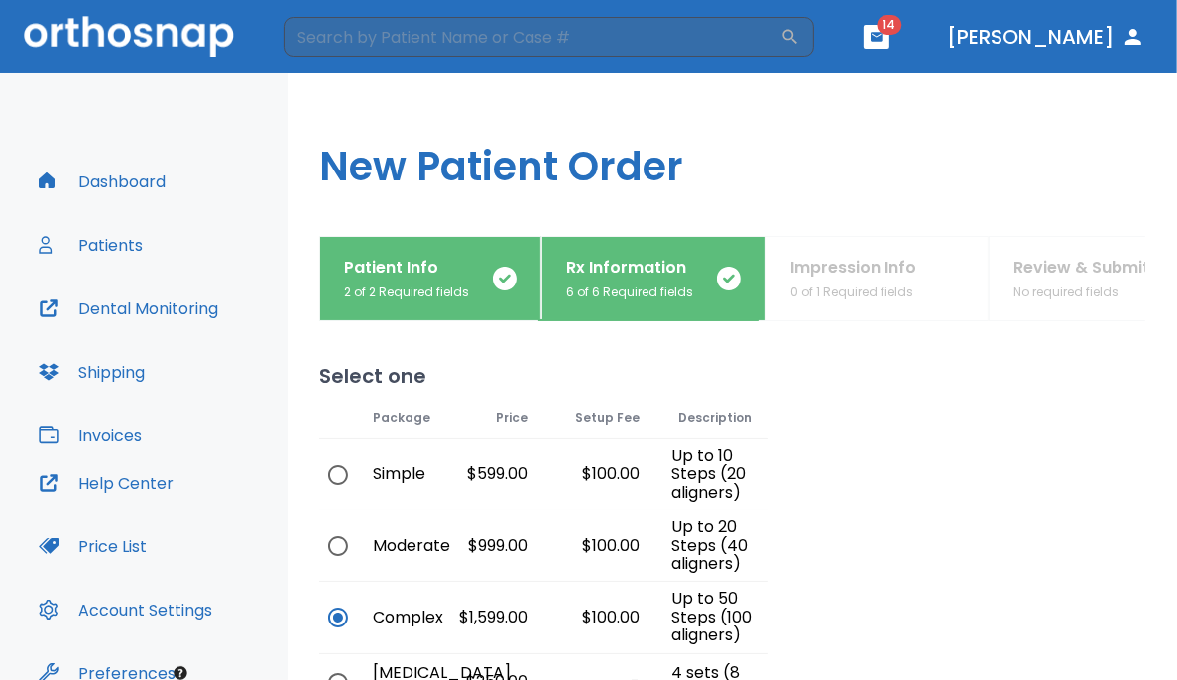
click at [396, 547] on div "Moderate" at bounding box center [394, 546] width 74 height 70
click at [341, 545] on input "radio" at bounding box center [338, 546] width 42 height 42
radio input "true"
radio input "false"
click at [337, 483] on input "radio" at bounding box center [338, 475] width 42 height 42
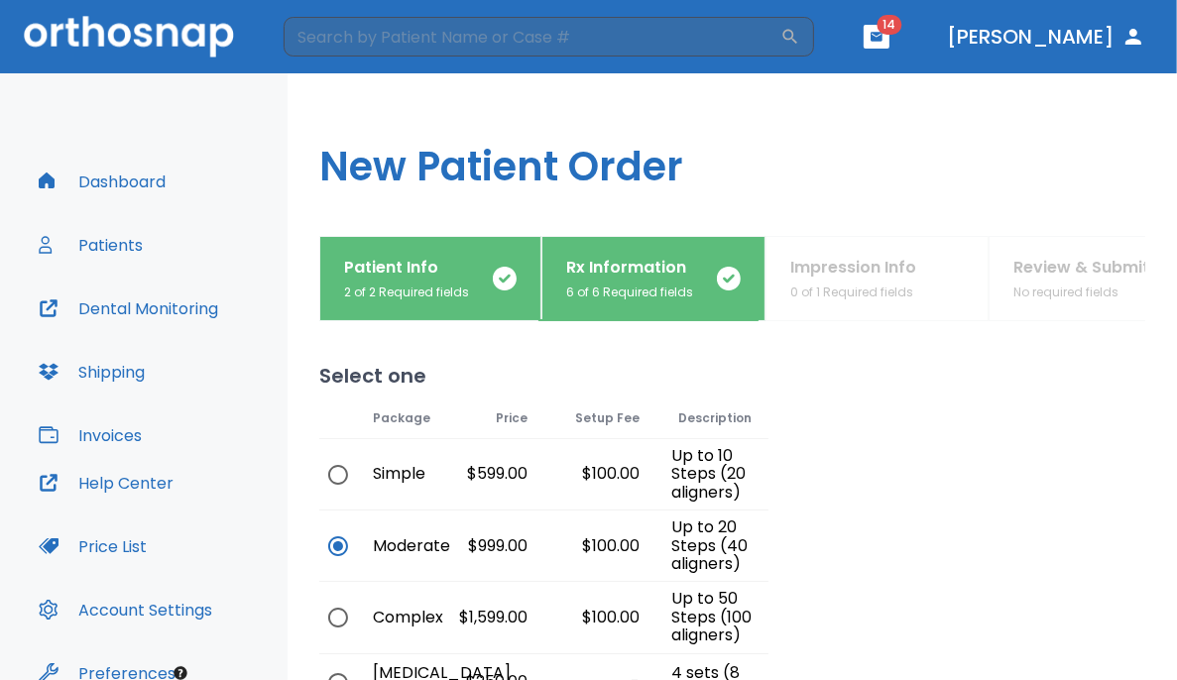
radio input "true"
radio input "false"
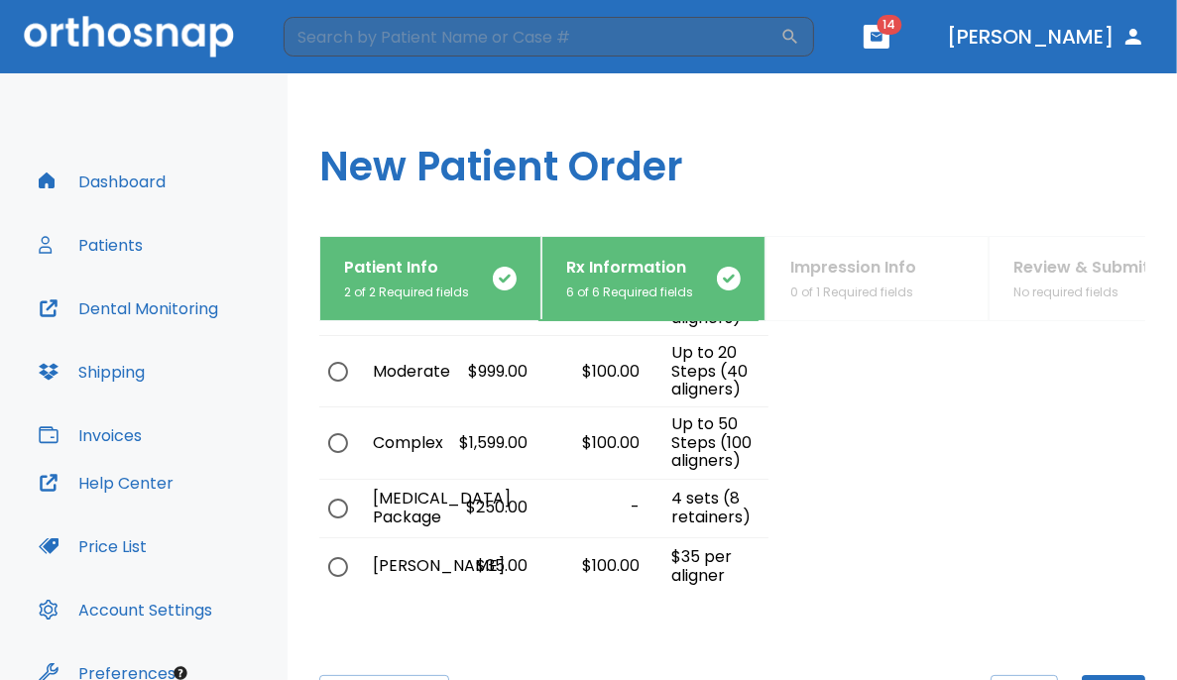
scroll to position [255, 0]
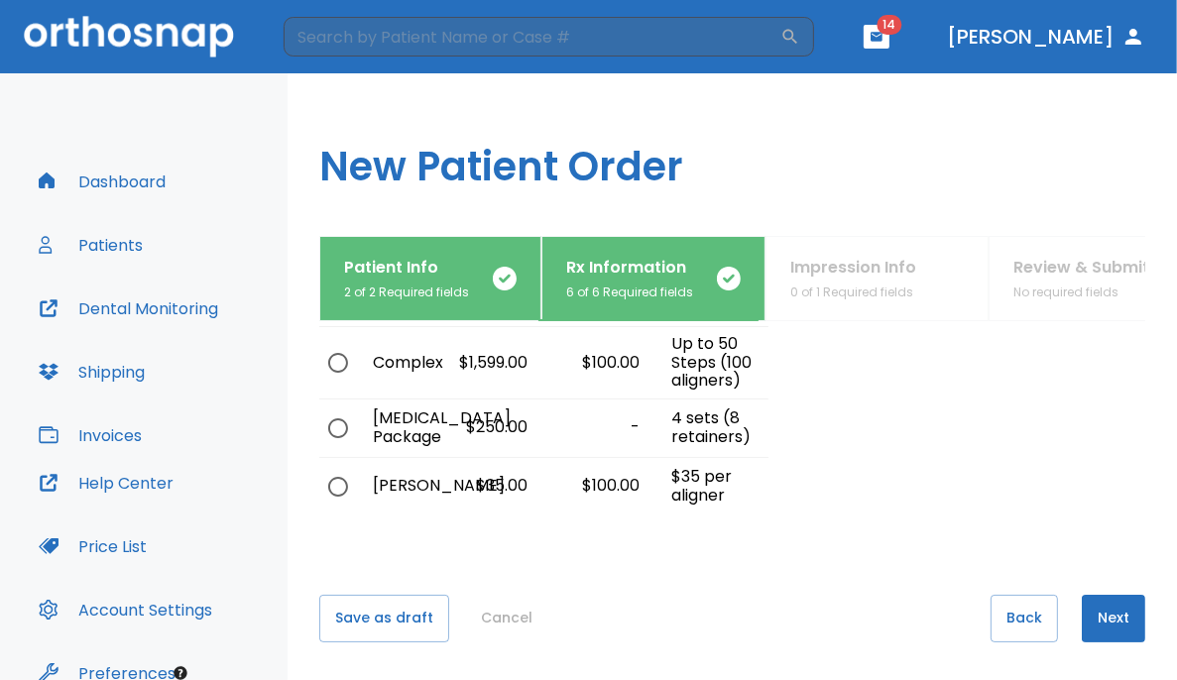
click at [736, 609] on button "Next" at bounding box center [1113, 619] width 63 height 48
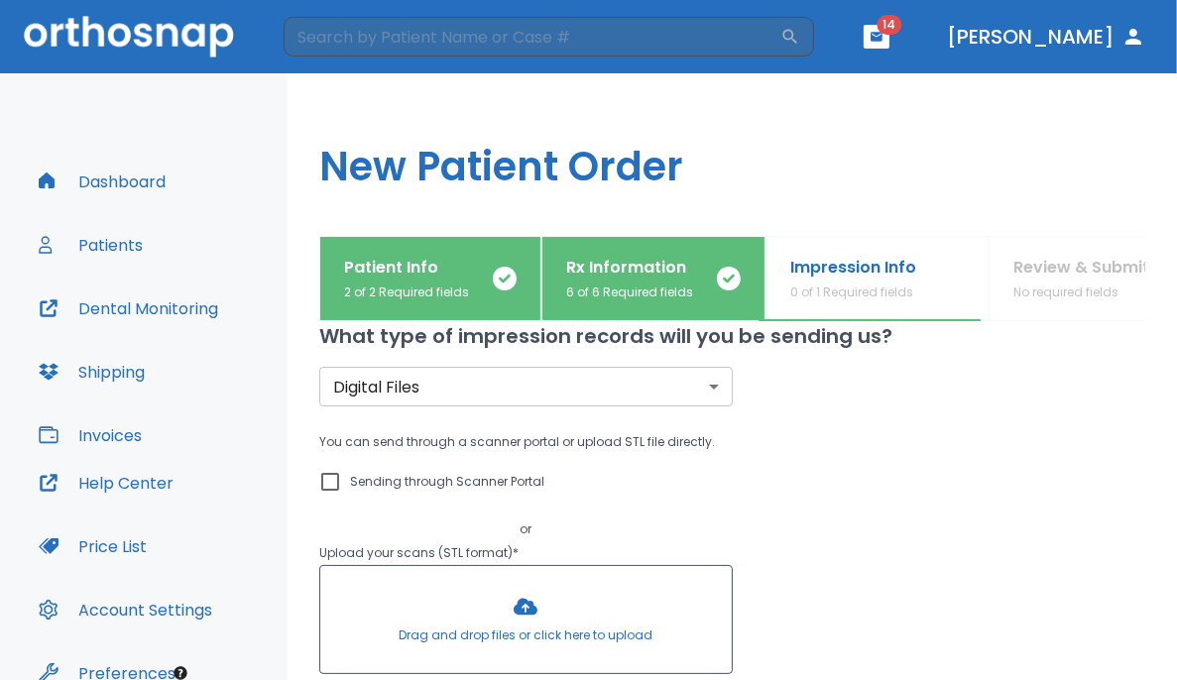
scroll to position [0, 0]
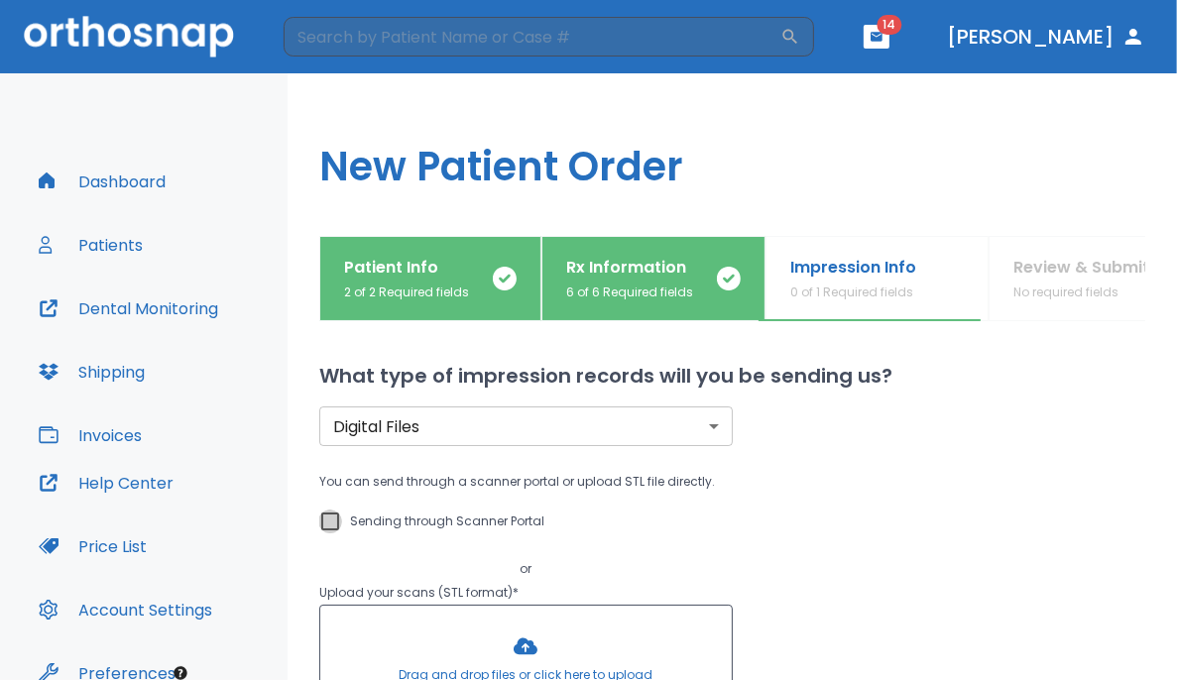
click at [329, 516] on input "Sending through Scanner Portal" at bounding box center [330, 522] width 24 height 24
checkbox input "true"
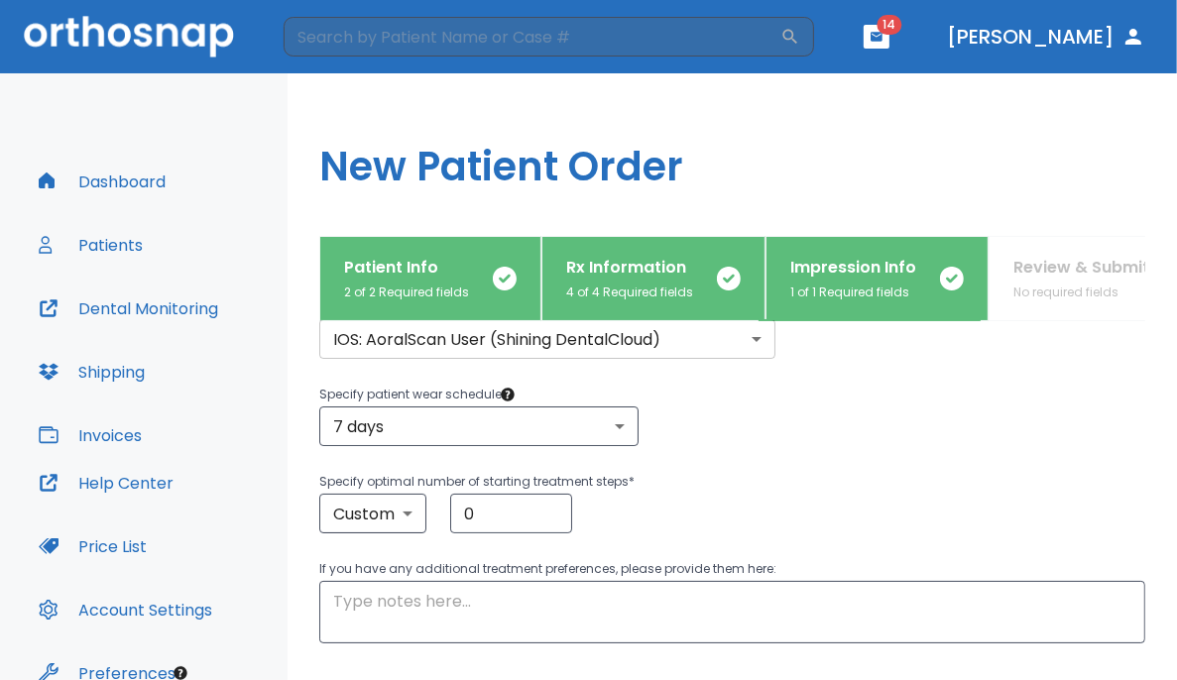
scroll to position [240, 0]
drag, startPoint x: 475, startPoint y: 519, endPoint x: 412, endPoint y: 492, distance: 68.0
click at [412, 492] on div "Custom custom ​ 0 ​" at bounding box center [732, 512] width 826 height 40
type input "10"
click at [736, 525] on div "Custom custom ​ 10 ​" at bounding box center [732, 512] width 826 height 40
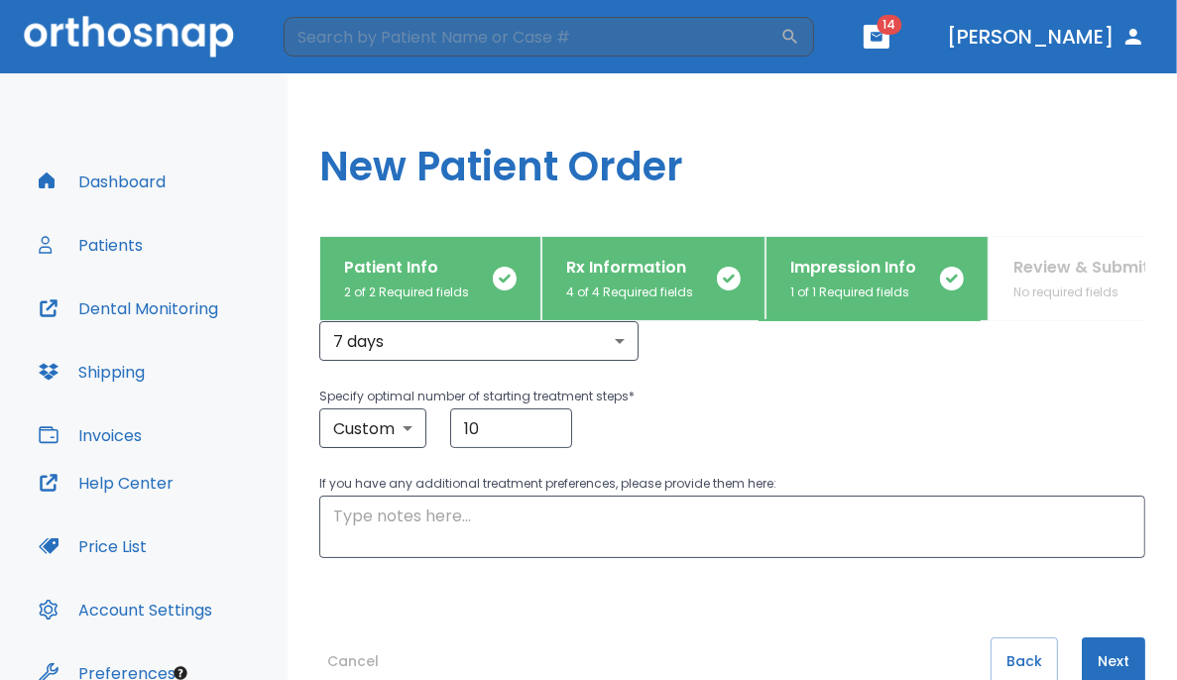
scroll to position [368, 0]
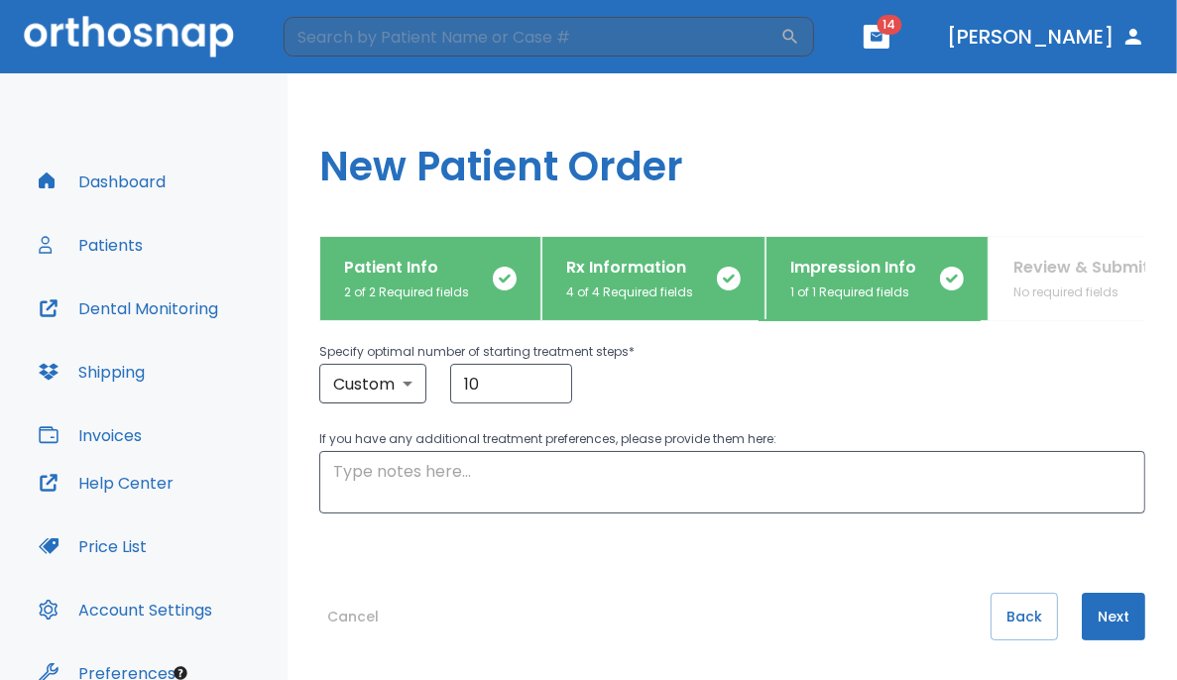
click at [736, 619] on button "Next" at bounding box center [1113, 617] width 63 height 48
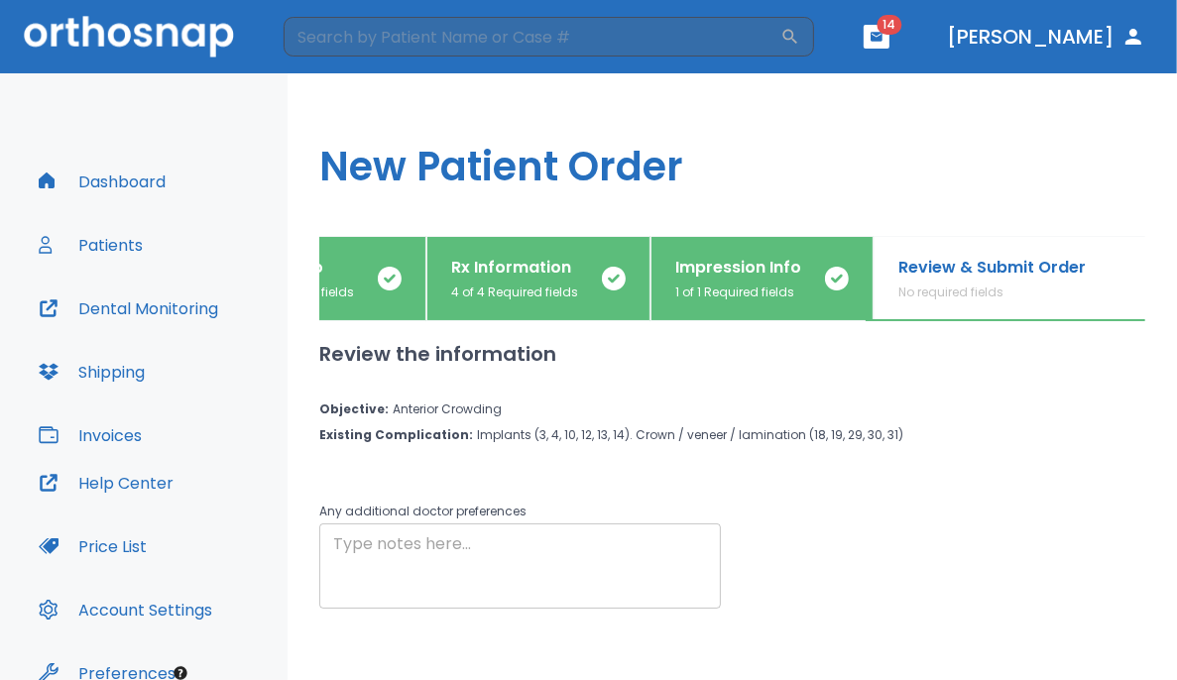
scroll to position [101, 0]
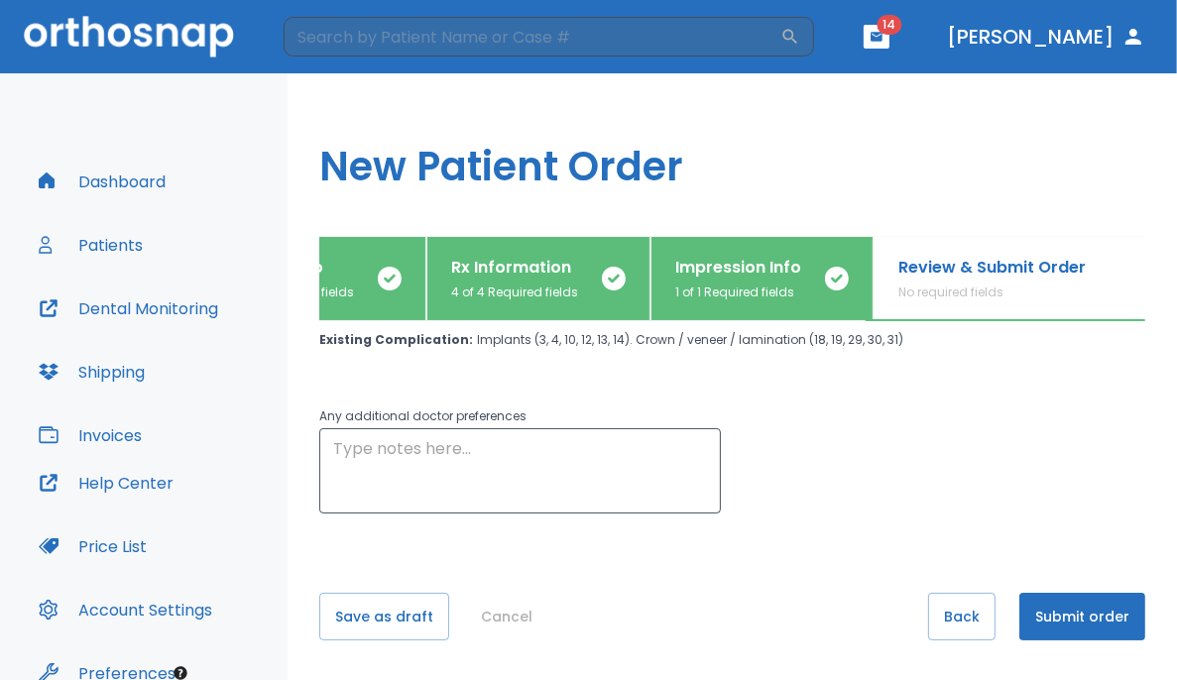
click at [736, 616] on button "Submit order" at bounding box center [1082, 617] width 126 height 48
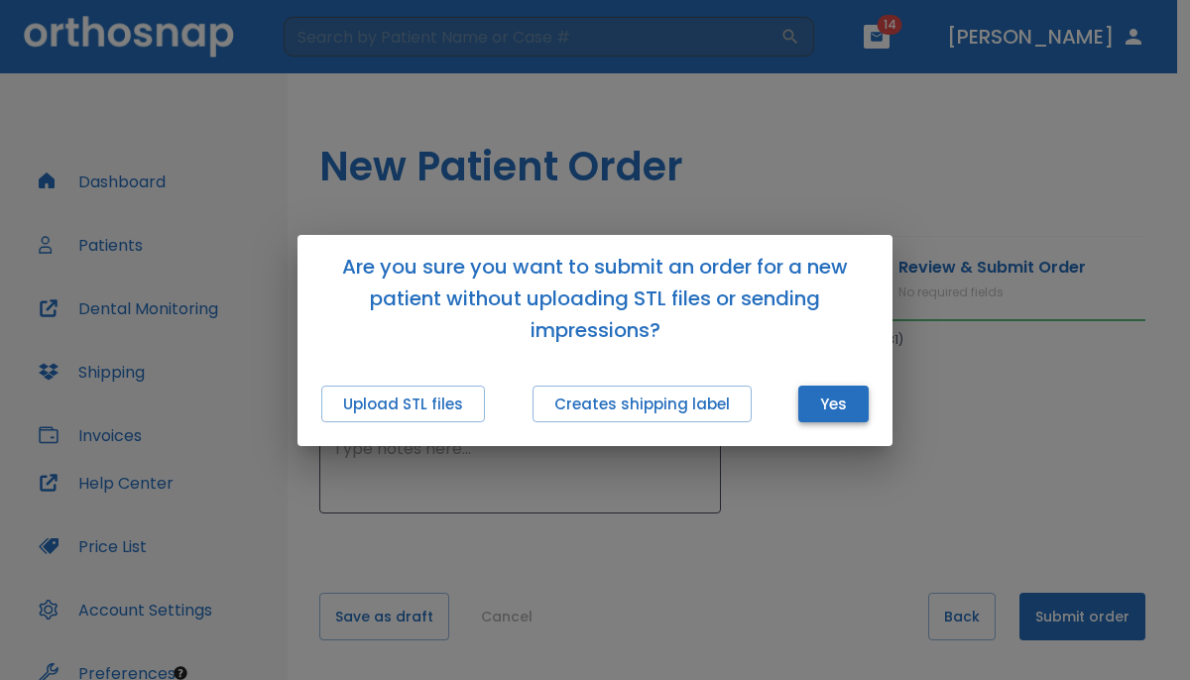
click at [736, 405] on button "Yes" at bounding box center [833, 404] width 70 height 37
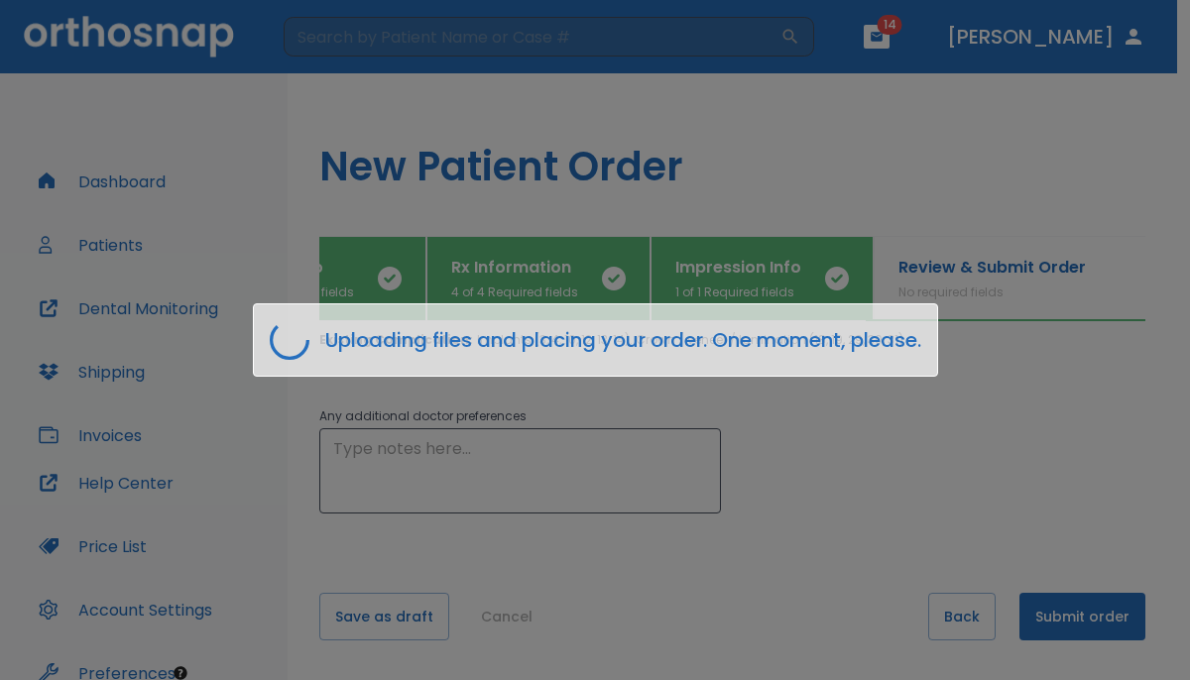
scroll to position [0, 103]
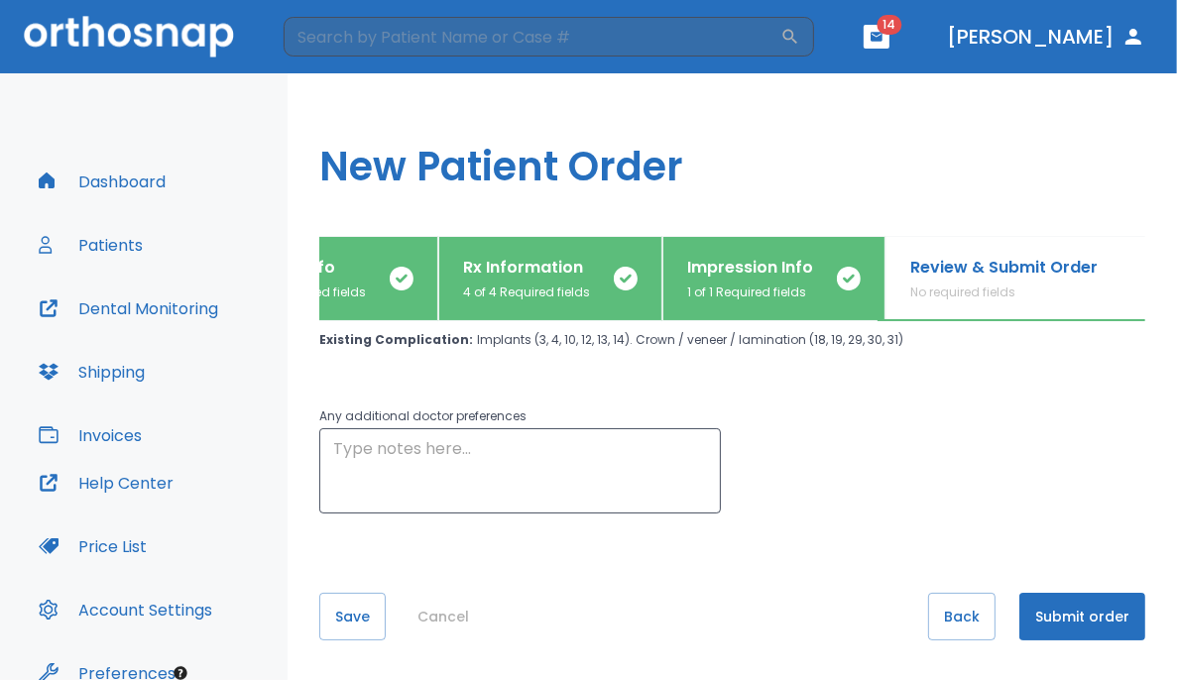
click at [736, 626] on button "Submit order" at bounding box center [1082, 617] width 126 height 48
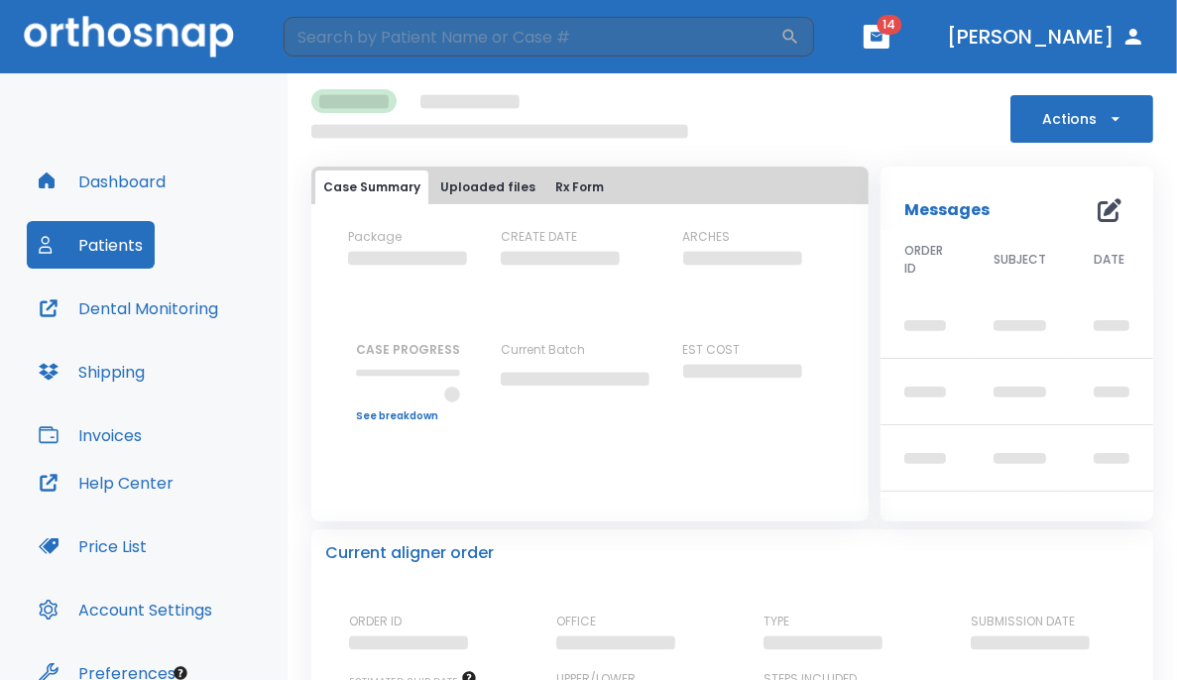
click at [108, 175] on button "Dashboard" at bounding box center [102, 182] width 151 height 48
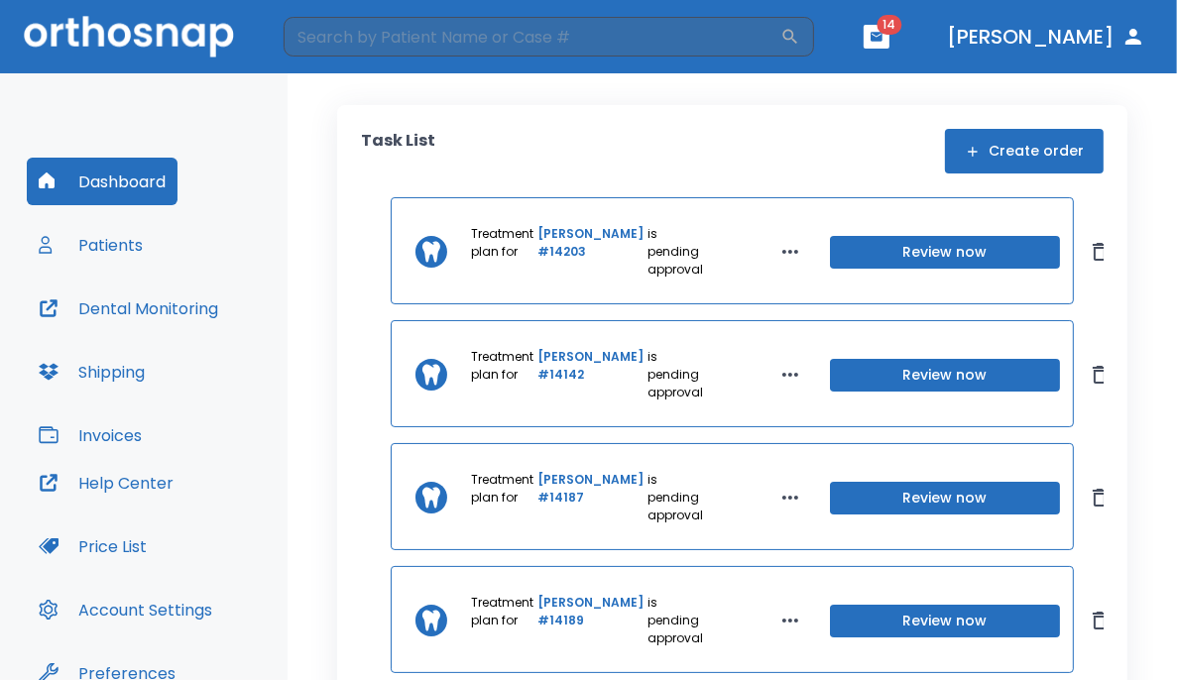
click at [736, 159] on icon "button" at bounding box center [973, 152] width 16 height 16
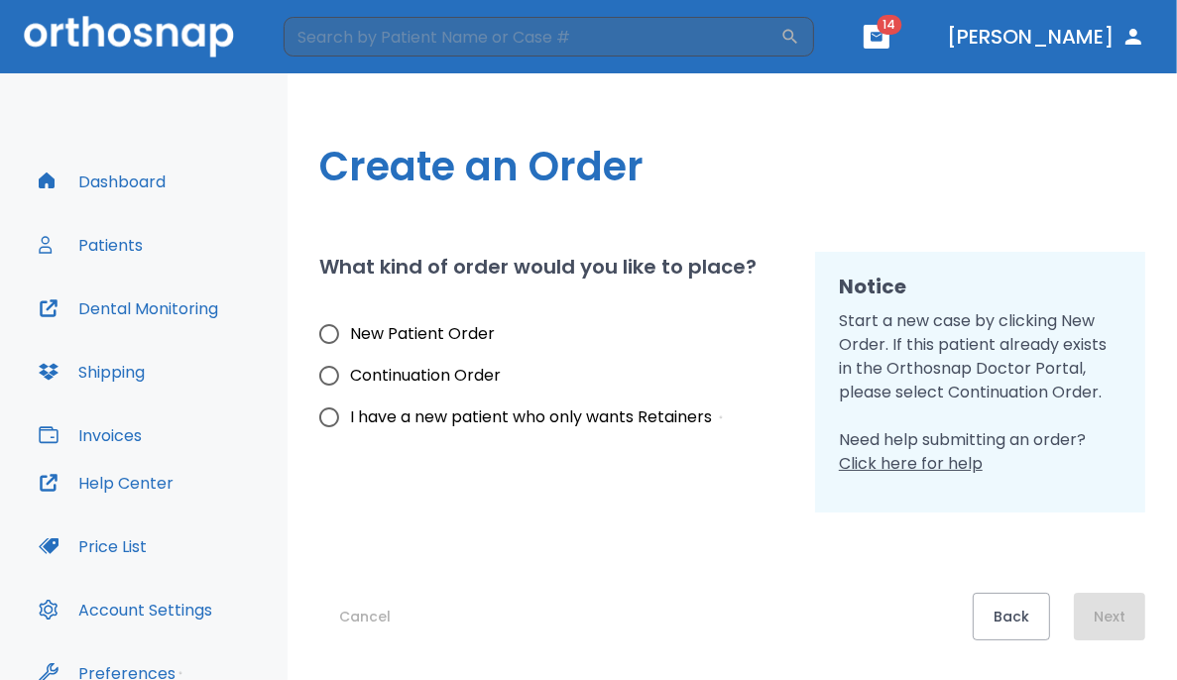
click at [736, 185] on h1 "Create an Order" at bounding box center [732, 166] width 826 height 59
click at [415, 337] on span "New Patient Order" at bounding box center [422, 334] width 145 height 24
click at [350, 337] on input "New Patient Order" at bounding box center [329, 334] width 42 height 42
radio input "true"
click at [736, 616] on button "Next" at bounding box center [1109, 617] width 71 height 48
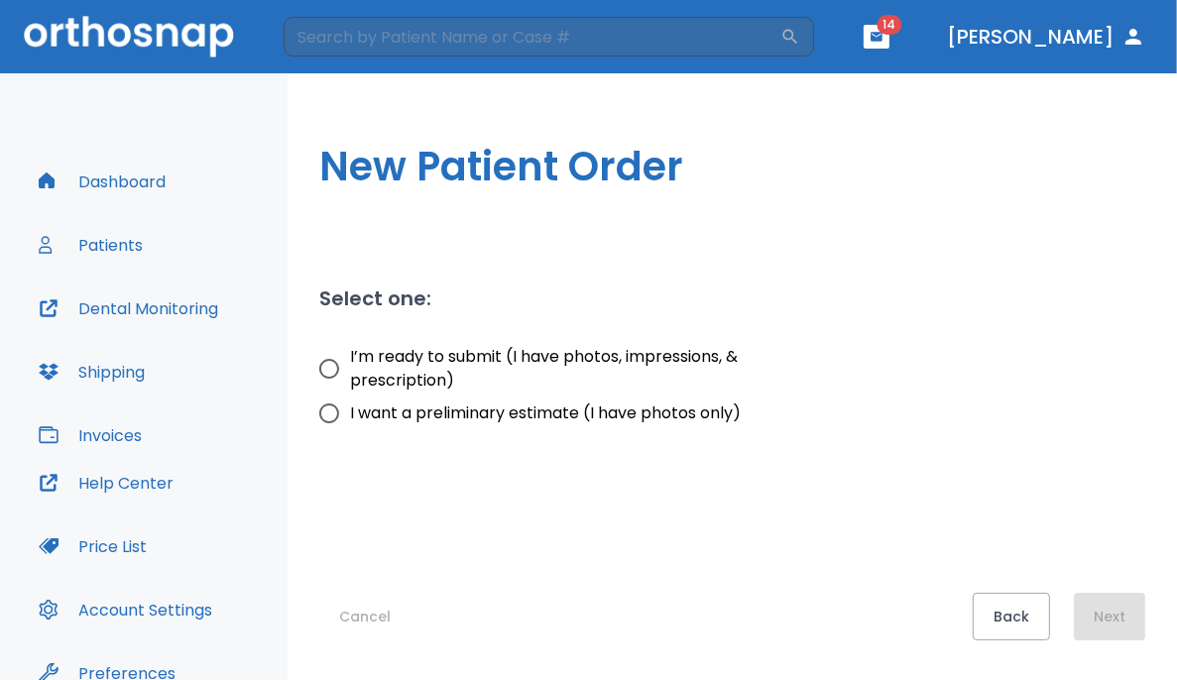
click at [416, 359] on span "I’m ready to submit (I have photos, impressions, & prescription)" at bounding box center [562, 369] width 425 height 48
click at [350, 359] on input "I’m ready to submit (I have photos, impressions, & prescription)" at bounding box center [329, 369] width 42 height 42
radio input "true"
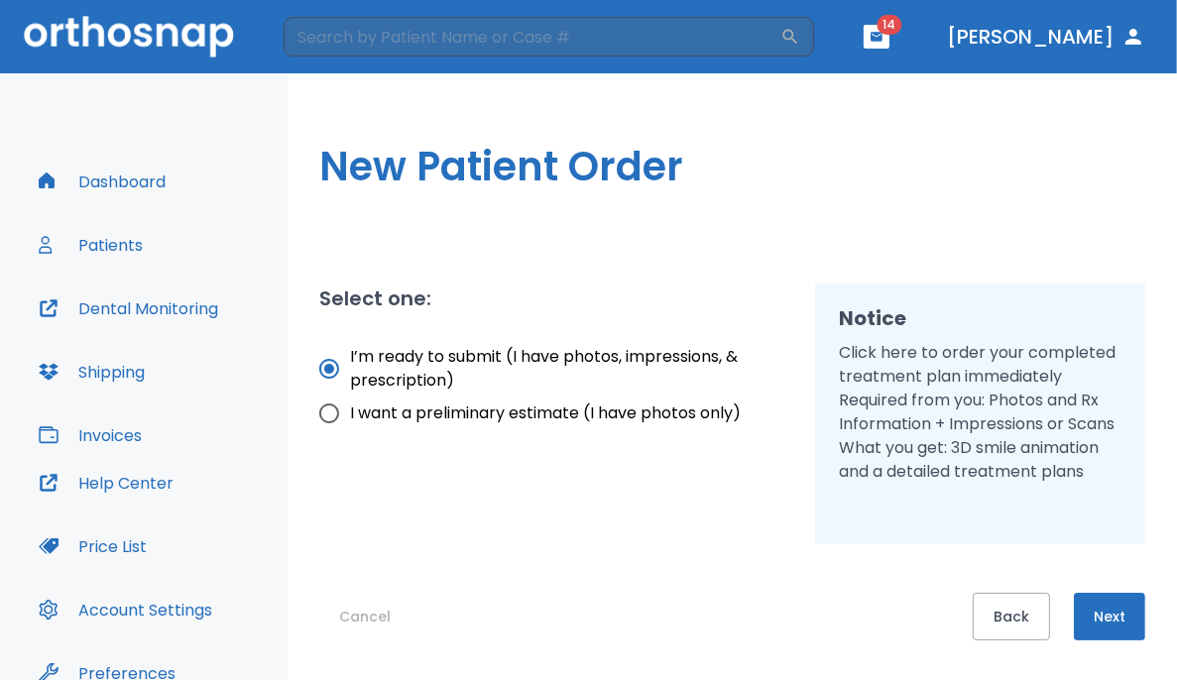
click at [736, 607] on button "Next" at bounding box center [1109, 617] width 71 height 48
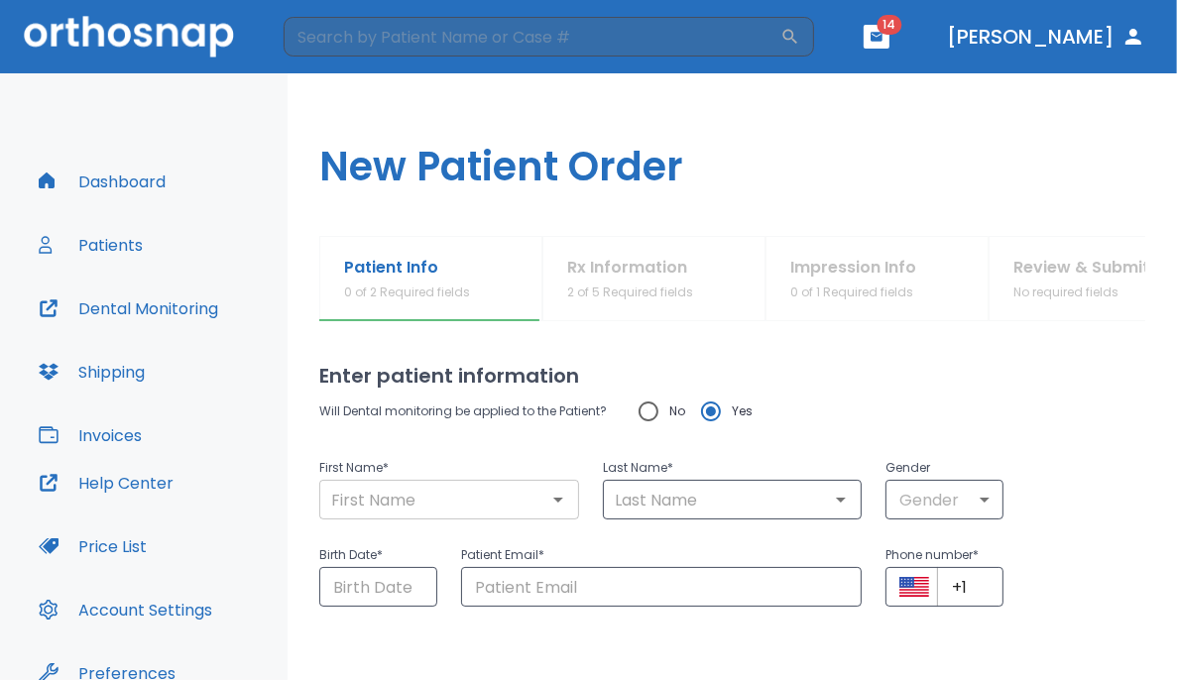
click at [406, 501] on input "text" at bounding box center [449, 500] width 248 height 28
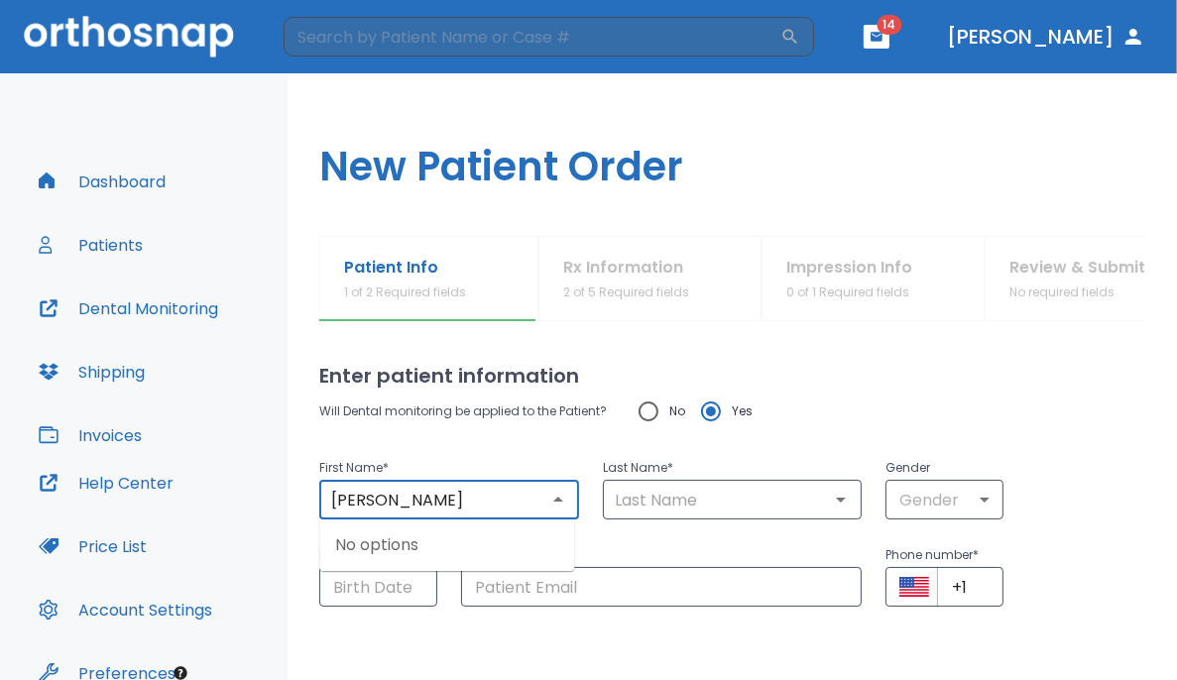
type input "[PERSON_NAME]"
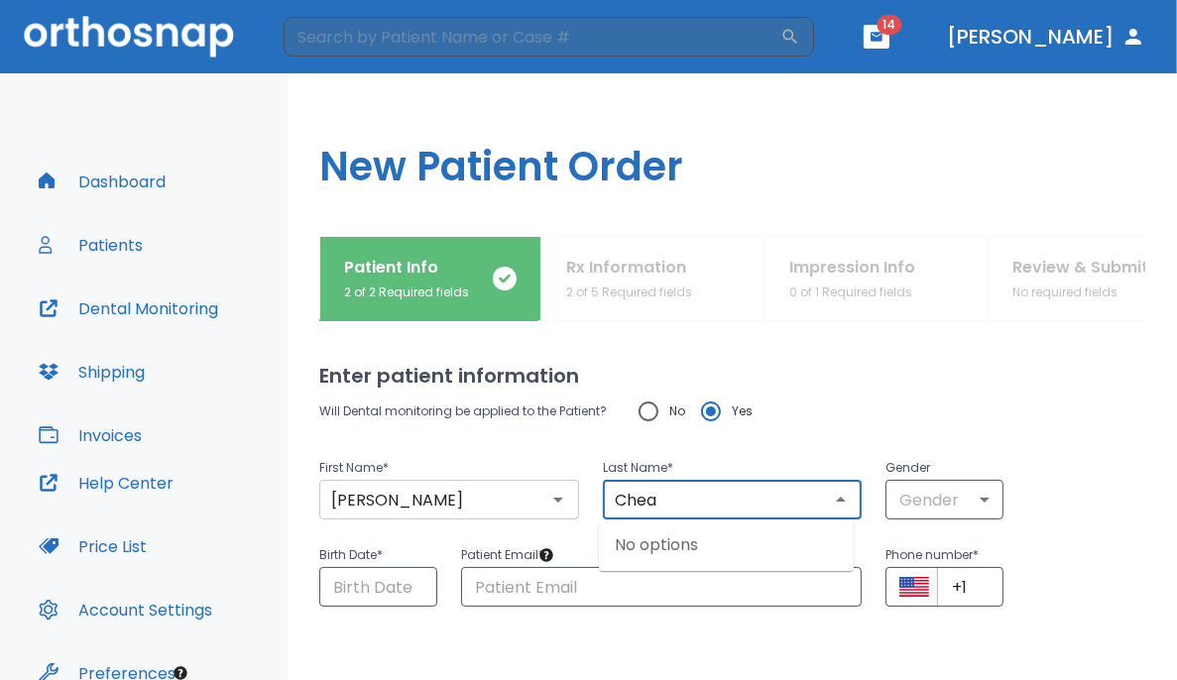
type input "Chea"
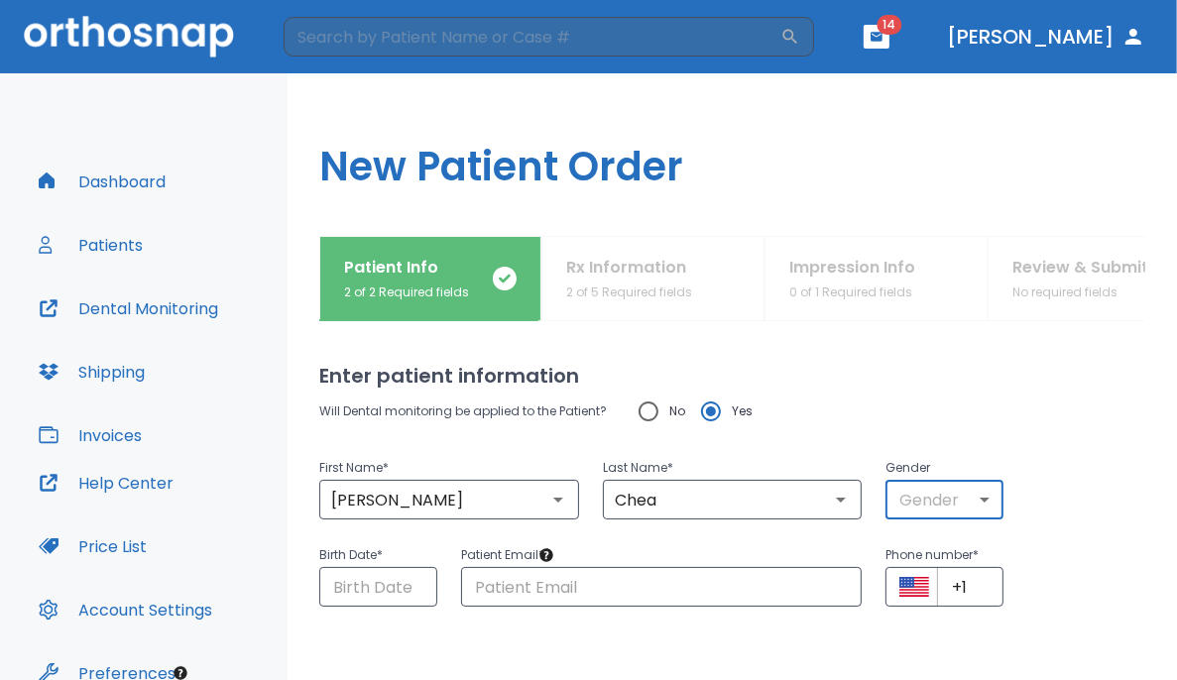
click at [736, 498] on body "​ 14 [PERSON_NAME] Dashboard Patients Dental Monitoring Shipping Invoices Help …" at bounding box center [588, 340] width 1177 height 680
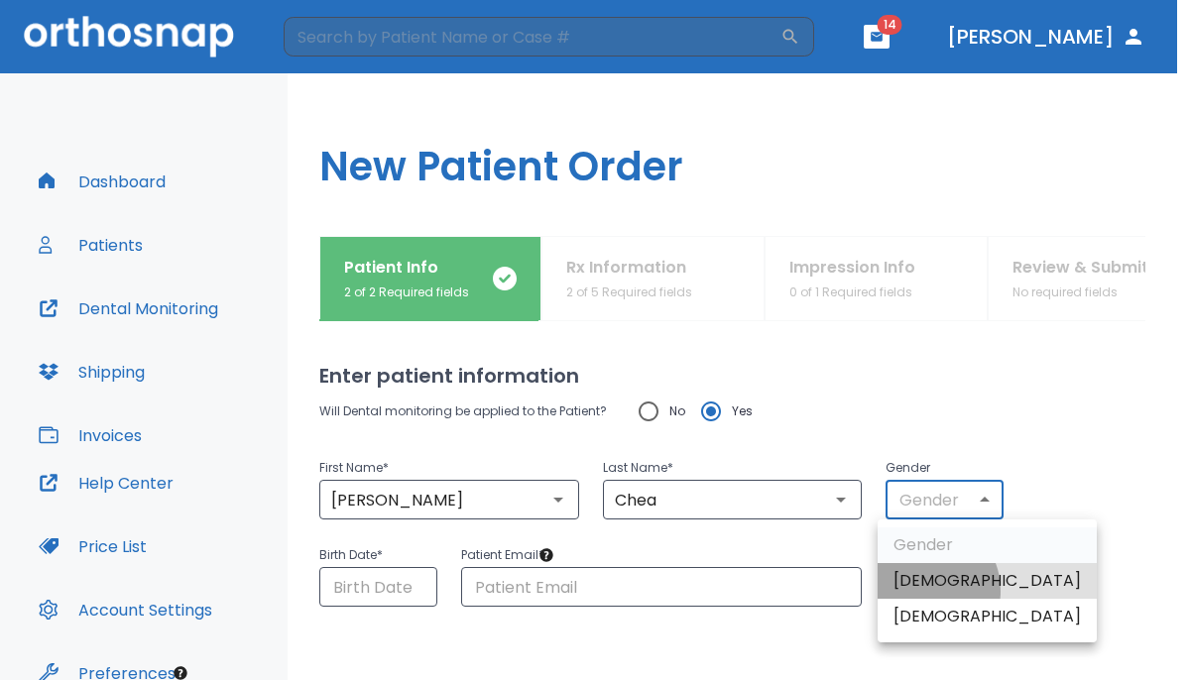
click at [736, 591] on li "[DEMOGRAPHIC_DATA]" at bounding box center [986, 581] width 219 height 36
type input "1"
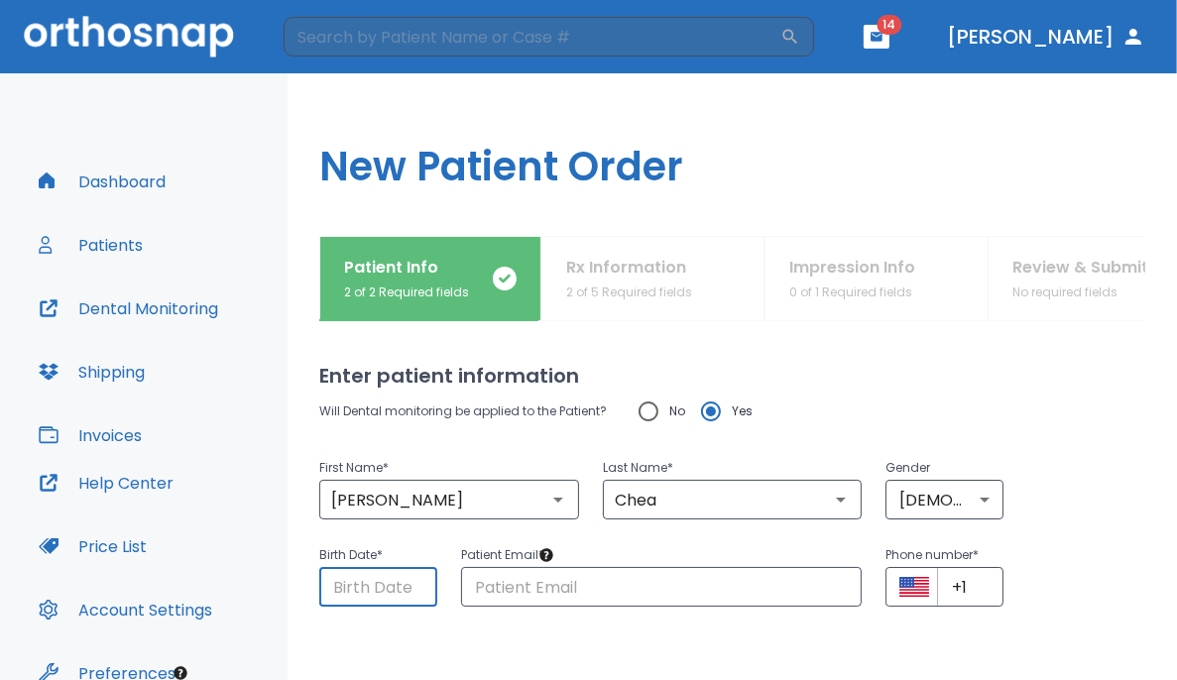
click at [383, 584] on input "Choose date" at bounding box center [378, 587] width 118 height 40
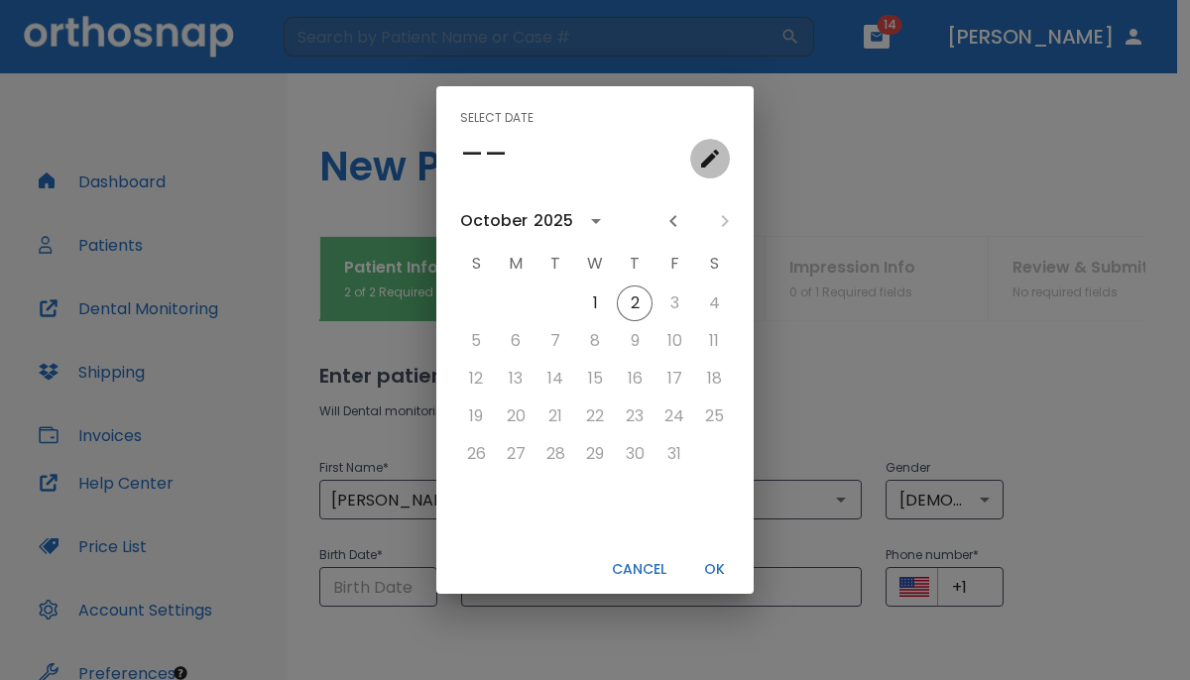
click at [717, 161] on icon "calendar view is open, go to text input view" at bounding box center [710, 159] width 24 height 24
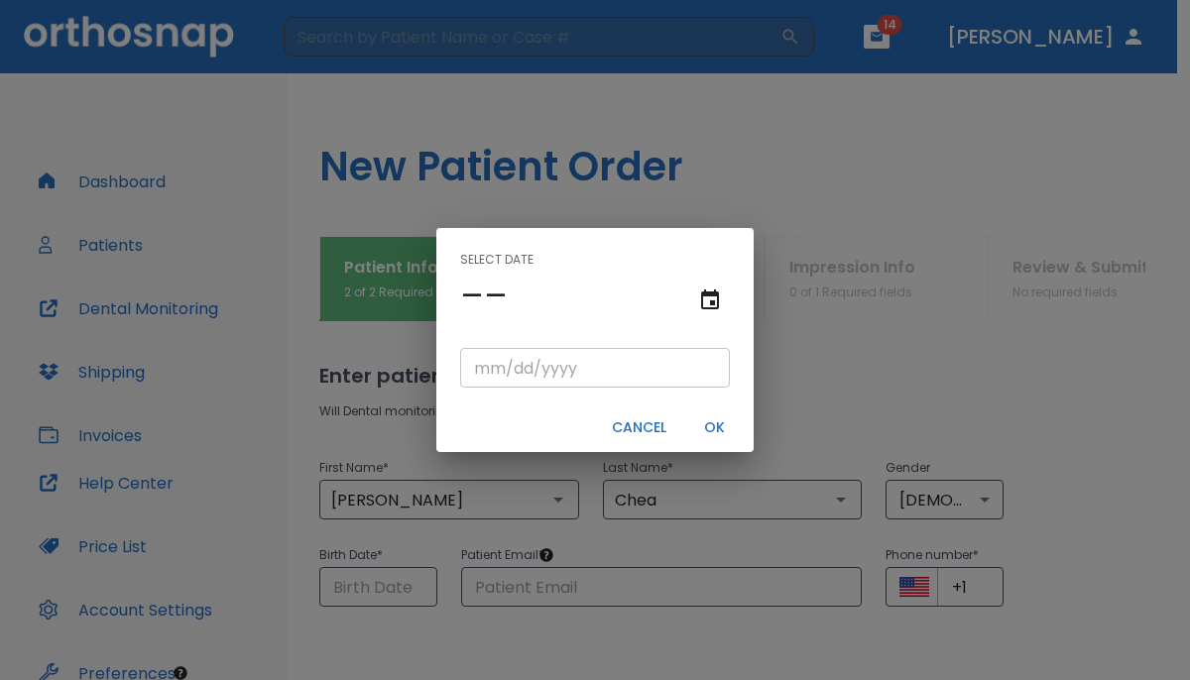
click at [480, 368] on input "tel" at bounding box center [595, 368] width 270 height 40
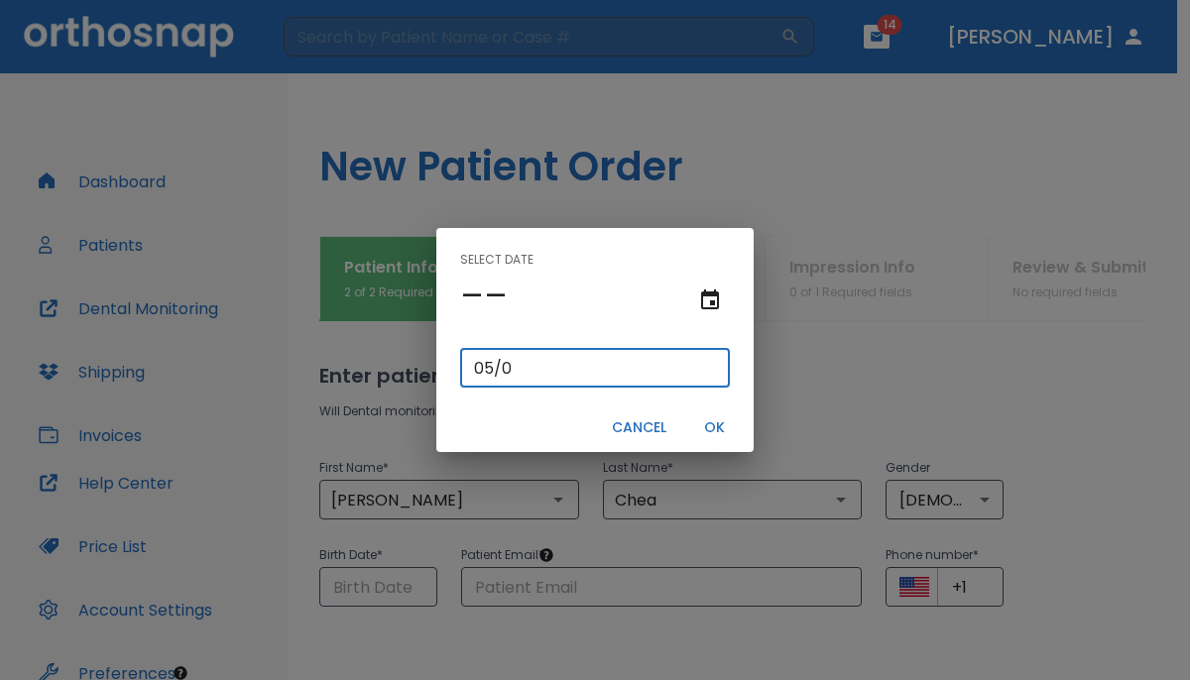
type input "05/03/"
type input "05/03/0001"
type input "05/03/1"
type input "05/03/0019"
type input "[DATE]"
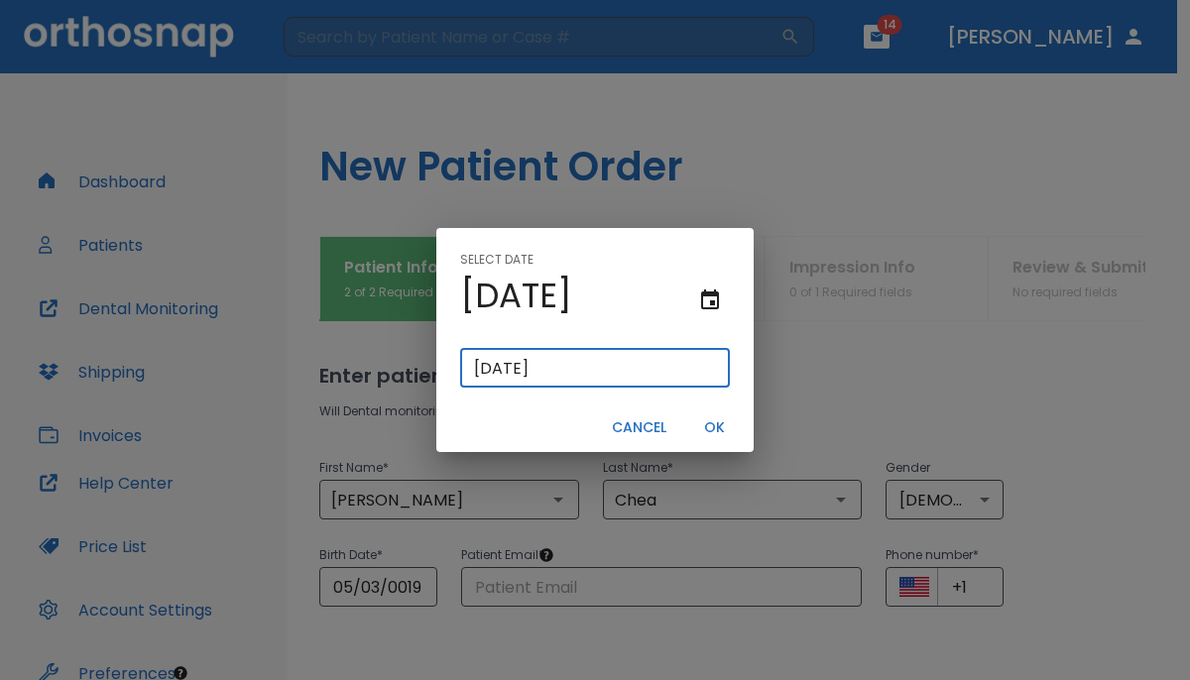
type input "05/03/0199"
type input "05/03/199"
type input "[DATE]"
type input "05/03/0199"
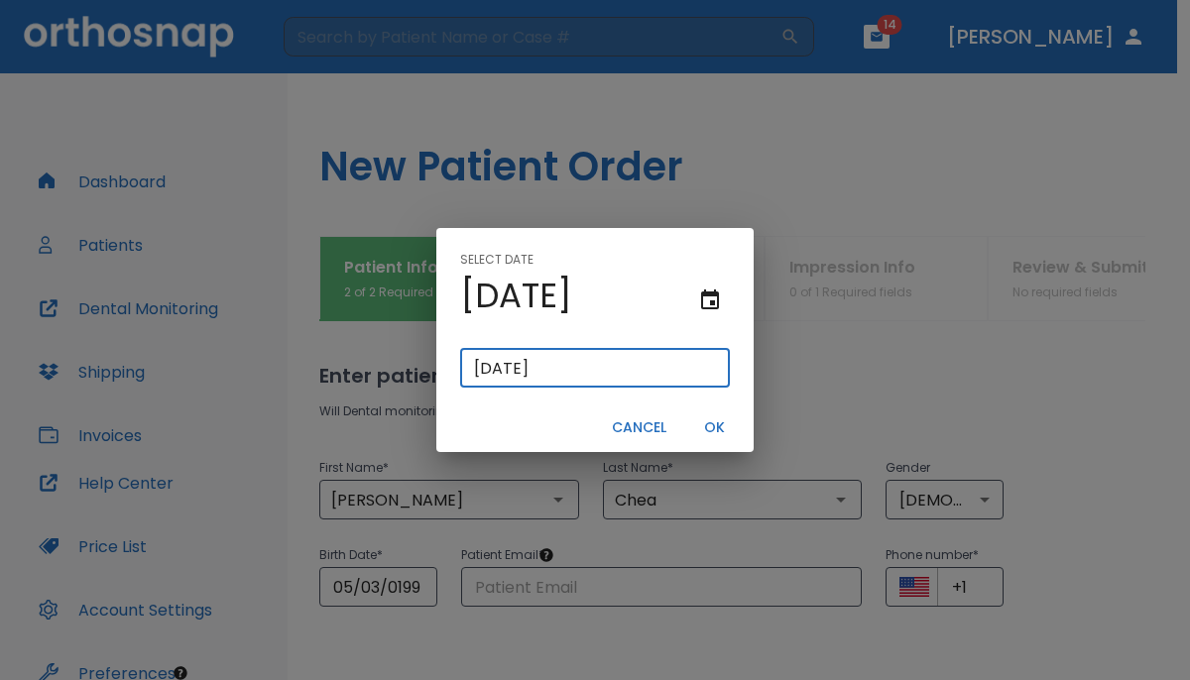
type input "05/03/199"
type input "[DATE]"
click at [710, 433] on button "OK" at bounding box center [713, 427] width 63 height 33
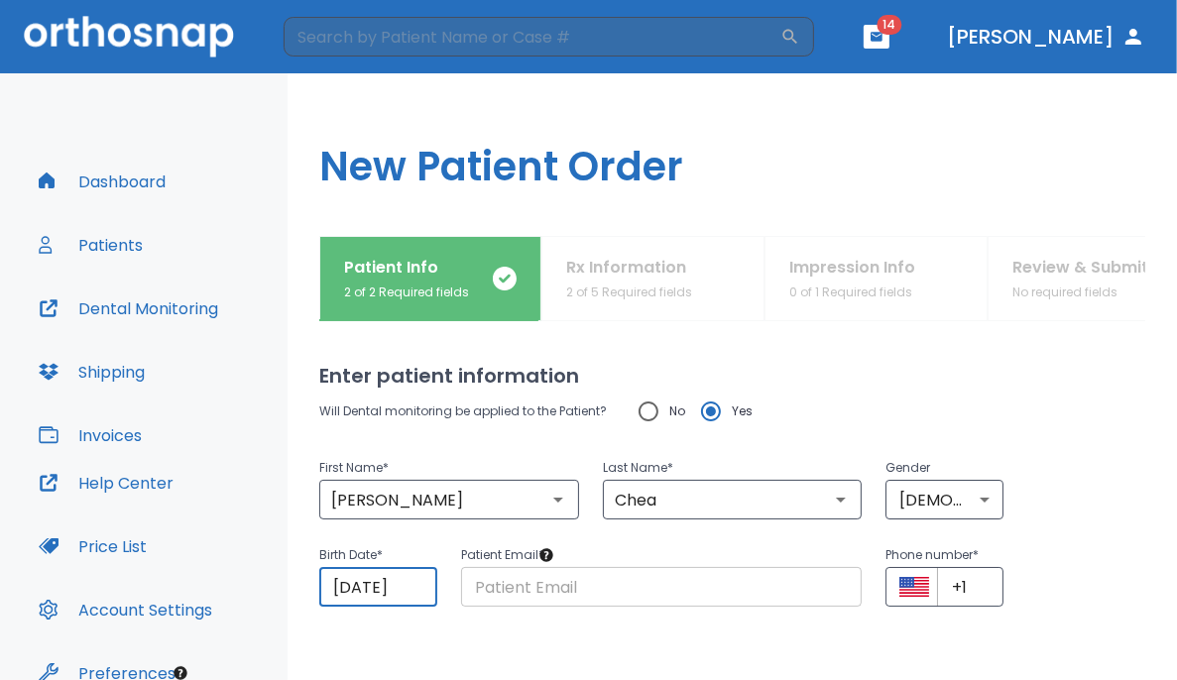
click at [532, 577] on input "text" at bounding box center [662, 587] width 402 height 40
click at [736, 592] on input "text" at bounding box center [662, 587] width 402 height 40
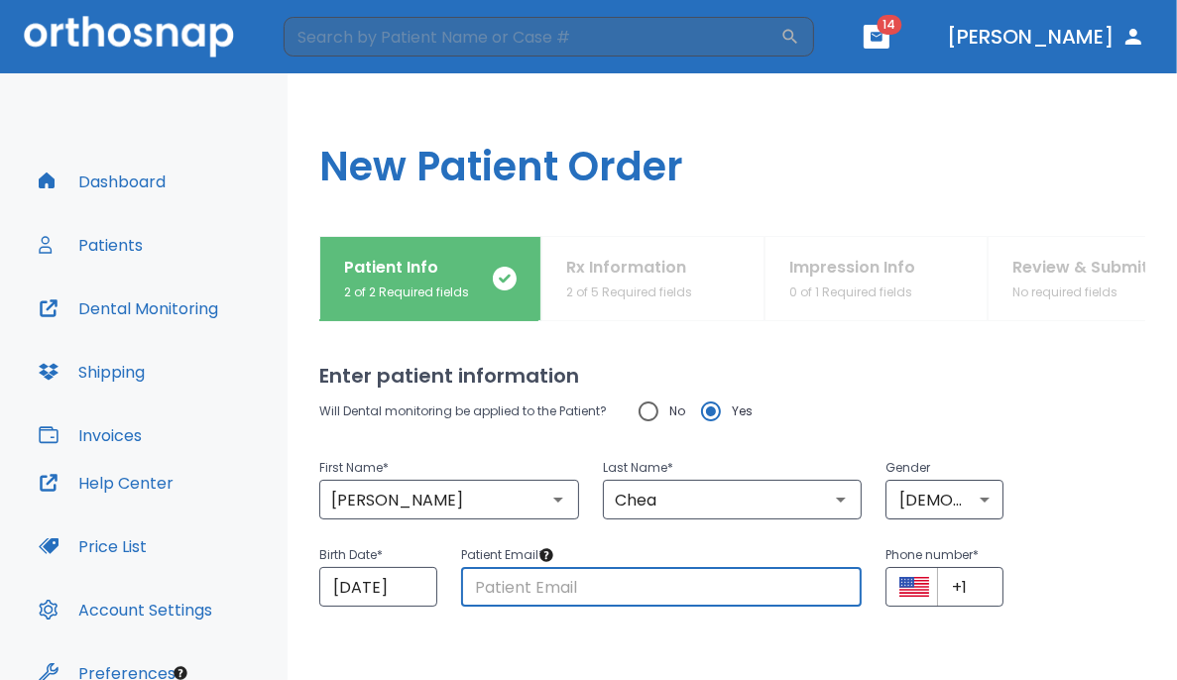
paste input "[EMAIL_ADDRESS][DOMAIN_NAME]"
type input "[EMAIL_ADDRESS][DOMAIN_NAME]"
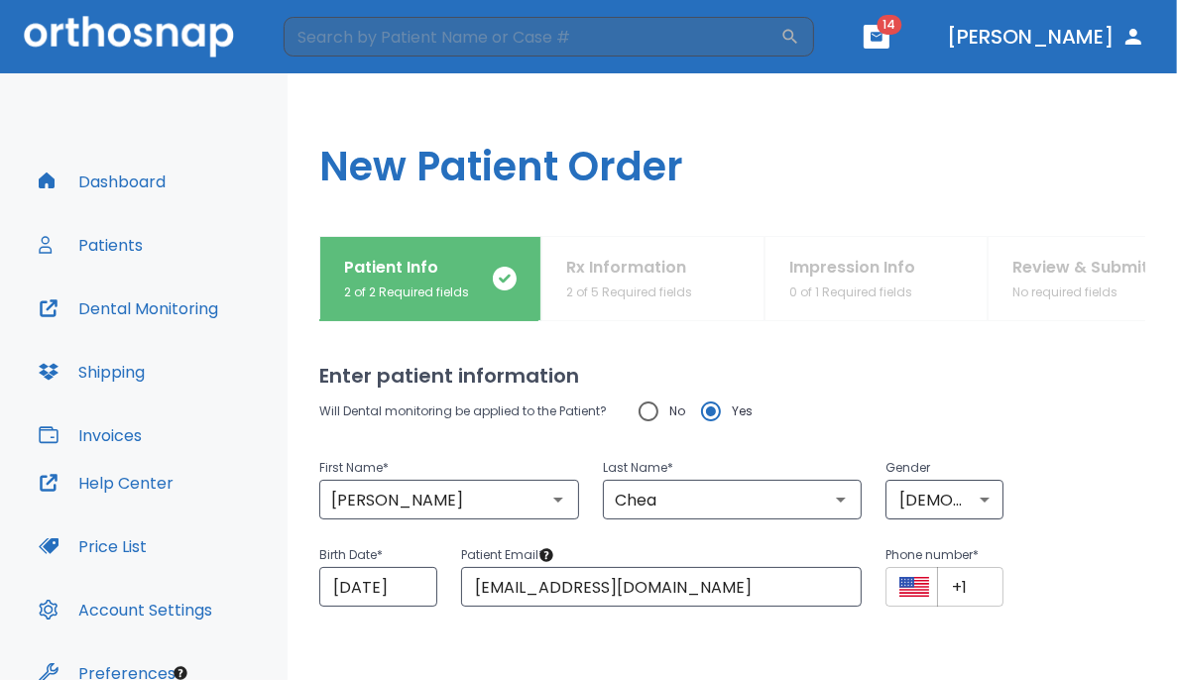
click at [736, 600] on input "+1" at bounding box center [970, 587] width 66 height 40
paste input "[PHONE_NUMBER]"
type input "[PHONE_NUMBER]"
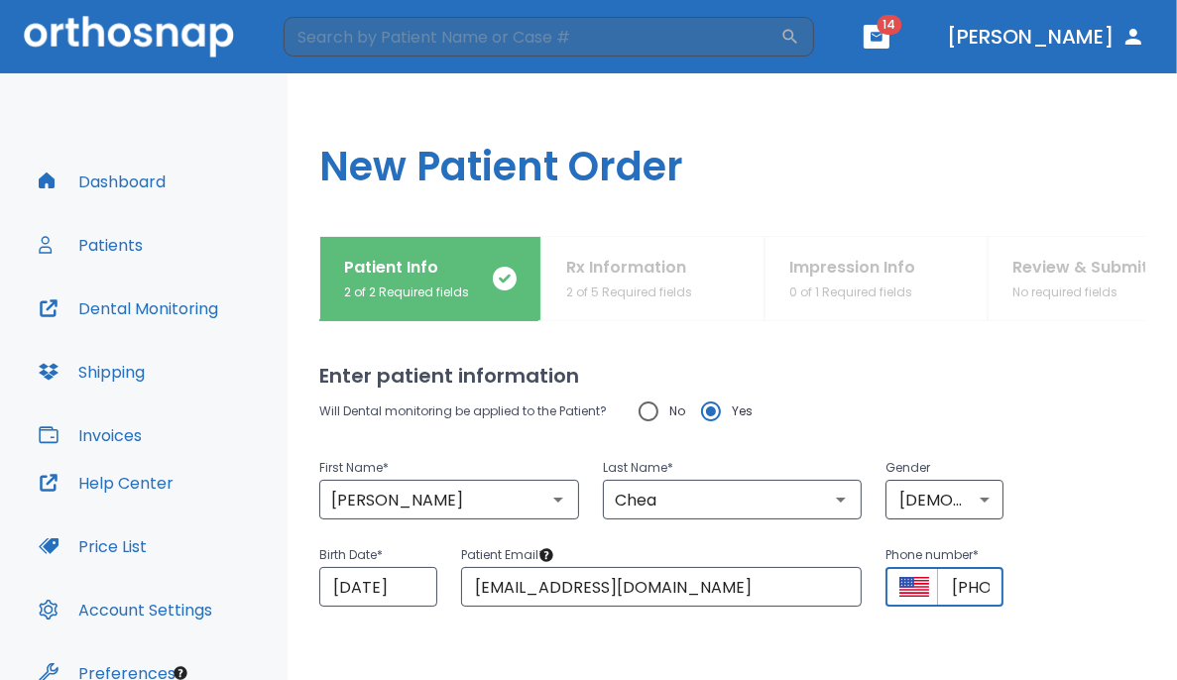
click at [736, 655] on div "Enter patient information Will Dental monitoring be applied to the Patient? No …" at bounding box center [732, 500] width 826 height 359
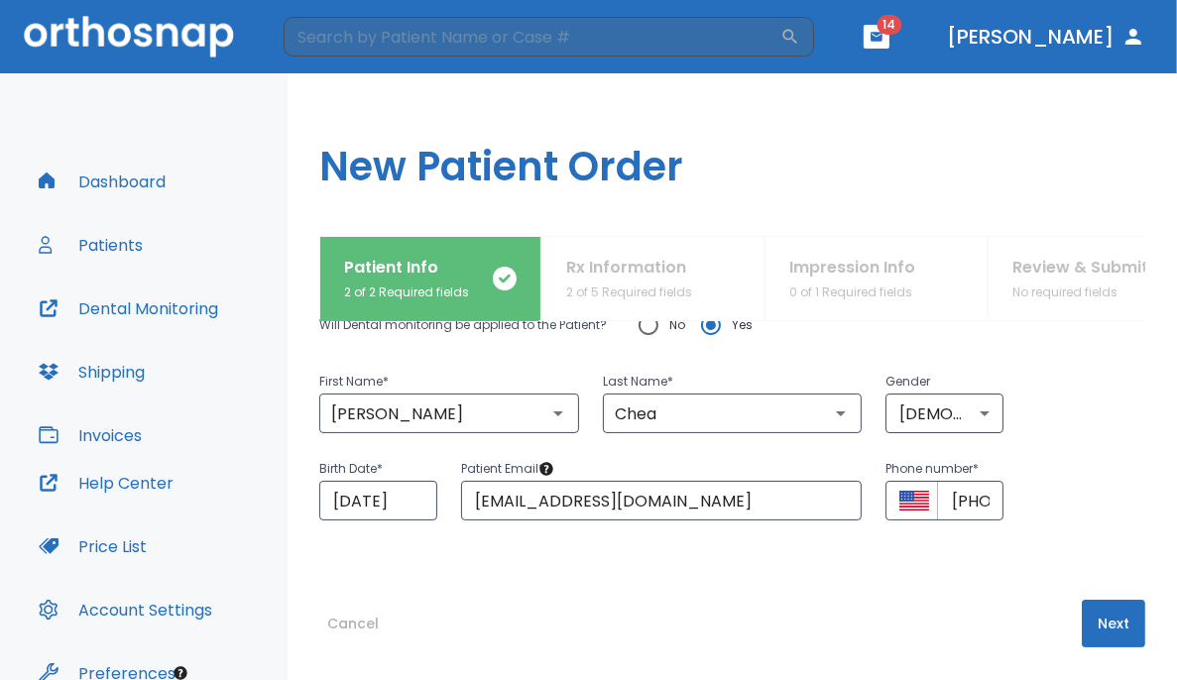
scroll to position [93, 0]
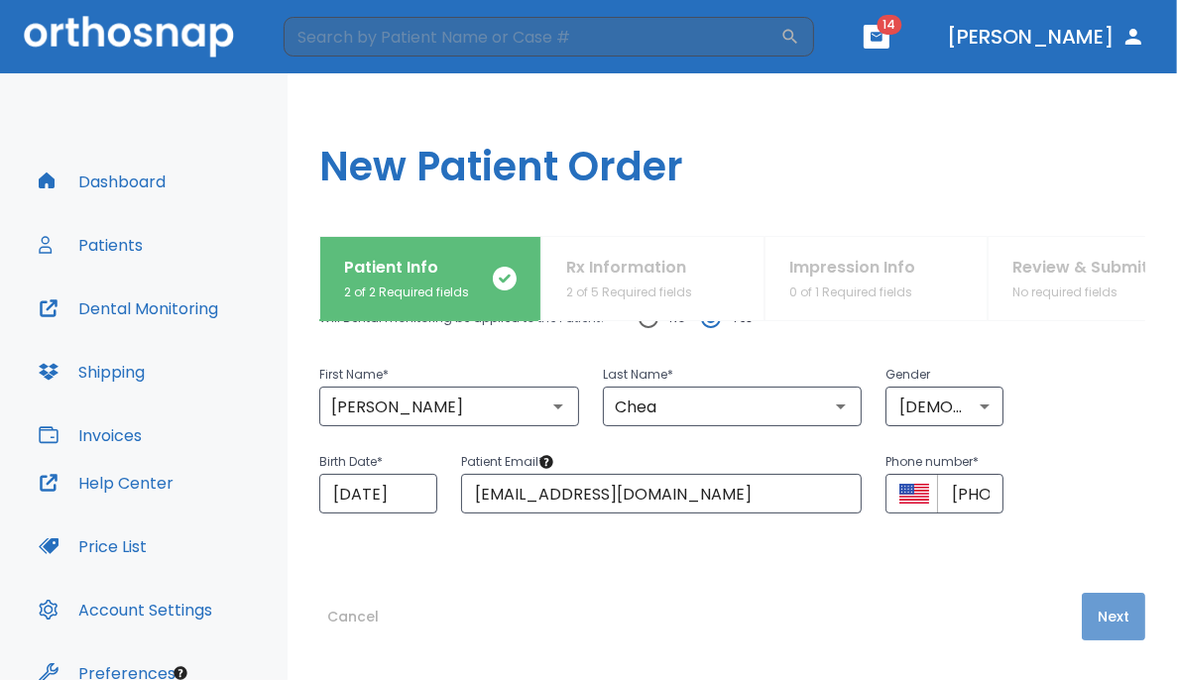
click at [736, 605] on button "Next" at bounding box center [1113, 617] width 63 height 48
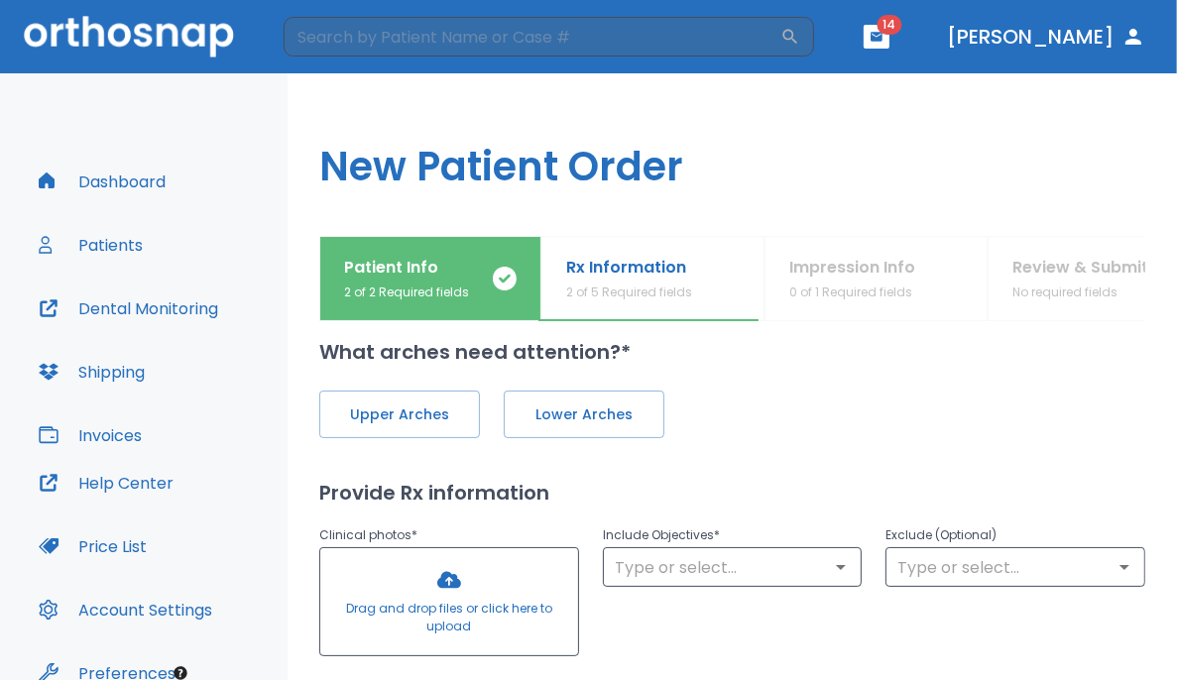
scroll to position [0, 0]
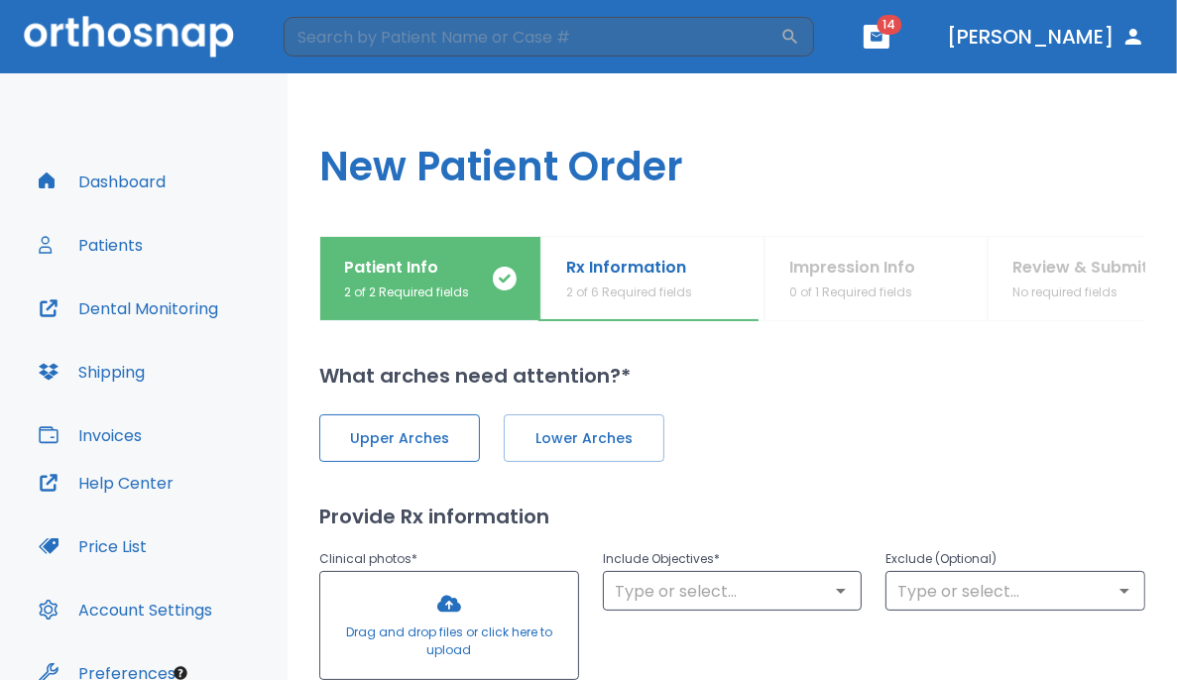
click at [444, 457] on button "Upper Arches" at bounding box center [399, 438] width 161 height 48
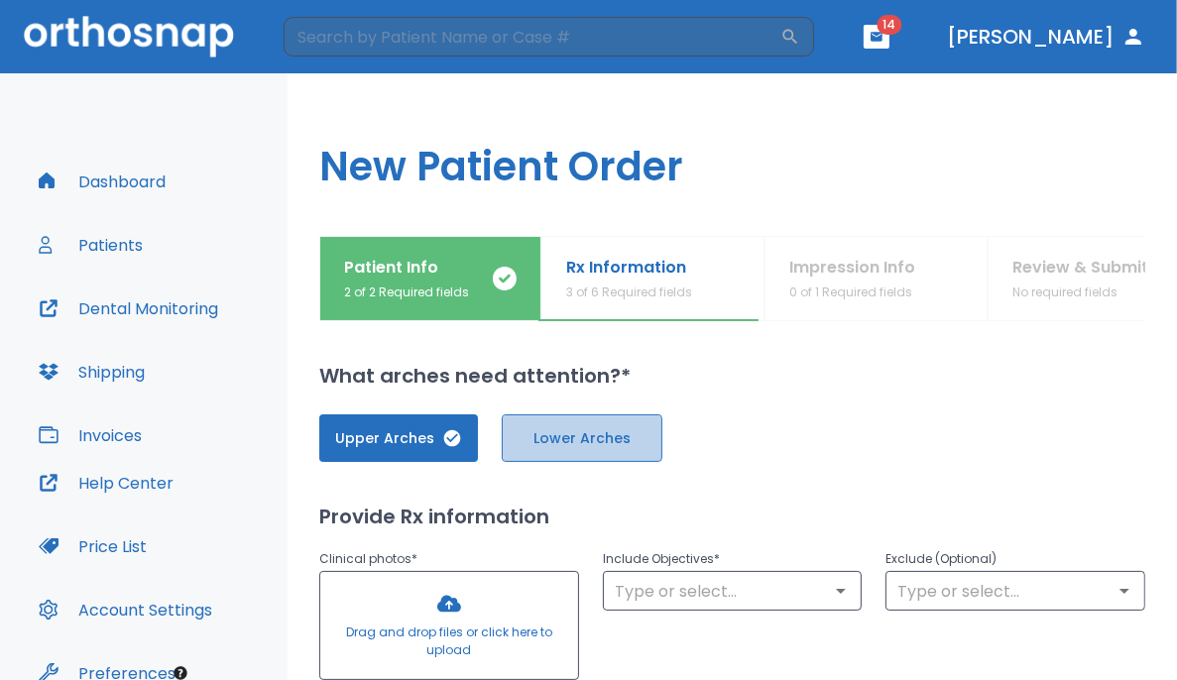
click at [588, 437] on span "Lower Arches" at bounding box center [581, 438] width 119 height 21
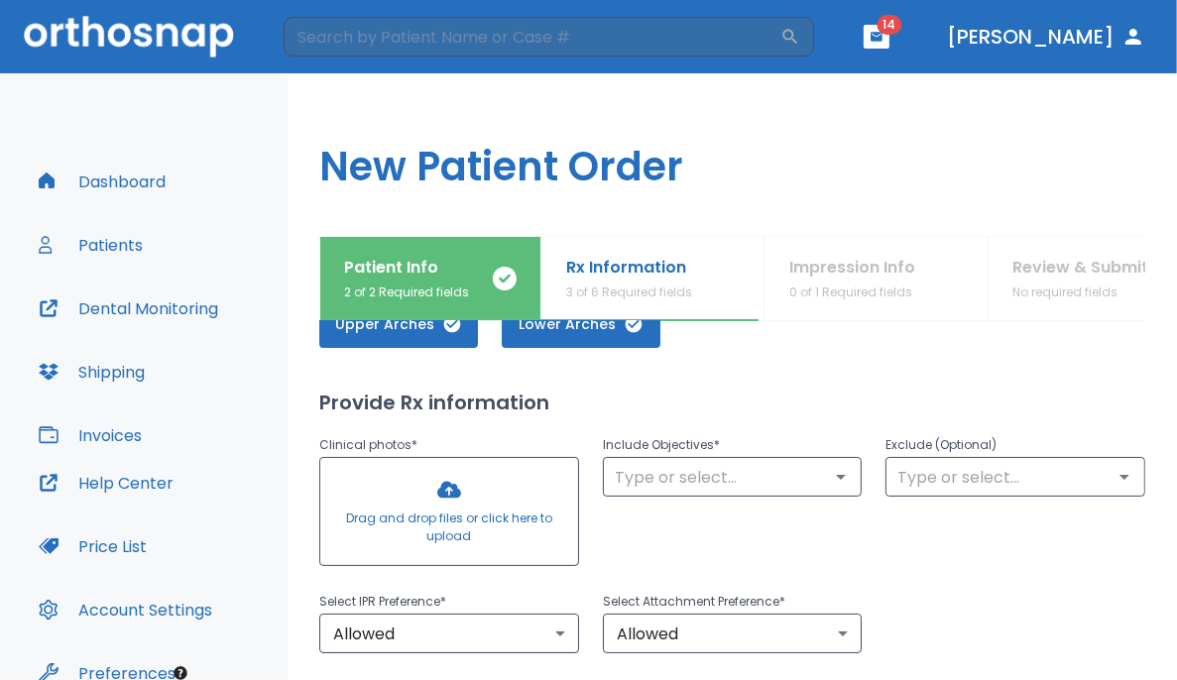
scroll to position [119, 0]
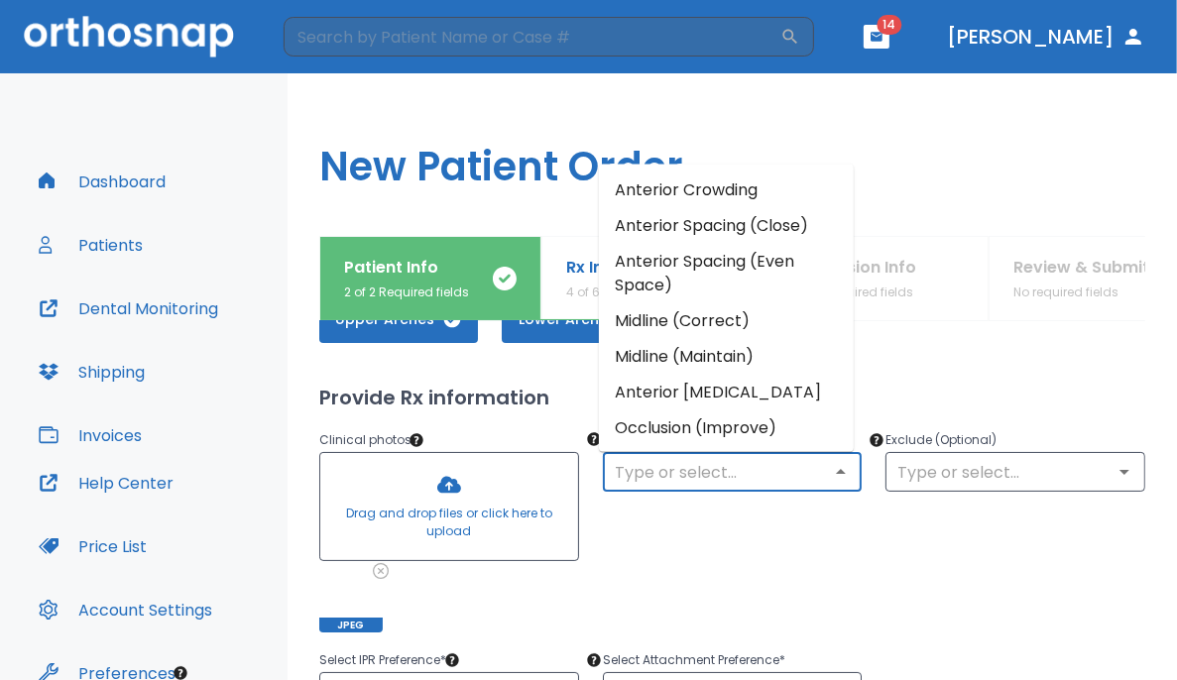
click at [677, 481] on input "text" at bounding box center [733, 472] width 248 height 28
click at [674, 187] on li "Anterior Crowding" at bounding box center [726, 190] width 255 height 36
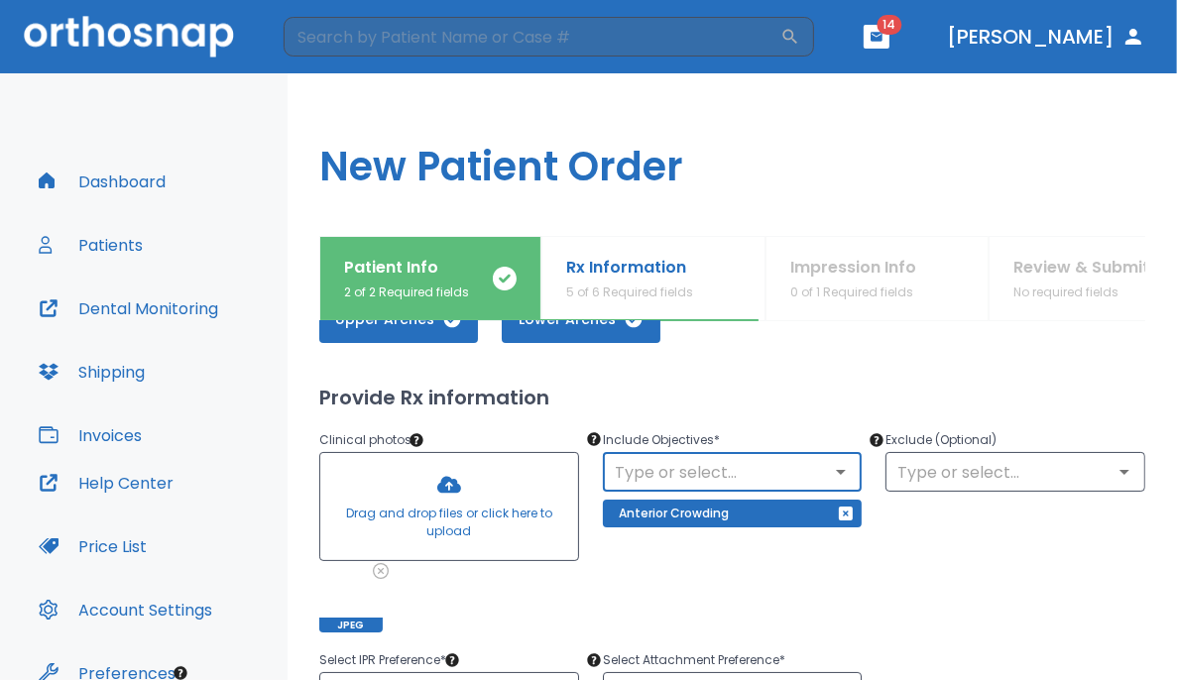
click at [736, 469] on input "text" at bounding box center [733, 472] width 248 height 28
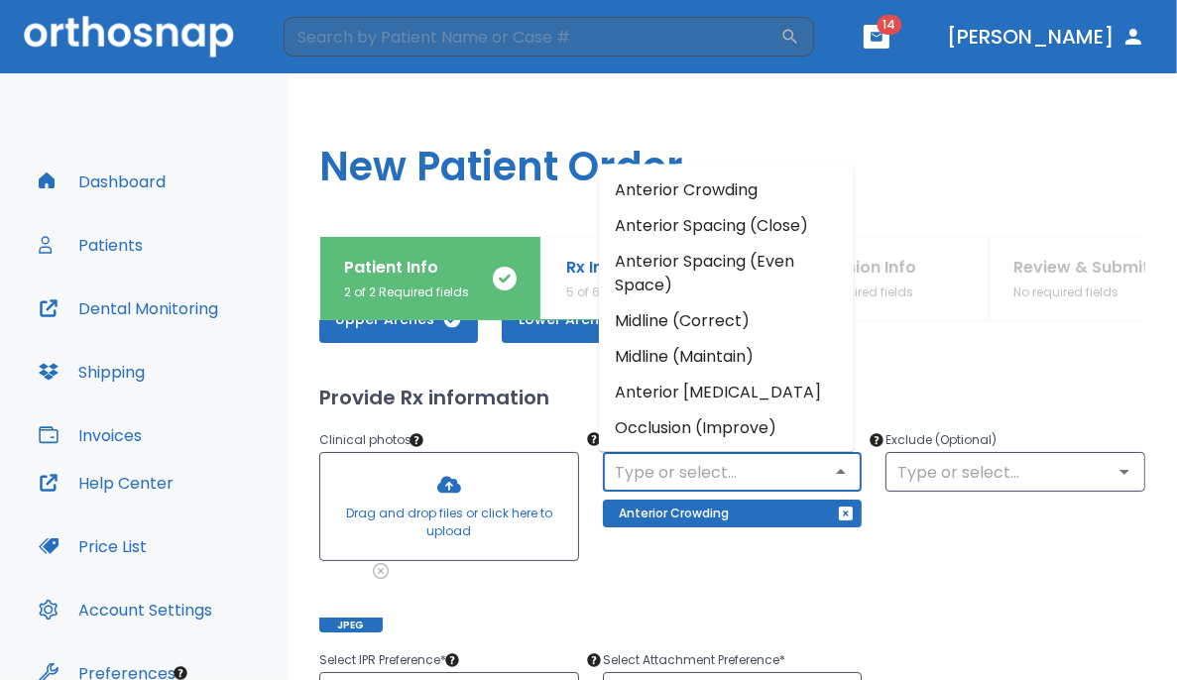
click at [726, 409] on li "Occlusion (Improve)" at bounding box center [726, 427] width 255 height 36
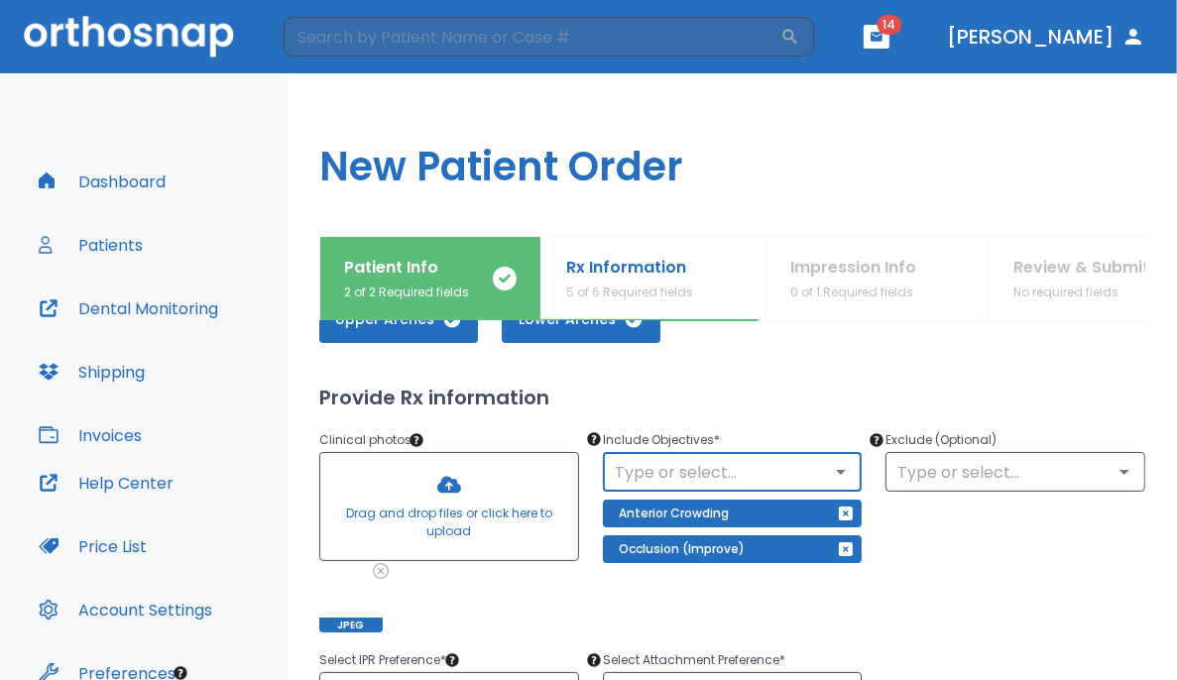
click at [736, 606] on div "Exclude (Optional) ​" at bounding box center [1004, 518] width 284 height 228
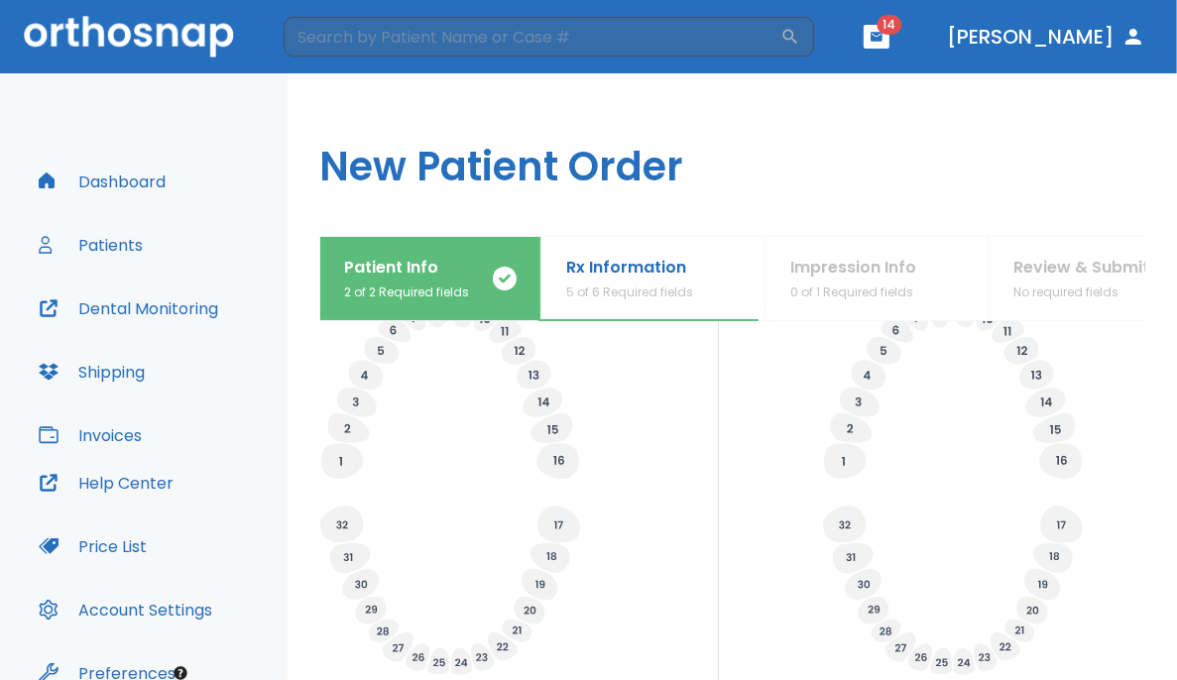
scroll to position [737, 0]
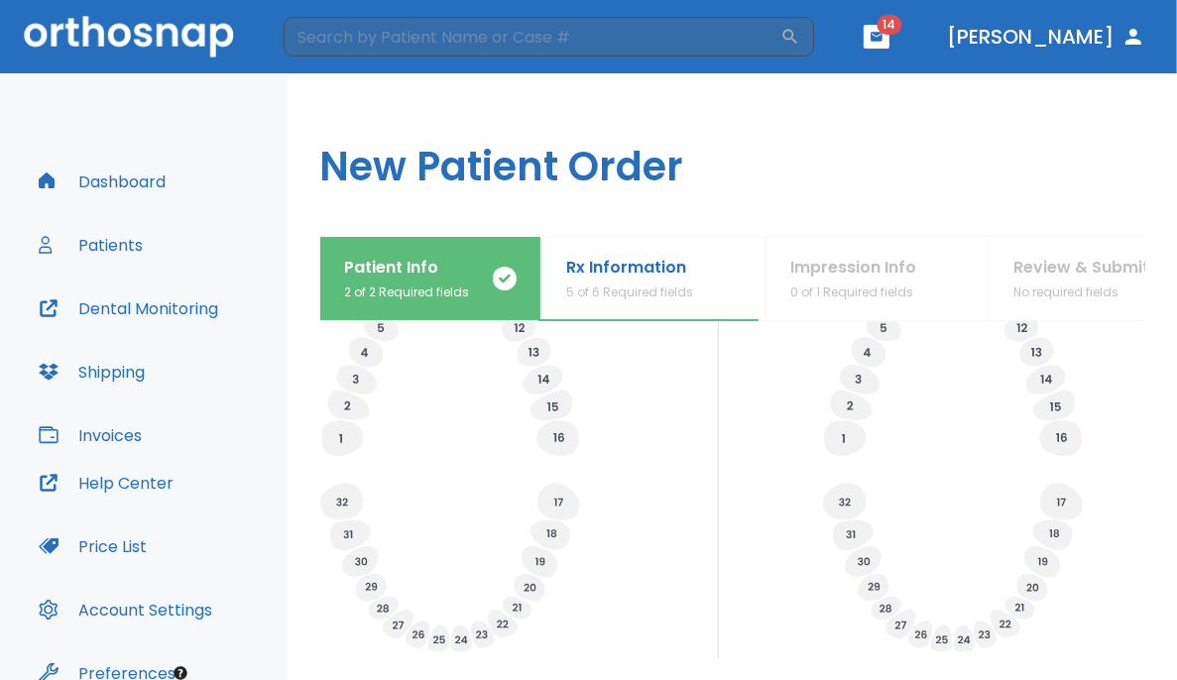
click at [736, 475] on div "Specify Implants, Crowns etc. Specify any planned extractions" at bounding box center [732, 416] width 826 height 486
click at [359, 534] on icon at bounding box center [350, 535] width 41 height 31
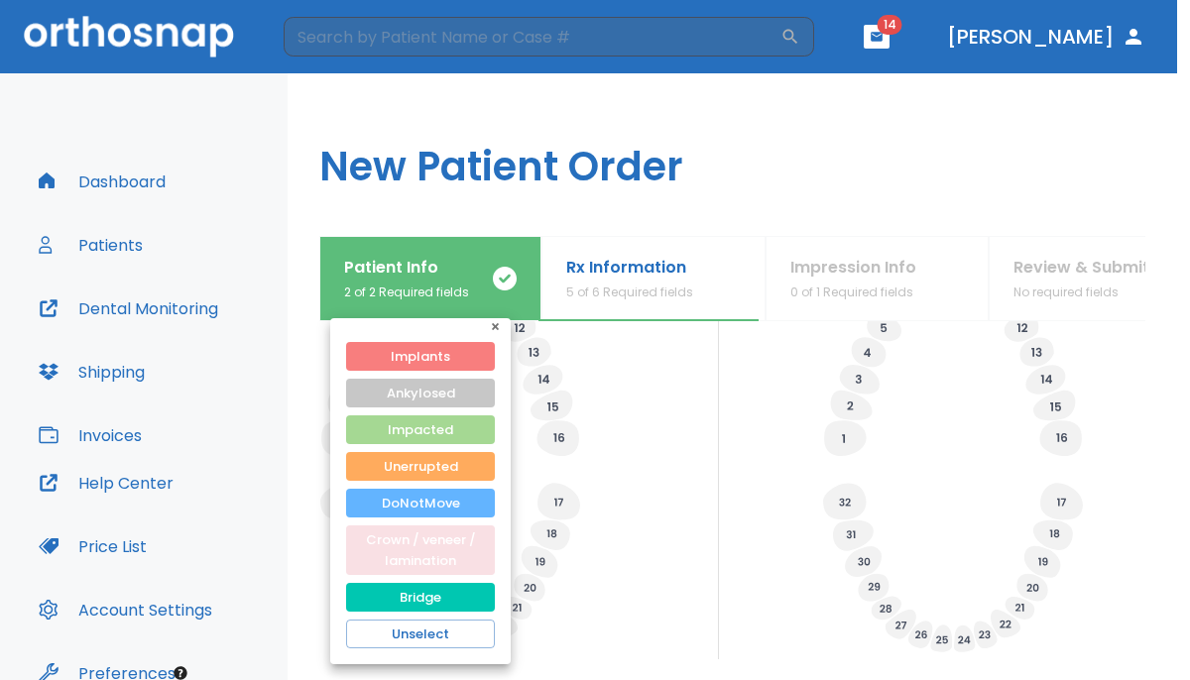
click at [402, 540] on button "Crown / veneer / lamination" at bounding box center [420, 550] width 149 height 50
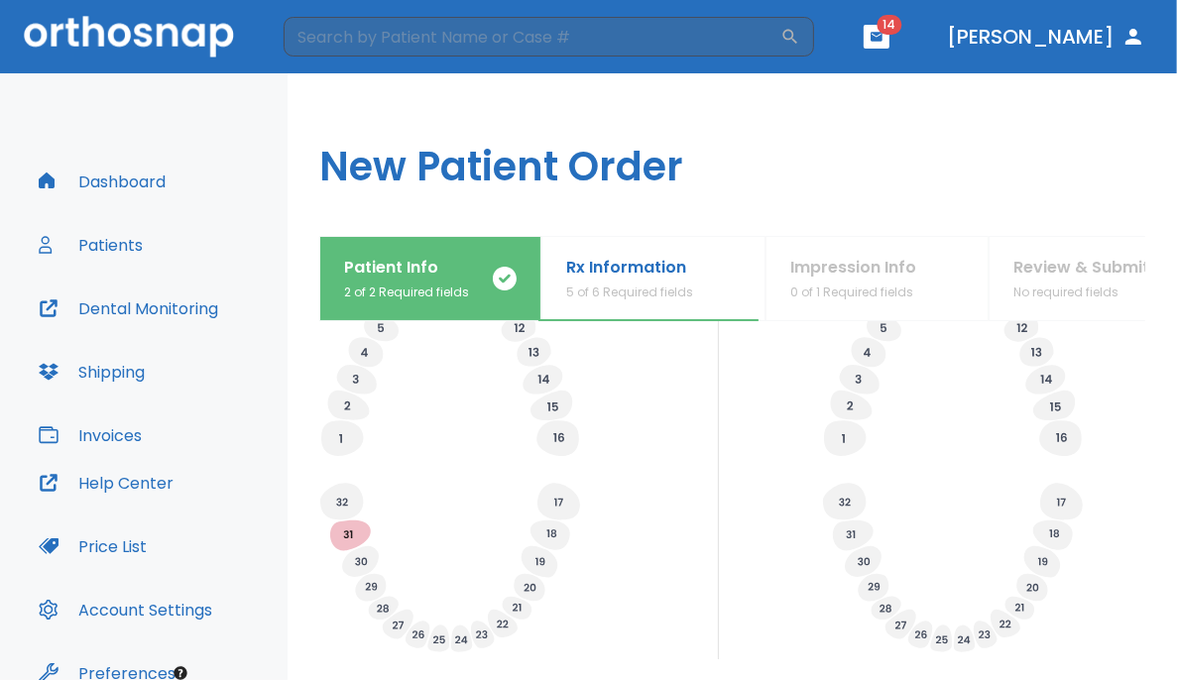
click at [736, 177] on h1 "New Patient Order" at bounding box center [732, 154] width 889 height 163
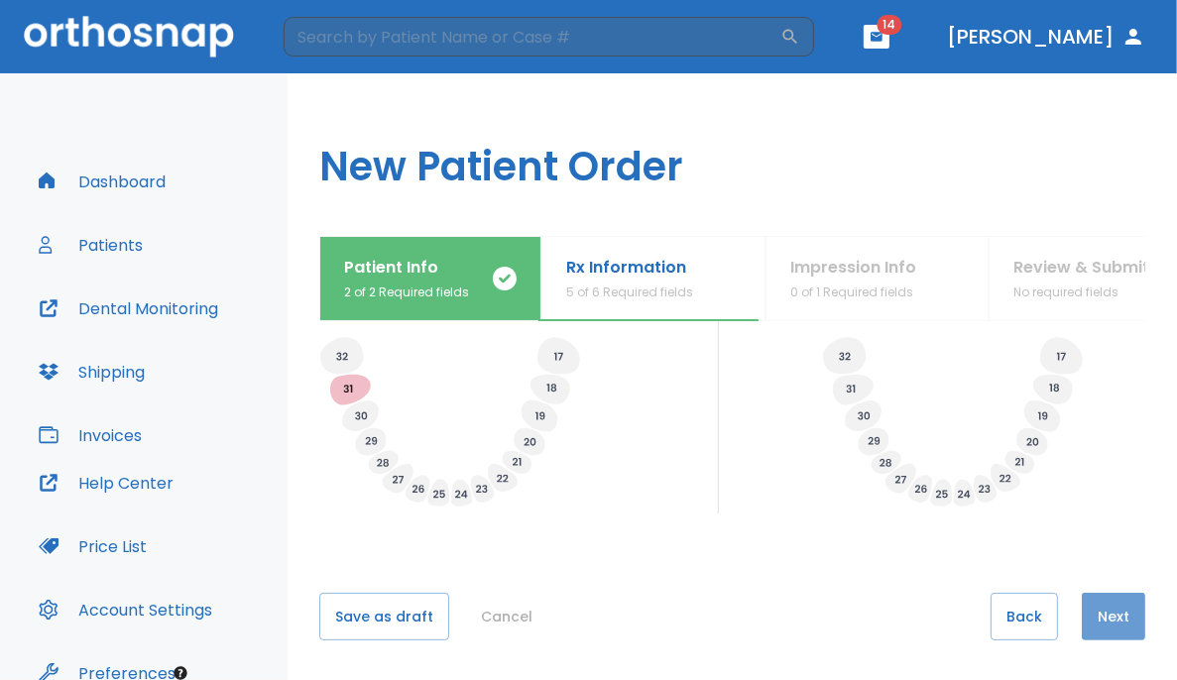
click at [736, 607] on button "Next" at bounding box center [1113, 617] width 63 height 48
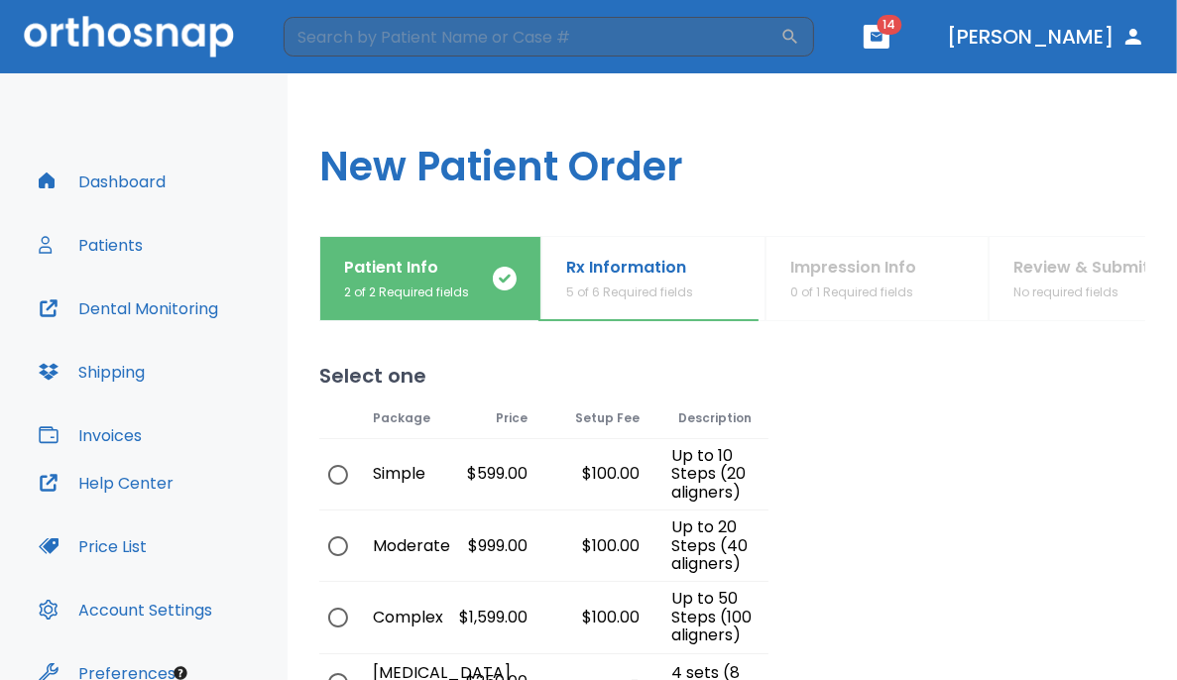
click at [410, 541] on div "Moderate" at bounding box center [394, 546] width 74 height 70
click at [339, 545] on input "radio" at bounding box center [338, 546] width 42 height 42
radio input "true"
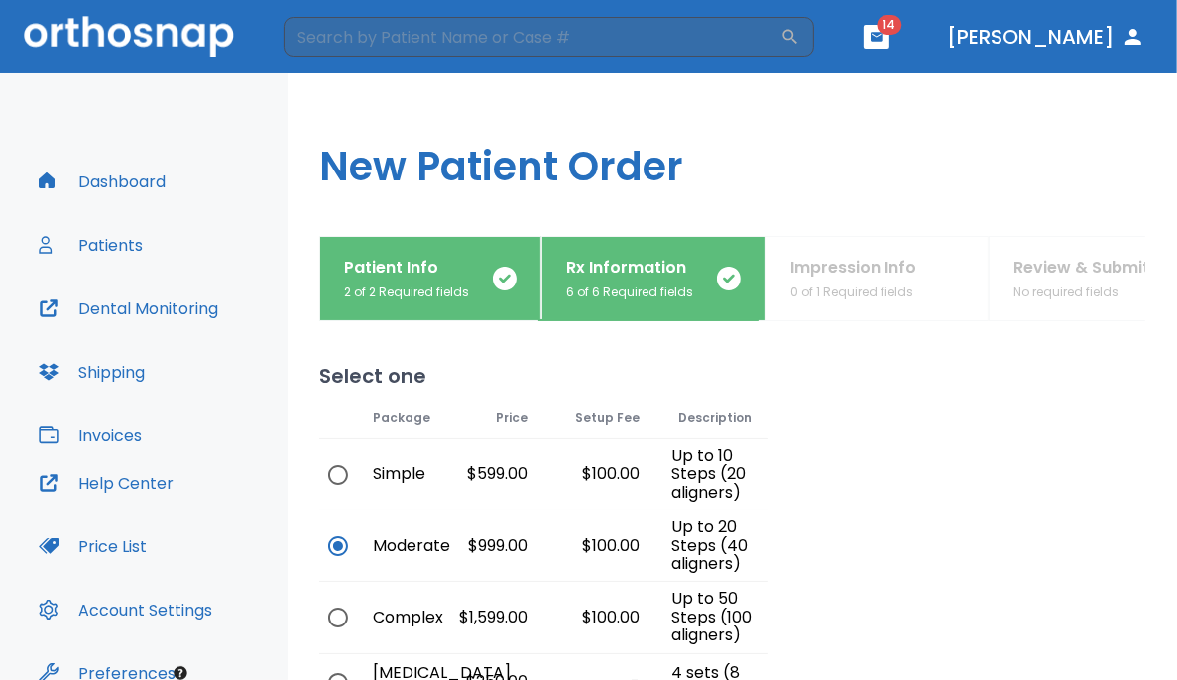
scroll to position [255, 0]
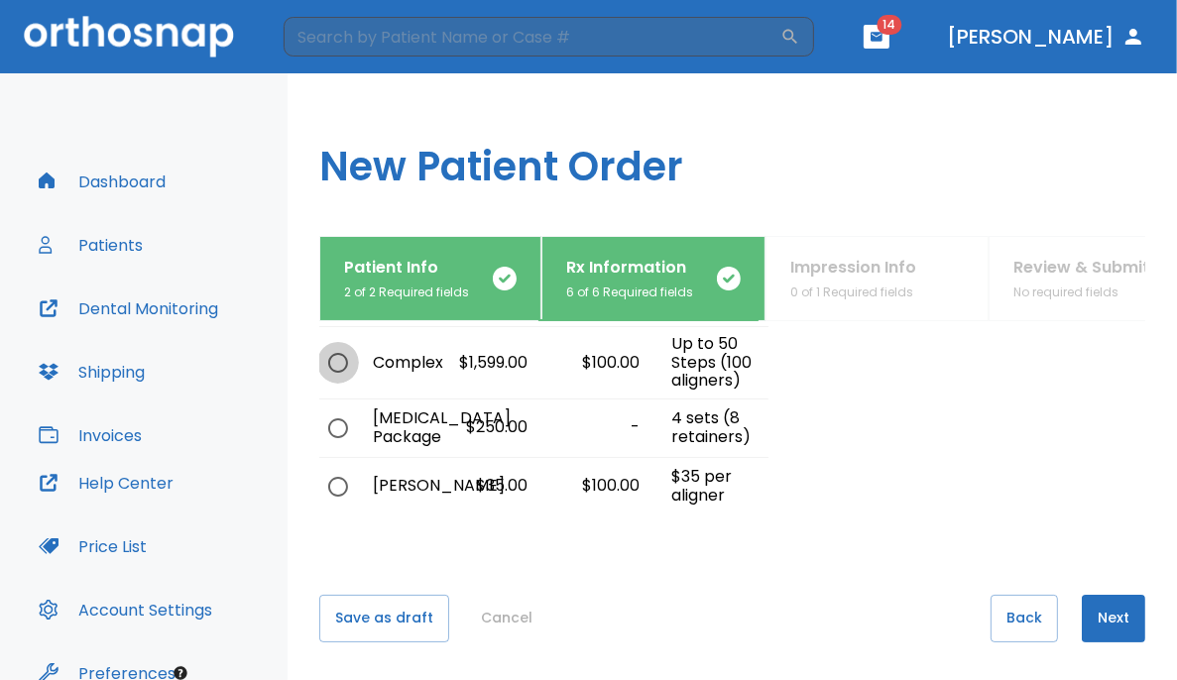
click at [334, 361] on input "radio" at bounding box center [338, 363] width 42 height 42
radio input "true"
radio input "false"
click at [736, 626] on button "Next" at bounding box center [1113, 619] width 63 height 48
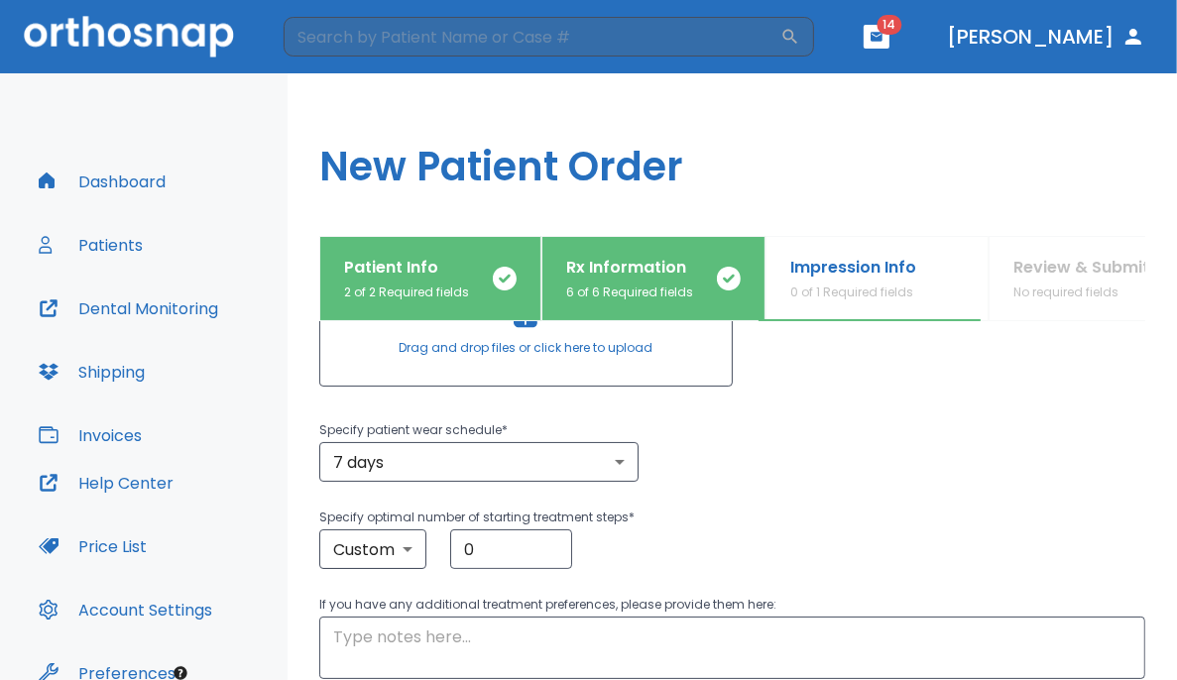
scroll to position [328, 0]
drag, startPoint x: 492, startPoint y: 546, endPoint x: 273, endPoint y: 485, distance: 227.6
click at [273, 485] on div "Dashboard Patients Dental Monitoring Shipping Invoices Help Center Price List A…" at bounding box center [588, 376] width 1177 height 607
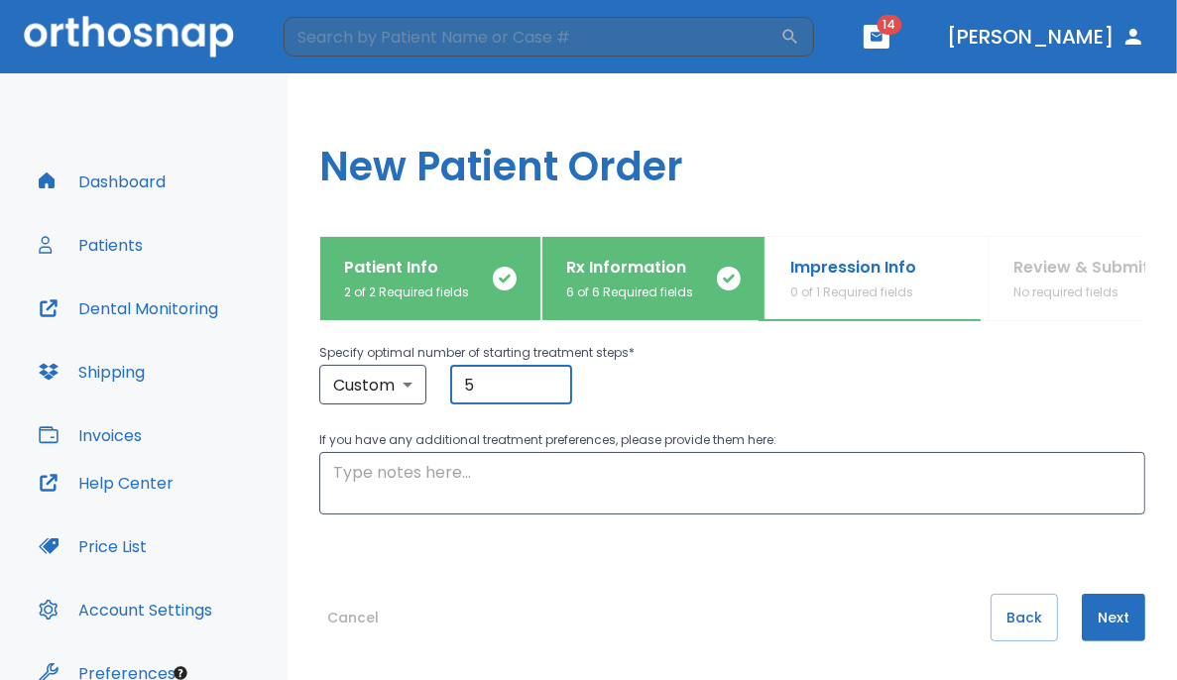
type input "5"
click at [736, 617] on button "Next" at bounding box center [1113, 618] width 63 height 48
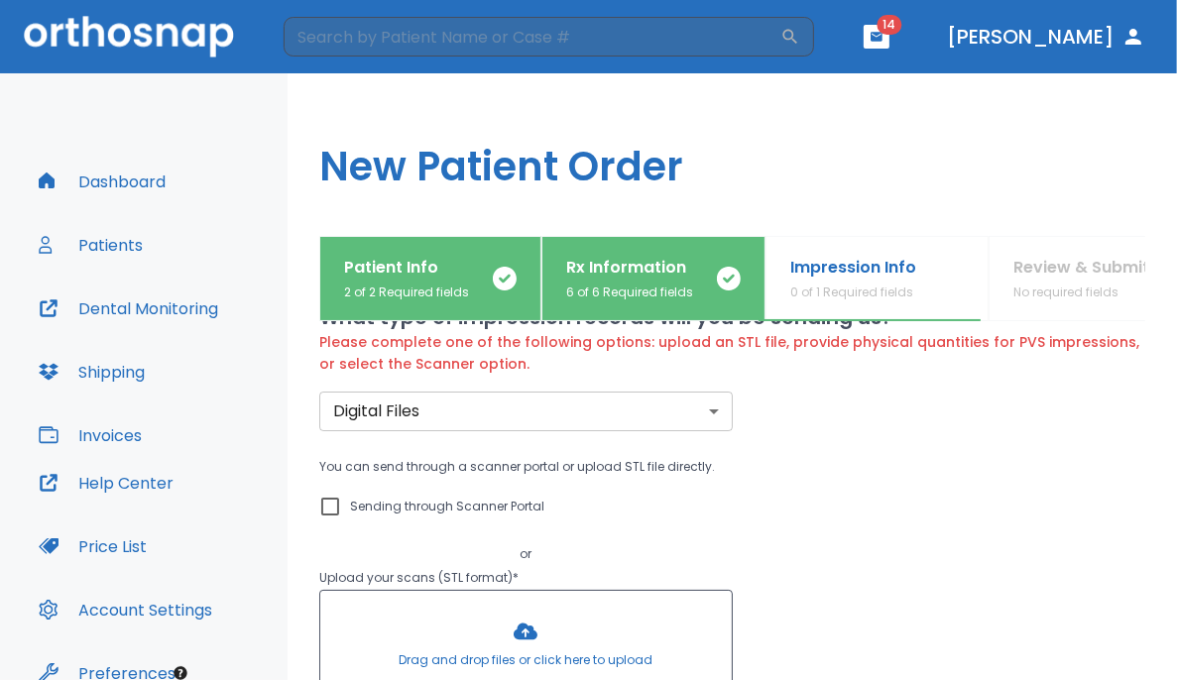
scroll to position [0, 0]
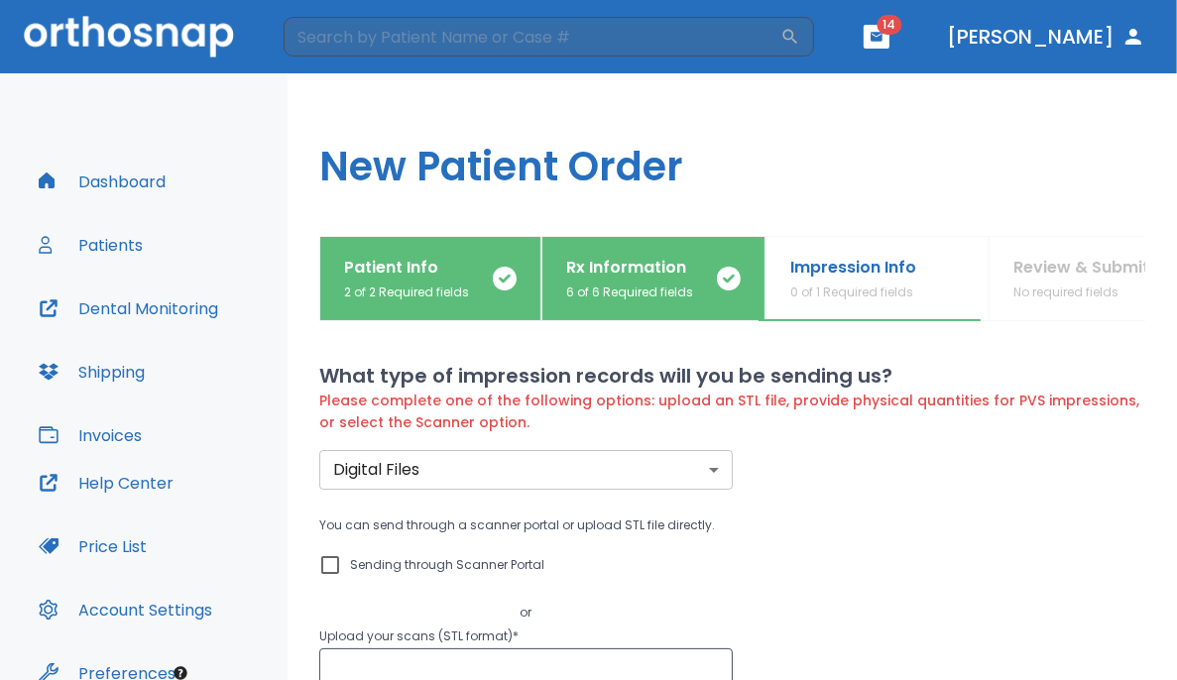
click at [326, 564] on input "Sending through Scanner Portal" at bounding box center [330, 565] width 24 height 24
checkbox input "true"
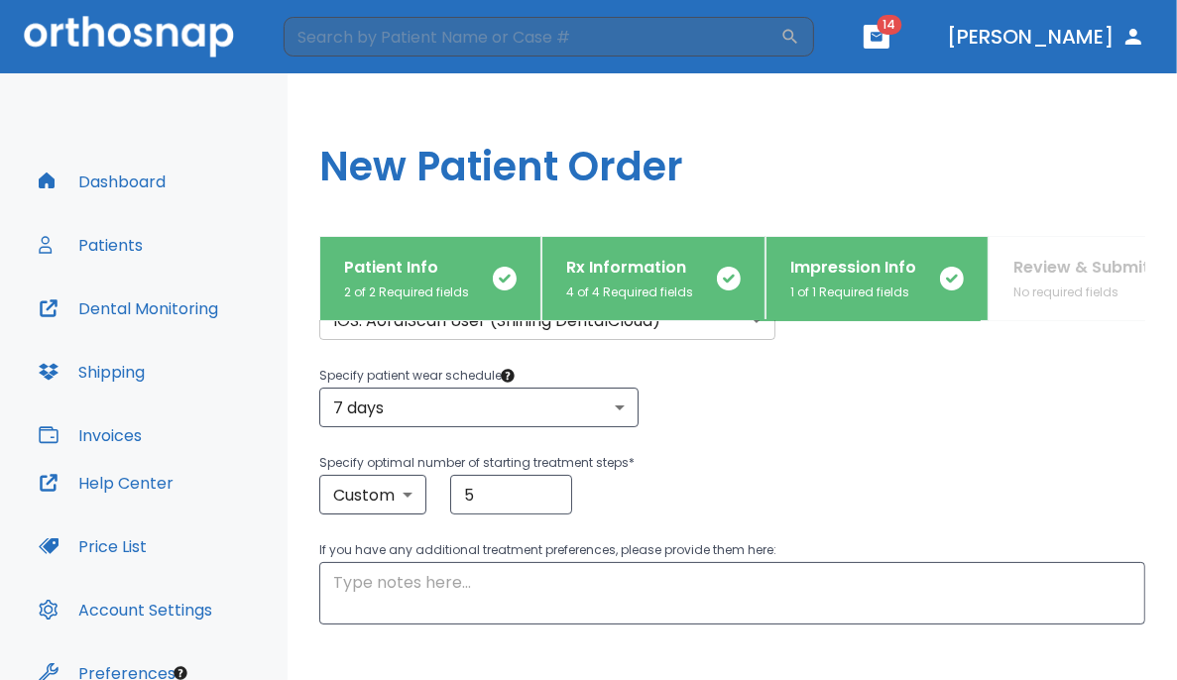
scroll to position [368, 0]
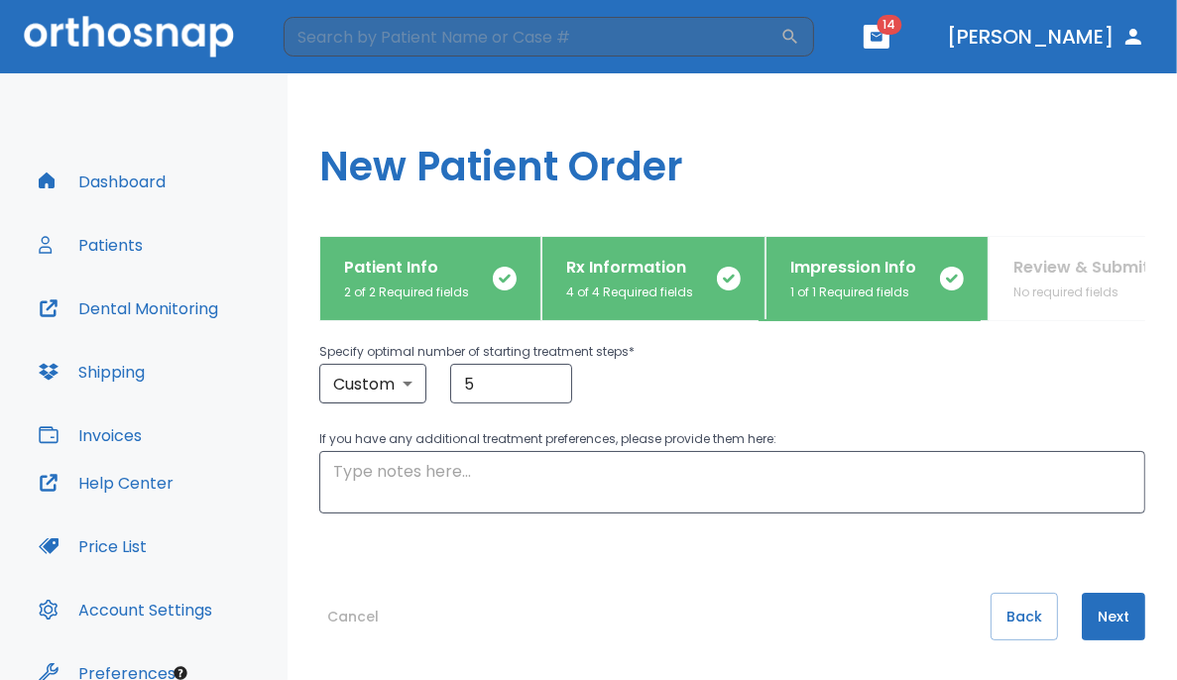
click at [736, 611] on button "Next" at bounding box center [1113, 617] width 63 height 48
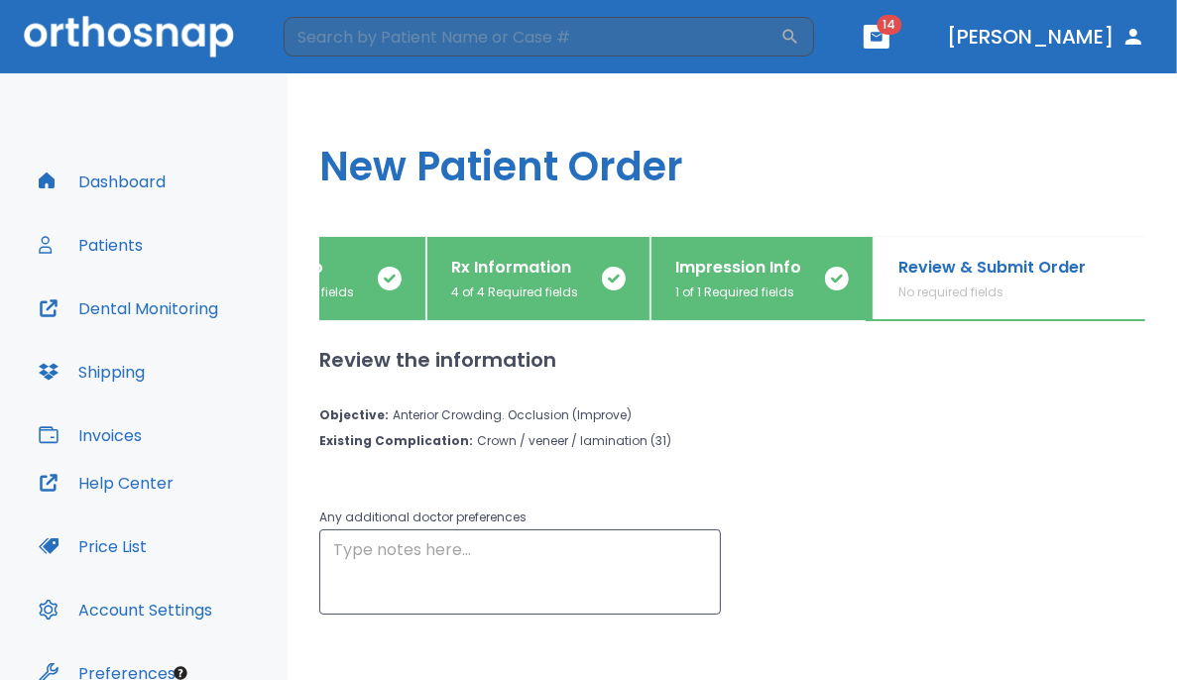
scroll to position [101, 0]
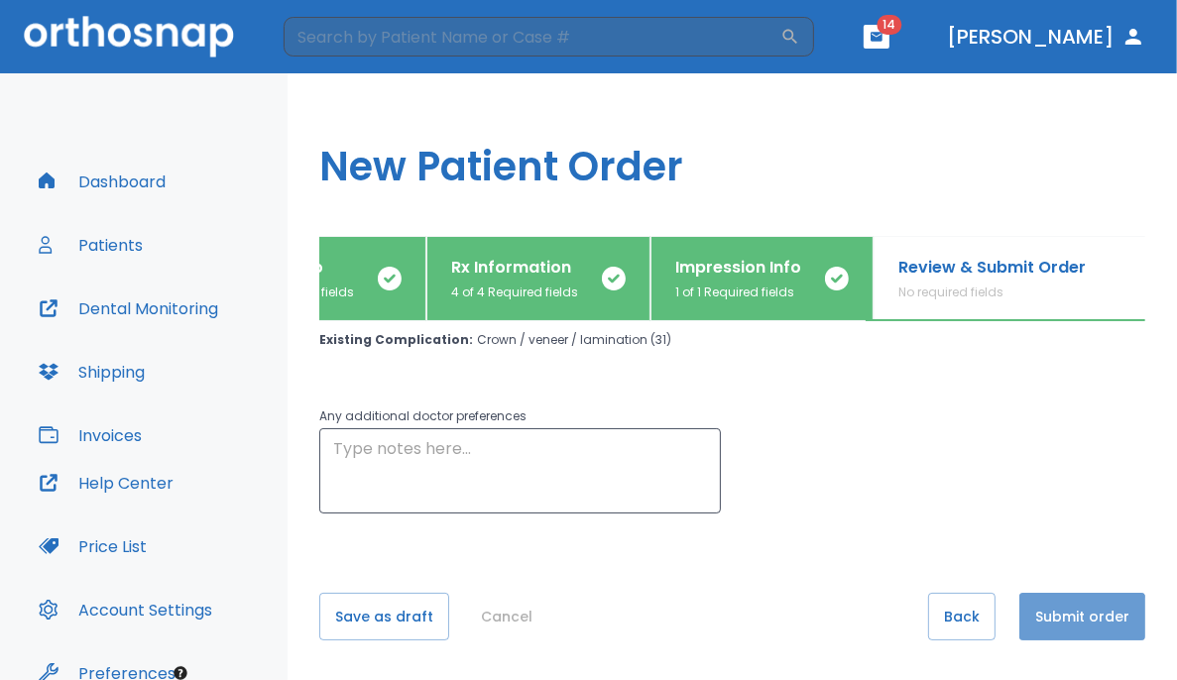
click at [736, 619] on button "Submit order" at bounding box center [1082, 617] width 126 height 48
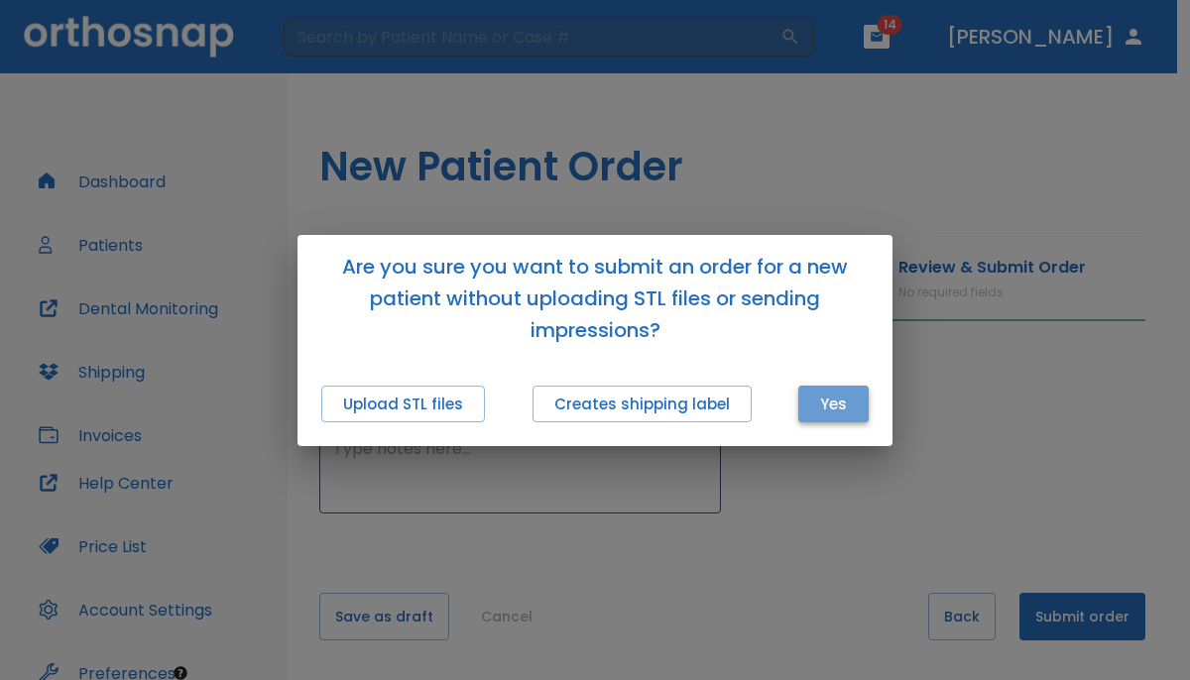
click at [736, 401] on button "Yes" at bounding box center [833, 404] width 70 height 37
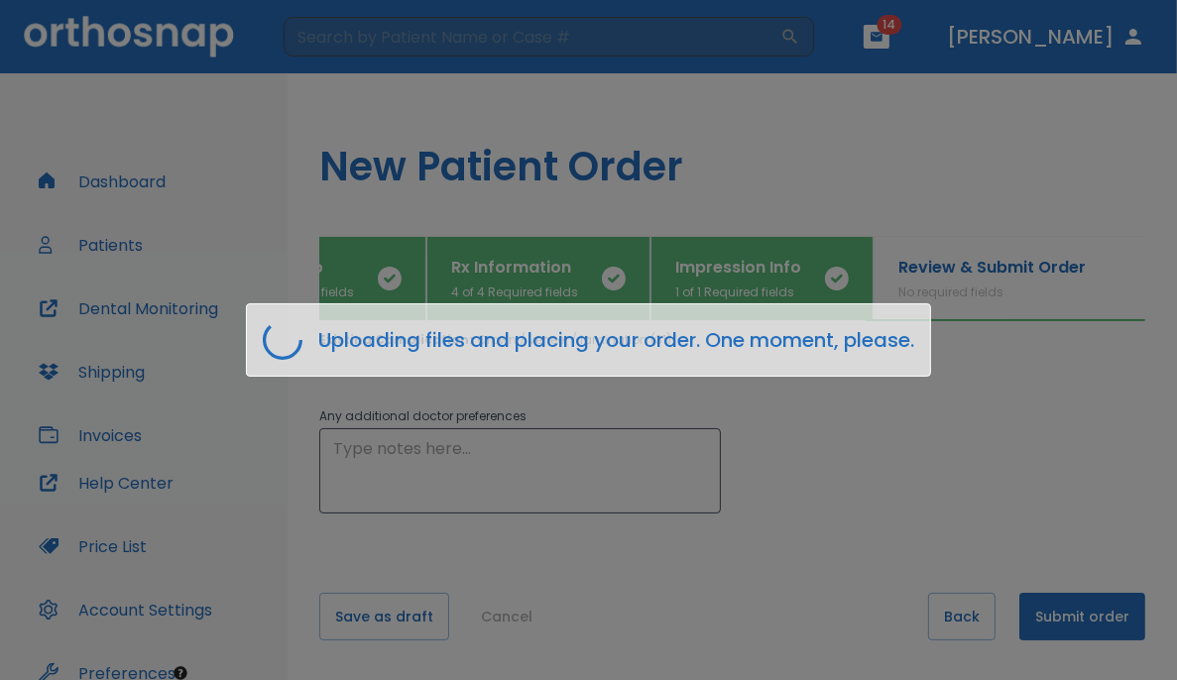
scroll to position [0, 103]
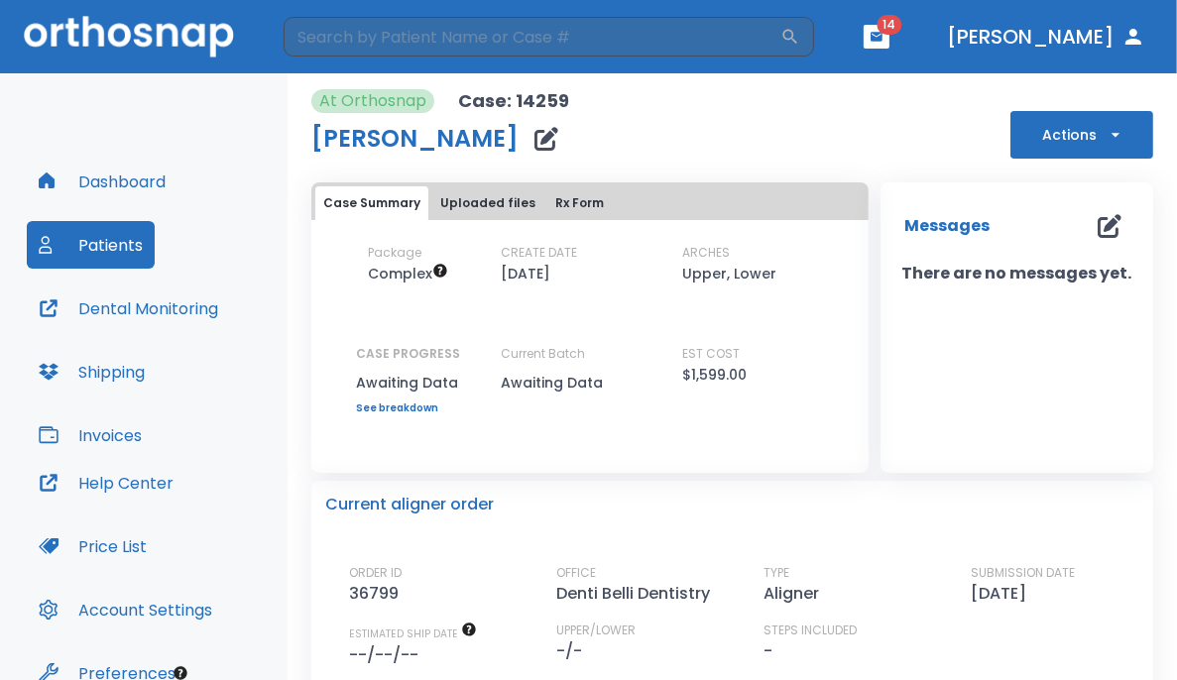
click at [736, 141] on div "At Orthosnap Case: 14259 [PERSON_NAME] Actions" at bounding box center [732, 123] width 842 height 69
click at [158, 184] on button "Dashboard" at bounding box center [102, 182] width 151 height 48
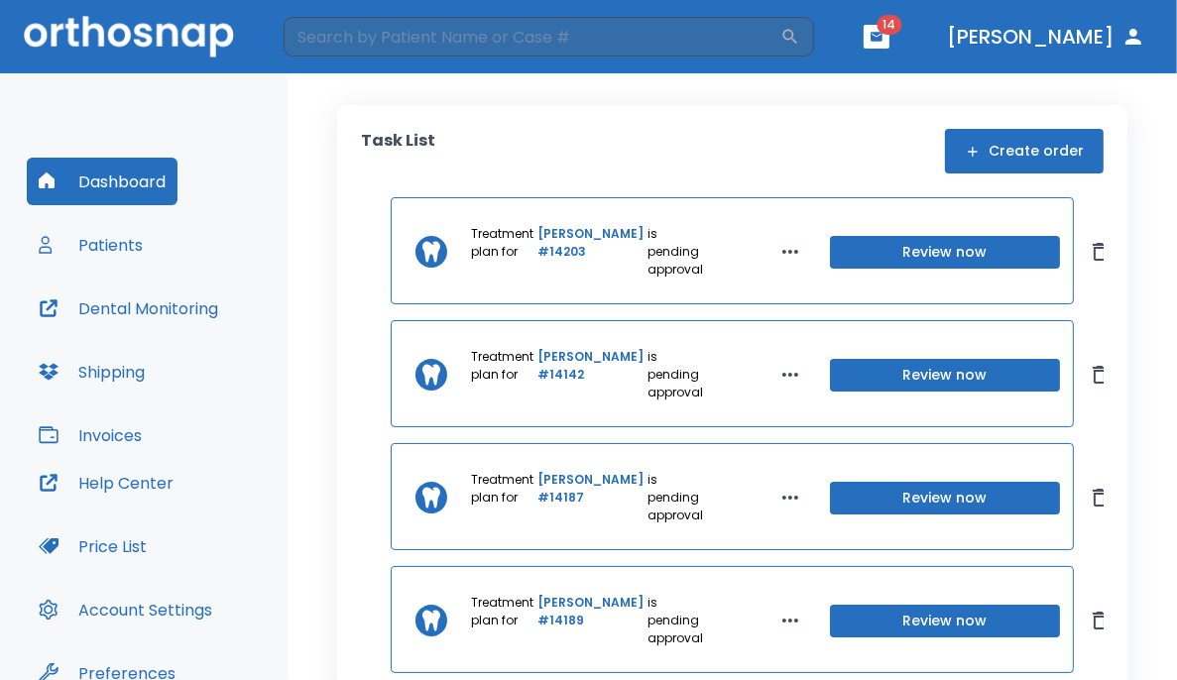
click at [736, 160] on button "Create order" at bounding box center [1024, 151] width 159 height 45
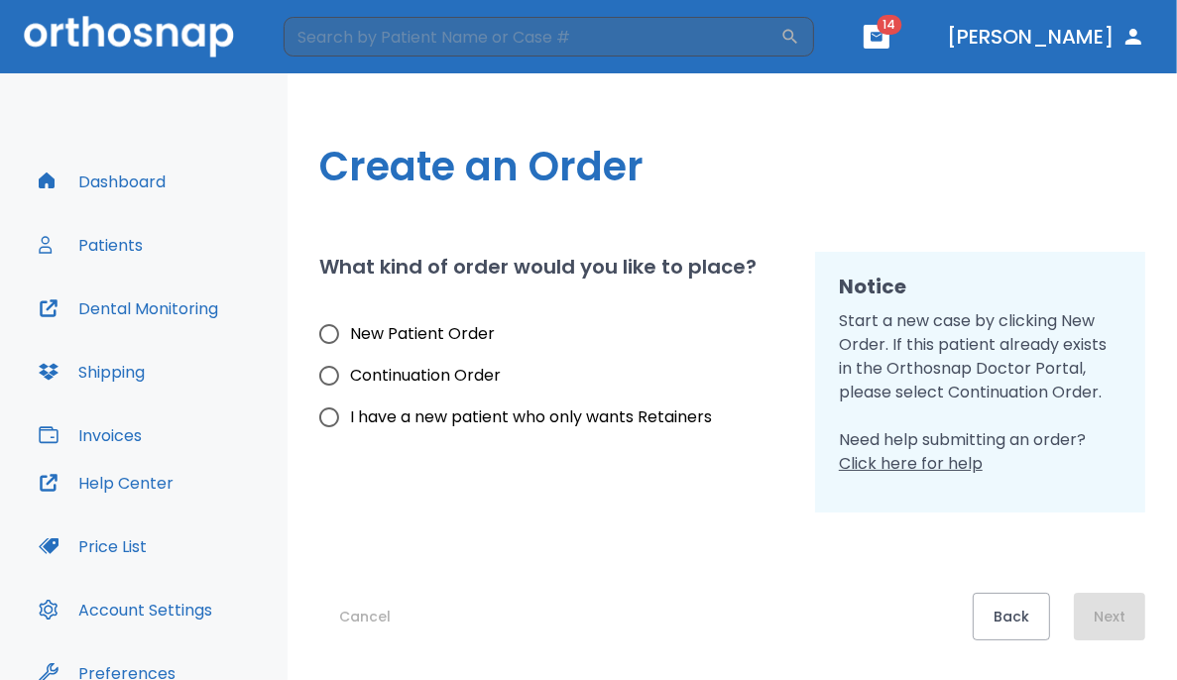
click at [334, 336] on input "New Patient Order" at bounding box center [329, 334] width 42 height 42
radio input "true"
click at [736, 603] on button "Next" at bounding box center [1109, 617] width 71 height 48
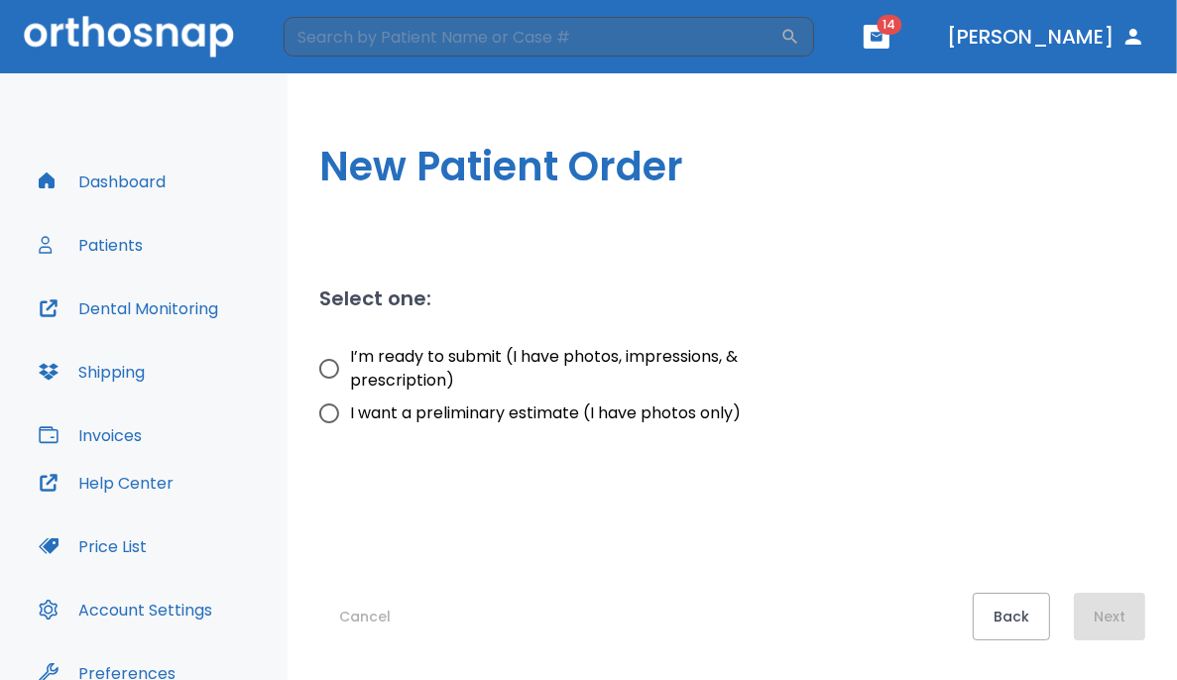
click at [396, 356] on span "I’m ready to submit (I have photos, impressions, & prescription)" at bounding box center [562, 369] width 425 height 48
click at [350, 356] on input "I’m ready to submit (I have photos, impressions, & prescription)" at bounding box center [329, 369] width 42 height 42
radio input "true"
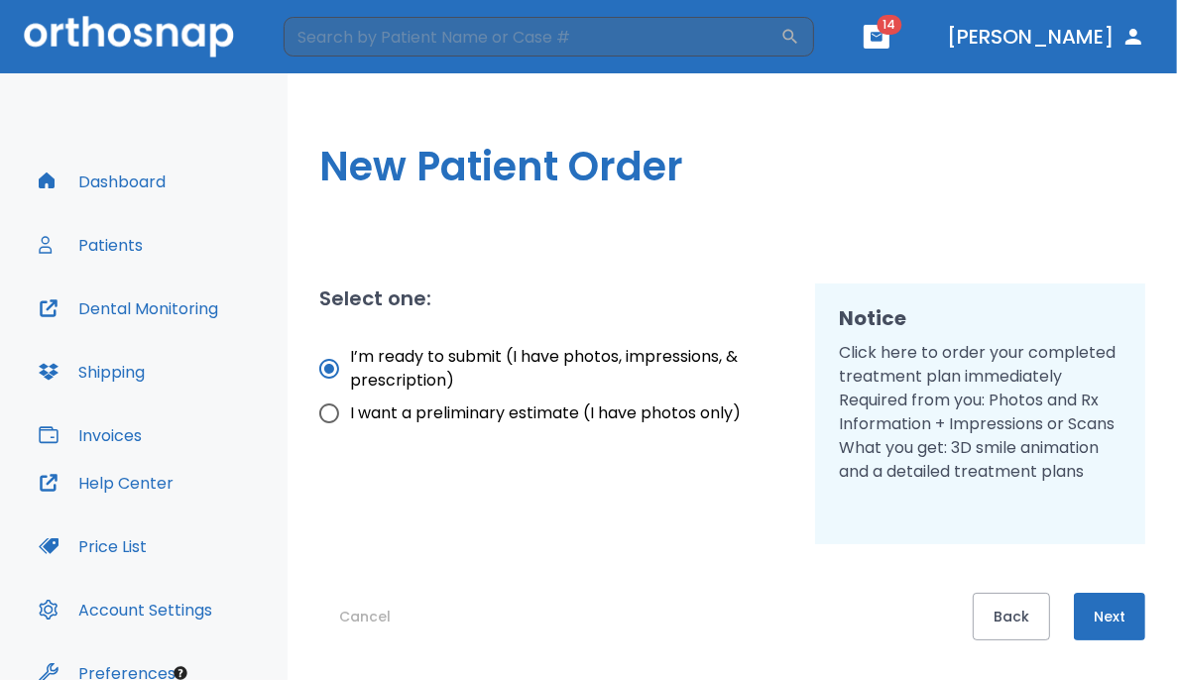
click at [736, 632] on button "Next" at bounding box center [1109, 617] width 71 height 48
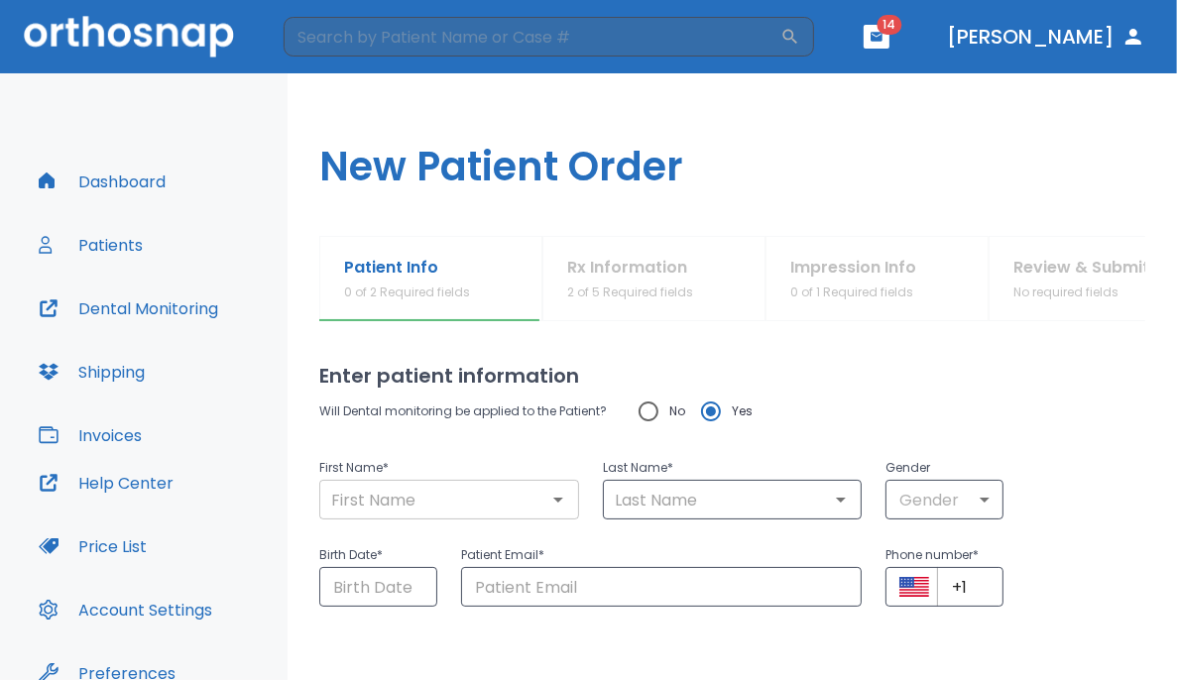
click at [436, 501] on input "text" at bounding box center [449, 500] width 248 height 28
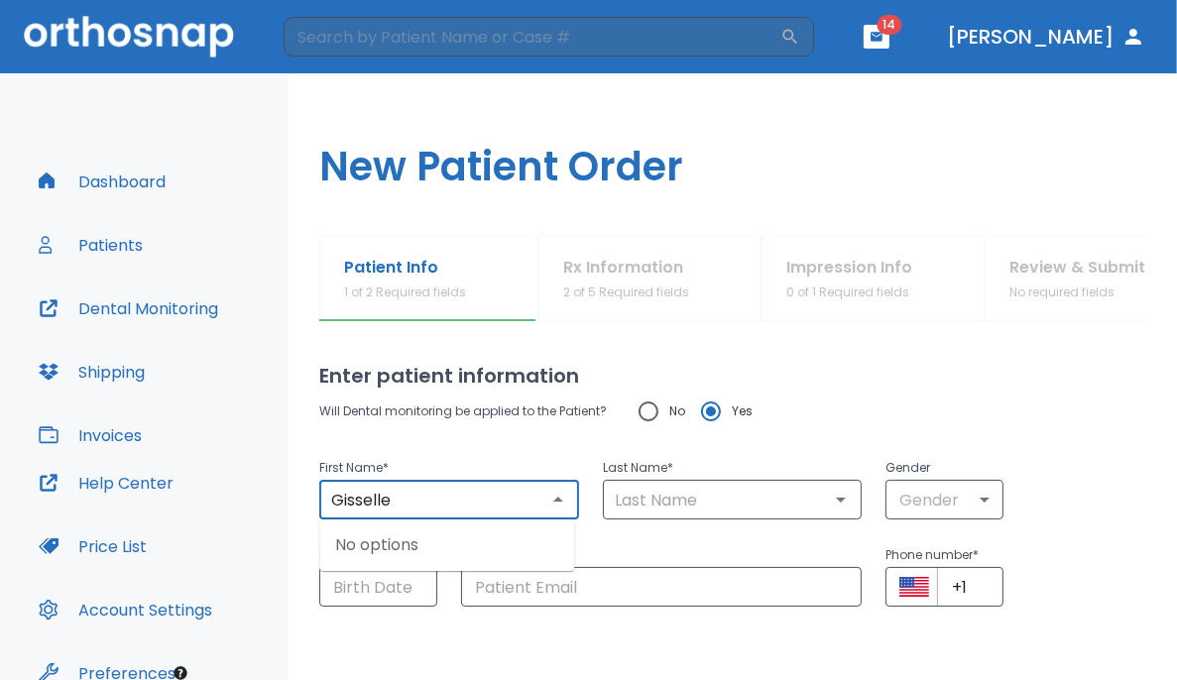
type input "Gisselle"
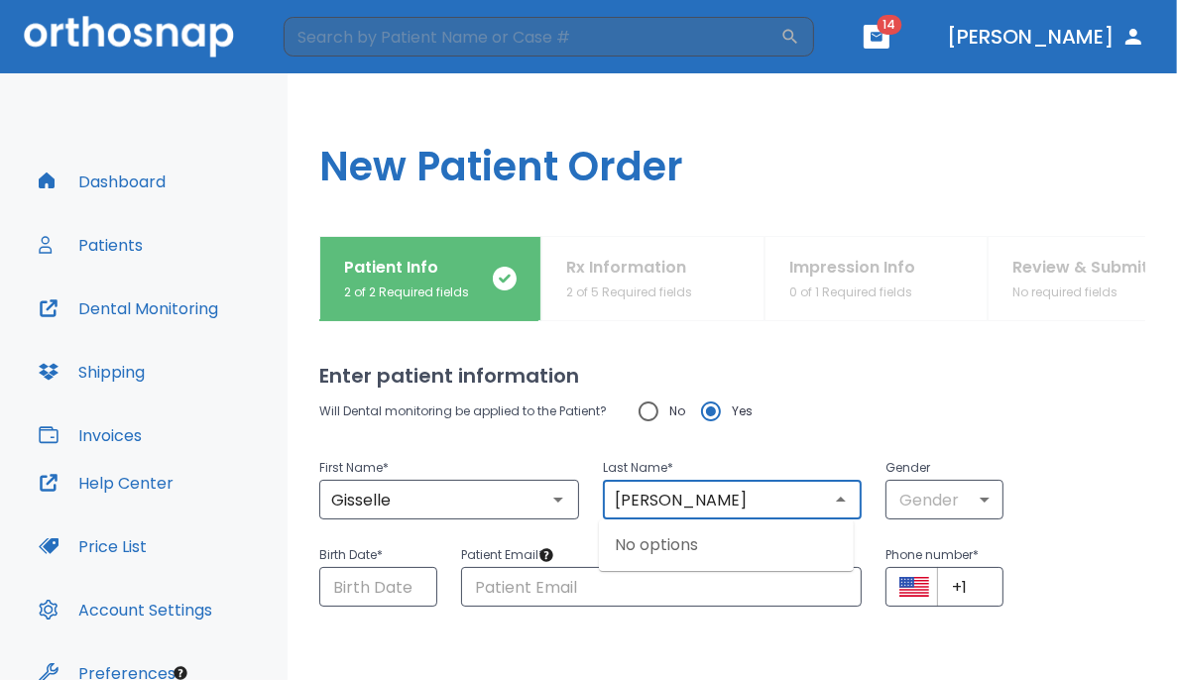
type input "[PERSON_NAME]"
click at [644, 441] on div "Last Name * [PERSON_NAME] ​" at bounding box center [721, 475] width 284 height 87
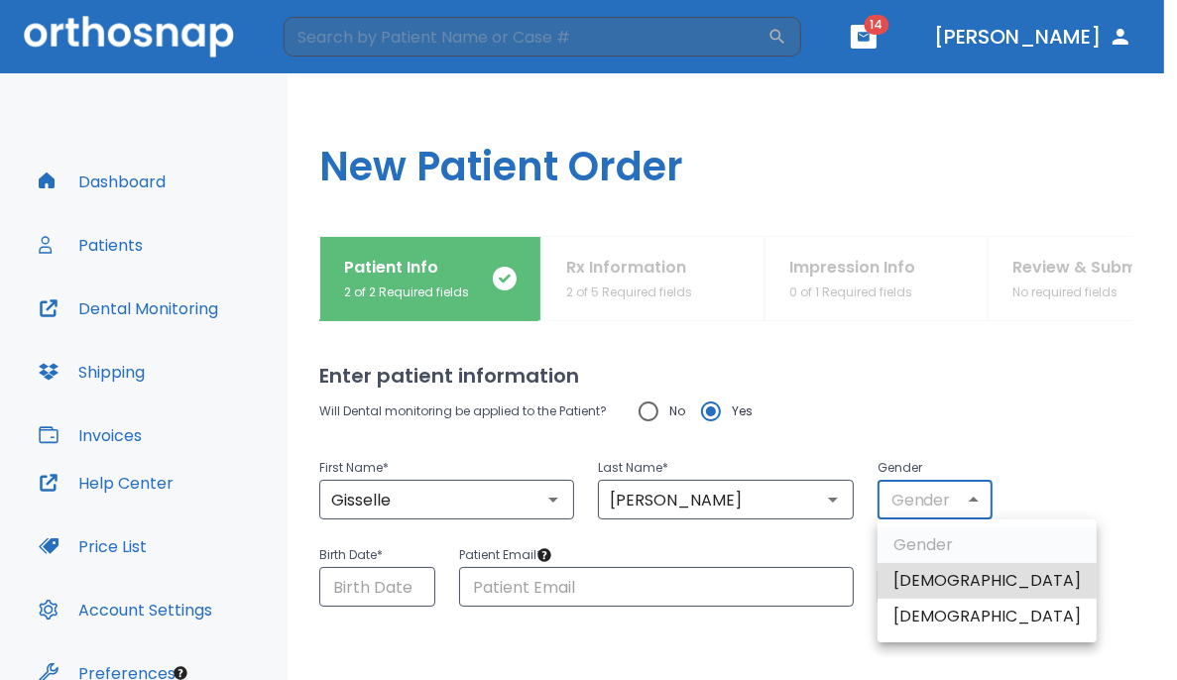
click at [736, 513] on body "​ 14 [PERSON_NAME] Dashboard Patients Dental Monitoring Shipping Invoices Help …" at bounding box center [588, 340] width 1177 height 680
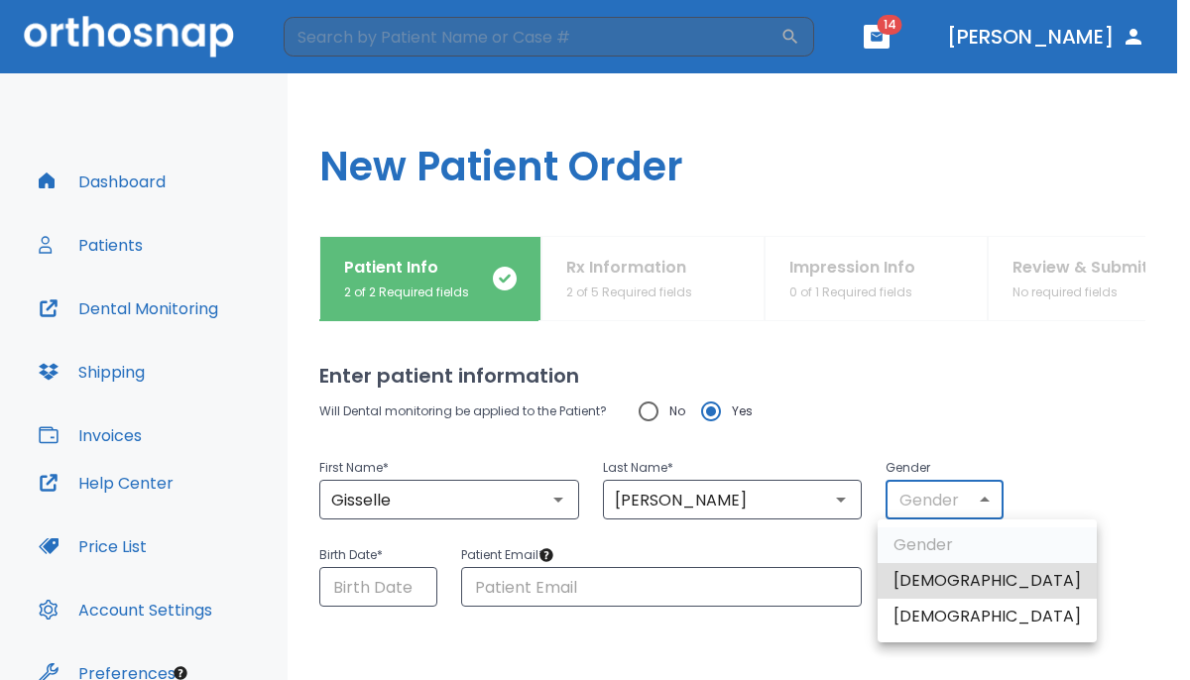
click at [736, 615] on li "[DEMOGRAPHIC_DATA]" at bounding box center [986, 617] width 219 height 36
type input "0"
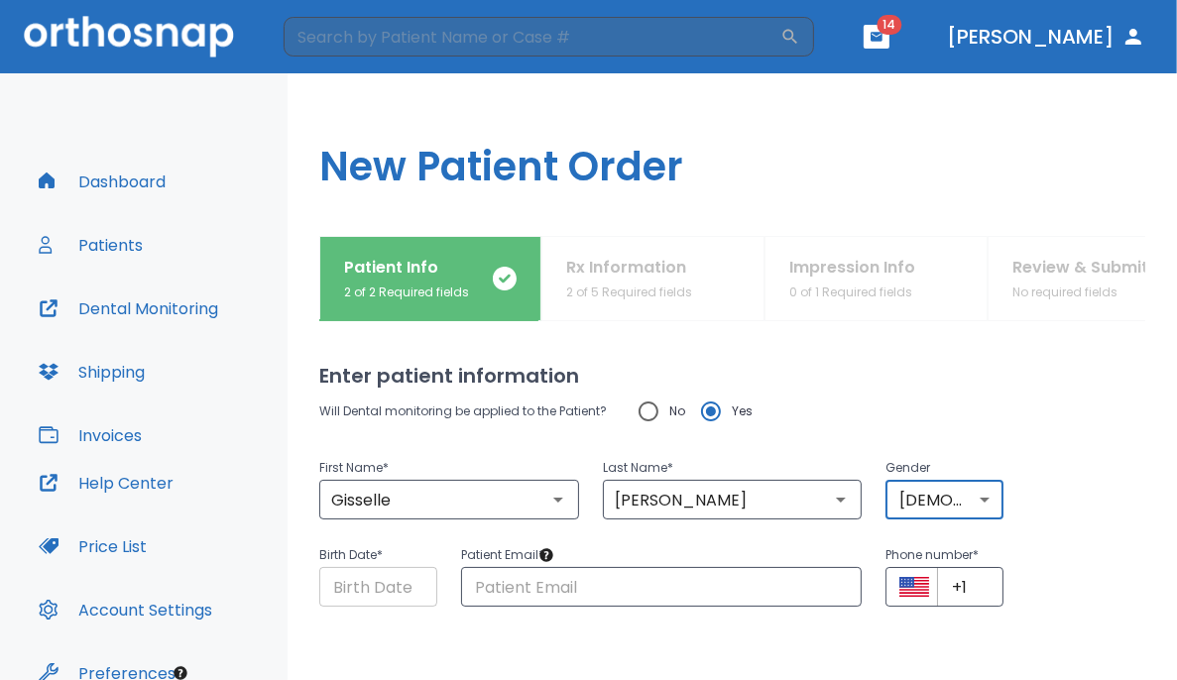
click at [351, 588] on input "Choose date" at bounding box center [378, 587] width 118 height 40
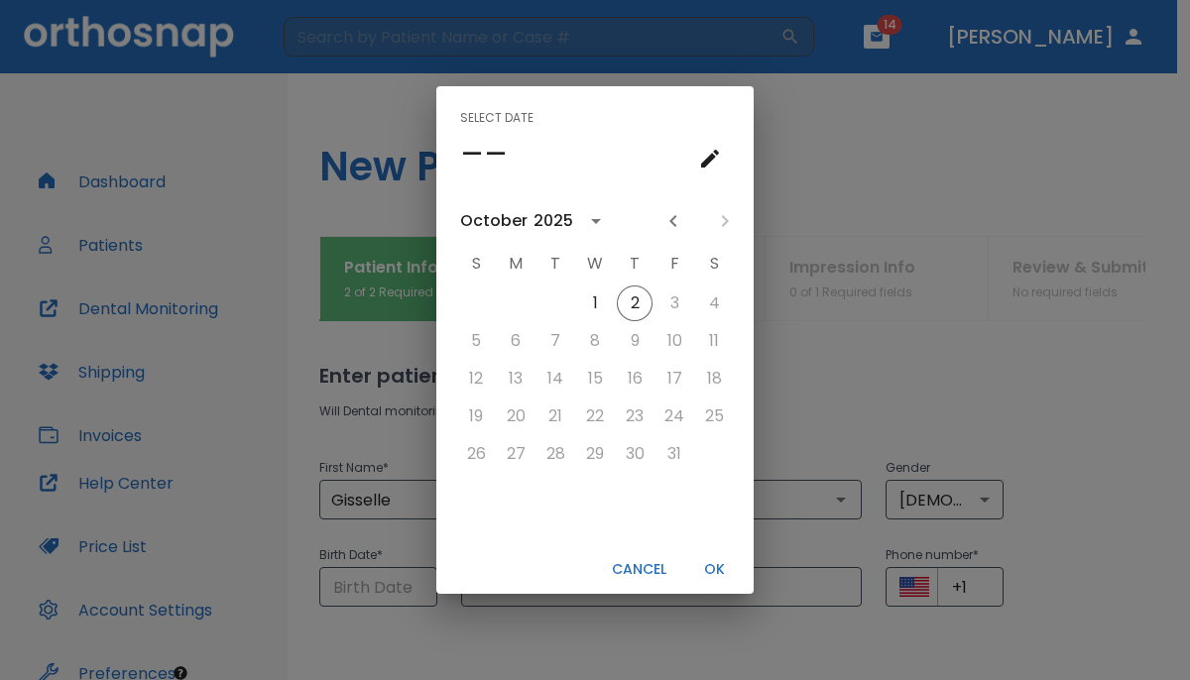
click at [707, 168] on icon "calendar view is open, go to text input view" at bounding box center [710, 159] width 24 height 24
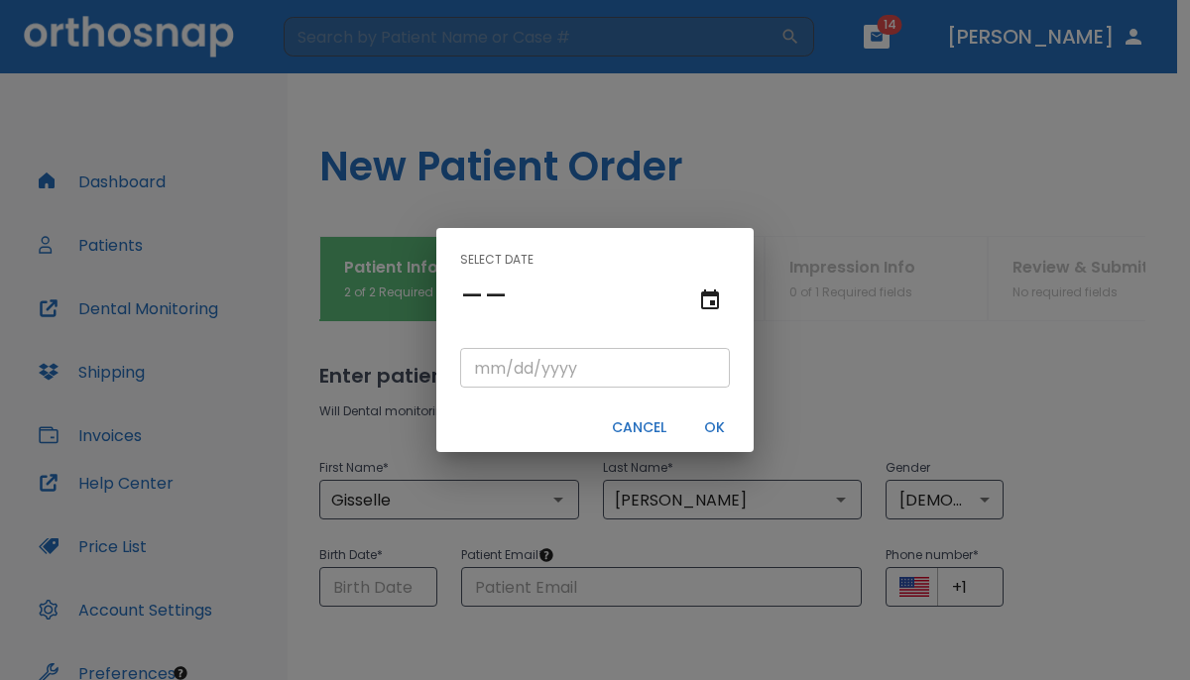
click at [474, 364] on input "tel" at bounding box center [595, 368] width 270 height 40
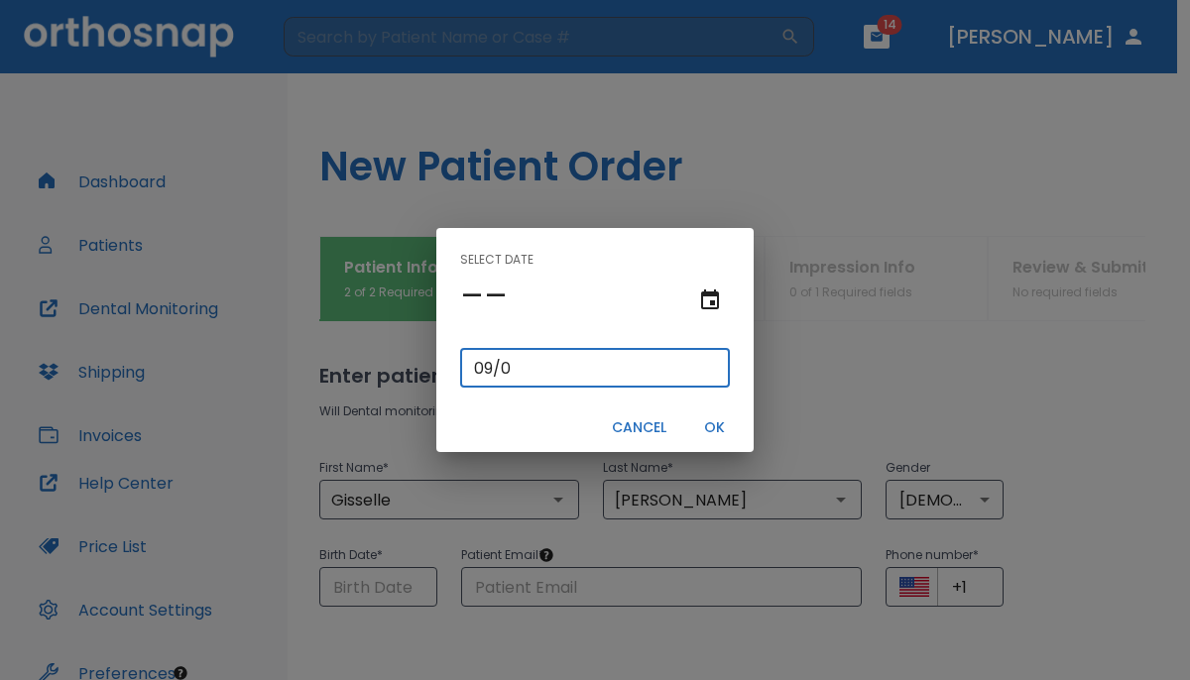
type input "09/06/"
type input "09/06/0001"
type input "09/06/1"
type input "09/06/0019"
type input "[DATE]"
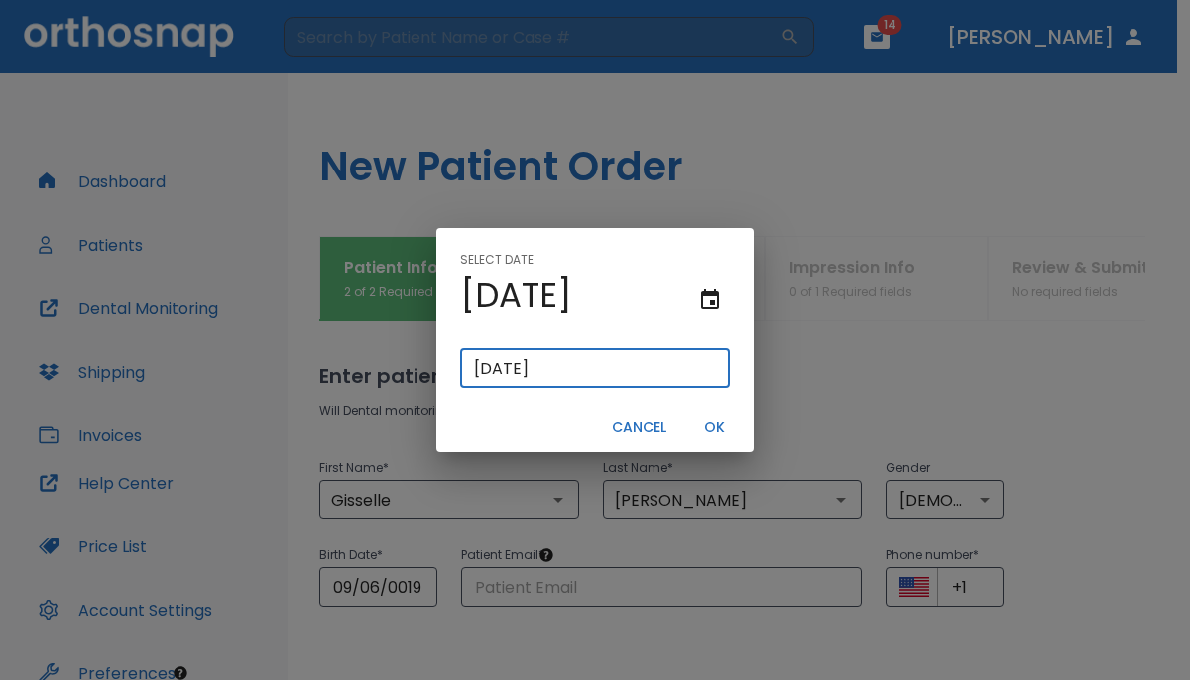
type input "09/06/0199"
type input "09/06/199"
type input "[DATE]"
type input "09/06/0199"
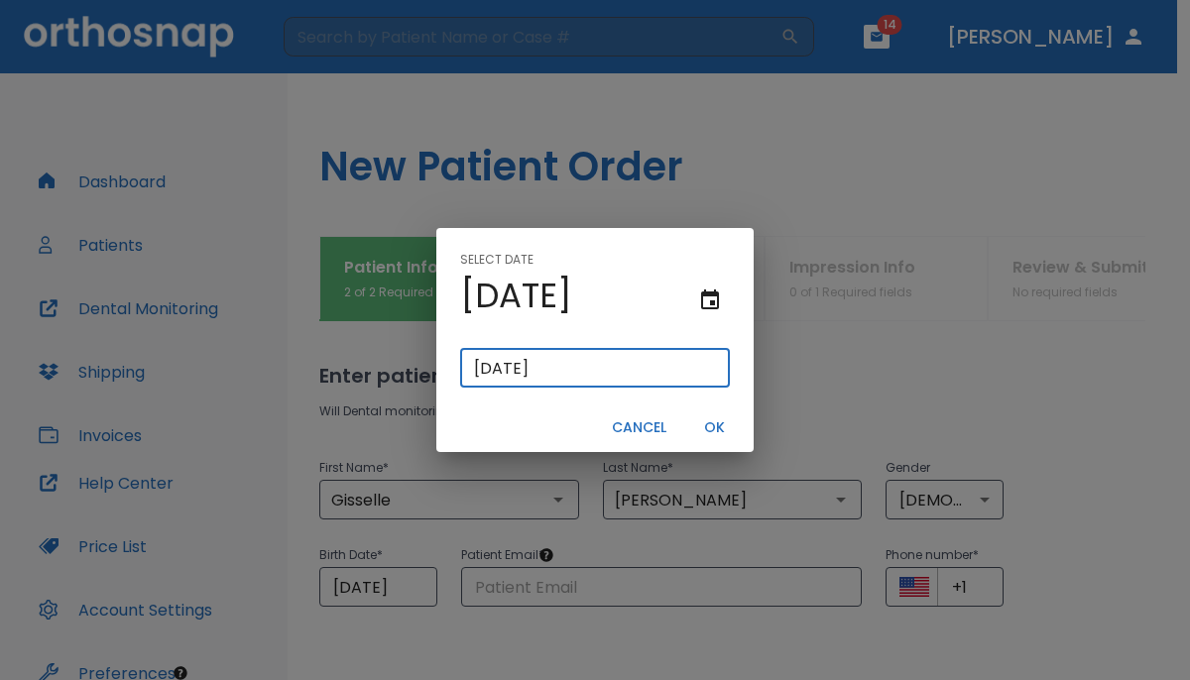
type input "09/06/199"
type input "09/06/0019"
type input "[DATE]"
type input "09/06/0197"
type input "09/06/197"
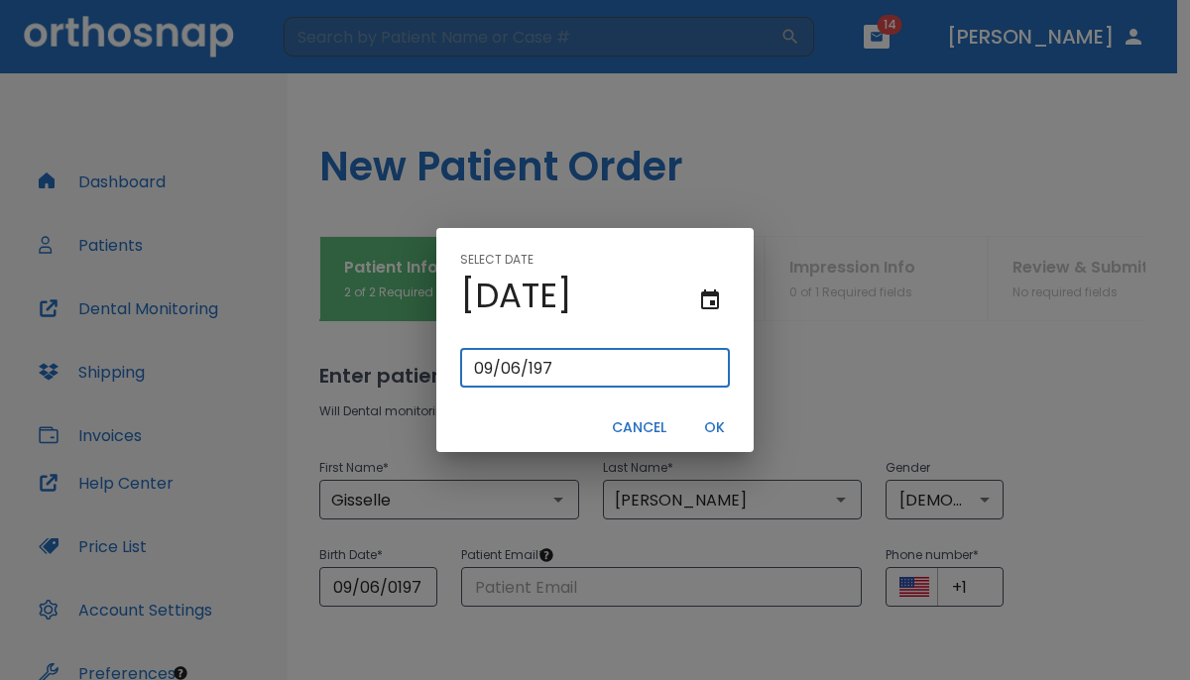
type input "[DATE]"
click at [708, 429] on button "OK" at bounding box center [713, 427] width 63 height 33
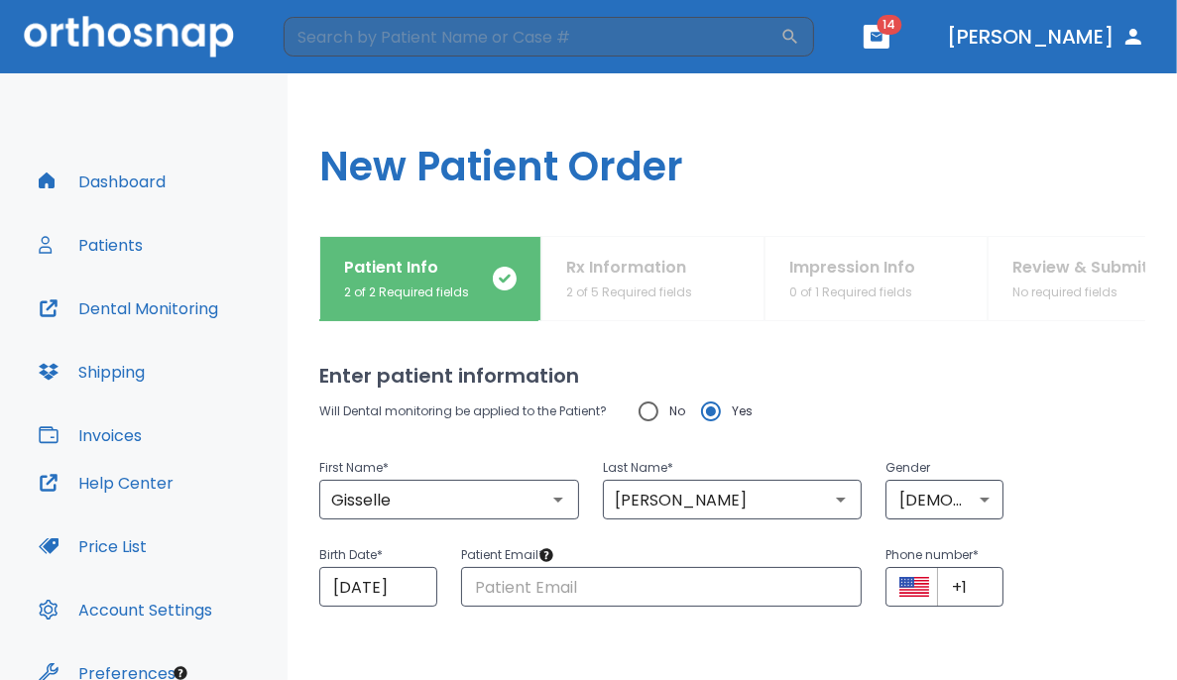
click at [736, 413] on div "Will Dental monitoring be applied to the Patient? No Yes" at bounding box center [732, 412] width 826 height 42
click at [503, 582] on input "text" at bounding box center [662, 587] width 402 height 40
paste input "[EMAIL_ADDRESS][PERSON_NAME][DOMAIN_NAME]"
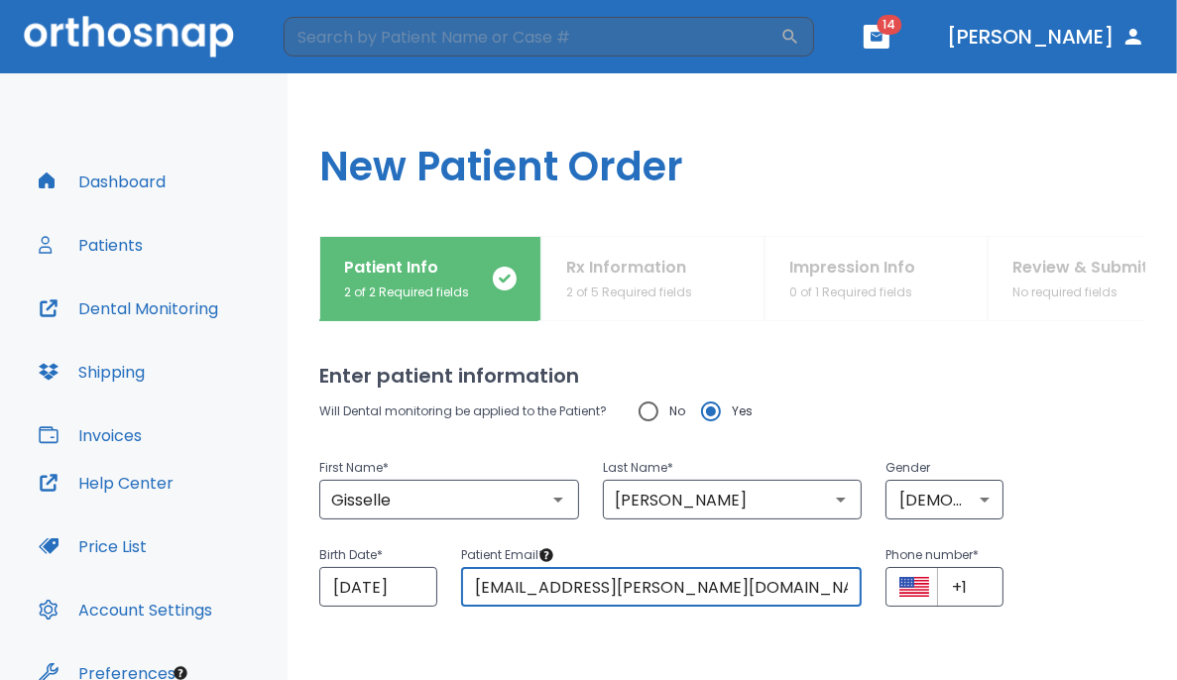
type input "[EMAIL_ADDRESS][PERSON_NAME][DOMAIN_NAME]"
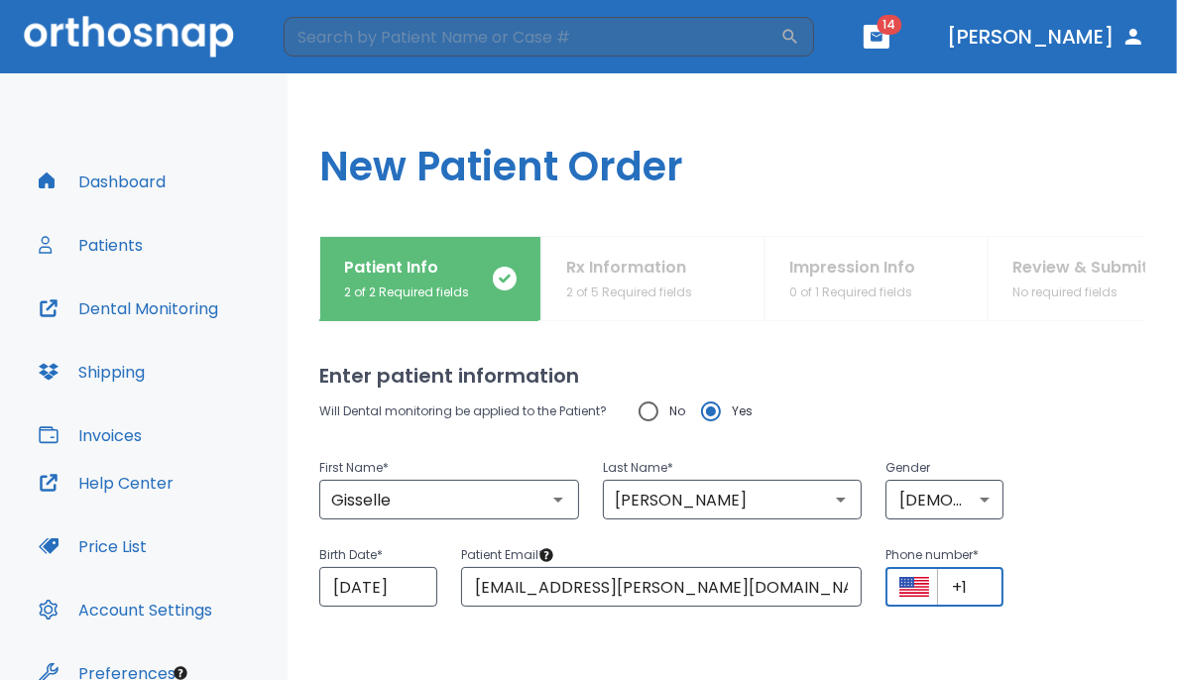
click at [736, 590] on input "+1" at bounding box center [970, 587] width 66 height 40
drag, startPoint x: 953, startPoint y: 585, endPoint x: 907, endPoint y: 562, distance: 51.0
click at [736, 562] on div "Phone number * ​ +1 ​" at bounding box center [944, 574] width 118 height 63
paste input "[PHONE_NUMBER]"
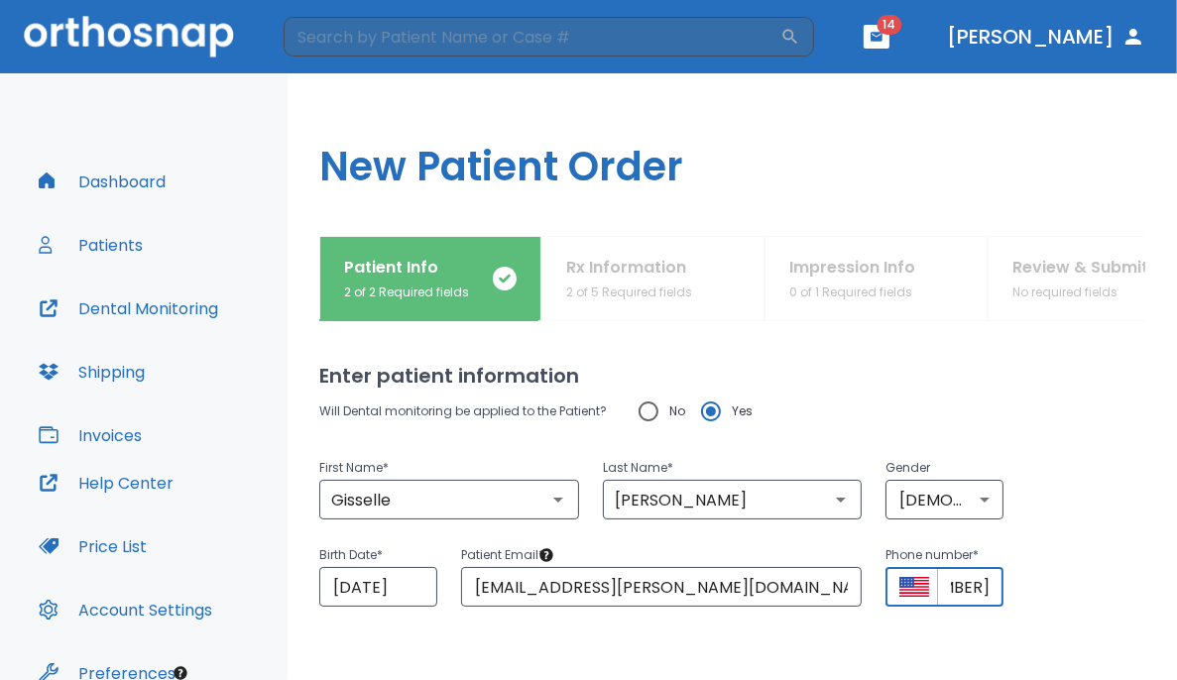
type input "[PHONE_NUMBER]"
click at [736, 560] on div "Birth Date * [DEMOGRAPHIC_DATA] ​ Patient Email * [EMAIL_ADDRESS][PERSON_NAME][…" at bounding box center [720, 562] width 850 height 87
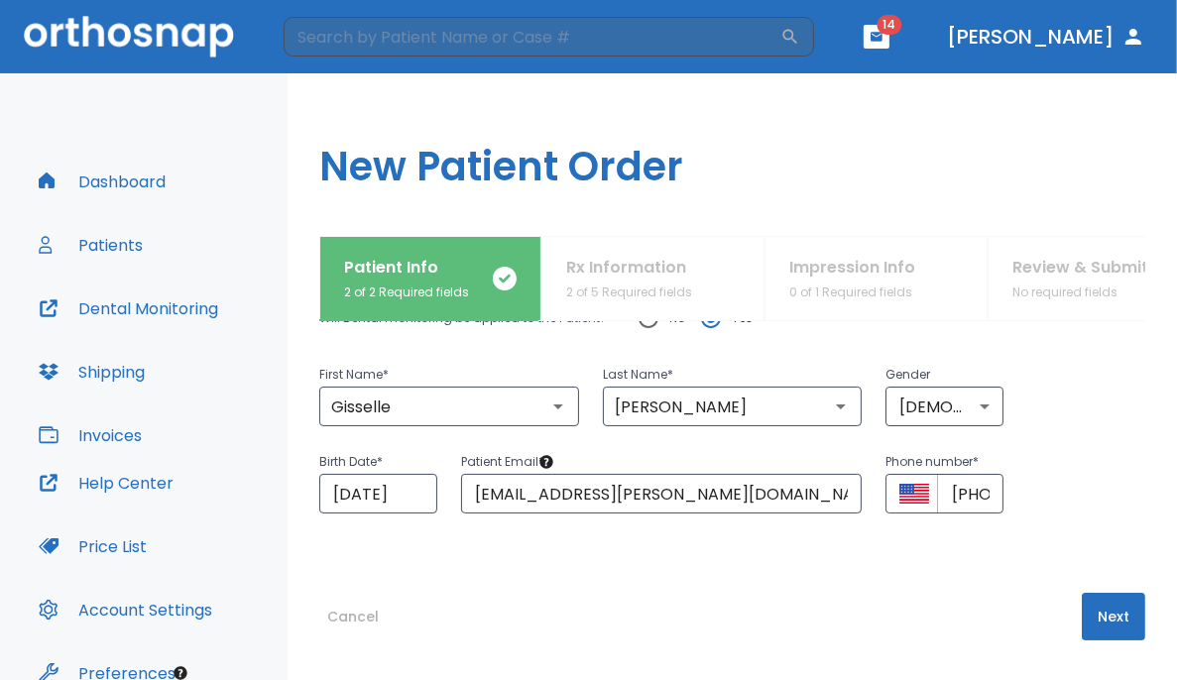
click at [736, 613] on button "Next" at bounding box center [1113, 617] width 63 height 48
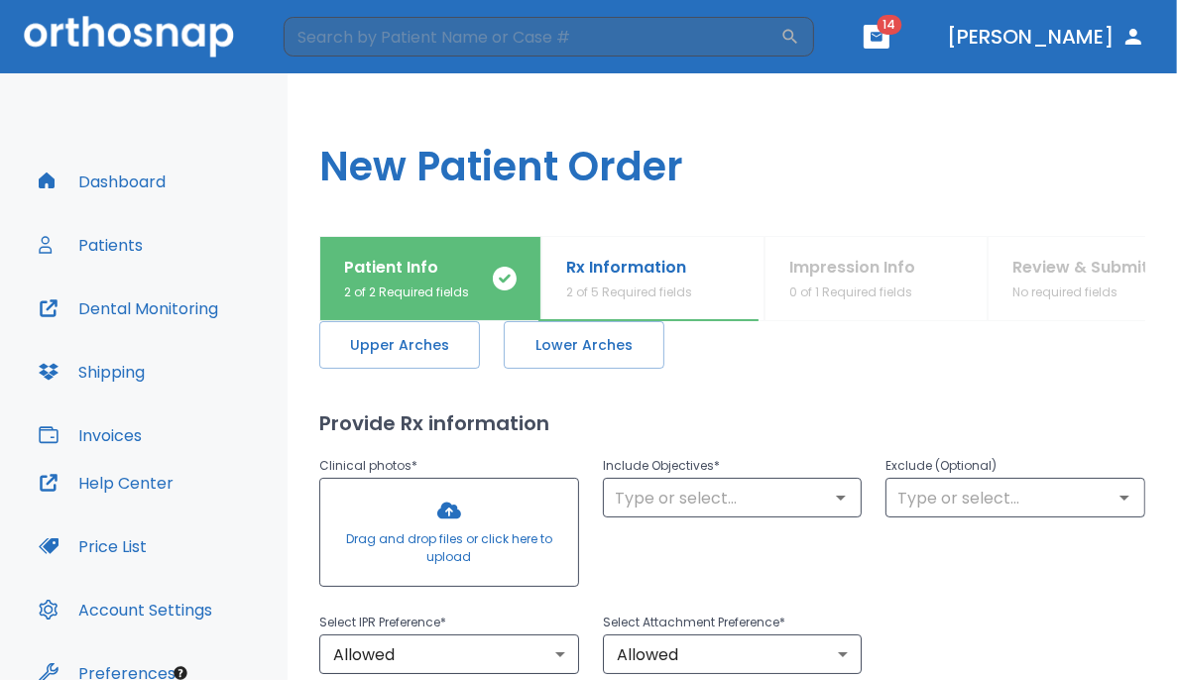
scroll to position [0, 0]
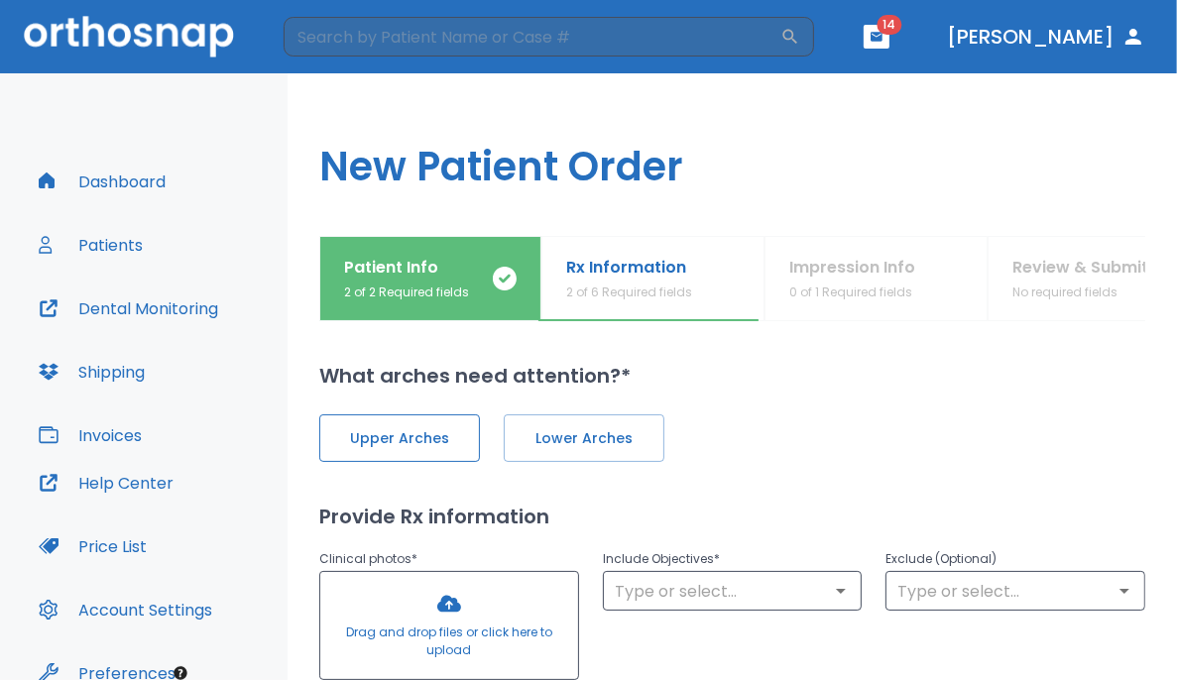
click at [428, 445] on span "Upper Arches" at bounding box center [399, 438] width 119 height 21
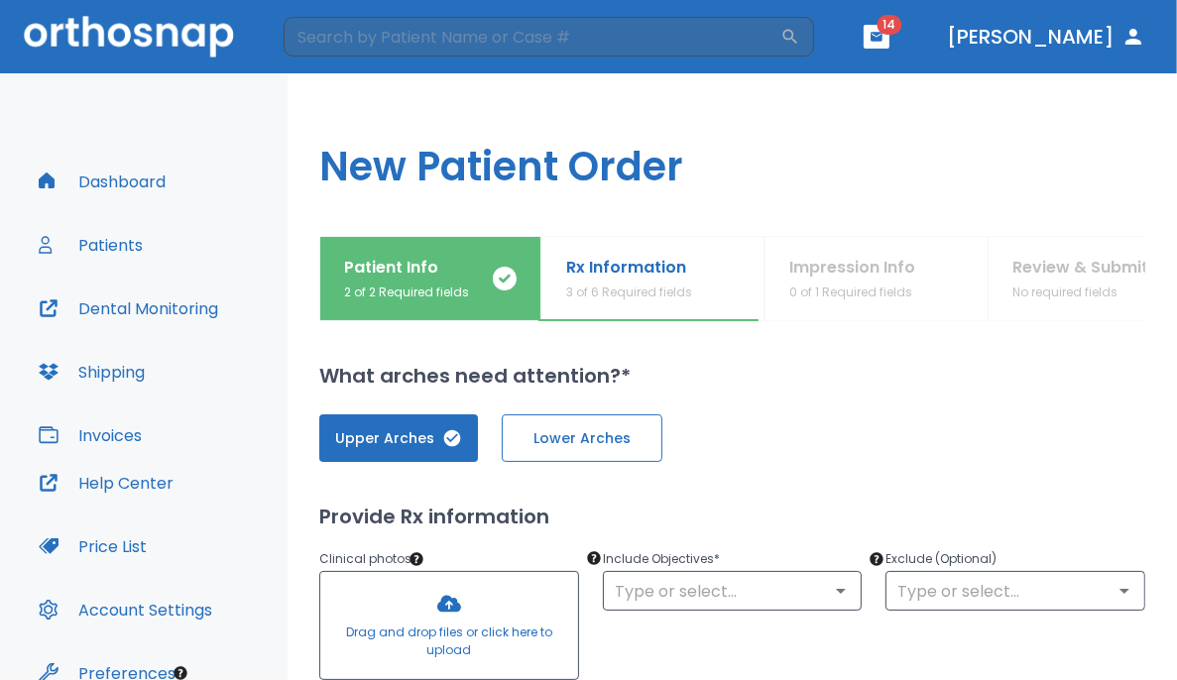
click at [592, 428] on span "Lower Arches" at bounding box center [581, 438] width 119 height 21
click at [736, 421] on div "Upper Arches Lower Arches" at bounding box center [732, 438] width 826 height 48
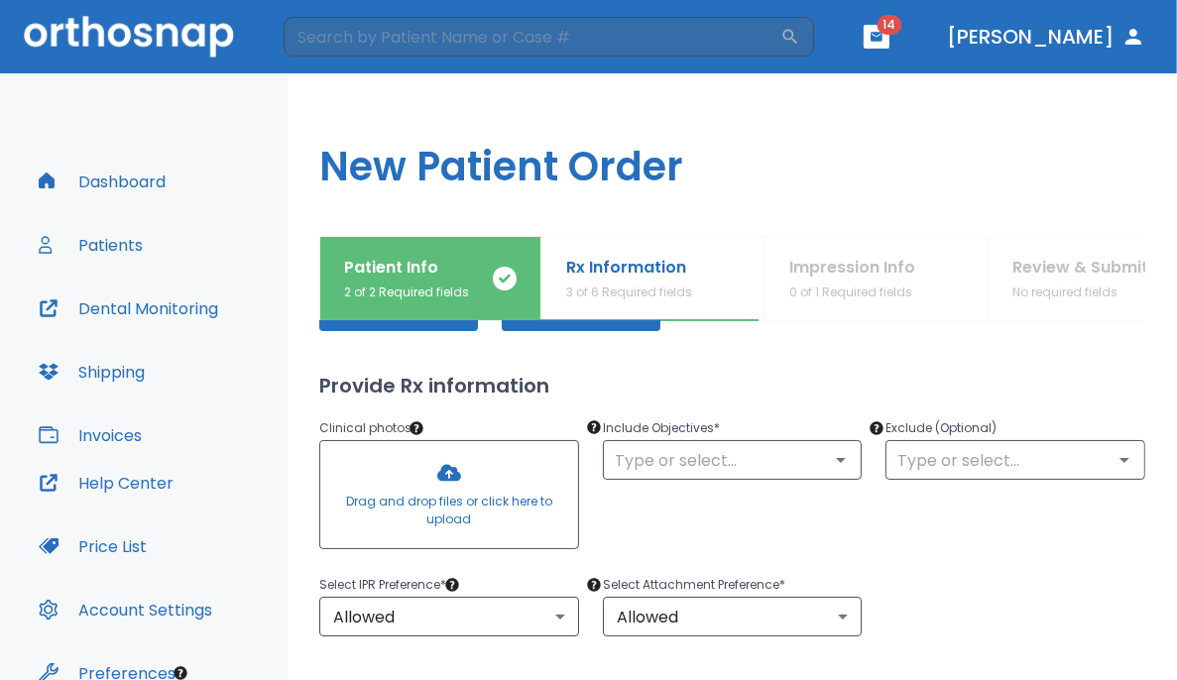
scroll to position [127, 0]
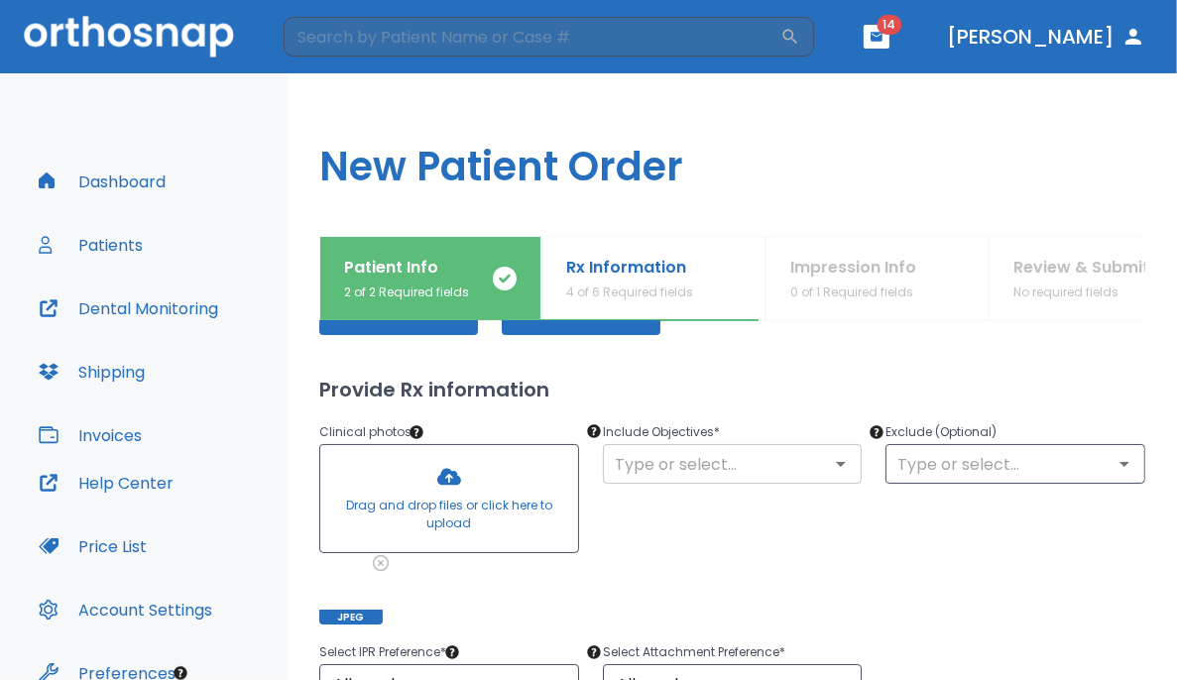
click at [736, 477] on div "​" at bounding box center [733, 464] width 260 height 40
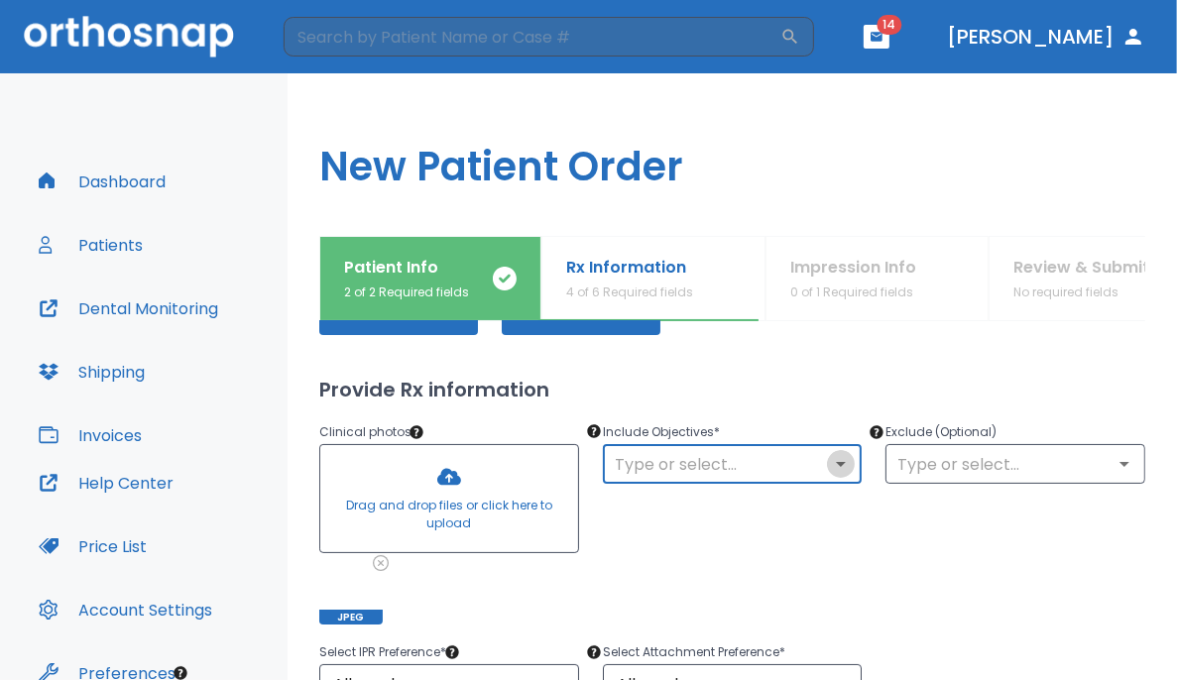
click at [736, 464] on icon "Open" at bounding box center [841, 464] width 24 height 24
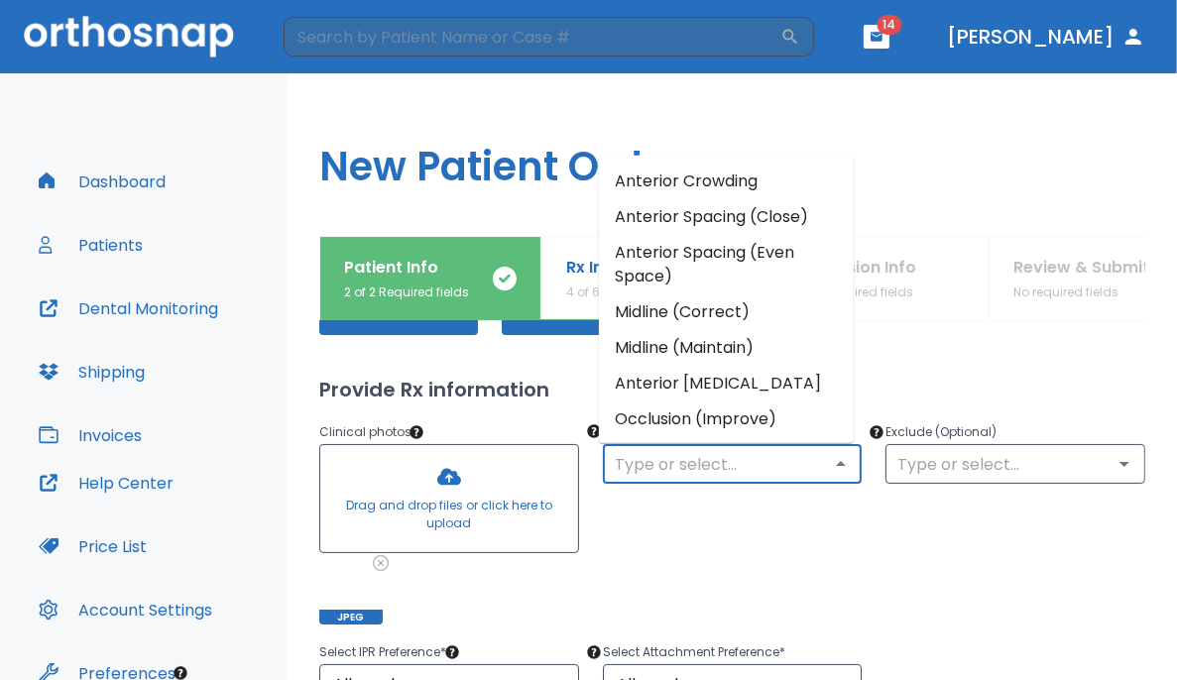
click at [710, 179] on li "Anterior Crowding" at bounding box center [726, 181] width 255 height 36
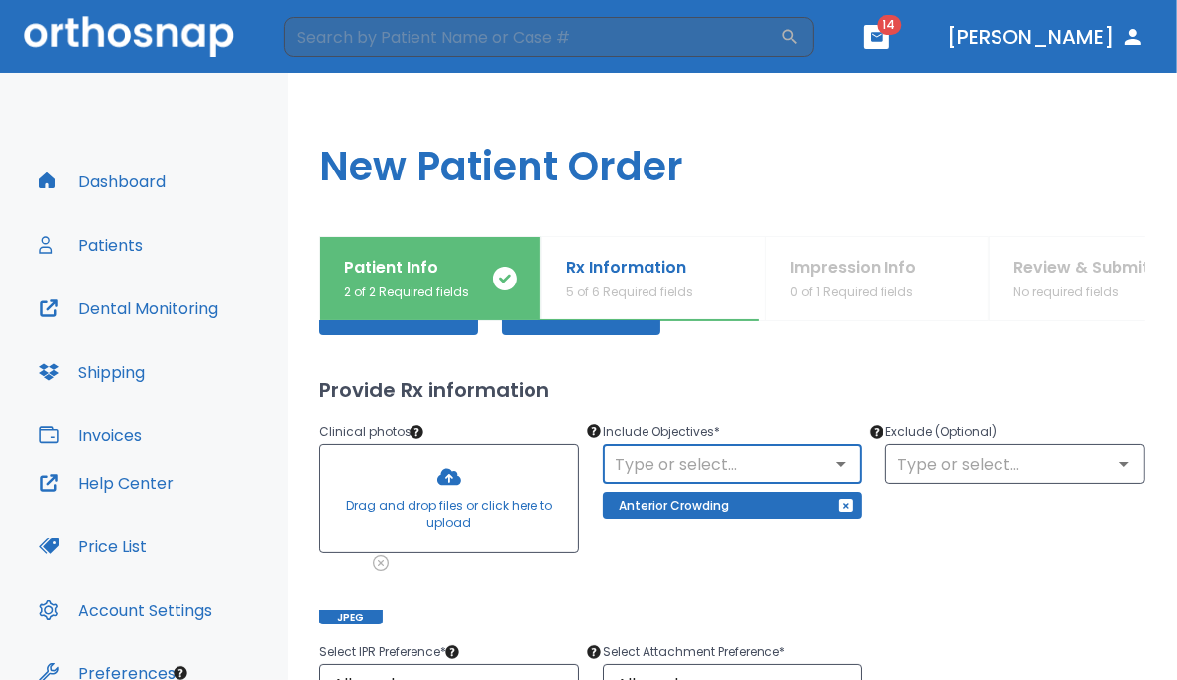
click at [736, 452] on icon "Open" at bounding box center [841, 464] width 24 height 24
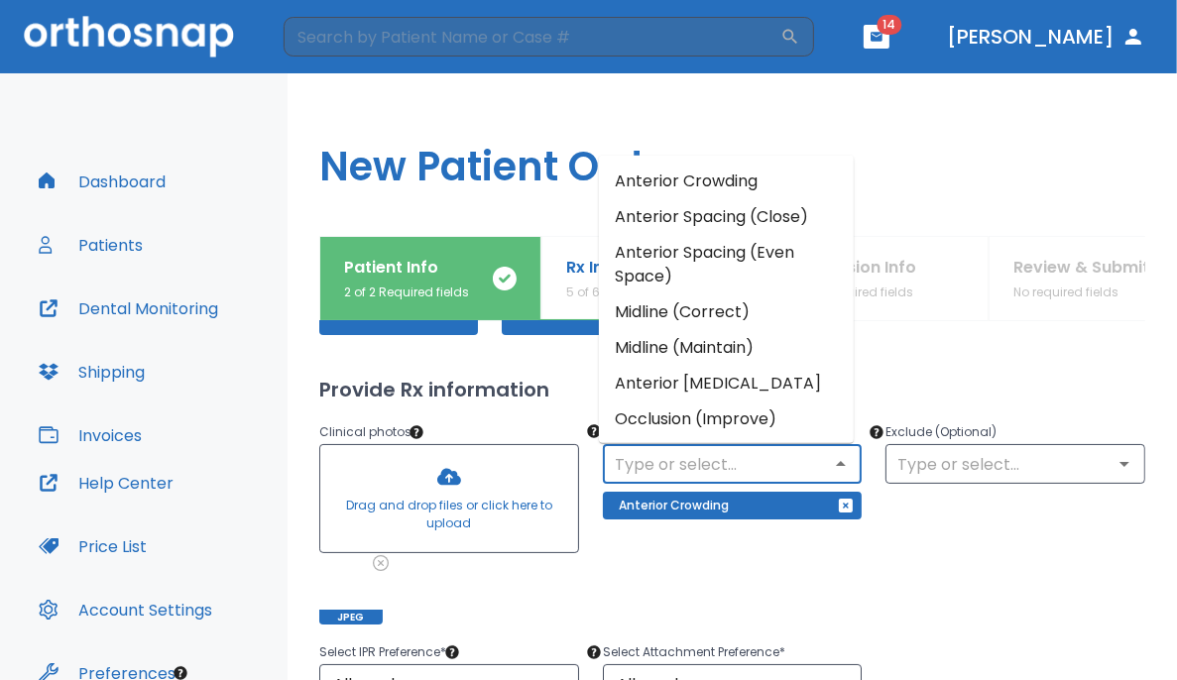
click at [723, 401] on li "Occlusion (Improve)" at bounding box center [726, 419] width 255 height 36
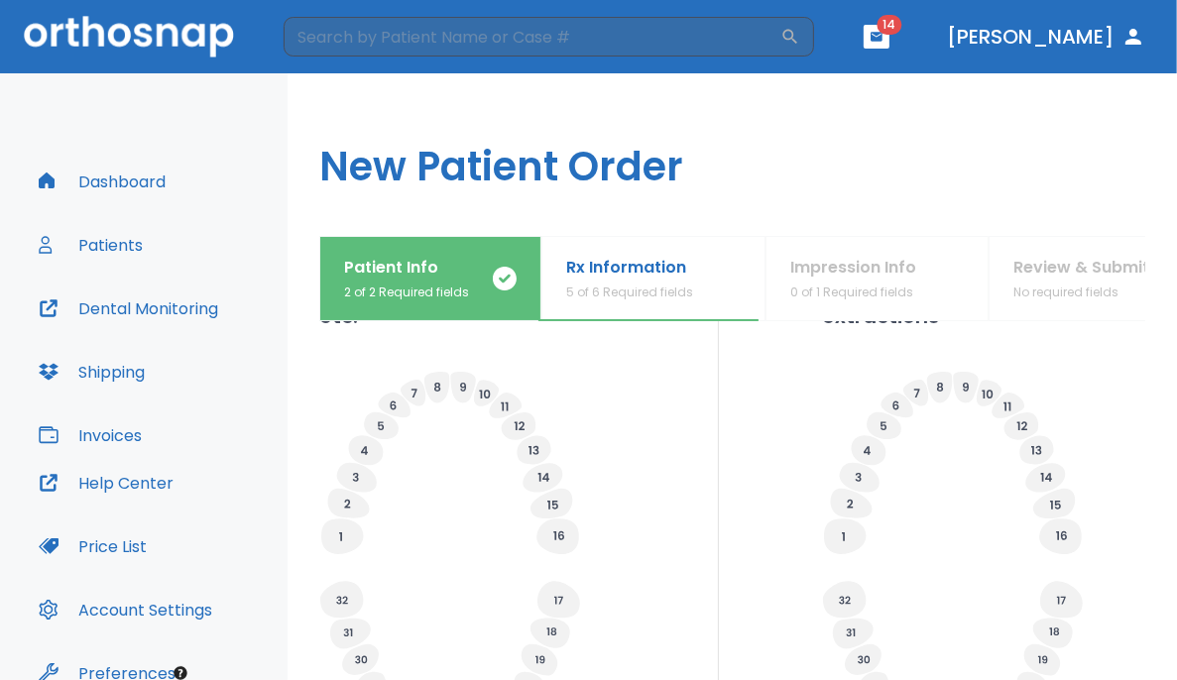
scroll to position [658, 0]
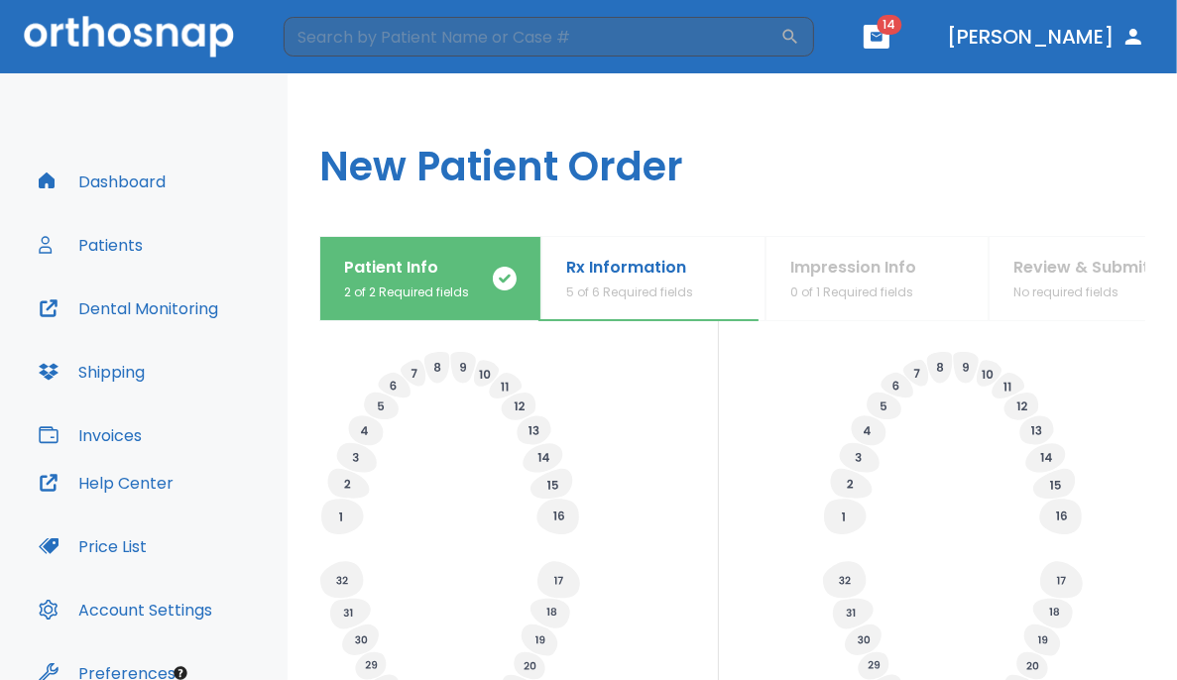
click at [736, 561] on icon at bounding box center [953, 644] width 262 height 185
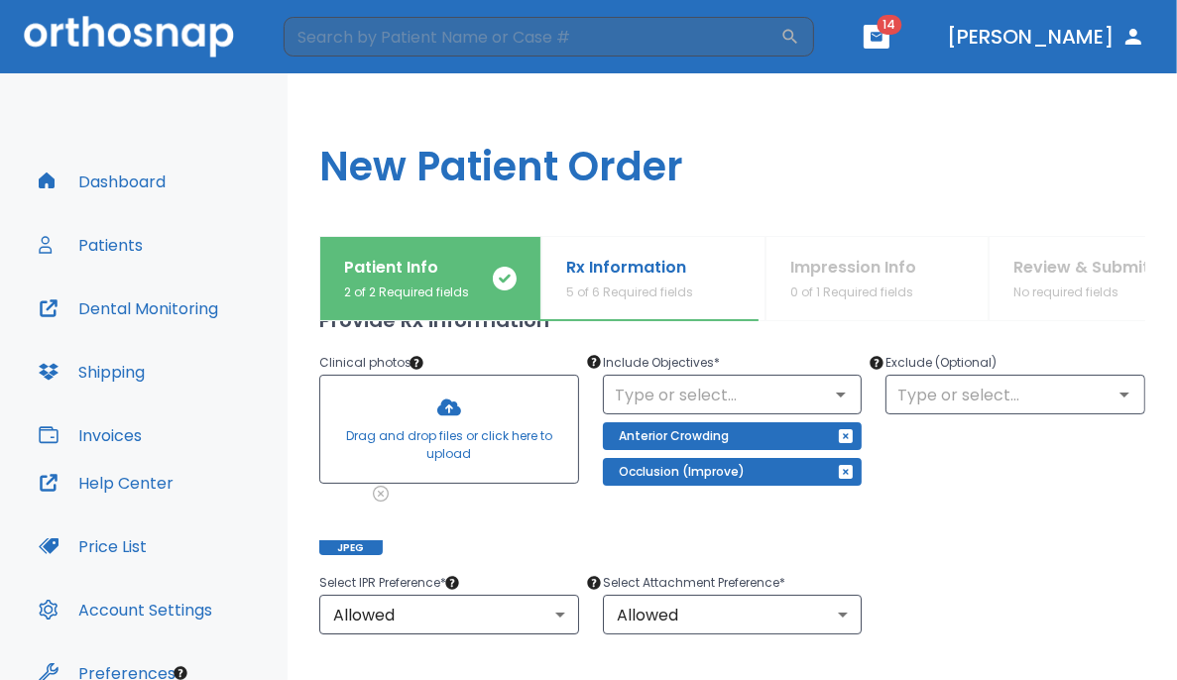
scroll to position [176, 0]
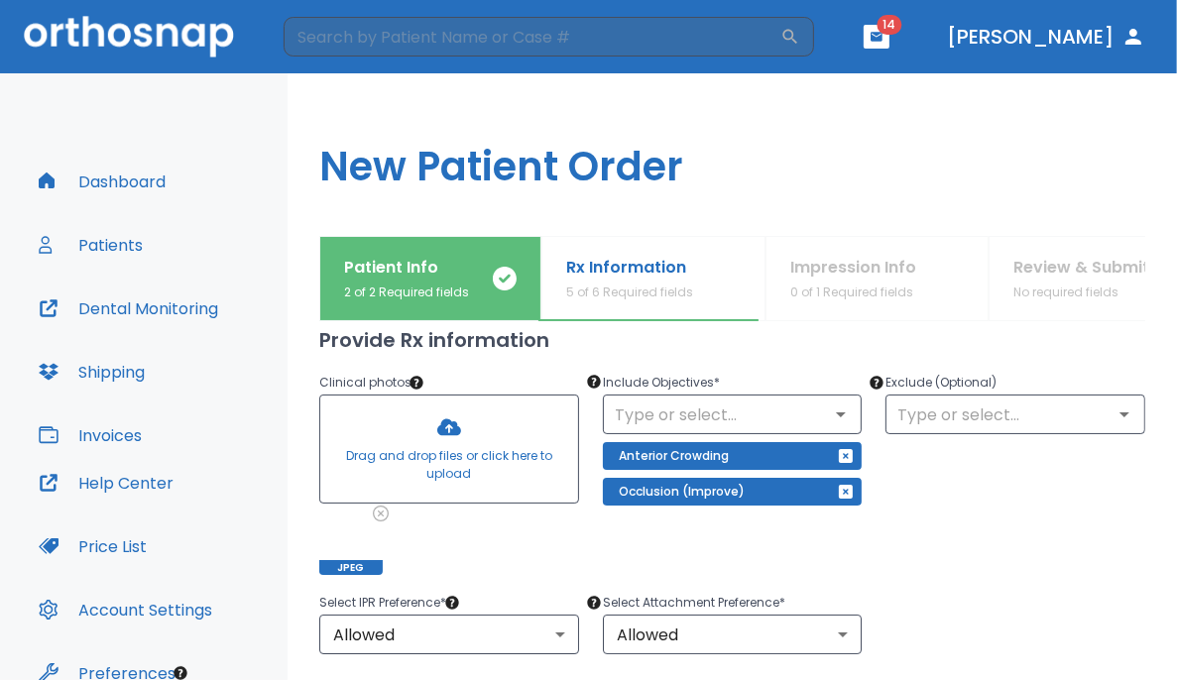
click at [290, 225] on h1 "New Patient Order" at bounding box center [732, 154] width 889 height 163
click at [377, 515] on icon at bounding box center [380, 513] width 13 height 13
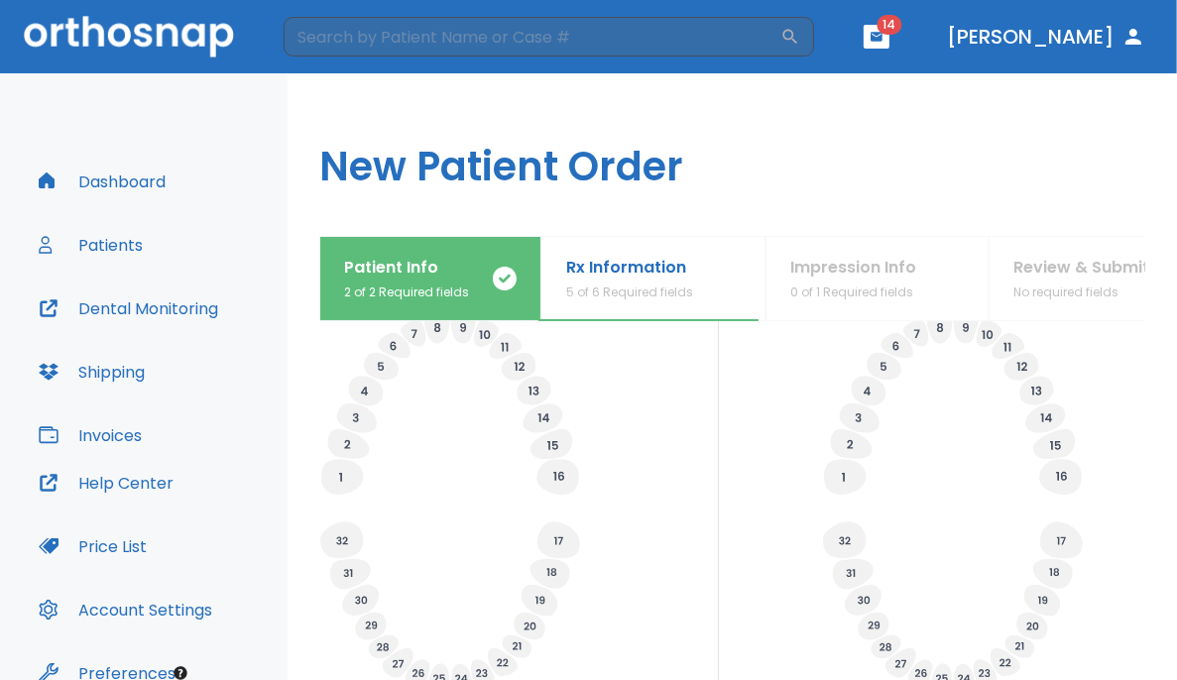
scroll to position [700, 0]
click at [736, 590] on div "Specify Implants, Crowns etc. Specify any planned extractions" at bounding box center [732, 453] width 826 height 486
click at [341, 441] on icon at bounding box center [349, 442] width 42 height 30
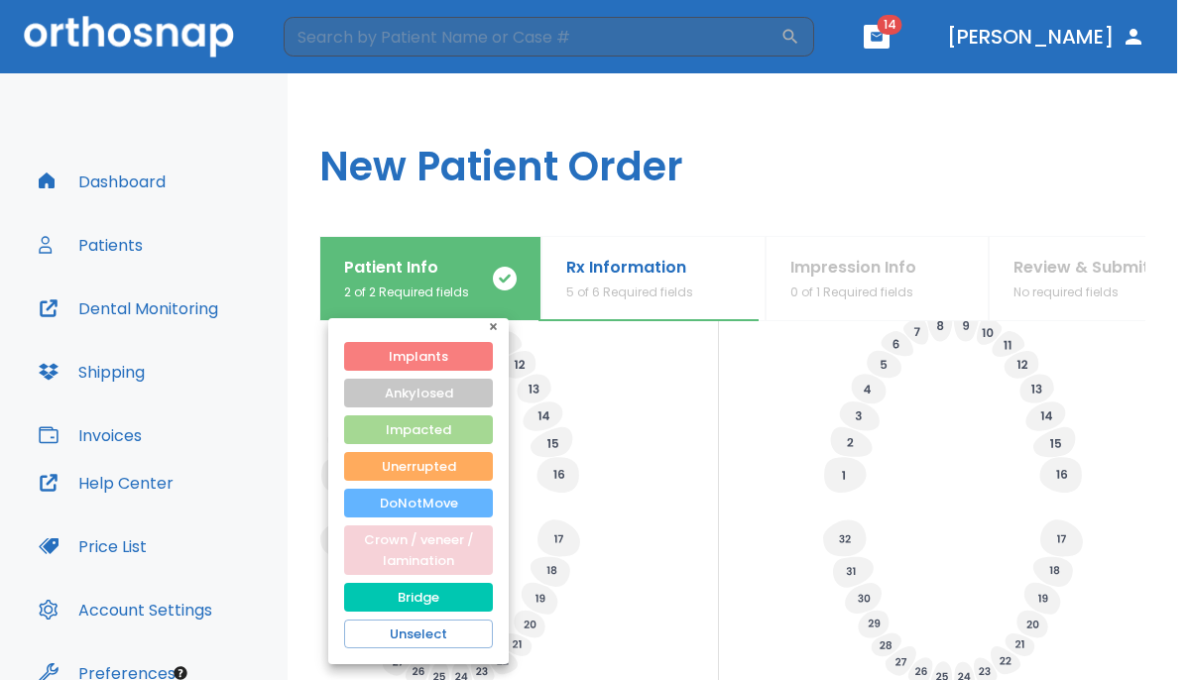
click at [407, 542] on button "Crown / veneer / lamination" at bounding box center [418, 550] width 149 height 50
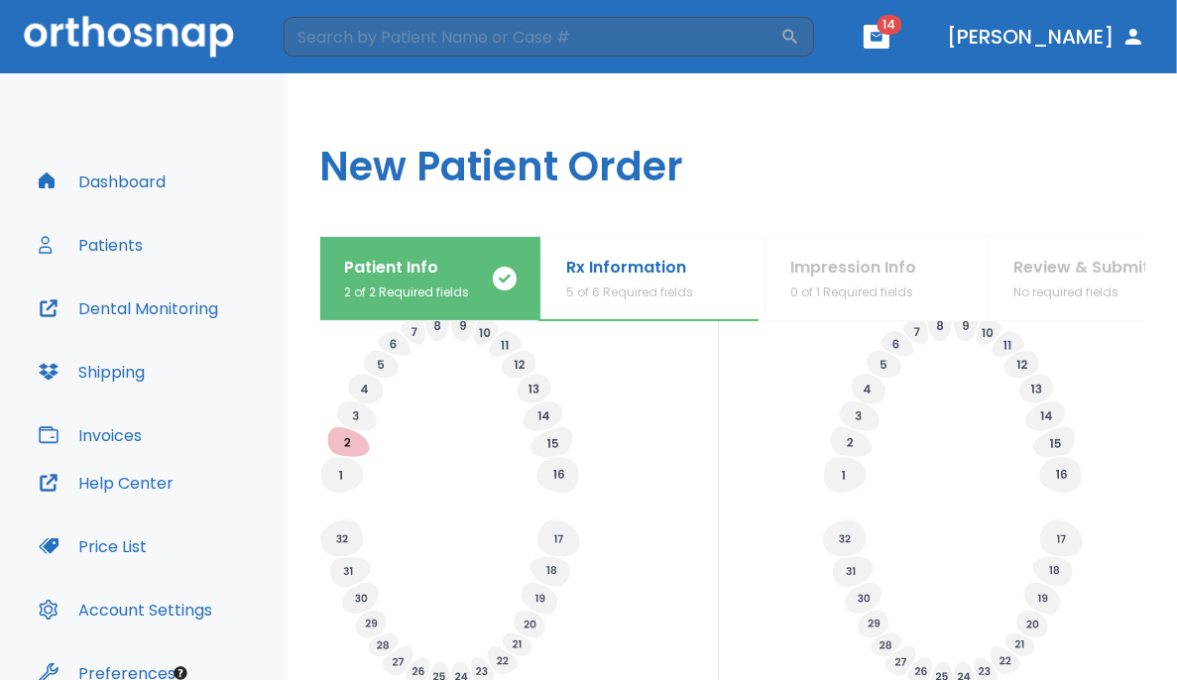
click at [736, 431] on div "Specify Implants, Crowns etc. Specify any planned extractions" at bounding box center [732, 453] width 826 height 486
click at [357, 564] on icon at bounding box center [350, 572] width 41 height 31
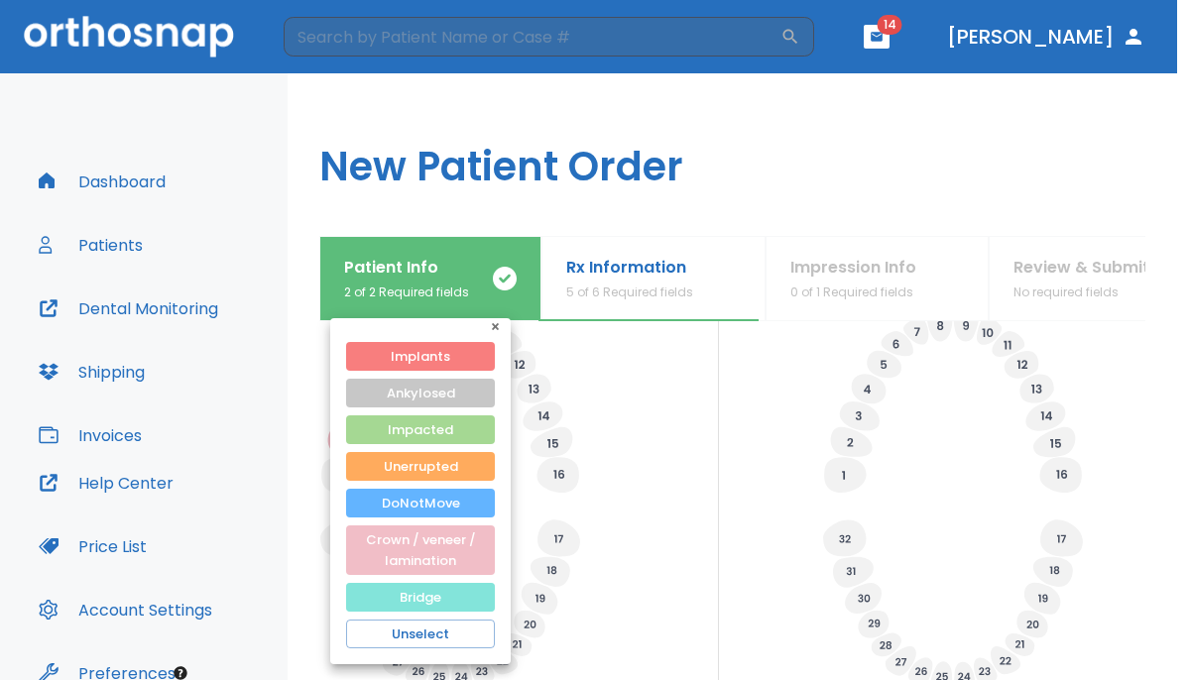
click at [386, 597] on button "Bridge" at bounding box center [420, 597] width 149 height 29
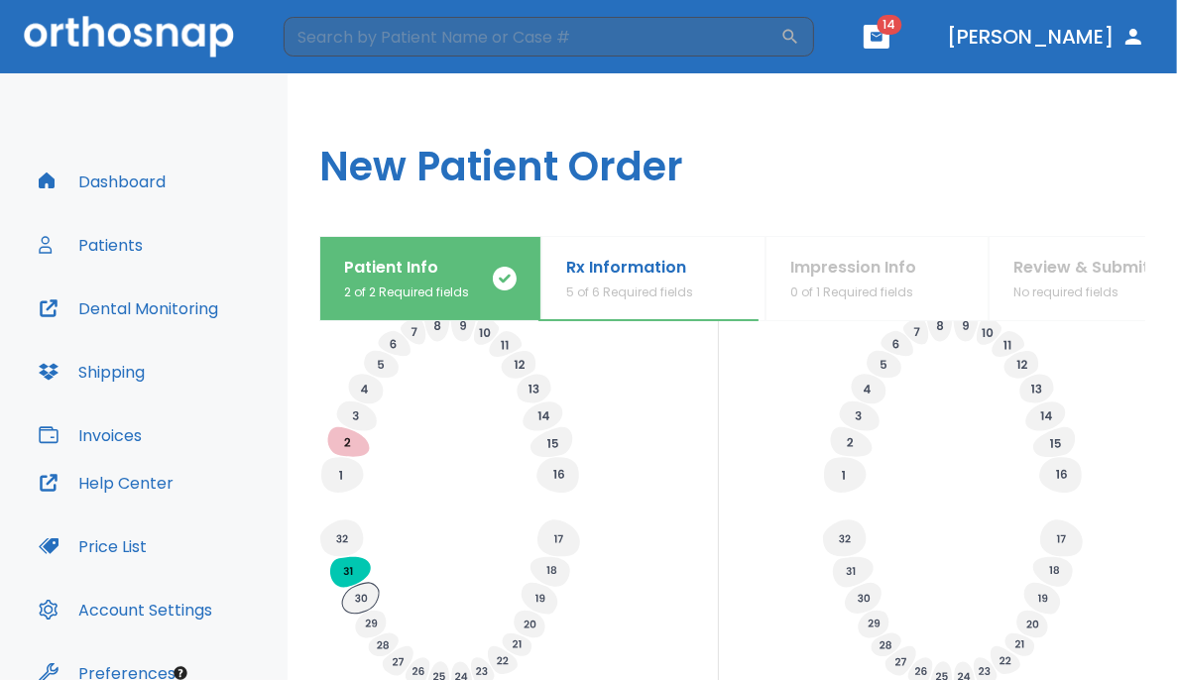
click at [359, 592] on icon at bounding box center [360, 598] width 37 height 31
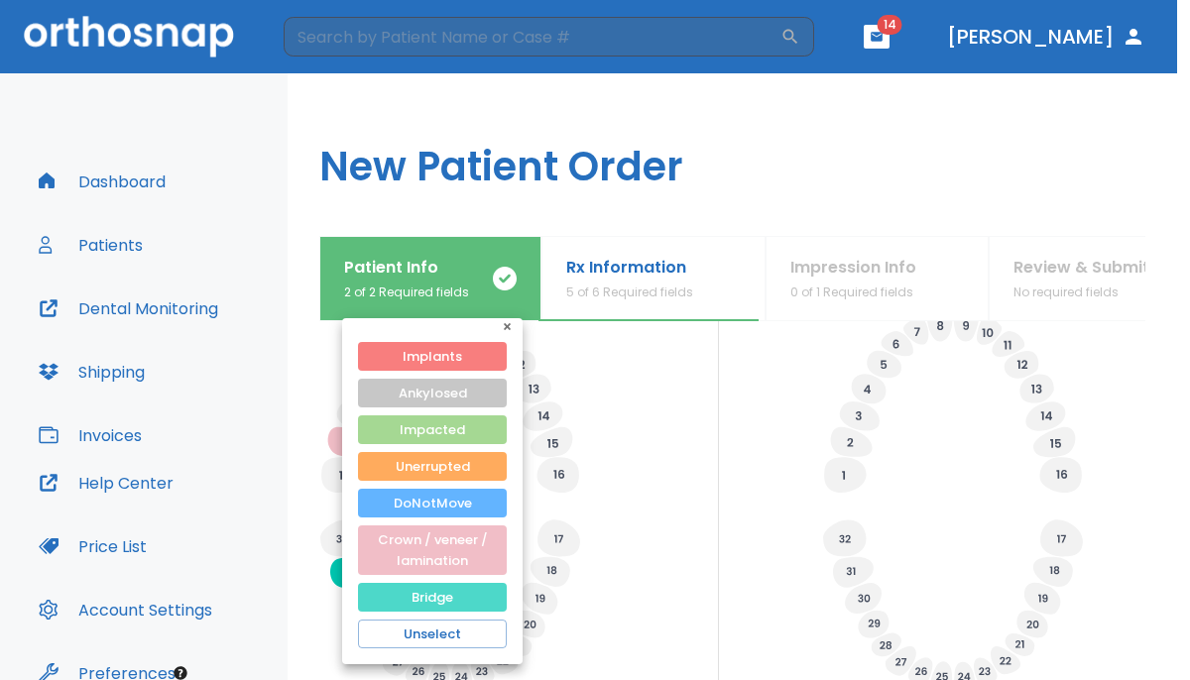
click at [384, 588] on button "Bridge" at bounding box center [432, 597] width 149 height 29
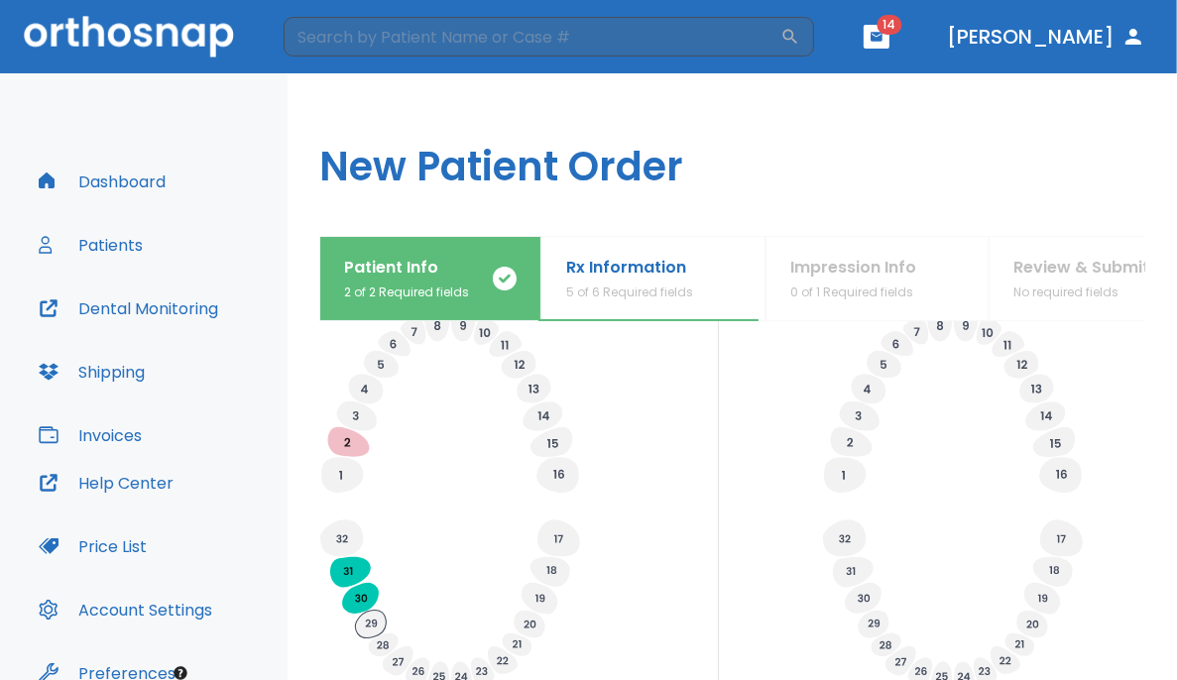
click at [358, 624] on icon at bounding box center [370, 625] width 31 height 28
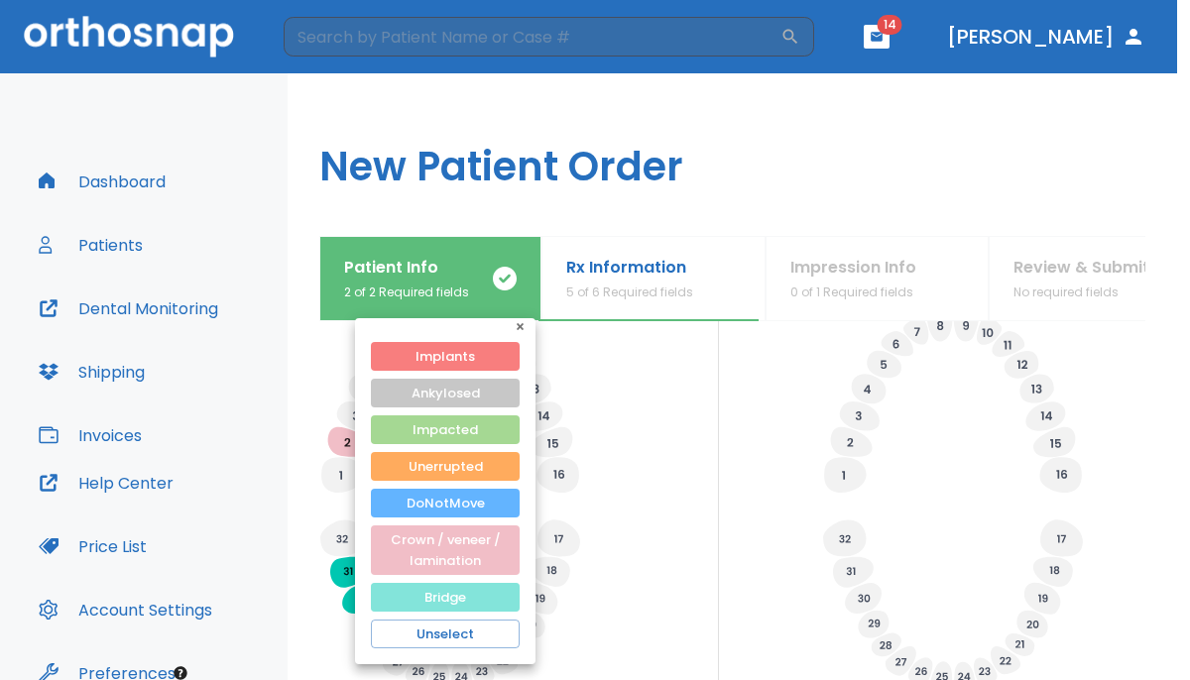
click at [444, 602] on button "Bridge" at bounding box center [445, 597] width 149 height 29
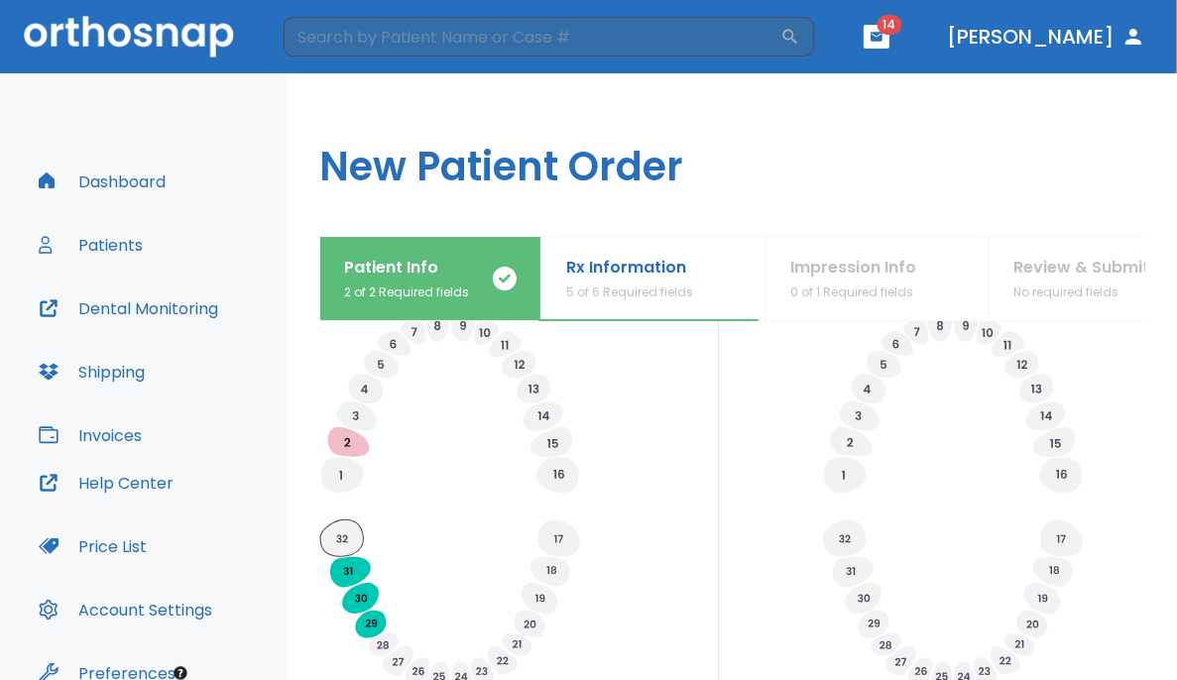
click at [350, 542] on icon at bounding box center [341, 537] width 43 height 37
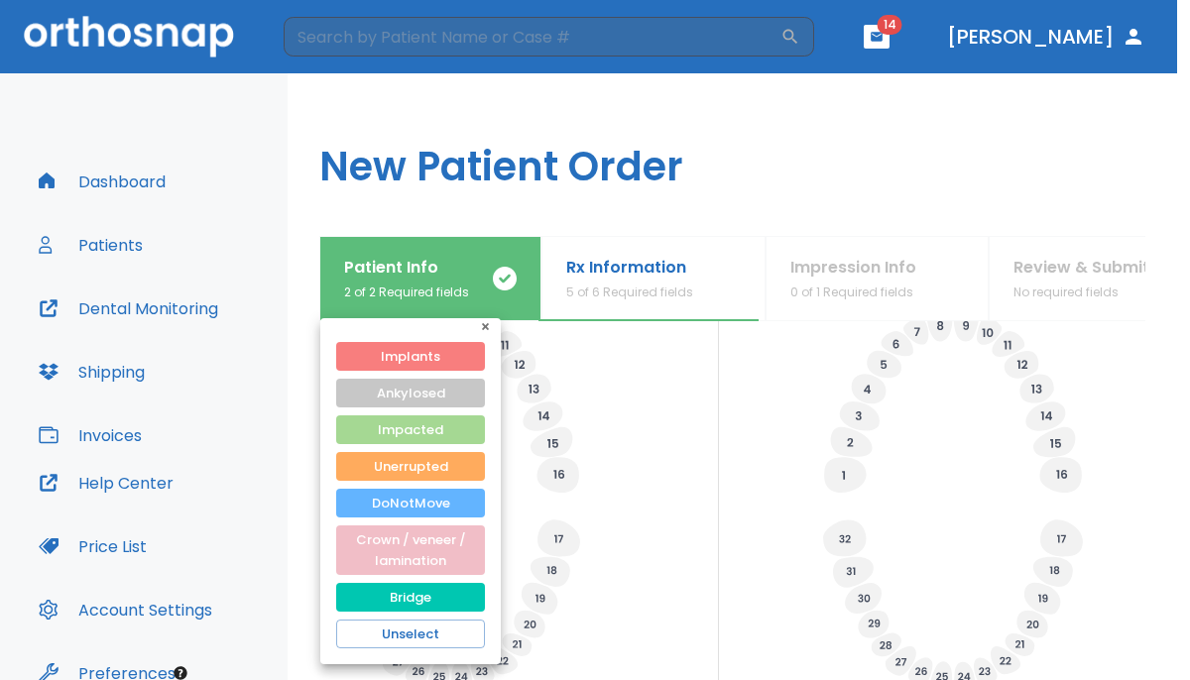
click at [736, 348] on div at bounding box center [595, 340] width 1190 height 680
click at [425, 601] on button "Bridge" at bounding box center [410, 597] width 149 height 29
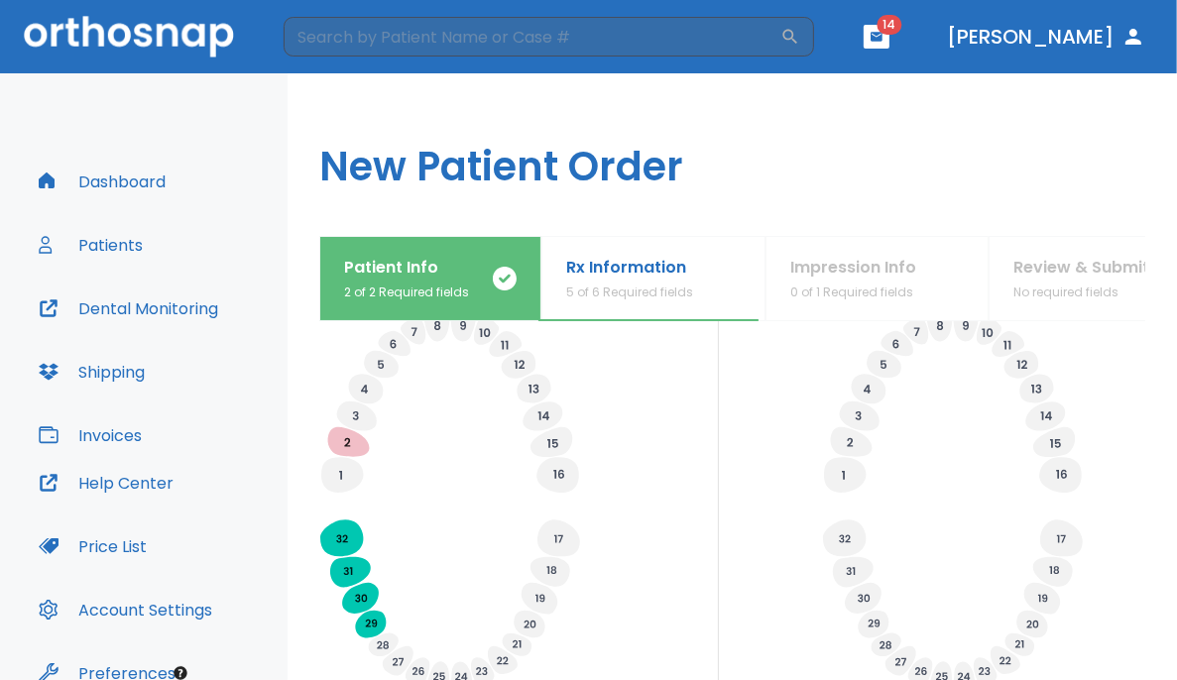
click at [699, 578] on div "Specify Implants, Crowns etc. Specify any planned extractions" at bounding box center [732, 453] width 826 height 486
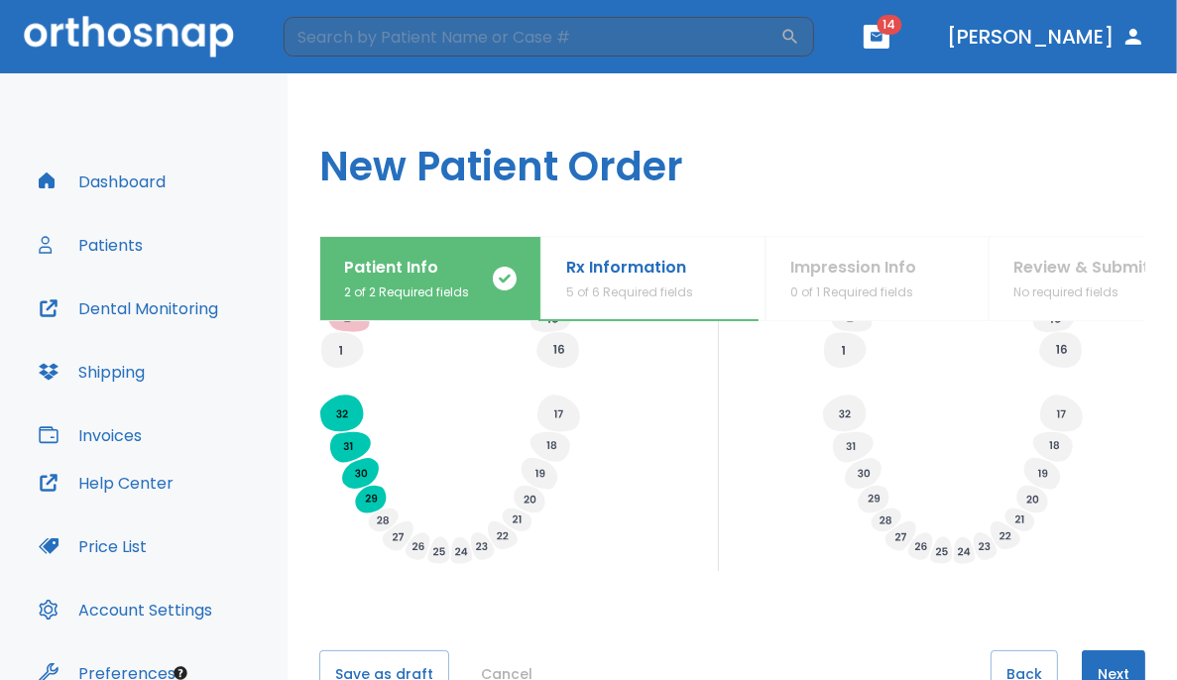
scroll to position [882, 0]
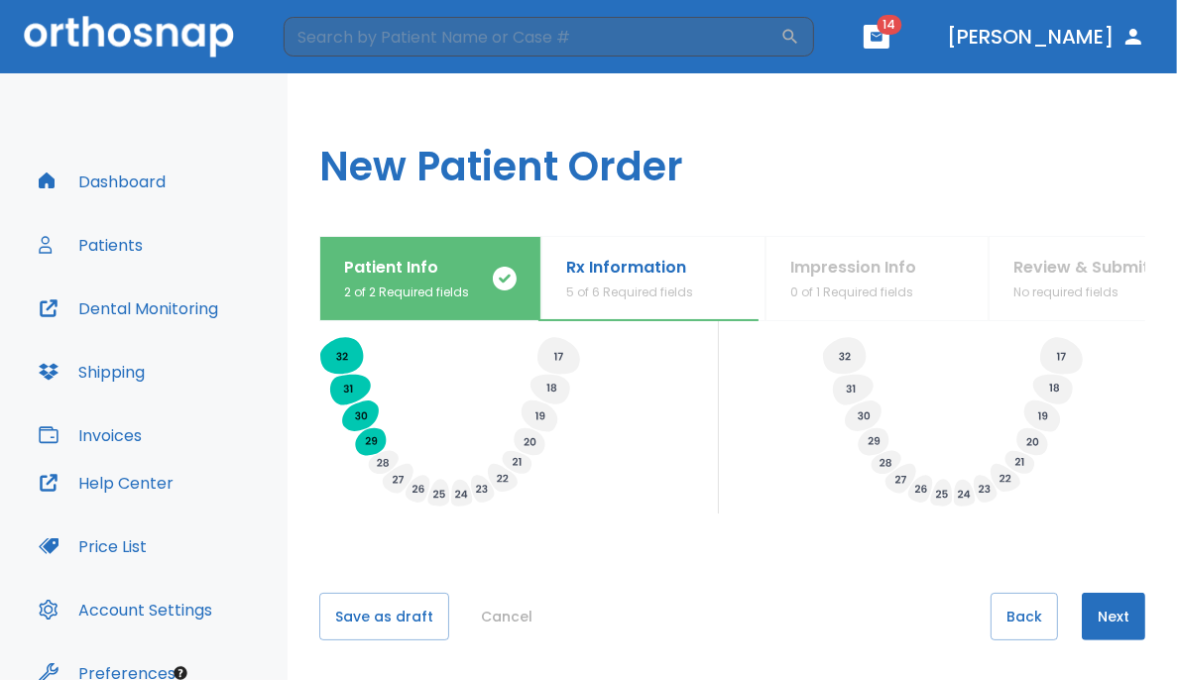
click at [736, 608] on button "Next" at bounding box center [1113, 617] width 63 height 48
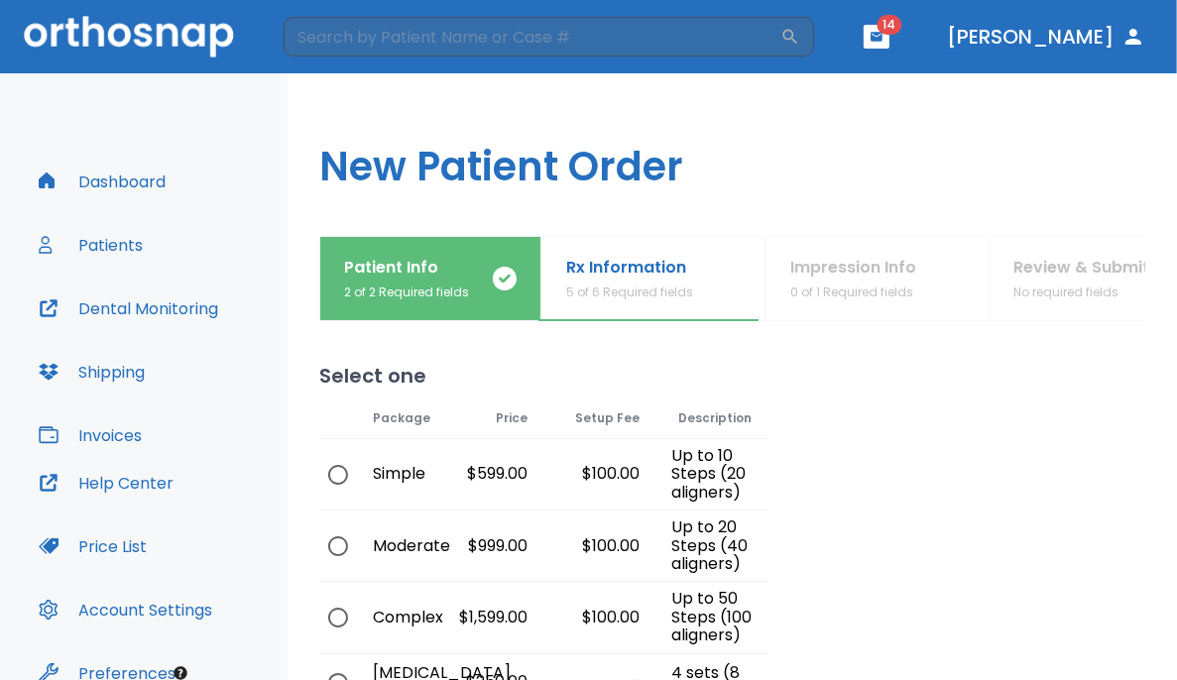
click at [447, 611] on div "$1,599.00" at bounding box center [487, 617] width 112 height 70
click at [333, 616] on input "radio" at bounding box center [338, 618] width 42 height 42
radio input "true"
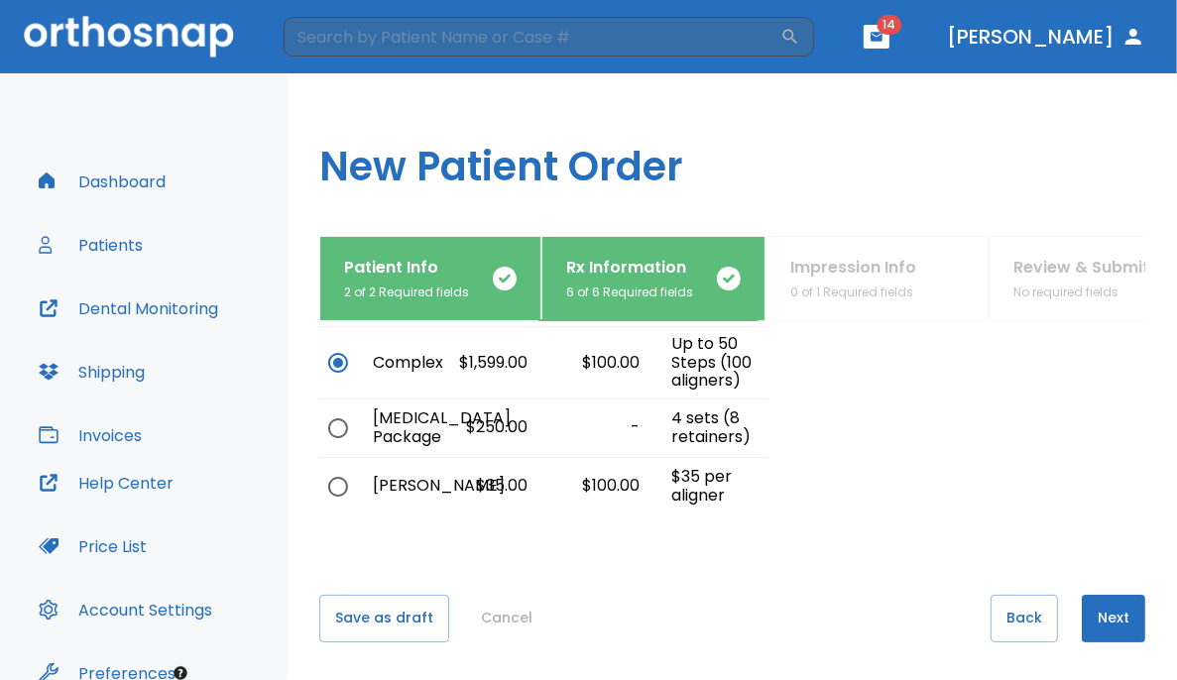
click at [736, 612] on button "Next" at bounding box center [1113, 619] width 63 height 48
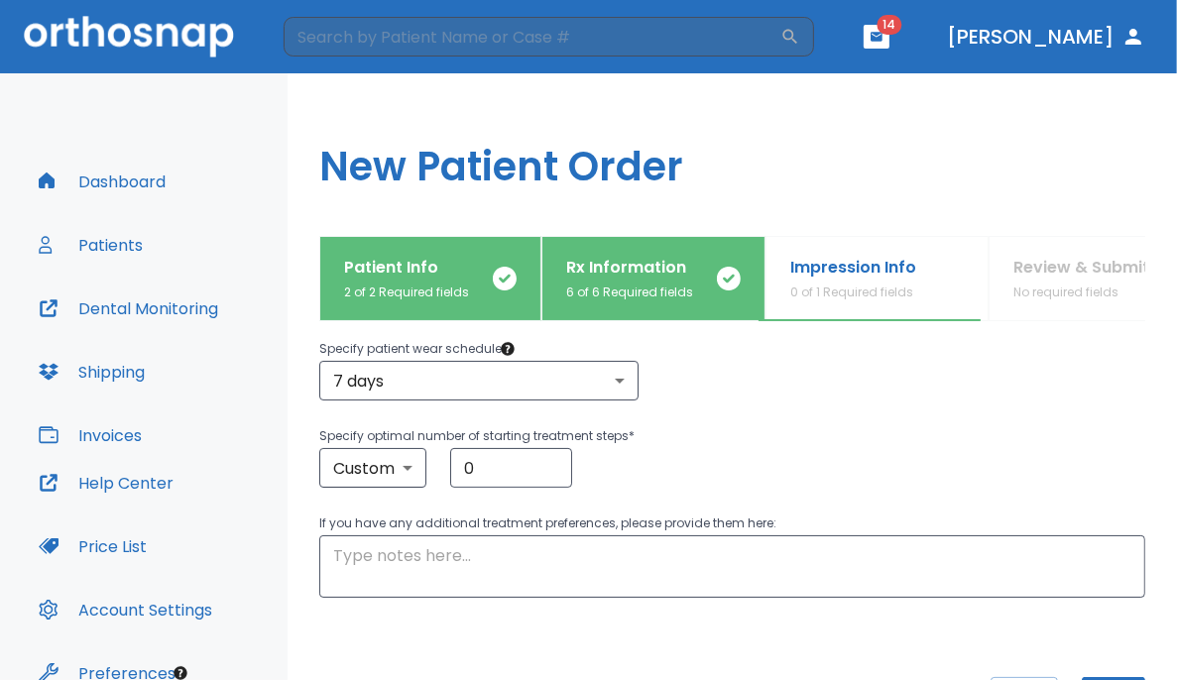
scroll to position [410, 0]
drag, startPoint x: 508, startPoint y: 477, endPoint x: 350, endPoint y: 425, distance: 165.9
click at [350, 425] on div "Specify optimal number of starting treatment steps * Custom custom ​ 0 ​" at bounding box center [732, 453] width 826 height 63
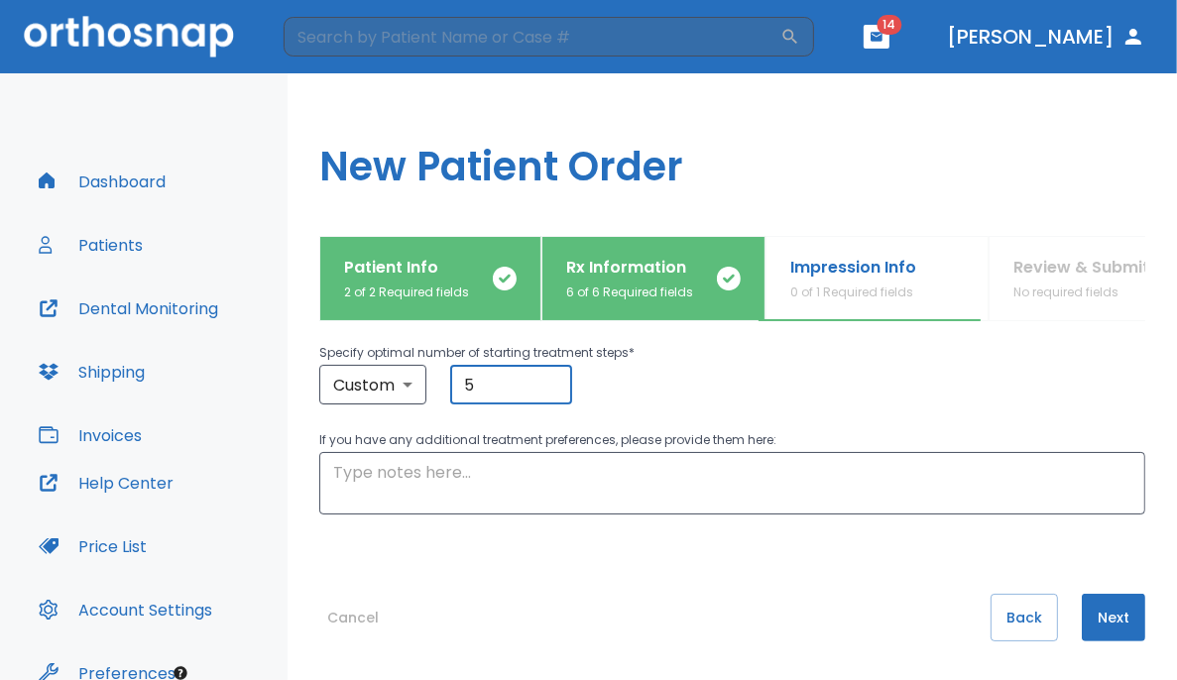
type input "5"
click at [736, 623] on button "Next" at bounding box center [1113, 618] width 63 height 48
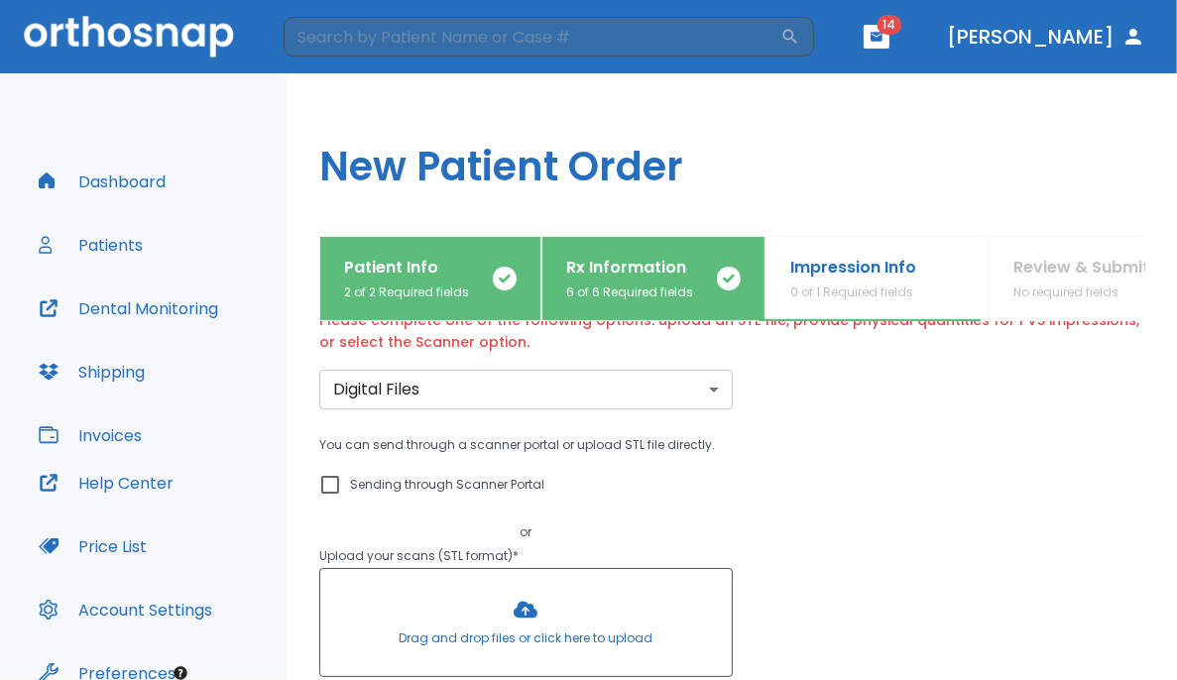
scroll to position [0, 0]
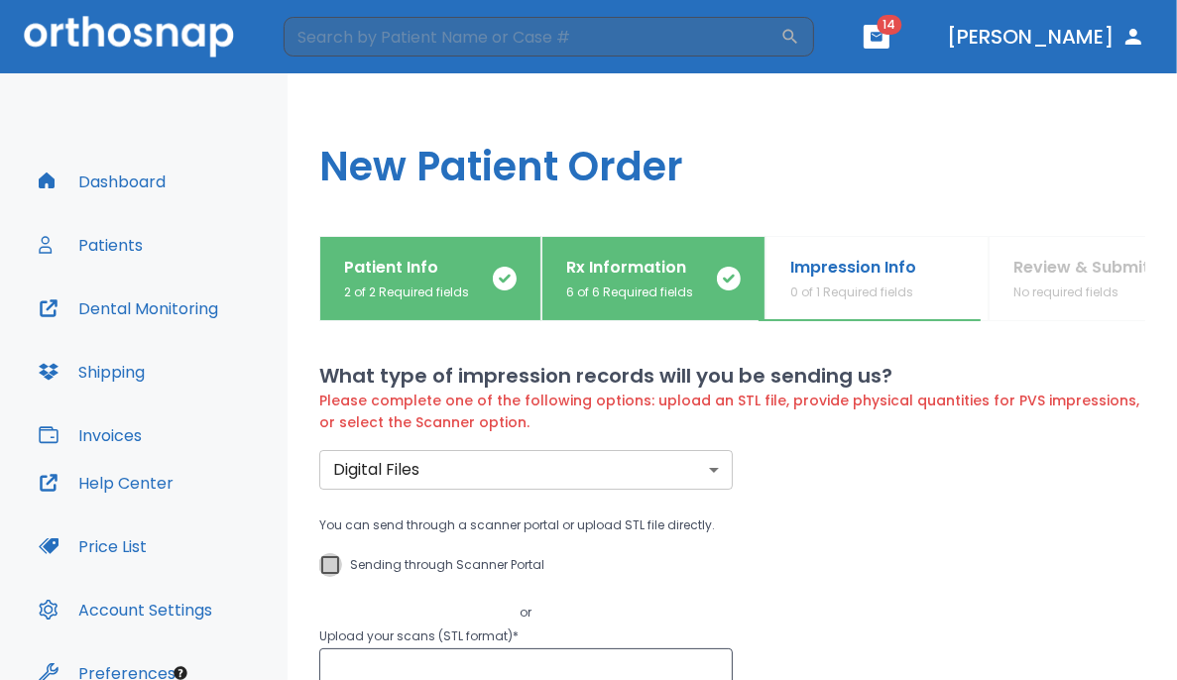
click at [335, 564] on input "Sending through Scanner Portal" at bounding box center [330, 565] width 24 height 24
checkbox input "true"
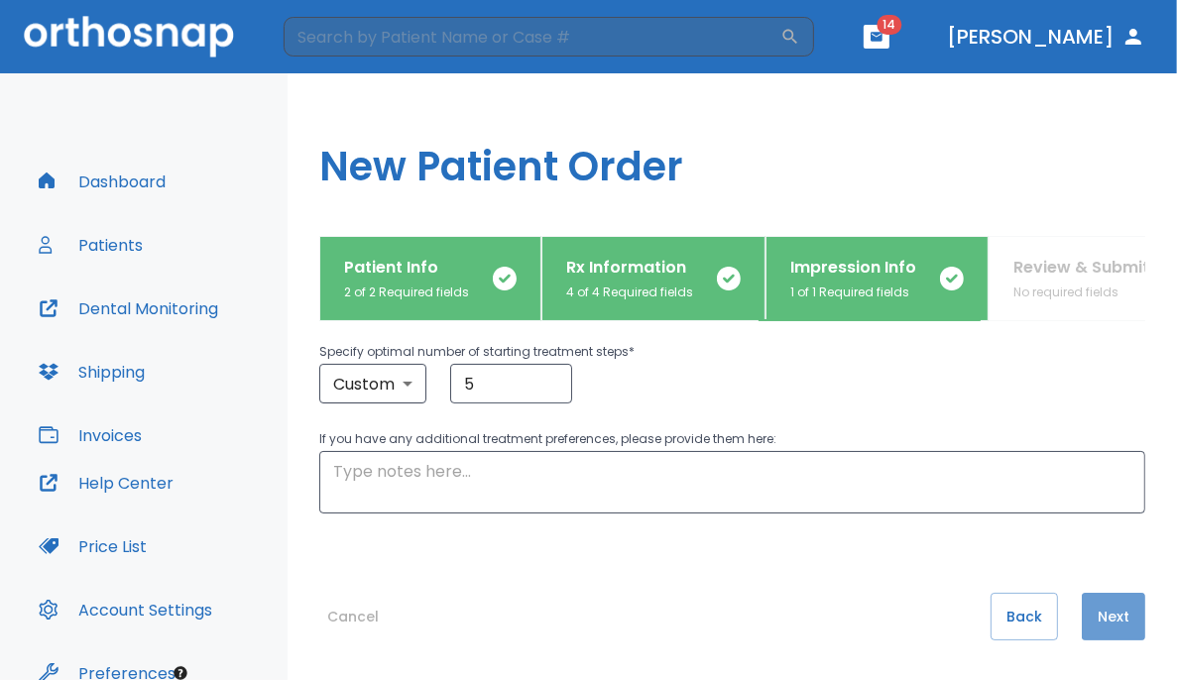
click at [736, 616] on button "Next" at bounding box center [1113, 617] width 63 height 48
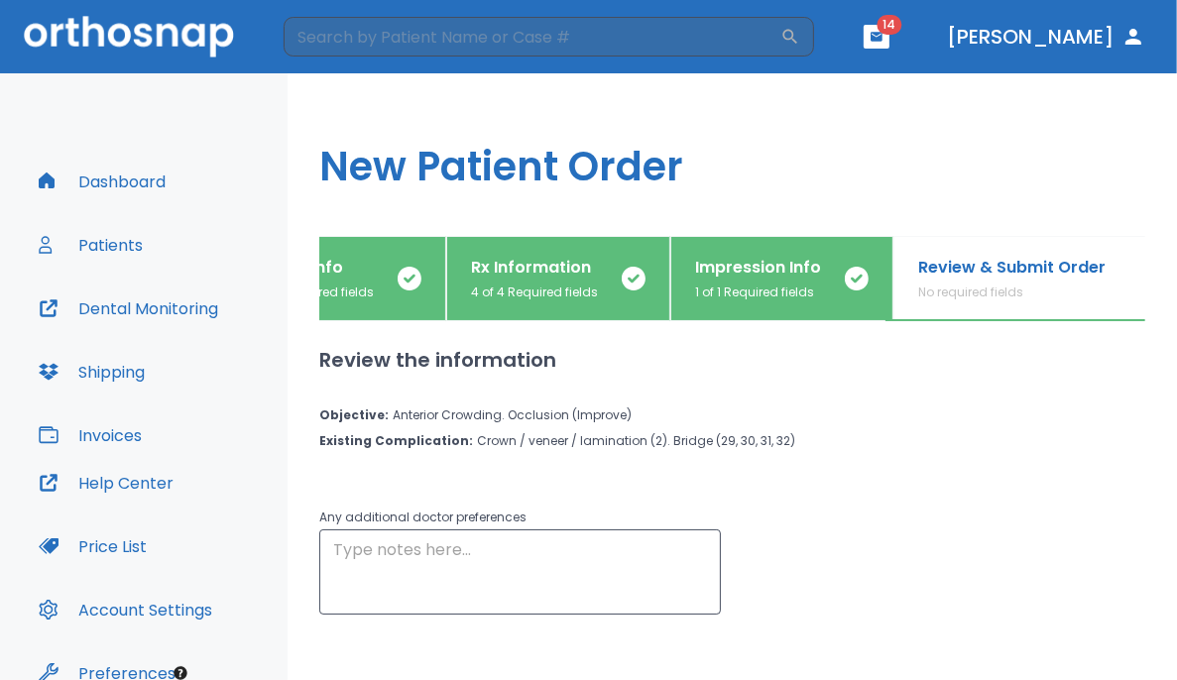
scroll to position [0, 115]
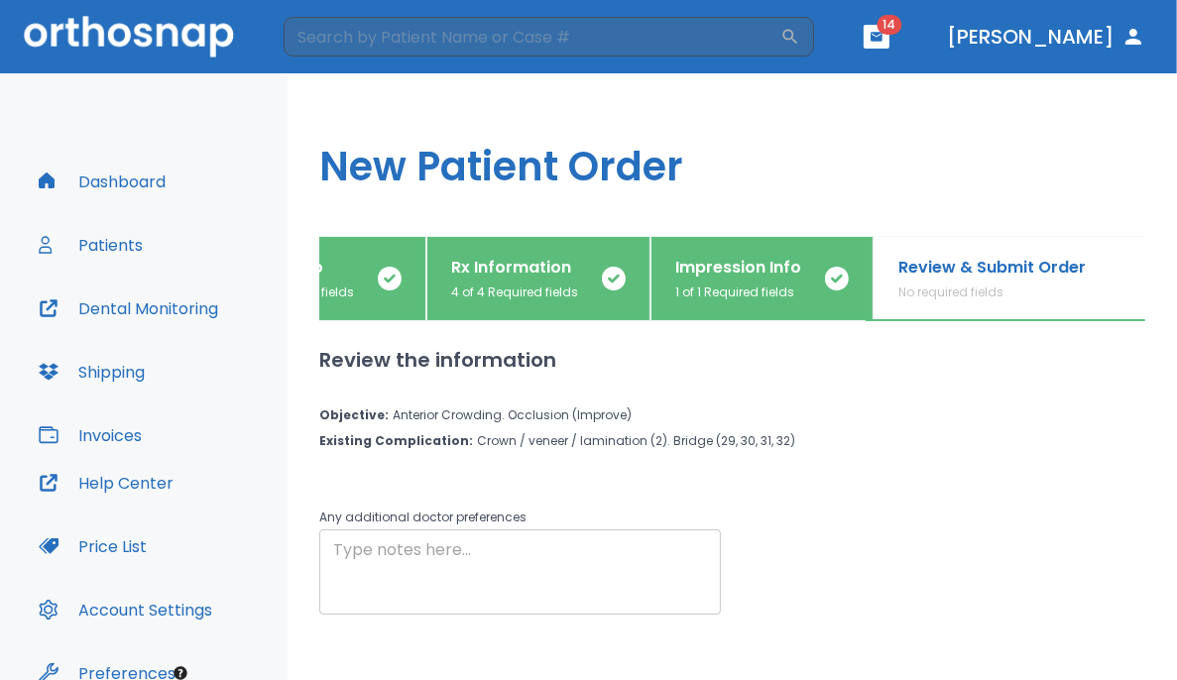
click at [605, 579] on textarea at bounding box center [520, 572] width 374 height 68
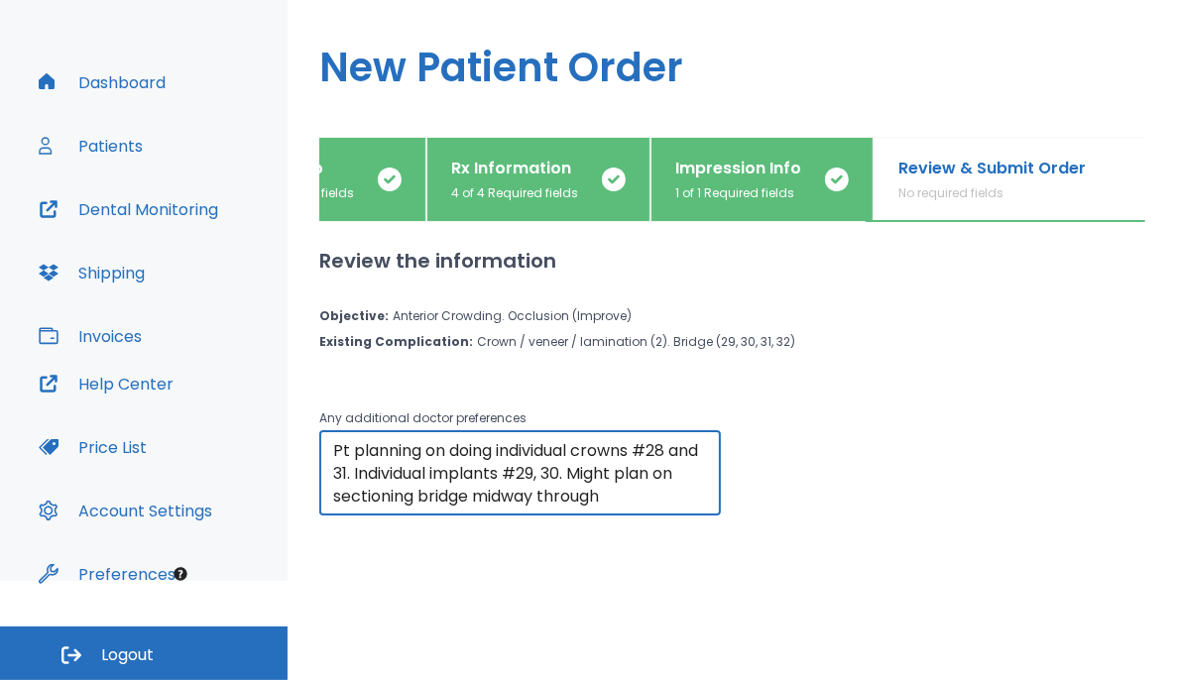
scroll to position [101, 0]
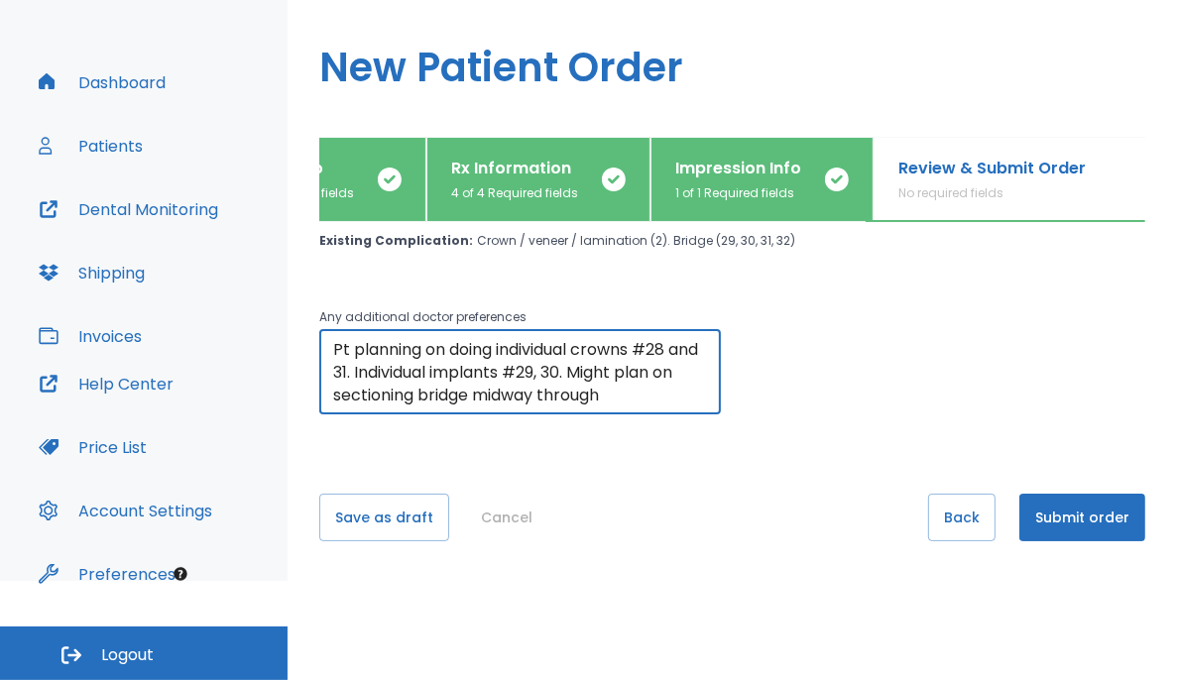
type textarea "Pt planning on doing individual crowns #28 and 31. Individual implants #29, 30.…"
click at [736, 520] on button "Submit order" at bounding box center [1082, 518] width 126 height 48
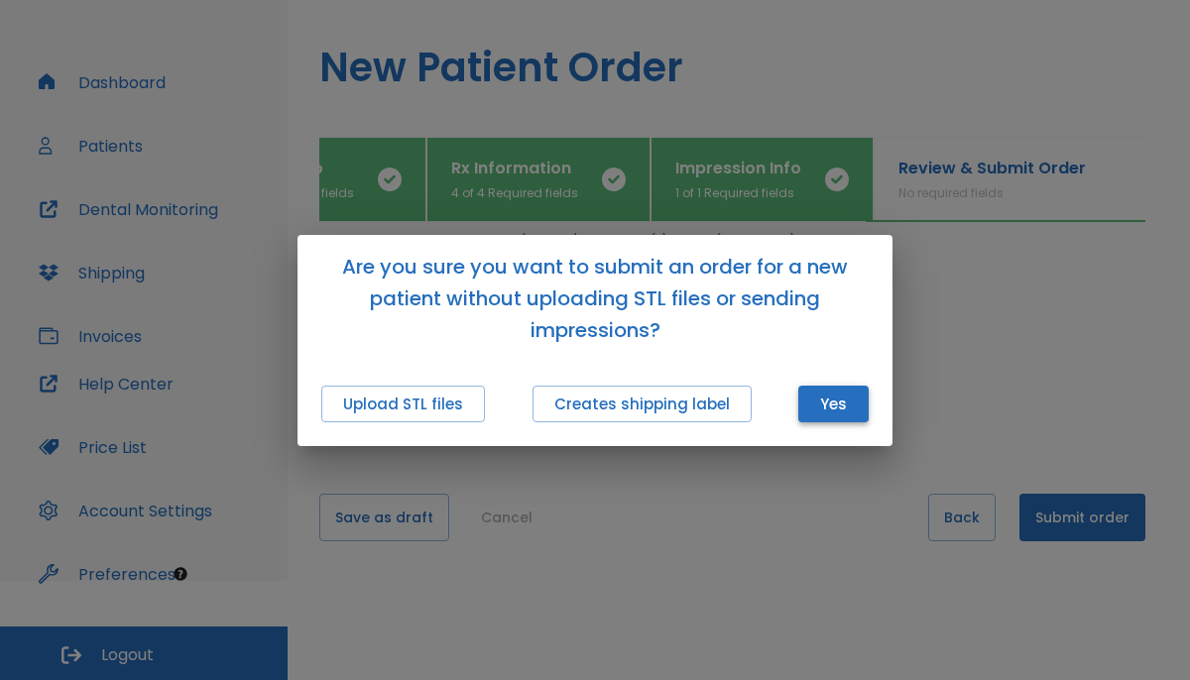
click at [736, 409] on button "Yes" at bounding box center [833, 404] width 70 height 37
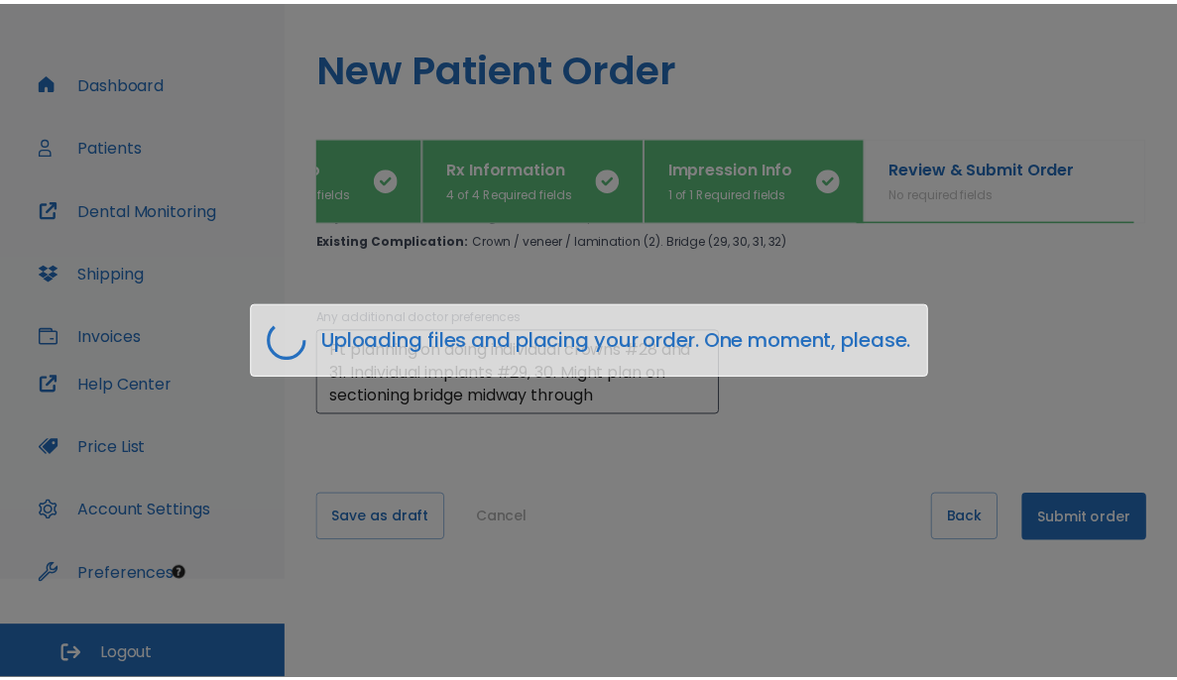
scroll to position [0, 103]
